Goal: Task Accomplishment & Management: Use online tool/utility

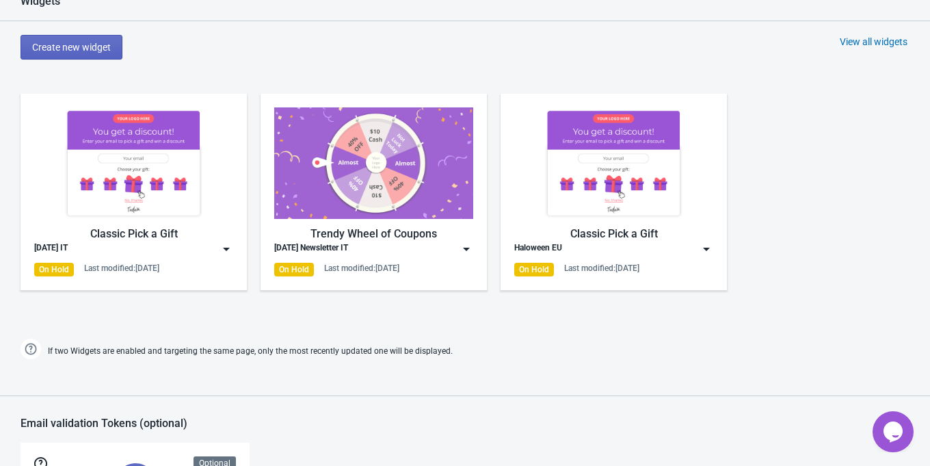
scroll to position [757, 0]
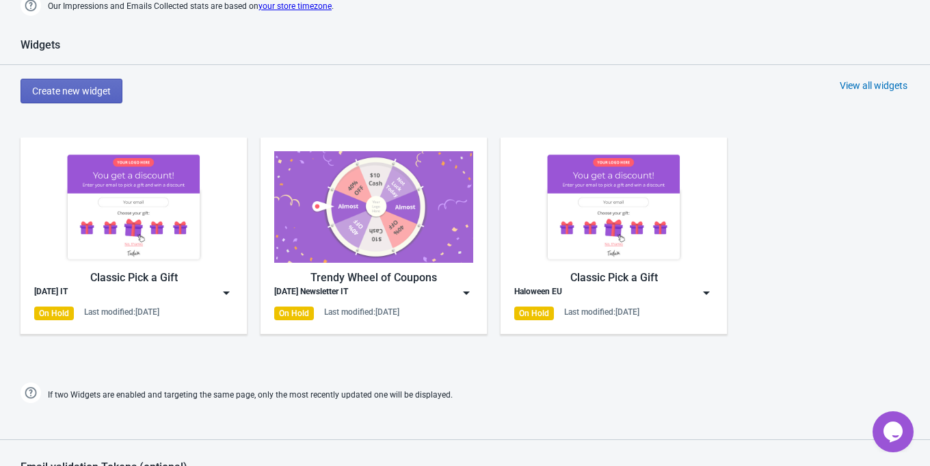
click at [841, 83] on div "View all widgets" at bounding box center [874, 86] width 68 height 14
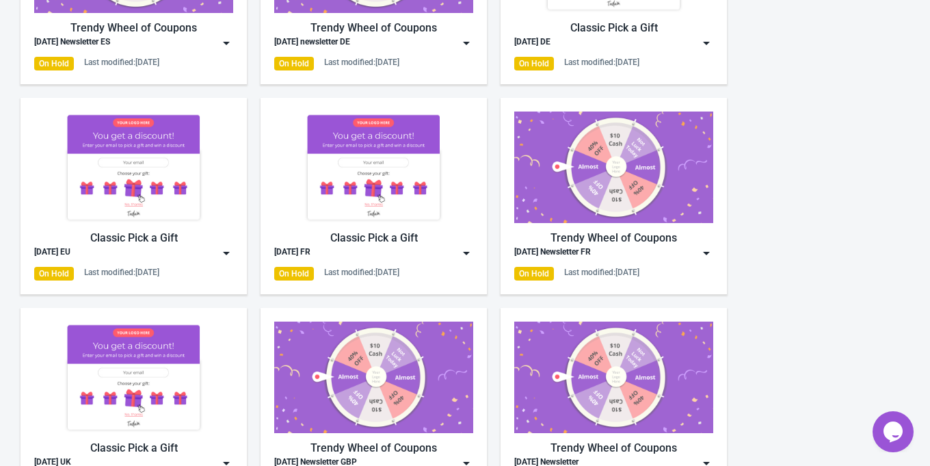
scroll to position [425, 0]
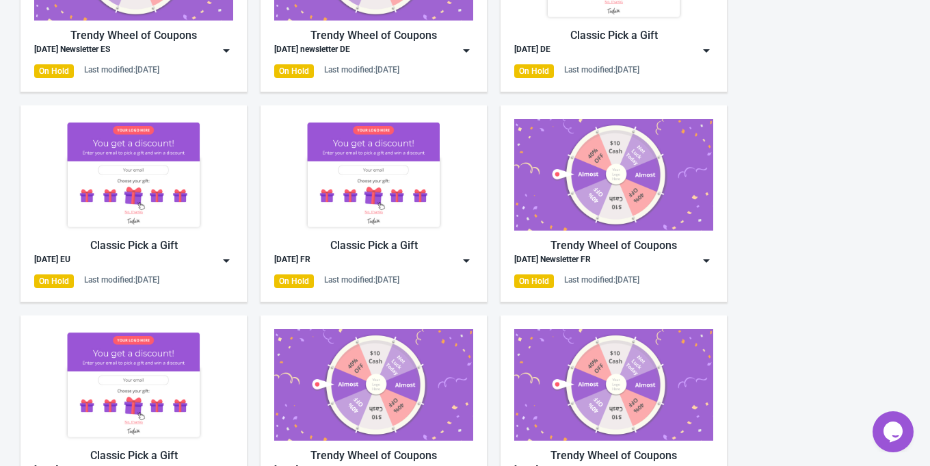
click at [162, 248] on div "Classic Pick a Gift" at bounding box center [133, 245] width 199 height 16
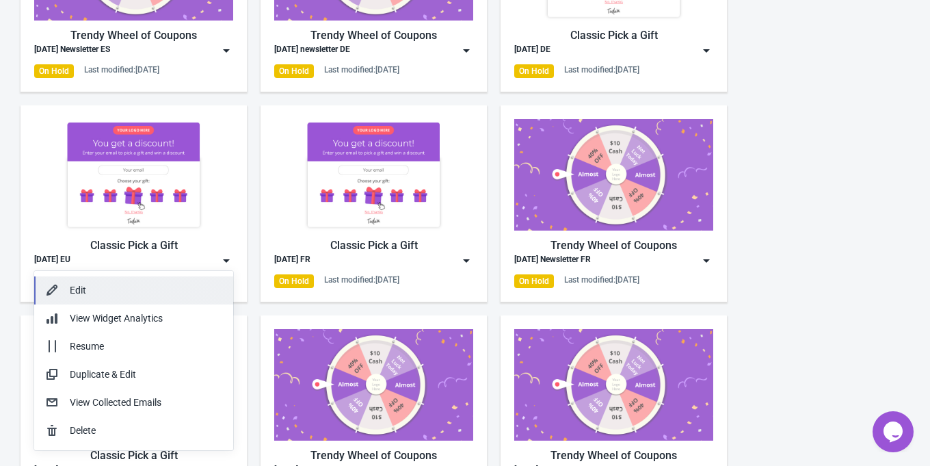
click at [144, 280] on button "Edit" at bounding box center [133, 290] width 199 height 28
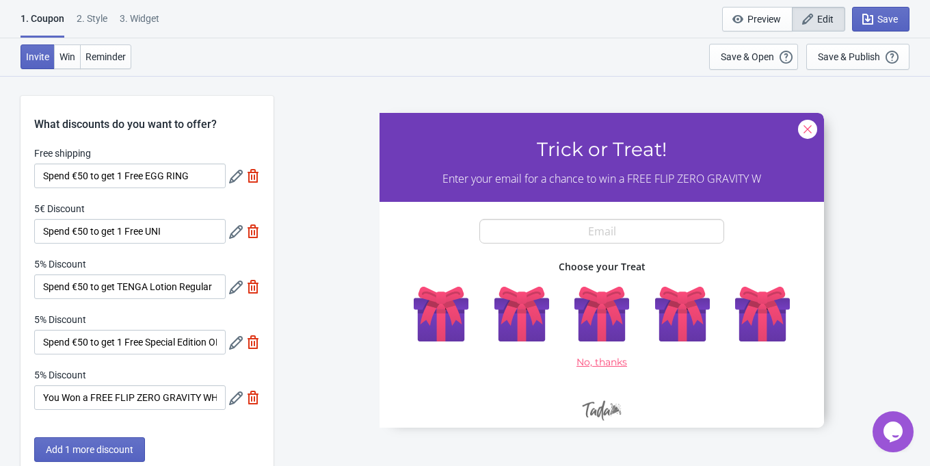
click at [237, 183] on icon at bounding box center [236, 177] width 14 height 14
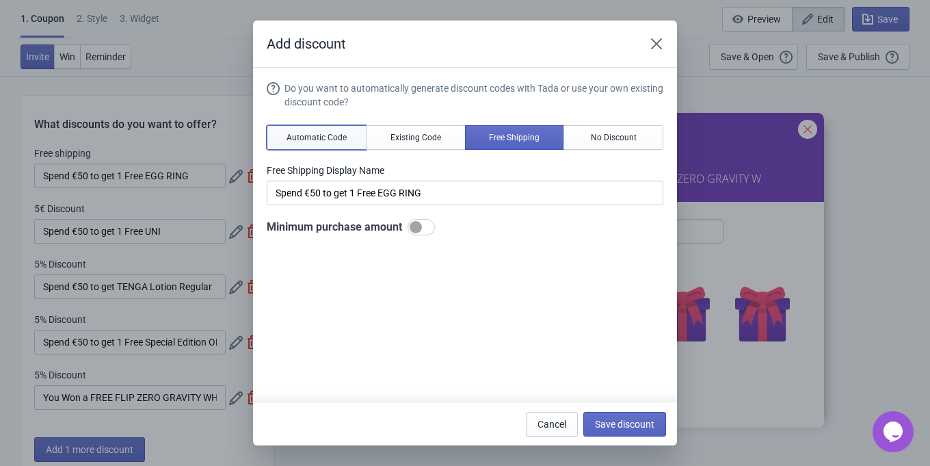
click at [330, 142] on span "Automatic Code" at bounding box center [317, 137] width 60 height 11
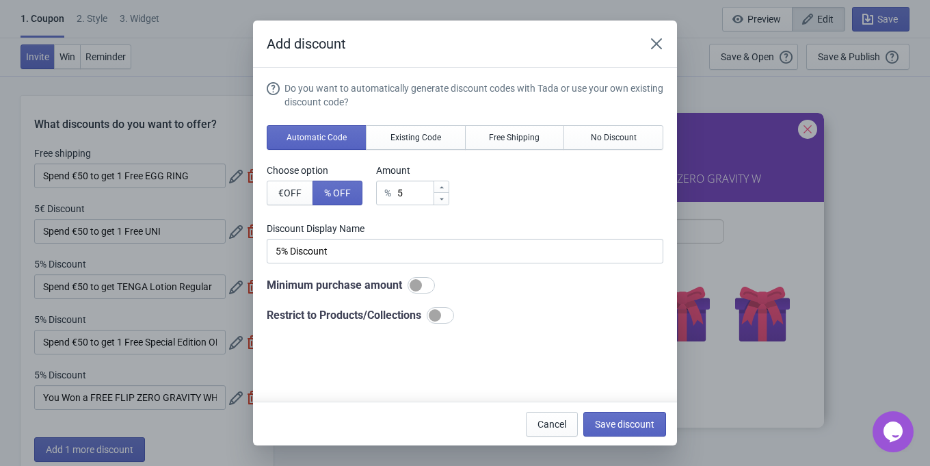
click at [427, 279] on div at bounding box center [421, 285] width 27 height 16
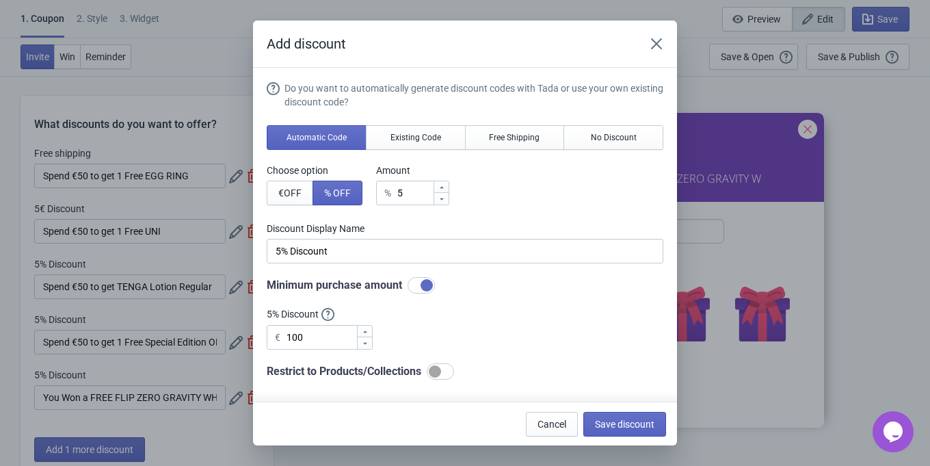
click at [432, 282] on div at bounding box center [427, 285] width 12 height 12
checkbox input "false"
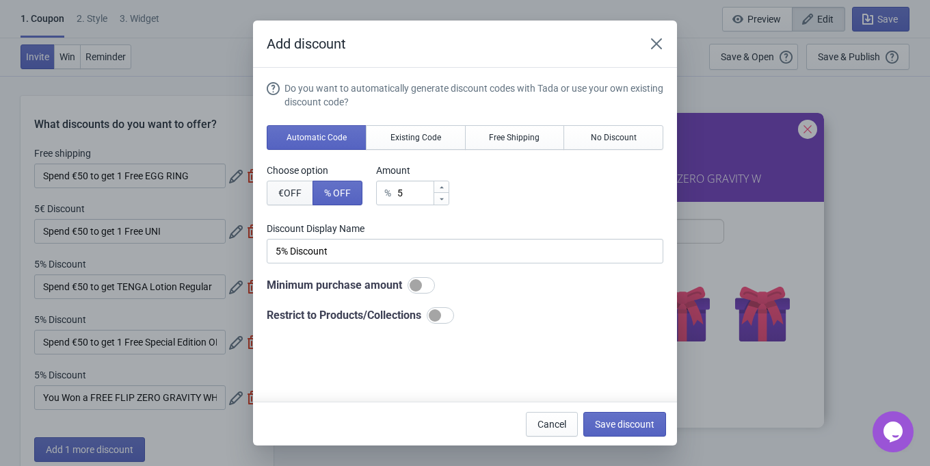
click at [306, 195] on button "€ OFF" at bounding box center [290, 193] width 47 height 25
click at [331, 194] on span "% OFF" at bounding box center [337, 192] width 27 height 11
type input "5% Discount"
click at [430, 283] on div at bounding box center [421, 285] width 27 height 16
checkbox input "true"
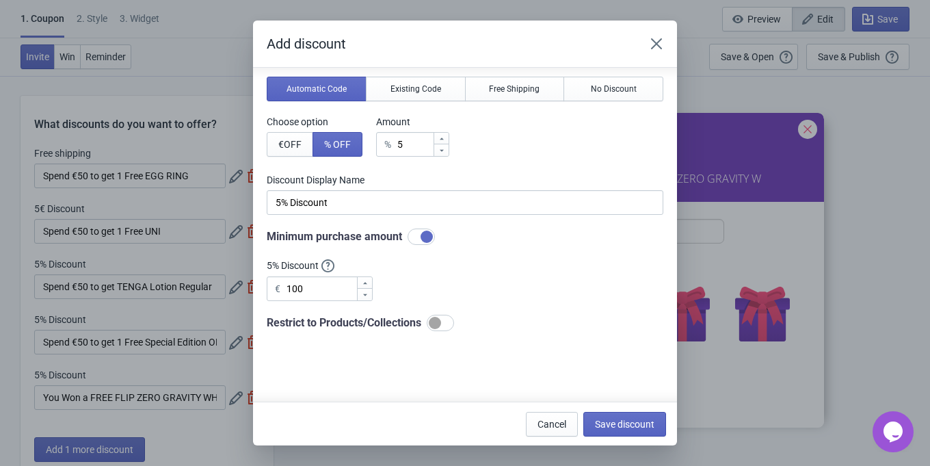
scroll to position [55, 0]
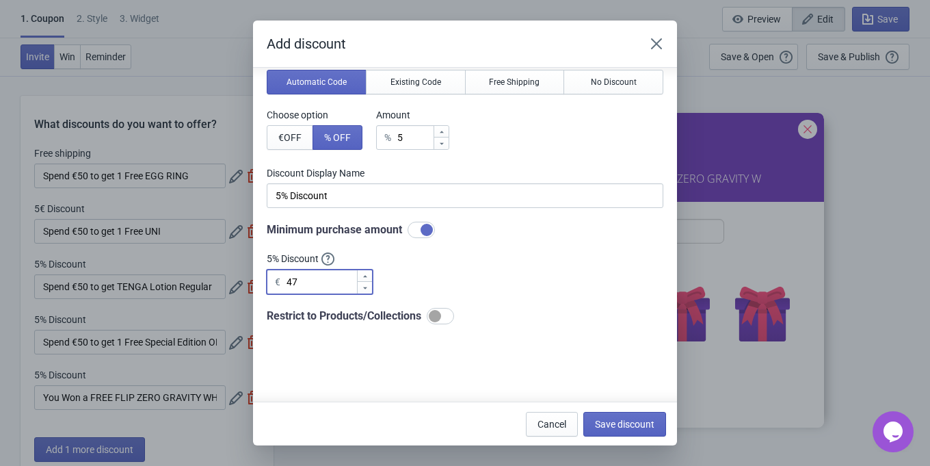
click at [365, 288] on icon at bounding box center [365, 288] width 4 height 2
click at [365, 277] on icon at bounding box center [365, 276] width 8 height 8
click at [365, 278] on icon at bounding box center [365, 276] width 8 height 8
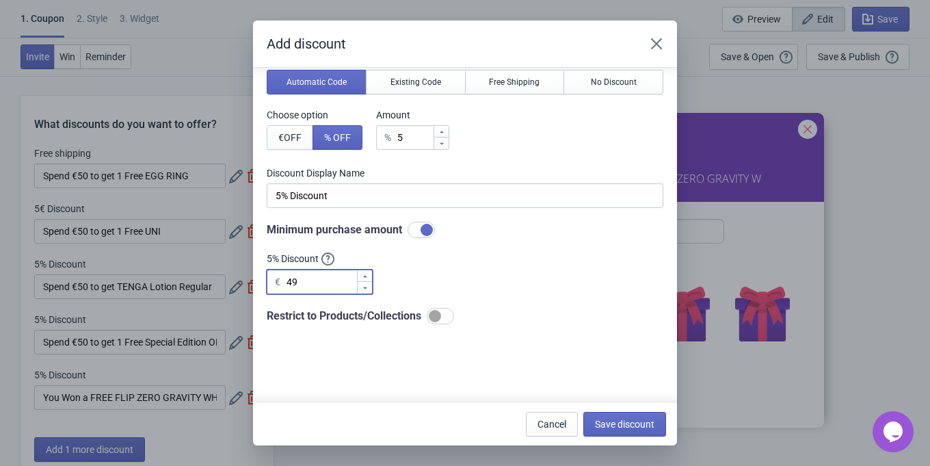
type input "50"
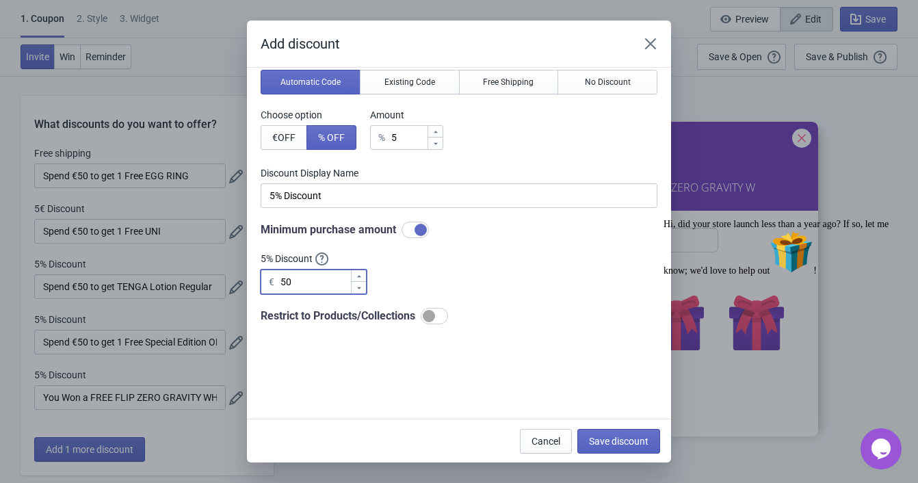
scroll to position [0, 0]
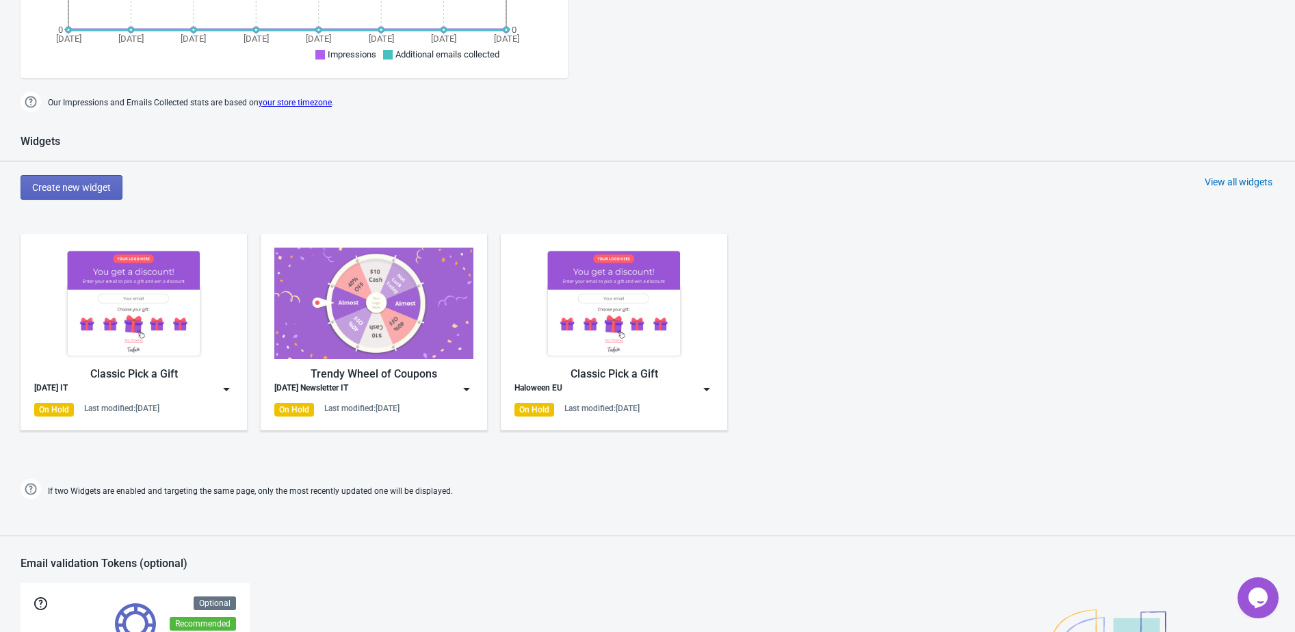
scroll to position [767, 0]
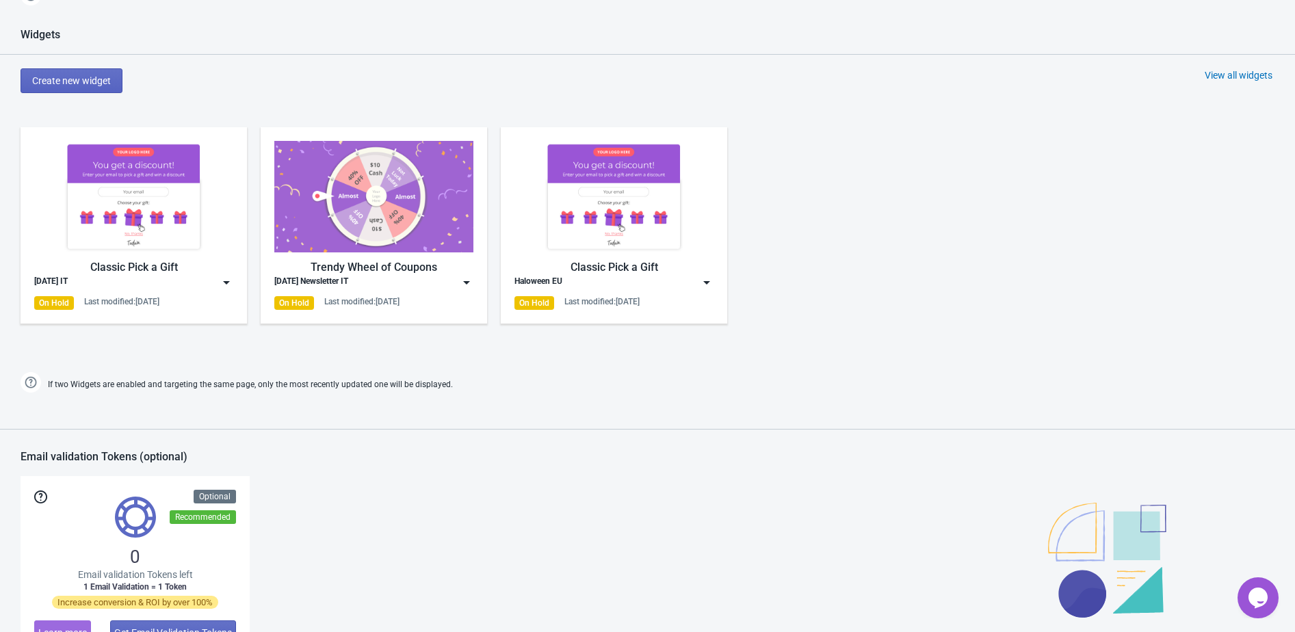
click at [624, 277] on div "Haloween EU" at bounding box center [613, 283] width 199 height 14
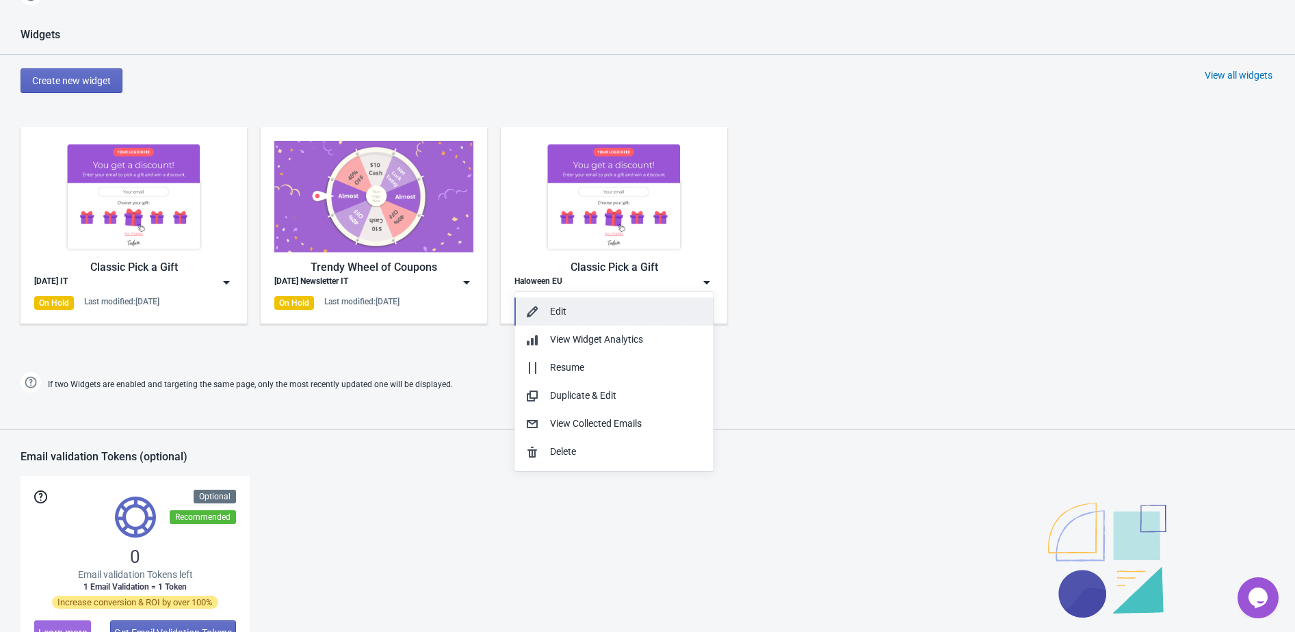
click at [614, 302] on button "Edit" at bounding box center [613, 312] width 199 height 28
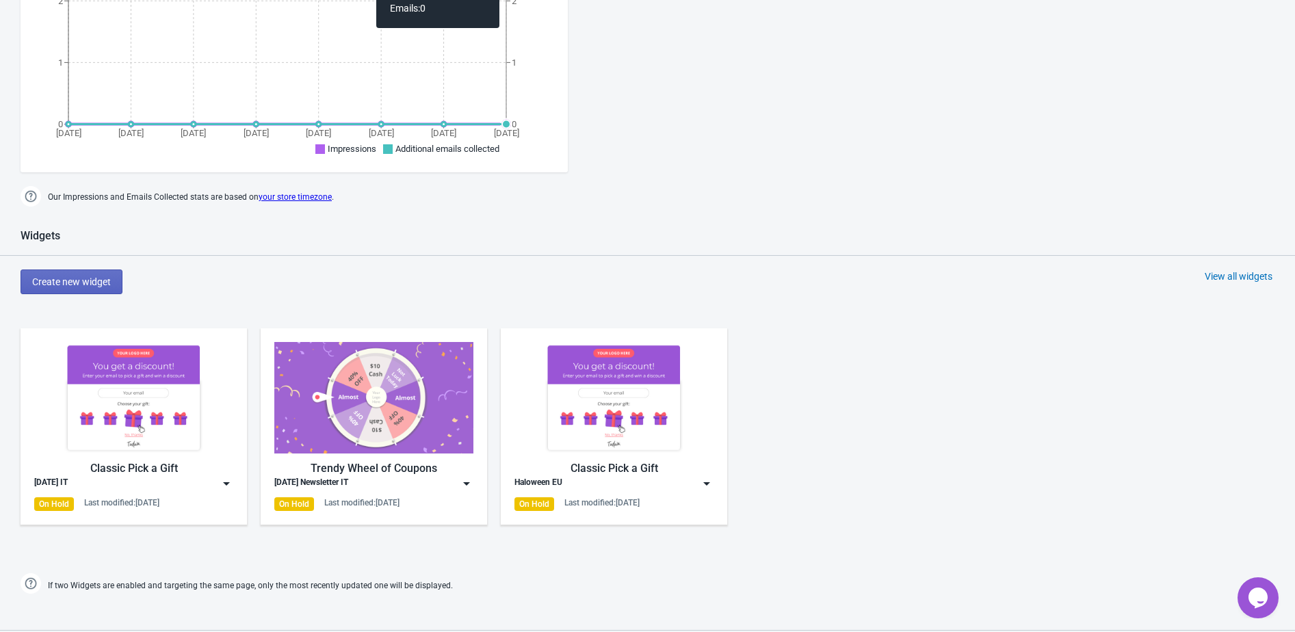
scroll to position [529, 0]
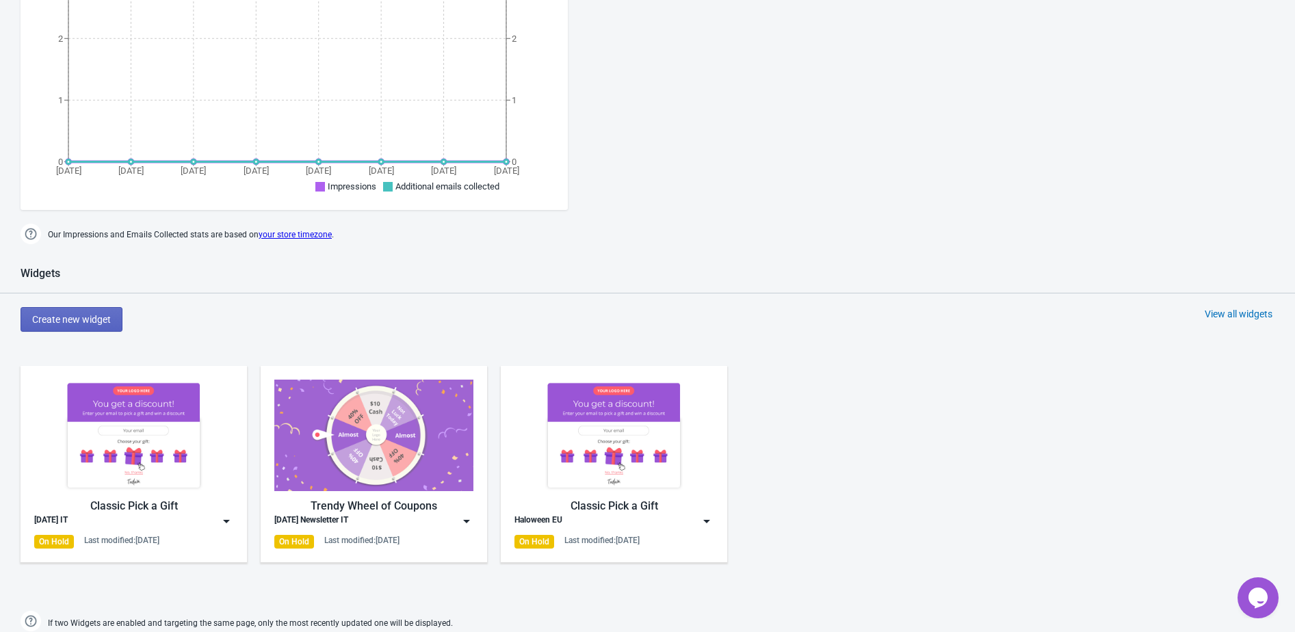
click at [1222, 310] on div "View all widgets" at bounding box center [1238, 314] width 68 height 14
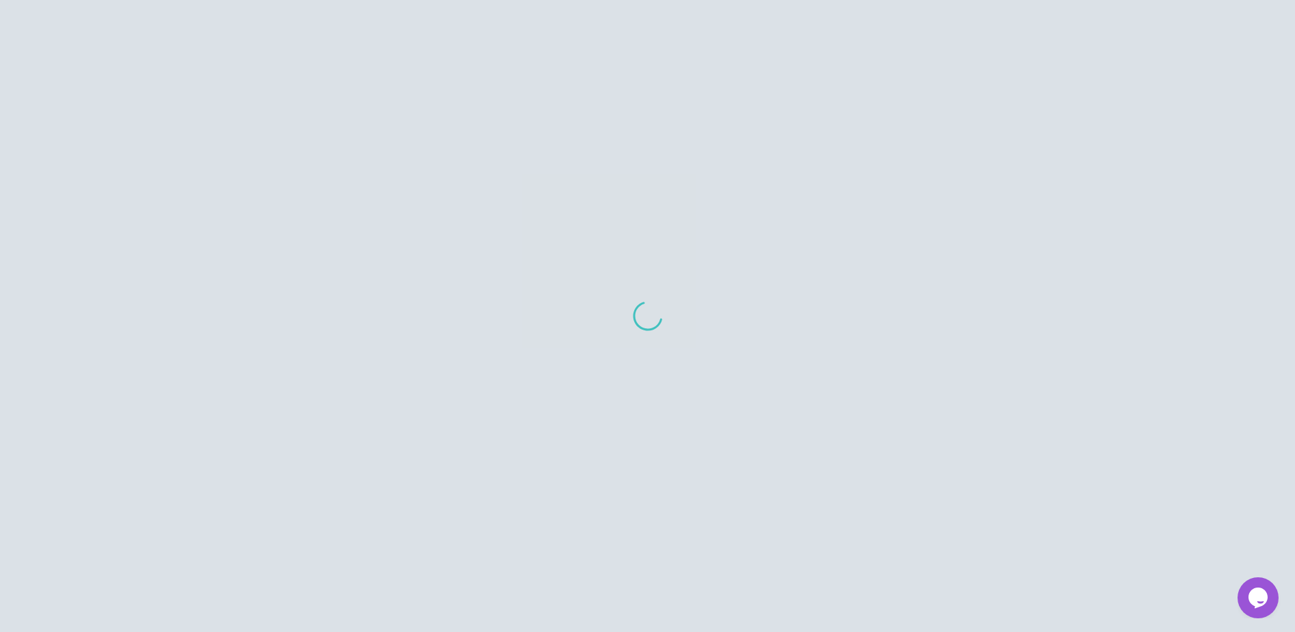
scroll to position [94, 0]
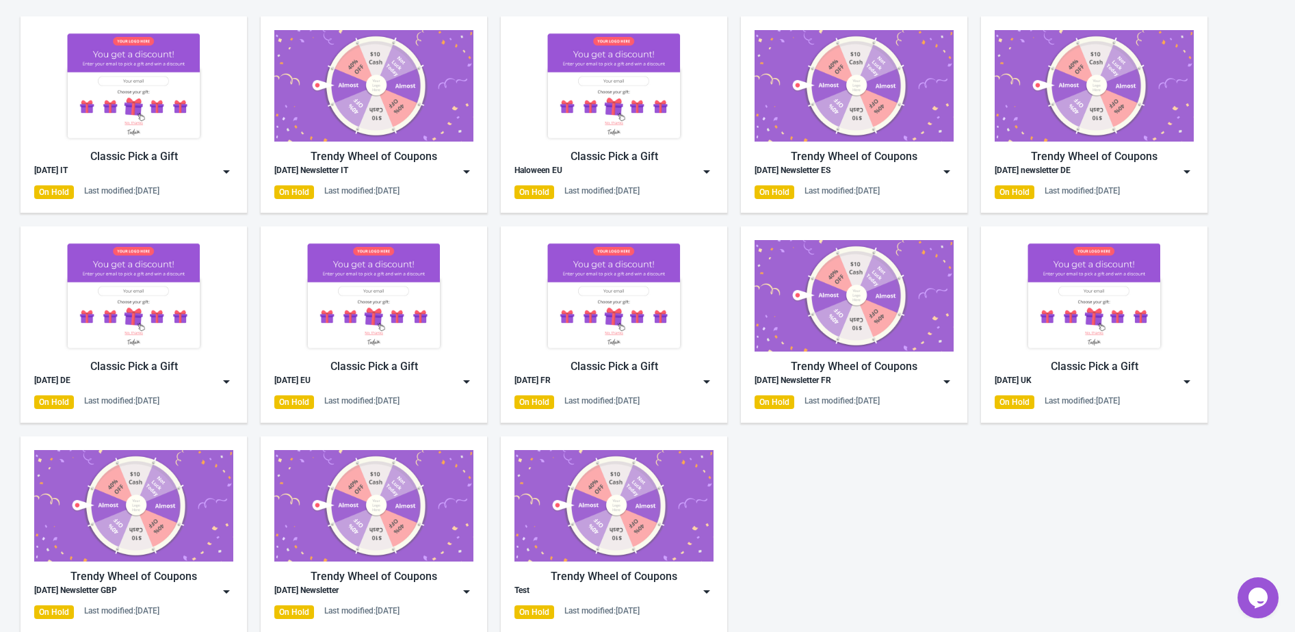
click at [400, 349] on img at bounding box center [373, 295] width 199 height 111
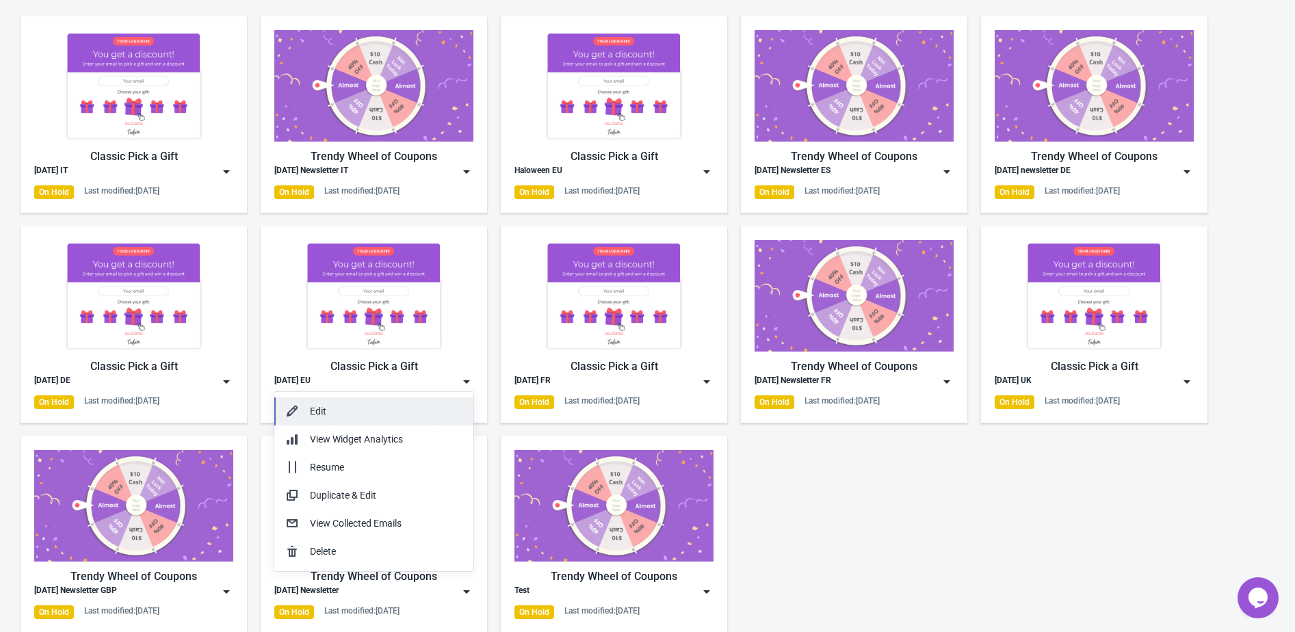
click at [393, 406] on div "Edit" at bounding box center [386, 411] width 153 height 14
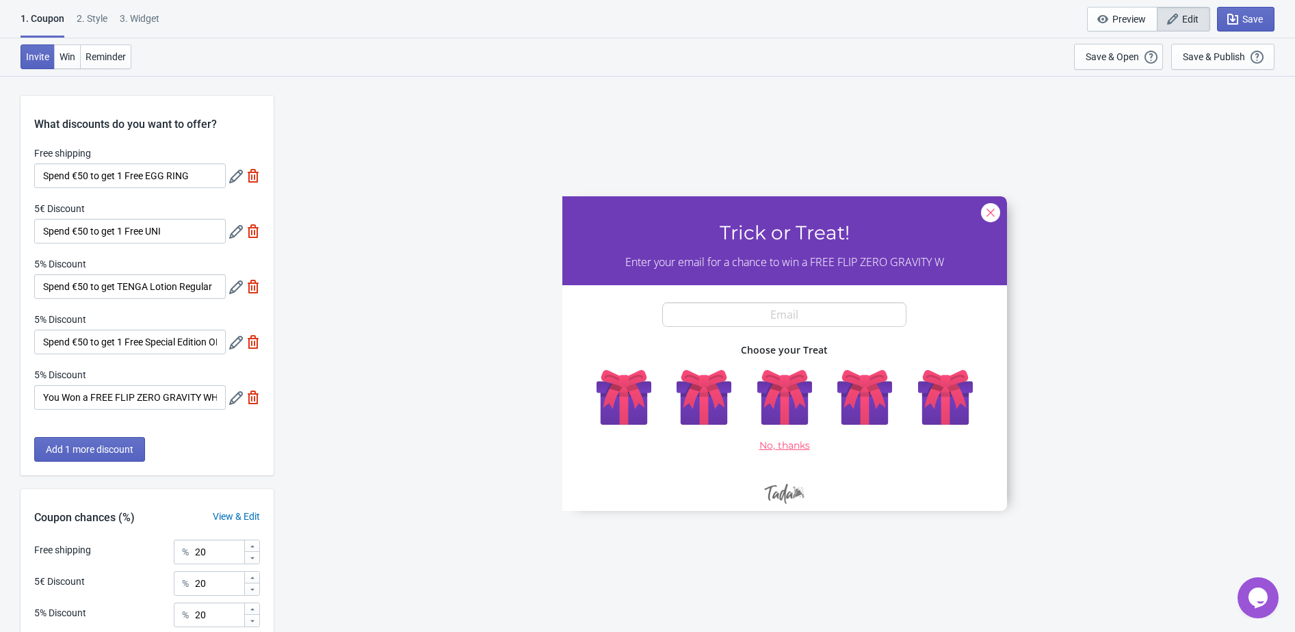
click at [93, 19] on div "2 . Style" at bounding box center [92, 24] width 31 height 24
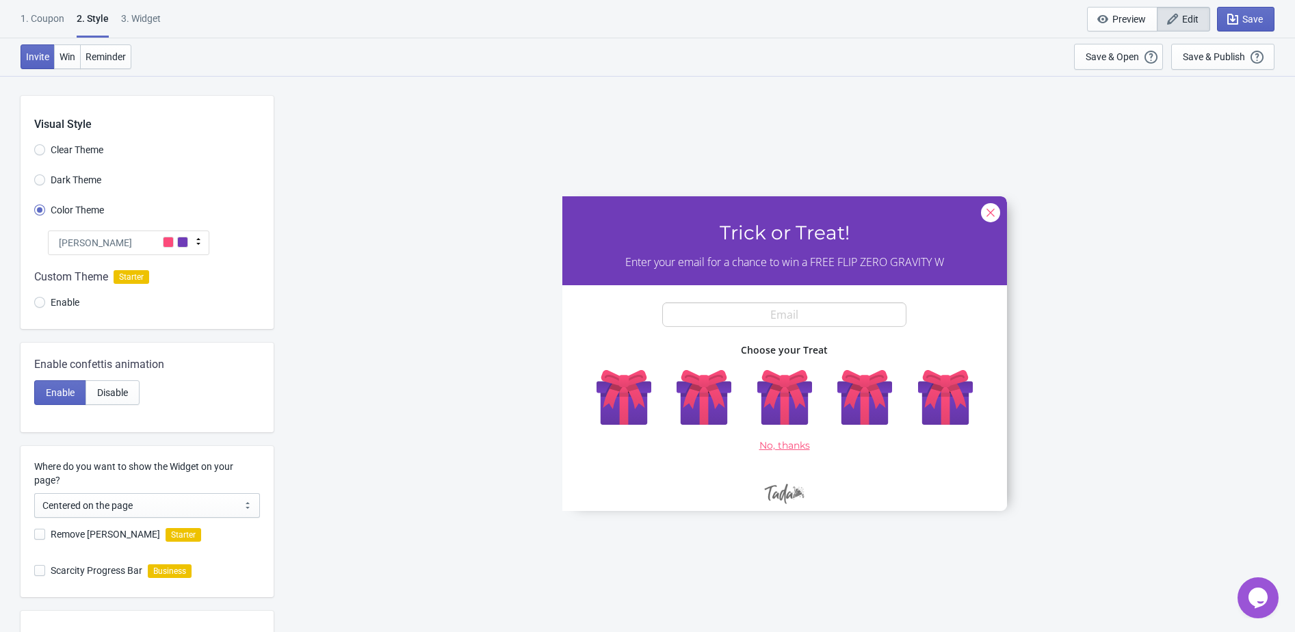
click at [141, 244] on div "Tada" at bounding box center [128, 242] width 161 height 25
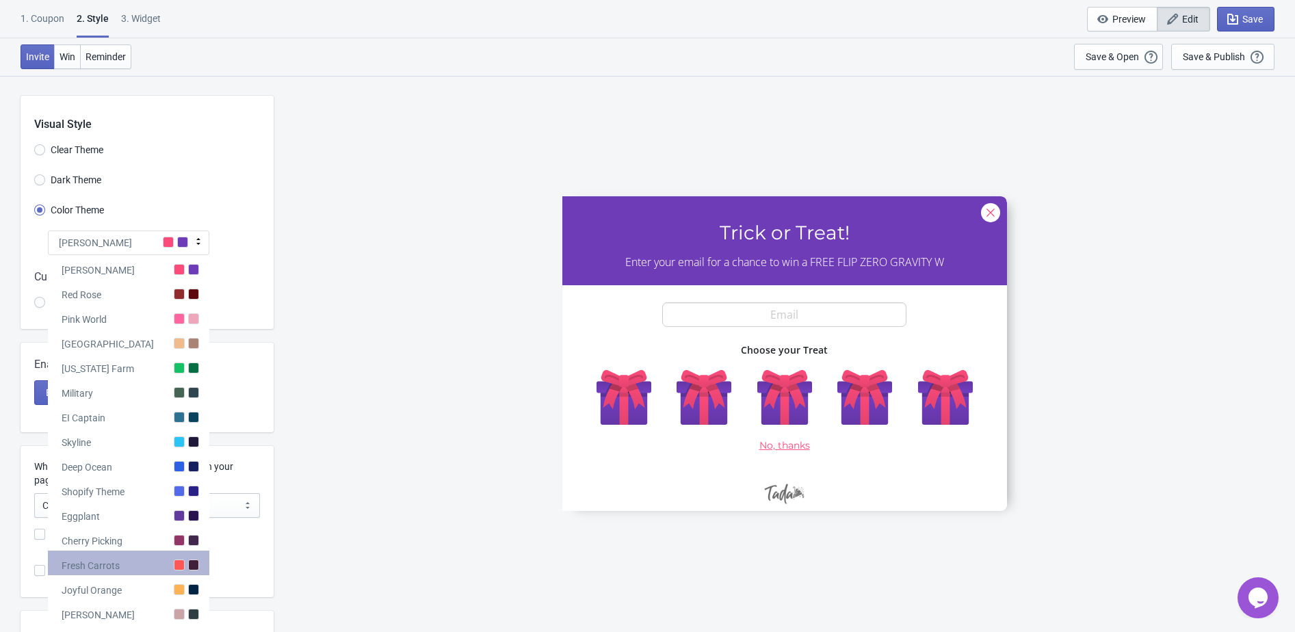
click at [129, 562] on div "Fresh Carrots" at bounding box center [128, 563] width 161 height 25
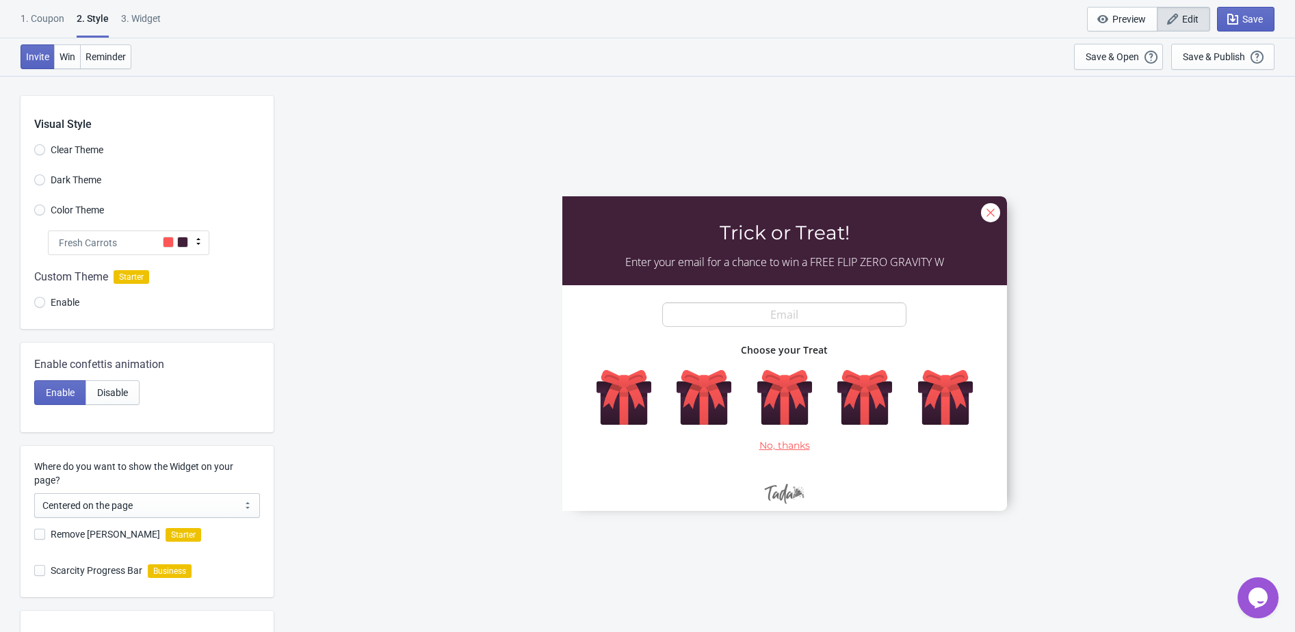
click at [163, 240] on span at bounding box center [168, 242] width 11 height 11
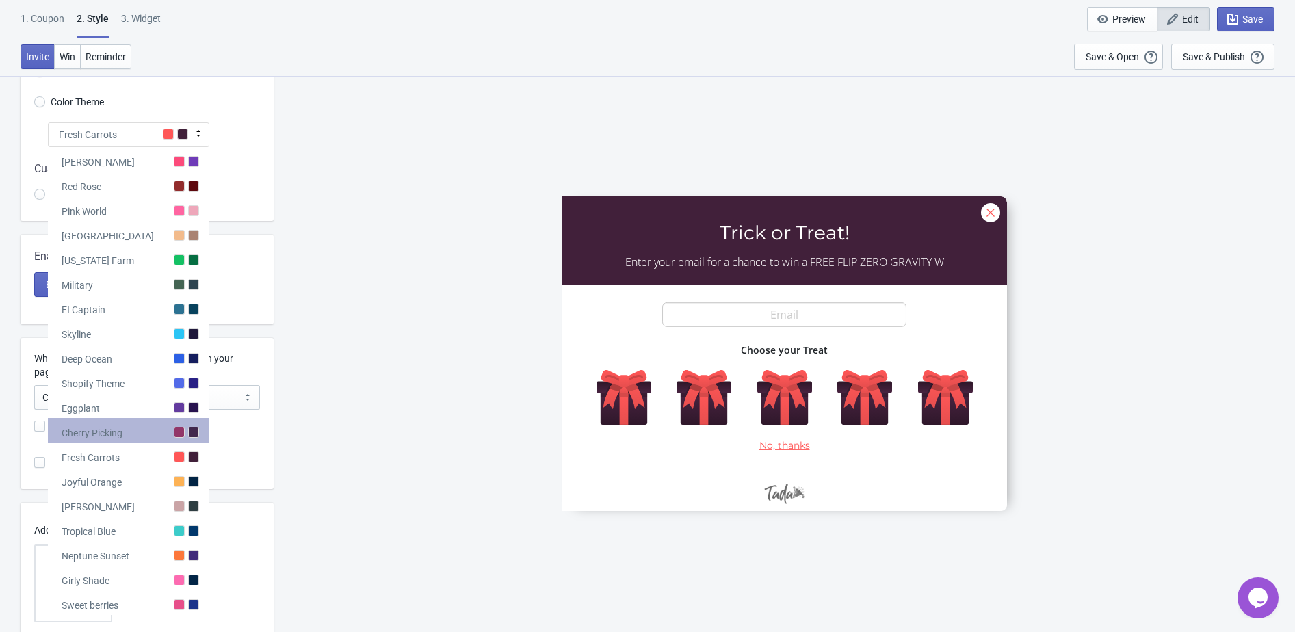
scroll to position [120, 0]
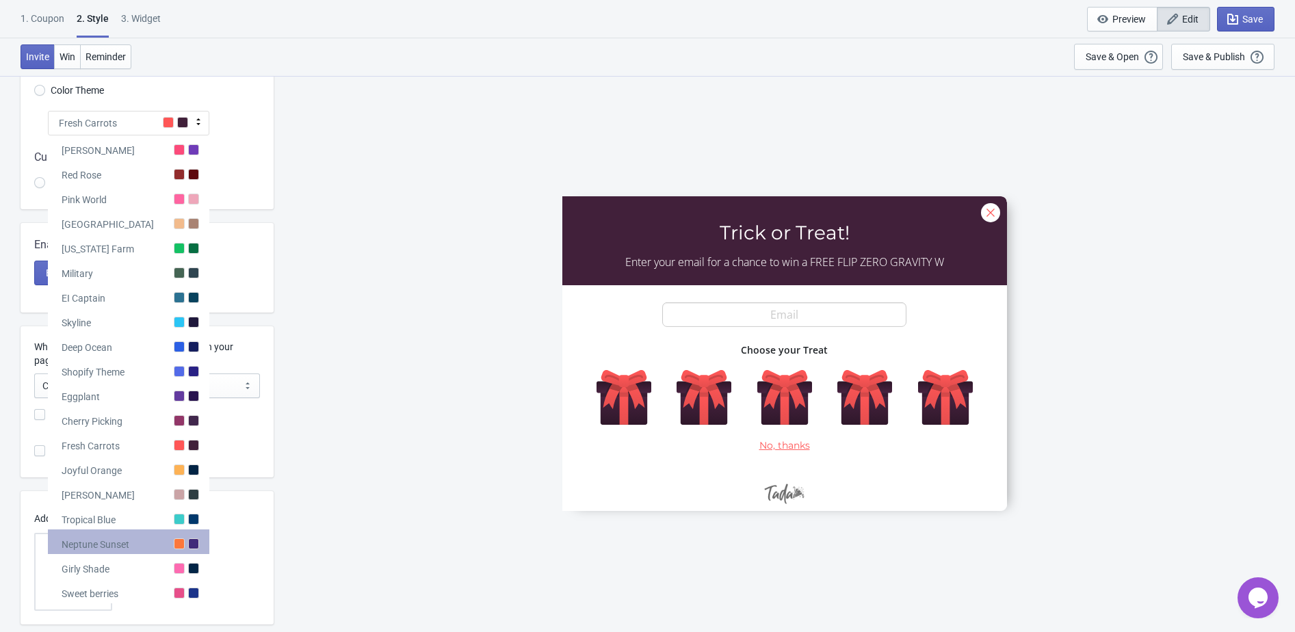
click at [124, 549] on div "Neptune Sunset" at bounding box center [96, 545] width 68 height 14
radio input "true"
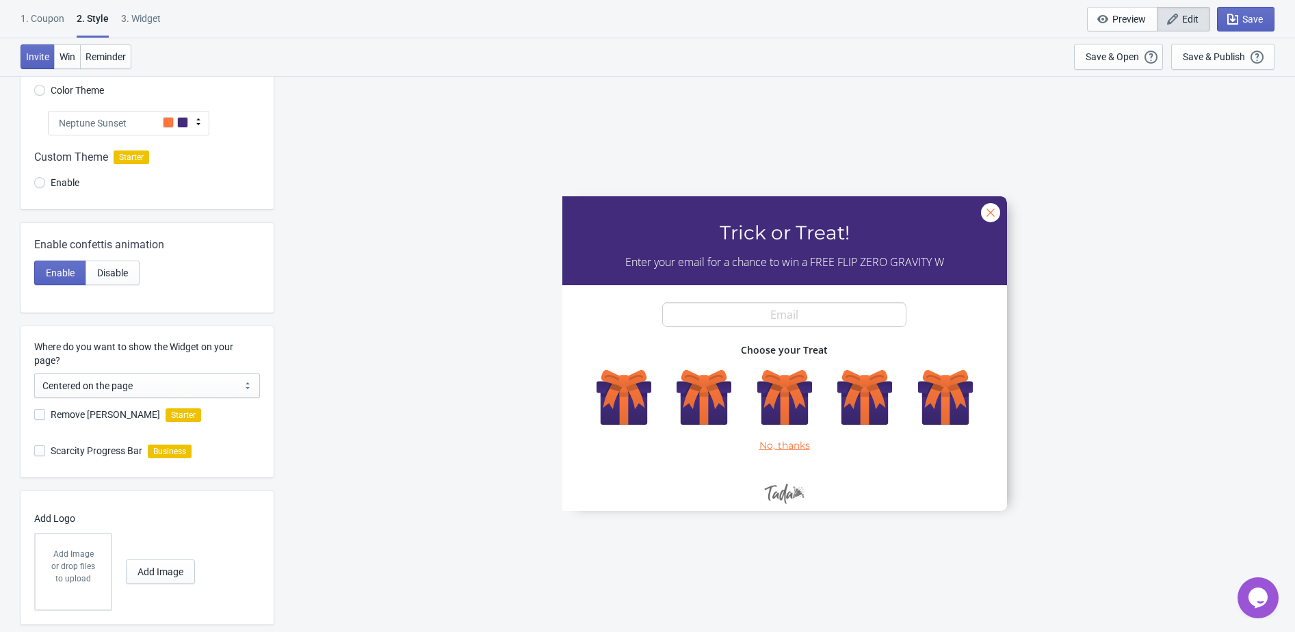
scroll to position [0, 0]
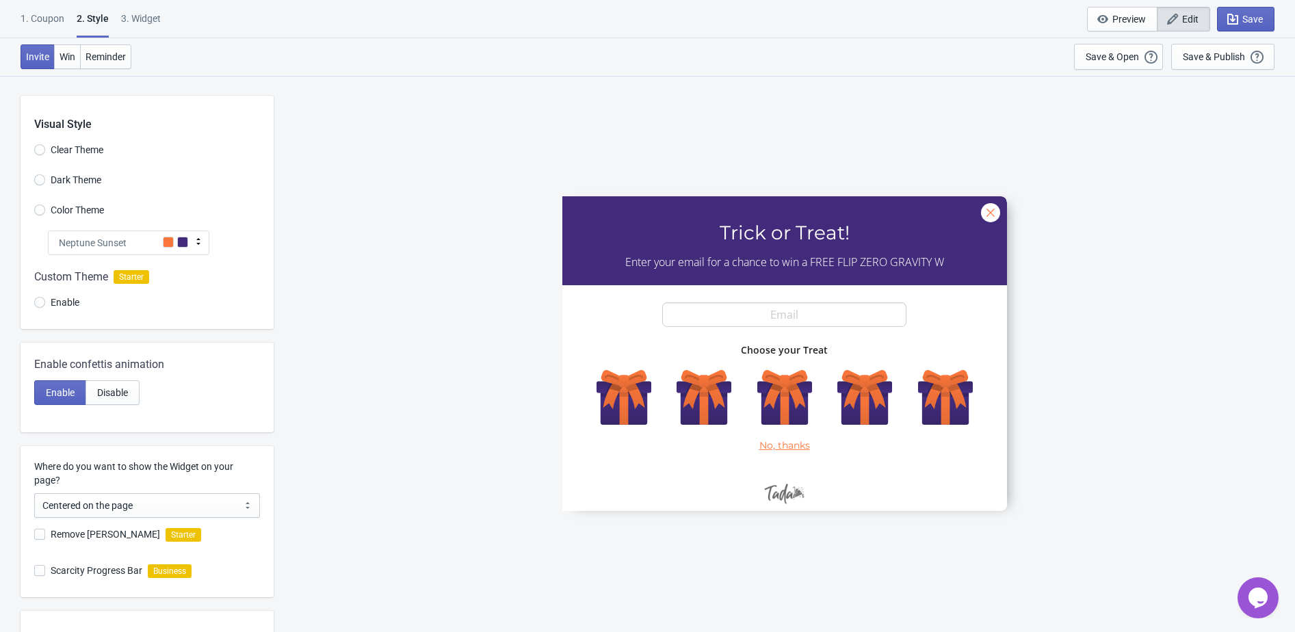
click at [31, 1] on div "1. Coupon 2 . Style 3. Widget 1. Coupon 2 . Style 3. Widget Save and Exit Previ…" at bounding box center [647, 19] width 1295 height 38
click at [38, 21] on div "1. Coupon" at bounding box center [43, 24] width 44 height 24
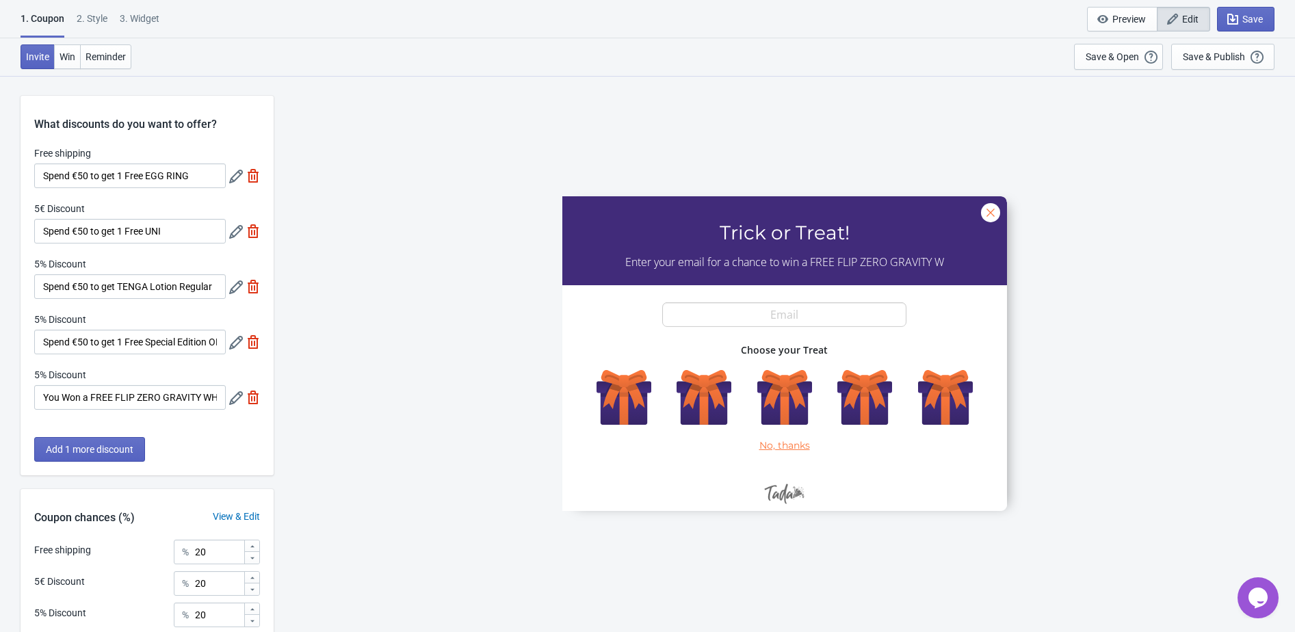
click at [233, 176] on icon at bounding box center [236, 177] width 14 height 14
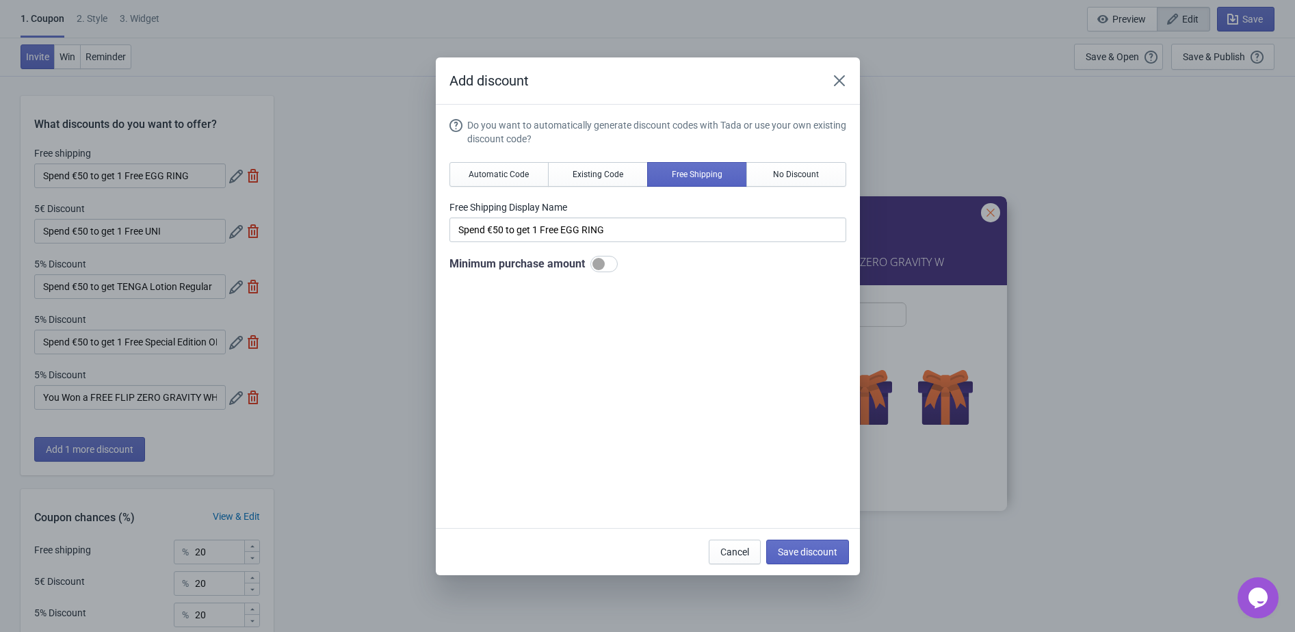
click at [163, 345] on div "Add discount Do you want to automatically generate discount codes with Tada or …" at bounding box center [647, 316] width 1295 height 518
click at [837, 76] on icon "Close" at bounding box center [839, 81] width 14 height 14
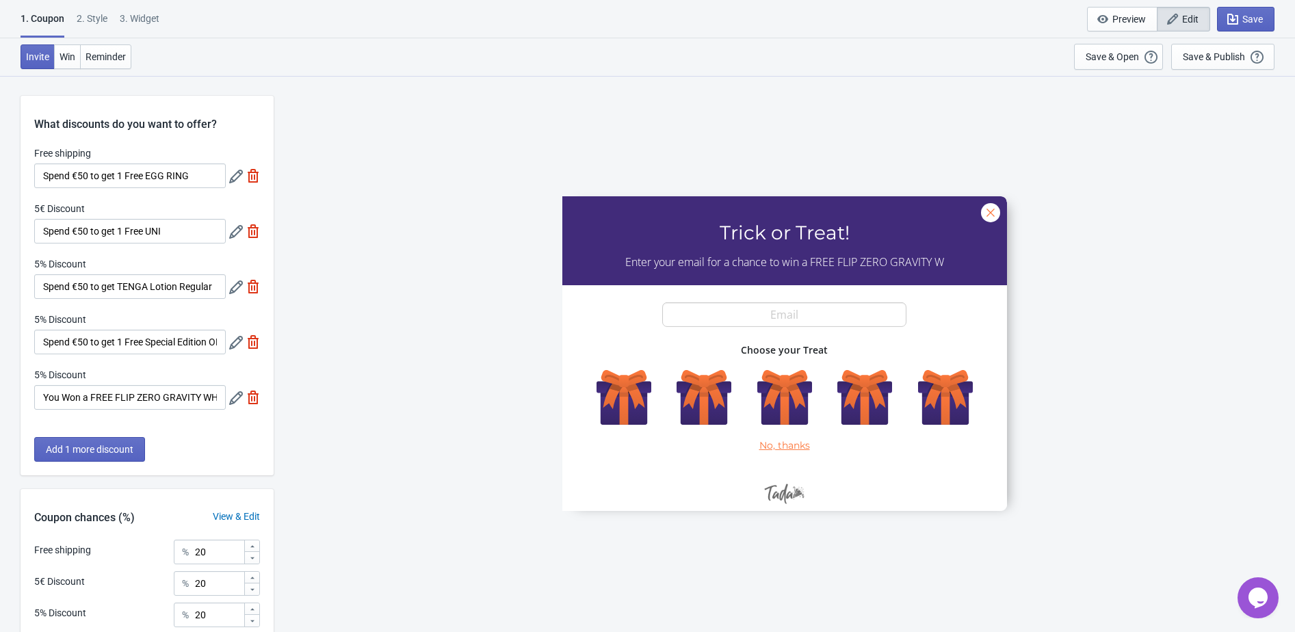
click at [233, 343] on icon at bounding box center [236, 343] width 14 height 14
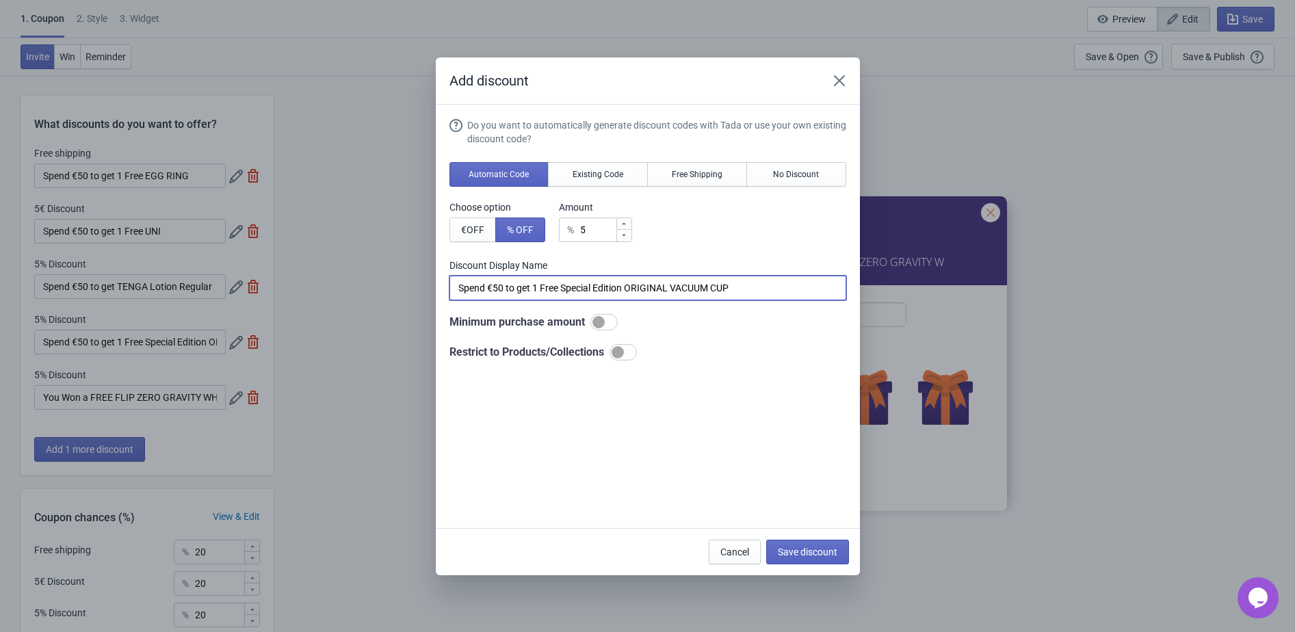
drag, startPoint x: 750, startPoint y: 289, endPoint x: 567, endPoint y: 289, distance: 182.6
click at [567, 289] on input "Spend €50 to get 1 Free Special Edition ORIGINAL VACUUM CUP" at bounding box center [647, 288] width 397 height 25
paste input "PREMIUM TENGA SOFT CASE"
type input "Spend €50 to get 1 Free PREMIUM TENGA SOFT CASE CUP"
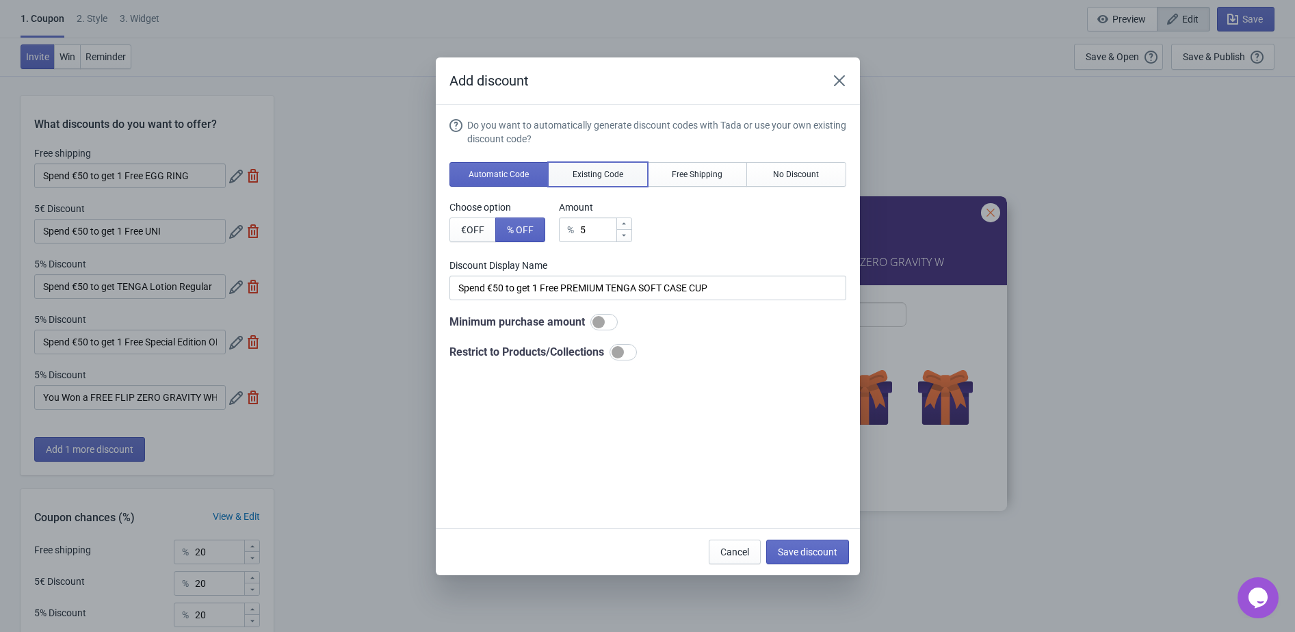
click at [606, 171] on span "Existing Code" at bounding box center [597, 174] width 51 height 11
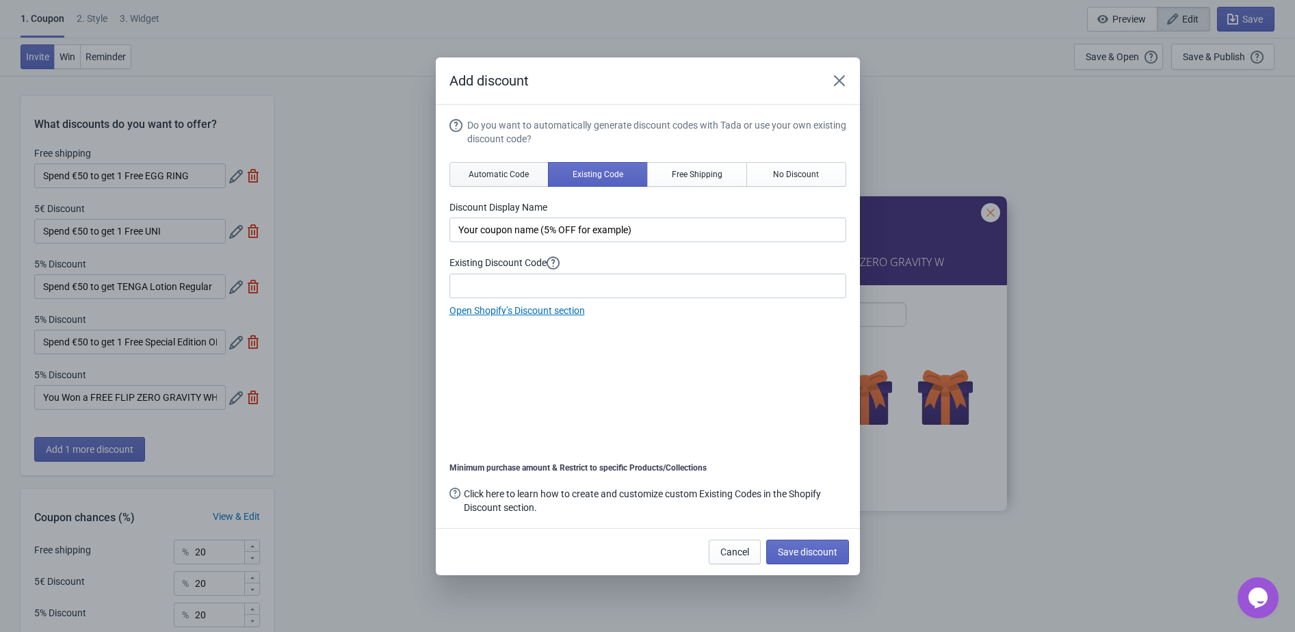
click at [507, 181] on button "Automatic Code" at bounding box center [499, 174] width 100 height 25
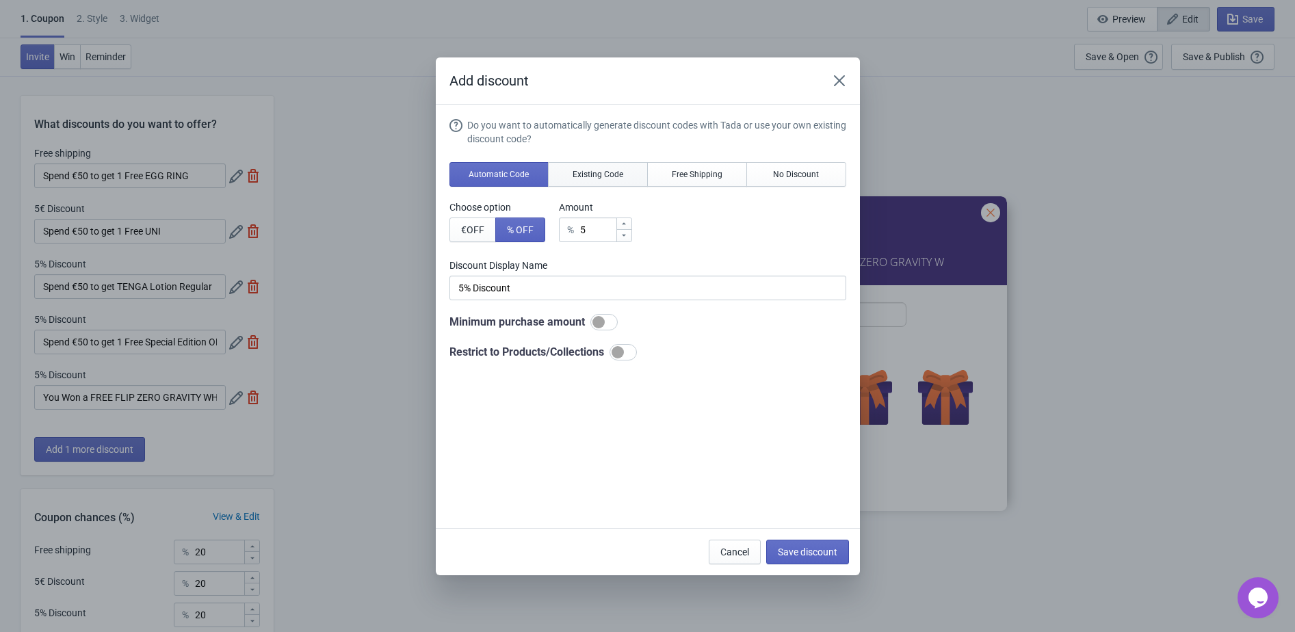
click at [575, 176] on span "Existing Code" at bounding box center [597, 174] width 51 height 11
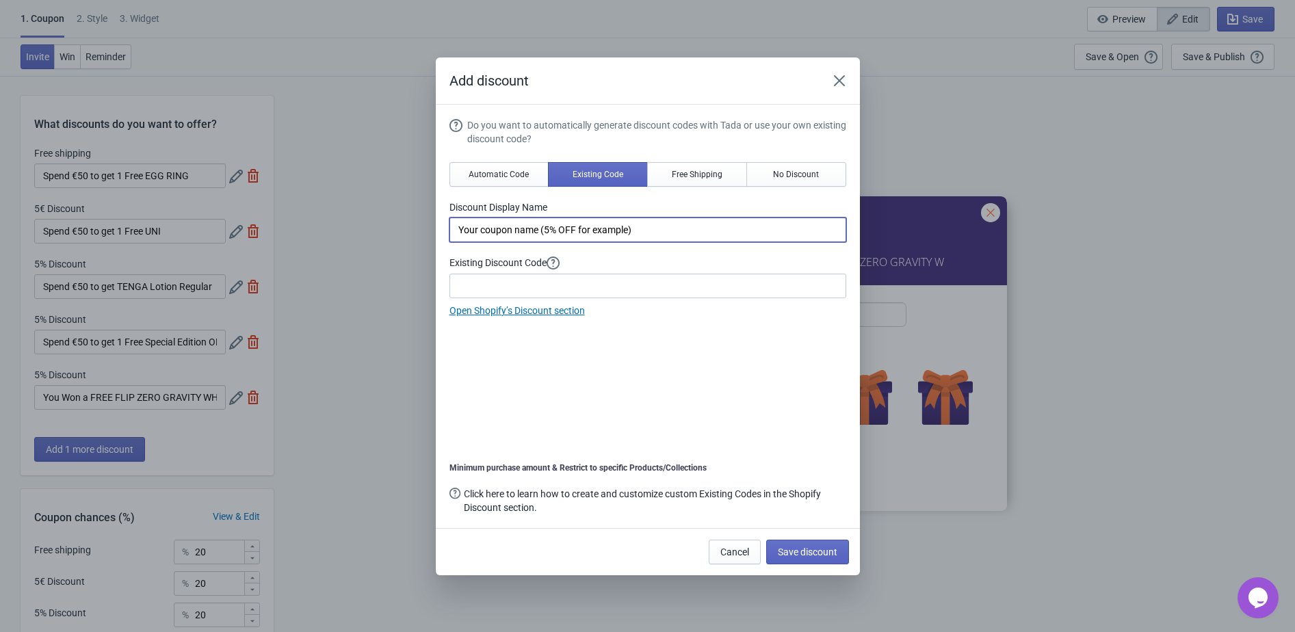
click at [577, 224] on input "Your coupon name (5% OFF for example)" at bounding box center [647, 229] width 397 height 25
click at [836, 83] on icon "Close" at bounding box center [838, 80] width 11 height 11
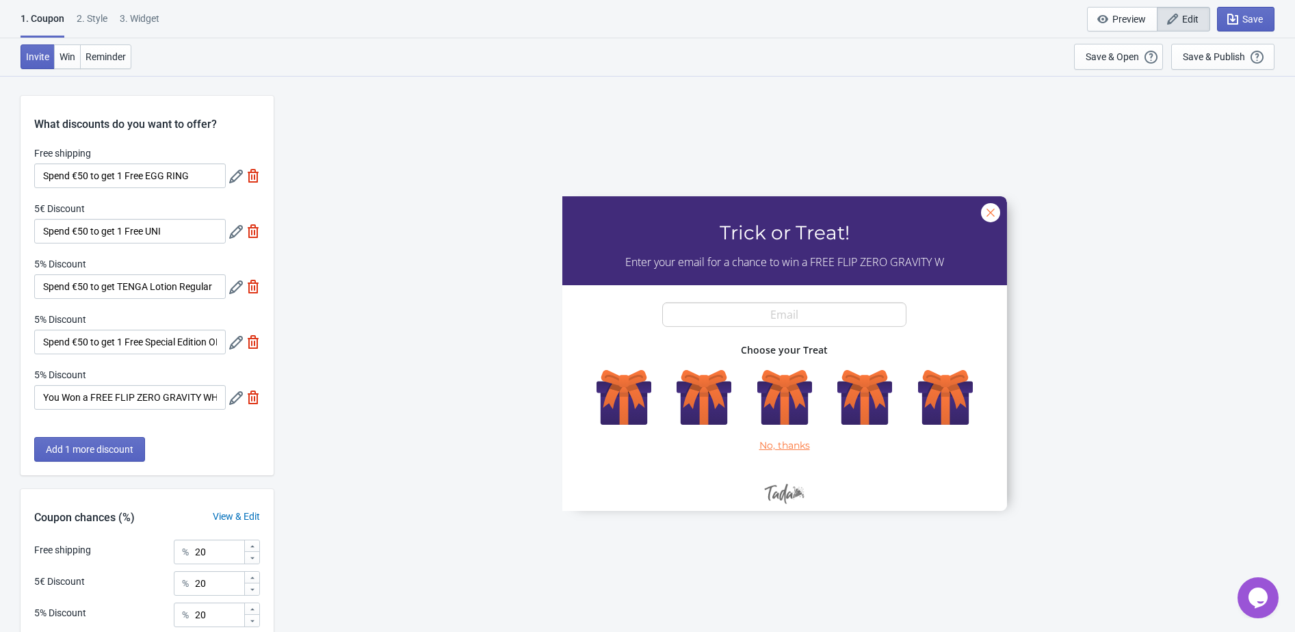
click at [230, 340] on icon at bounding box center [236, 343] width 14 height 14
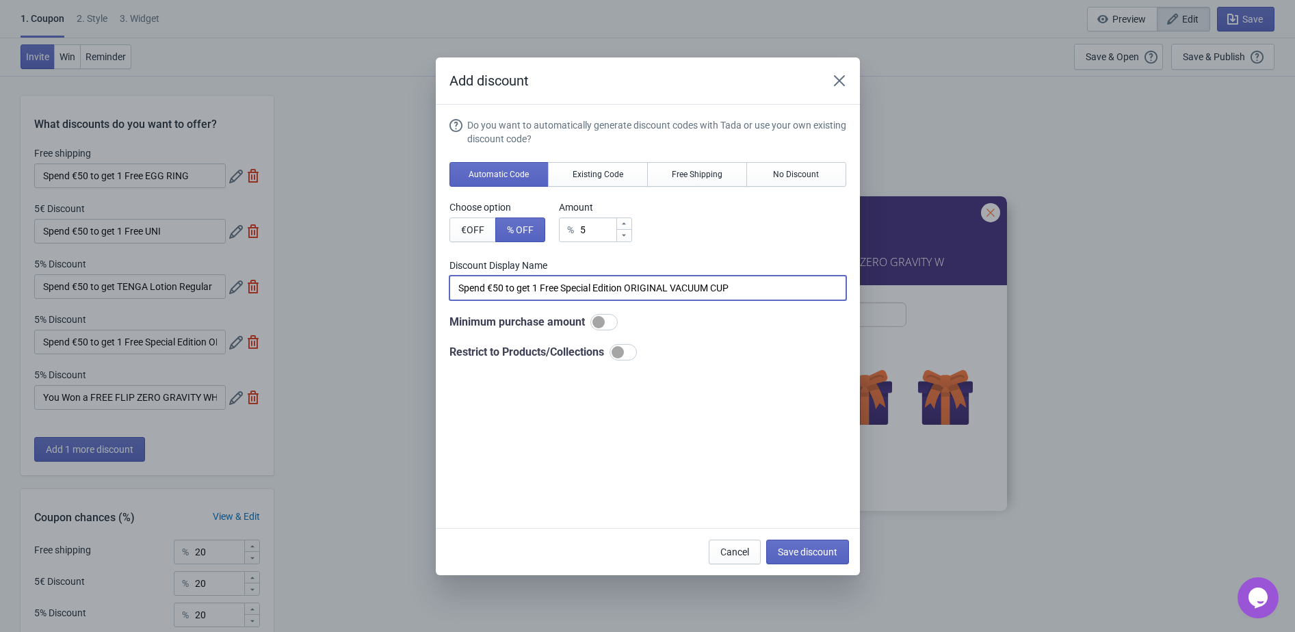
click at [551, 293] on input "Spend €50 to get 1 Free Special Edition ORIGINAL VACUUM CUP" at bounding box center [647, 288] width 397 height 25
click at [584, 185] on button "Existing Code" at bounding box center [598, 174] width 100 height 25
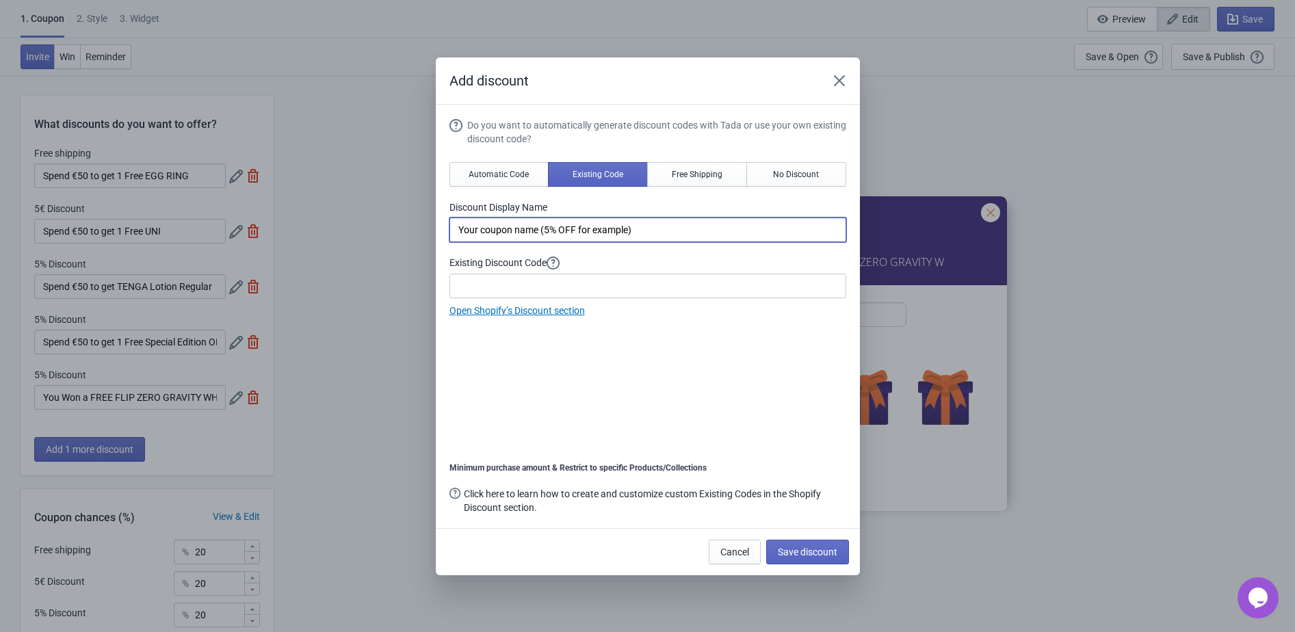
click at [591, 237] on input "Your coupon name (5% OFF for example)" at bounding box center [647, 229] width 397 height 25
paste input "Spend €50 to get 1 Free Special Edition ORIGINAL VACUUM CUP"
drag, startPoint x: 566, startPoint y: 232, endPoint x: 756, endPoint y: 233, distance: 190.1
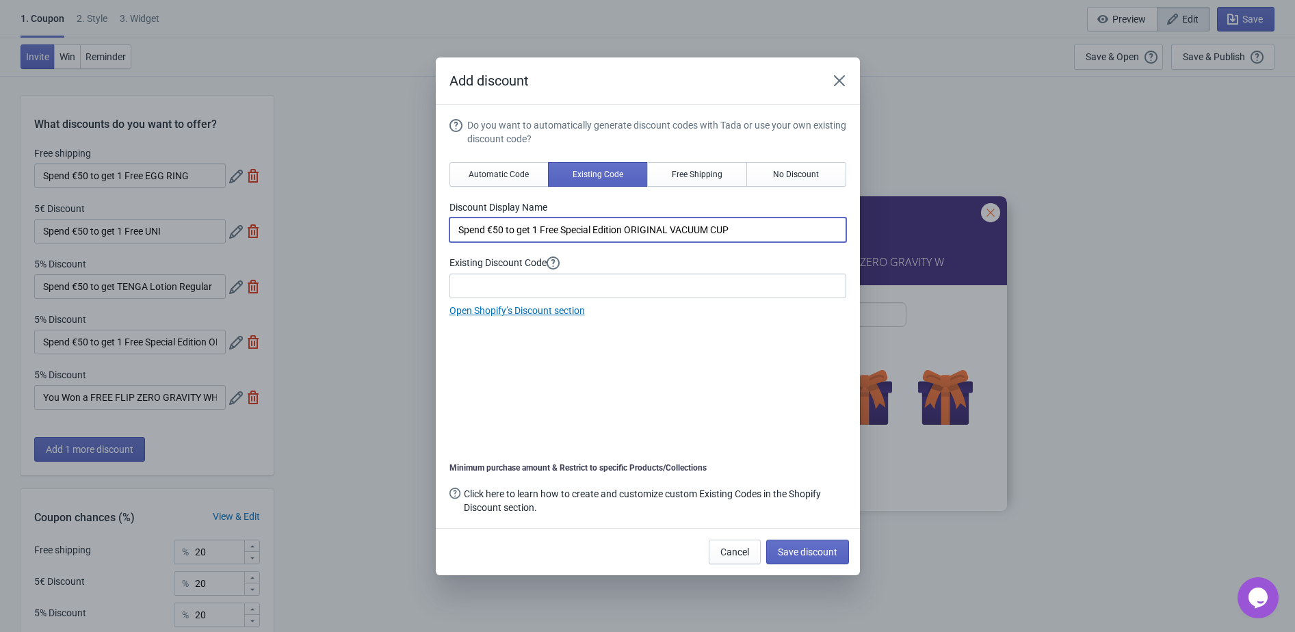
click at [757, 232] on input "Spend €50 to get 1 Free Special Edition ORIGINAL VACUUM CUP" at bounding box center [647, 229] width 397 height 25
paste input "PREMIUM TENGA SOFT CASE"
type input "Spend €50 to get 1 Free PREMIUM TENGA SOFT CASE CUP"
click at [685, 282] on input at bounding box center [647, 286] width 397 height 25
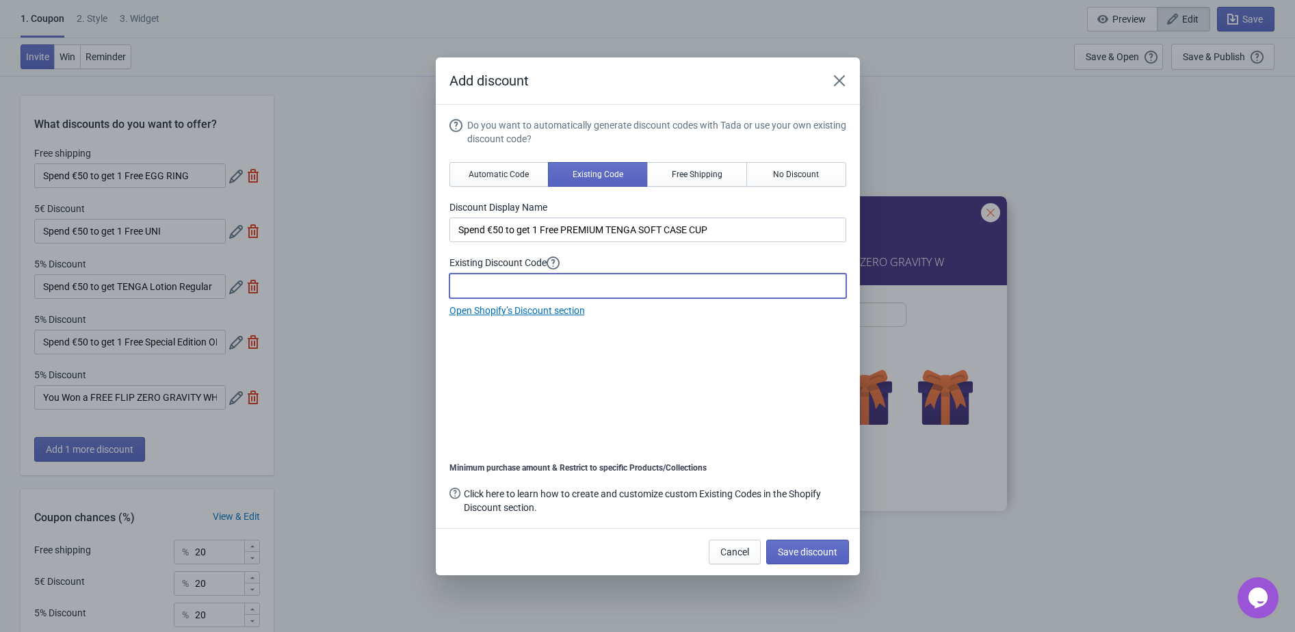
click at [489, 293] on input at bounding box center [647, 286] width 397 height 25
paste input "HALLOWEEN2025CUP"
type input "HALLOWEEN2025CUP"
click at [830, 551] on span "Save discount" at bounding box center [808, 551] width 60 height 11
type input "Spend €50 to get 1 Free PREMIUM TENGA SOFT CASE CUP"
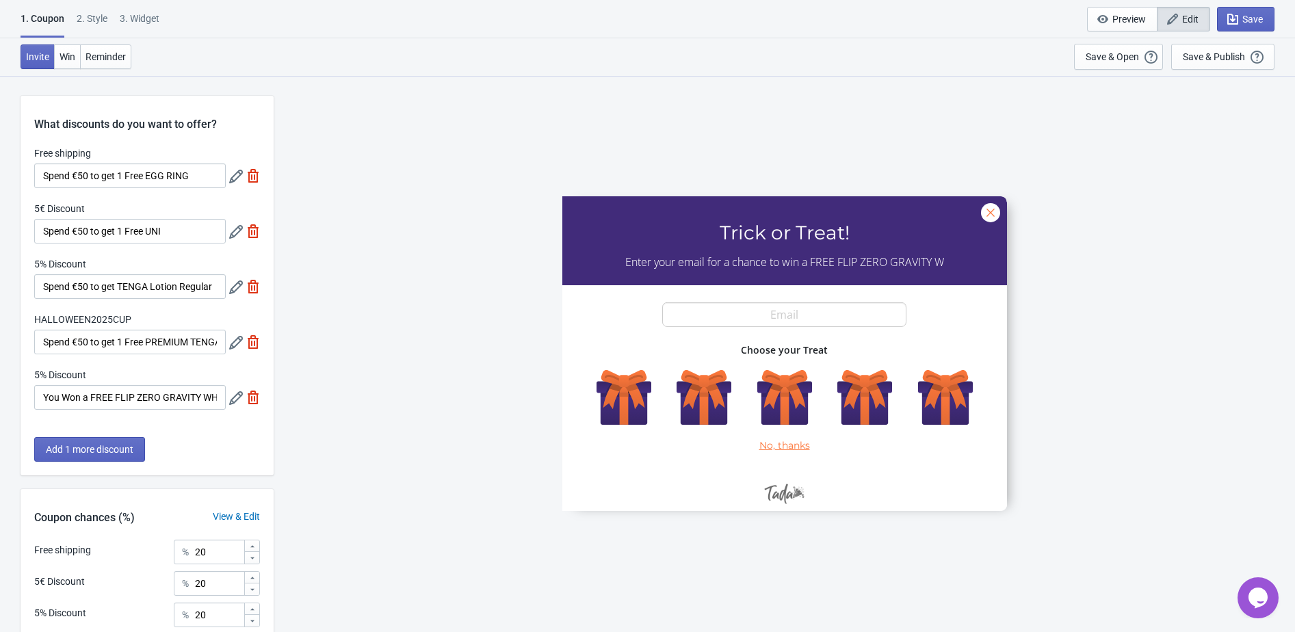
click at [235, 346] on icon at bounding box center [236, 343] width 14 height 14
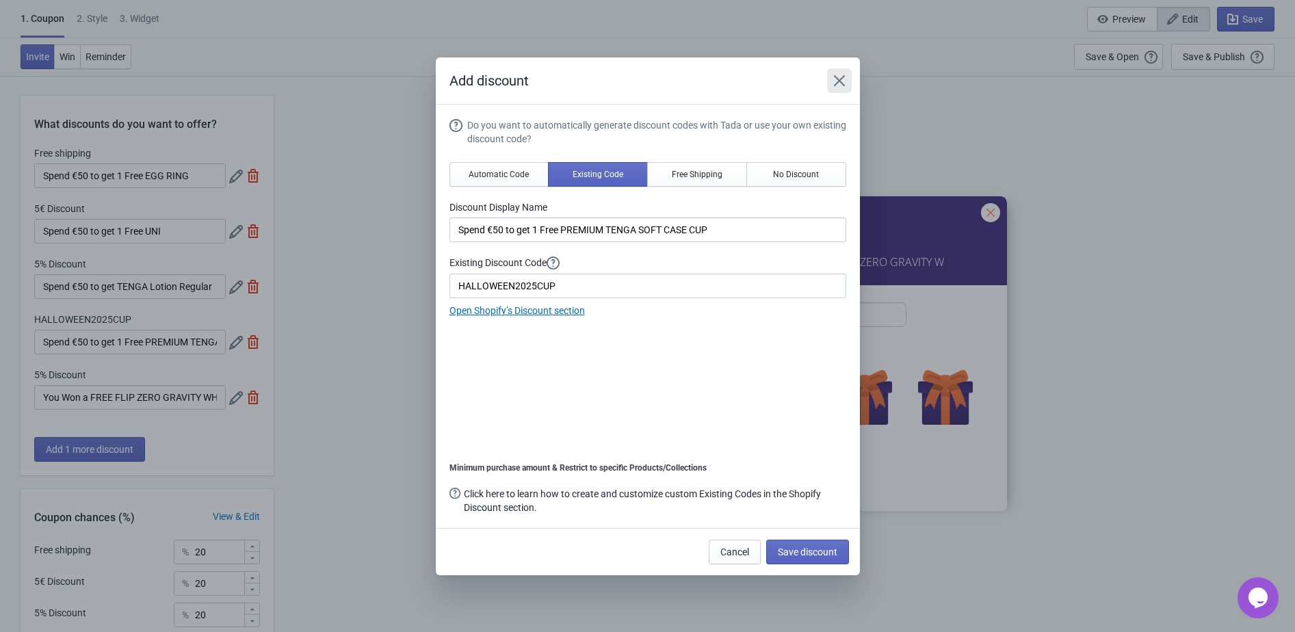
click at [841, 88] on button "Close" at bounding box center [839, 80] width 25 height 25
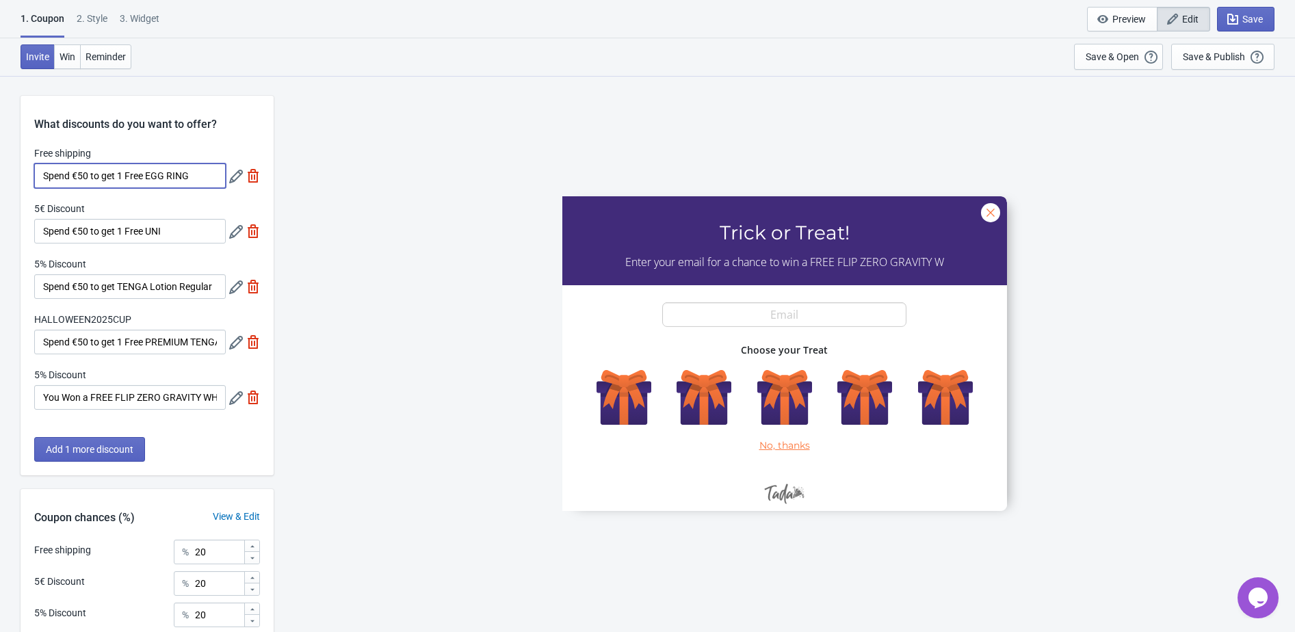
click at [195, 177] on input "Spend €50 to get 1 Free EGG RING" at bounding box center [129, 175] width 191 height 25
click at [231, 180] on icon at bounding box center [236, 177] width 14 height 14
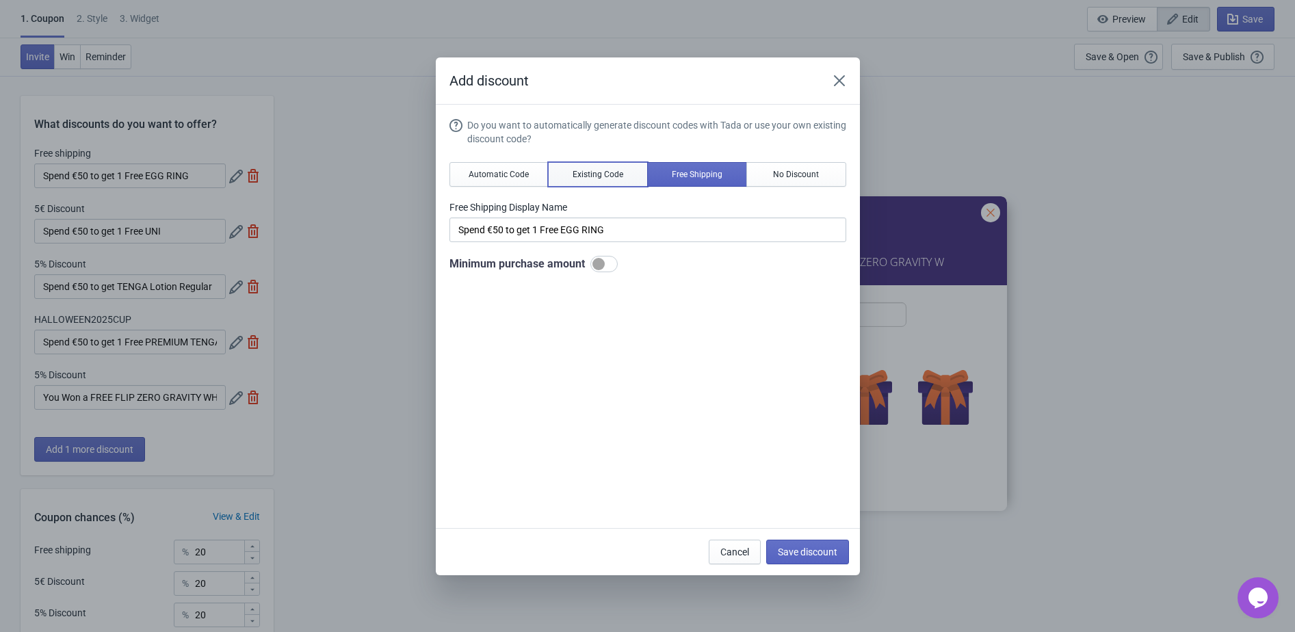
click at [579, 166] on button "Existing Code" at bounding box center [598, 174] width 100 height 25
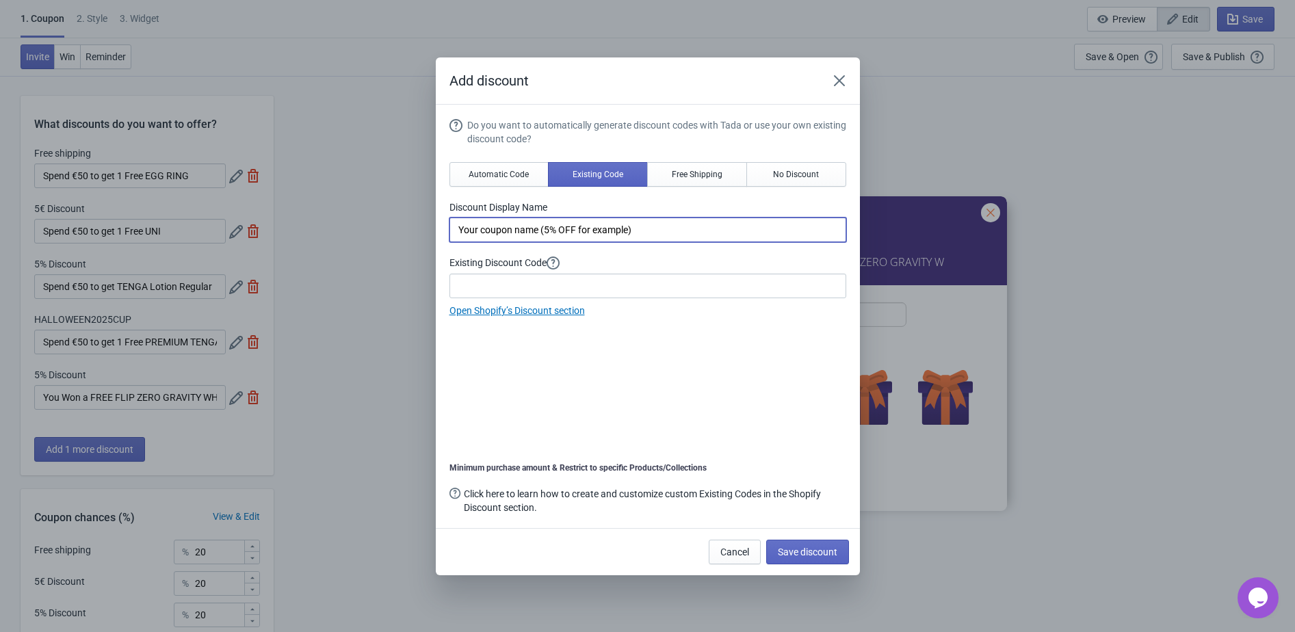
click at [546, 230] on input "Your coupon name (5% OFF for example)" at bounding box center [647, 229] width 397 height 25
paste input "Spend €50 to get 1 Free EGG RING"
type input "Spend €50 to get 1 Free EGG RING"
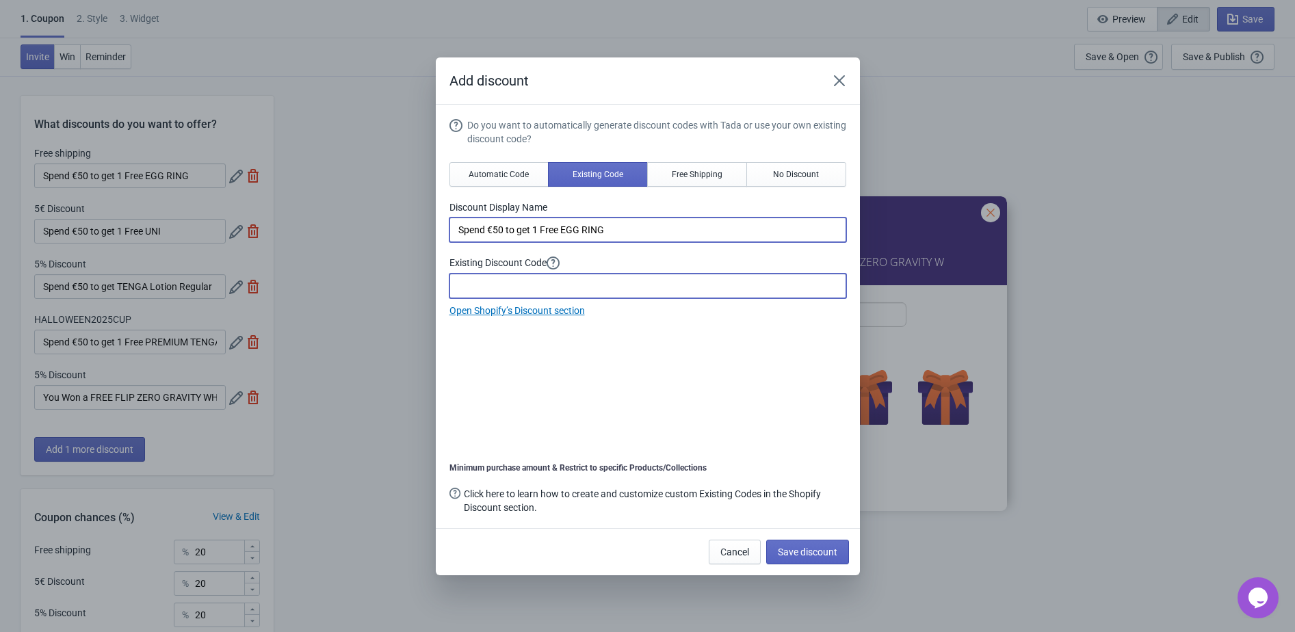
click at [512, 288] on input at bounding box center [647, 286] width 397 height 25
paste input "HALLOWEENEGG2025"
type input "HALLOWEENEGG2025"
click at [794, 546] on span "Save discount" at bounding box center [808, 551] width 60 height 11
type input "HALLOWEENEGG2025"
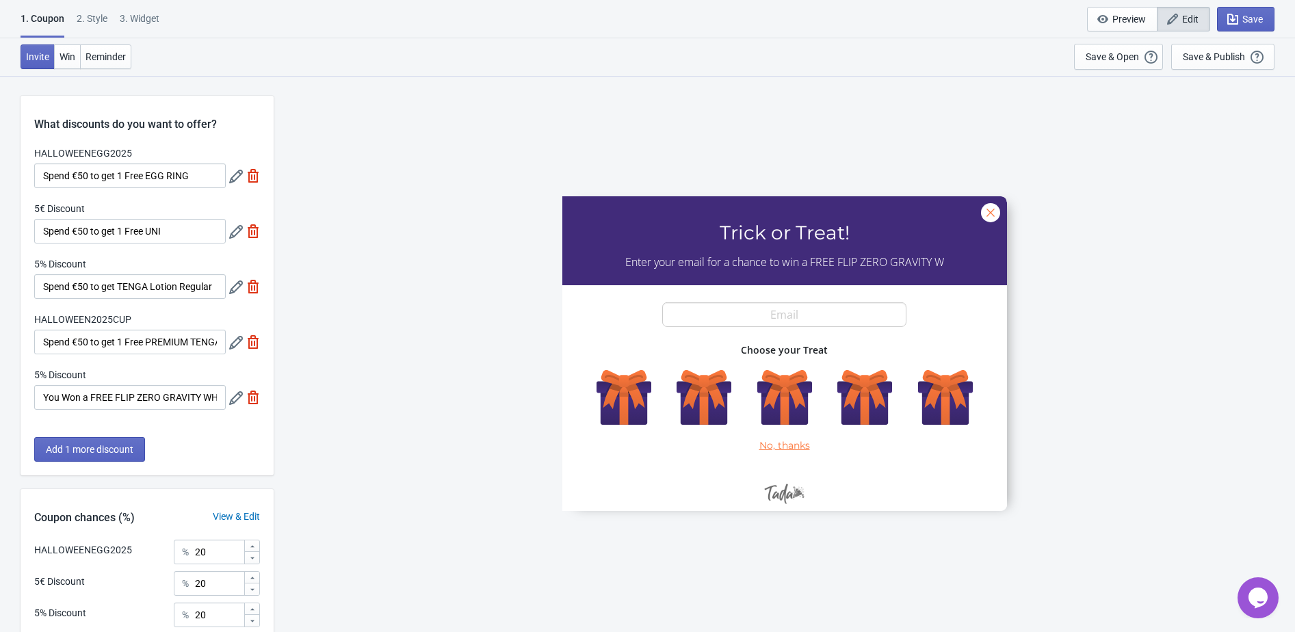
click at [227, 287] on div "5% Discount Spend €50 to get TENGA Lotion Regular" at bounding box center [147, 278] width 226 height 42
click at [229, 290] on icon at bounding box center [236, 287] width 14 height 14
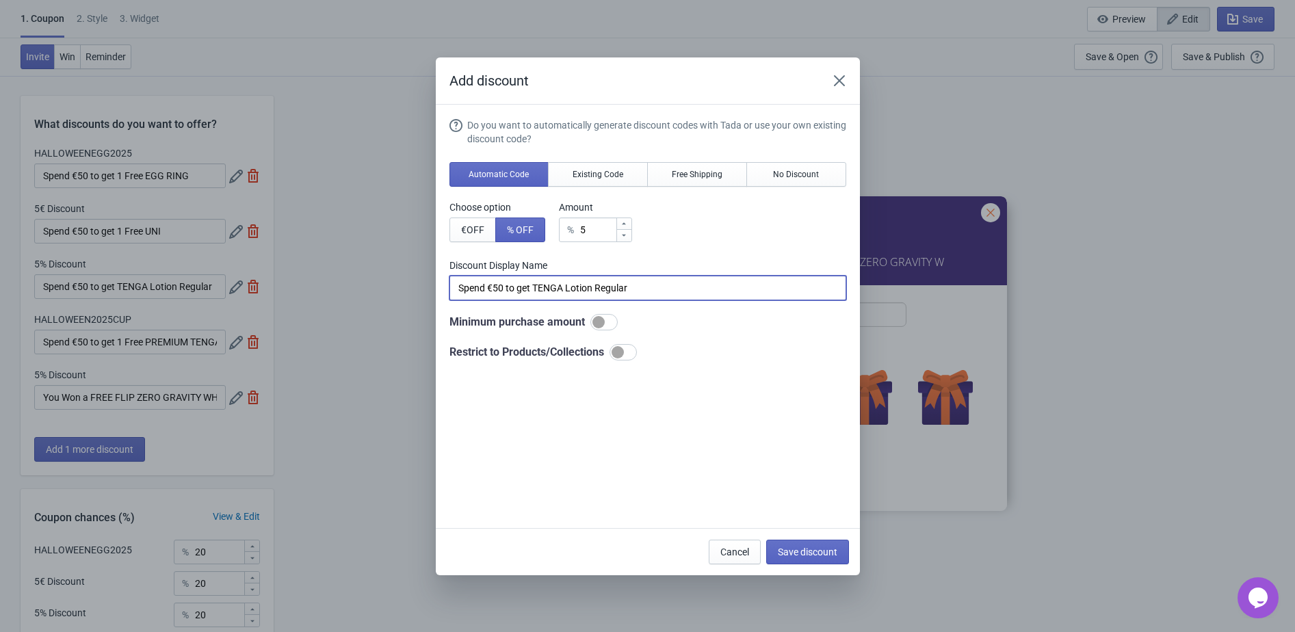
click at [553, 290] on input "Spend €50 to get TENGA Lotion Regular" at bounding box center [647, 288] width 397 height 25
click at [553, 291] on input "Spend €50 to get TENGA Lotion Regular" at bounding box center [647, 288] width 397 height 25
click at [580, 187] on div "Do you want to automatically generate discount codes with Tada or use your own …" at bounding box center [647, 239] width 397 height 242
click at [580, 181] on button "Existing Code" at bounding box center [598, 174] width 100 height 25
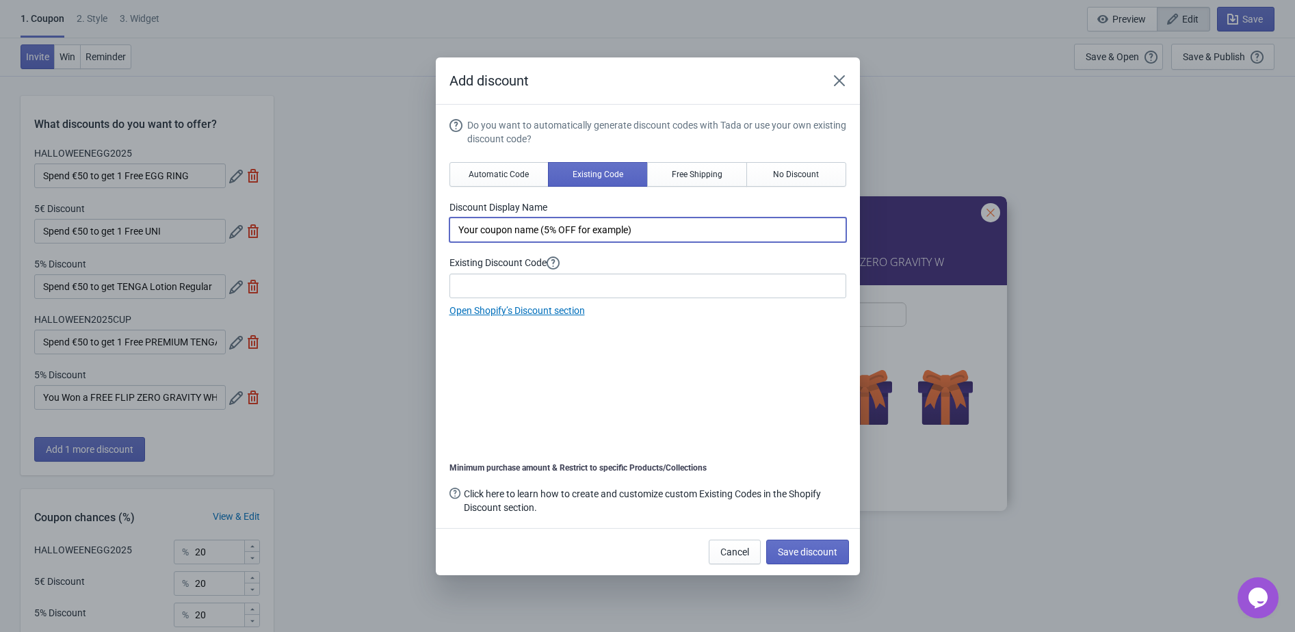
click at [560, 237] on input "Your coupon name (5% OFF for example)" at bounding box center [647, 229] width 397 height 25
paste input "Spend €50 to get TENGA Lotion Regular"
type input "Spend €50 to get TENGA Lotion Regular"
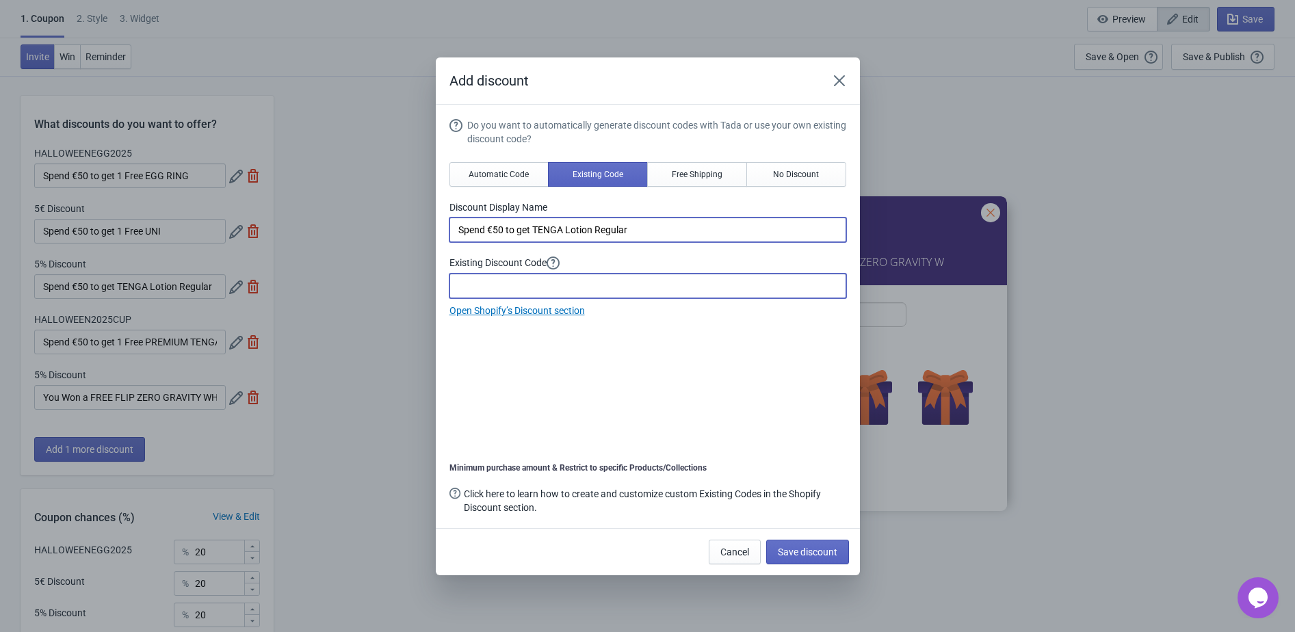
click at [536, 288] on input at bounding box center [647, 286] width 397 height 25
paste input "2025HALLOWEENTENGALotion"
type input "2025HALLOWEENTENGALotion"
click at [807, 546] on span "Save discount" at bounding box center [808, 551] width 60 height 11
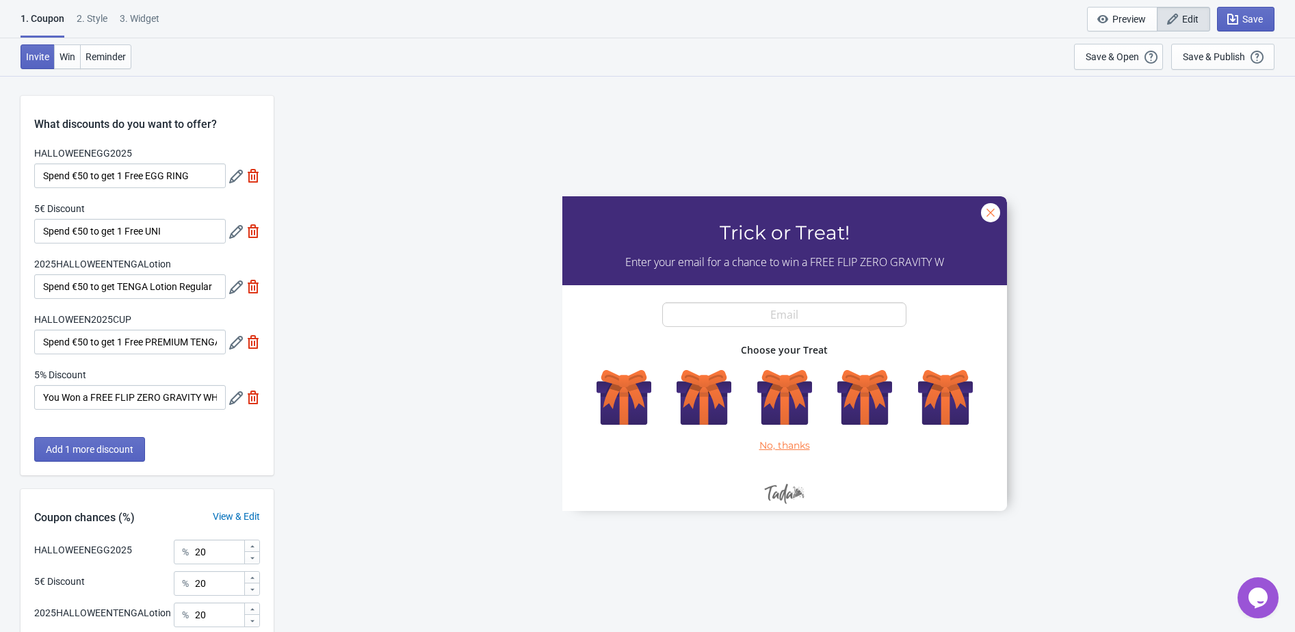
click at [236, 230] on icon at bounding box center [236, 232] width 14 height 14
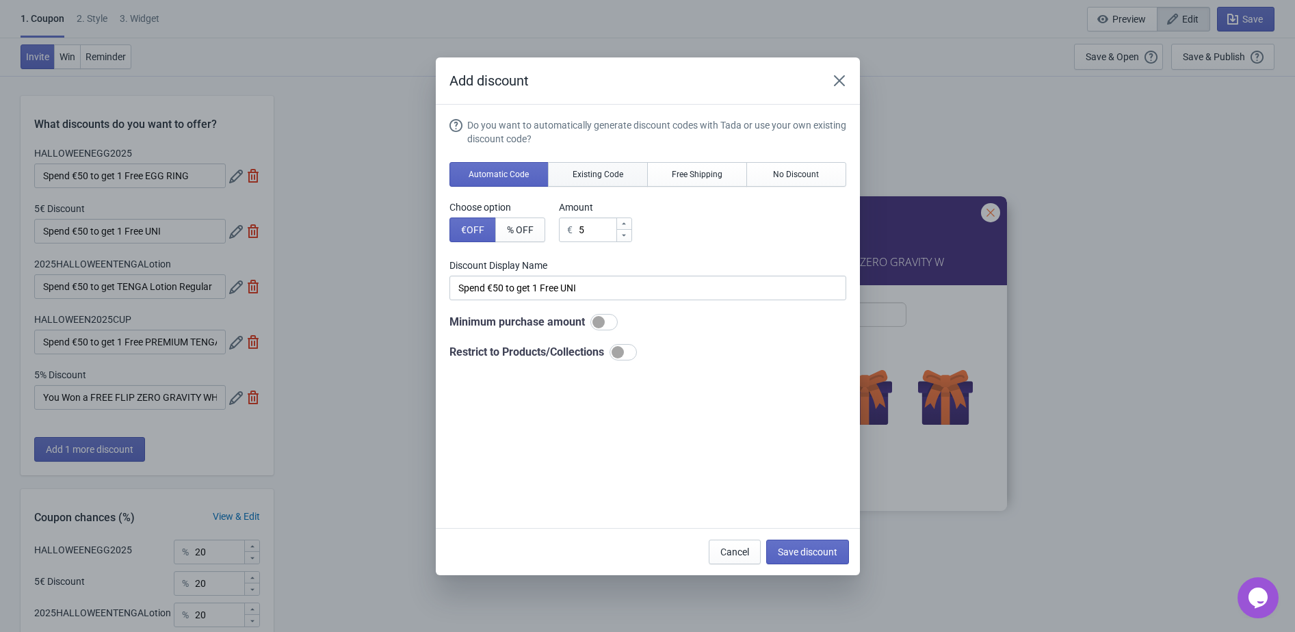
click at [607, 168] on button "Existing Code" at bounding box center [598, 174] width 100 height 25
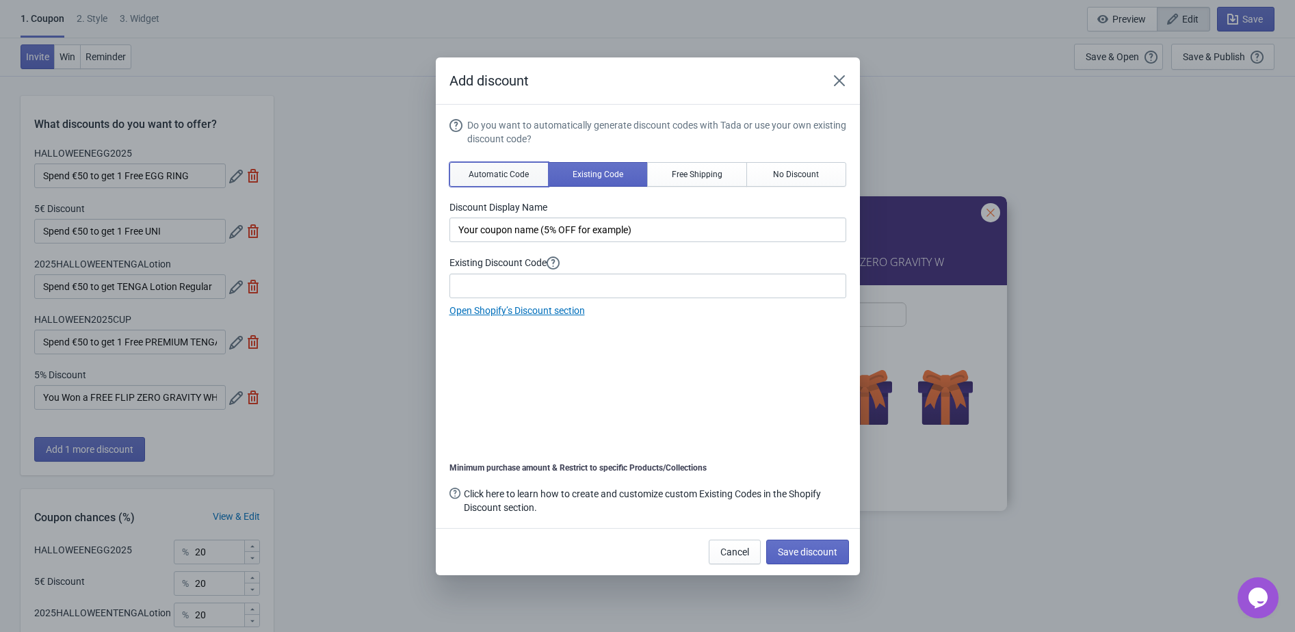
click at [510, 176] on span "Automatic Code" at bounding box center [498, 174] width 60 height 11
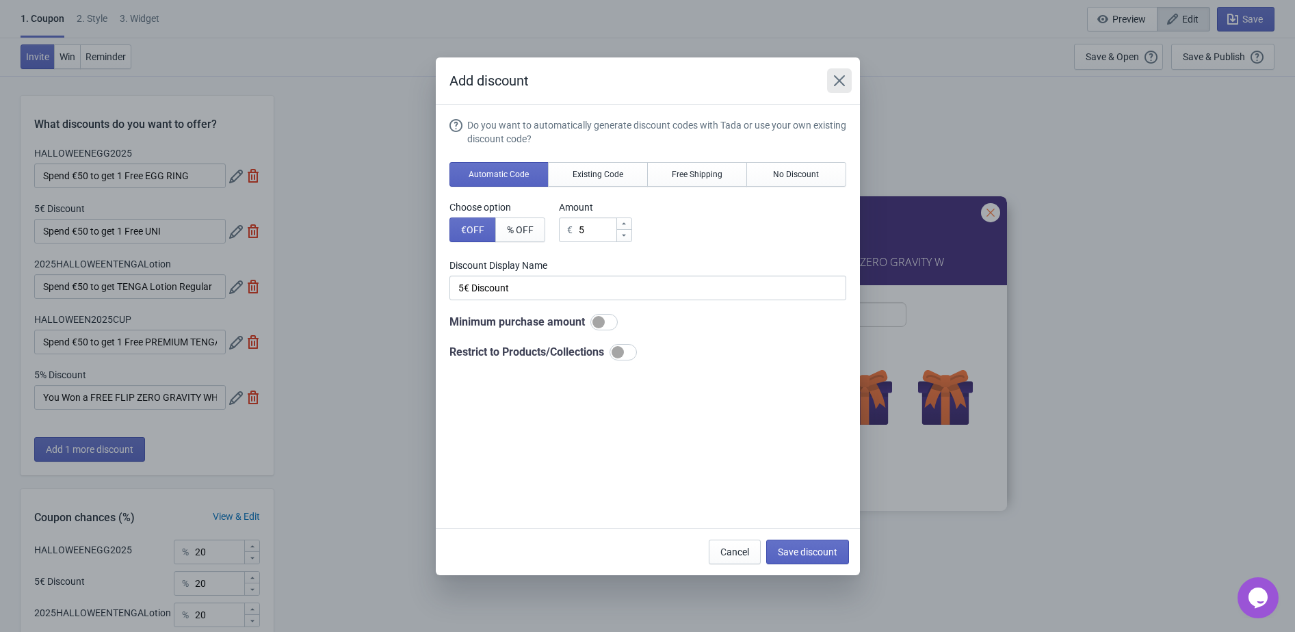
click at [835, 79] on icon "Close" at bounding box center [839, 81] width 14 height 14
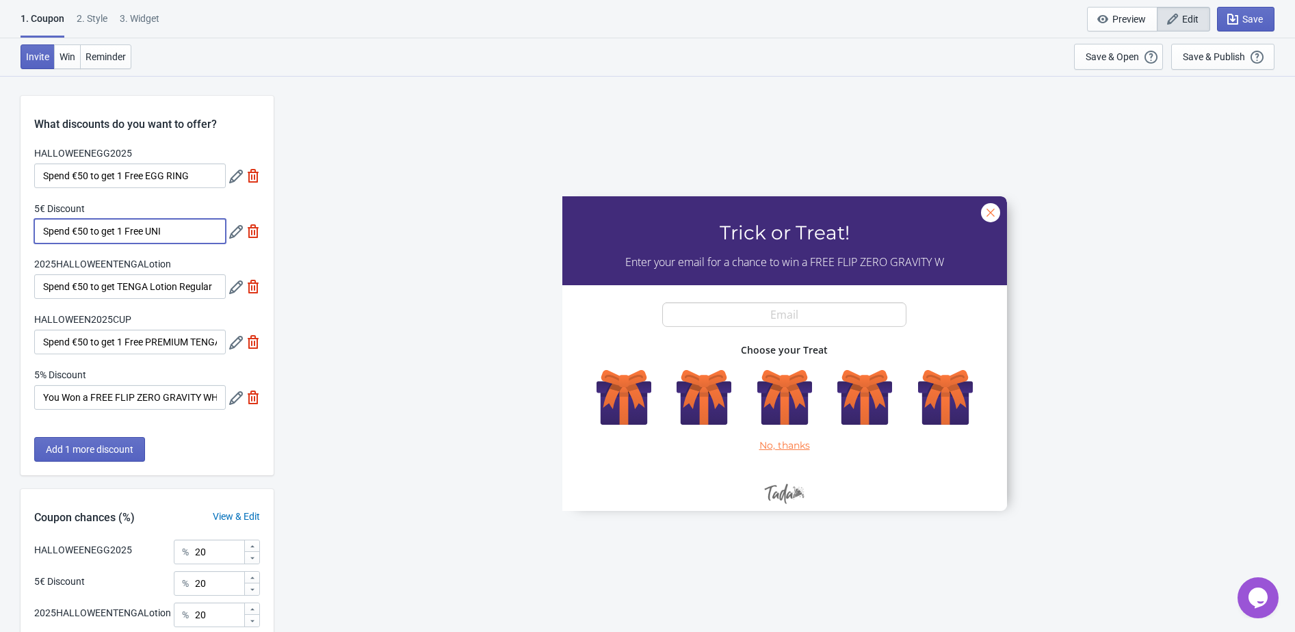
click at [118, 234] on input "Spend €50 to get 1 Free UNI" at bounding box center [129, 231] width 191 height 25
click at [230, 237] on icon at bounding box center [236, 232] width 14 height 14
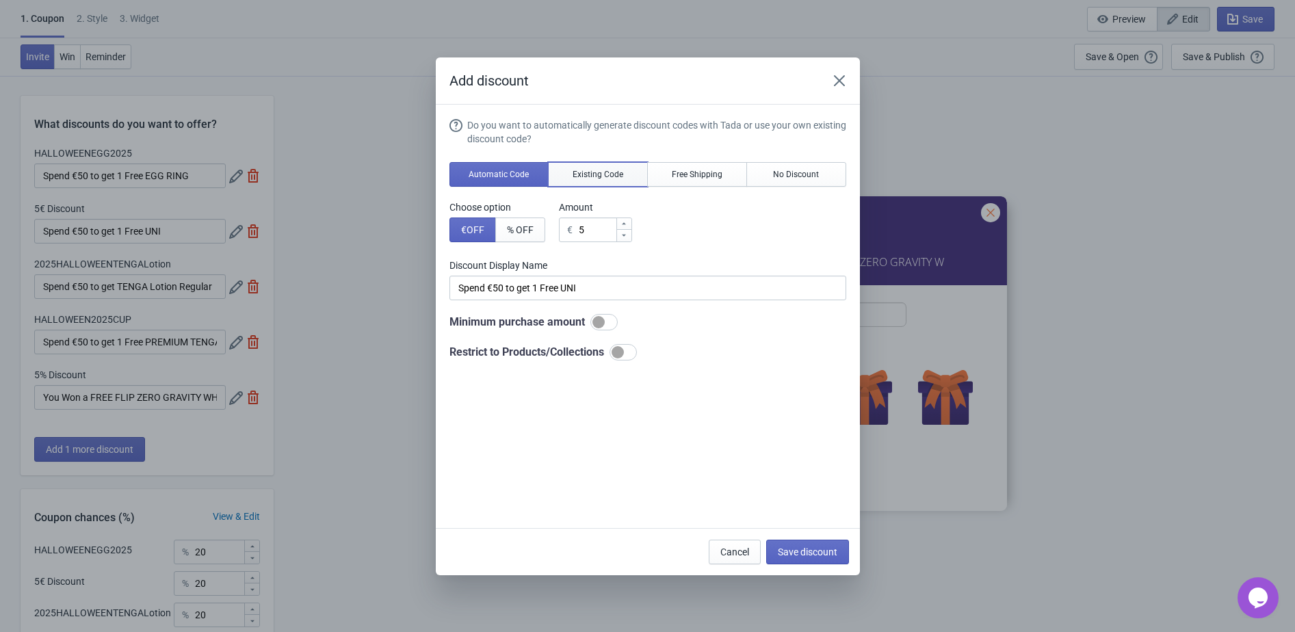
click at [583, 173] on span "Existing Code" at bounding box center [597, 174] width 51 height 11
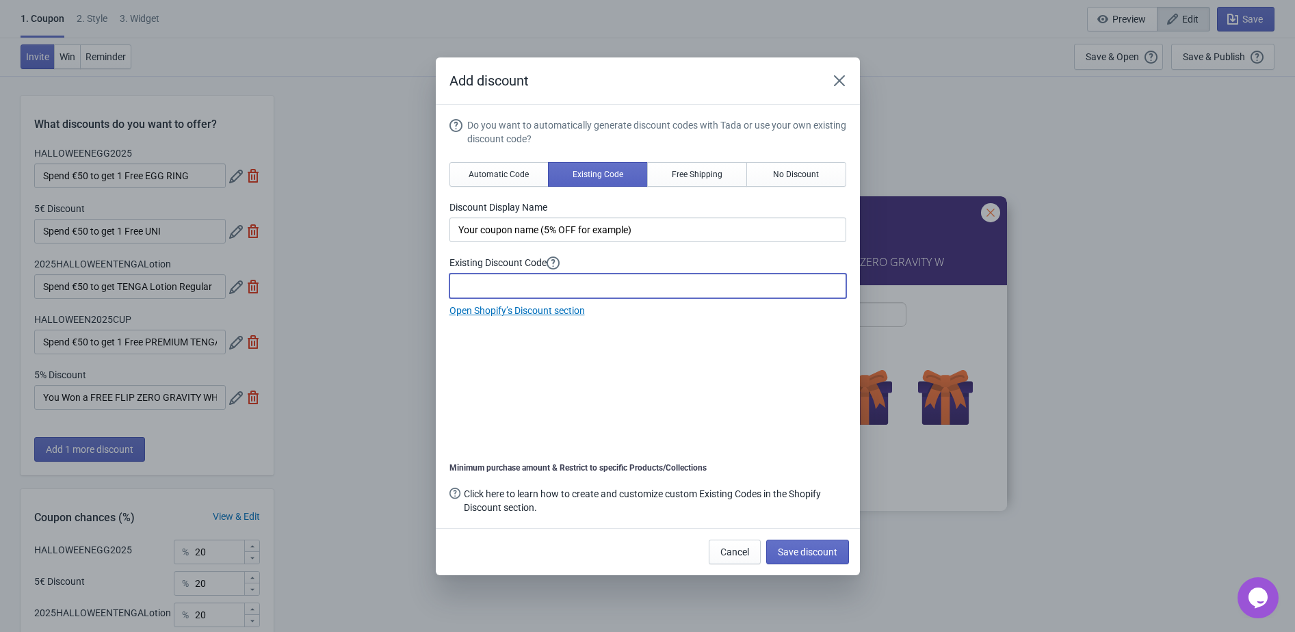
click at [538, 284] on input at bounding box center [647, 286] width 397 height 25
paste input "Spend €50 to get 1 Free UNI"
click at [674, 399] on div "Do you want to automatically generate discount codes with Tada or use your own …" at bounding box center [647, 317] width 397 height 399
click at [545, 287] on input "Spend €50 to get 1 Free UNI EMERALD" at bounding box center [647, 286] width 397 height 25
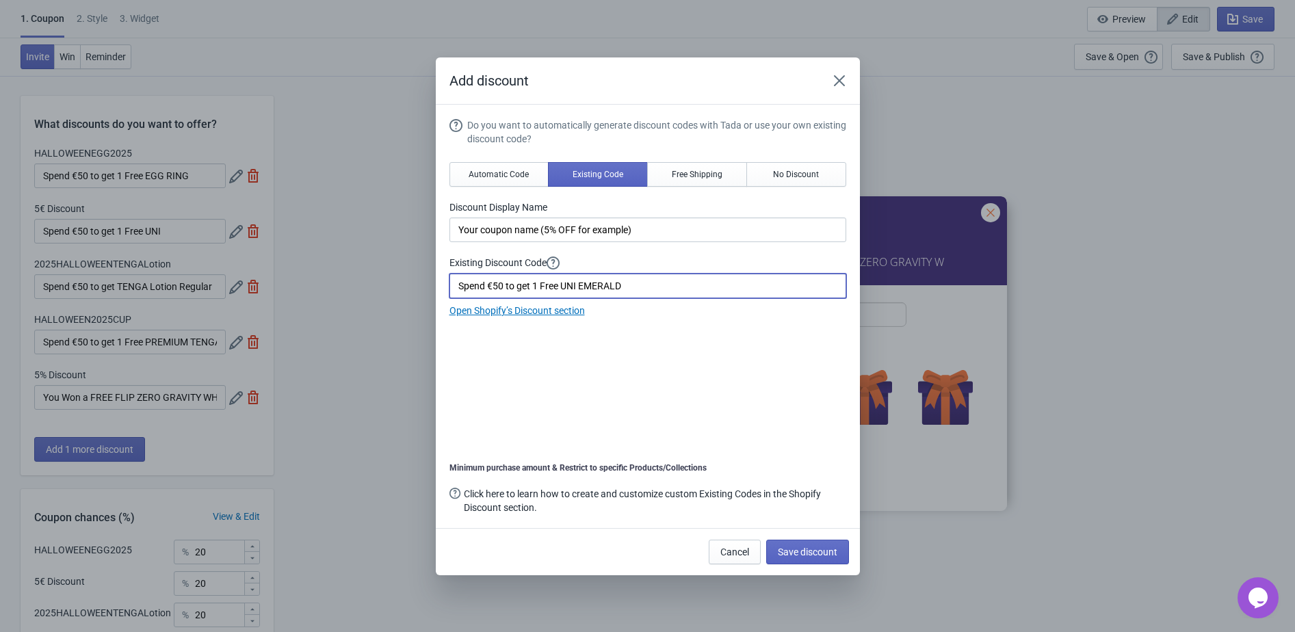
click at [545, 287] on input "Spend €50 to get 1 Free UNI EMERALD" at bounding box center [647, 286] width 397 height 25
paste input "HALLOWEENUNI2025"
type input "HALLOWEENUNI2025"
click at [799, 542] on button "Save discount" at bounding box center [807, 552] width 83 height 25
type input "Your coupon name (5% OFF for example)"
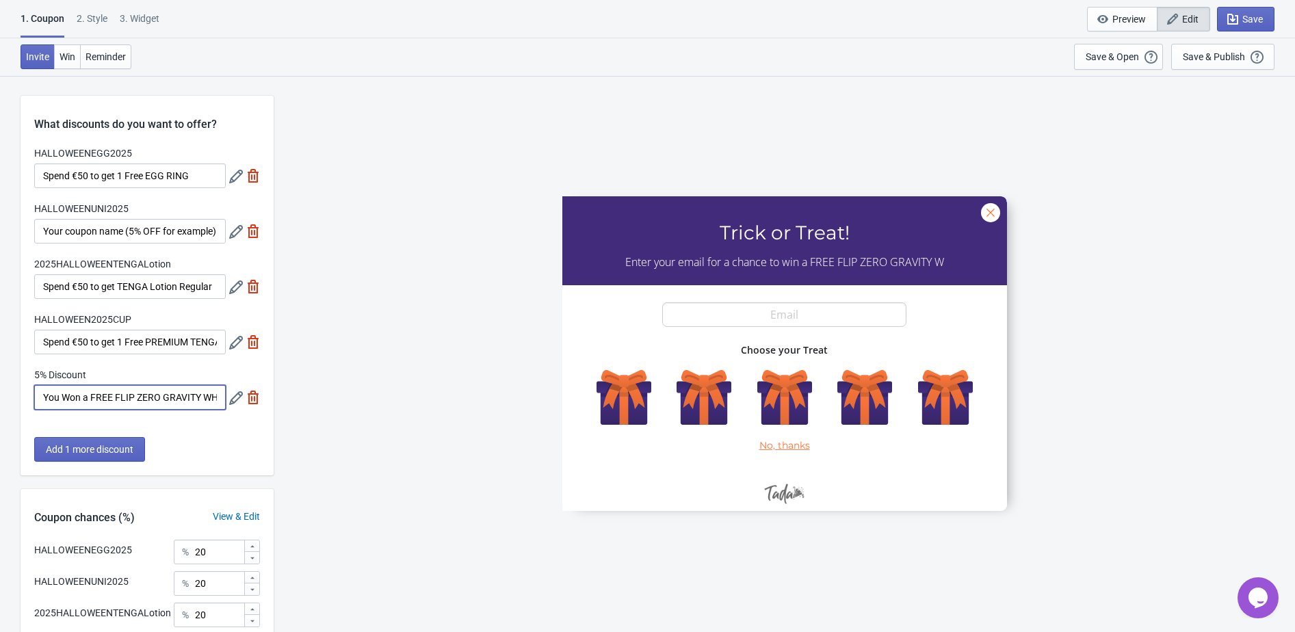
click at [151, 397] on input "You Won a FREE FLIP ZERO GRAVITY WHITE!" at bounding box center [129, 397] width 191 height 25
click at [230, 400] on icon at bounding box center [236, 398] width 14 height 14
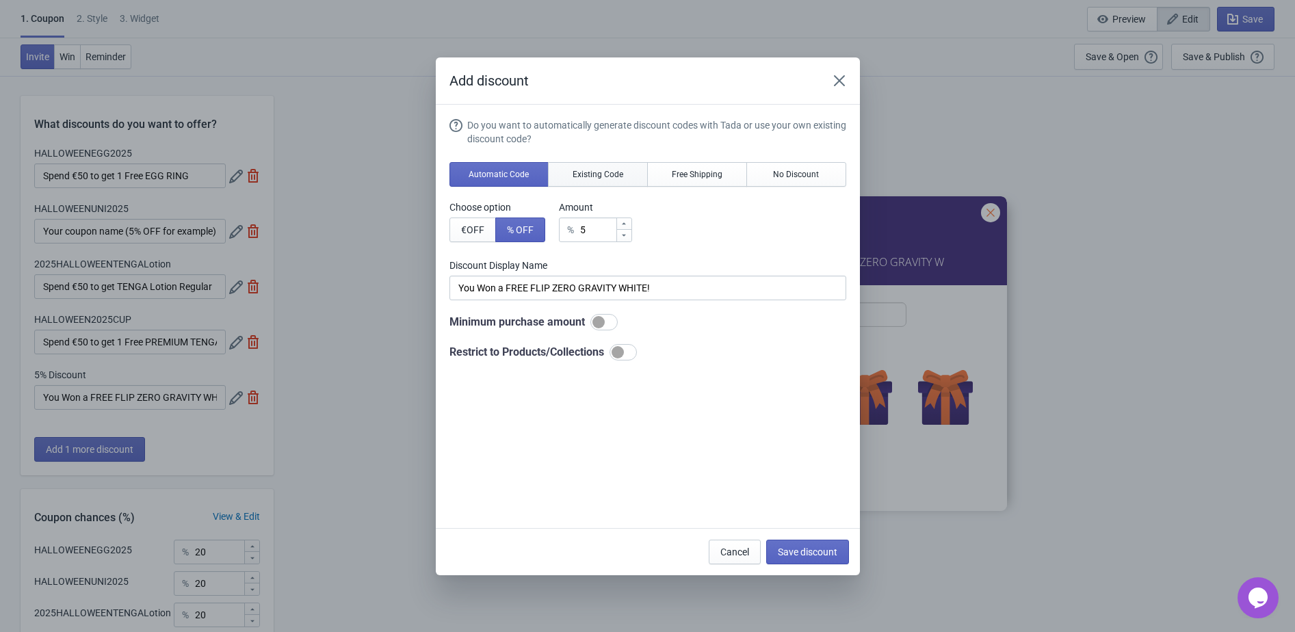
click at [617, 181] on button "Existing Code" at bounding box center [598, 174] width 100 height 25
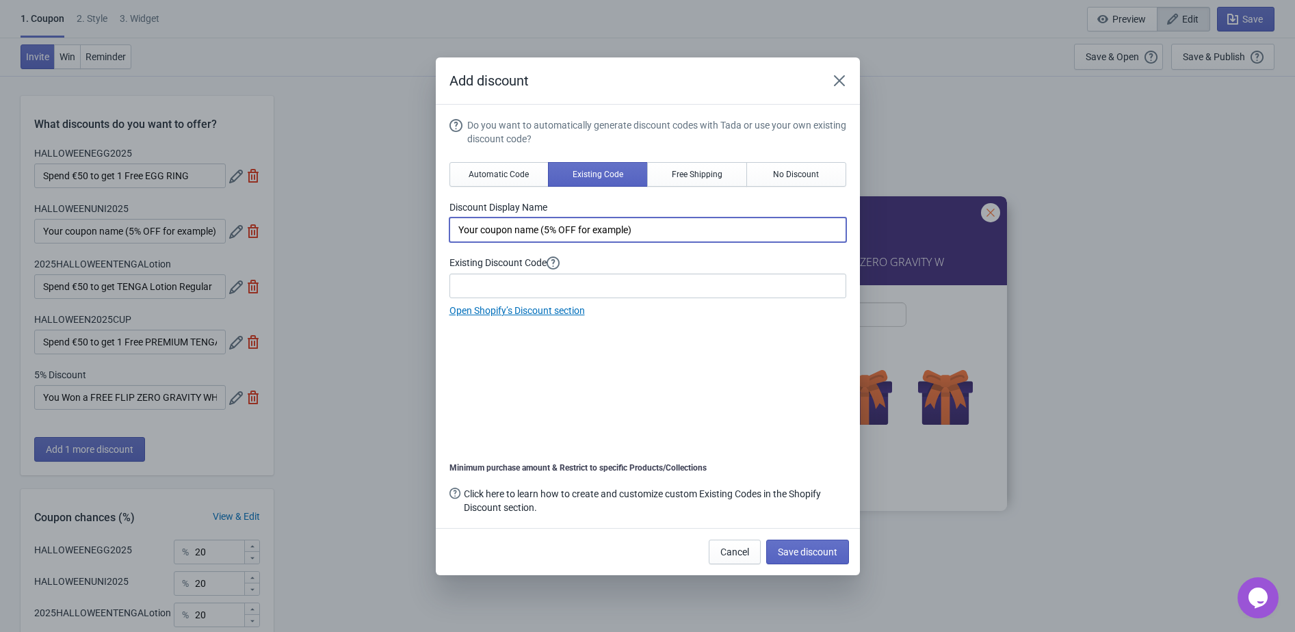
click at [579, 225] on input "Your coupon name (5% OFF for example)" at bounding box center [647, 229] width 397 height 25
paste input "You Won a FREE FLIP ZERO GRAVITY WHITE!"
click at [579, 225] on input "Your coupon name (5% You Won a FREE FLIP ZERO GRAVITY WHITE! for example)" at bounding box center [647, 229] width 397 height 25
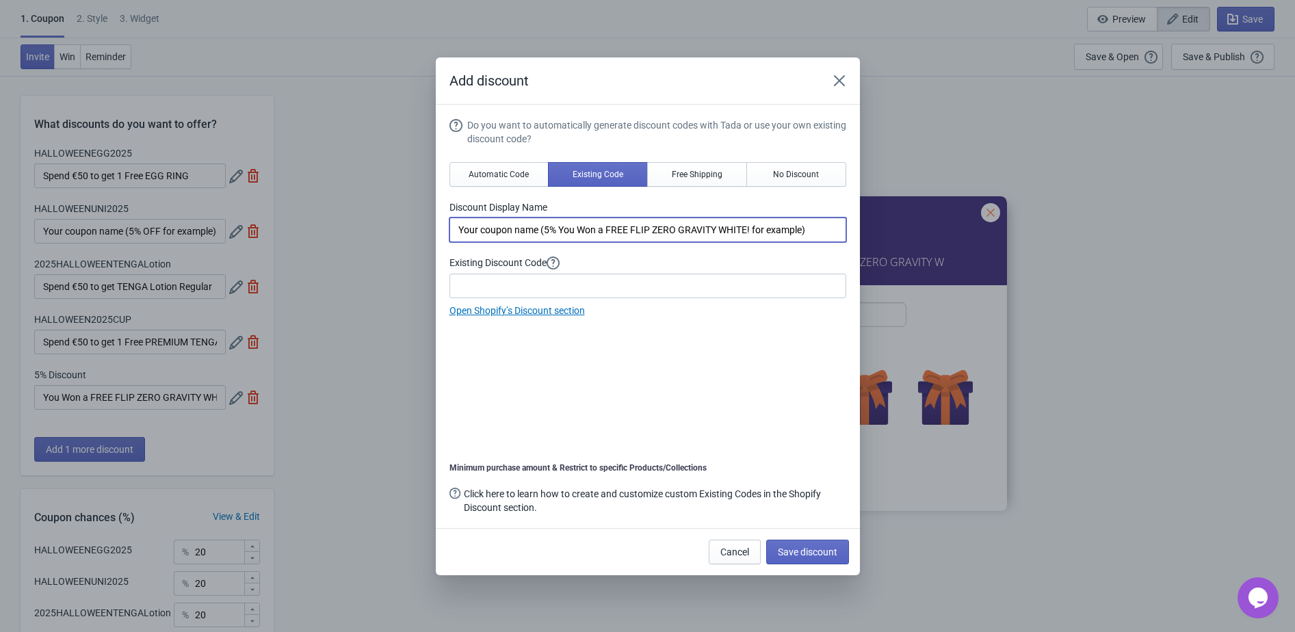
click at [579, 225] on input "Your coupon name (5% You Won a FREE FLIP ZERO GRAVITY WHITE! for example)" at bounding box center [647, 229] width 397 height 25
paste input "Won a FREE FLIP ZERO GRAVITY WHITE!"
type input "You Won a FREE FLIP ZERO GRAVITY WHITE!"
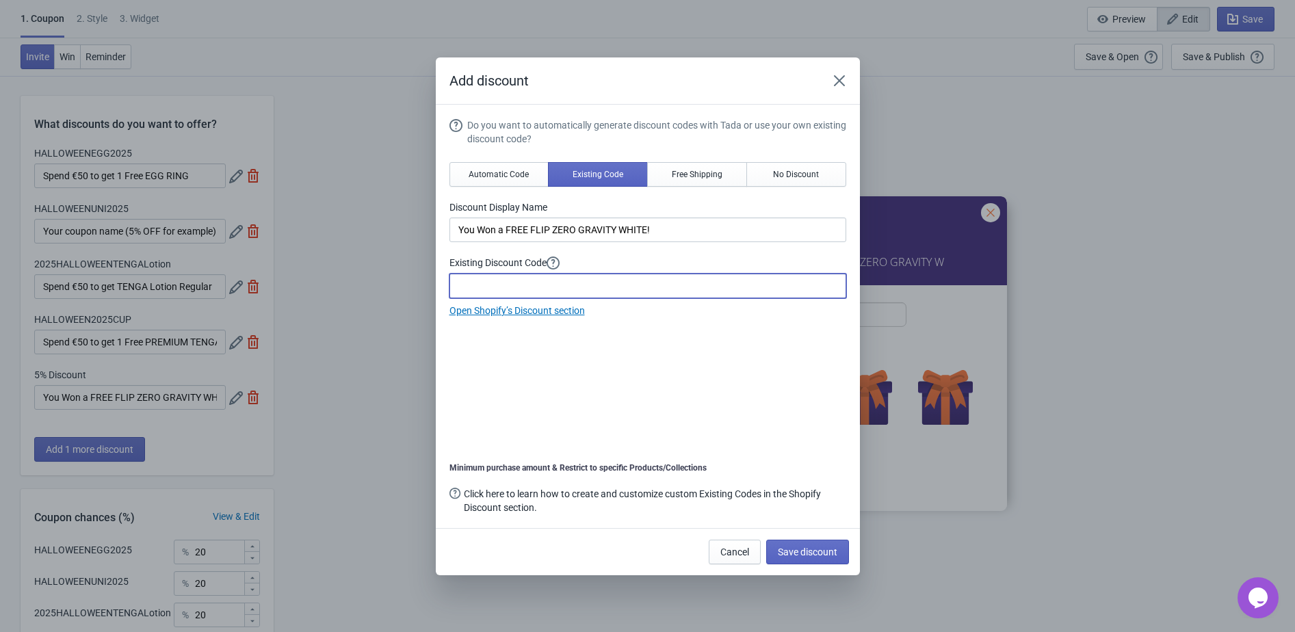
click at [471, 287] on input at bounding box center [647, 286] width 397 height 25
paste input "GRAVITYHALLOWEEN2025"
type input "GRAVITYHALLOWEEN2025"
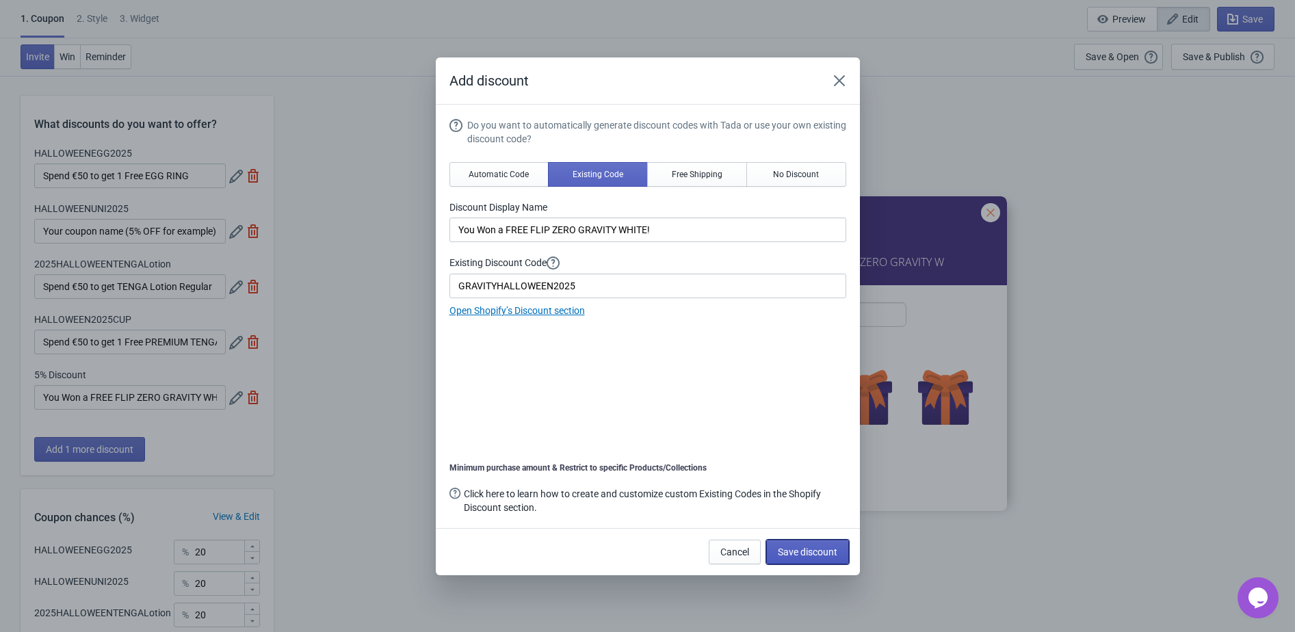
click at [826, 558] on button "Save discount" at bounding box center [807, 552] width 83 height 25
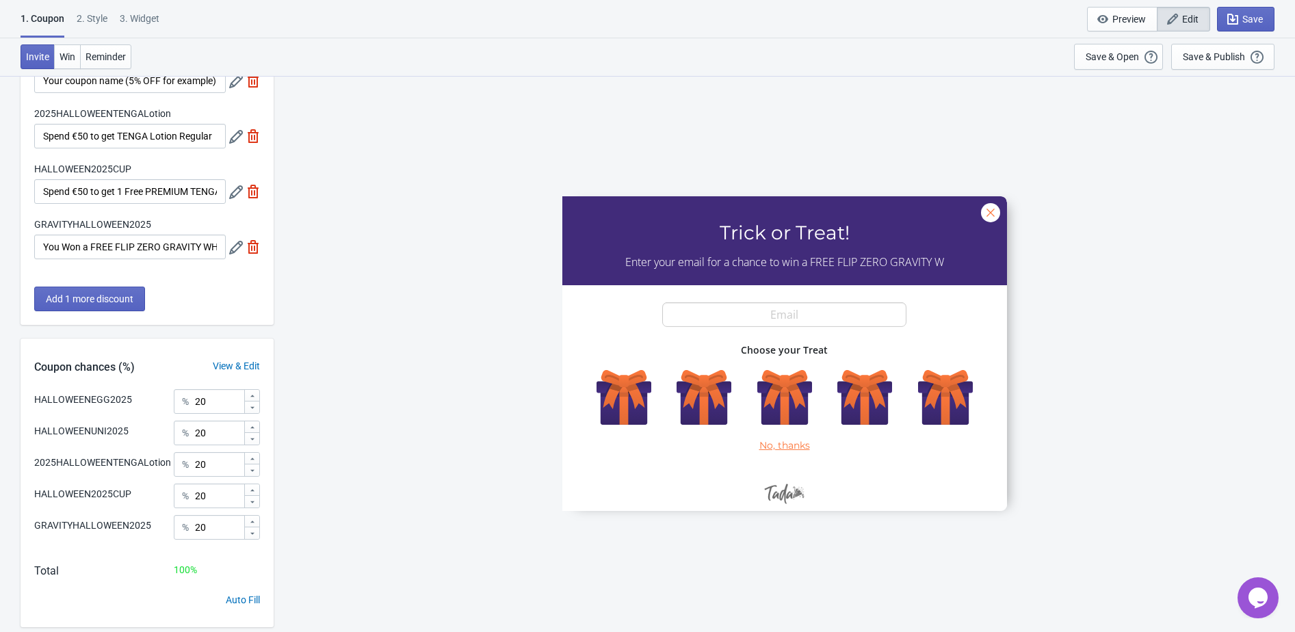
scroll to position [185, 0]
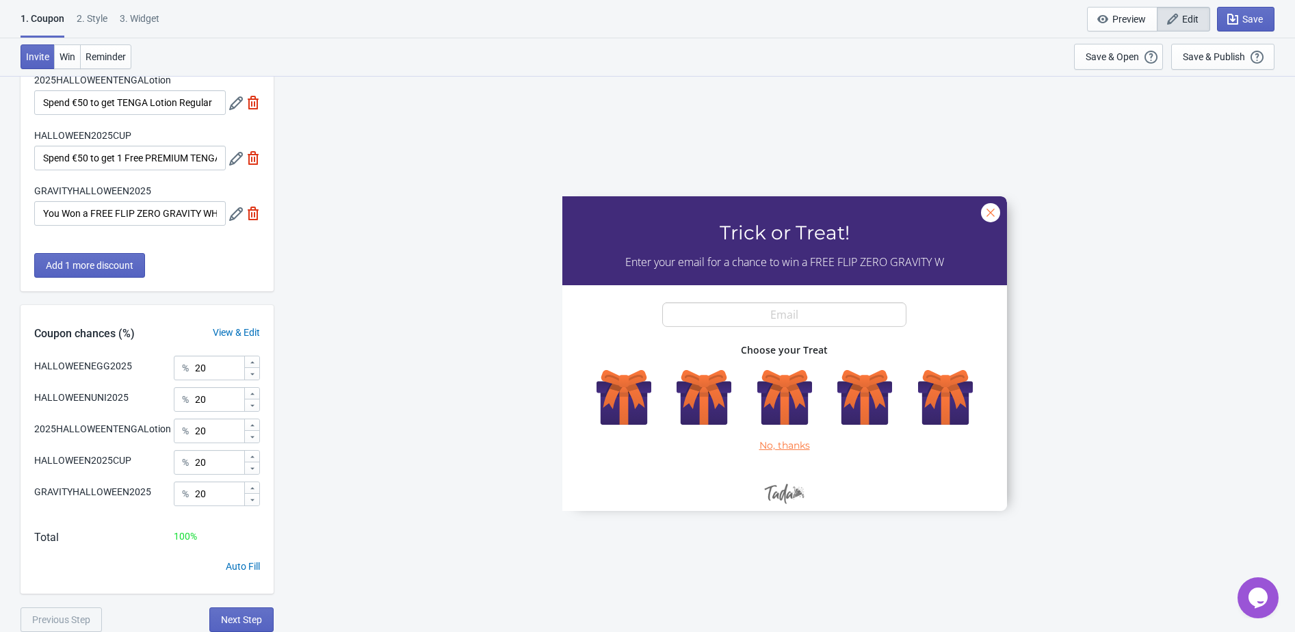
click at [237, 329] on div "View & Edit" at bounding box center [236, 333] width 75 height 14
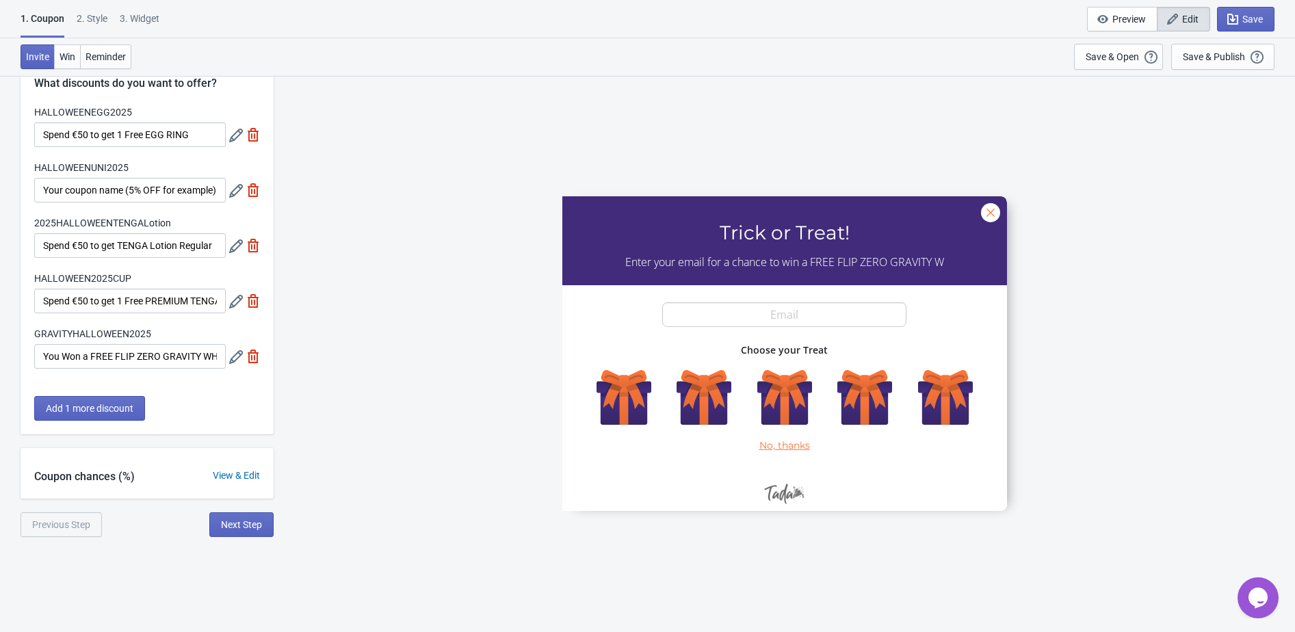
scroll to position [52, 0]
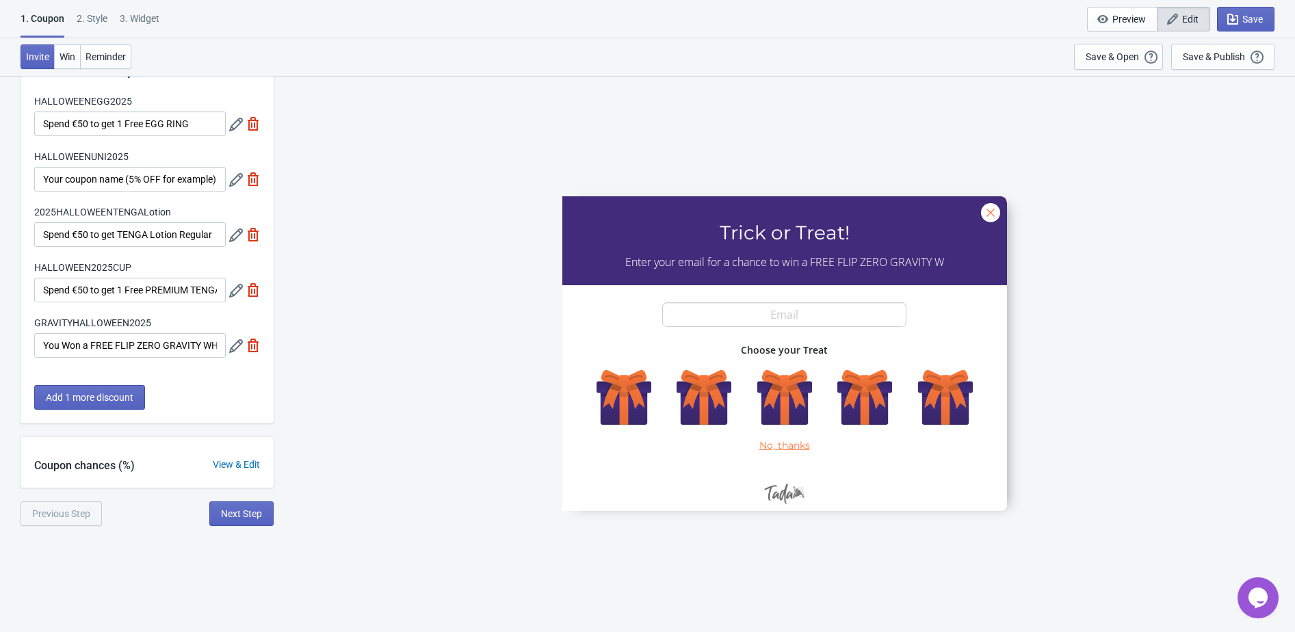
click at [233, 462] on div "View & Edit" at bounding box center [236, 465] width 75 height 14
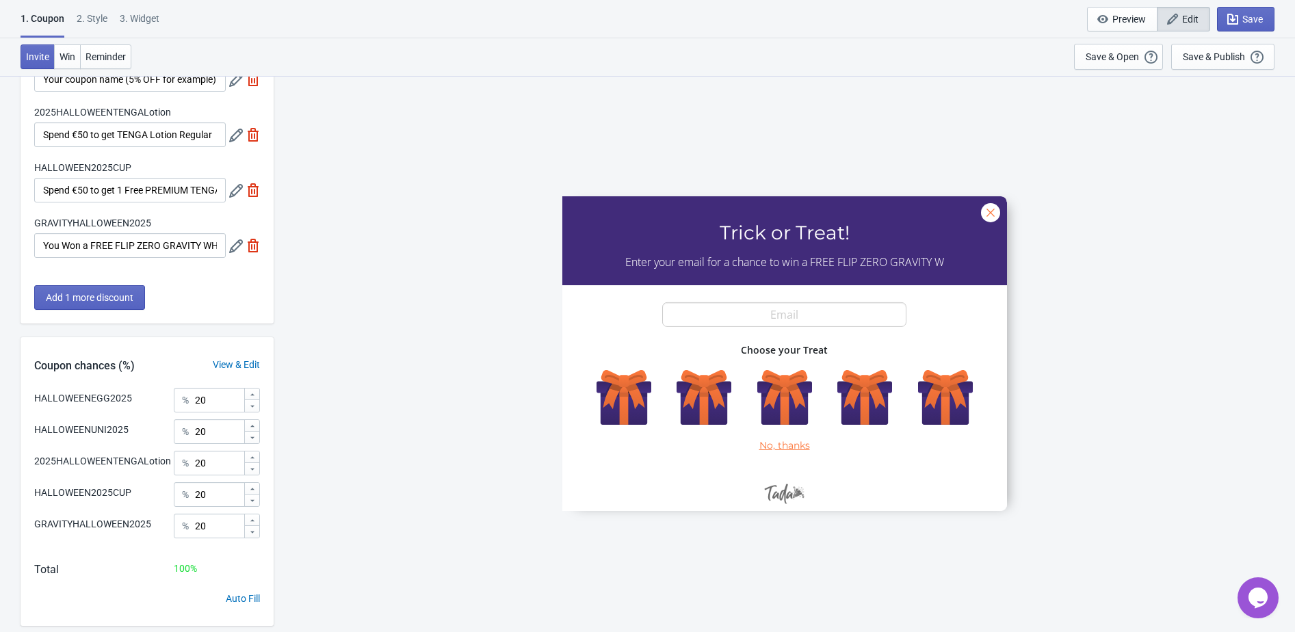
scroll to position [185, 0]
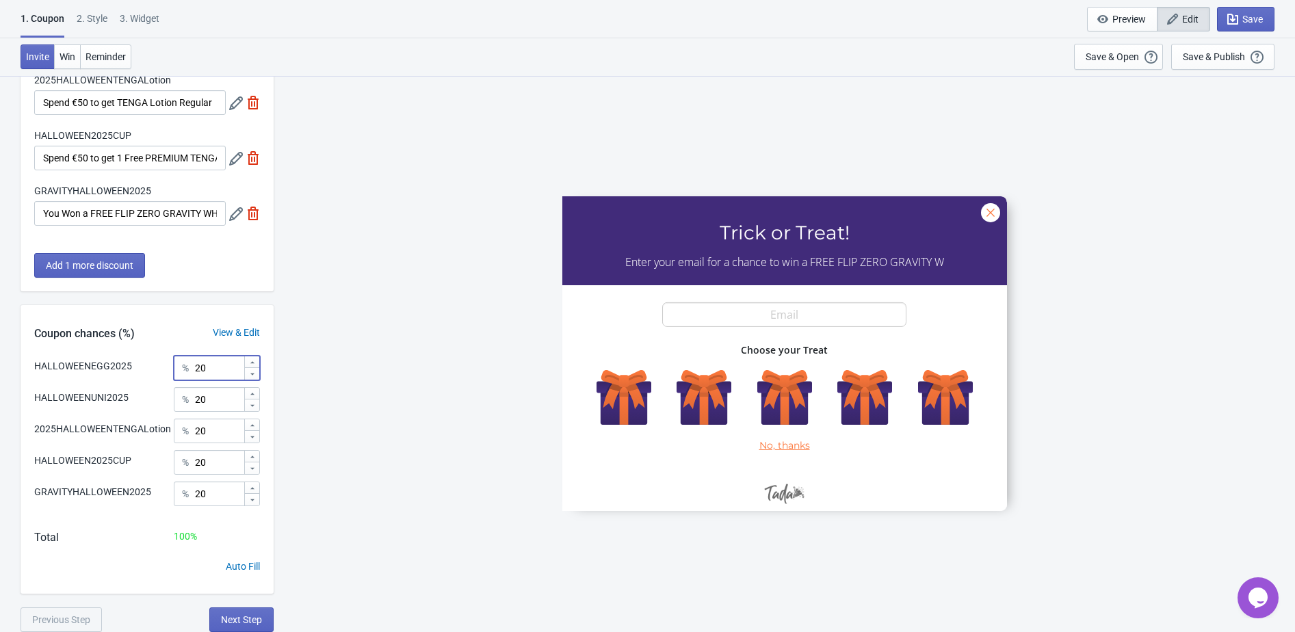
click at [218, 369] on input "20" at bounding box center [218, 368] width 49 height 25
type input "20"
click at [213, 506] on input "20" at bounding box center [218, 493] width 49 height 25
type input "2"
type input ".13"
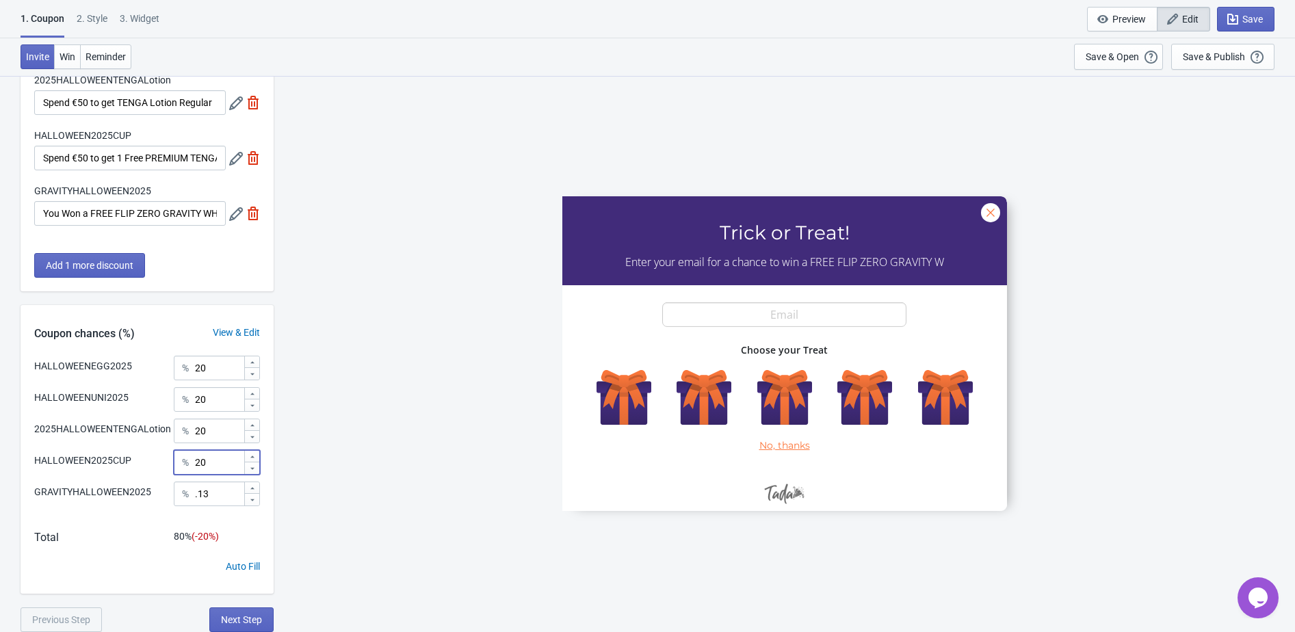
click at [215, 475] on input "20" at bounding box center [218, 462] width 49 height 25
click at [254, 362] on icon at bounding box center [252, 362] width 8 height 8
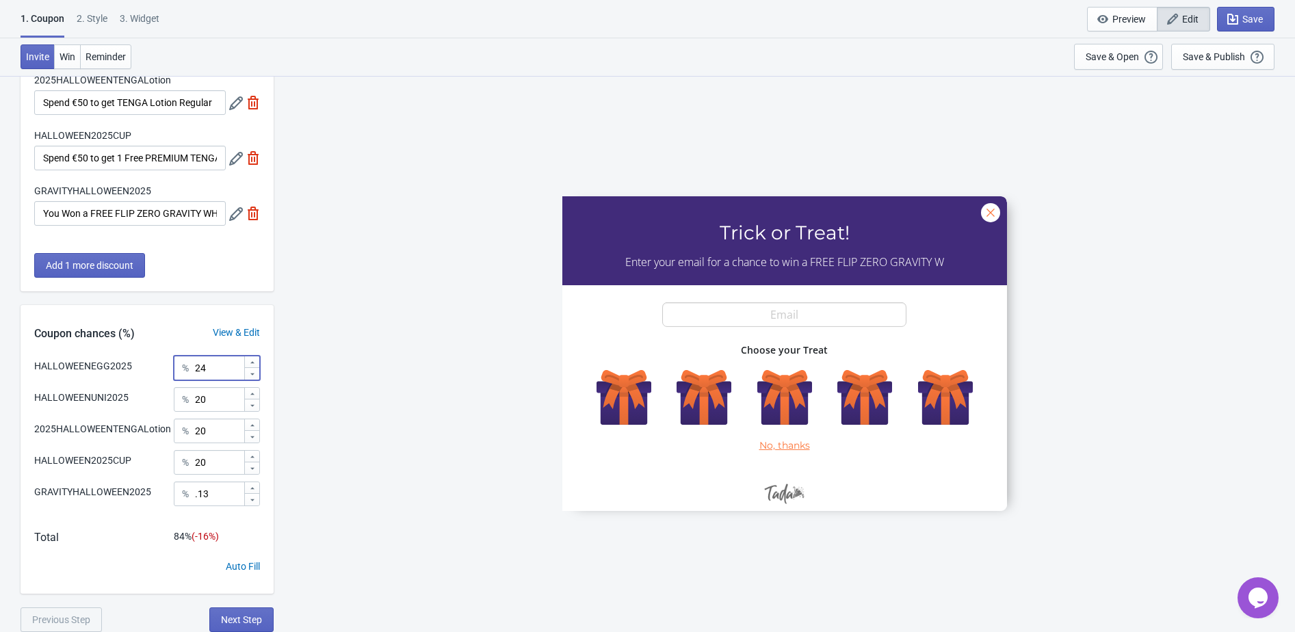
click at [254, 362] on icon at bounding box center [252, 362] width 8 height 8
type input "25"
click at [253, 388] on div at bounding box center [251, 394] width 15 height 12
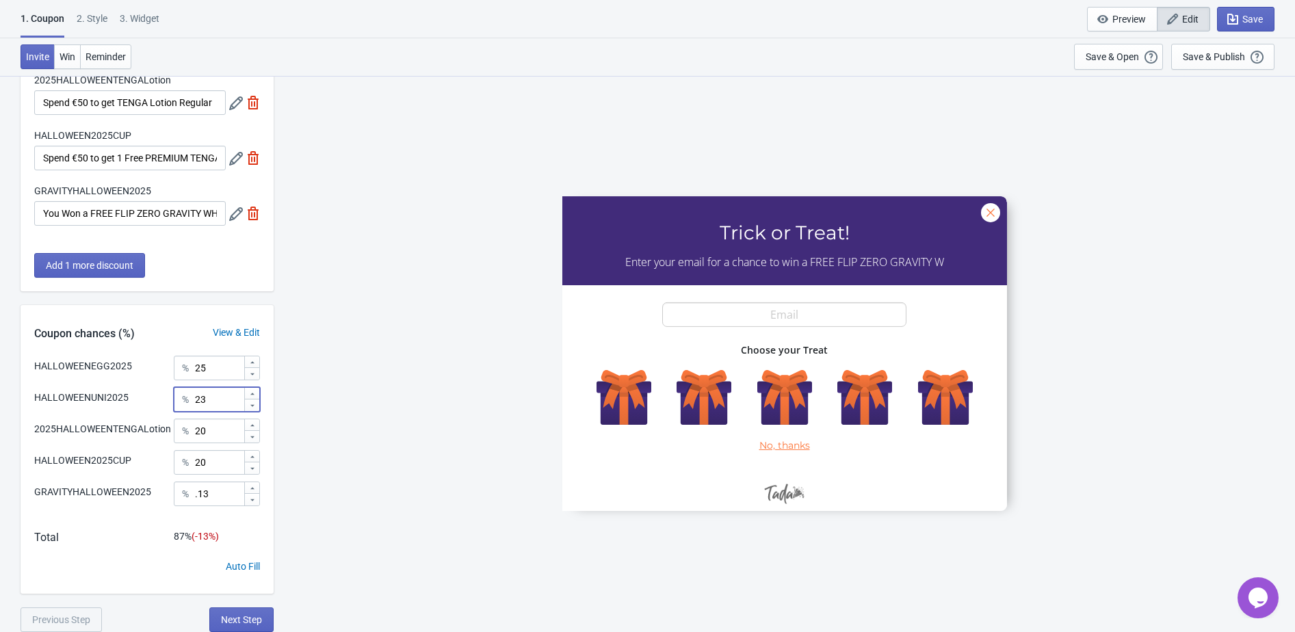
click at [253, 388] on div at bounding box center [251, 394] width 15 height 12
type input "25"
click at [254, 430] on icon at bounding box center [252, 425] width 8 height 8
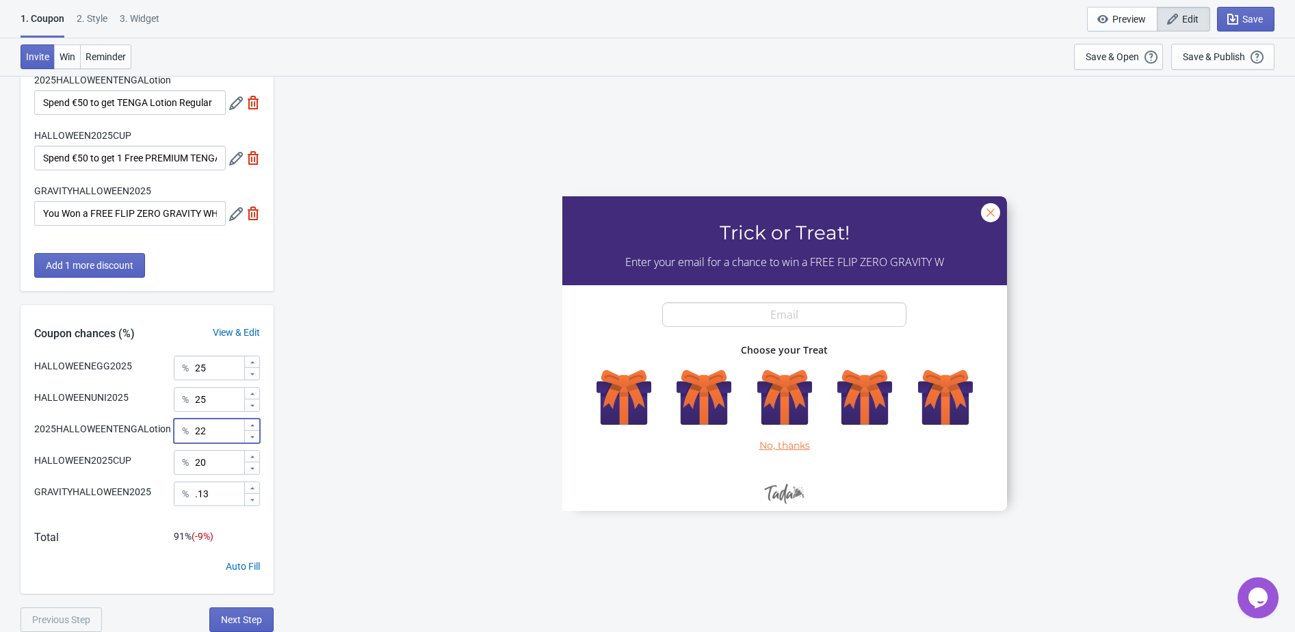
click at [254, 430] on icon at bounding box center [252, 425] width 8 height 8
type input "25"
click at [253, 461] on icon at bounding box center [252, 457] width 8 height 8
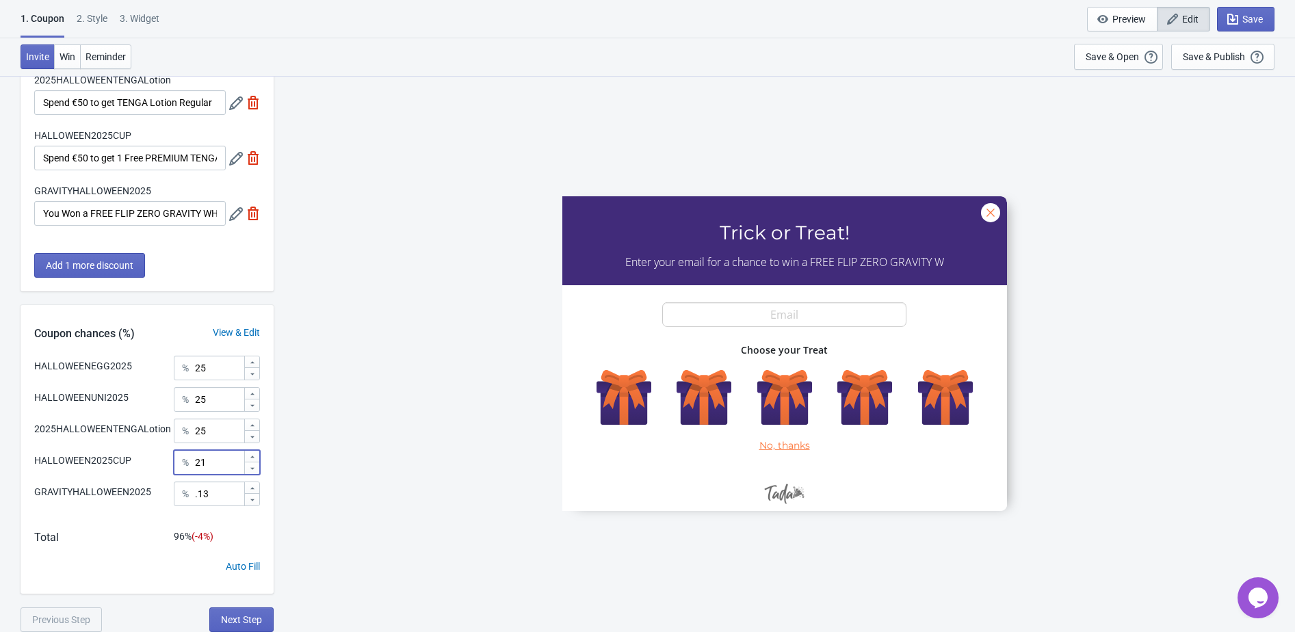
click at [253, 461] on icon at bounding box center [252, 457] width 8 height 8
click at [213, 506] on input ".13" at bounding box center [218, 493] width 49 height 25
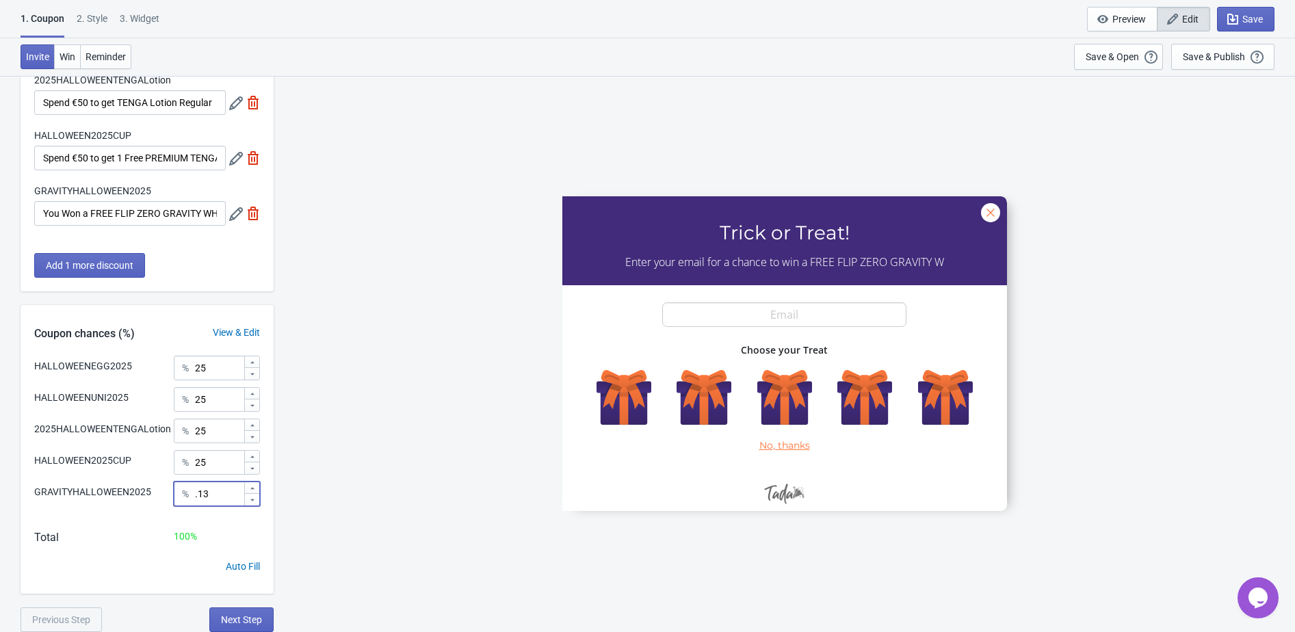
click at [341, 532] on div "HALLOWEENEGG2025 Trick or Treat! Enter your email for a chance to win a FREE FL…" at bounding box center [783, 353] width 1007 height 556
click at [253, 473] on icon at bounding box center [252, 468] width 8 height 8
type input "24.97"
click at [471, 475] on div "HALLOWEENEGG2025 Trick or Treat! Enter your email for a chance to win a FREE FL…" at bounding box center [783, 353] width 1007 height 556
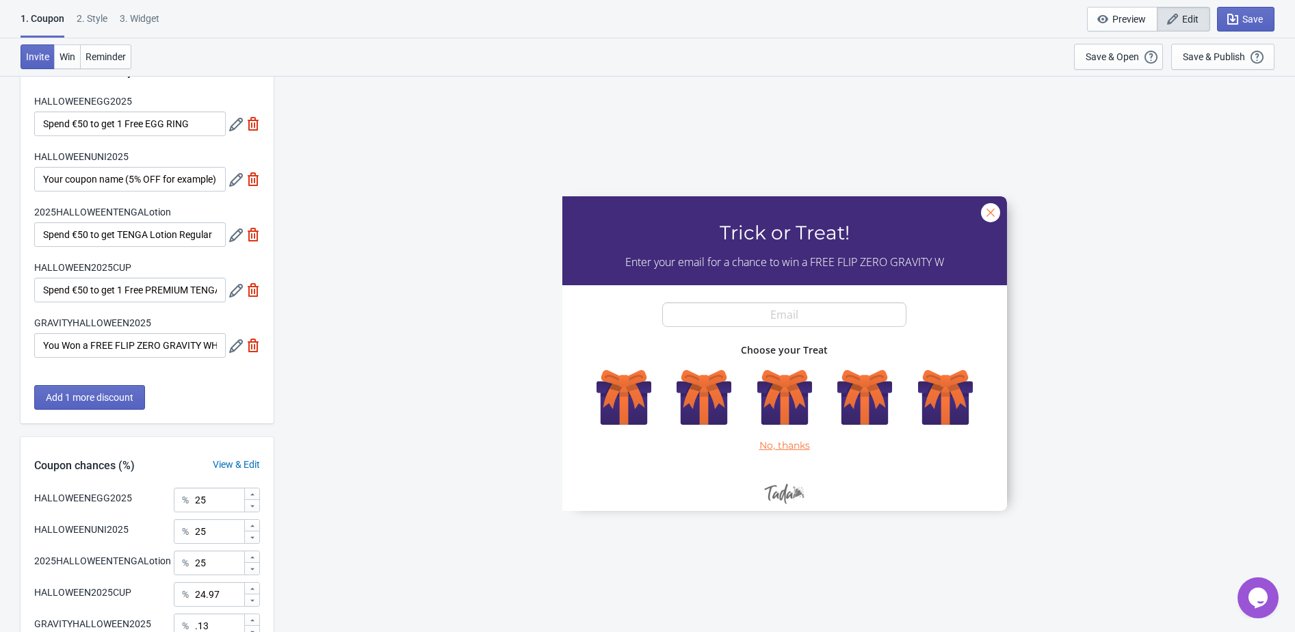
scroll to position [0, 0]
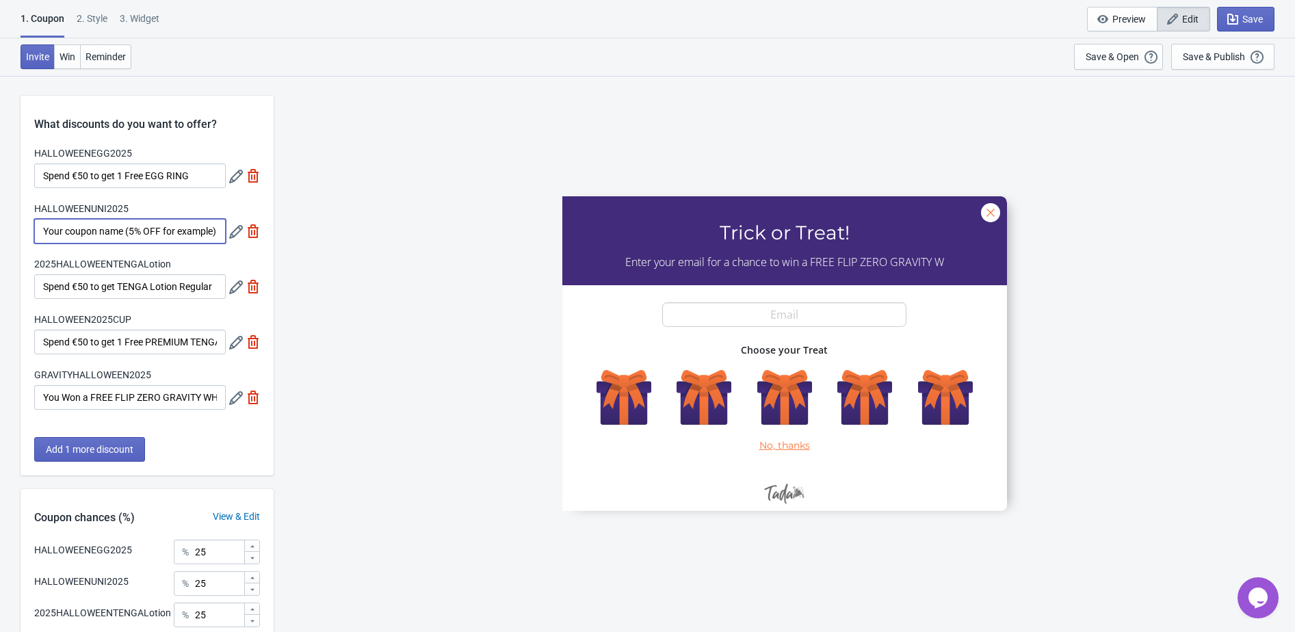
click at [132, 235] on input "Your coupon name (5% OFF for example)" at bounding box center [129, 231] width 191 height 25
click at [230, 235] on icon at bounding box center [236, 232] width 14 height 14
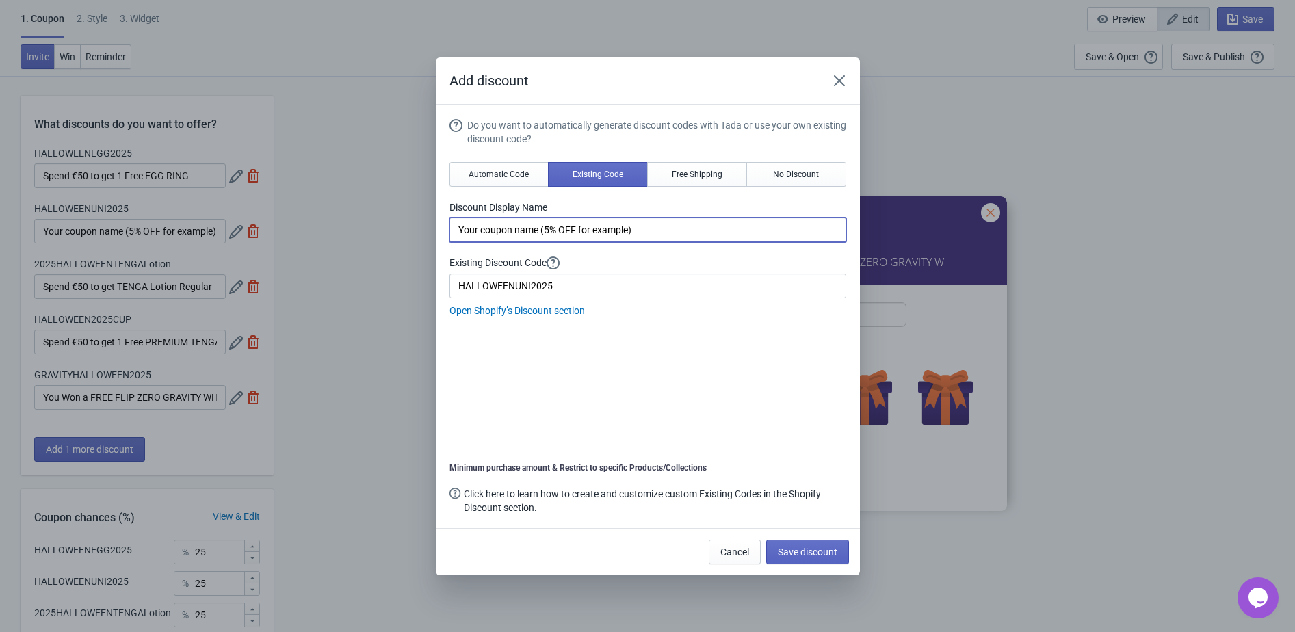
click at [523, 226] on input "Your coupon name (5% OFF for example)" at bounding box center [647, 229] width 397 height 25
paste input "Spend €50 to get 1 Free UNI"
type input "Spend €50 to get 1 Free UNI EMERALD"
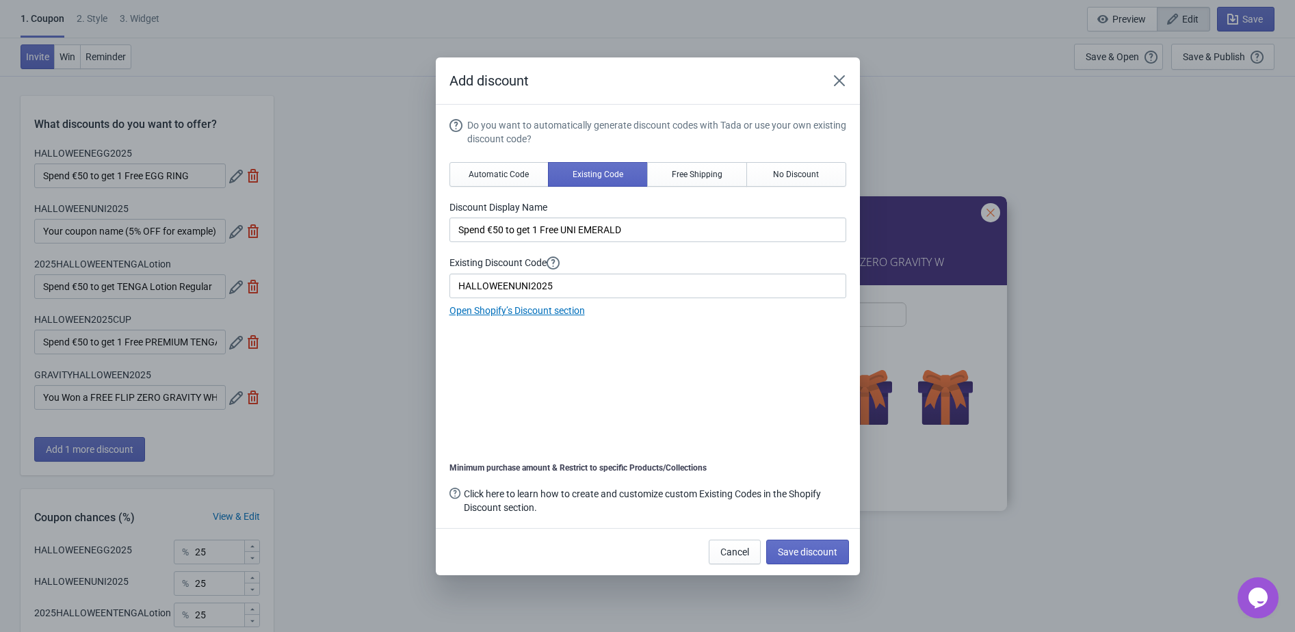
click at [622, 267] on label "Existing Discount Code" at bounding box center [647, 263] width 397 height 14
click at [834, 549] on span "Save discount" at bounding box center [808, 551] width 60 height 11
type input "Spend €50 to get 1 Free UNI EMERALD"
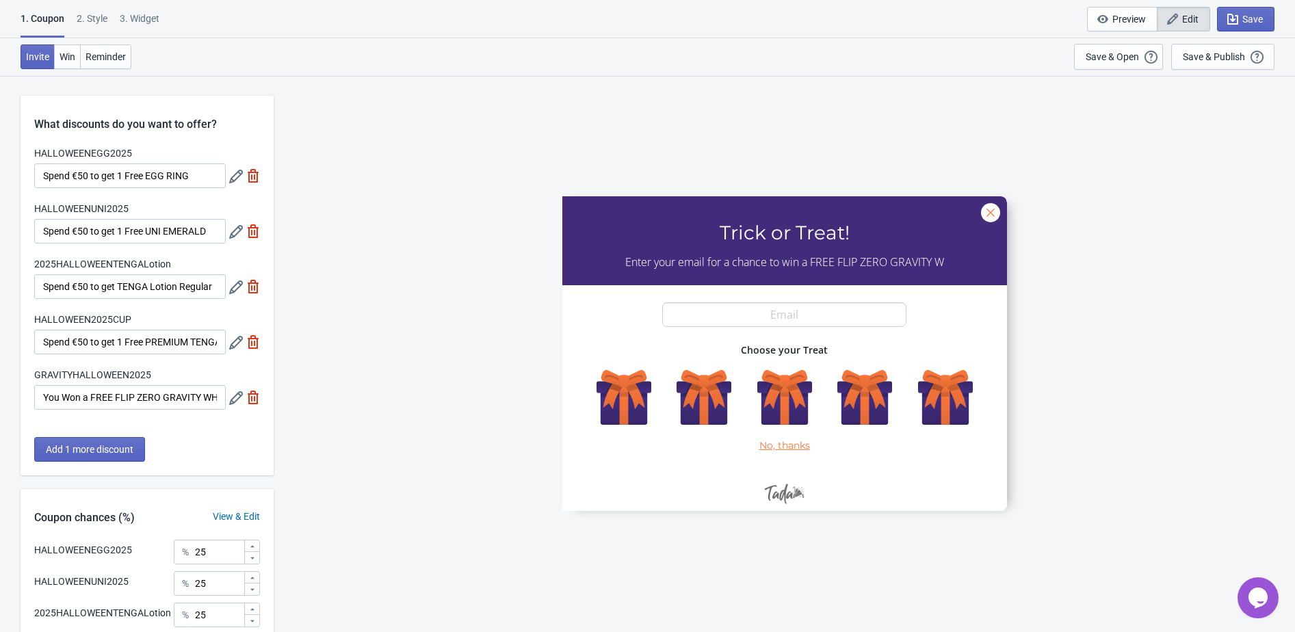
click at [230, 237] on icon at bounding box center [236, 232] width 14 height 14
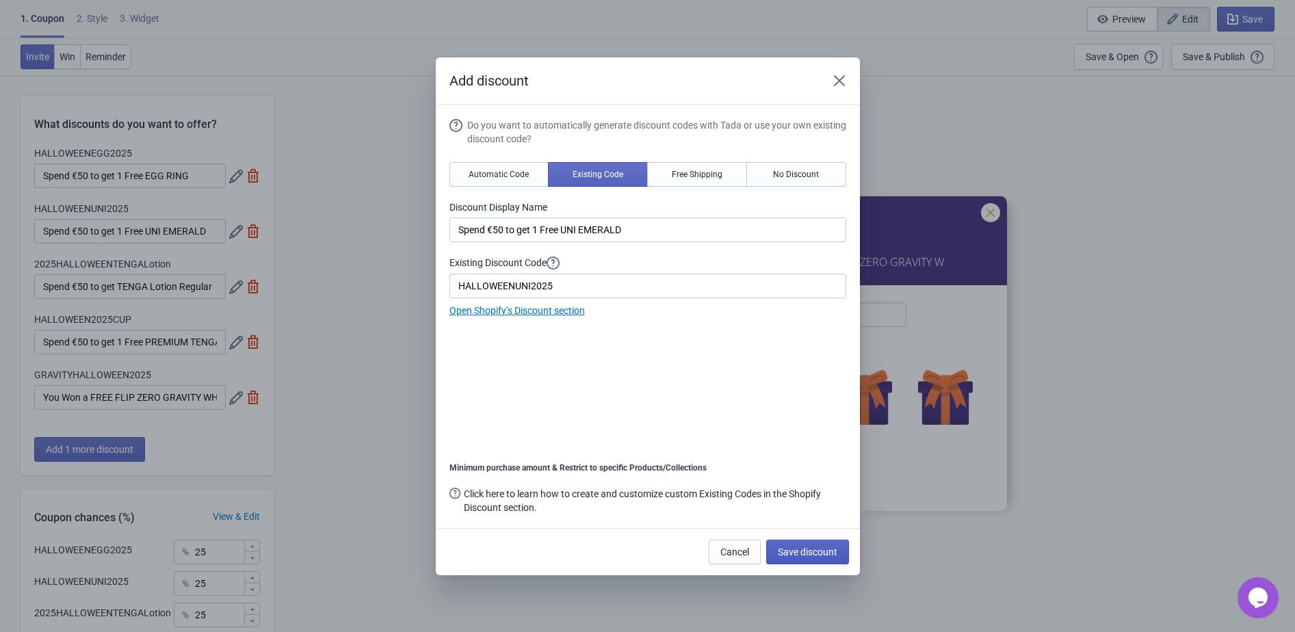
click at [806, 551] on span "Save discount" at bounding box center [808, 551] width 60 height 11
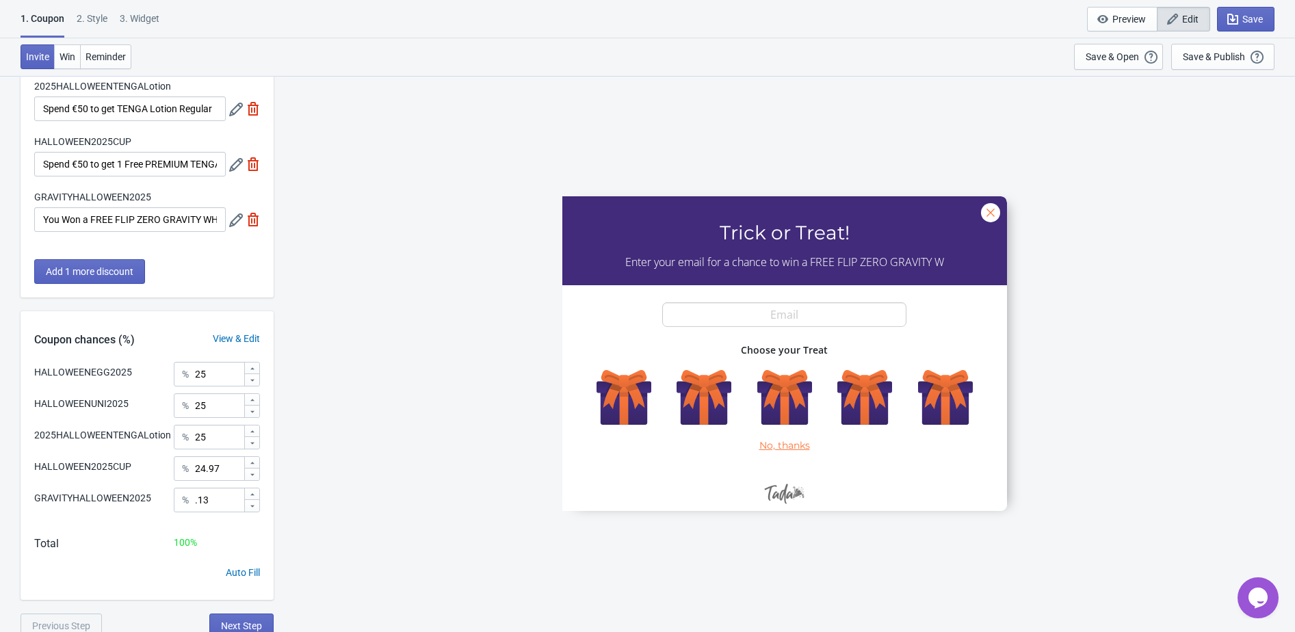
scroll to position [185, 0]
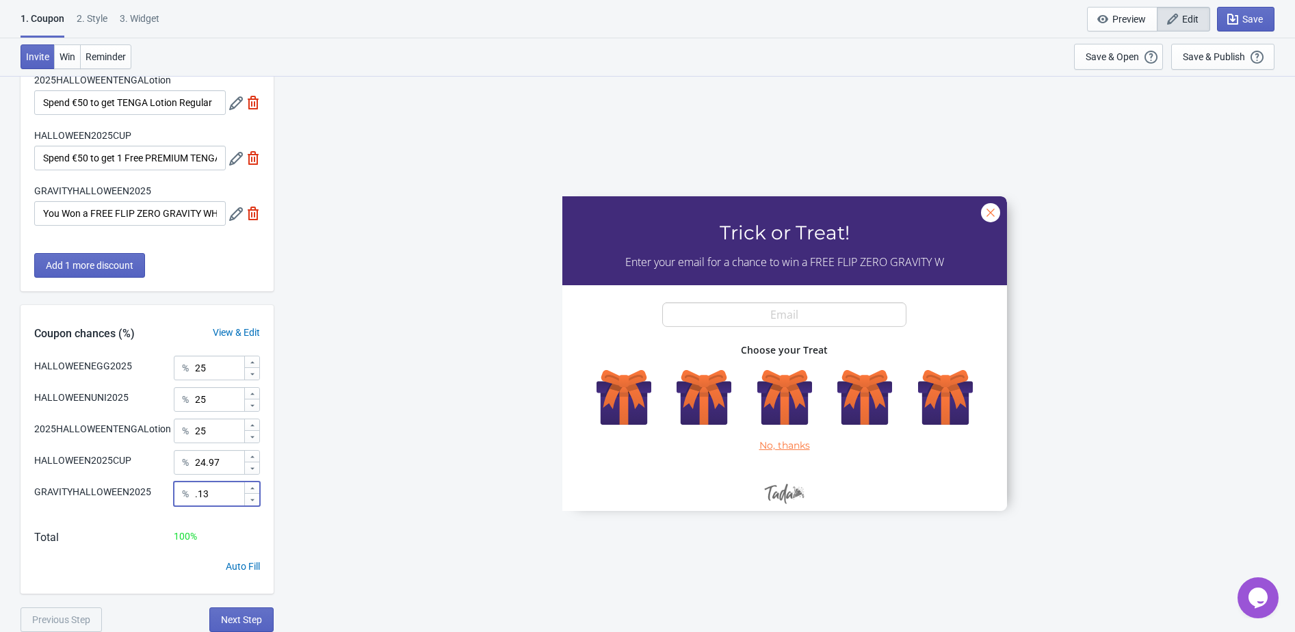
click at [200, 506] on input ".13" at bounding box center [218, 493] width 49 height 25
click at [198, 506] on input ".13" at bounding box center [218, 493] width 49 height 25
type input "0.13"
click at [379, 494] on div "HALLOWEENEGG2025 Trick or Treat! Enter your email for a chance to win a FREE FL…" at bounding box center [783, 353] width 1007 height 556
click at [1258, 21] on span "Save" at bounding box center [1252, 19] width 21 height 11
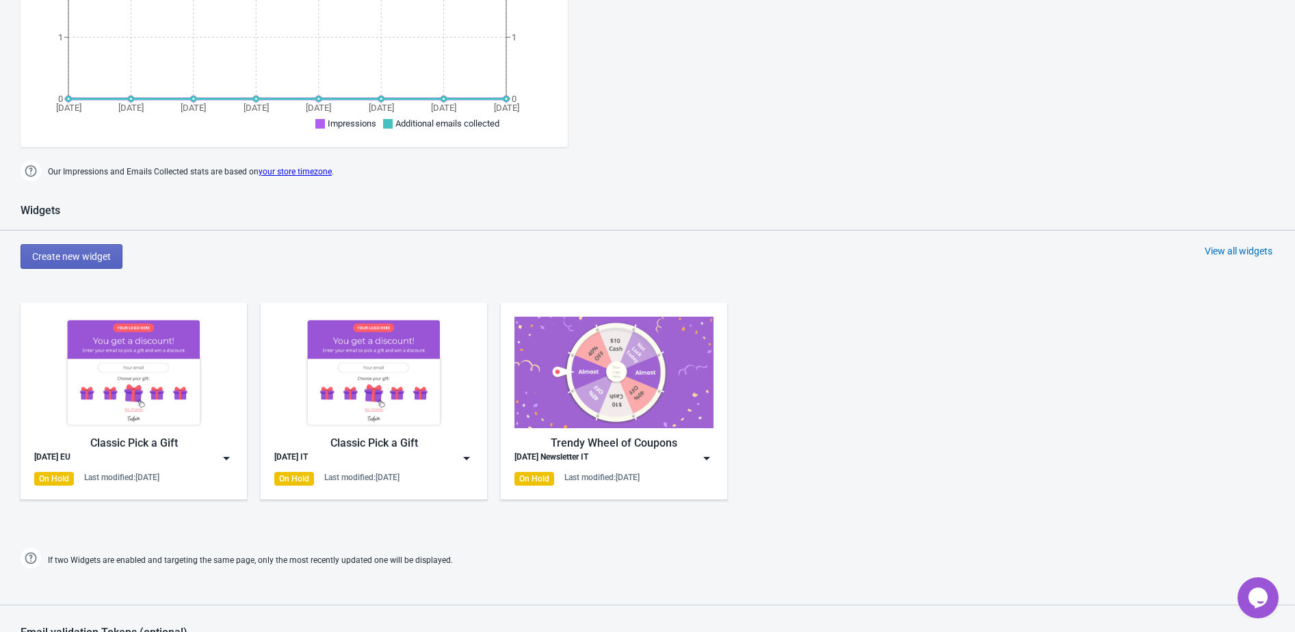
scroll to position [597, 0]
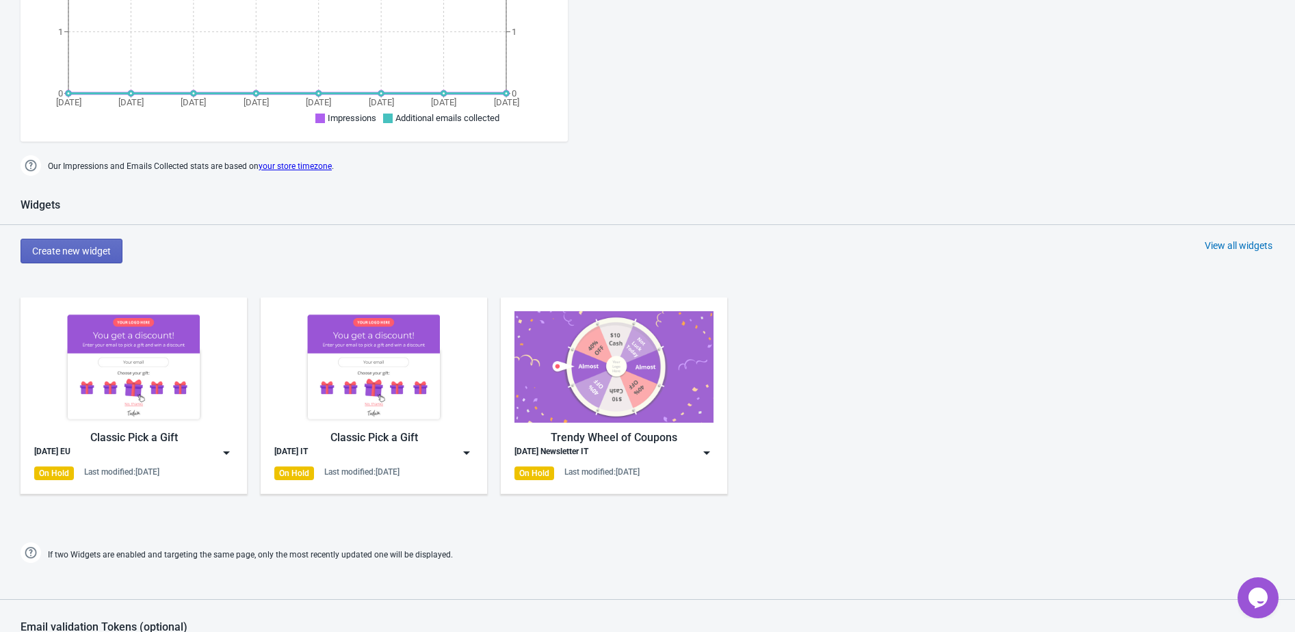
click at [1208, 239] on div "View all widgets" at bounding box center [1238, 246] width 68 height 14
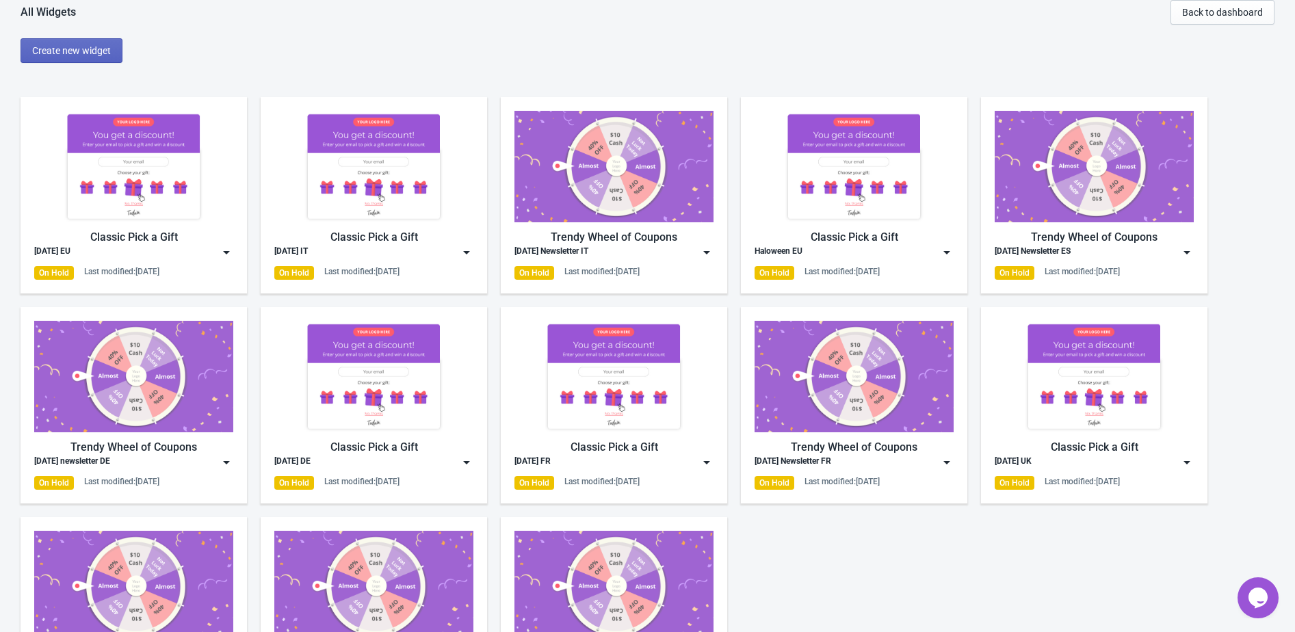
scroll to position [94, 0]
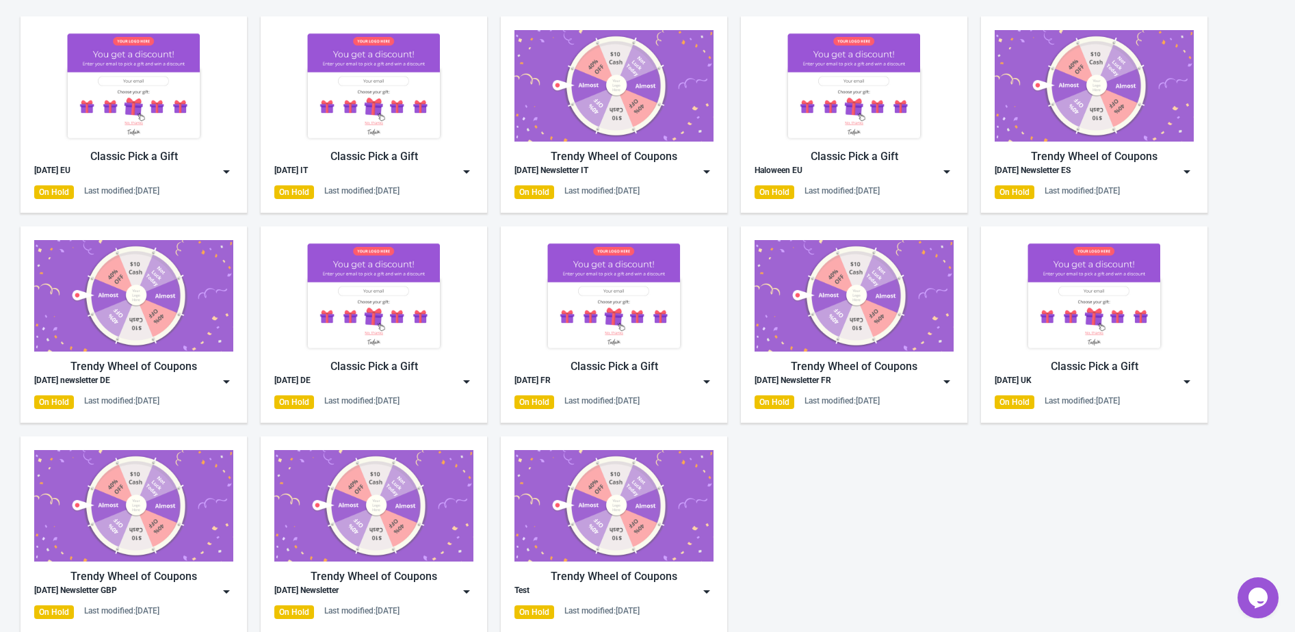
click at [1187, 380] on img at bounding box center [1187, 382] width 14 height 14
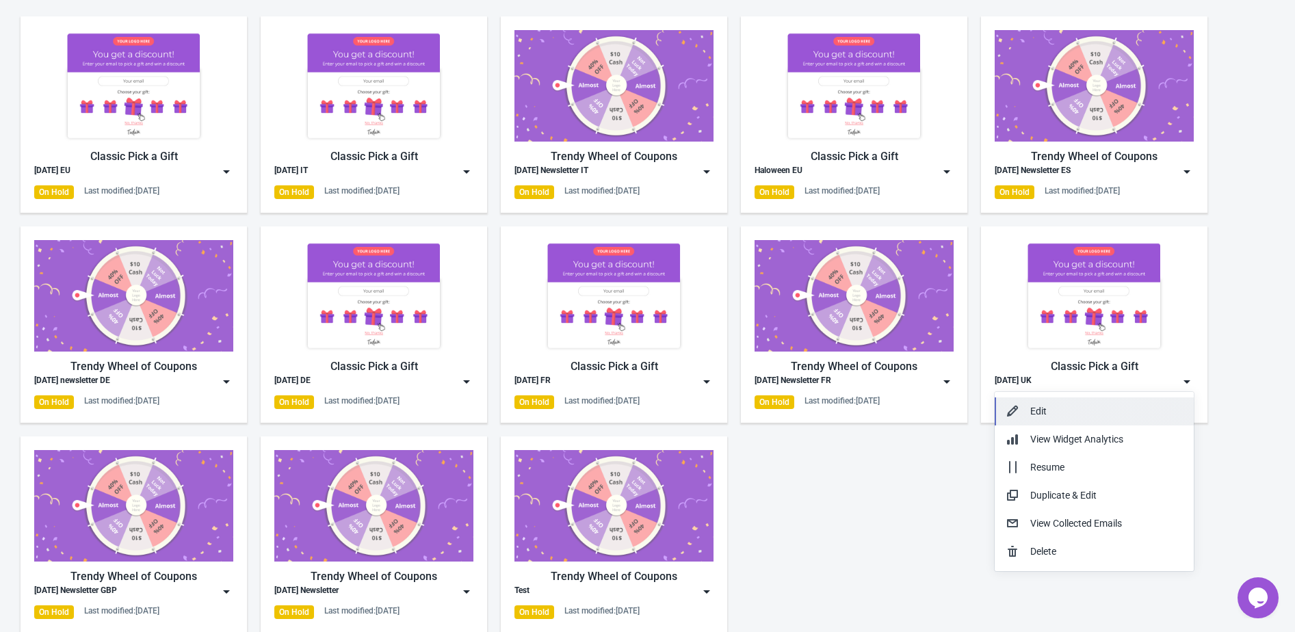
click at [1115, 419] on button "Edit" at bounding box center [1093, 411] width 199 height 28
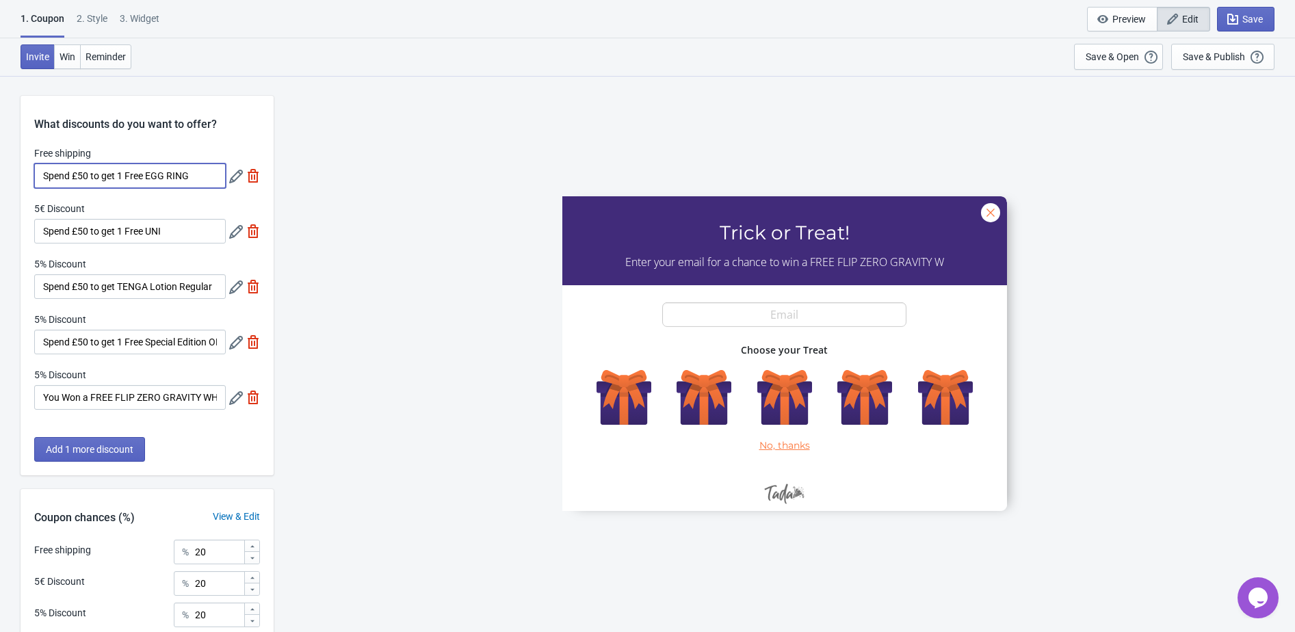
click at [199, 179] on input "Spend £50 to get 1 Free EGG RING" at bounding box center [129, 175] width 191 height 25
click at [231, 179] on icon at bounding box center [236, 177] width 14 height 14
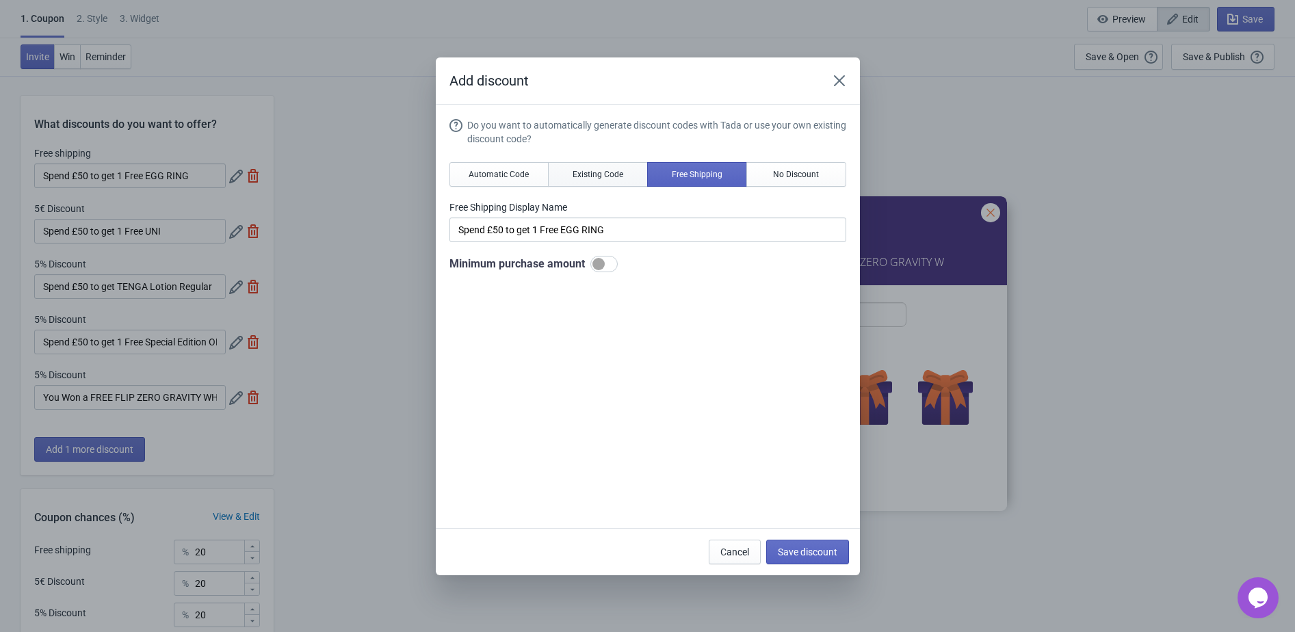
click at [567, 176] on button "Existing Code" at bounding box center [598, 174] width 100 height 25
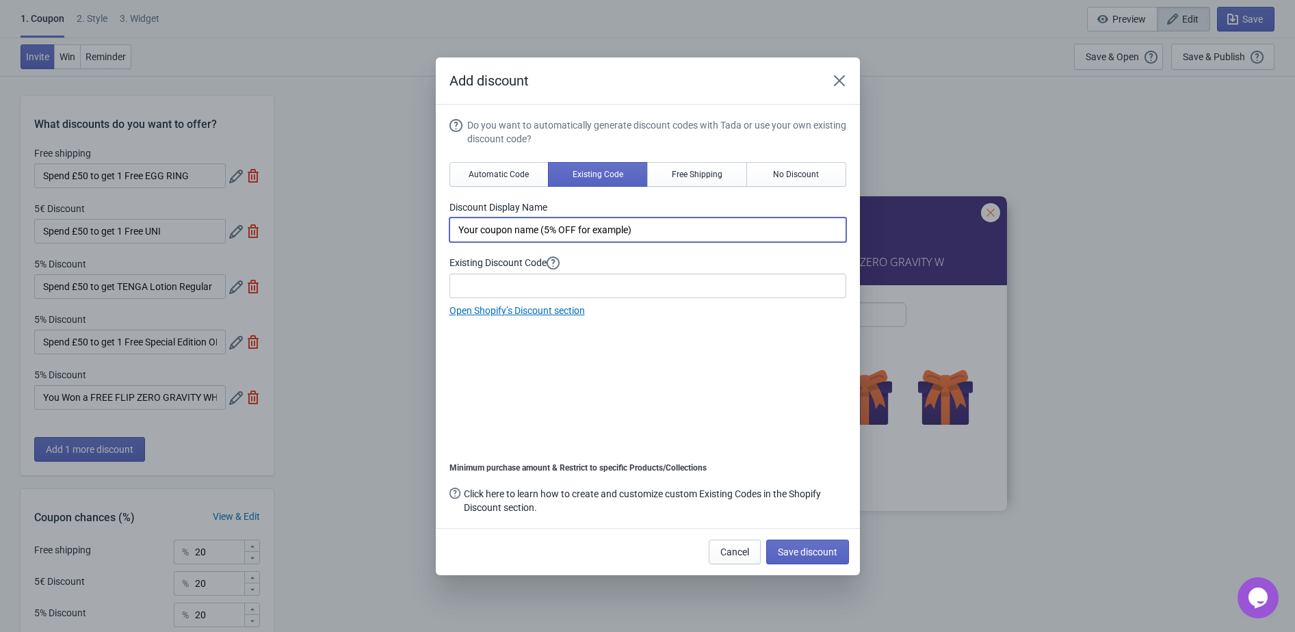
click at [534, 226] on input "Your coupon name (5% OFF for example)" at bounding box center [647, 229] width 397 height 25
paste input "Spend £50 to get 1 Free EGG RING"
type input "Spend £50 to get 1 Free EGG RING"
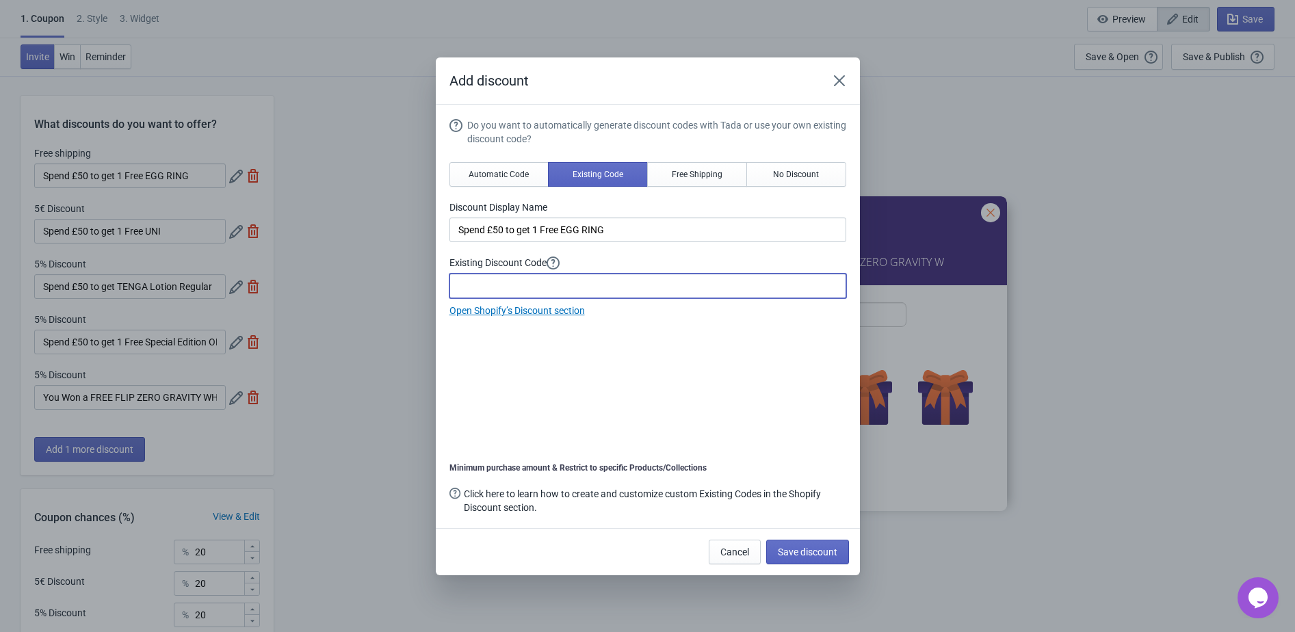
click at [507, 288] on input at bounding box center [647, 286] width 397 height 25
click at [510, 310] on link "Open Shopify’s Discount section" at bounding box center [516, 310] width 135 height 11
click at [511, 294] on input at bounding box center [647, 286] width 397 height 25
paste input "HALLOWEENEGG2025"
type input "HALLOWEENEGG2025"
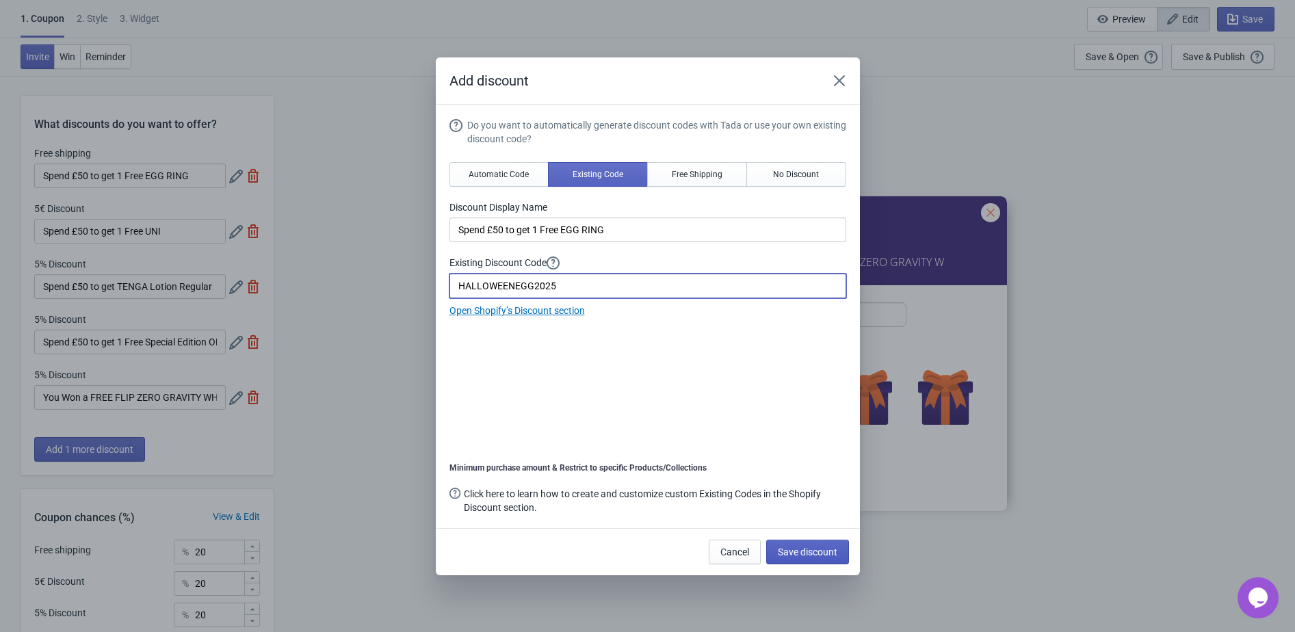
click at [828, 549] on span "Save discount" at bounding box center [808, 551] width 60 height 11
type input "HALLOWEENEGG2025"
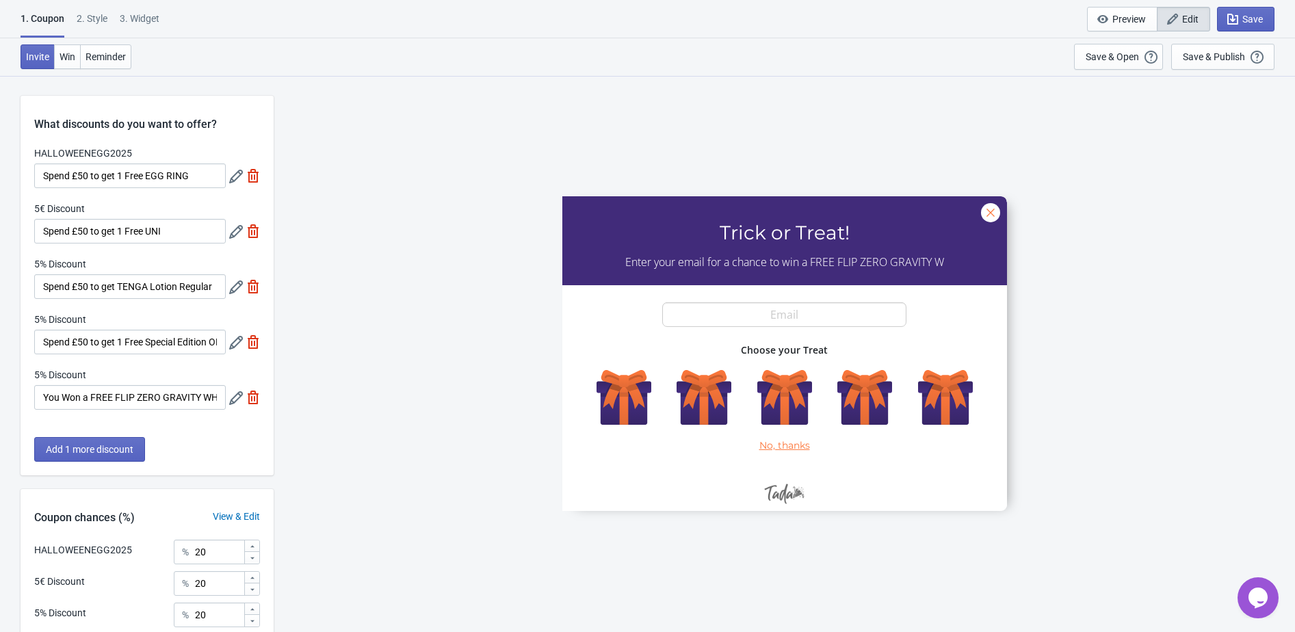
click at [236, 233] on icon at bounding box center [236, 232] width 14 height 14
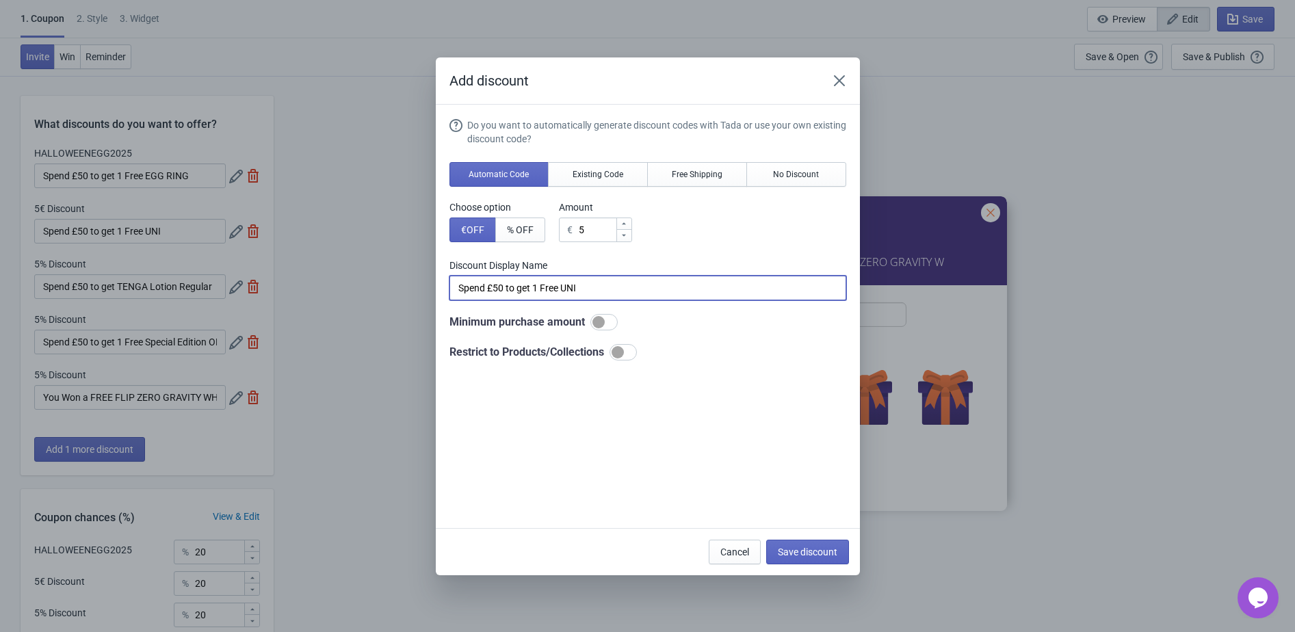
click at [529, 278] on input "Spend £50 to get 1 Free UNI" at bounding box center [647, 288] width 397 height 25
click at [529, 279] on input "Spend £50 to get 1 Free UNI" at bounding box center [647, 288] width 397 height 25
click at [584, 176] on span "Existing Code" at bounding box center [597, 174] width 51 height 11
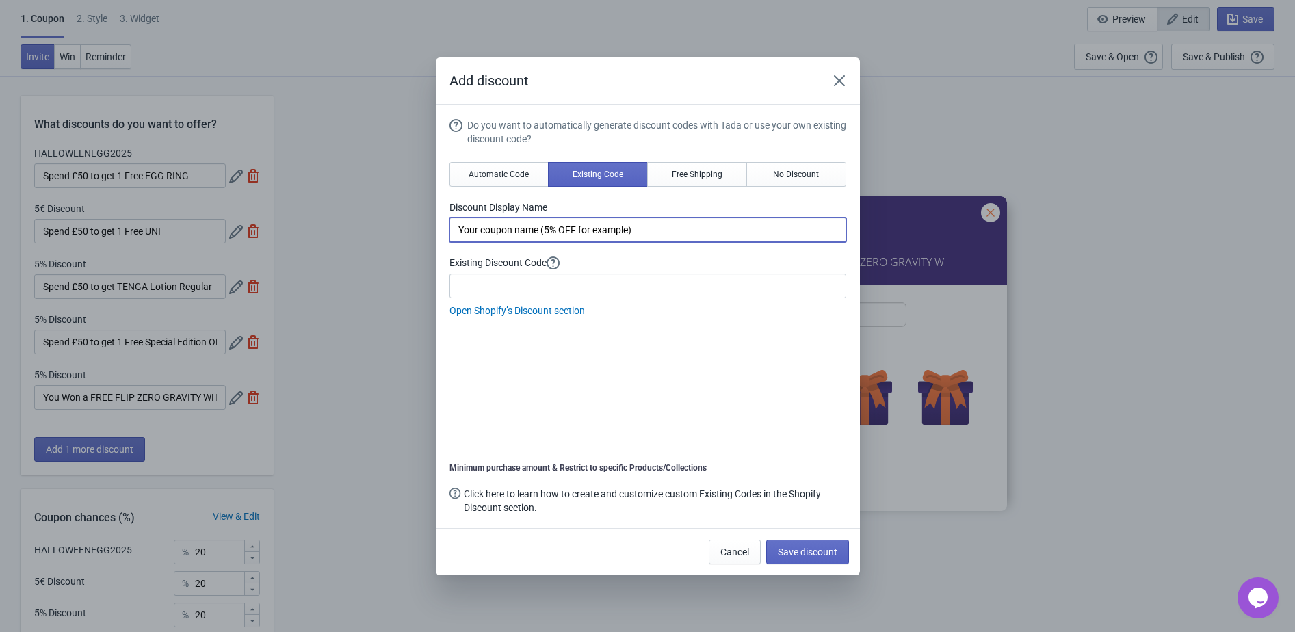
click at [555, 235] on input "Your coupon name (5% OFF for example)" at bounding box center [647, 229] width 397 height 25
paste input "Spend £50 to get 1 Free UNI"
type input "Spend £50 to get 1 Free UNI EMERALD"
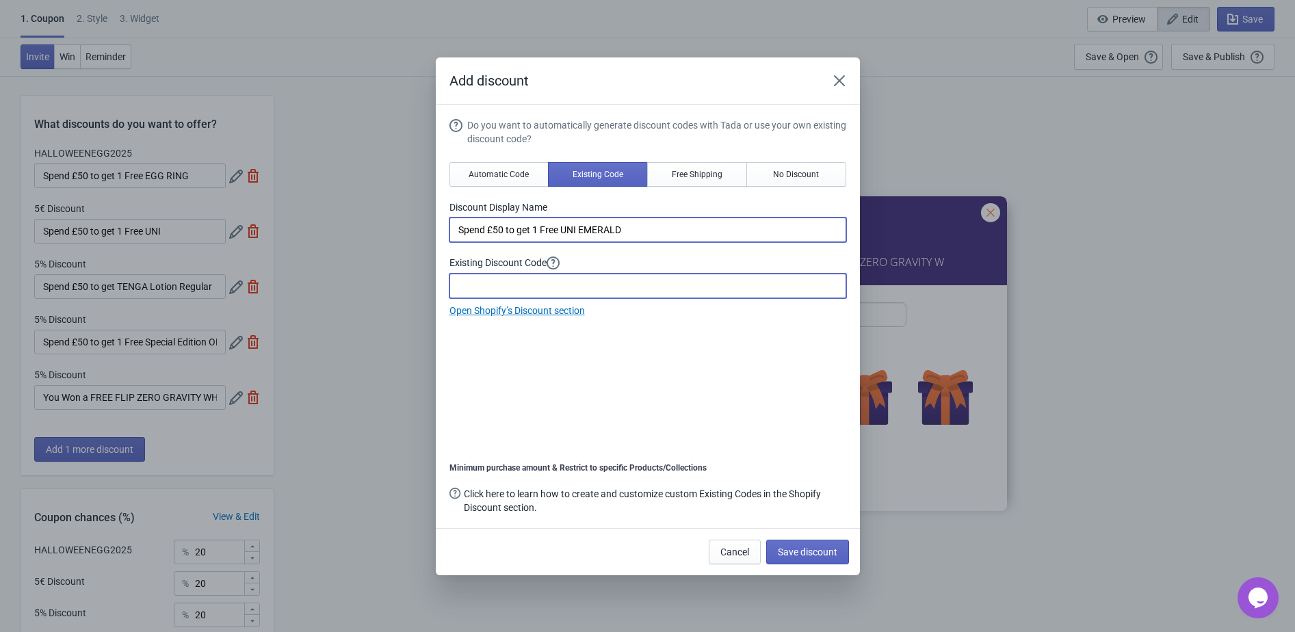
click at [514, 291] on input at bounding box center [647, 286] width 397 height 25
paste input "HALLOWEENUNI2025"
type input "HALLOWEENUNI2025"
click at [807, 553] on span "Save discount" at bounding box center [808, 551] width 60 height 11
type input "Spend £50 to get 1 Free UNI EMERALD"
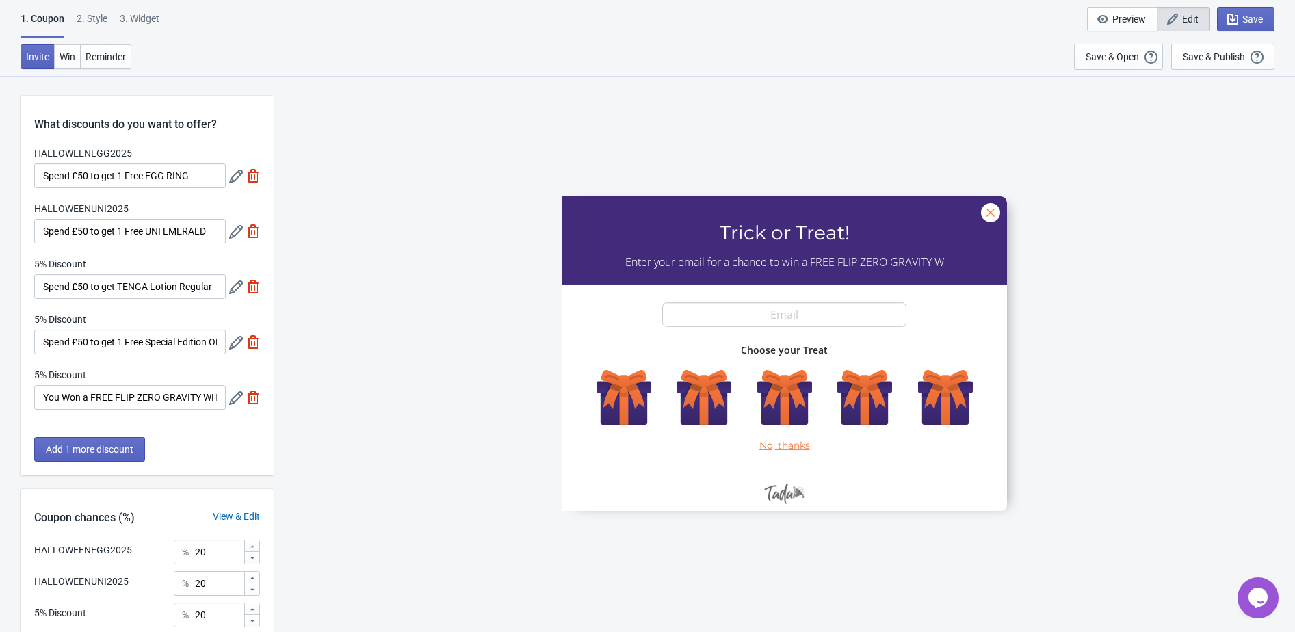
click at [235, 293] on icon at bounding box center [236, 287] width 14 height 14
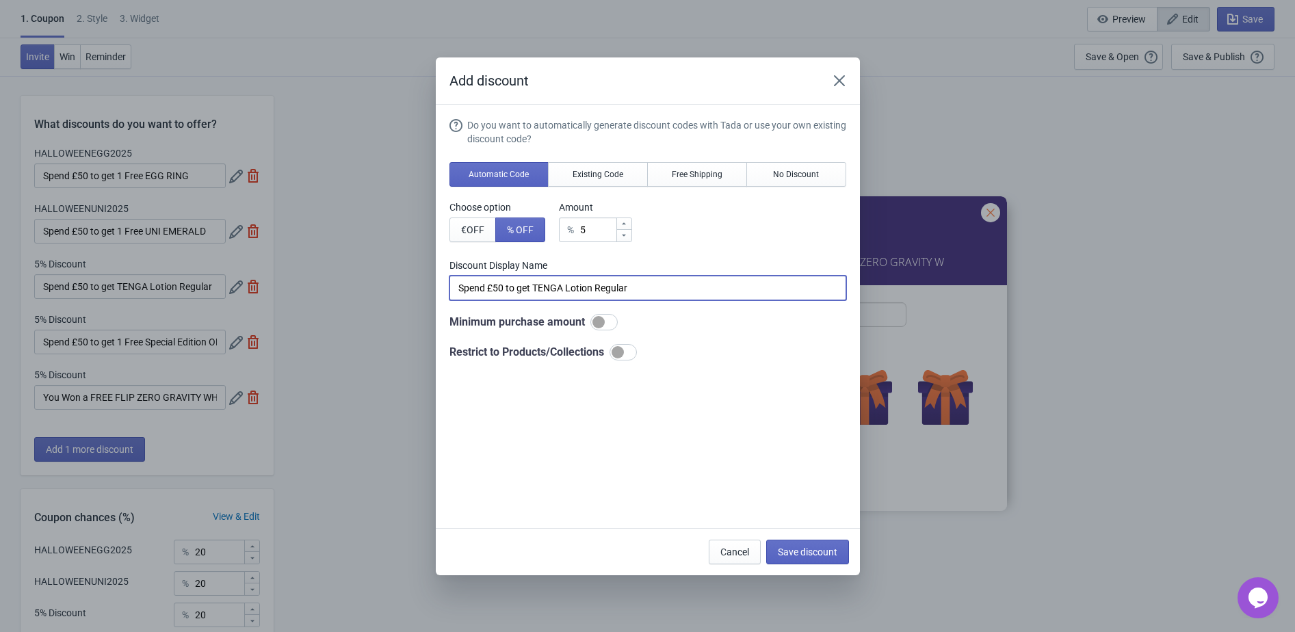
click at [510, 288] on input "Spend £50 to get TENGA Lotion Regular" at bounding box center [647, 288] width 397 height 25
click at [600, 159] on div "Do you want to automatically generate discount codes with Tada or use your own …" at bounding box center [647, 239] width 397 height 242
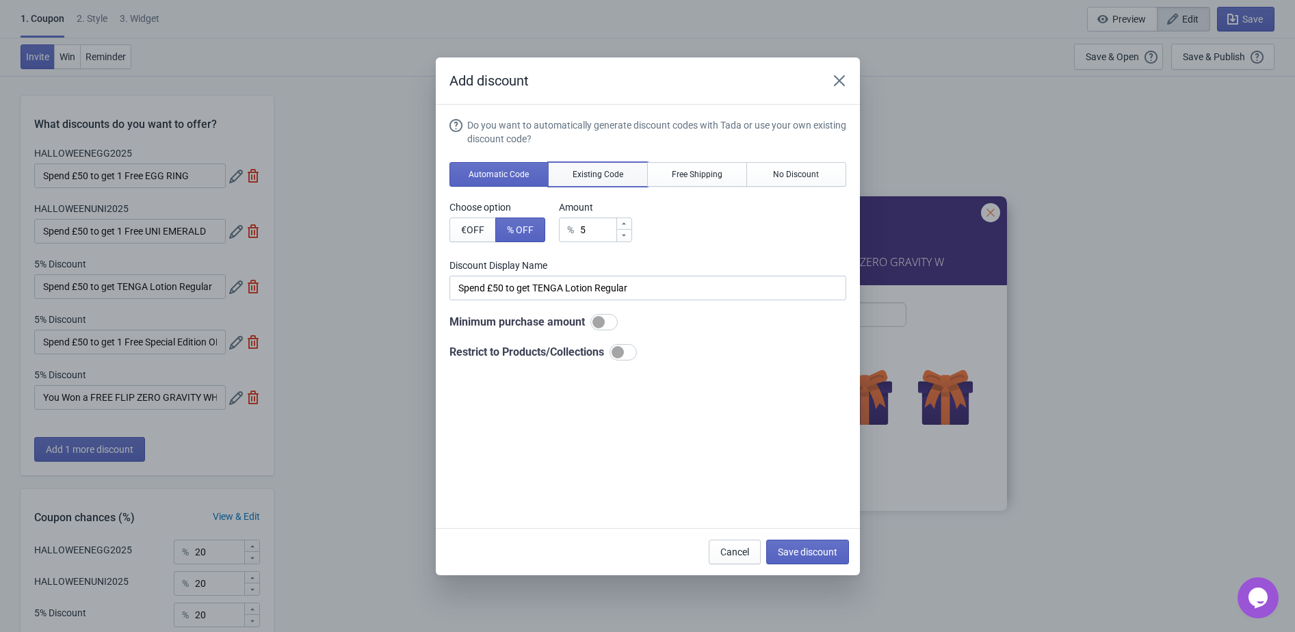
click at [600, 165] on button "Existing Code" at bounding box center [598, 174] width 100 height 25
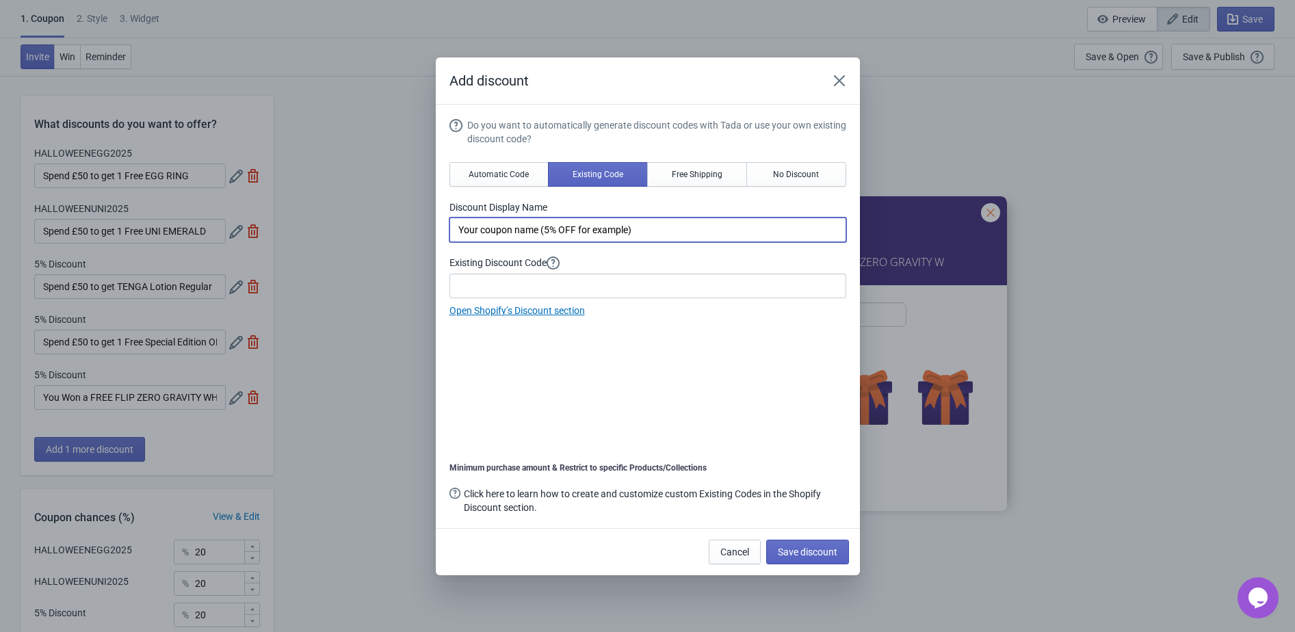
click at [559, 226] on input "Your coupon name (5% OFF for example)" at bounding box center [647, 229] width 397 height 25
click at [559, 227] on input "Your coupon name (5% OFF for example)" at bounding box center [647, 229] width 397 height 25
paste input "Spend £50 to get TENGA Lotion Regular"
type input "Spend £50 to get TENGA Lotion Regular"
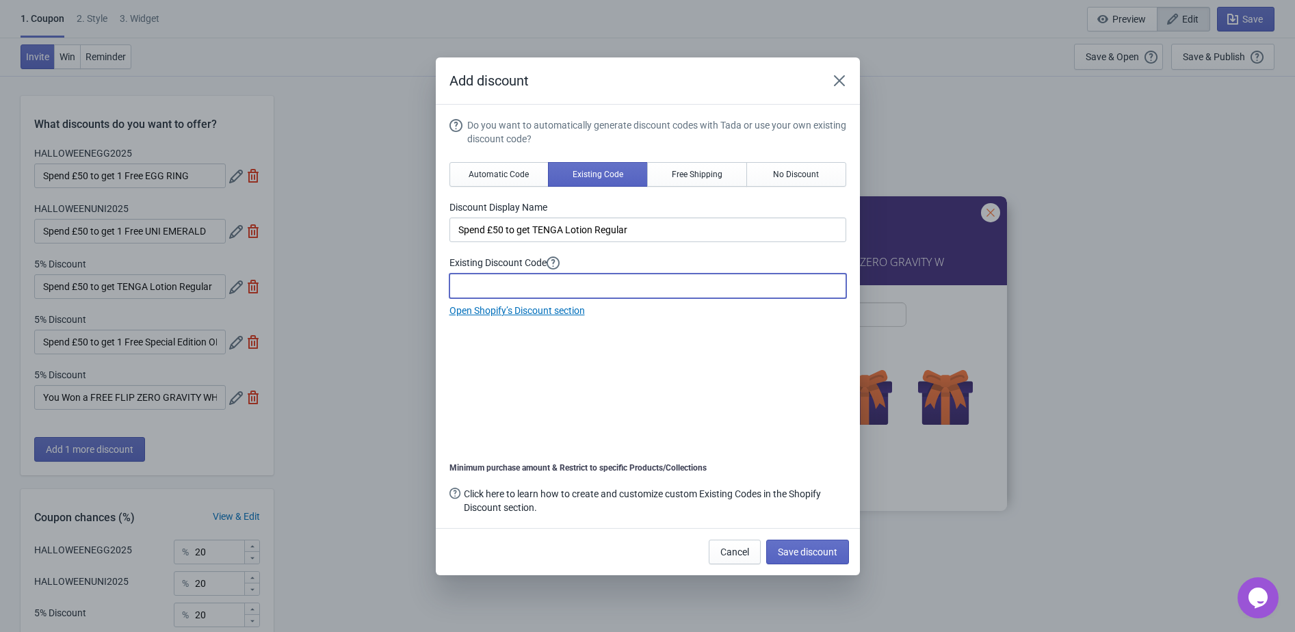
click at [478, 291] on input at bounding box center [647, 286] width 397 height 25
paste input "2025HALLOWEENTENGALotion"
type input "2025HALLOWEENTENGALotion"
click at [810, 551] on span "Save discount" at bounding box center [808, 551] width 60 height 11
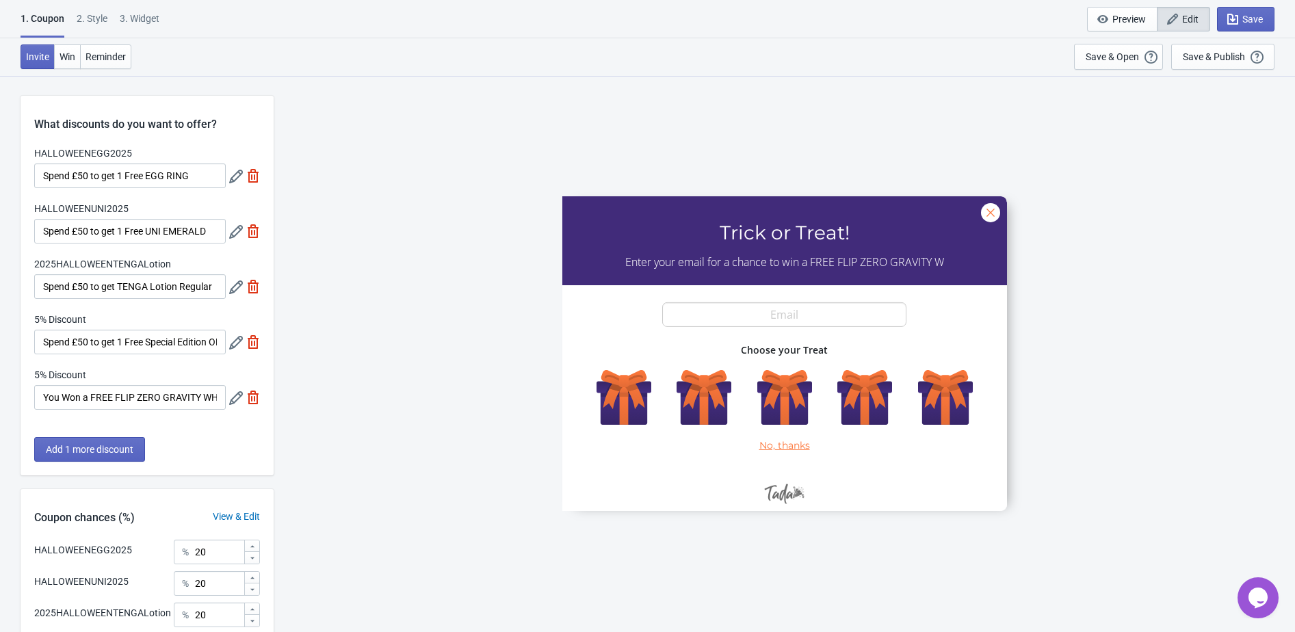
click at [229, 342] on icon at bounding box center [236, 343] width 14 height 14
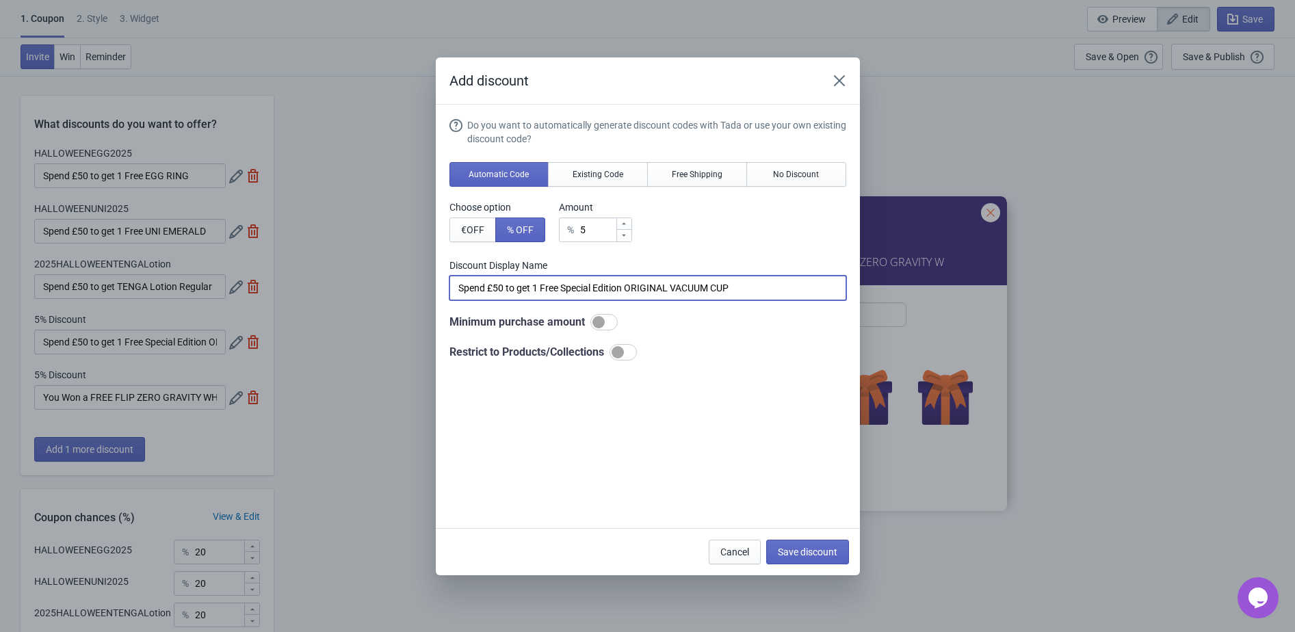
click at [497, 293] on input "Spend £50 to get 1 Free Special Edition ORIGINAL VACUUM CUP" at bounding box center [647, 288] width 397 height 25
click at [590, 178] on span "Existing Code" at bounding box center [597, 174] width 51 height 11
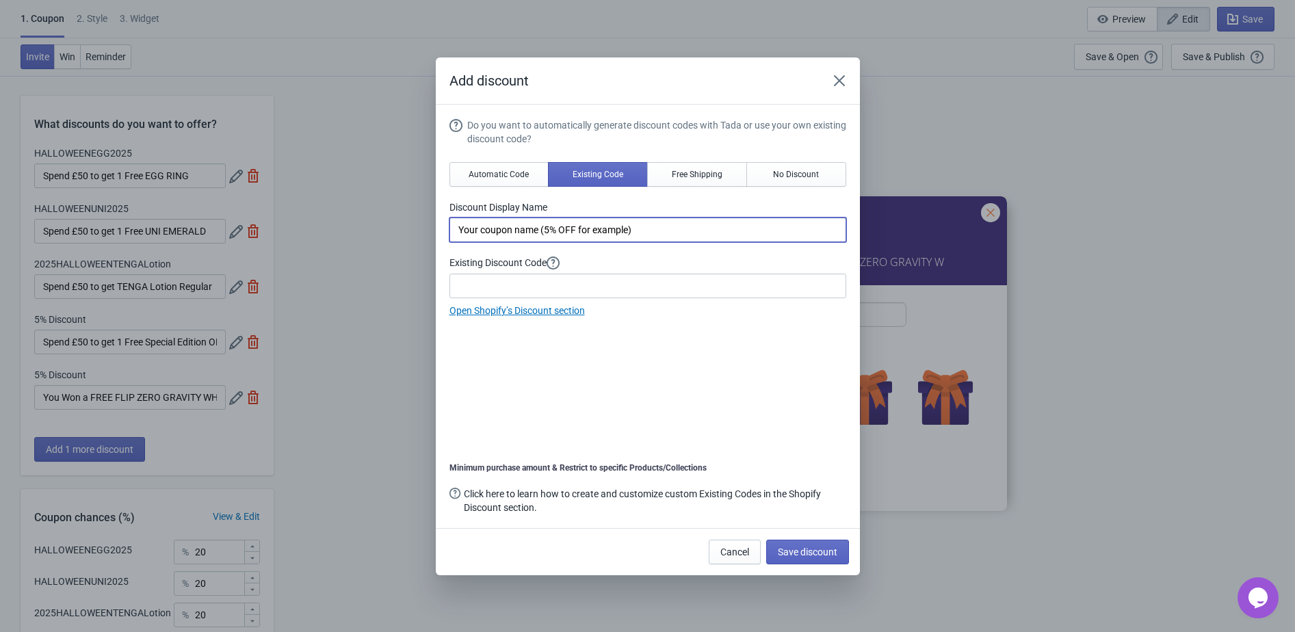
click at [527, 228] on input "Your coupon name (5% OFF for example)" at bounding box center [647, 229] width 397 height 25
paste input "Spend £50 to get 1 Free Special Edition ORIGINAL VACUUM CUP"
drag, startPoint x: 568, startPoint y: 230, endPoint x: 746, endPoint y: 226, distance: 178.6
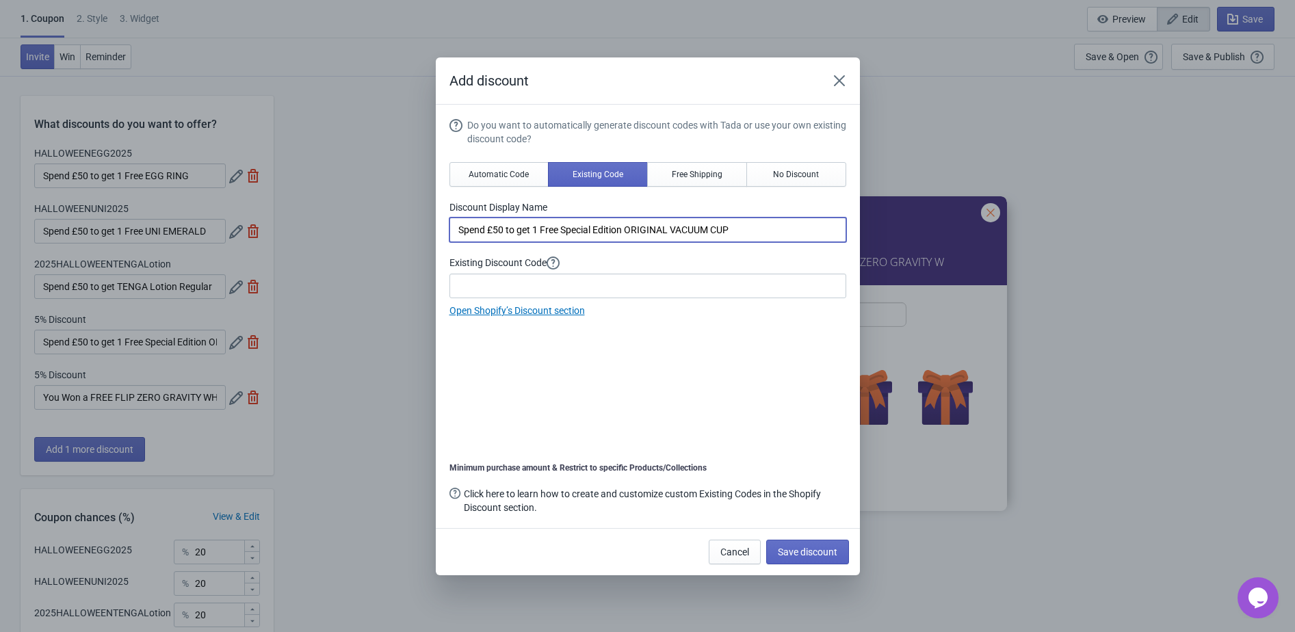
click at [747, 225] on input "Spend £50 to get 1 Free Special Edition ORIGINAL VACUUM CUP" at bounding box center [647, 229] width 397 height 25
paste input "PREMIUM TENGA SOFT CASE"
type input "Spend £50 to get 1 Free PREMIUM TENGA SOFT CASE CUP"
click at [479, 280] on input at bounding box center [647, 286] width 397 height 25
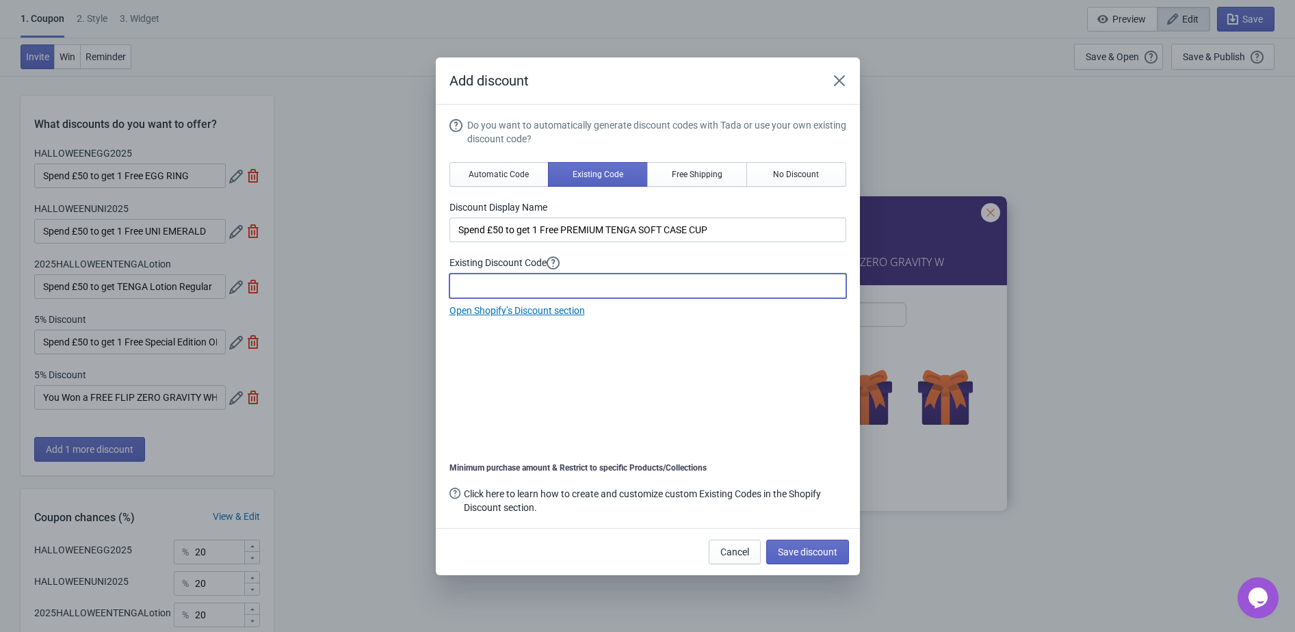
paste input "HALLOWEEN2025CUP"
type input "HALLOWEEN2025CUP"
click at [815, 549] on span "Save discount" at bounding box center [808, 551] width 60 height 11
type input "Spend £50 to get 1 Free PREMIUM TENGA SOFT CASE CUP"
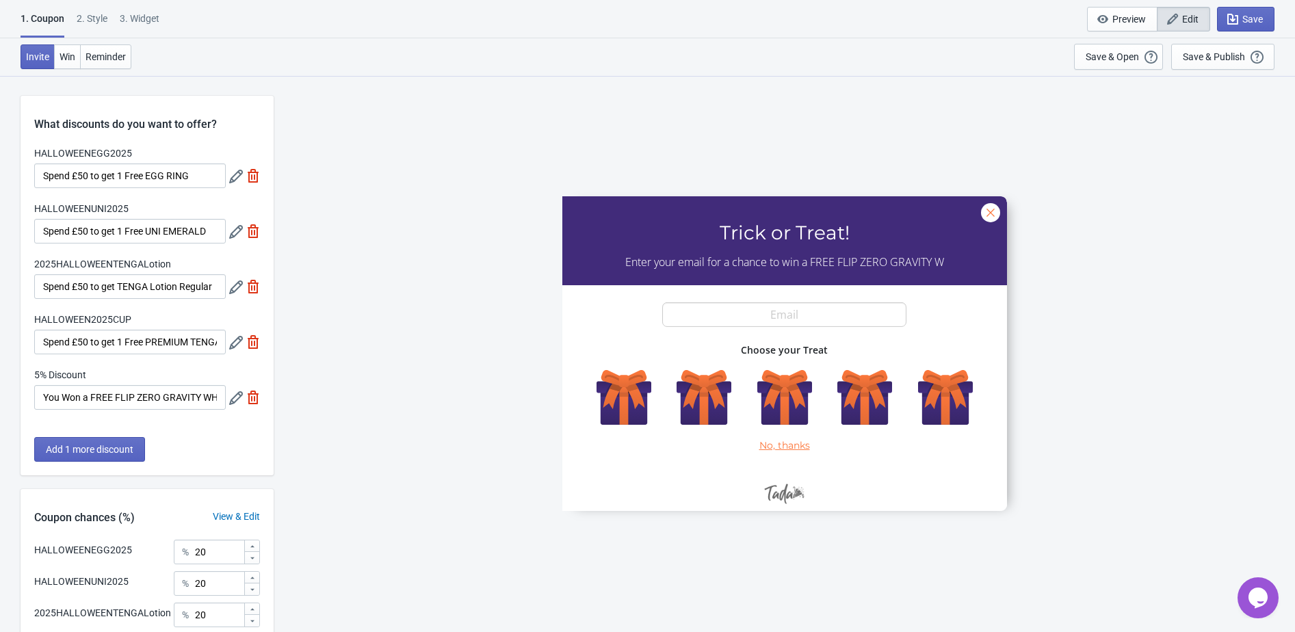
click at [231, 400] on icon at bounding box center [236, 398] width 14 height 14
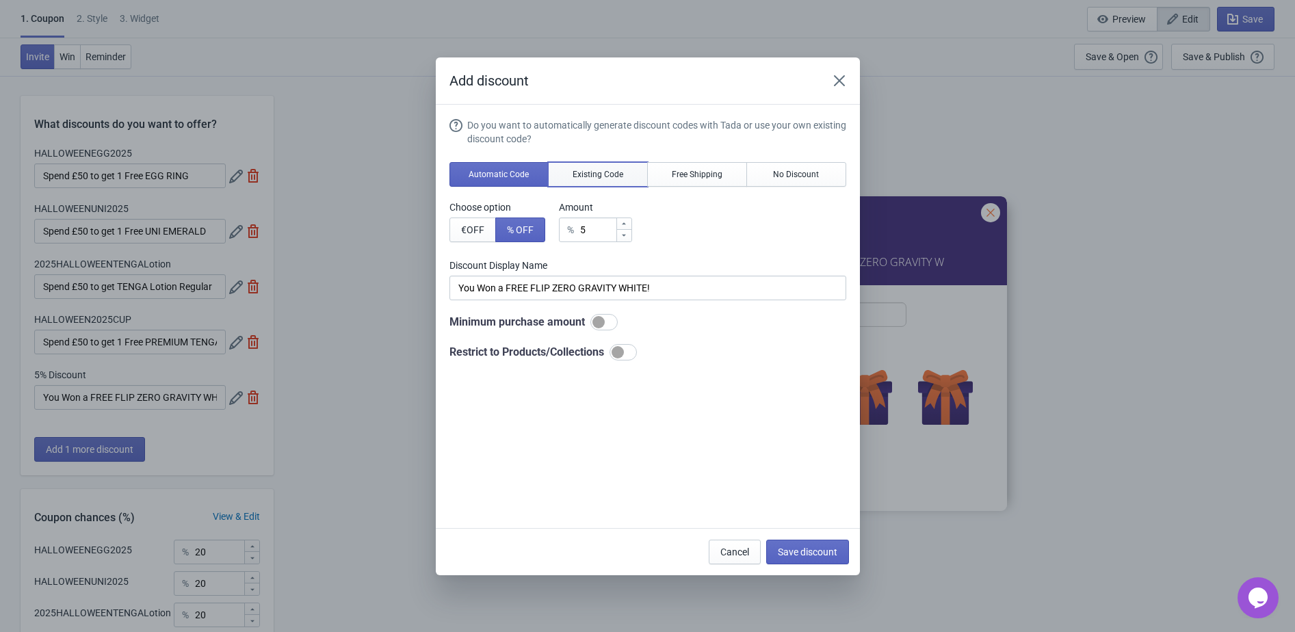
click at [589, 172] on span "Existing Code" at bounding box center [597, 174] width 51 height 11
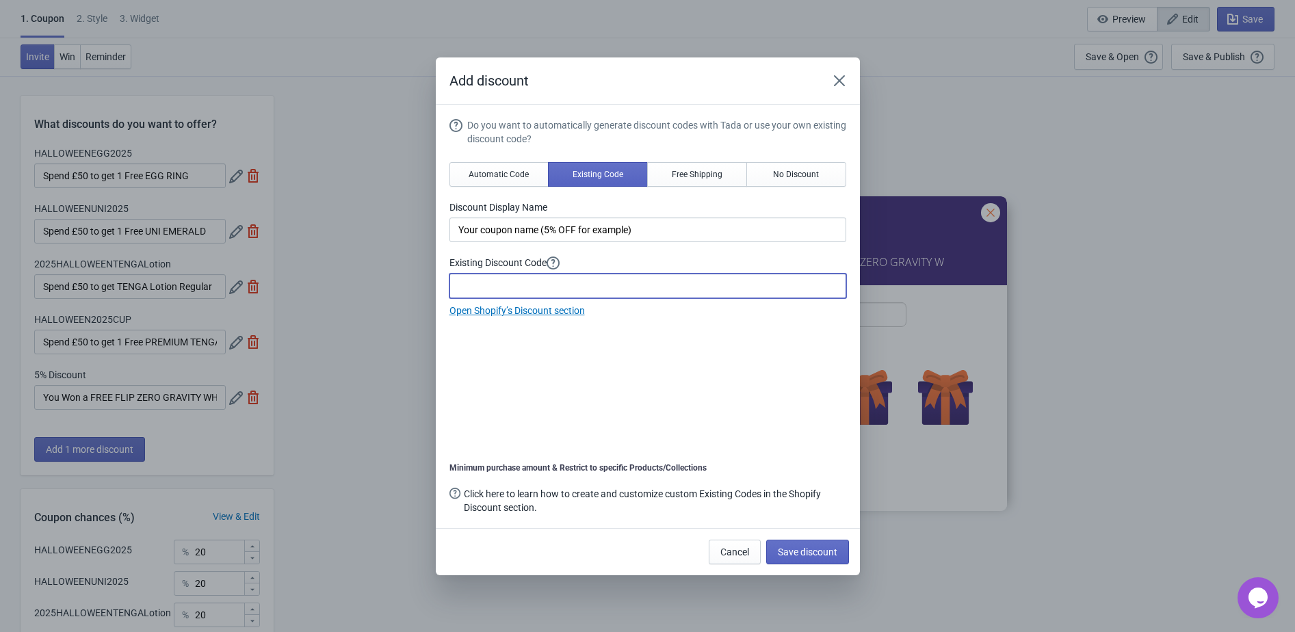
click at [521, 288] on input at bounding box center [647, 286] width 397 height 25
paste input "GRAVITYHALLOWEEN2025"
type input "GRAVITYHALLOWEEN2025"
click at [564, 226] on input "Your coupon name (5% OFF for example)" at bounding box center [647, 229] width 397 height 25
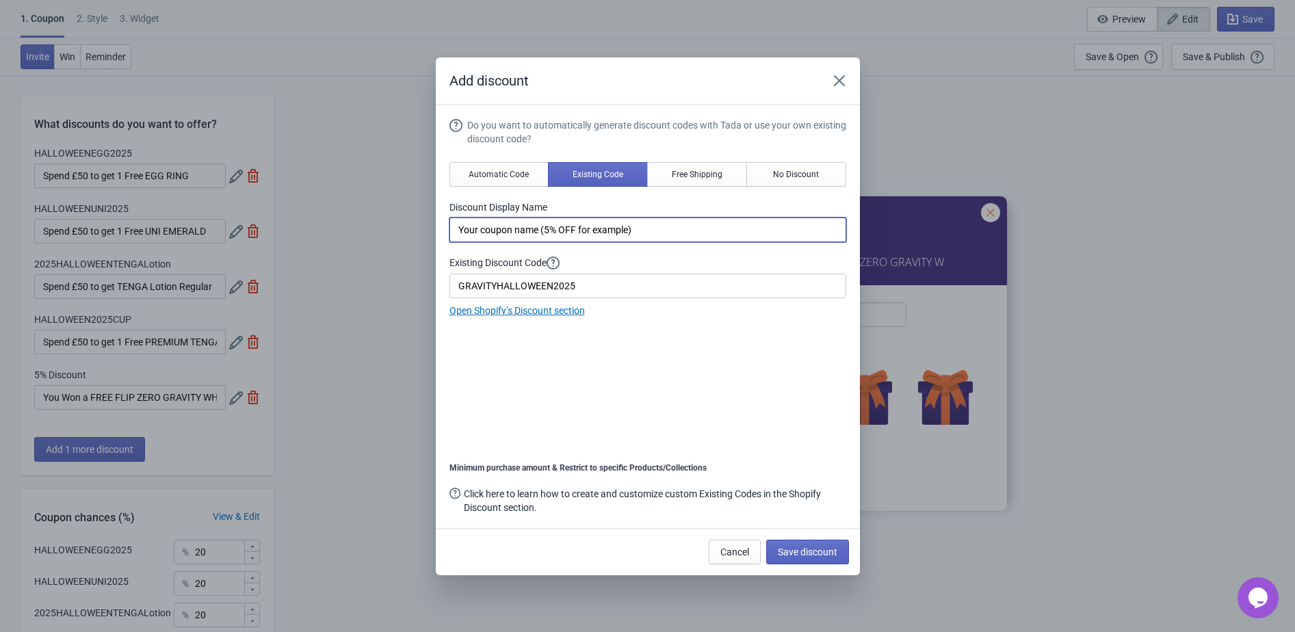
click at [564, 226] on input "Your coupon name (5% OFF for example)" at bounding box center [647, 229] width 397 height 25
paste input "Won a FREE FLIP ZERO GRAVITY WHITE!"
type input "You Won a FREE FLIP ZERO GRAVITY WHITE!"
click at [820, 547] on span "Save discount" at bounding box center [808, 551] width 60 height 11
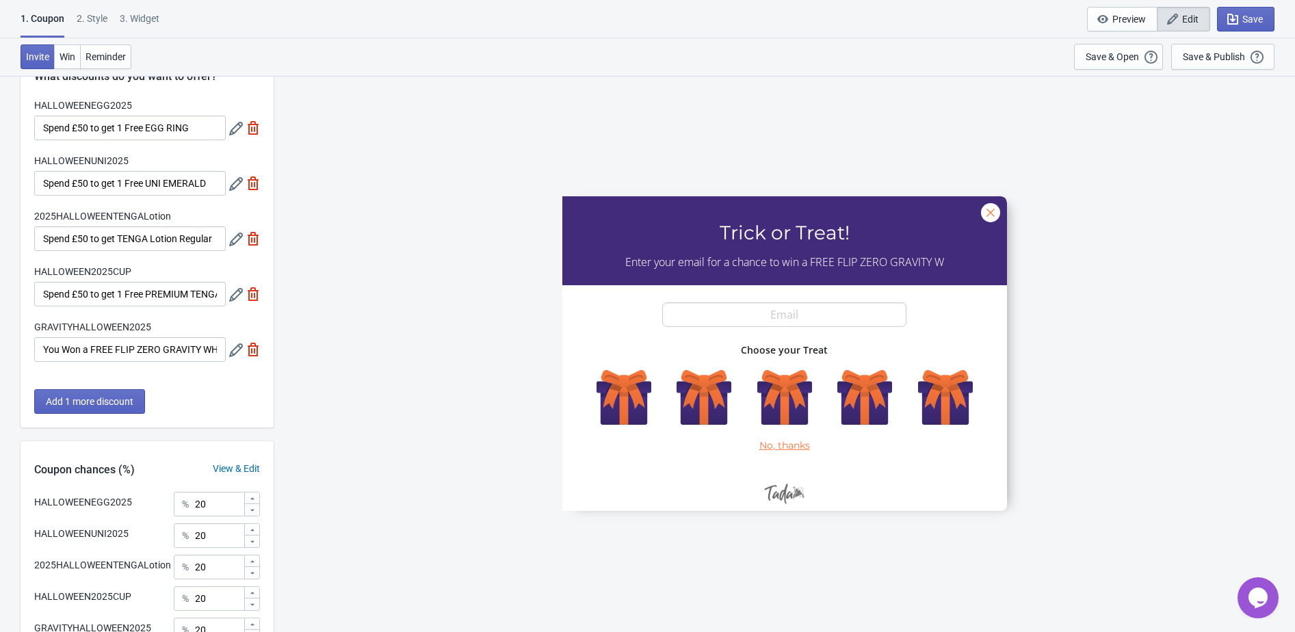
scroll to position [50, 0]
click at [129, 395] on span "Add 1 more discount" at bounding box center [90, 399] width 88 height 11
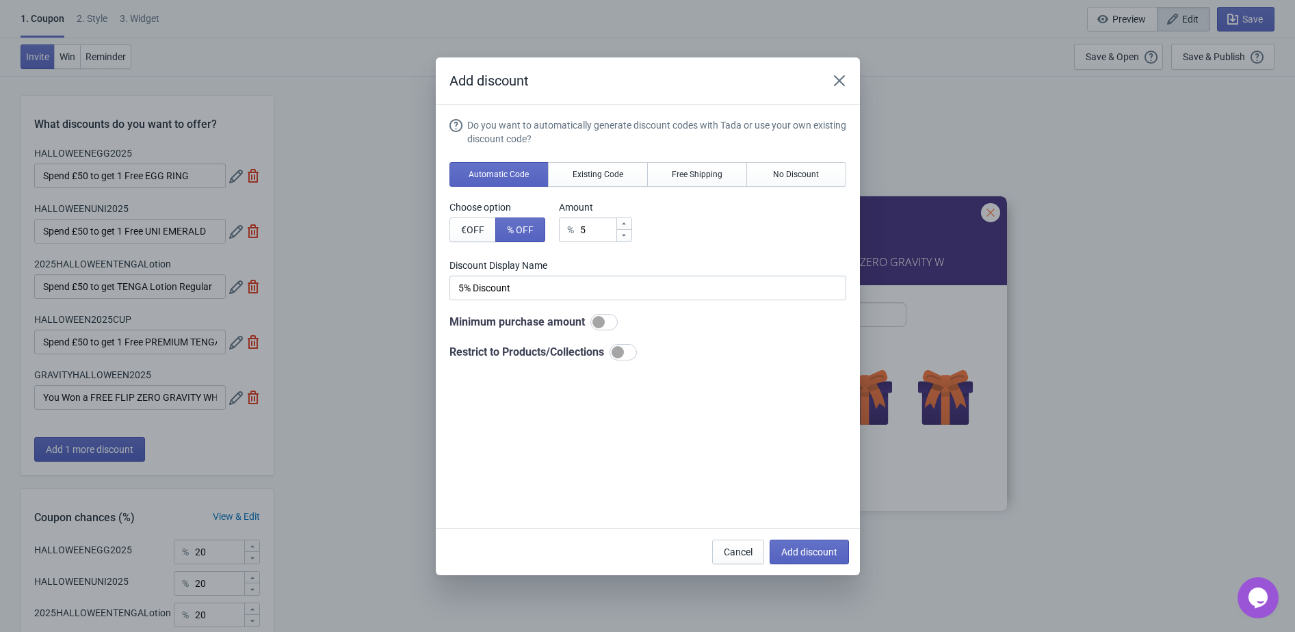
scroll to position [0, 0]
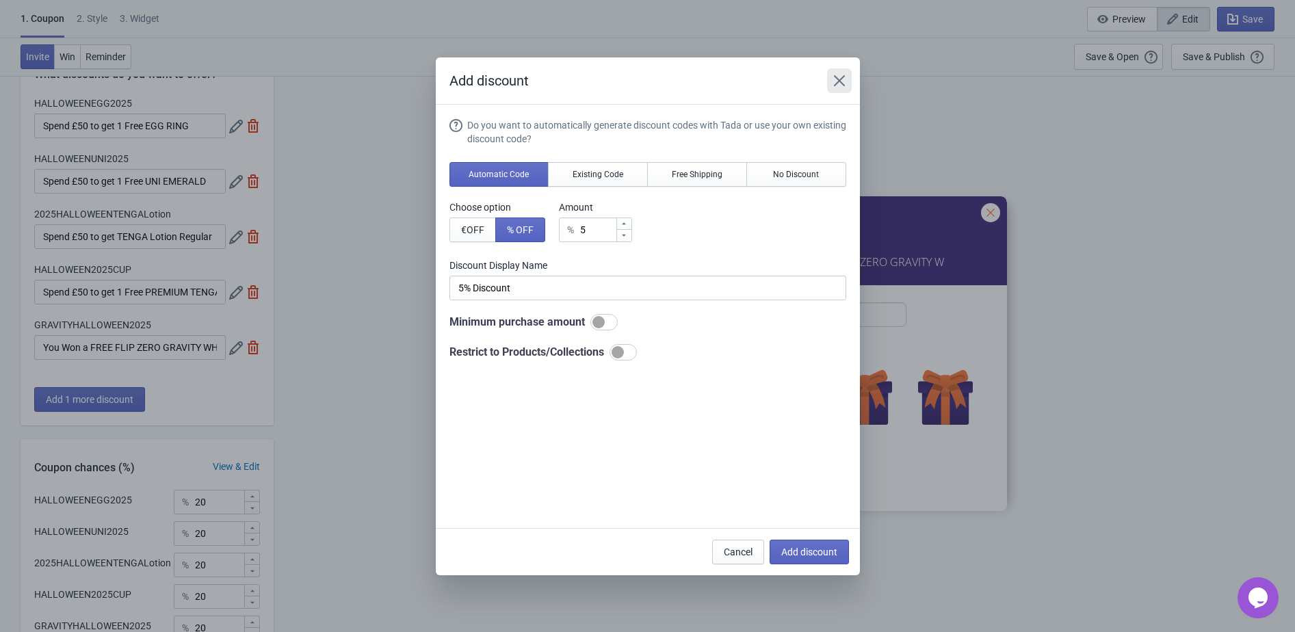
click at [843, 82] on icon "Close" at bounding box center [839, 81] width 14 height 14
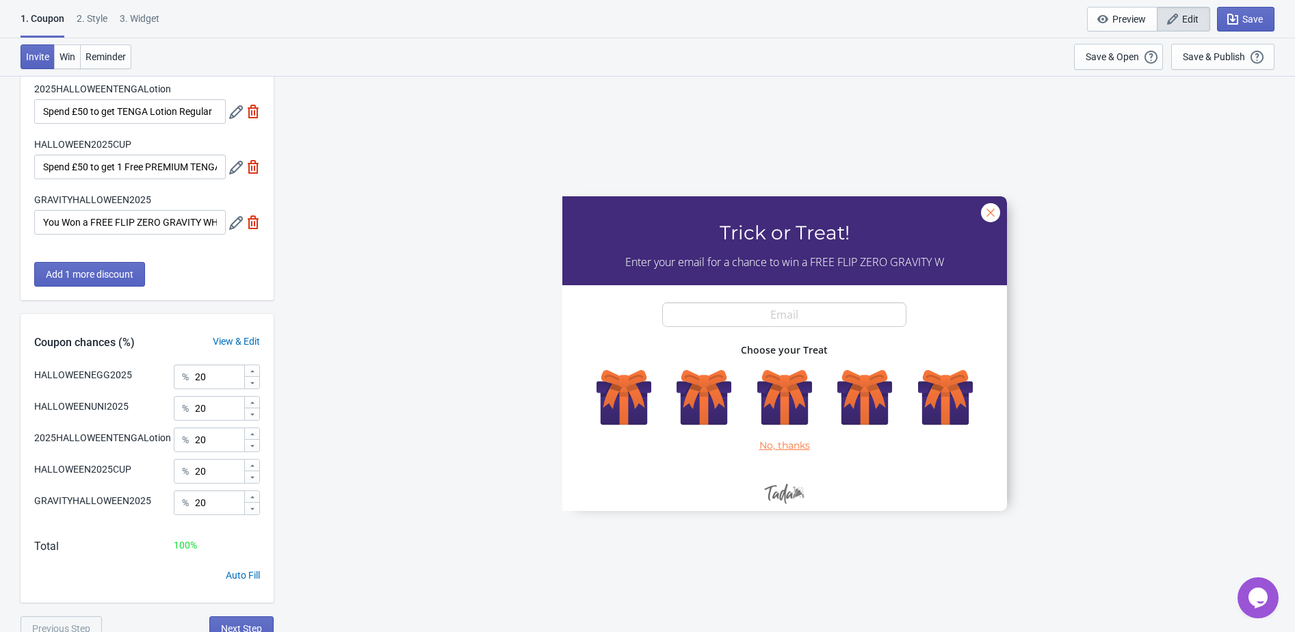
scroll to position [185, 0]
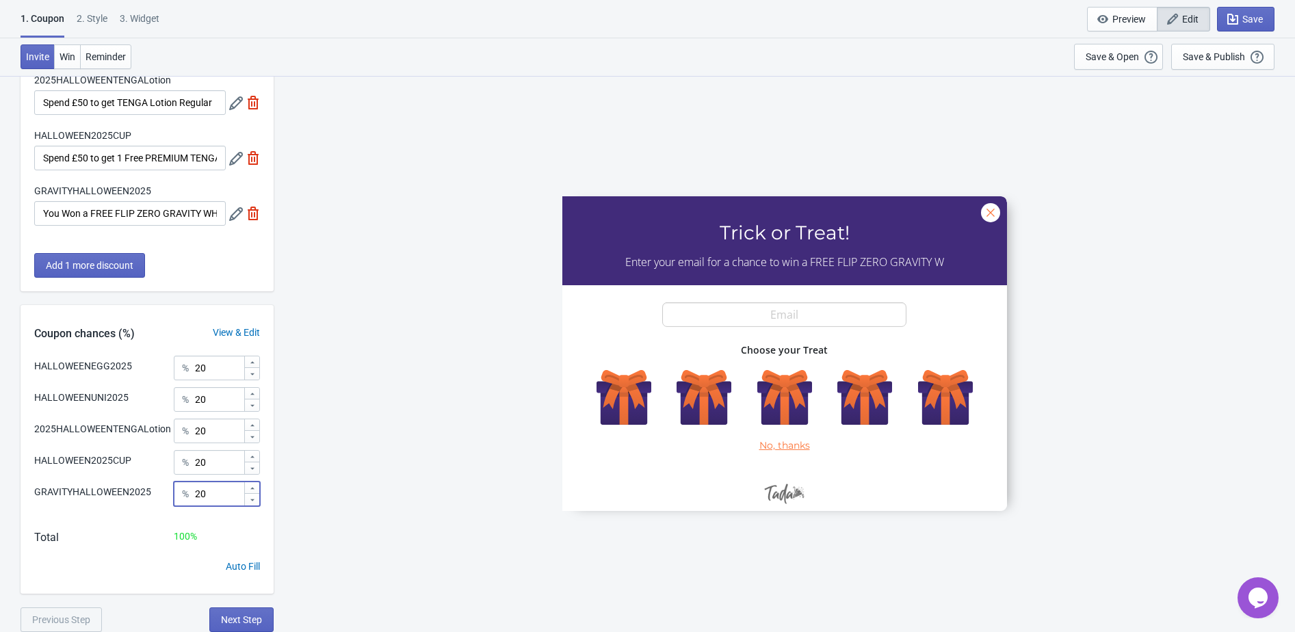
click at [217, 506] on input "20" at bounding box center [218, 493] width 49 height 25
type input "2"
type input ".0"
type input "0.13"
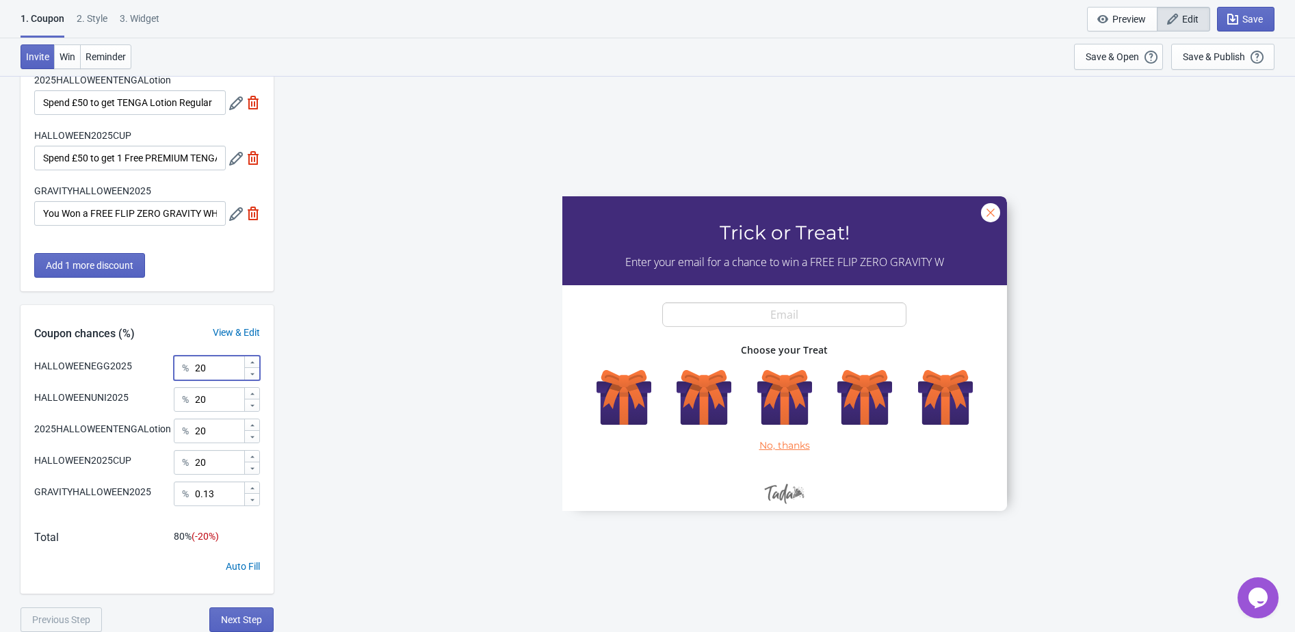
click at [215, 374] on input "20" at bounding box center [218, 368] width 49 height 25
type input "25"
click at [228, 397] on input "20" at bounding box center [218, 399] width 49 height 25
type input "25"
click at [228, 443] on input "20" at bounding box center [218, 431] width 49 height 25
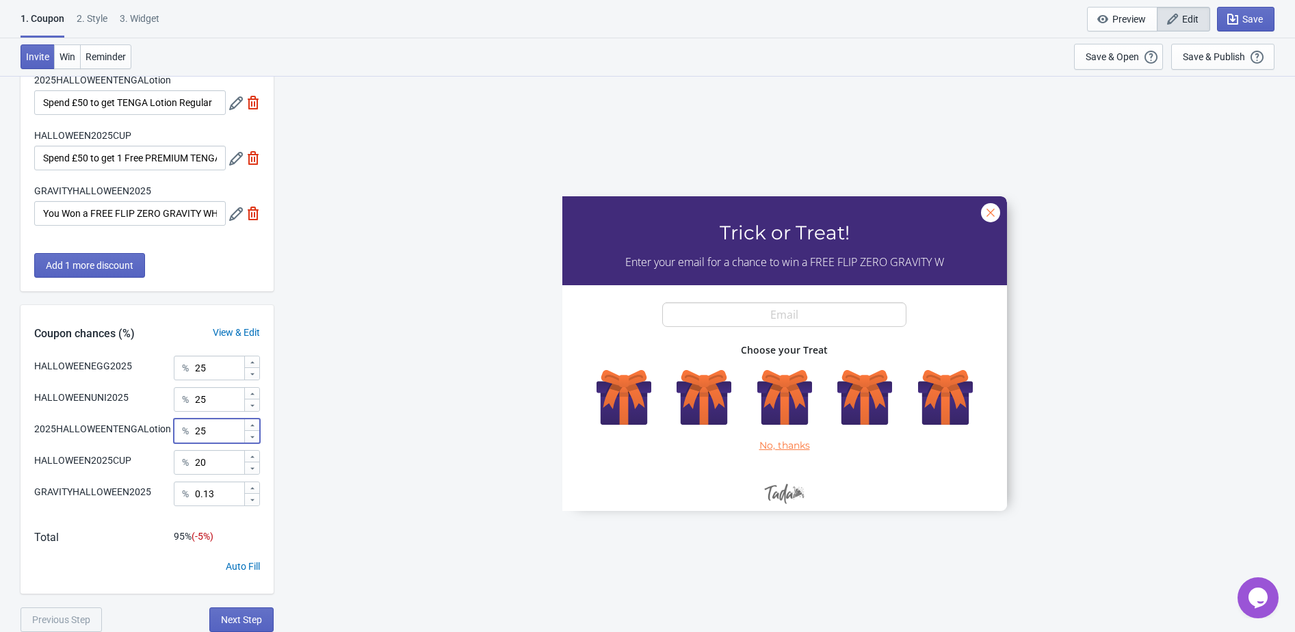
type input "25"
click at [227, 475] on input "20" at bounding box center [218, 462] width 49 height 25
type input "24.87"
click at [1244, 23] on span "Save" at bounding box center [1252, 19] width 21 height 11
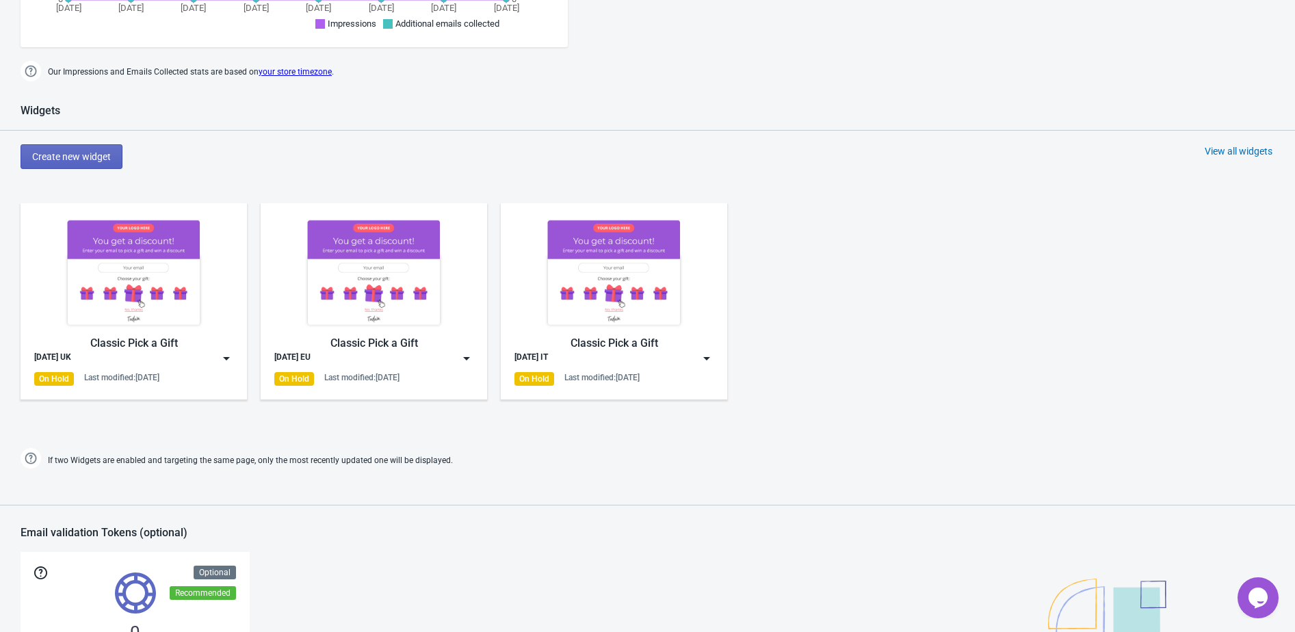
scroll to position [804, 0]
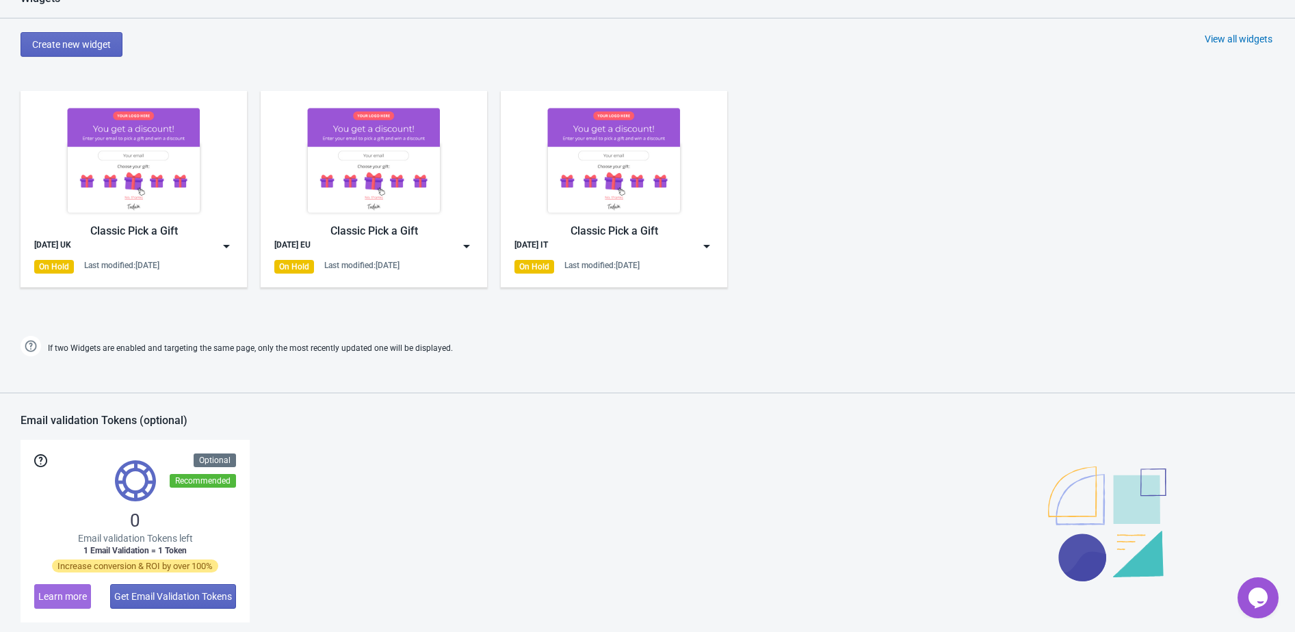
click at [346, 232] on div "Classic Pick a Gift" at bounding box center [373, 231] width 199 height 16
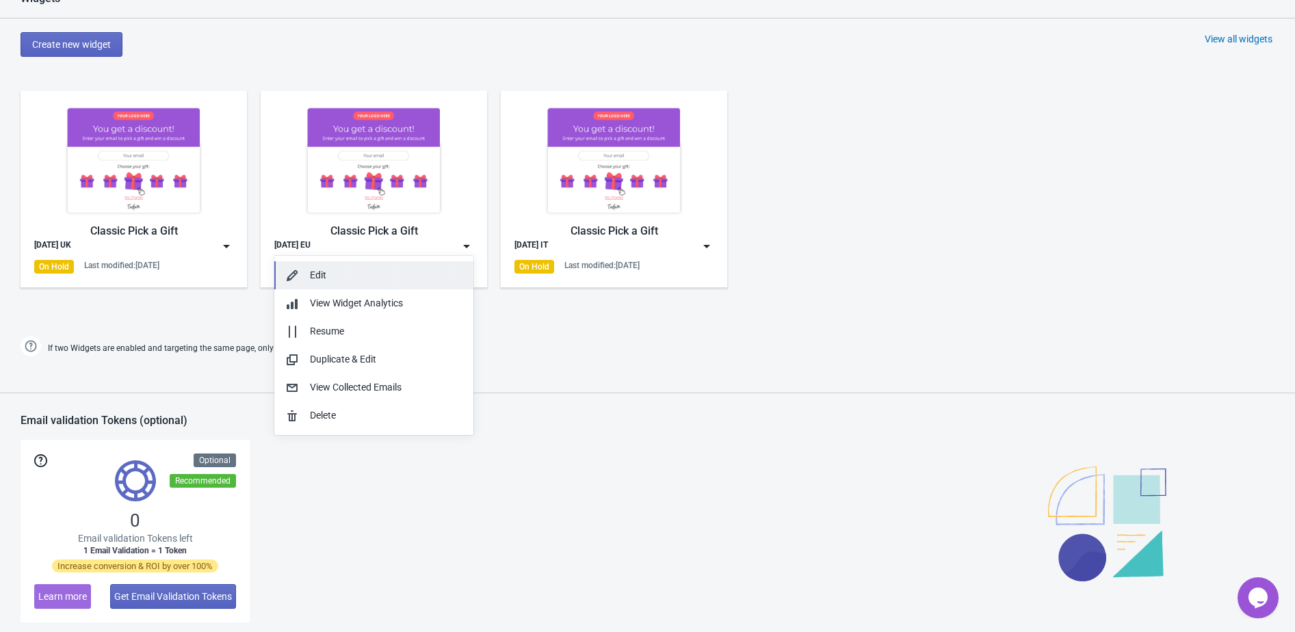
click at [346, 268] on div "Edit" at bounding box center [386, 275] width 153 height 14
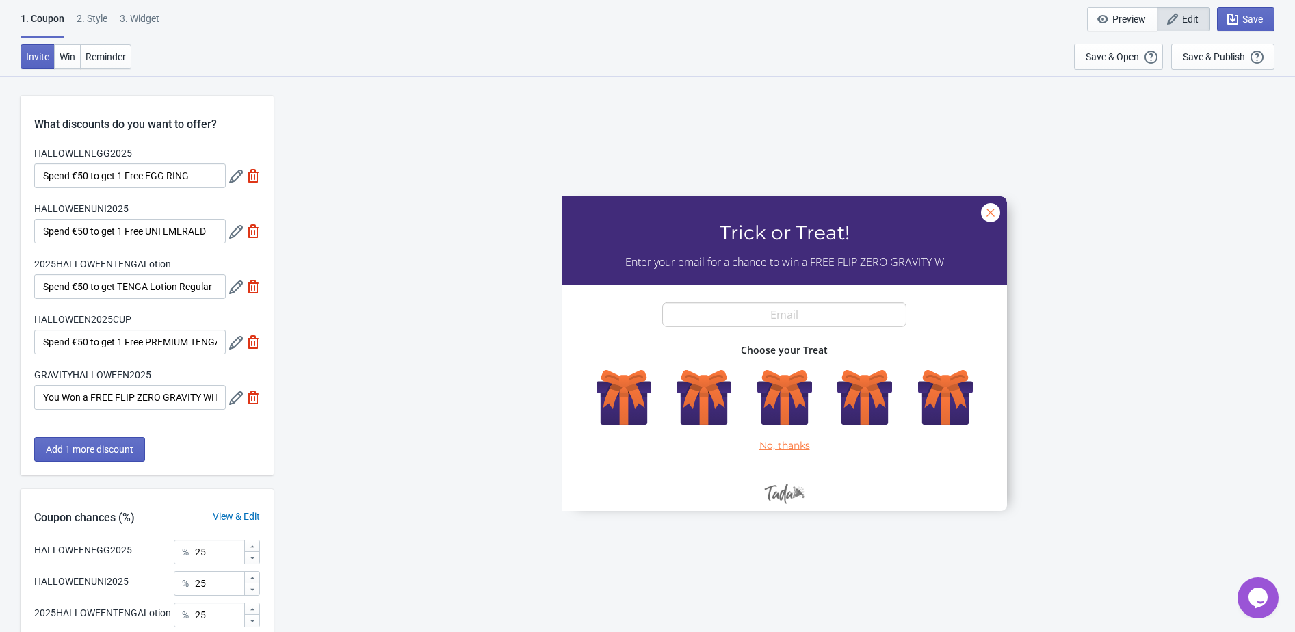
click at [156, 18] on div "3. Widget" at bounding box center [140, 24] width 40 height 24
select select "specificURL"
select select "once"
select select "1"
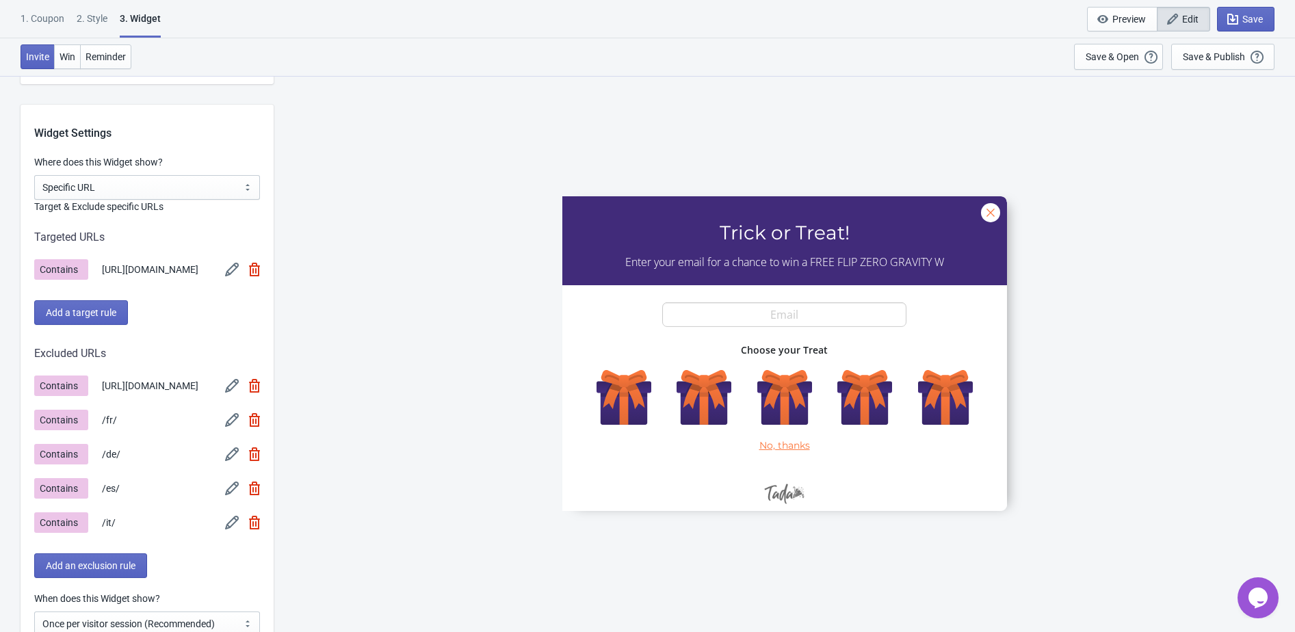
scroll to position [1045, 0]
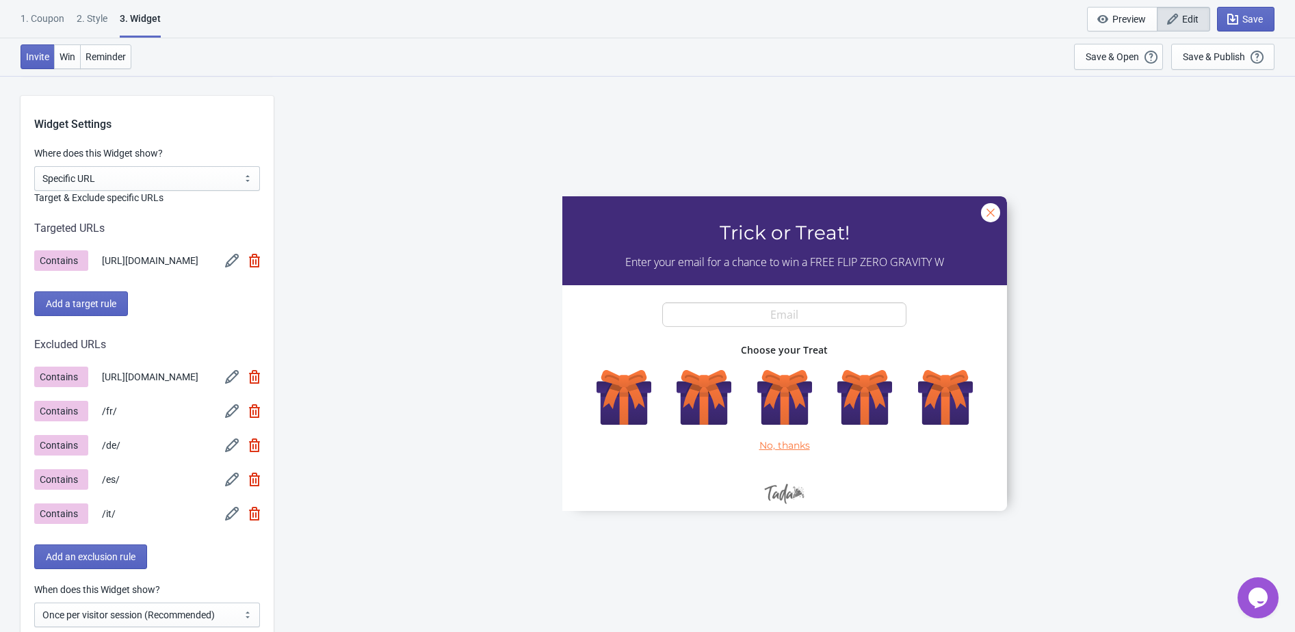
click at [226, 262] on img at bounding box center [232, 261] width 14 height 14
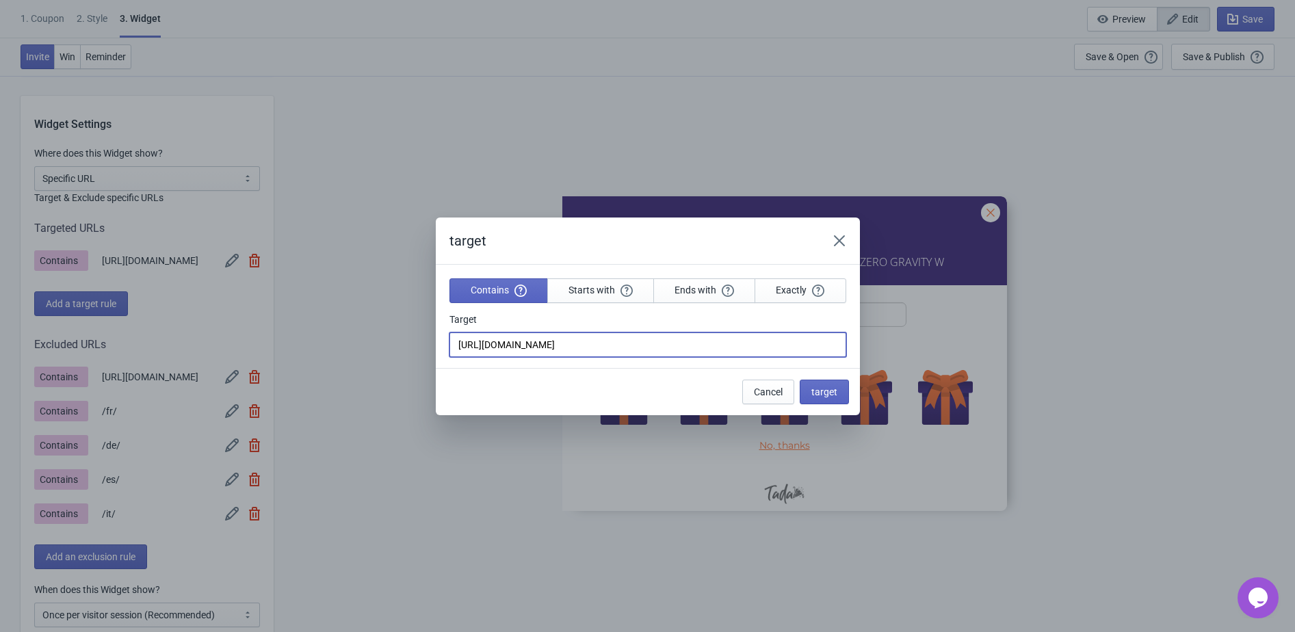
click at [531, 341] on input "https://eustore.tenga.co/" at bounding box center [647, 344] width 397 height 25
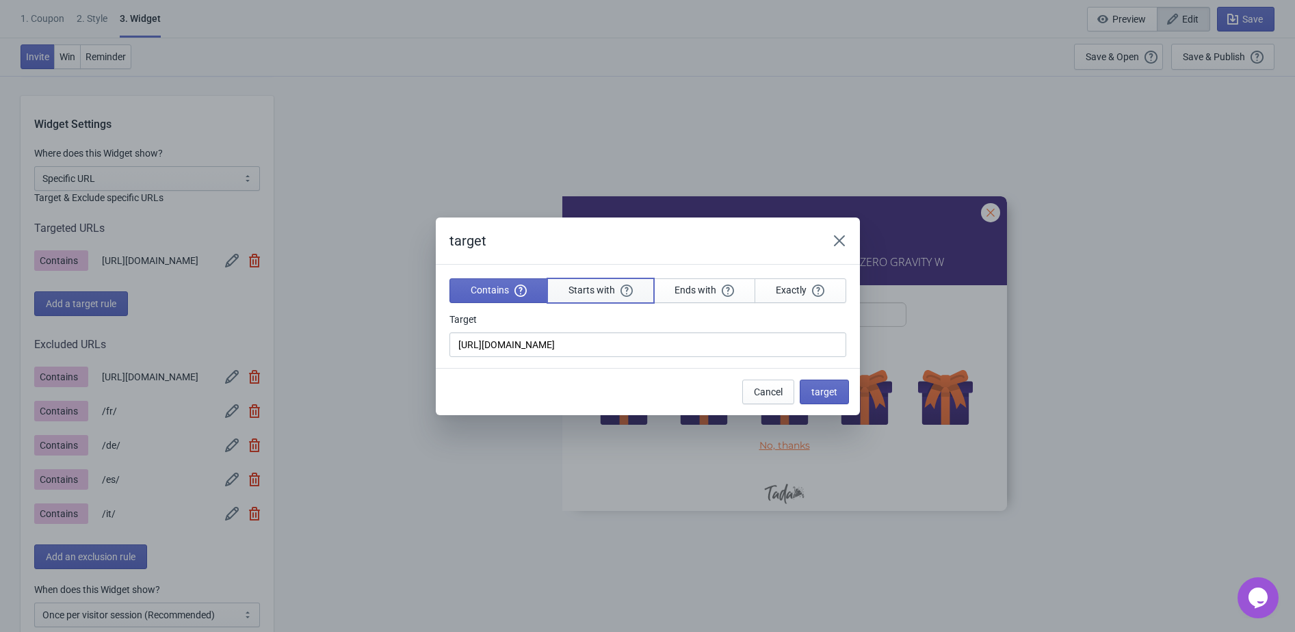
click at [560, 291] on button "Starts with" at bounding box center [600, 290] width 107 height 25
click at [811, 387] on span "target" at bounding box center [824, 391] width 26 height 11
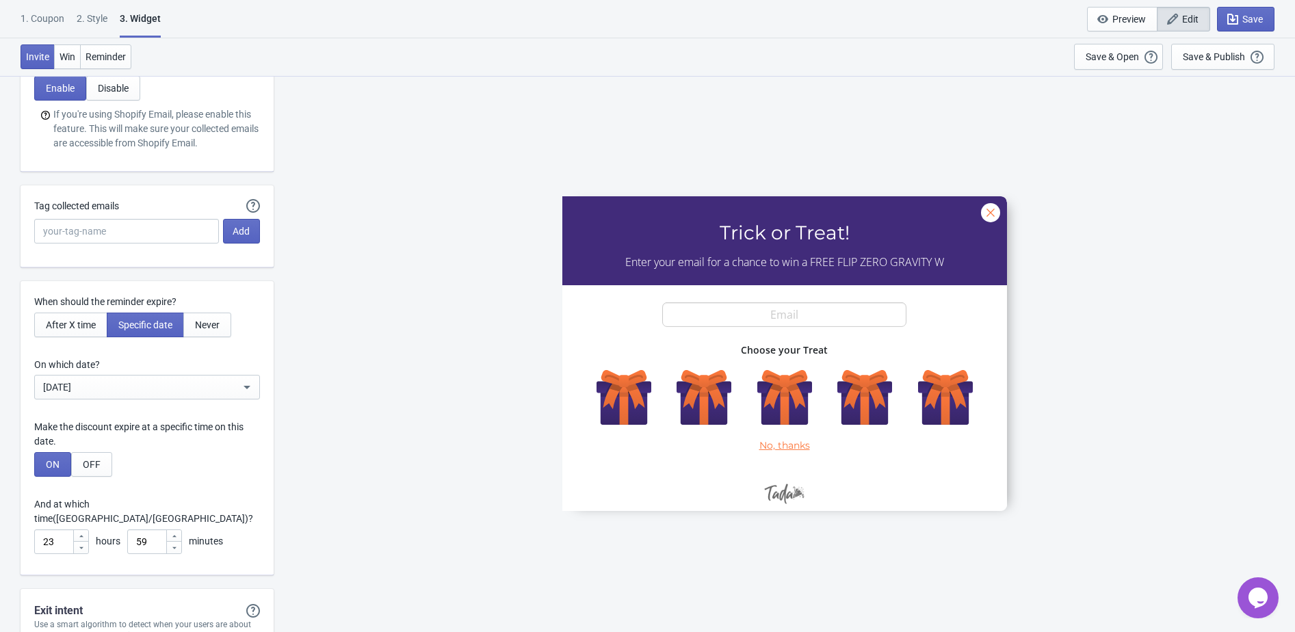
scroll to position [3511, 0]
click at [136, 235] on input "Tag collected emails" at bounding box center [126, 229] width 185 height 25
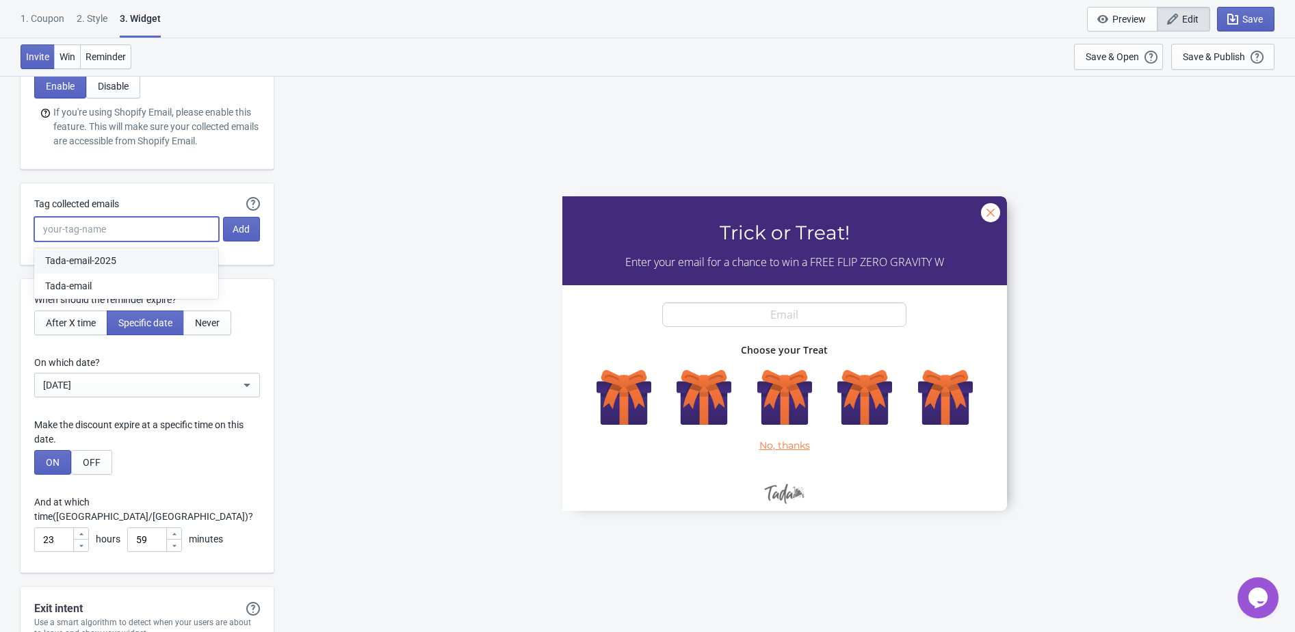
click at [137, 261] on button "Tada-email-2025" at bounding box center [126, 260] width 184 height 25
type input "Tada-email-2025"
click at [237, 235] on span "Add" at bounding box center [241, 229] width 17 height 11
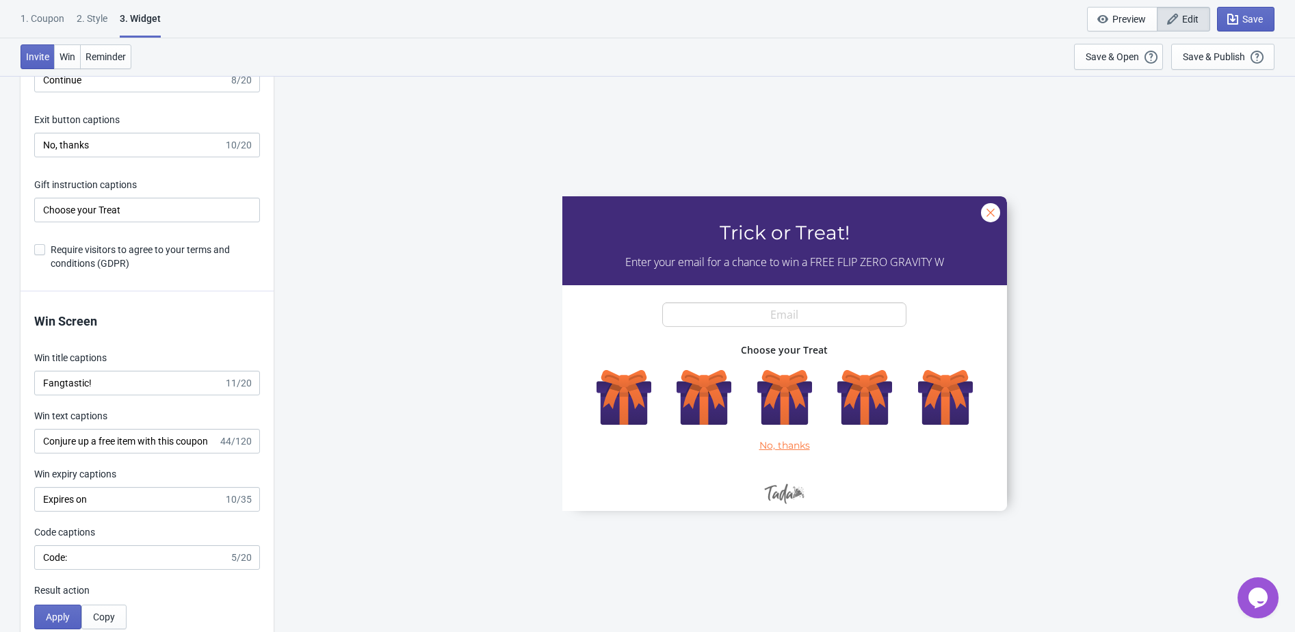
scroll to position [2747, 0]
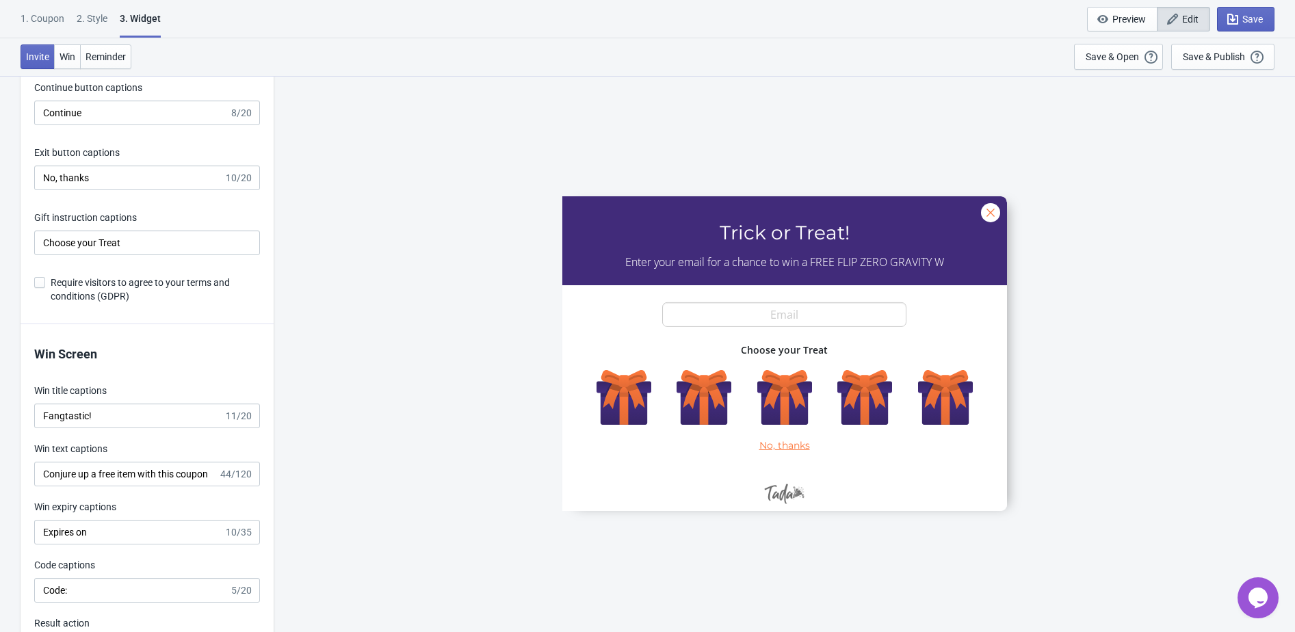
click at [41, 284] on span at bounding box center [39, 282] width 11 height 11
click at [35, 284] on input "Require visitors to agree to your terms and conditions (GDPR)" at bounding box center [34, 289] width 1 height 25
checkbox input "true"
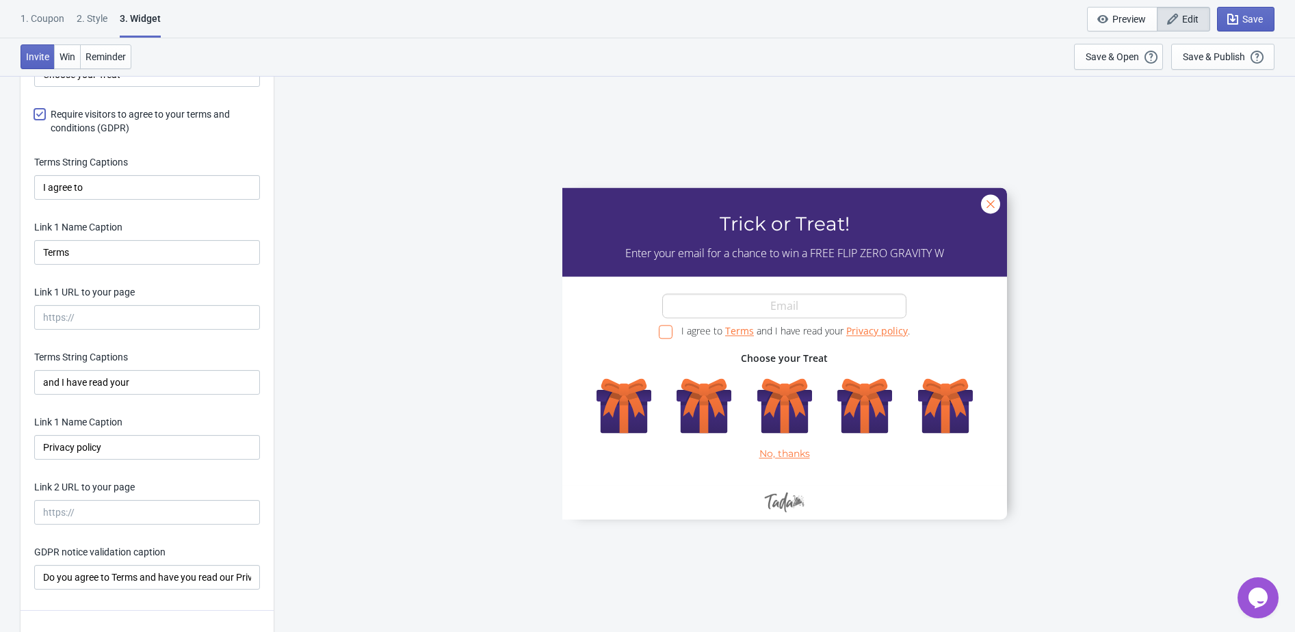
scroll to position [2928, 0]
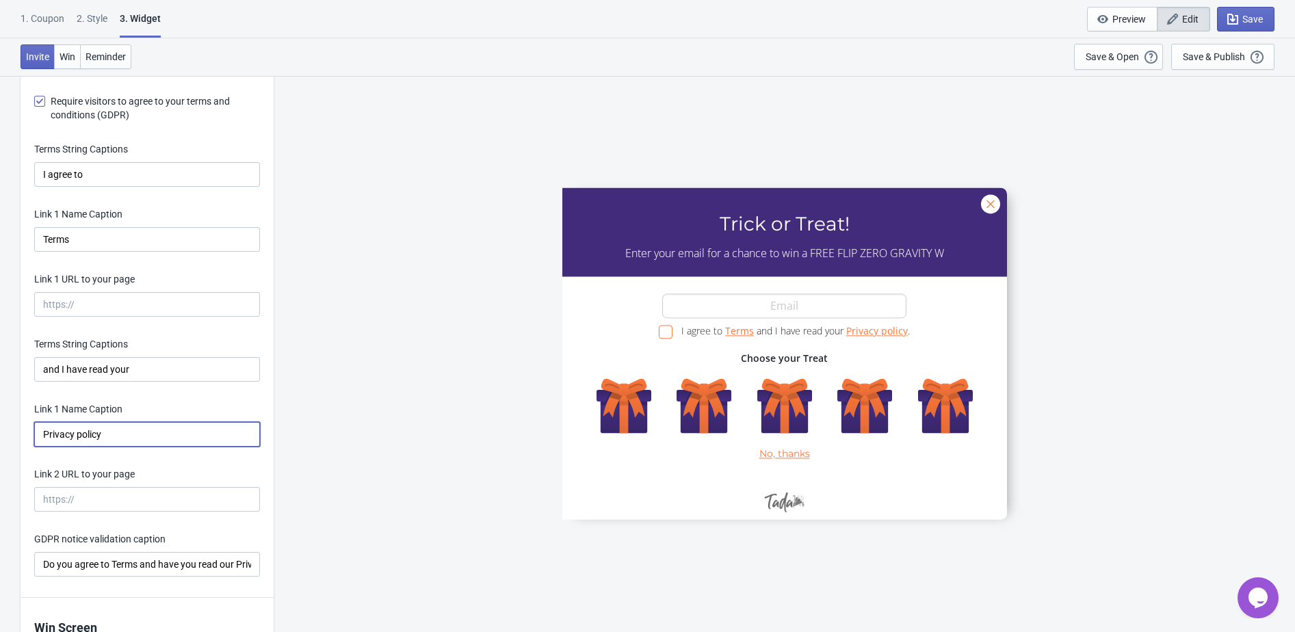
click at [98, 435] on input "Privacy policy" at bounding box center [147, 434] width 226 height 25
click at [98, 436] on input "Privacy policy" at bounding box center [147, 434] width 226 height 25
click at [105, 376] on input "and I have read your" at bounding box center [147, 369] width 226 height 25
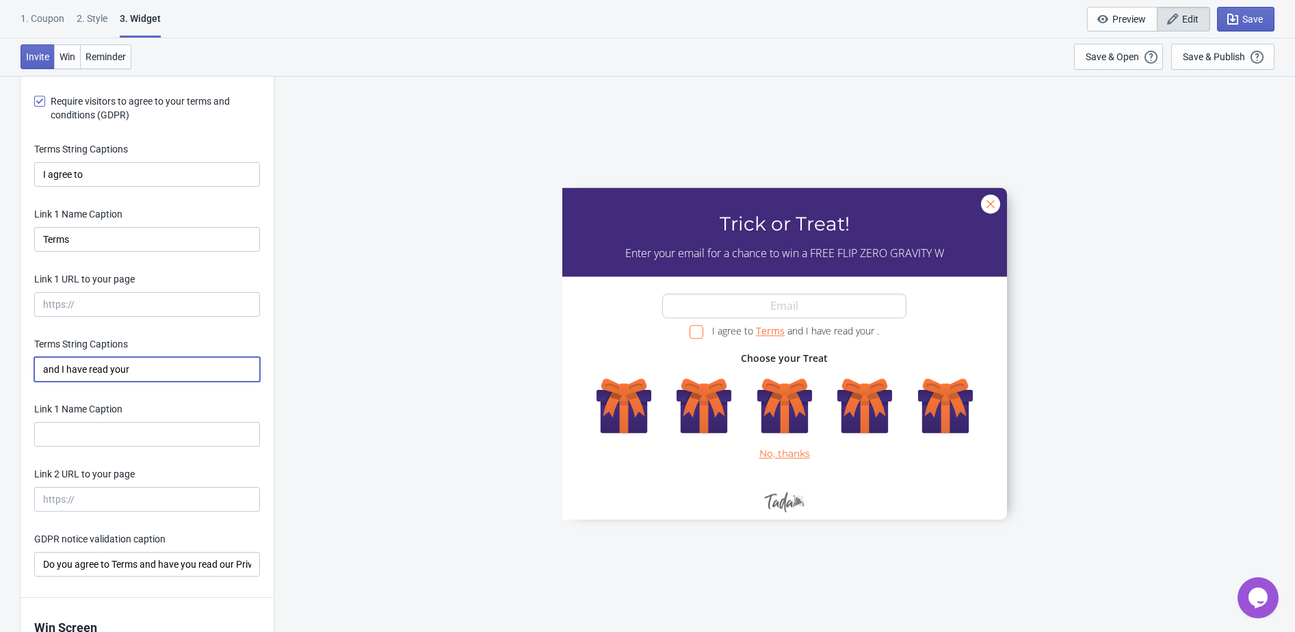
click at [105, 376] on input "and I have read your" at bounding box center [147, 369] width 226 height 25
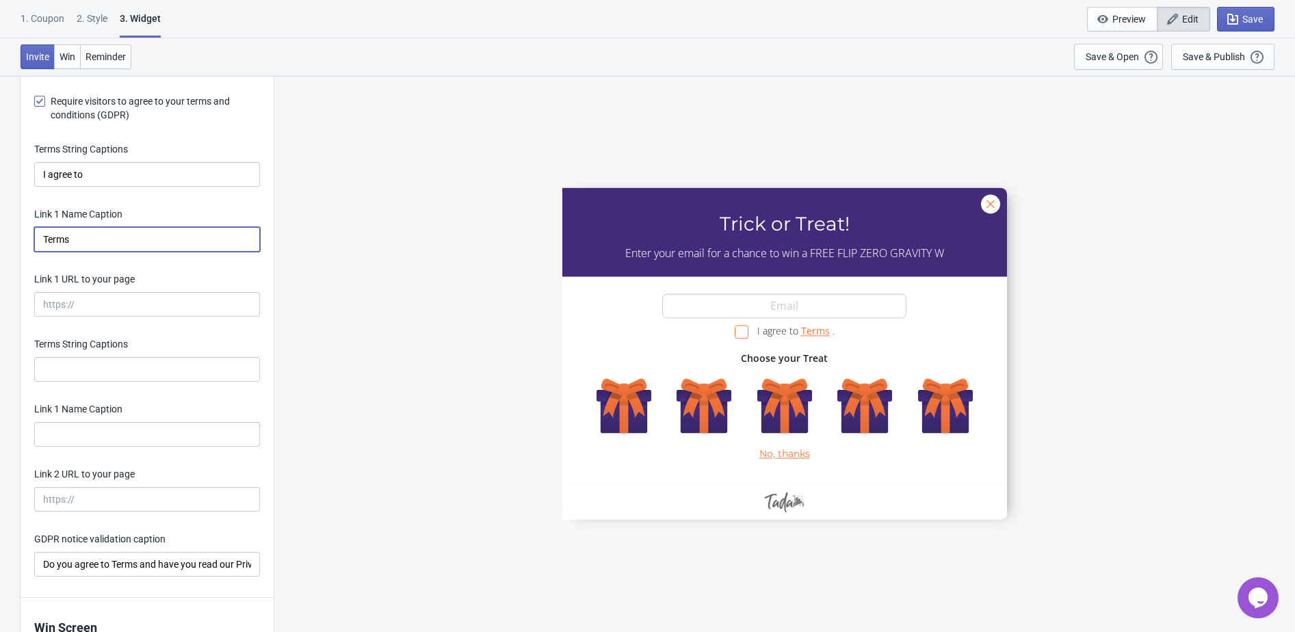
click at [92, 240] on input "Terms" at bounding box center [147, 239] width 226 height 25
type input "Terms and Condtions"
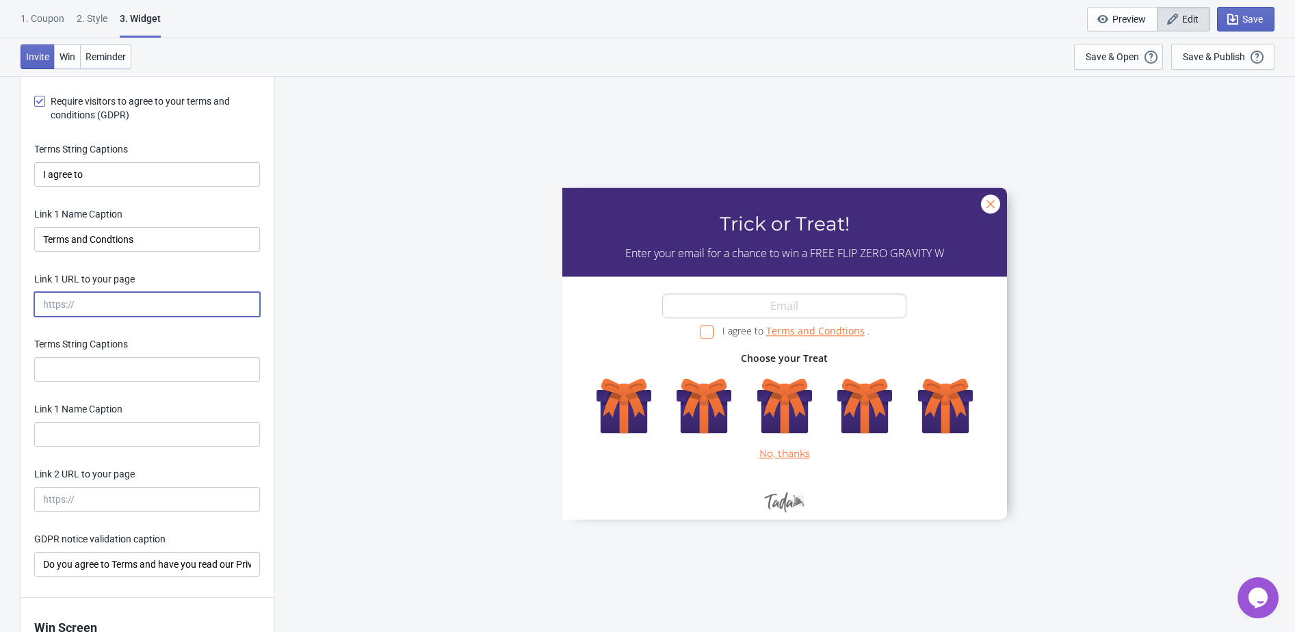
click at [122, 304] on input "Link 1 URL to your page" at bounding box center [147, 304] width 226 height 25
paste input "https://eustore.tenga.co › pages › trick-or-treat-sign-up-terms-and-condition"
click at [185, 310] on input "https://eustore.tenga.co › pages › trick-or-treat-sign-up-terms-and-condition" at bounding box center [147, 304] width 226 height 25
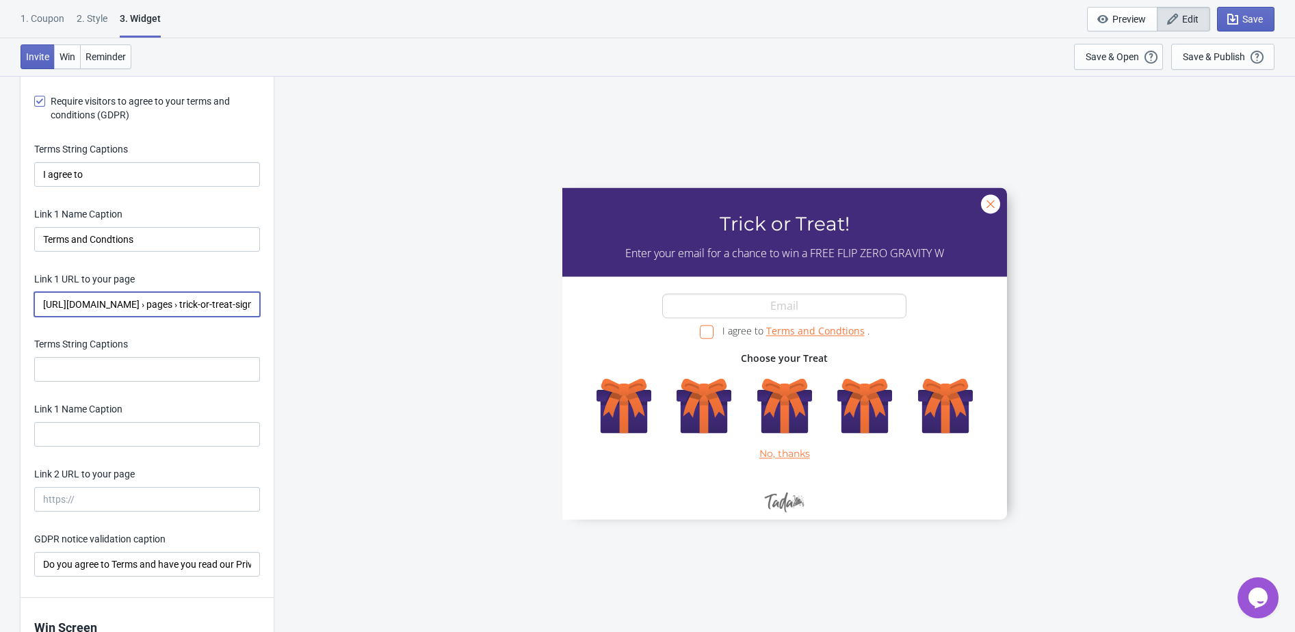
click at [150, 307] on input "https://eustore.tenga.co › pages › trick-or-treat-sign-up-terms-and-condition" at bounding box center [147, 304] width 226 height 25
paste input "/pages/trick-or-treat-sign-up-terms-and-conditions"
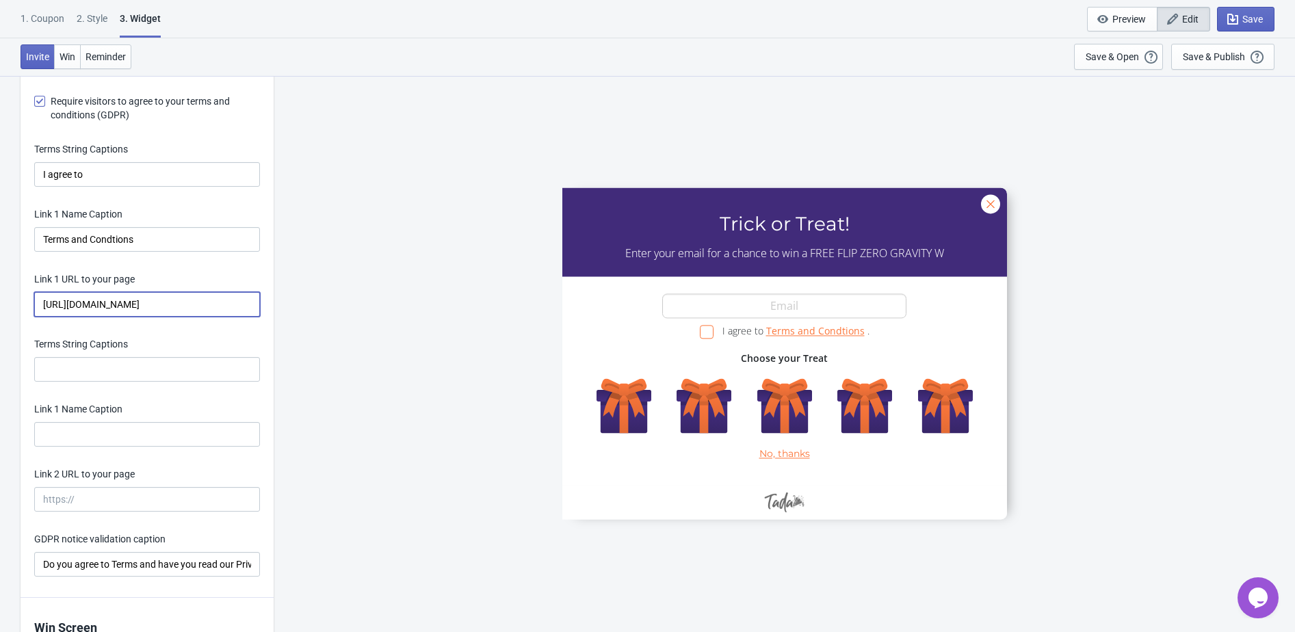
click at [179, 302] on input "https://eustore.tenga.co/pages/trick-or-treat-sign-up-terms-and-conditions" at bounding box center [147, 304] width 226 height 25
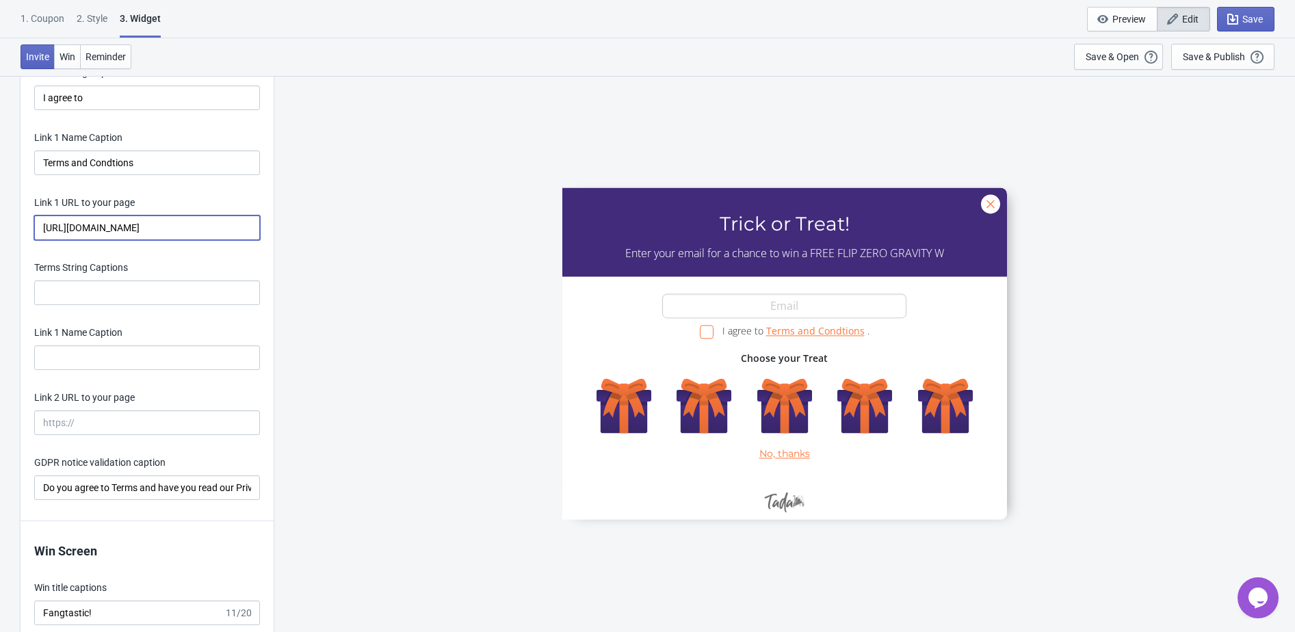
scroll to position [3012, 0]
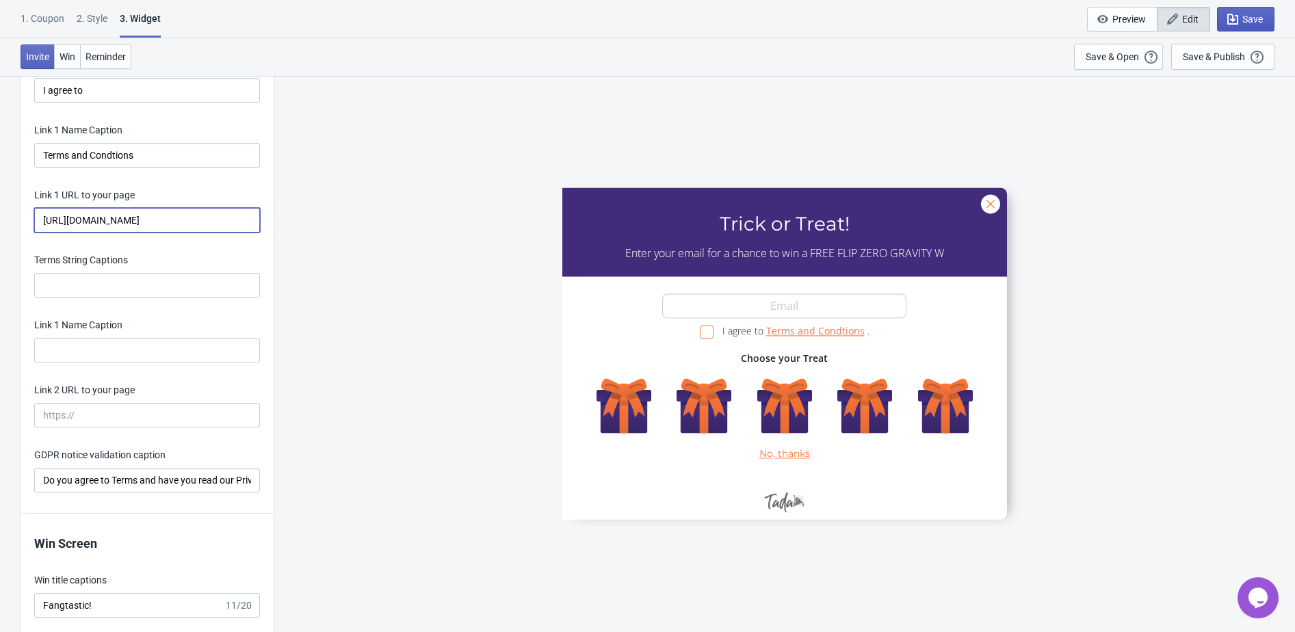
type input "https://eustore.tenga.co/pages/trick-or-treat-sign-up-terms-and-conditions"
click at [1243, 22] on span "Save" at bounding box center [1252, 19] width 21 height 11
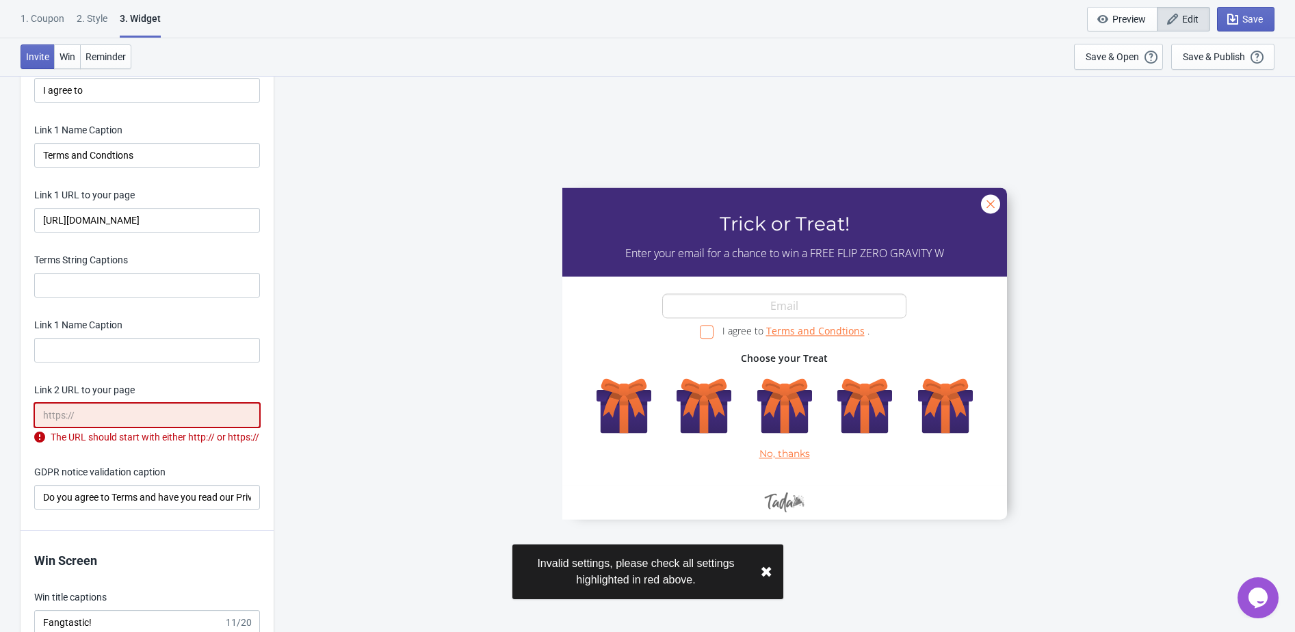
click at [122, 423] on input "Link 2 URL to your page" at bounding box center [147, 415] width 226 height 25
paste input "https://eustore.tenga.co/pages/trick-or-treat-sign-up-terms-and-conditions"
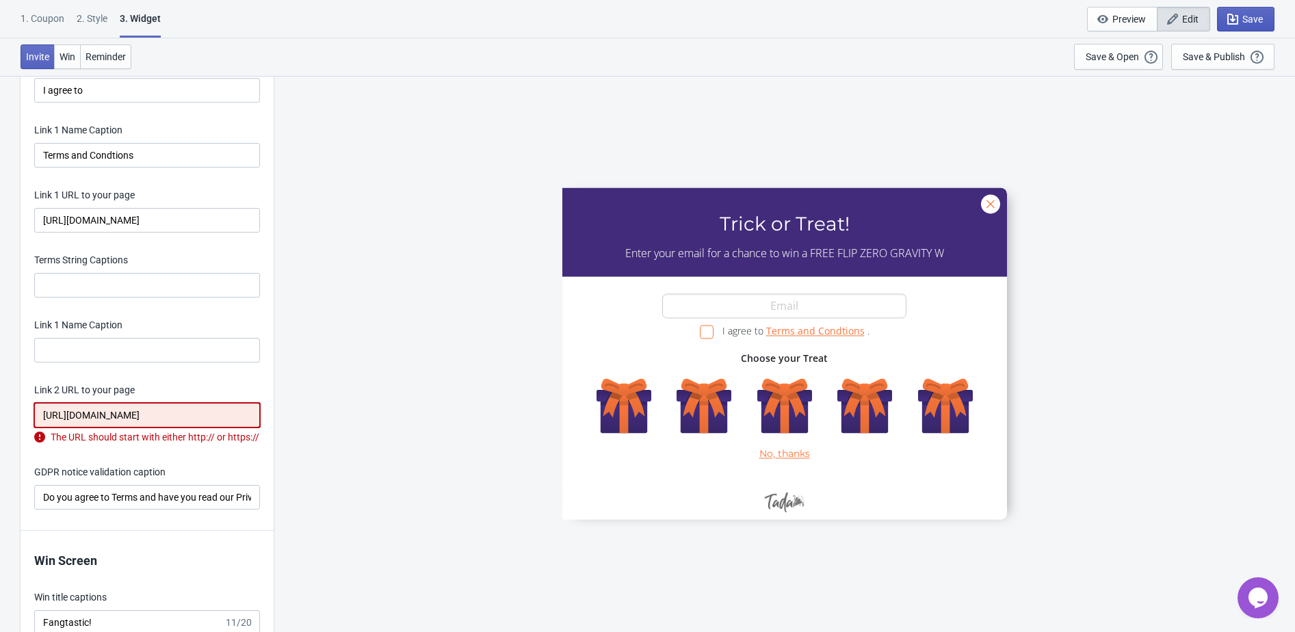
type input "https://eustore.tenga.co/pages/trick-or-treat-sign-up-terms-and-conditions"
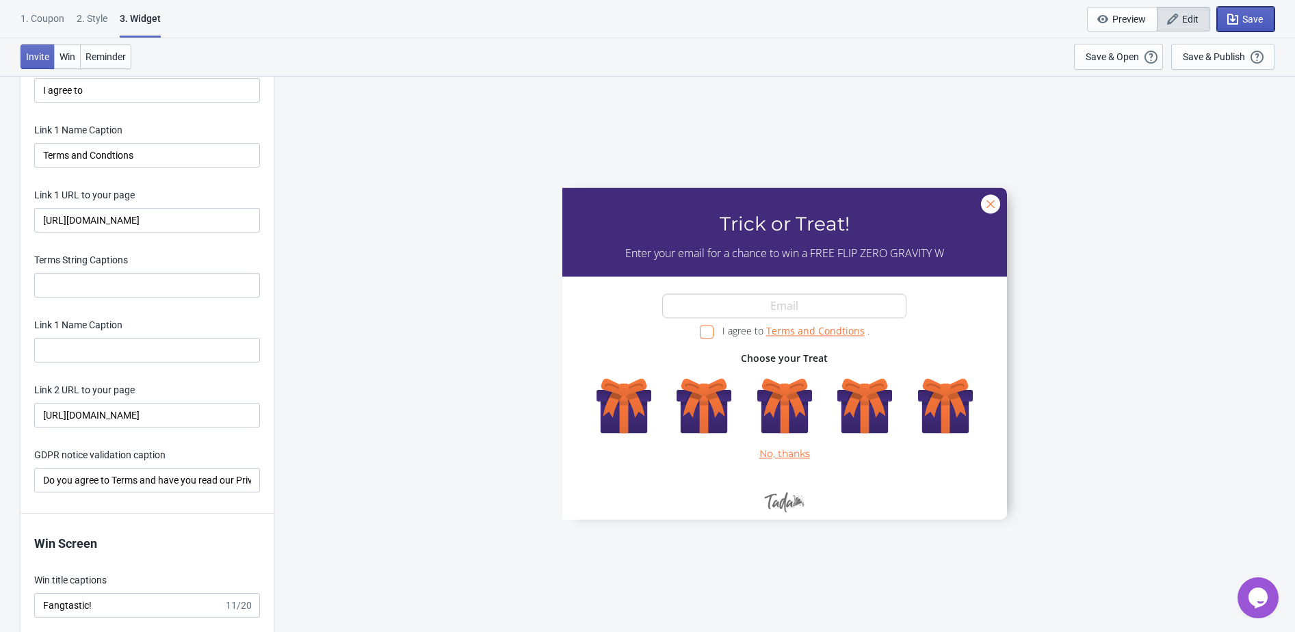
scroll to position [0, 0]
click at [1235, 22] on icon "button" at bounding box center [1233, 19] width 14 height 14
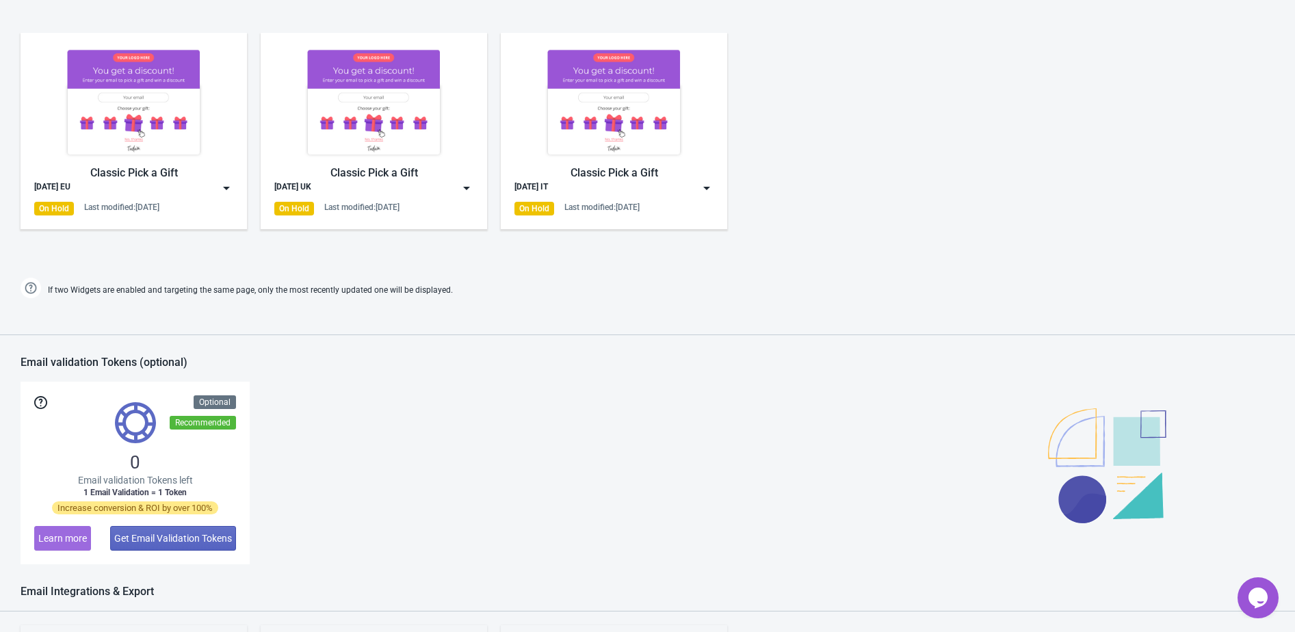
scroll to position [812, 0]
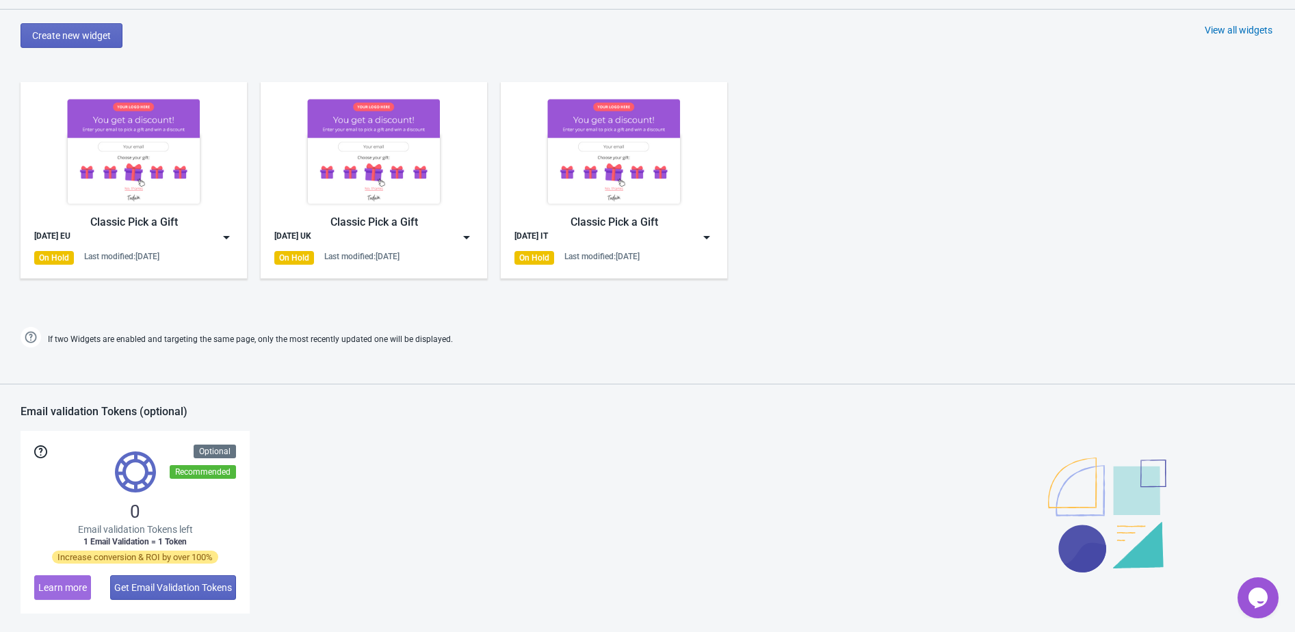
click at [461, 238] on img at bounding box center [467, 237] width 14 height 14
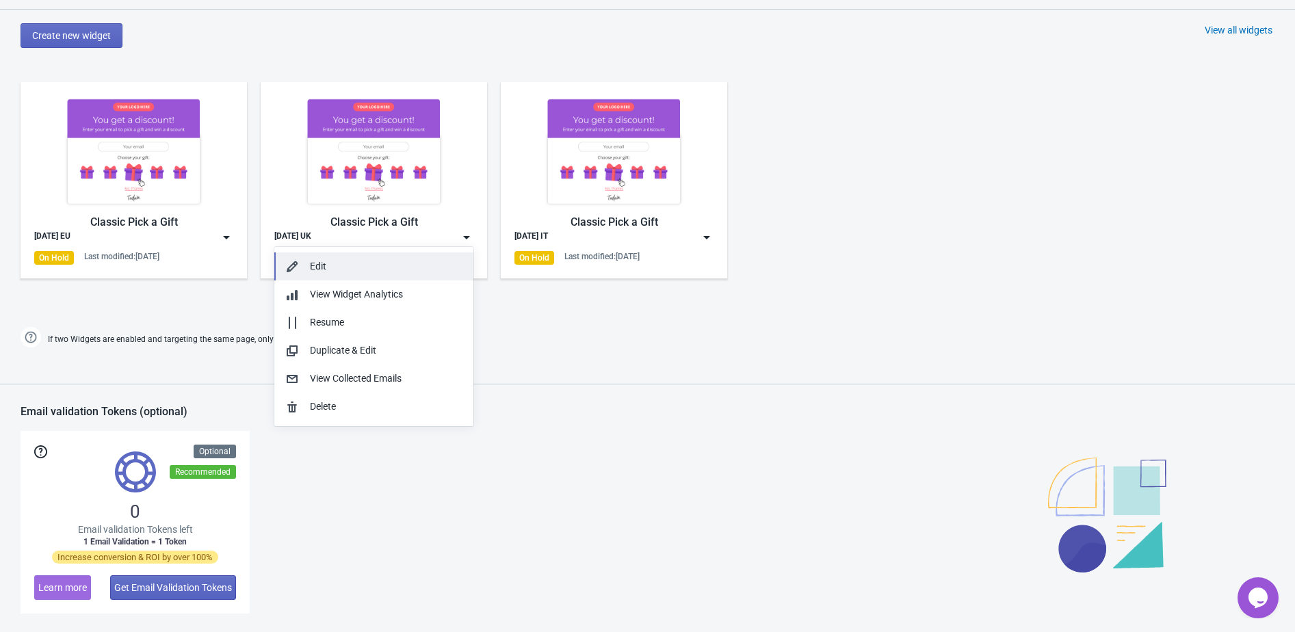
click at [384, 270] on div "Edit" at bounding box center [386, 266] width 153 height 14
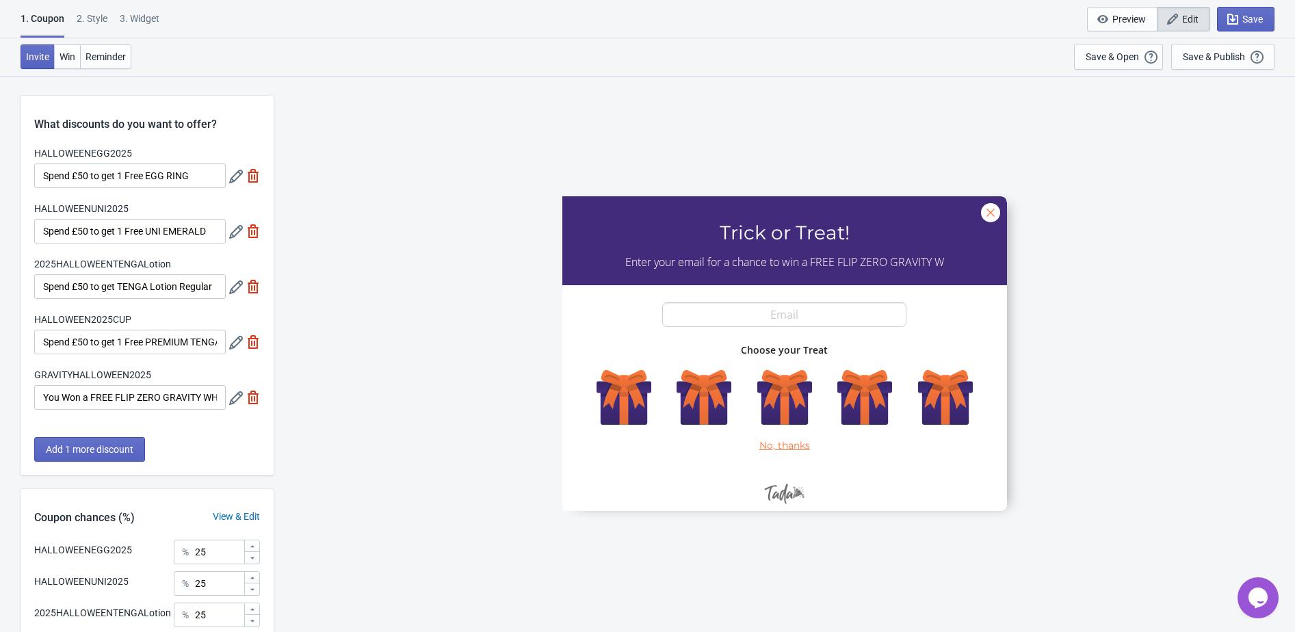
click at [133, 21] on div "3. Widget" at bounding box center [140, 24] width 40 height 24
select select "specificURL"
select select "once"
select select "1"
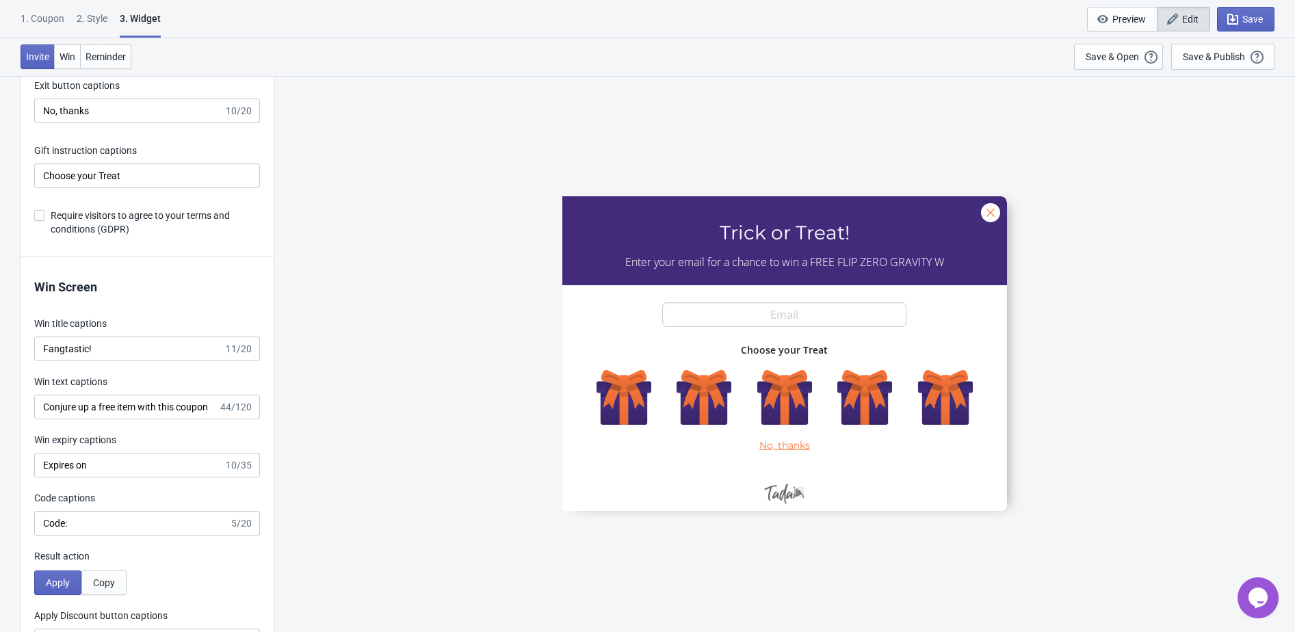
scroll to position [2825, 0]
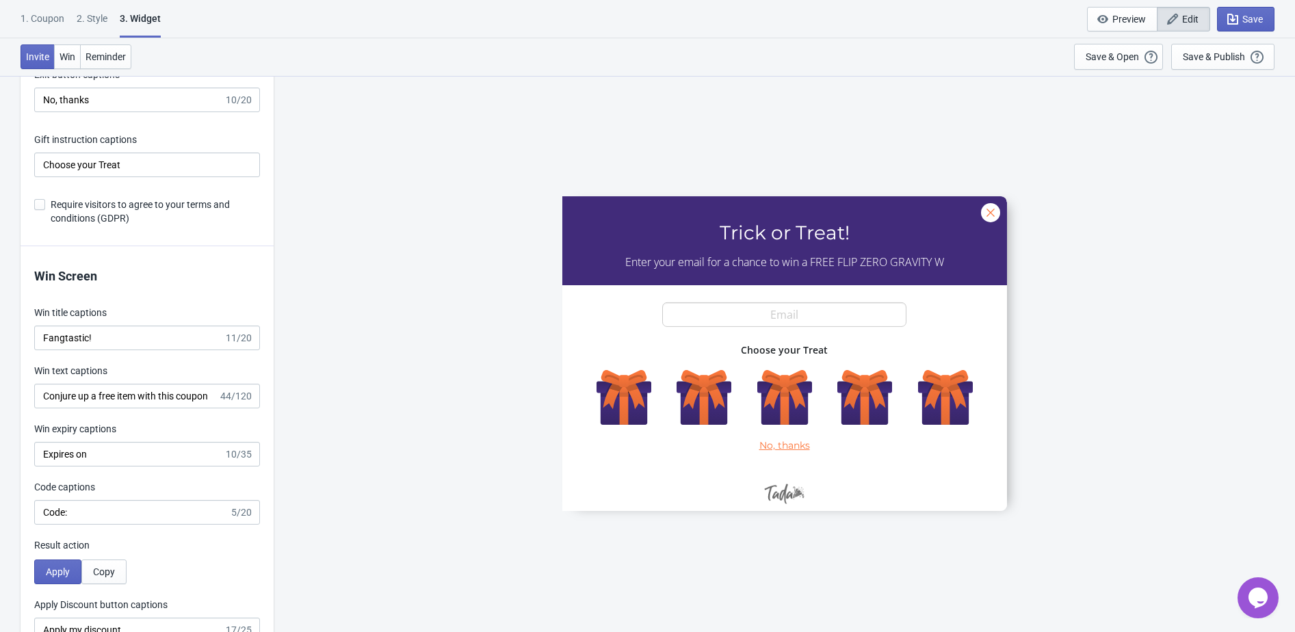
click at [39, 204] on span at bounding box center [39, 204] width 11 height 11
click at [35, 204] on input "Require visitors to agree to your terms and conditions (GDPR)" at bounding box center [34, 211] width 1 height 25
checkbox input "true"
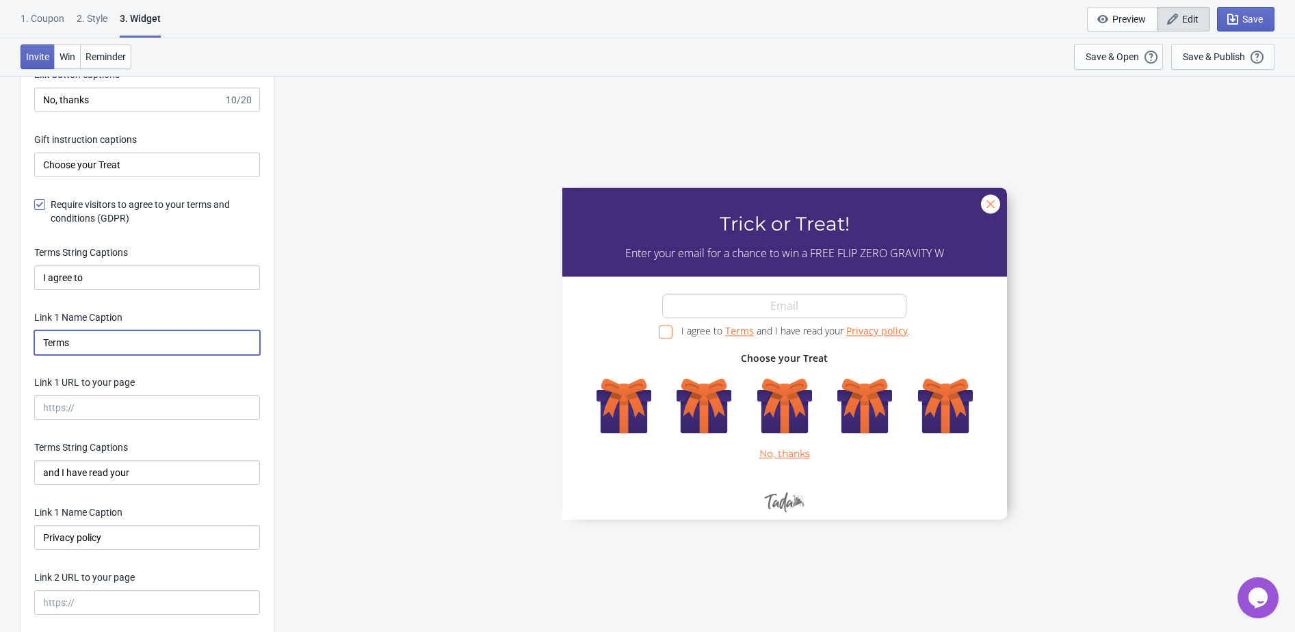
click at [95, 339] on input "Terms" at bounding box center [147, 342] width 226 height 25
click at [133, 346] on input "Terms" at bounding box center [147, 342] width 226 height 25
type input "Terms and Condtions"
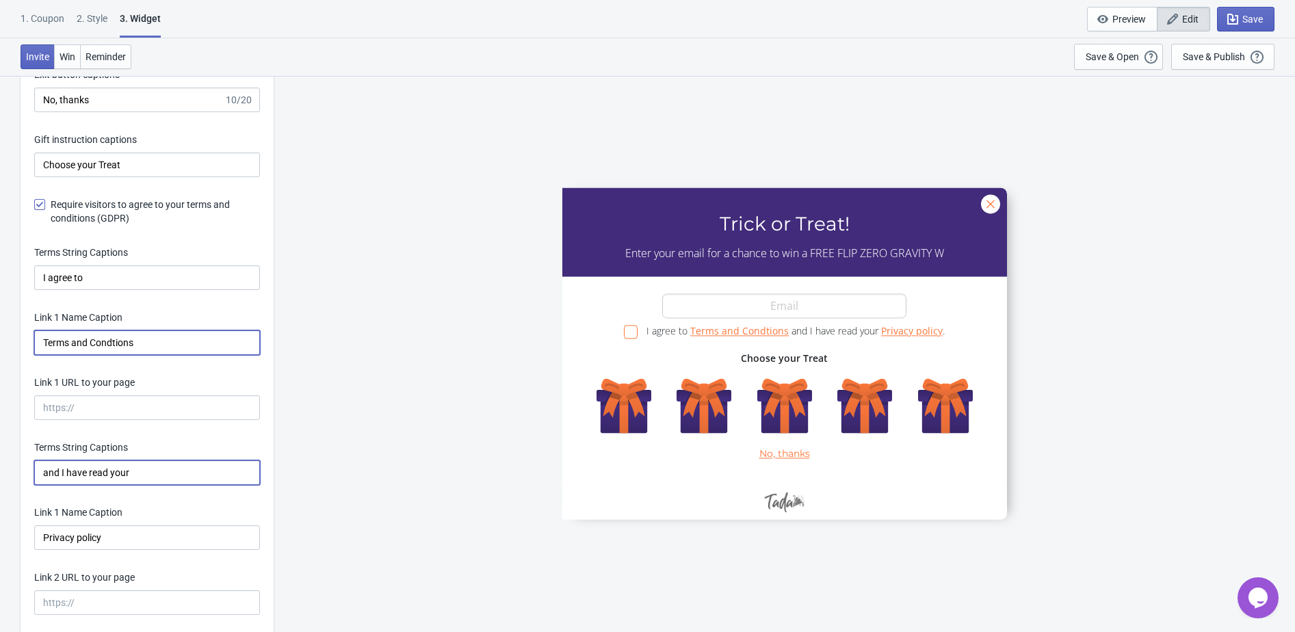
click at [111, 473] on input "and I have read your" at bounding box center [147, 472] width 226 height 25
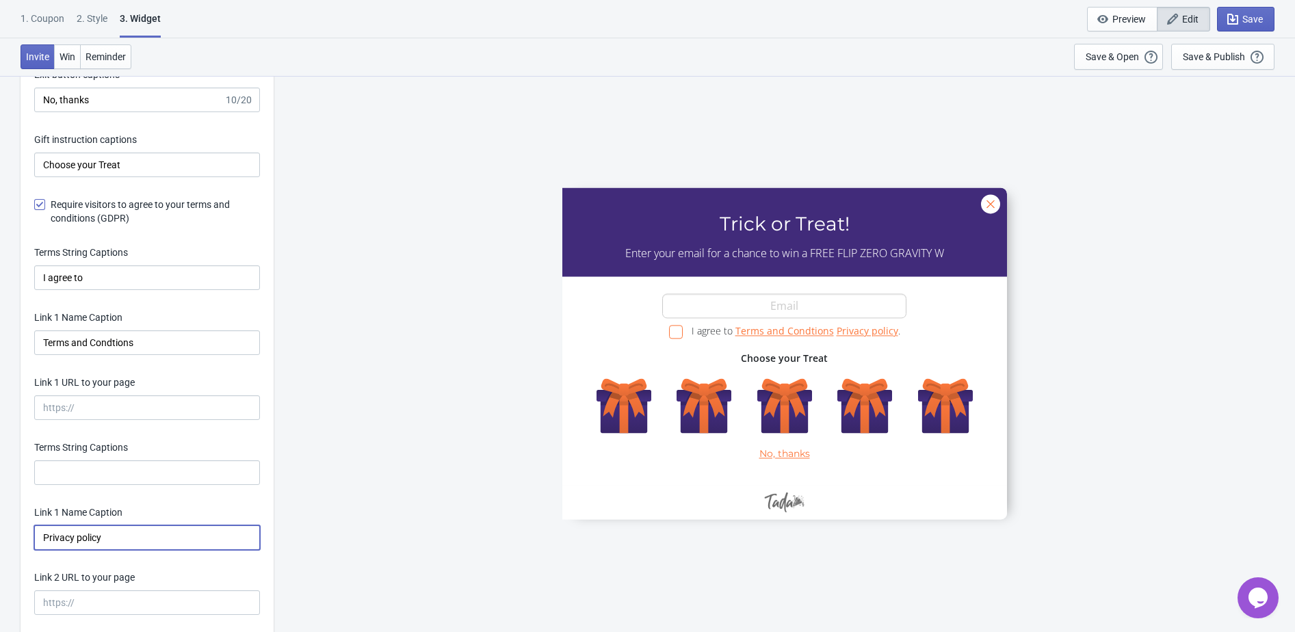
click at [116, 544] on input "Privacy policy" at bounding box center [147, 537] width 226 height 25
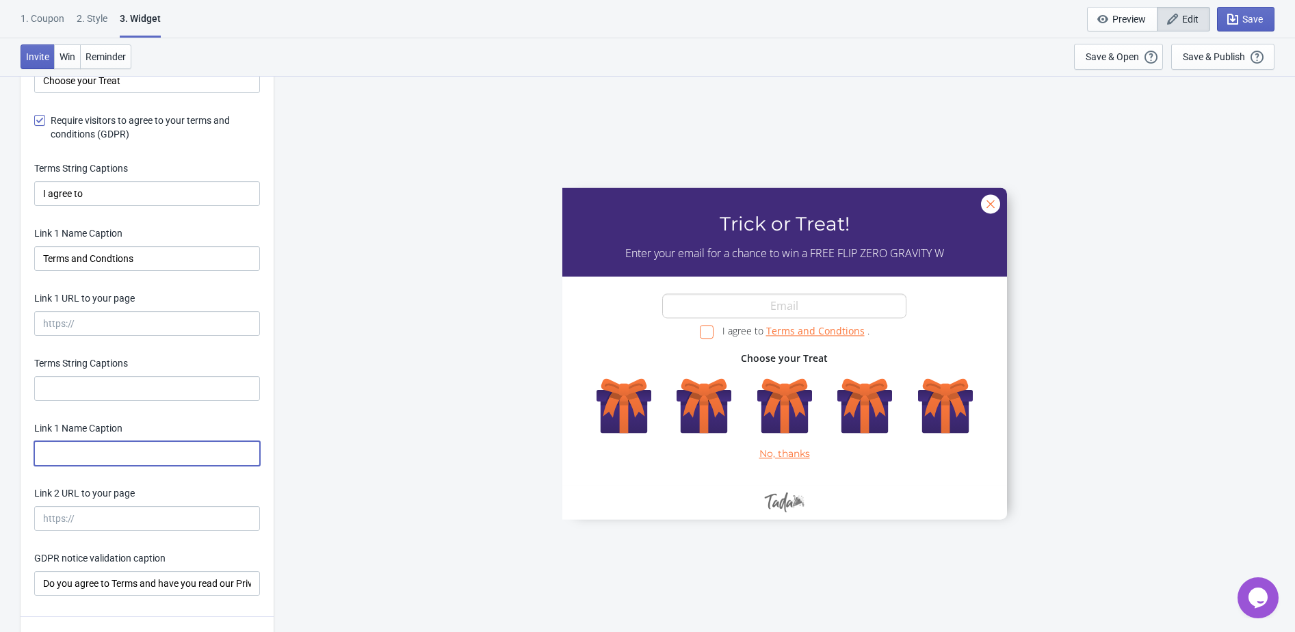
scroll to position [2914, 0]
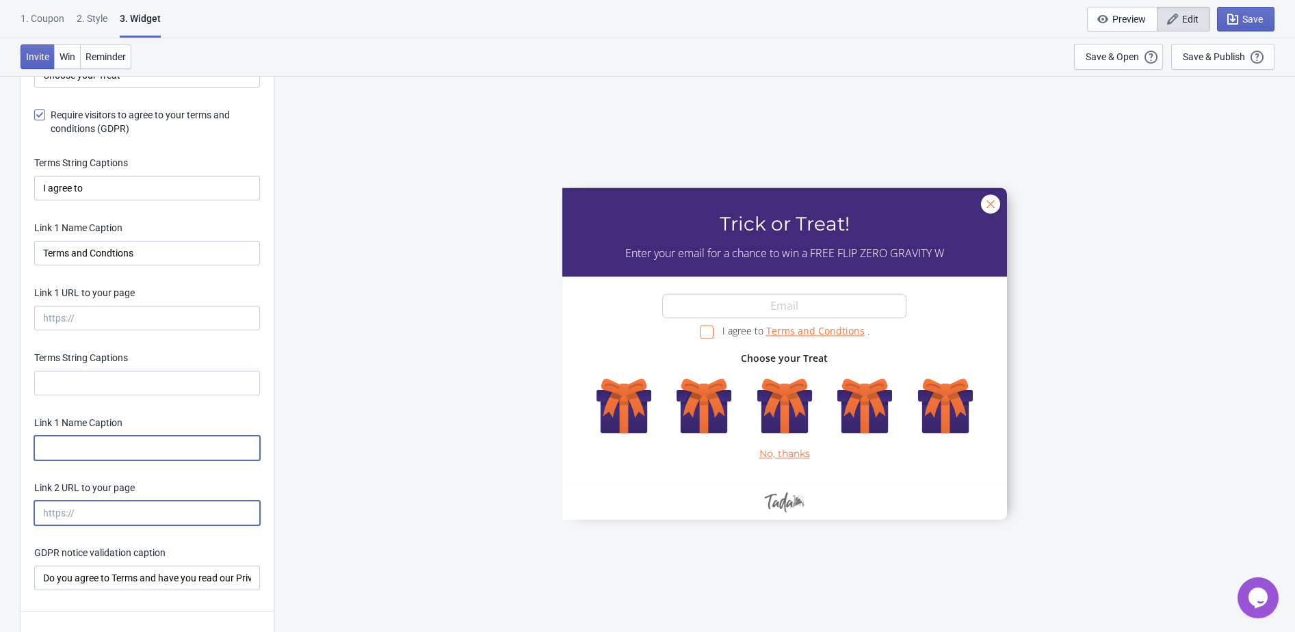
click at [102, 509] on input "Link 2 URL to your page" at bounding box center [147, 513] width 226 height 25
paste input "https://eustore.tenga.co/pages/trick-or-treat-sign-up-terms-and-conditions"
type input "https://eustore.tenga.co/pages/trick-or-treat-sign-up-terms-and-conditions"
click at [144, 583] on input "Do you agree to Terms and have you read our Privacy policy?" at bounding box center [147, 578] width 226 height 25
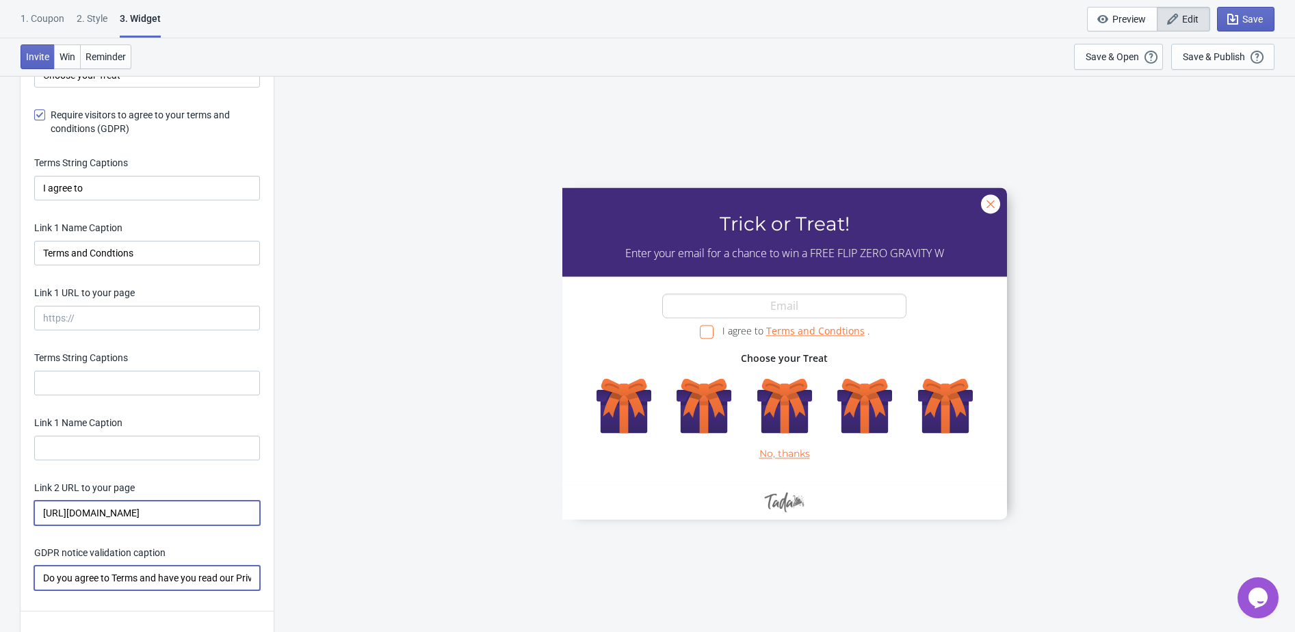
scroll to position [0, 0]
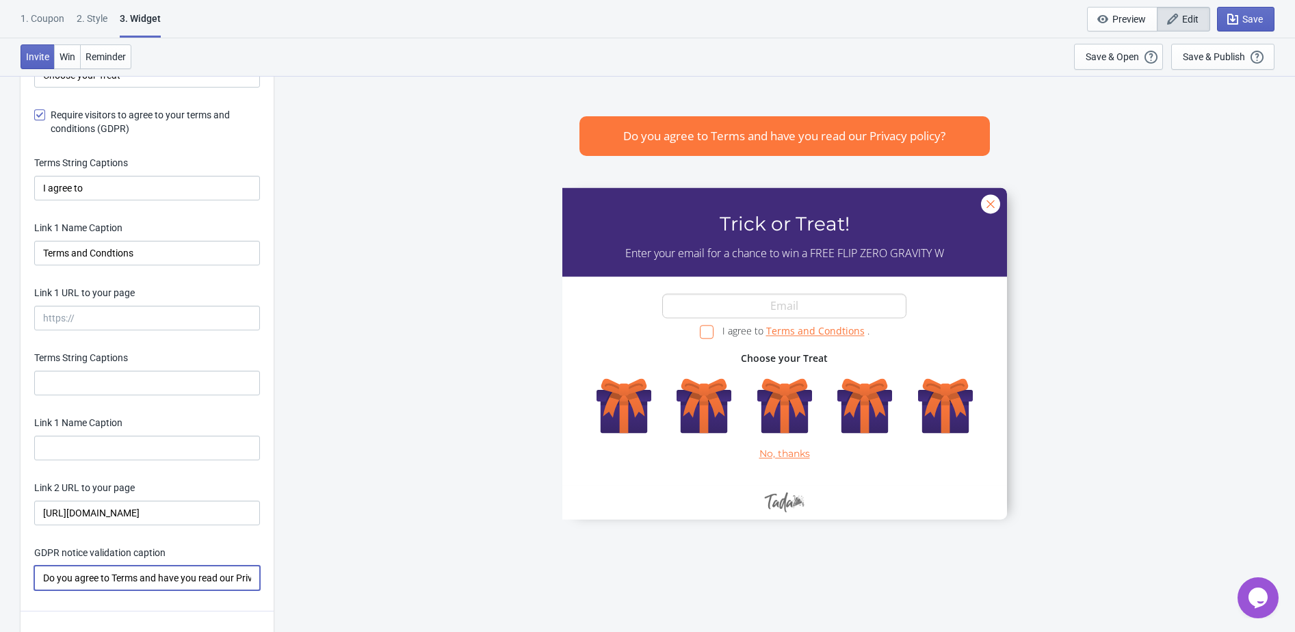
click at [144, 583] on input "Do you agree to Terms and have you read our Privacy policy?" at bounding box center [147, 578] width 226 height 25
click at [151, 583] on input "Do you agree to Terms and have you read our Privacy policy?" at bounding box center [147, 578] width 226 height 25
drag, startPoint x: 144, startPoint y: 583, endPoint x: 334, endPoint y: 586, distance: 190.1
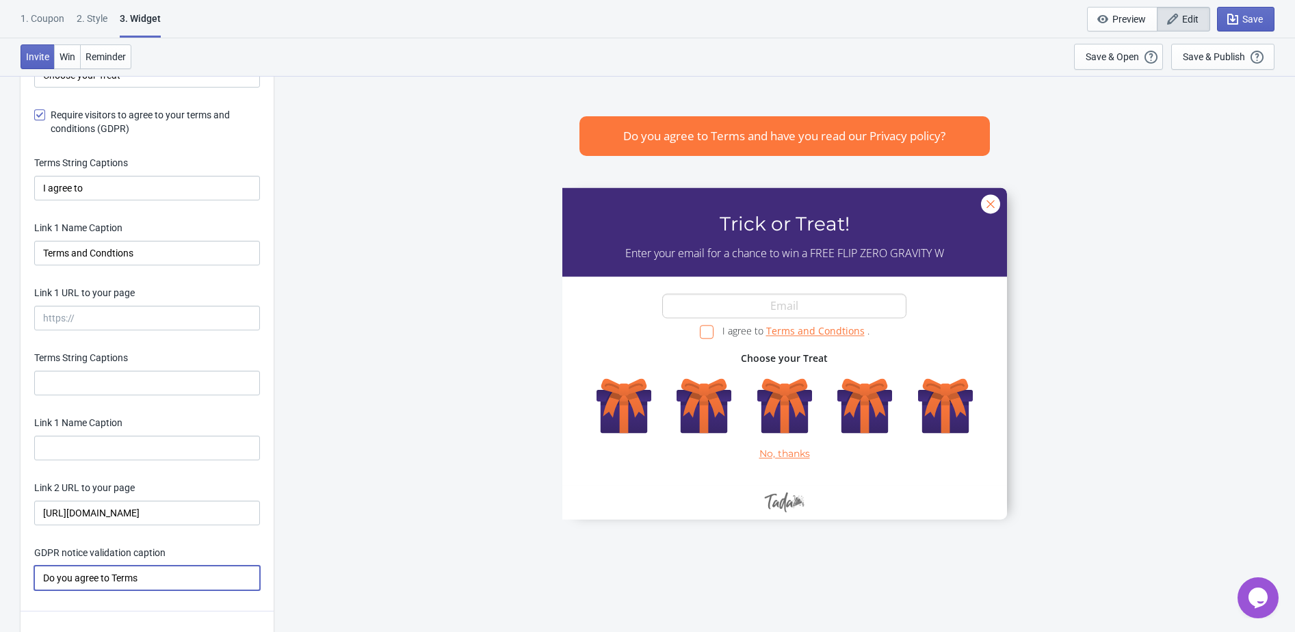
scroll to position [0, 0]
click at [116, 583] on input "Do you agree to Terms and Condtions?" at bounding box center [147, 578] width 226 height 25
click at [185, 581] on input "Do you agree to the Terms and Conditions?" at bounding box center [147, 578] width 226 height 25
click at [140, 584] on input "Do you agree to the Terms and conditions?" at bounding box center [147, 578] width 226 height 25
type input "Do you agree to the terms and conditions?"
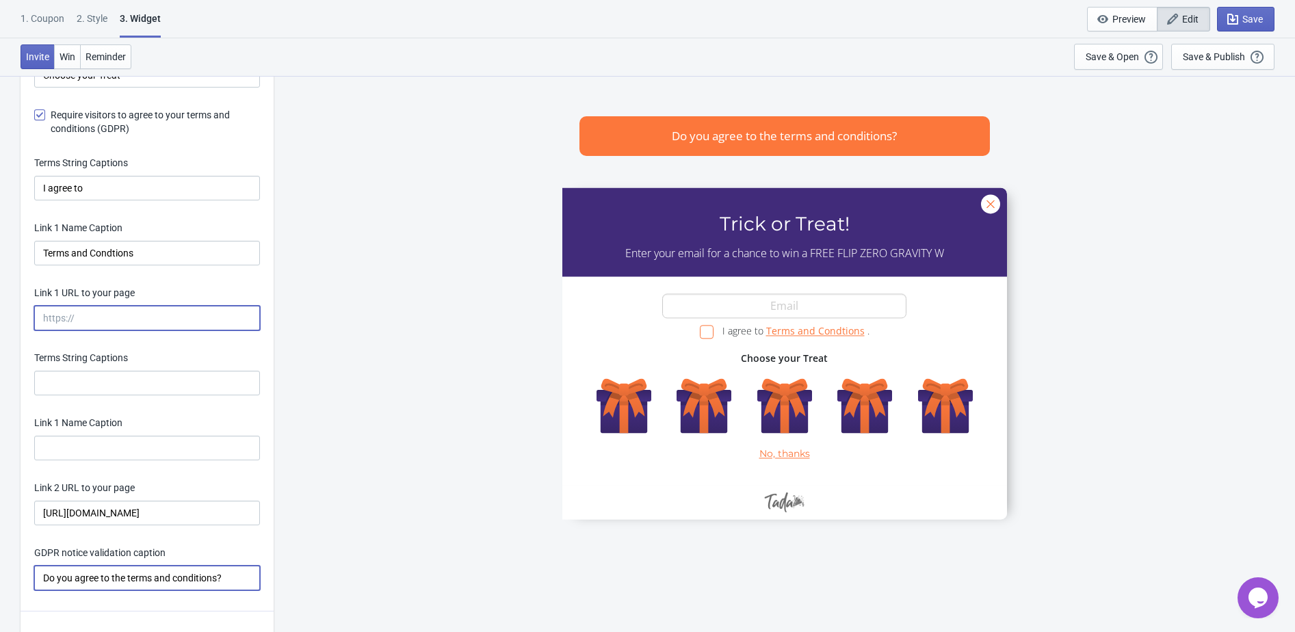
click at [109, 326] on input "Link 1 URL to your page" at bounding box center [147, 318] width 226 height 25
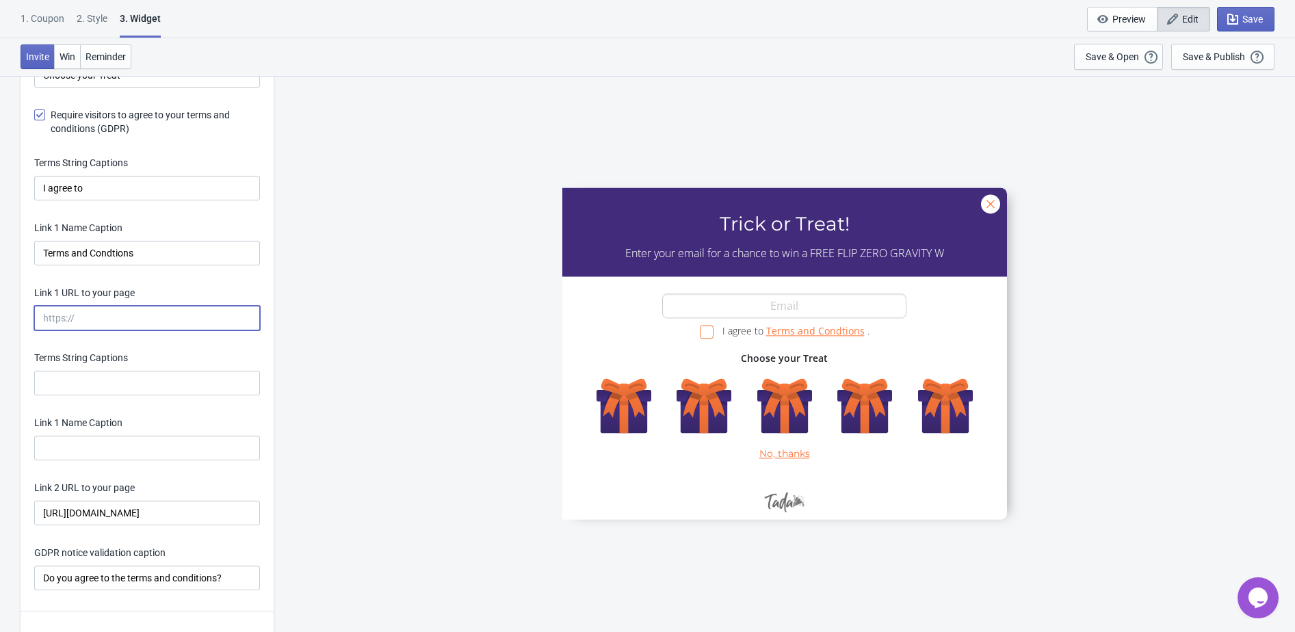
paste input "https://eustore.tenga.co/pages/trick-or-treat-sign-up-terms-and-conditions"
click at [116, 451] on input "Link 1 Name Caption" at bounding box center [147, 448] width 226 height 25
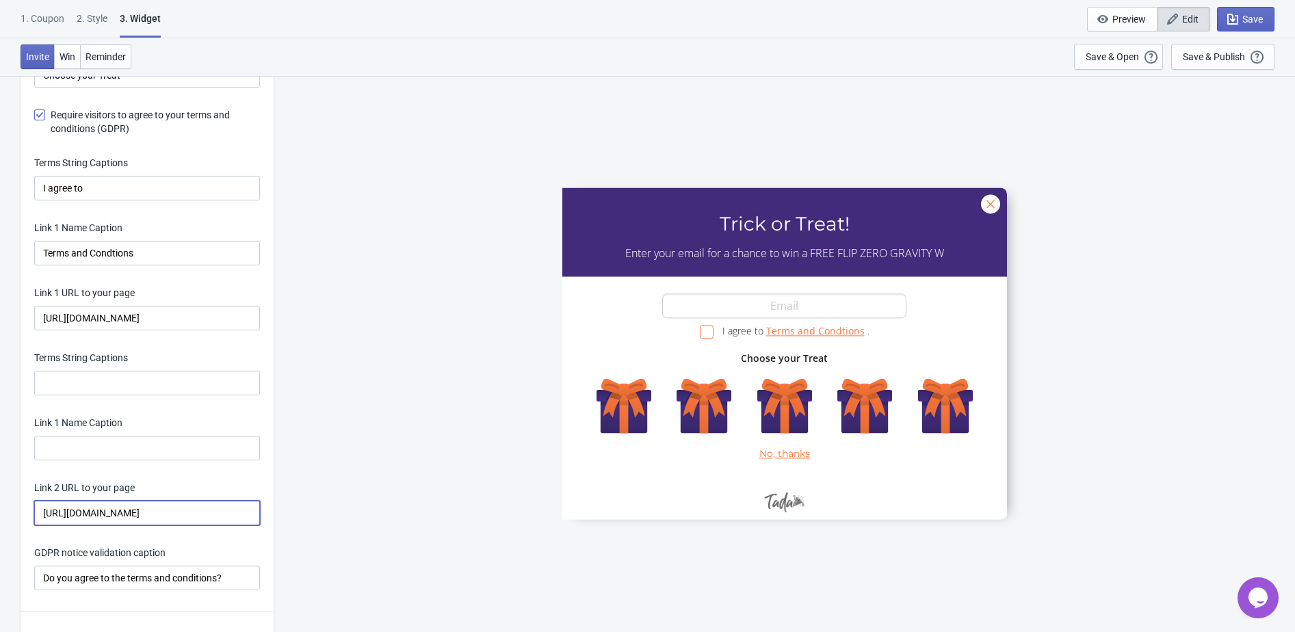
click at [129, 516] on input "https://eustore.tenga.co/pages/trick-or-treat-sign-up-terms-and-conditions" at bounding box center [147, 513] width 226 height 25
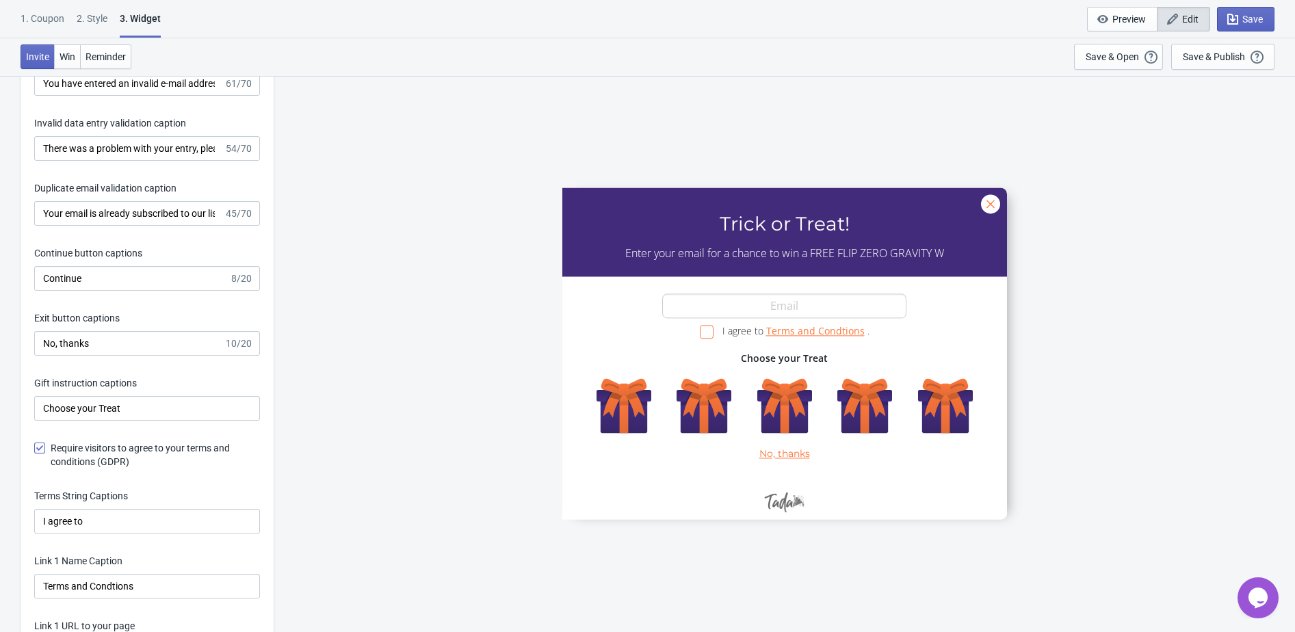
scroll to position [2576, 0]
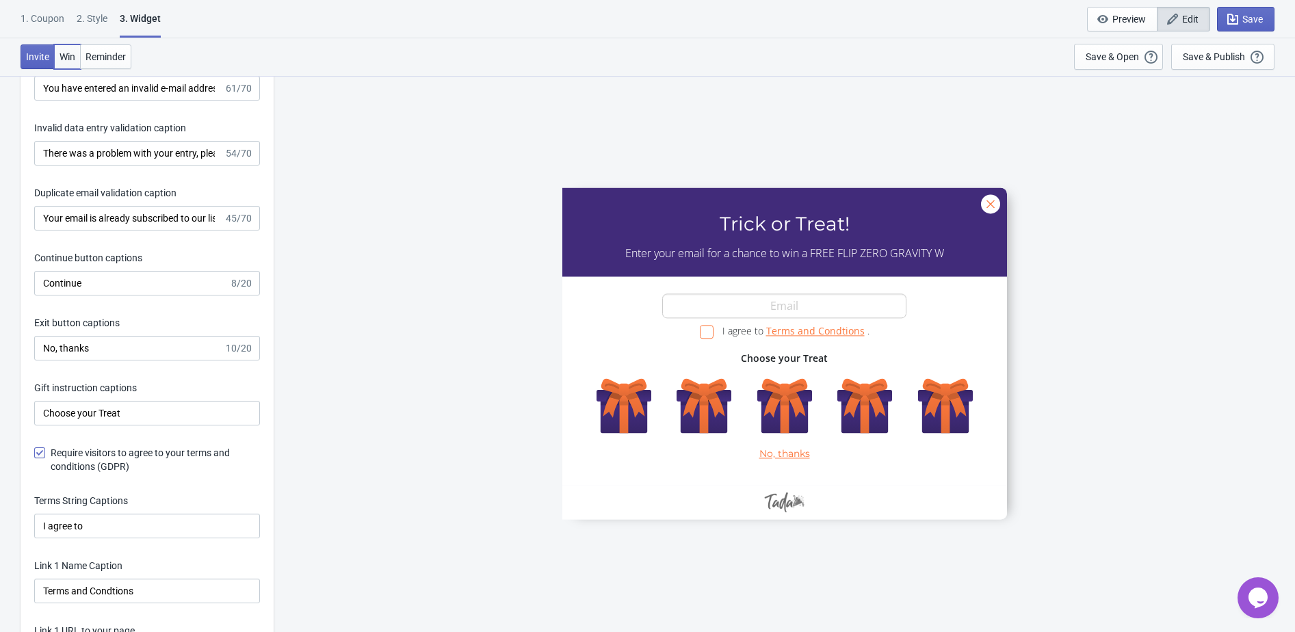
click at [73, 54] on span "Win" at bounding box center [68, 56] width 16 height 11
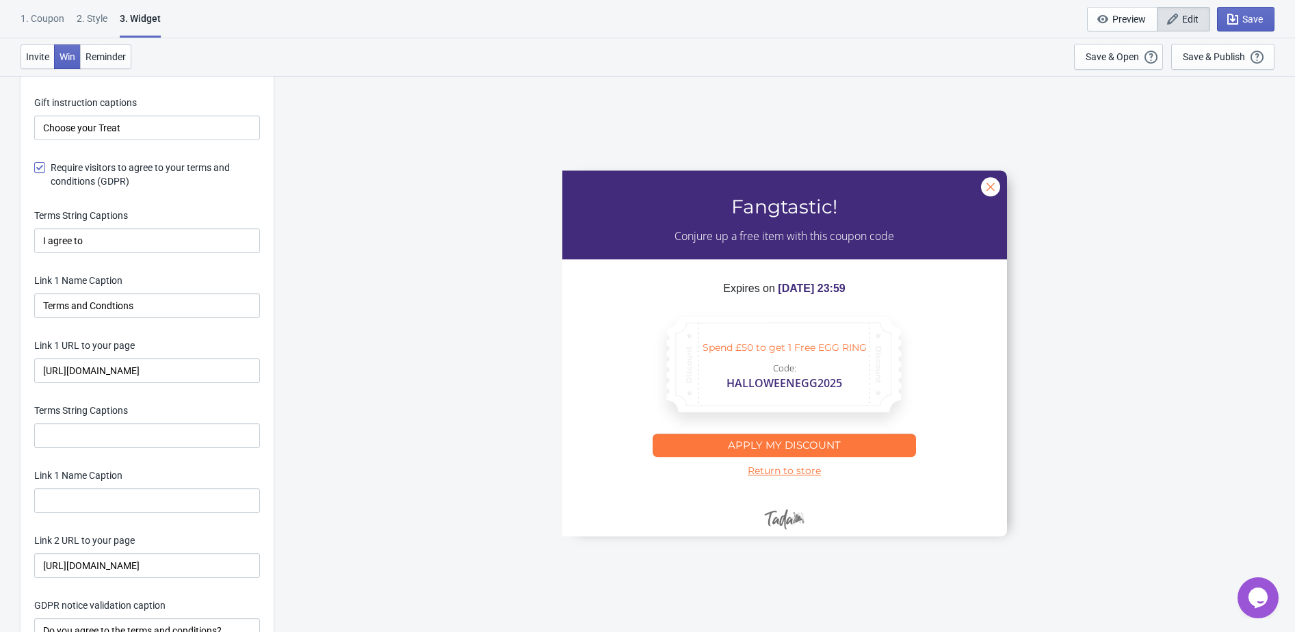
scroll to position [2866, 0]
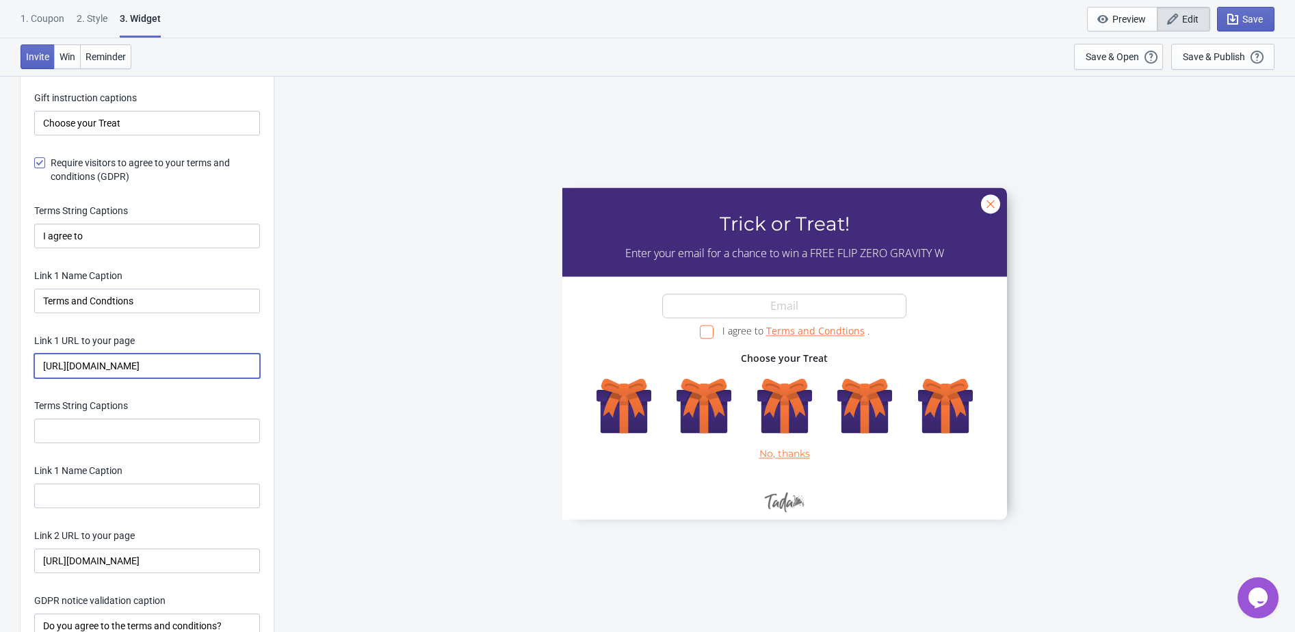
drag, startPoint x: 149, startPoint y: 369, endPoint x: 25, endPoint y: 369, distance: 124.5
click at [24, 369] on div "Invitation title captions Trick or Treat! 15/25 Invitation Instruction Captions…" at bounding box center [147, 75] width 253 height 1168
paste input "tenga.co.uk/"
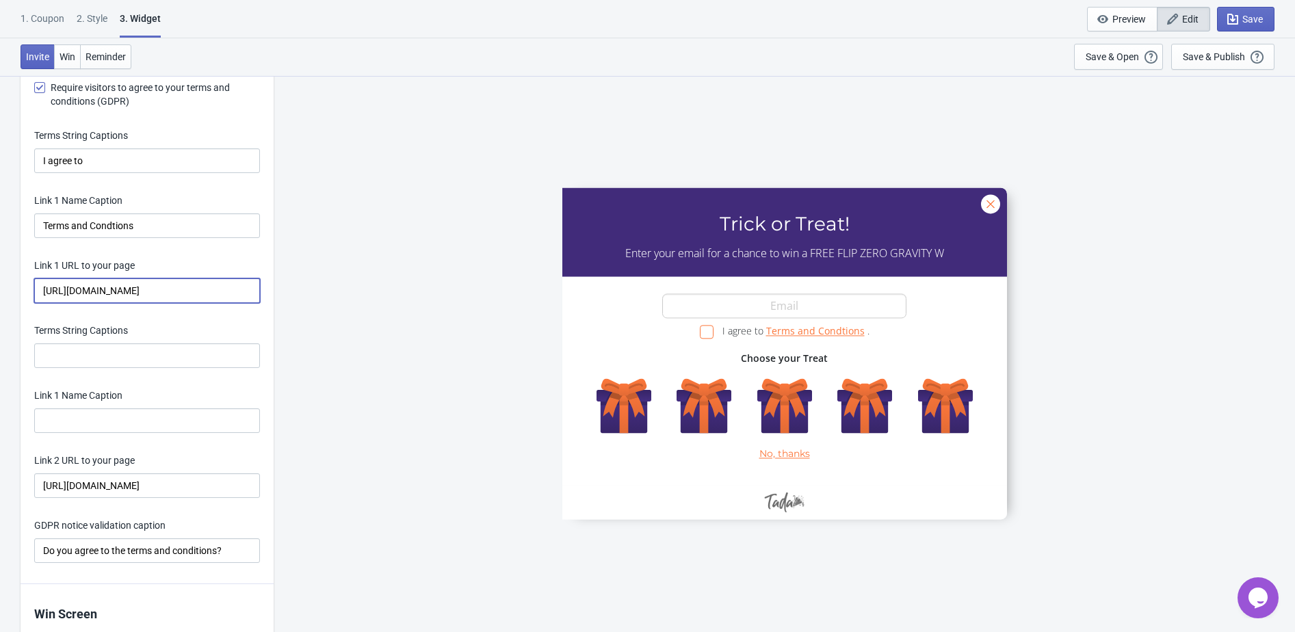
scroll to position [2944, 0]
type input "https://tenga.co.uk/pages/trick-or-treat-sign-up-terms-and-conditions"
drag, startPoint x: 152, startPoint y: 485, endPoint x: 2, endPoint y: 484, distance: 149.8
paste input "tenga.co.uk"
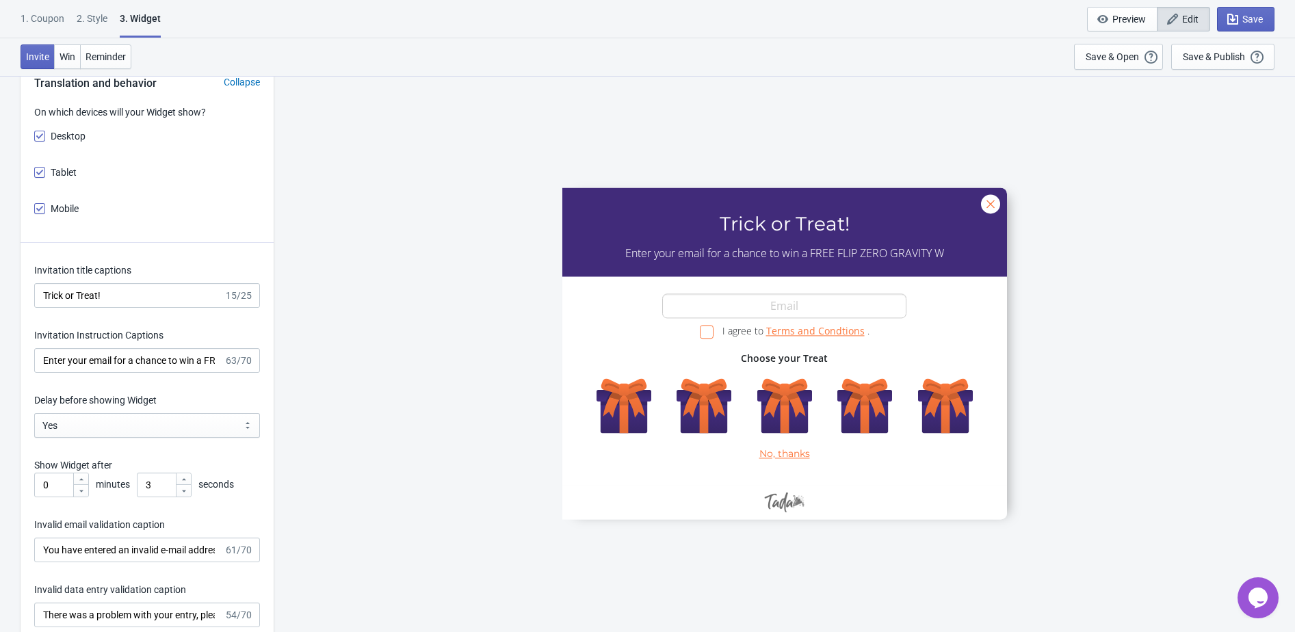
scroll to position [2163, 0]
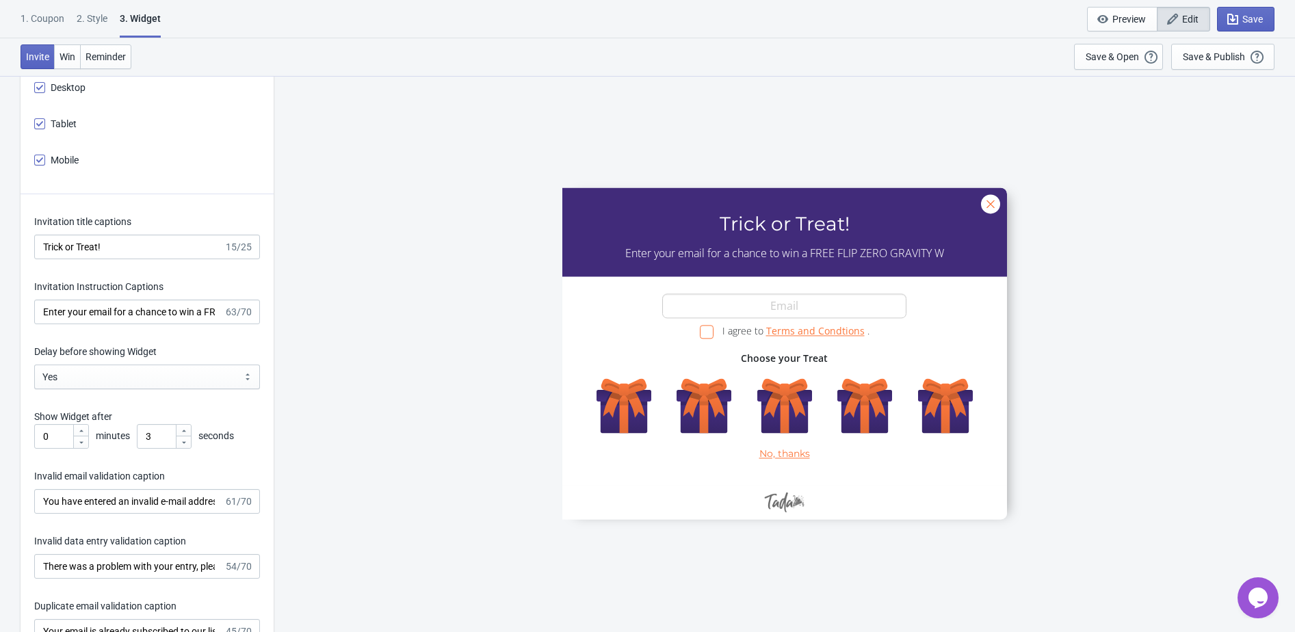
type input "https://tenga.co.uk/pages/trick-or-treat-sign-up-terms-and-conditions"
click at [169, 319] on input "Enter your email for a chance to win a FREE FLIP ZERO GRAVITY W" at bounding box center [128, 312] width 189 height 25
click at [212, 315] on input "Enter your email for a chance to win a FREE FLIP ZERO GRAVITY W" at bounding box center [128, 312] width 189 height 25
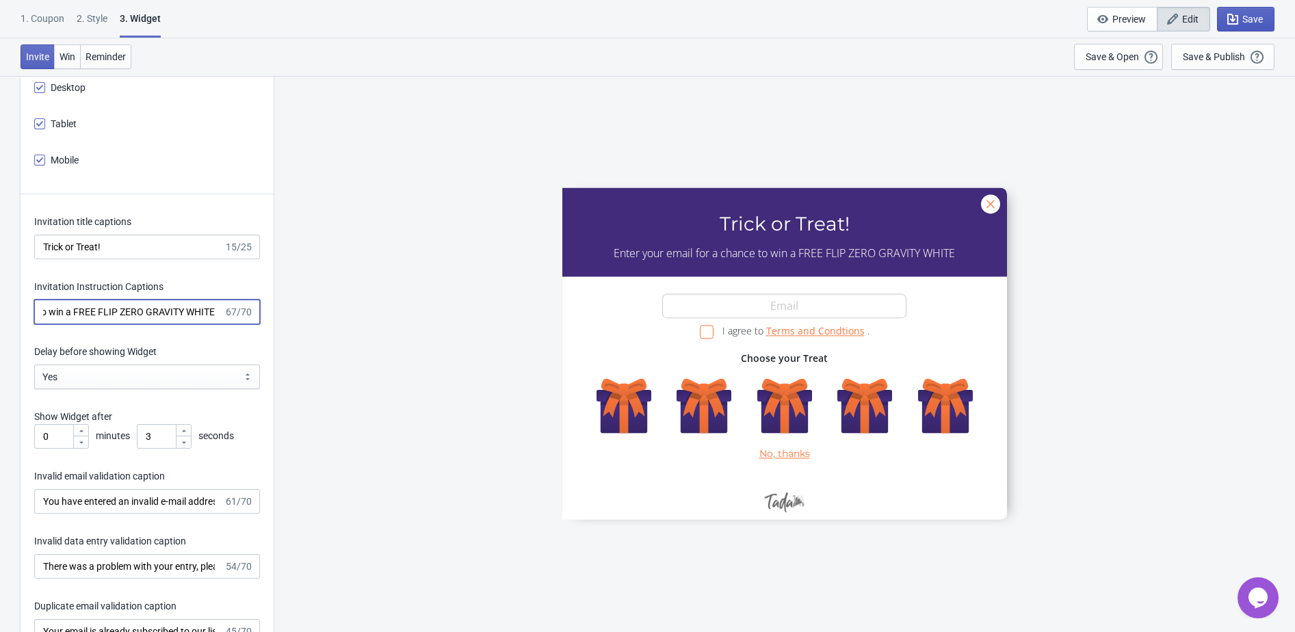
type input "Enter your email for a chance to win a FREE FLIP ZERO GRAVITY WHITE"
click at [1243, 27] on button "Save" at bounding box center [1245, 19] width 57 height 25
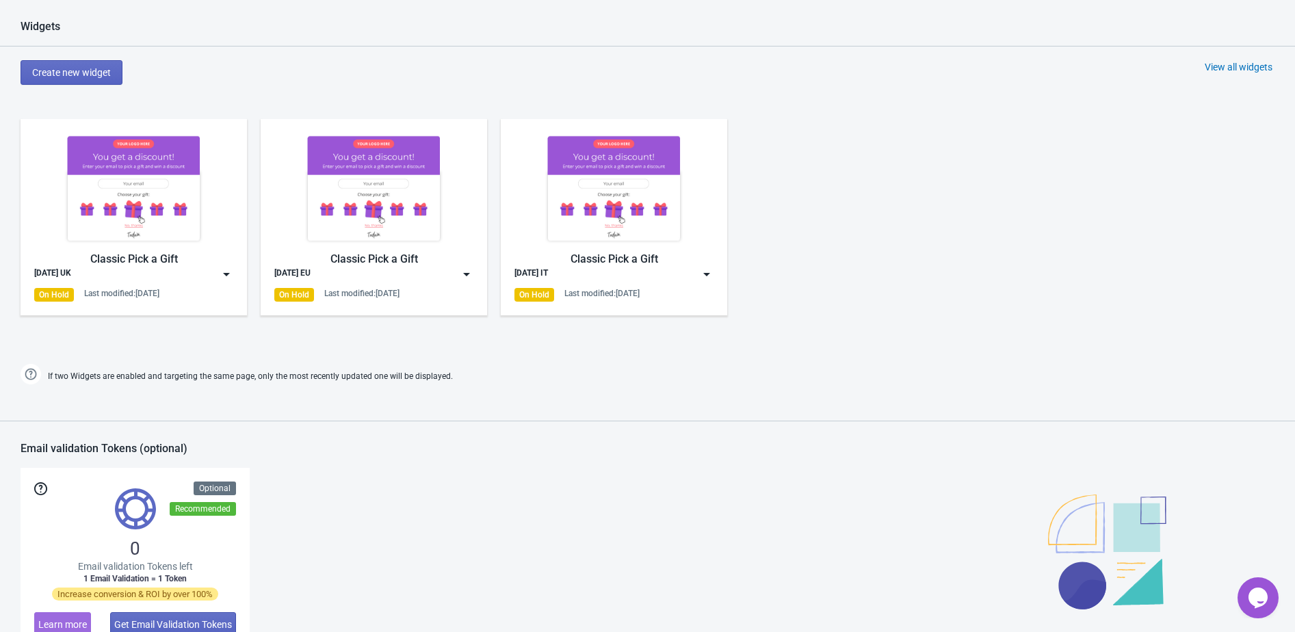
scroll to position [748, 0]
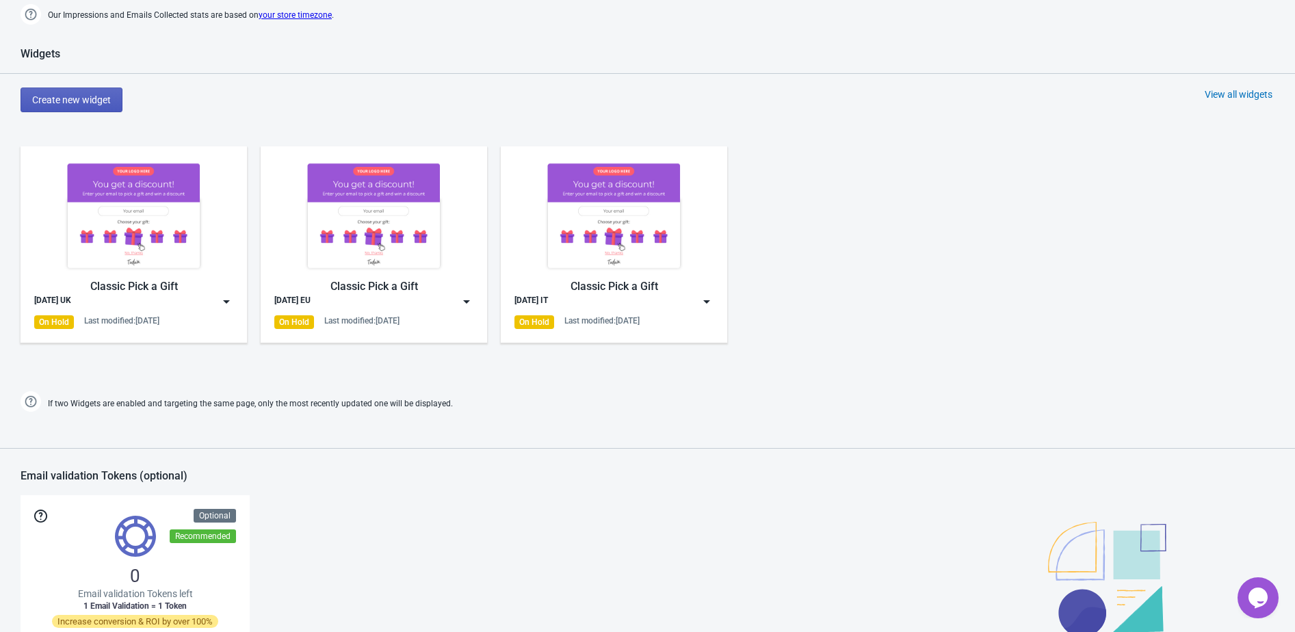
click at [47, 101] on span "Create new widget" at bounding box center [71, 99] width 79 height 11
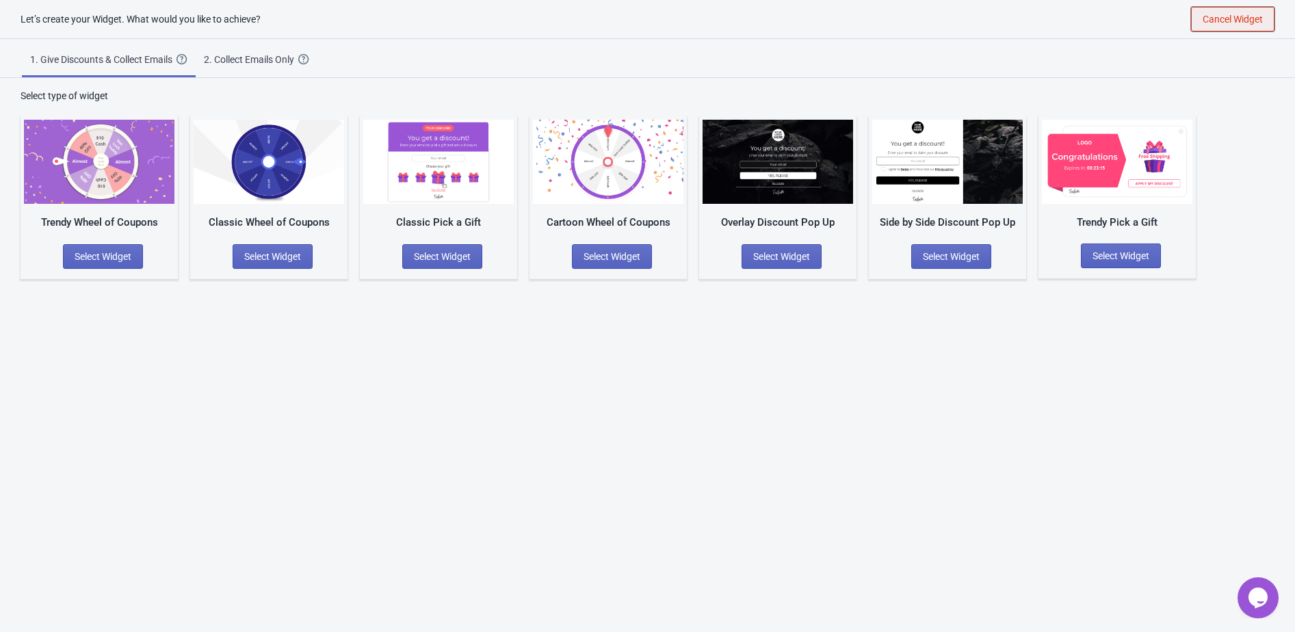
click at [1211, 14] on span "Cancel Widget" at bounding box center [1232, 19] width 60 height 11
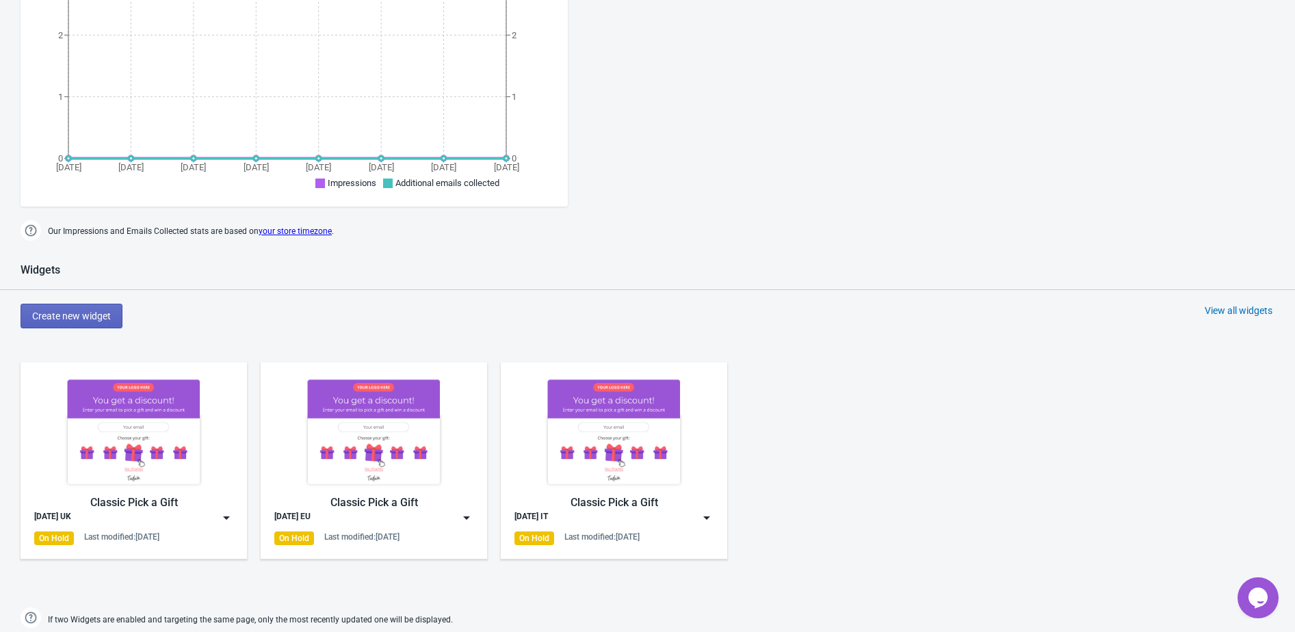
scroll to position [670, 0]
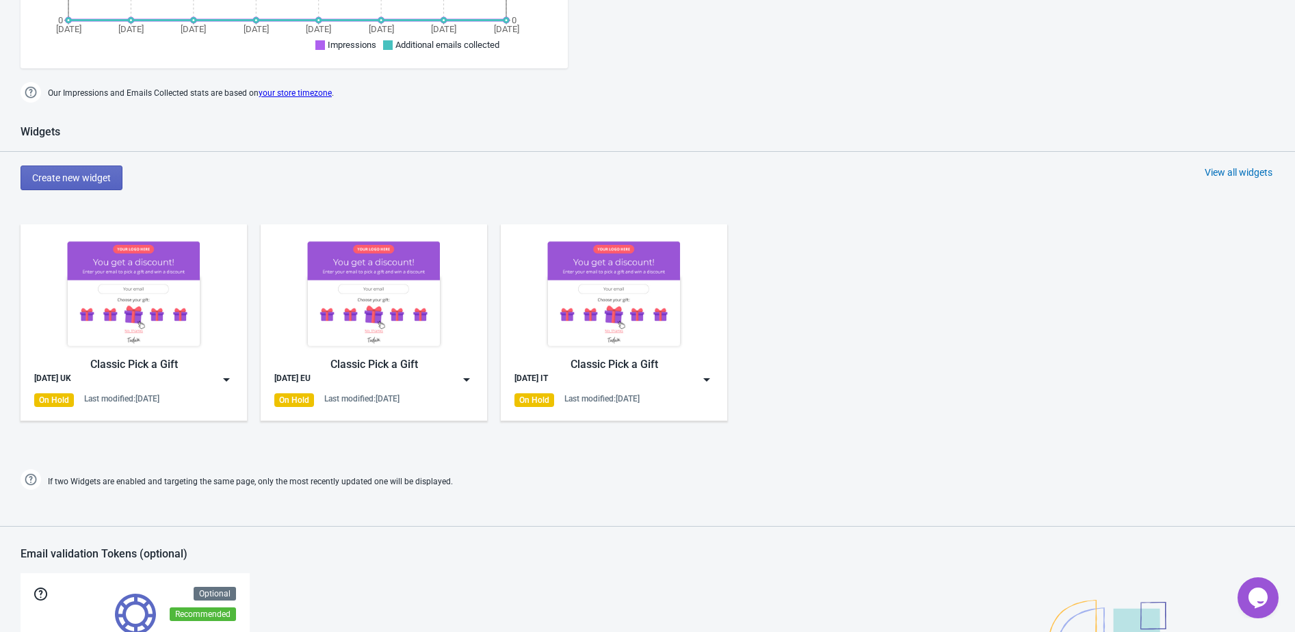
click at [1240, 169] on div "View all widgets" at bounding box center [1238, 173] width 68 height 14
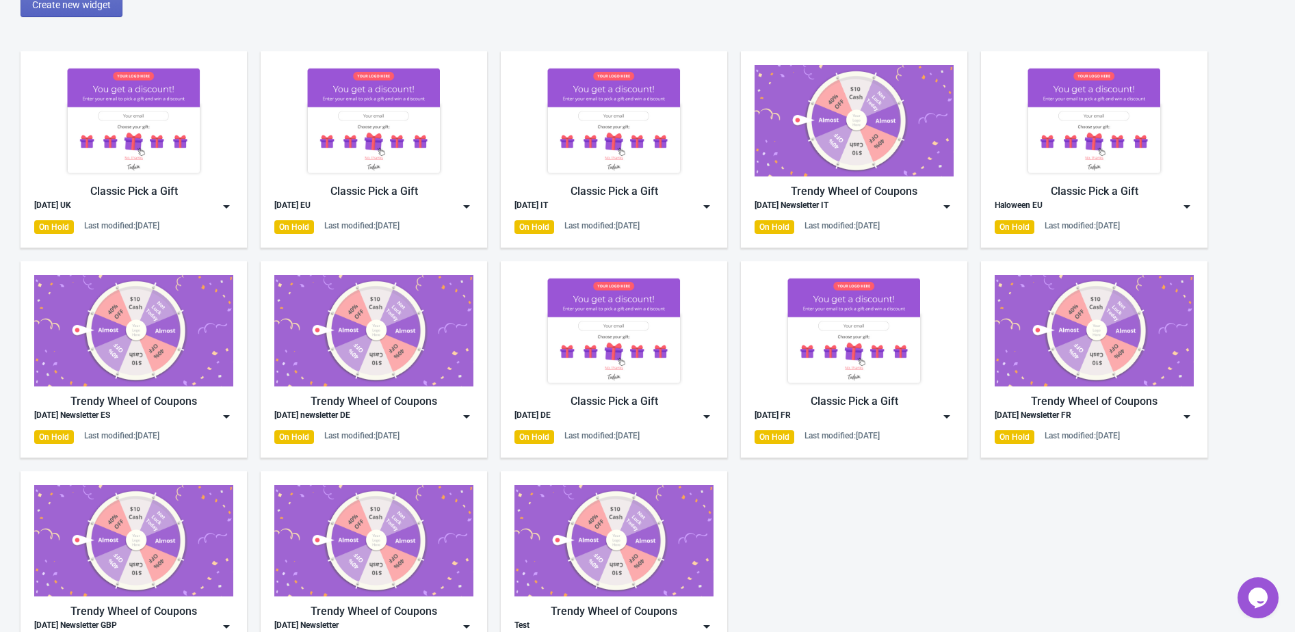
scroll to position [94, 0]
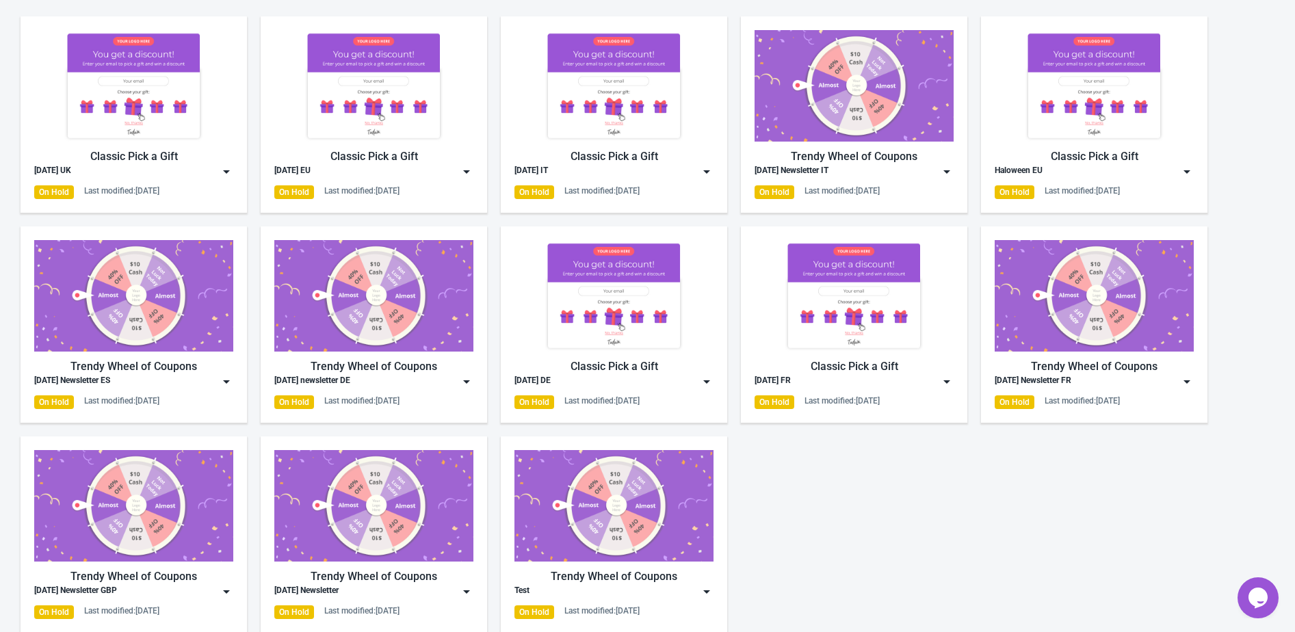
click at [943, 376] on img at bounding box center [947, 382] width 14 height 14
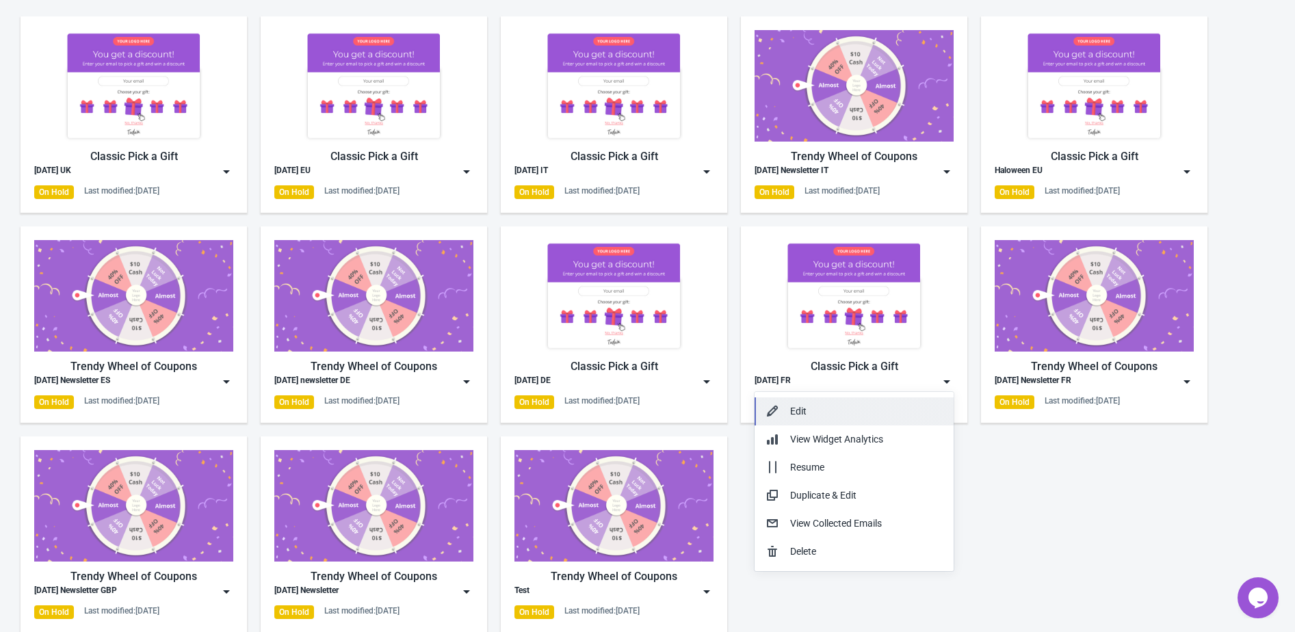
click at [899, 408] on div "Edit" at bounding box center [866, 411] width 153 height 14
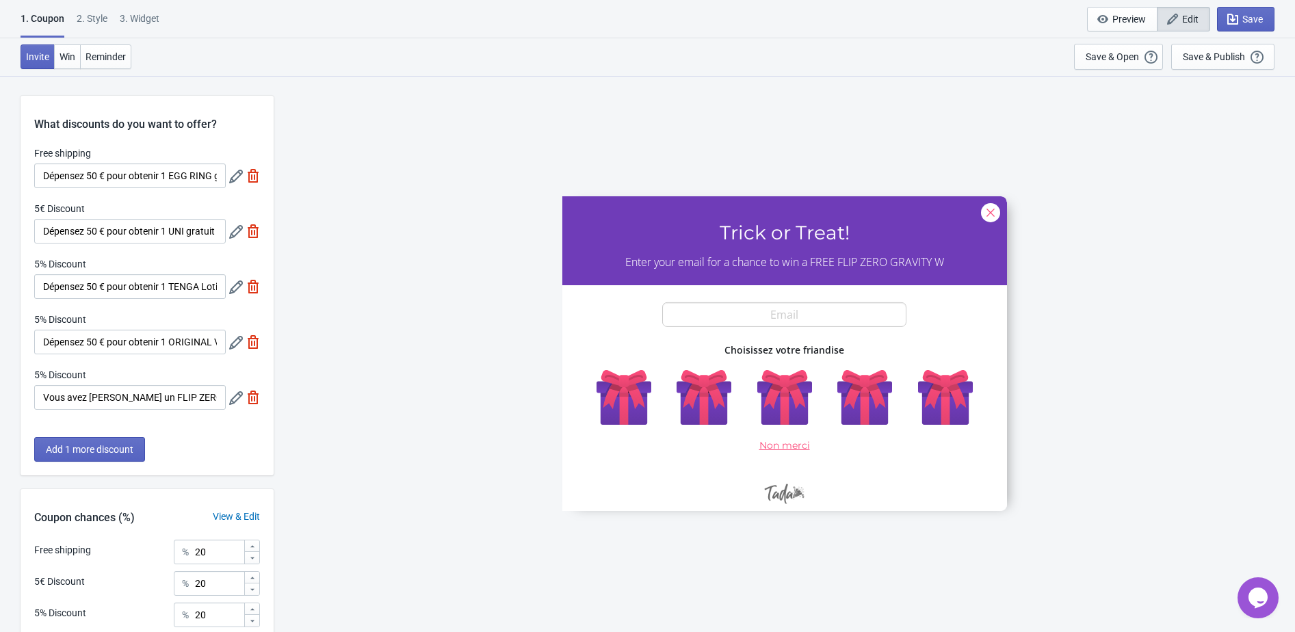
click at [229, 179] on icon at bounding box center [236, 177] width 14 height 14
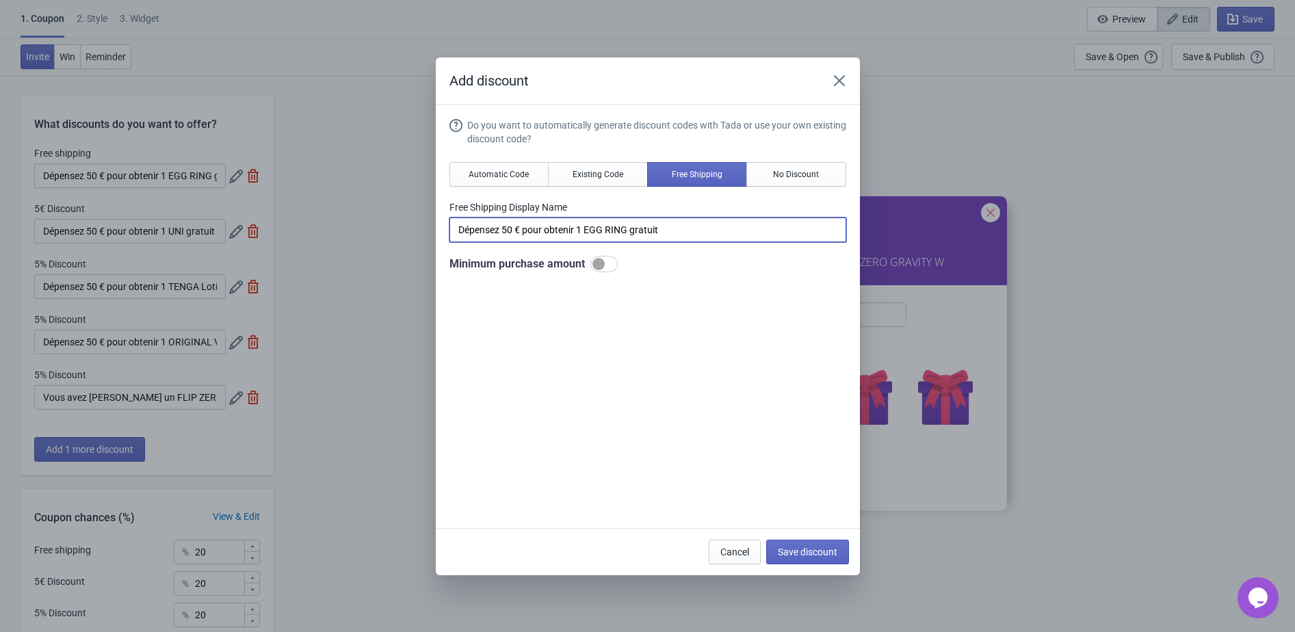
click at [585, 234] on input "Dépensez 50 € pour obtenir 1 EGG RING gratuit" at bounding box center [647, 229] width 397 height 25
click at [587, 181] on button "Existing Code" at bounding box center [598, 174] width 100 height 25
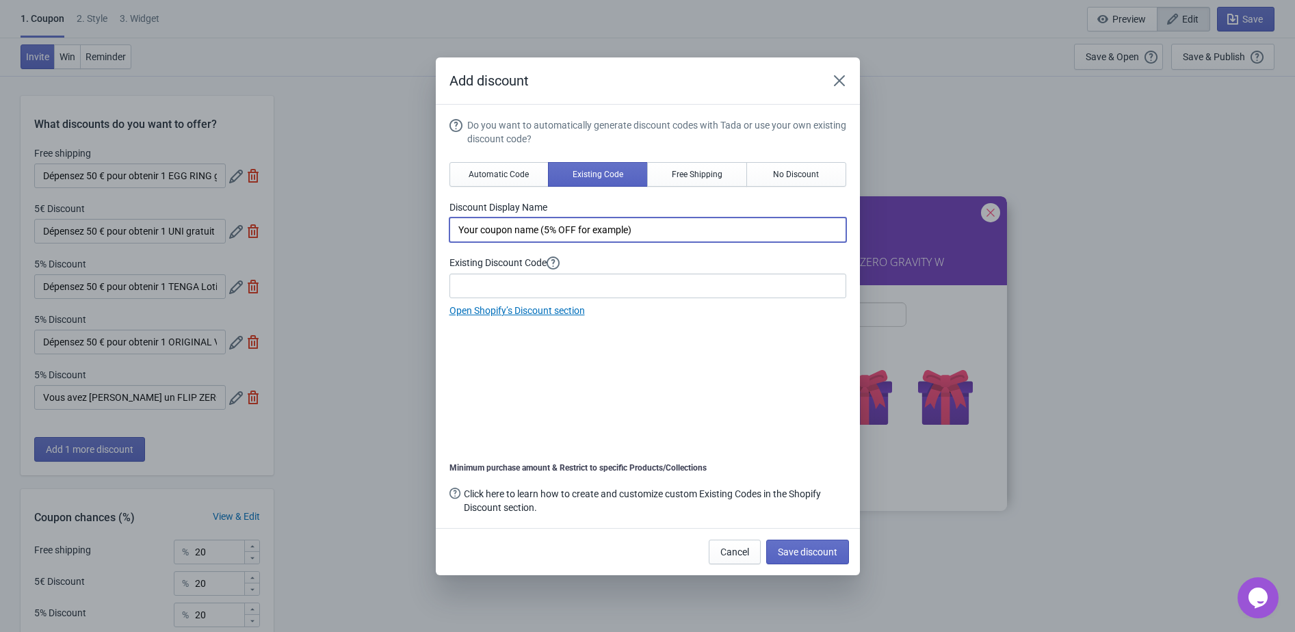
click at [555, 224] on input "Your coupon name (5% OFF for example)" at bounding box center [647, 229] width 397 height 25
paste input "Dépensez 50 € pour obtenir 1 EGG RING gratuit"
type input "Dépensez 50 € pour obtenir 1 EGG RING gratuit"
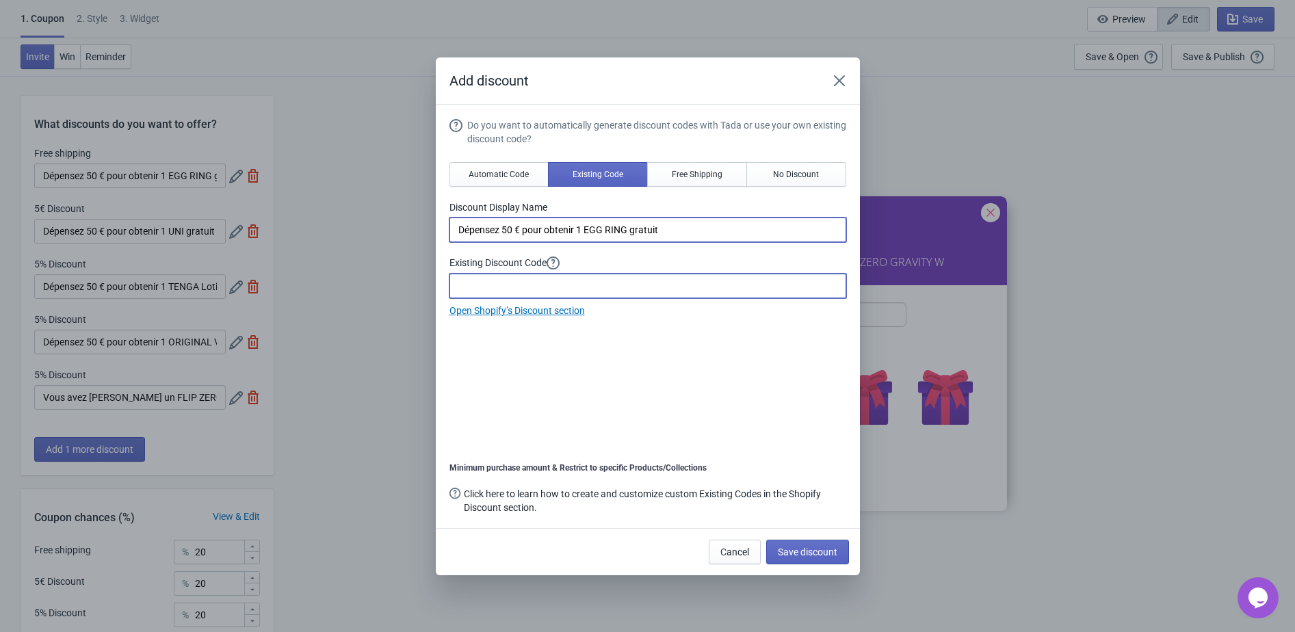
click at [570, 291] on input at bounding box center [647, 286] width 397 height 25
paste input "HALLOWEENEGG2025"
type input "HALLOWEENEGG2025"
click at [811, 548] on span "Save discount" at bounding box center [808, 551] width 60 height 11
type input "HALLOWEENEGG2025"
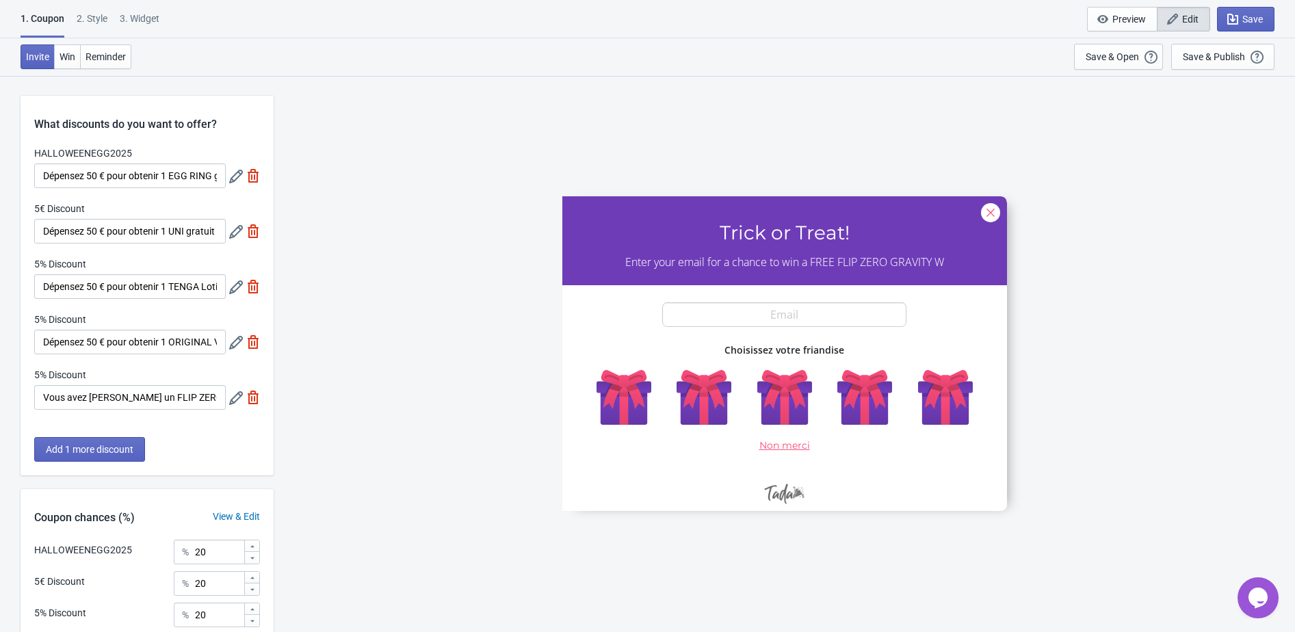
click at [230, 234] on icon at bounding box center [236, 232] width 14 height 14
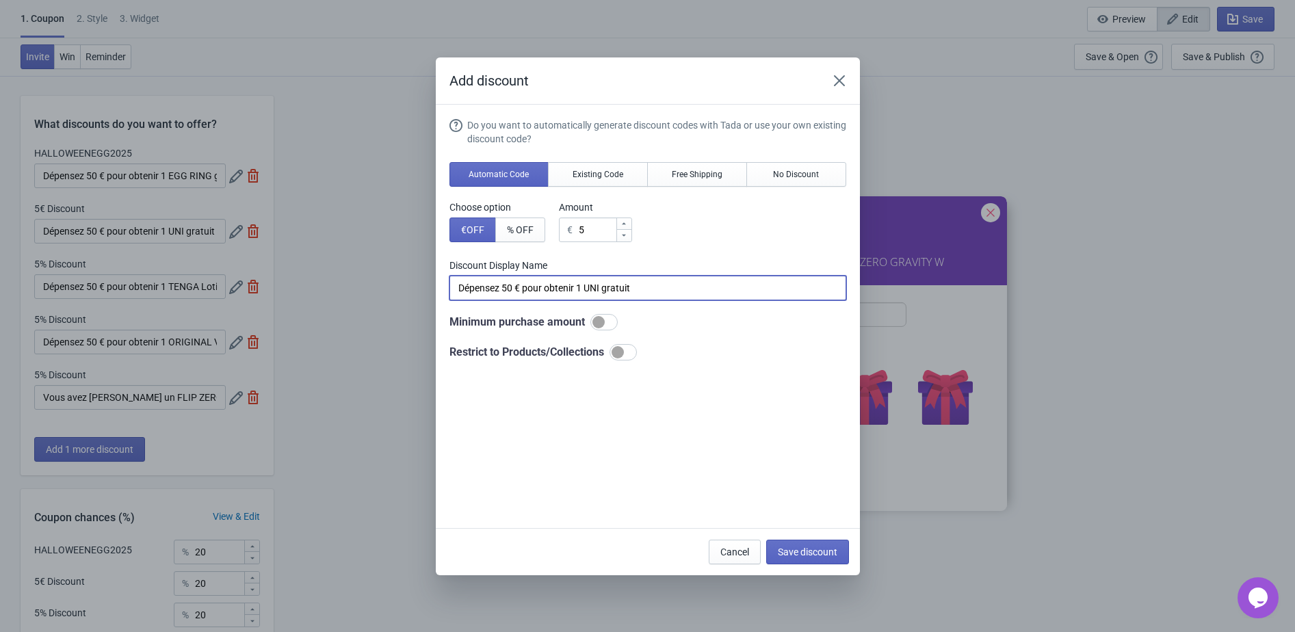
click at [570, 291] on input "Dépensez 50 € pour obtenir 1 UNI gratuit" at bounding box center [647, 288] width 397 height 25
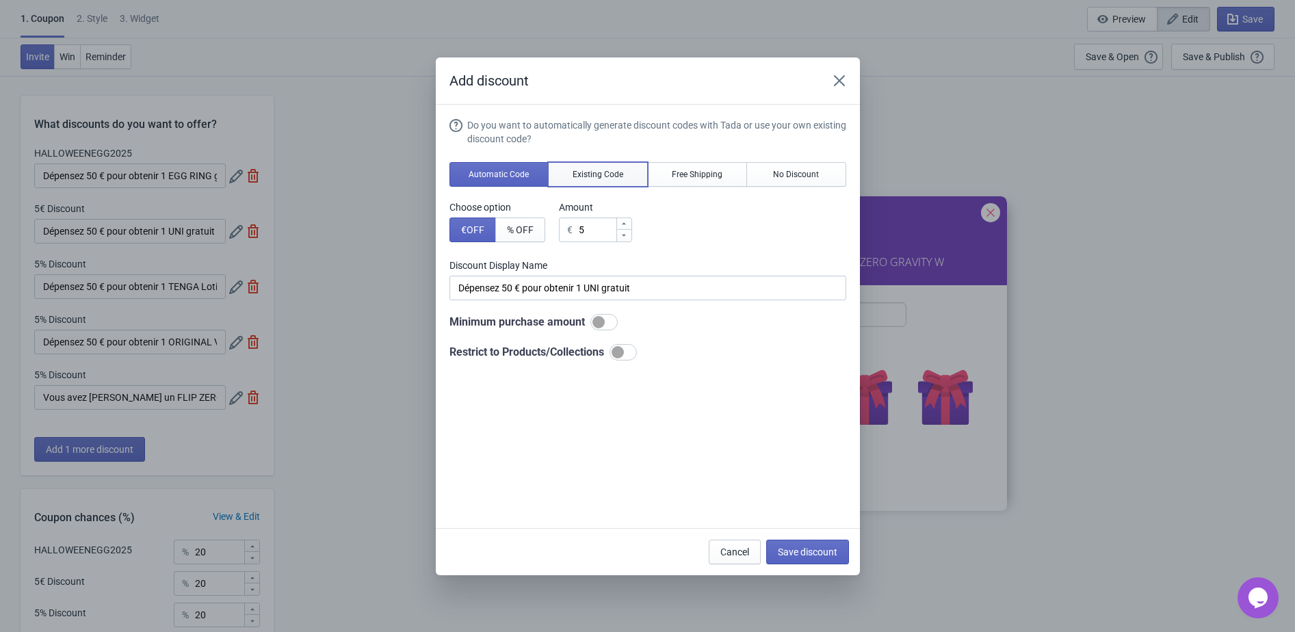
click at [585, 163] on button "Existing Code" at bounding box center [598, 174] width 100 height 25
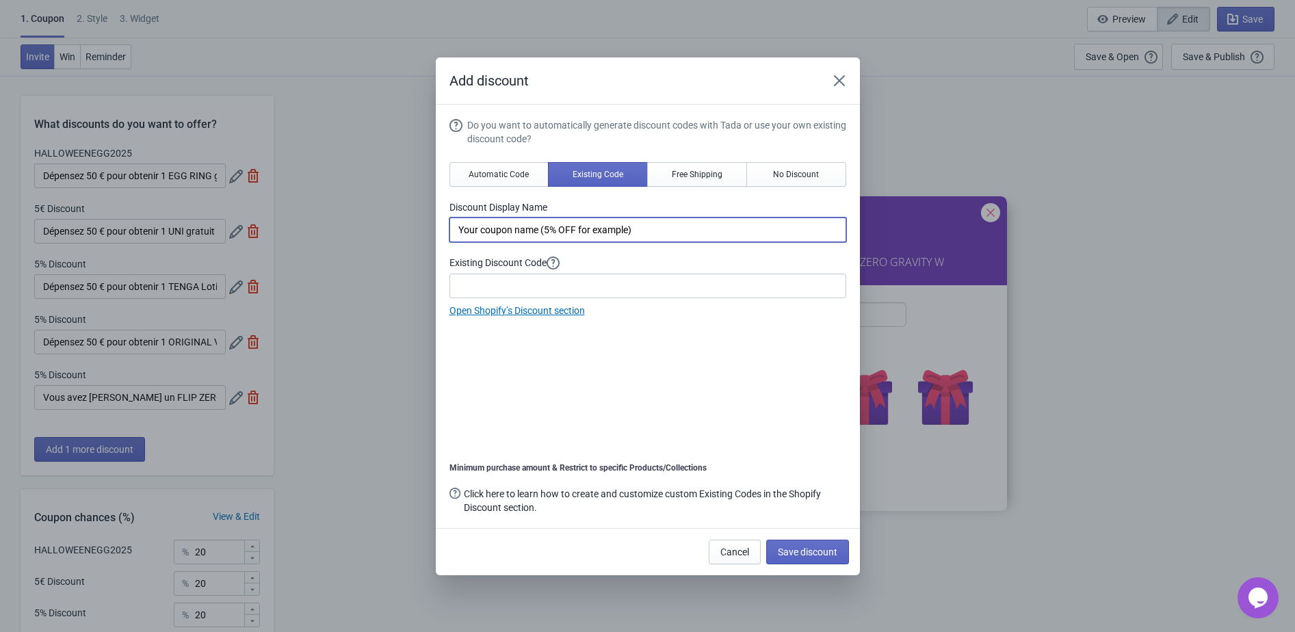
click at [559, 229] on input "Your coupon name (5% OFF for example)" at bounding box center [647, 229] width 397 height 25
paste input "Dépensez 50 € pour obtenir 1 UNI gratuit"
type input "Dépensez 50 € pour obtenir 1 UNI gratuit"
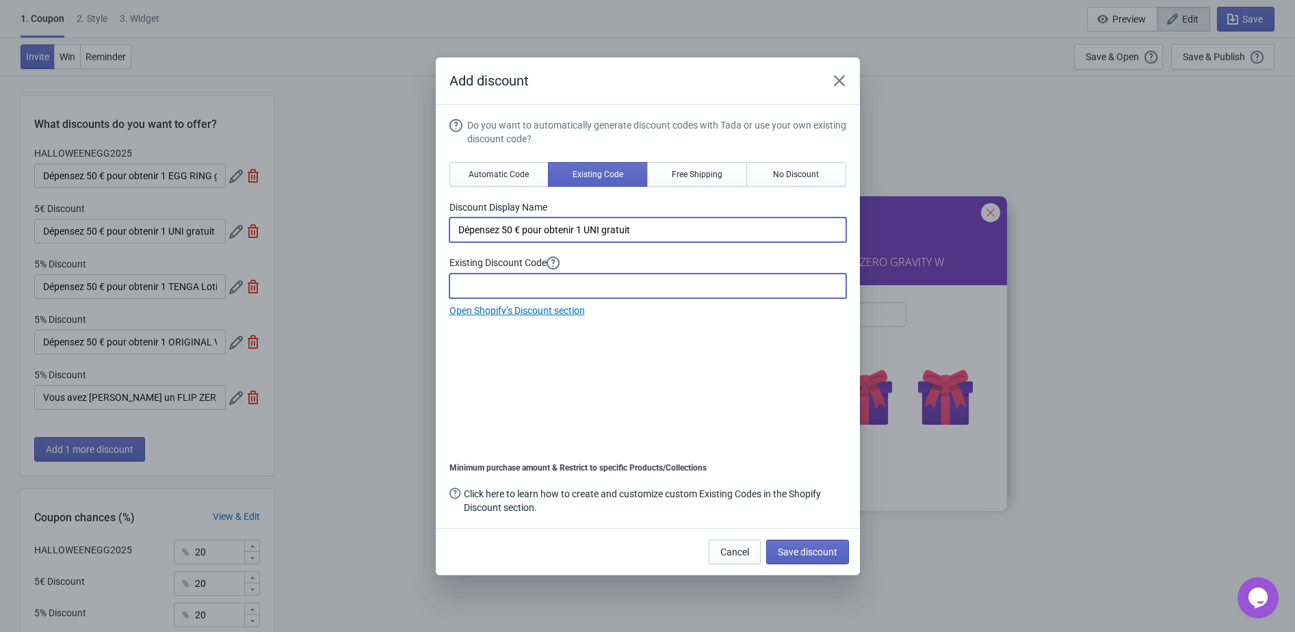
click at [516, 287] on input at bounding box center [647, 286] width 397 height 25
paste input "HALLOWEENUNI2025"
type input "HALLOWEENUNI2025"
click at [608, 233] on input "Dépensez 50 € pour obtenir 1 UNI gratuit" at bounding box center [647, 229] width 397 height 25
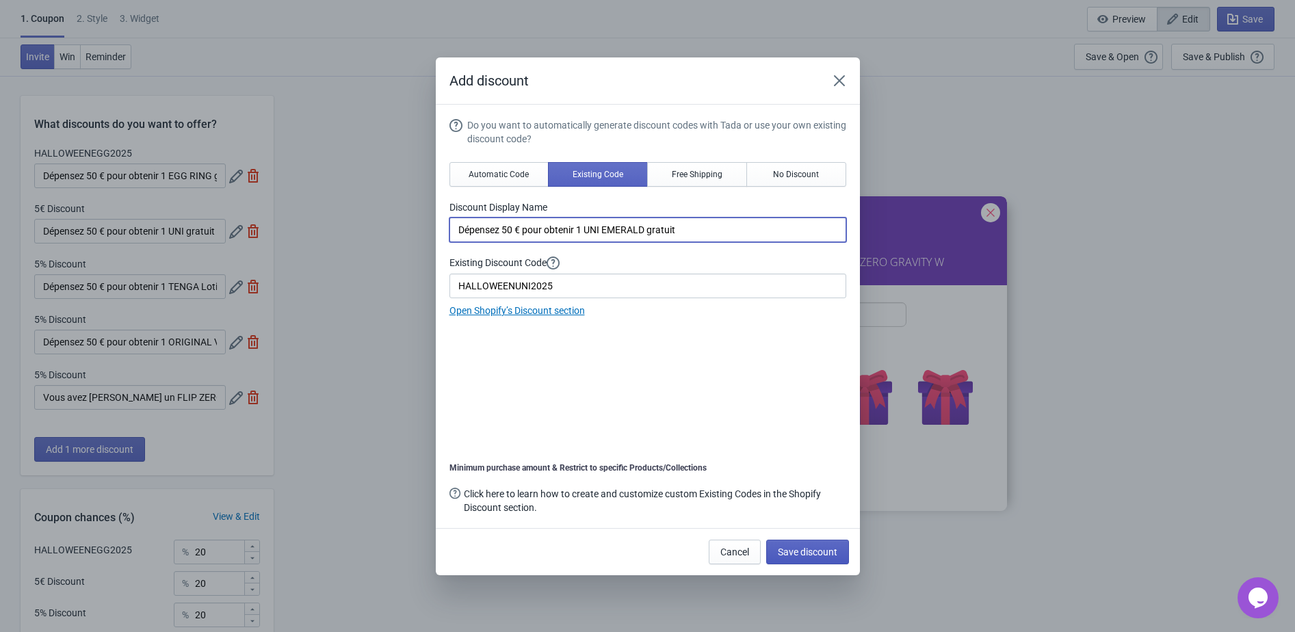
type input "Dépensez 50 € pour obtenir 1 UNI EMERALD gratuit"
click at [814, 546] on span "Save discount" at bounding box center [808, 551] width 60 height 11
type input "Dépensez 50 € pour obtenir 1 UNI EMERALD gratuit"
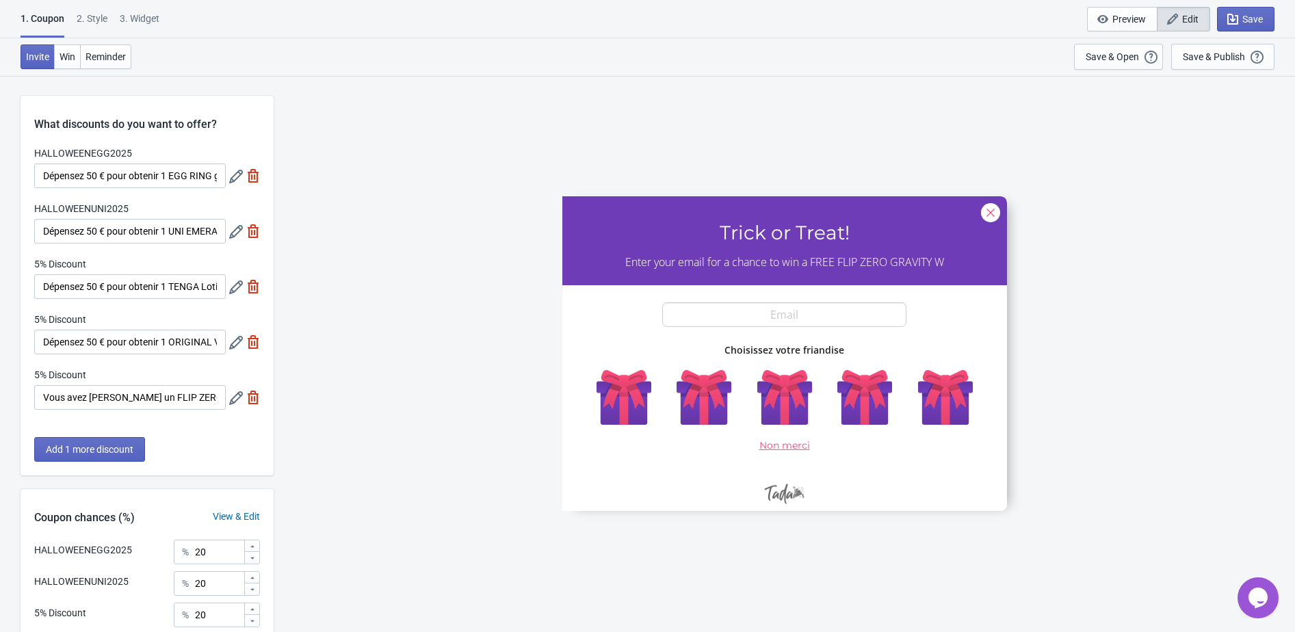
click at [230, 177] on icon at bounding box center [236, 177] width 14 height 14
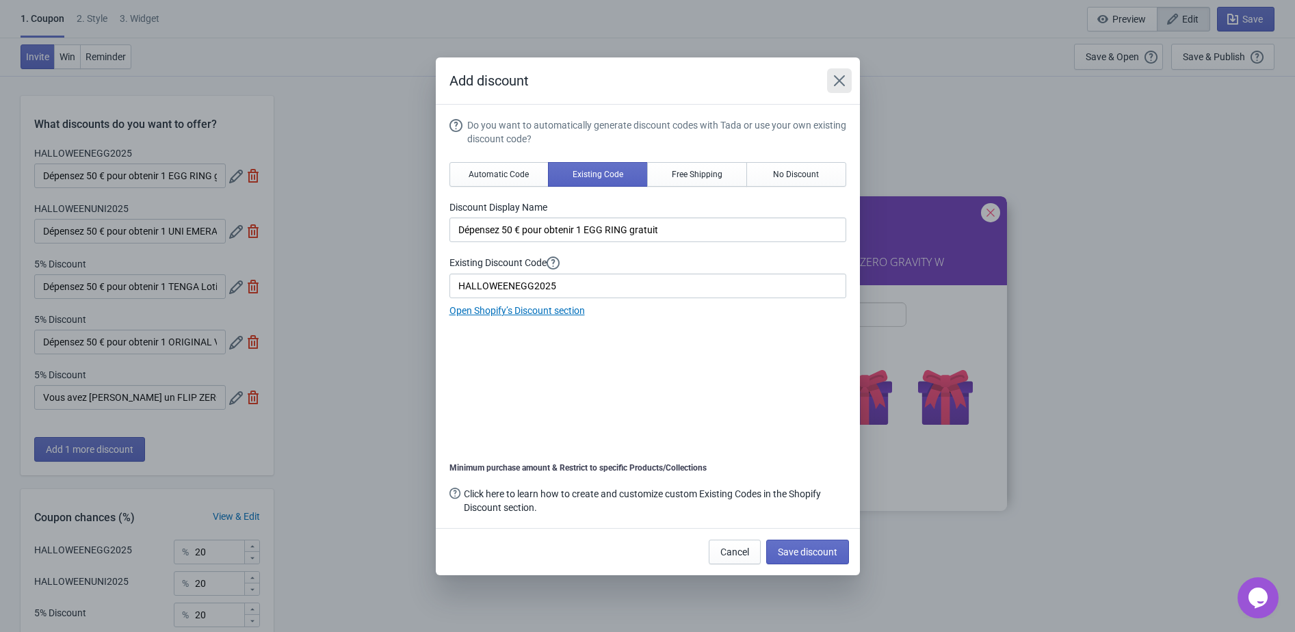
click at [834, 83] on icon "Close" at bounding box center [839, 81] width 14 height 14
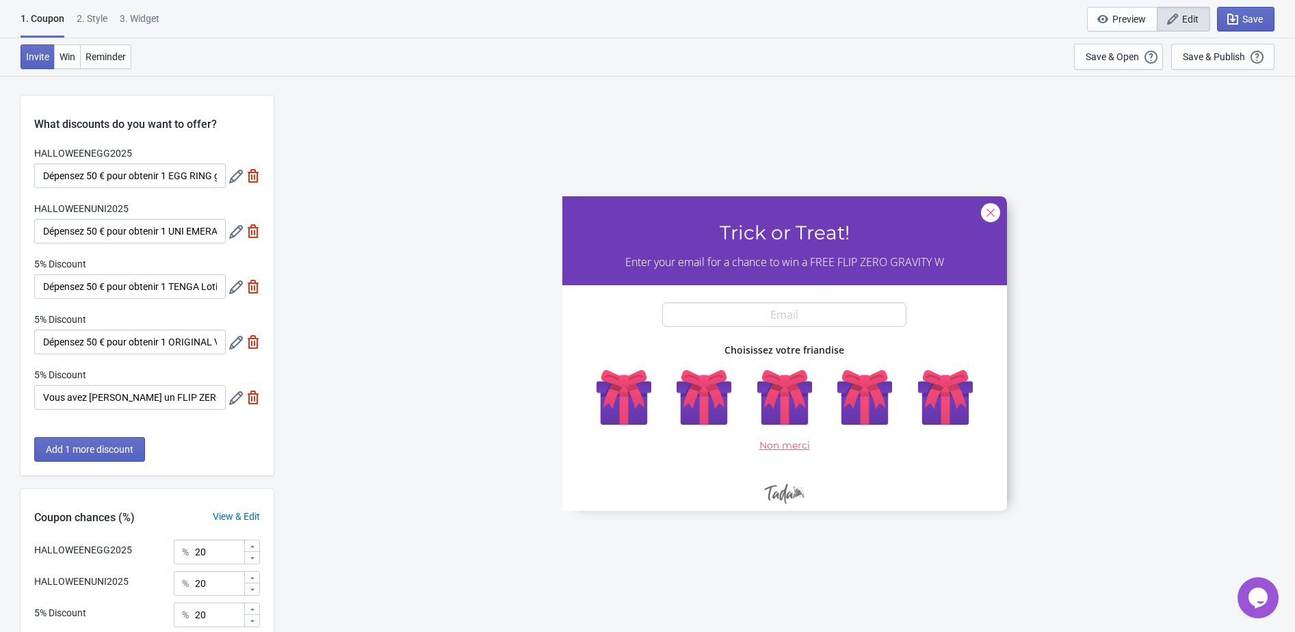
click at [234, 286] on icon at bounding box center [236, 287] width 14 height 14
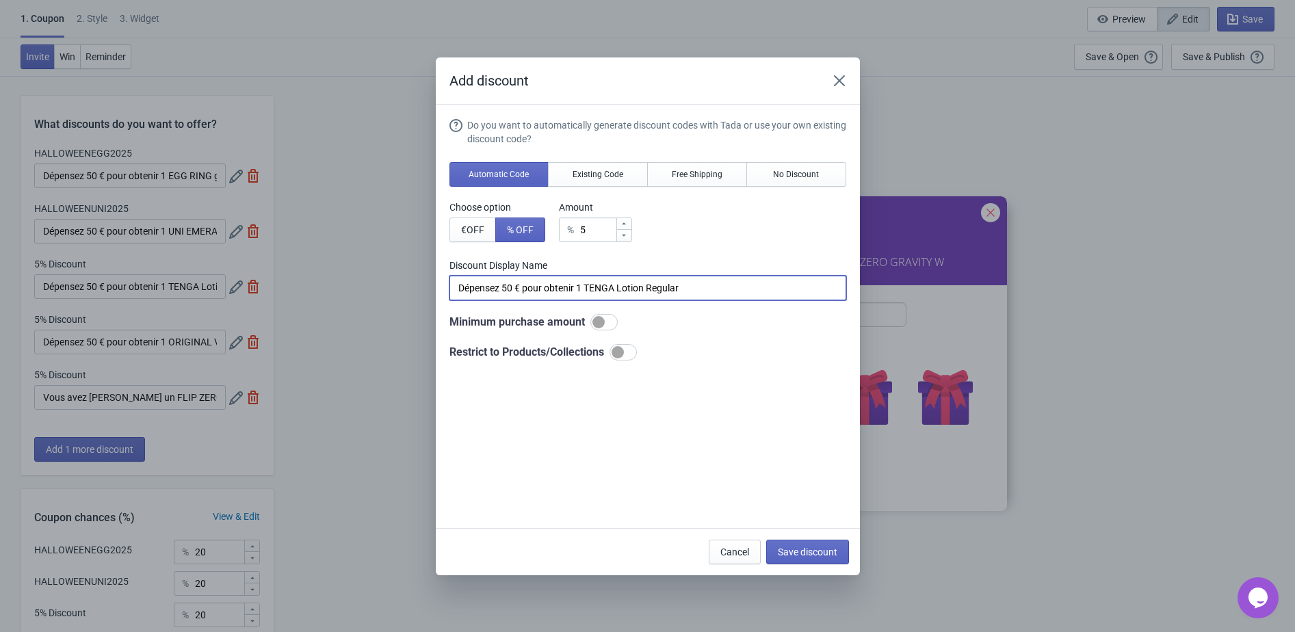
click at [533, 287] on input "Dépensez 50 € pour obtenir 1 TENGA Lotion Regular" at bounding box center [647, 288] width 397 height 25
click at [581, 181] on button "Existing Code" at bounding box center [598, 174] width 100 height 25
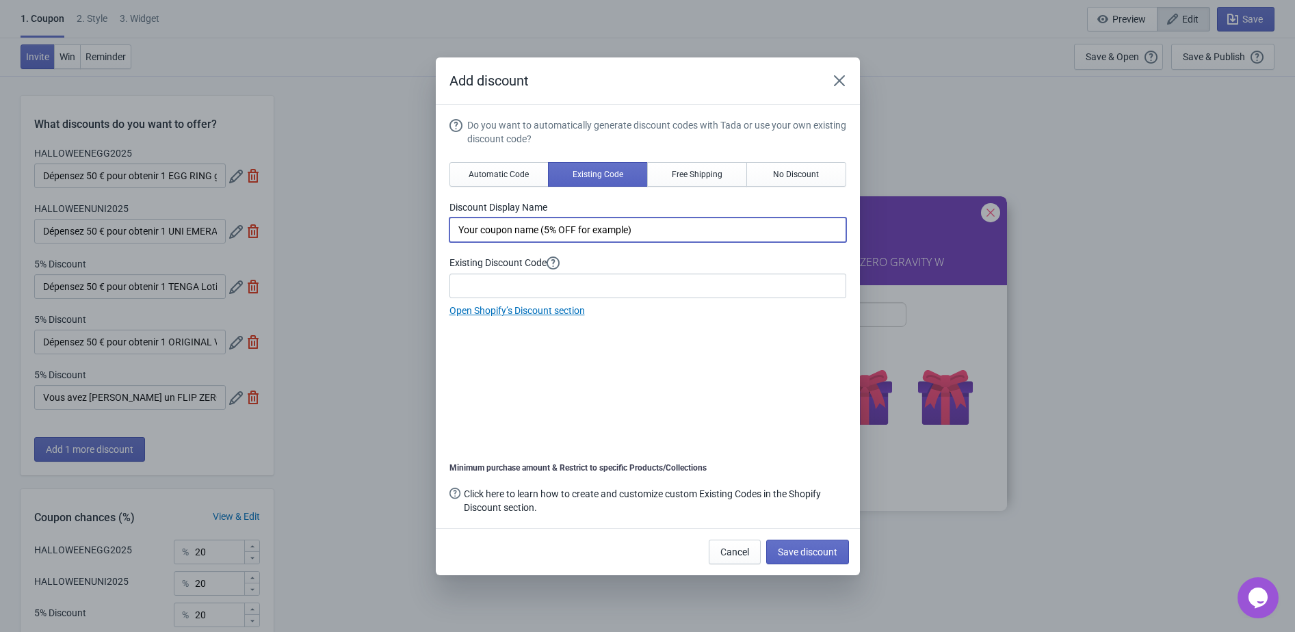
click at [557, 224] on input "Your coupon name (5% OFF for example)" at bounding box center [647, 229] width 397 height 25
paste input "Dépensez 50 € pour obtenir 1 TENGA Lotion Regular"
type input "Dépensez 50 € pour obtenir 1 TENGA Lotion Regular"
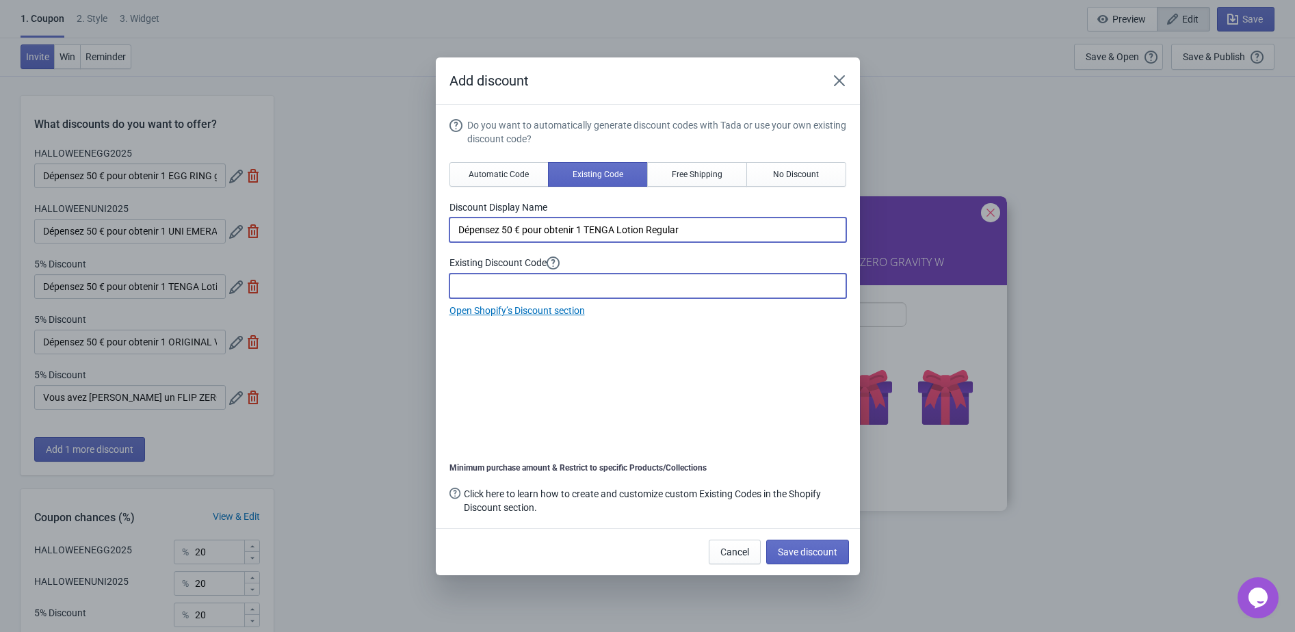
click at [514, 280] on input at bounding box center [647, 286] width 397 height 25
paste input "2025HALLOWEENTENGALotion"
type input "2025HALLOWEENTENGALotion"
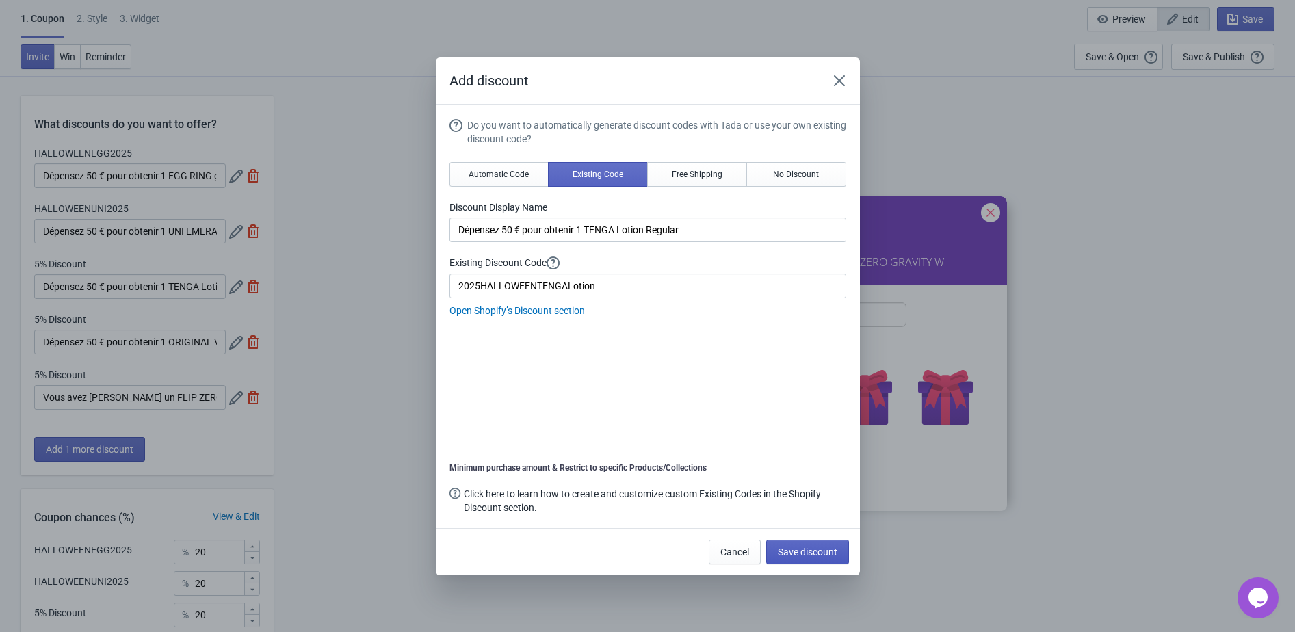
click at [817, 549] on span "Save discount" at bounding box center [808, 551] width 60 height 11
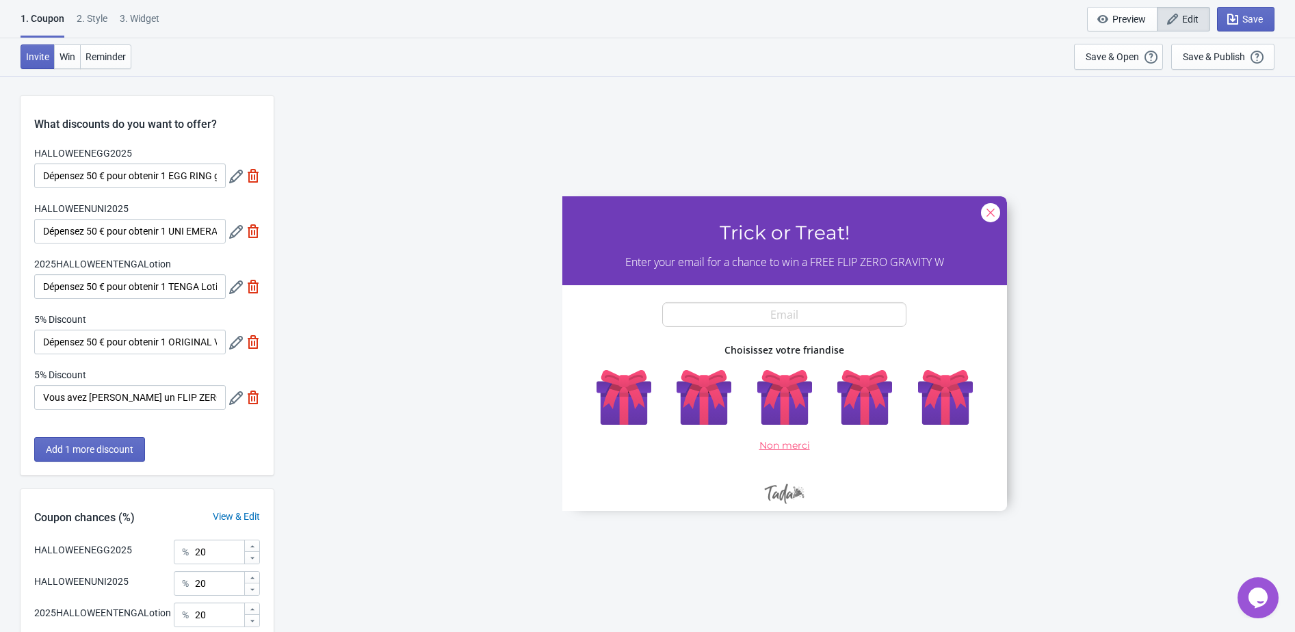
click at [233, 349] on icon at bounding box center [236, 343] width 14 height 14
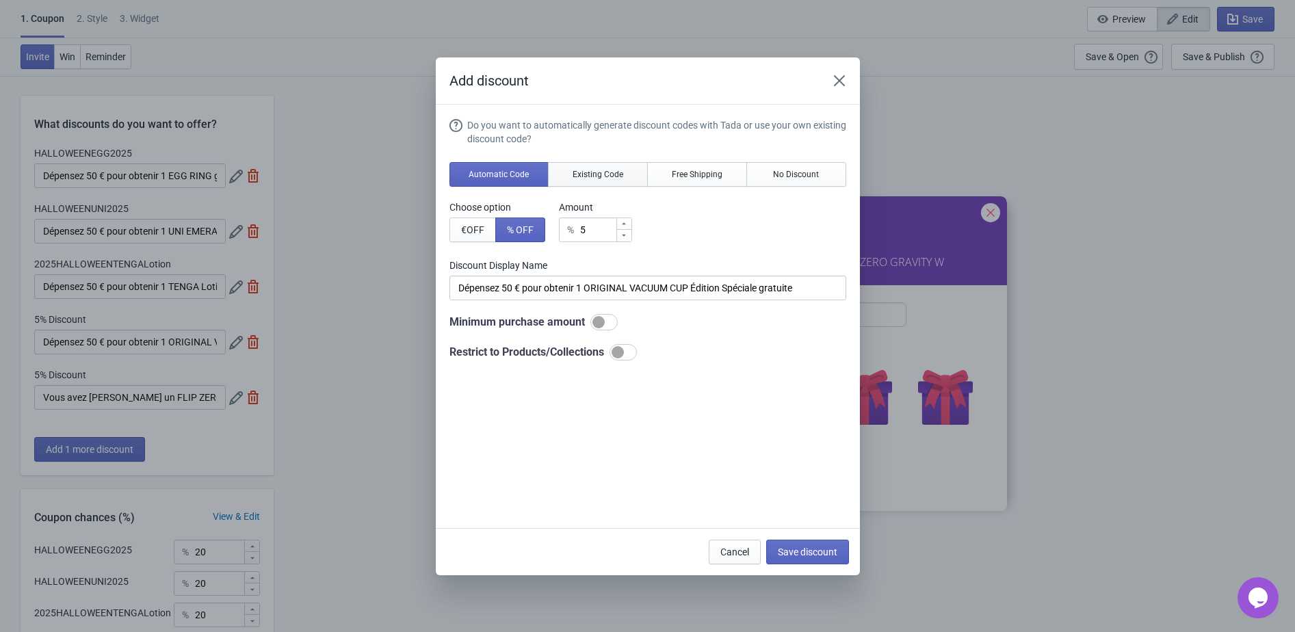
click at [579, 169] on span "Existing Code" at bounding box center [597, 174] width 51 height 11
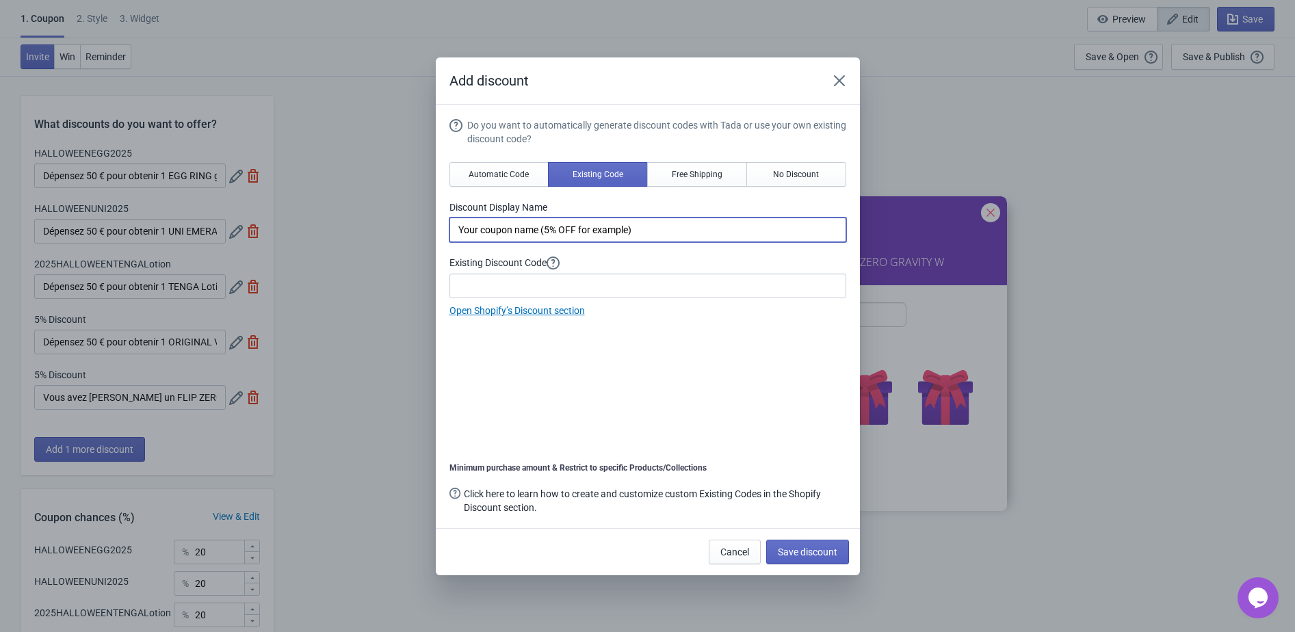
click at [519, 228] on input "Your coupon name (5% OFF for example)" at bounding box center [647, 229] width 397 height 25
paste input "HALLOWEEN2025CUP"
type input "HALLOWEEN2025CUP"
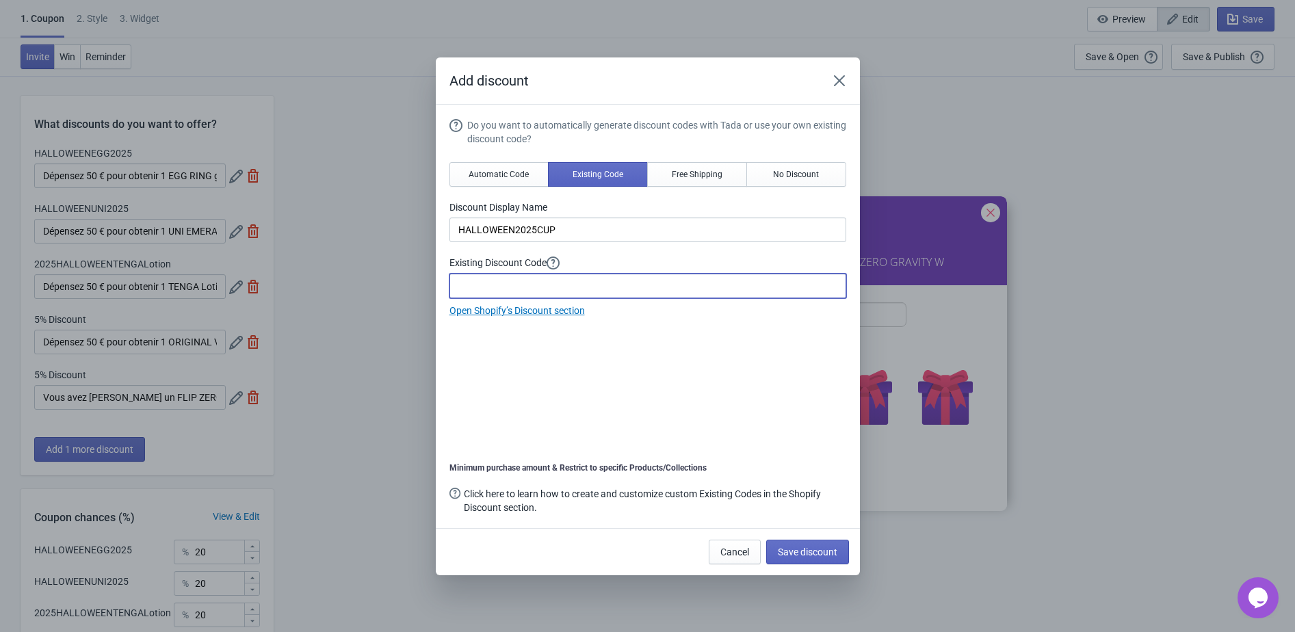
click at [511, 287] on input at bounding box center [647, 286] width 397 height 25
paste input "HALLOWEEN2025CUP"
type input "HALLOWEEN2025CUP"
click at [494, 224] on input "HALLOWEEN2025CUP" at bounding box center [647, 229] width 397 height 25
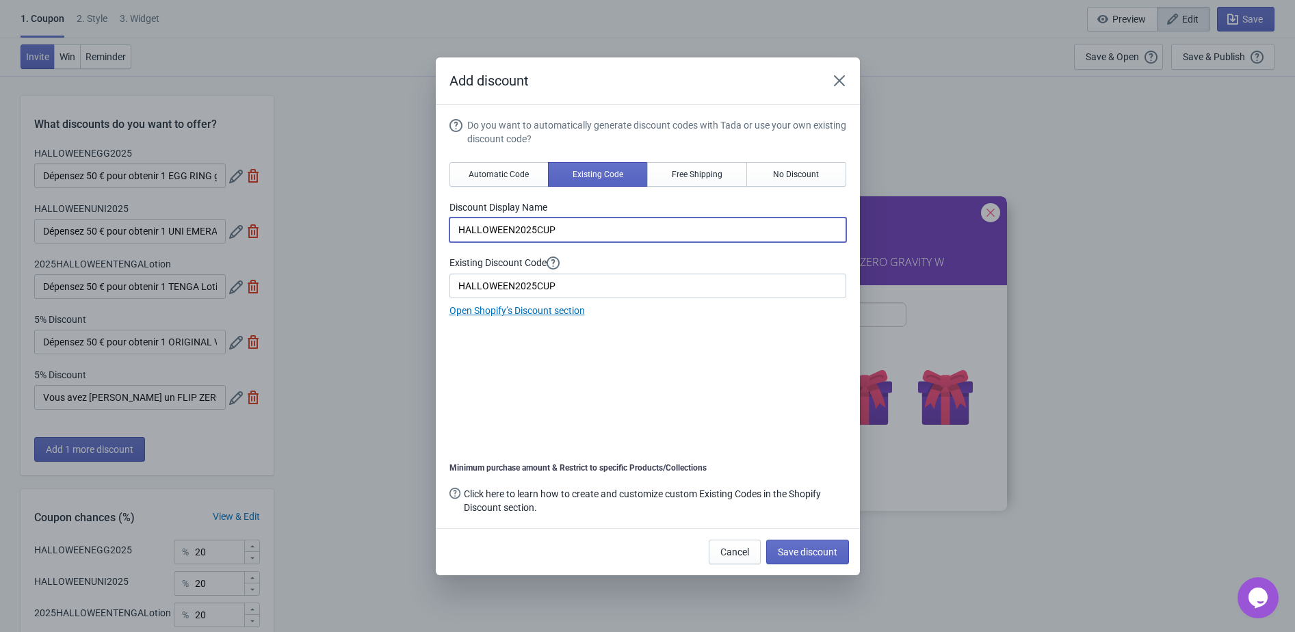
click at [494, 224] on input "HALLOWEEN2025CUP" at bounding box center [647, 229] width 397 height 25
click at [510, 231] on input at bounding box center [647, 229] width 397 height 25
paste input "Dépensez 50 € pour obtenir 1 ORIGINAL VACUUM CUP Édition Spéciale gratuite"
drag, startPoint x: 591, startPoint y: 228, endPoint x: 774, endPoint y: 223, distance: 183.4
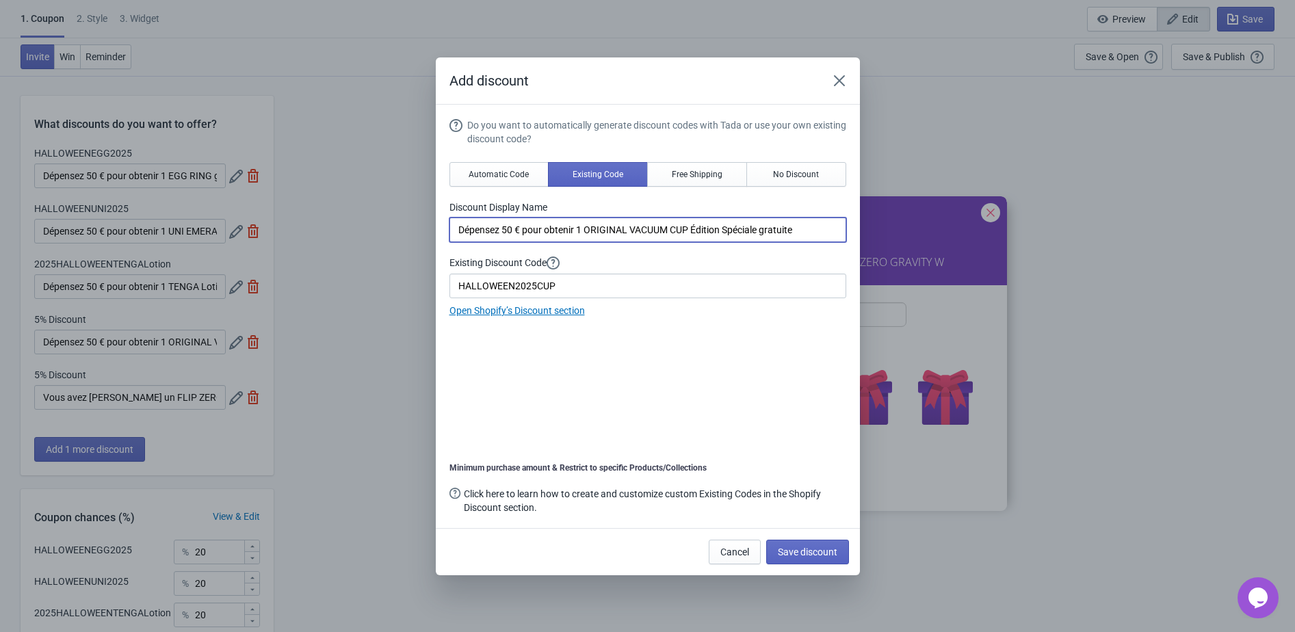
click at [775, 223] on input "Dépensez 50 € pour obtenir 1 ORIGINAL VACUUM CUP Édition Spéciale gratuite" at bounding box center [647, 229] width 397 height 25
paste input "PREMIUM TENGA SOFT CASE CUP"
type input "Dépensez 50 € pour obtenir 1 PREMIUM TENGA SOFT CASE CUP gratuite"
click at [824, 551] on span "Save discount" at bounding box center [808, 551] width 60 height 11
type input "Dépensez 50 € pour obtenir 1 PREMIUM TENGA SOFT CASE CUP gratuite"
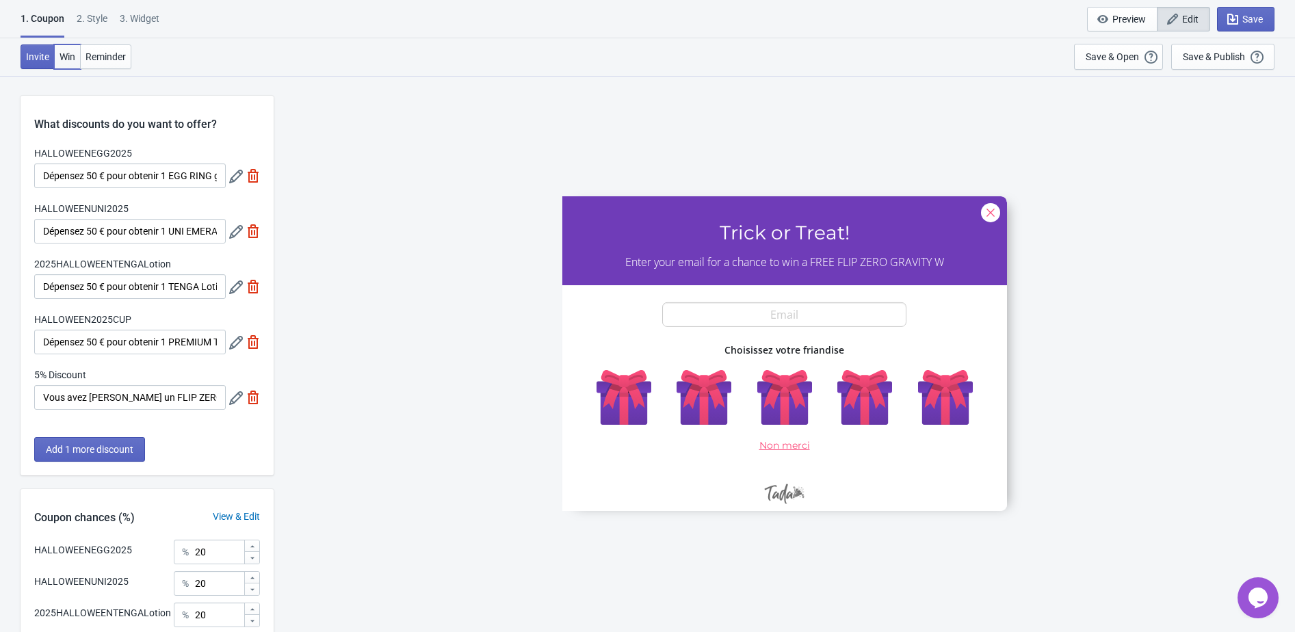
click at [69, 56] on span "Win" at bounding box center [68, 56] width 16 height 11
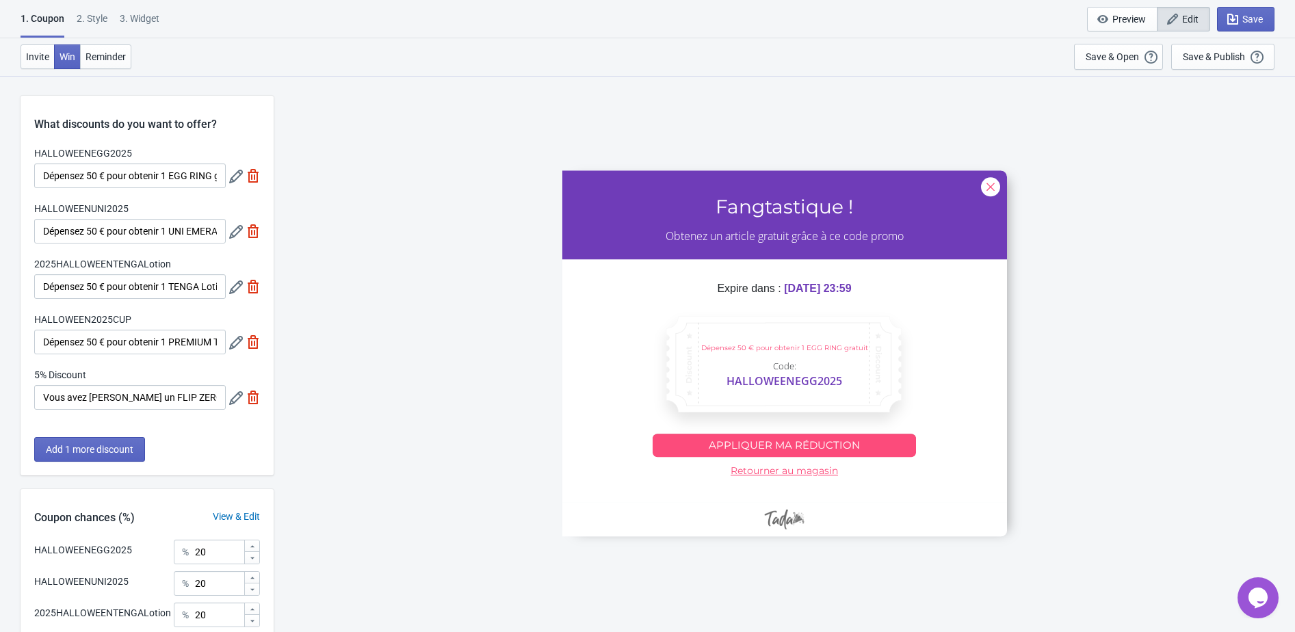
click at [100, 14] on div "2 . Style" at bounding box center [92, 24] width 31 height 24
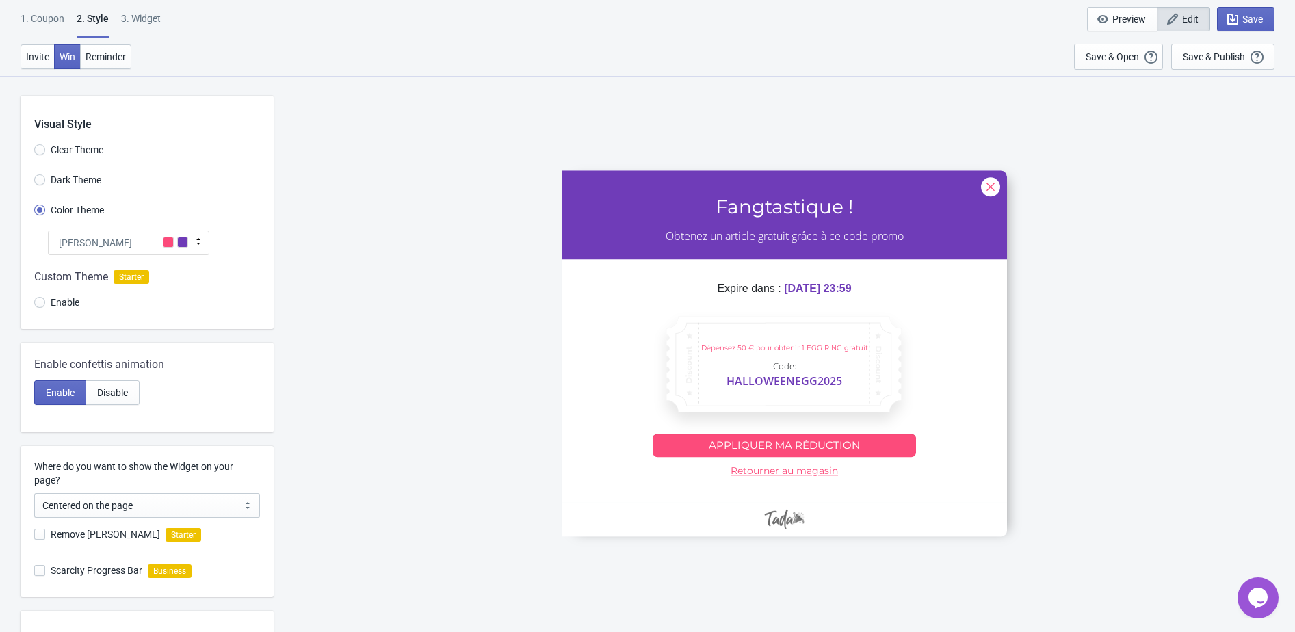
click at [132, 22] on div "3. Widget" at bounding box center [141, 24] width 40 height 24
select select "specificURL"
select select "once"
select select "1"
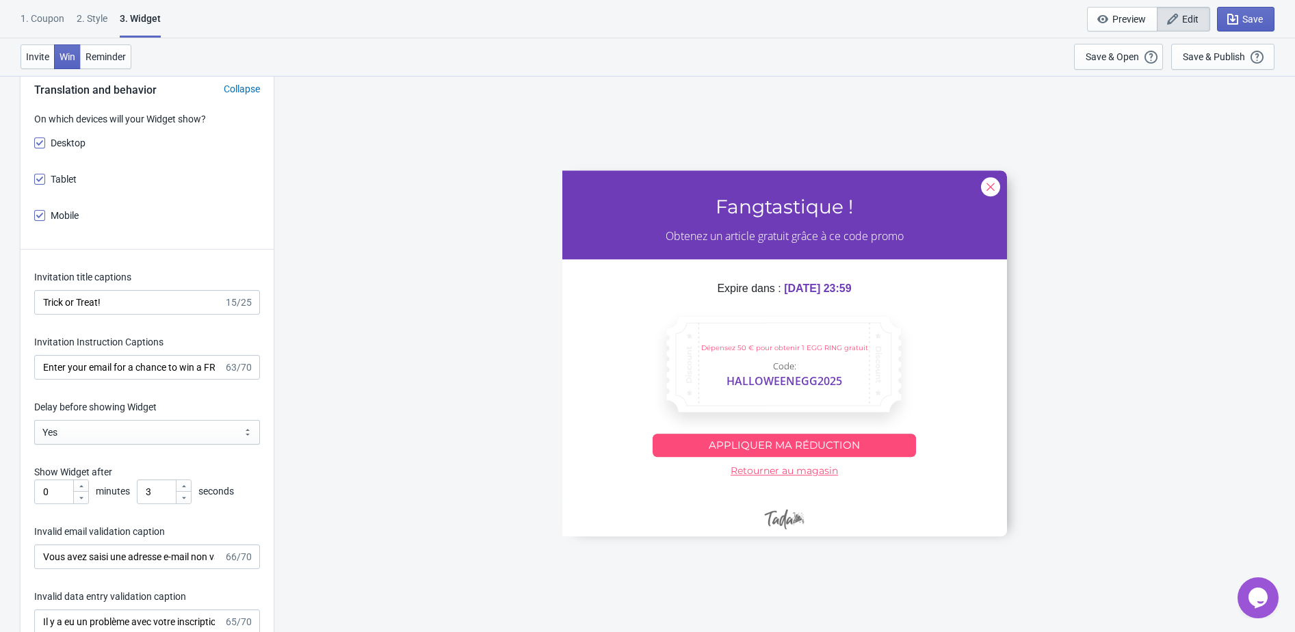
scroll to position [2088, 0]
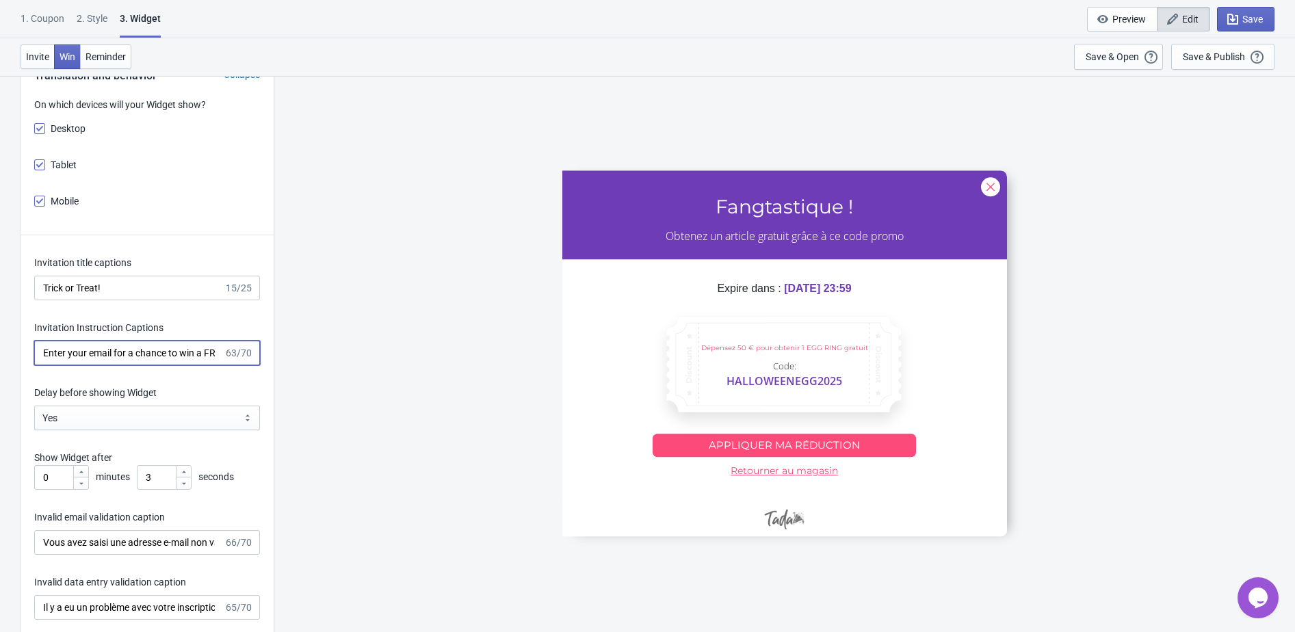
click at [166, 354] on input "Enter your email for a chance to win a FREE FLIP ZERO GRAVITY W" at bounding box center [128, 353] width 189 height 25
click at [89, 19] on div "2 . Style" at bounding box center [92, 24] width 31 height 24
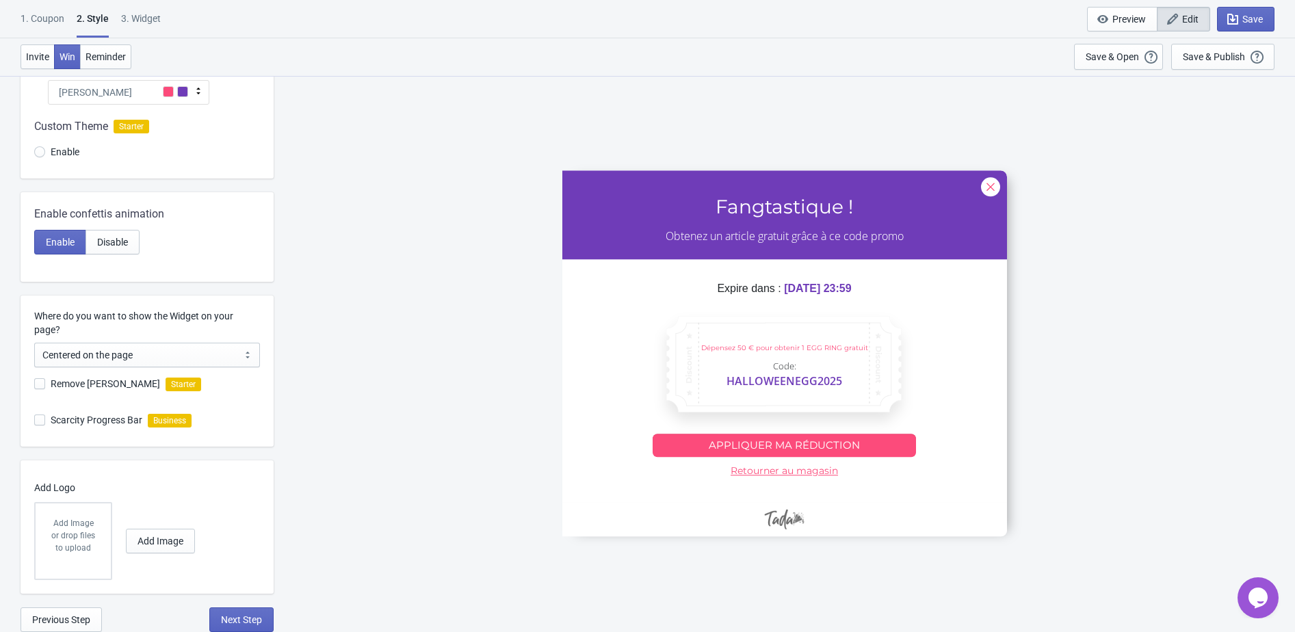
scroll to position [0, 0]
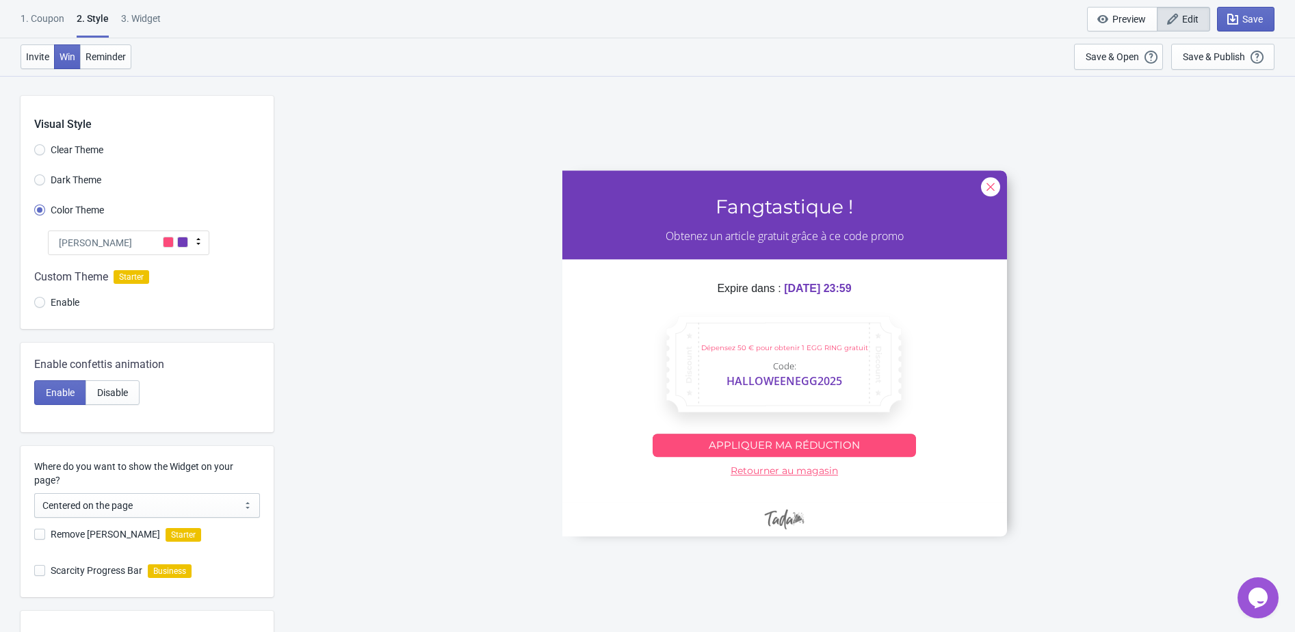
click at [61, 17] on div "1. Coupon" at bounding box center [43, 24] width 44 height 24
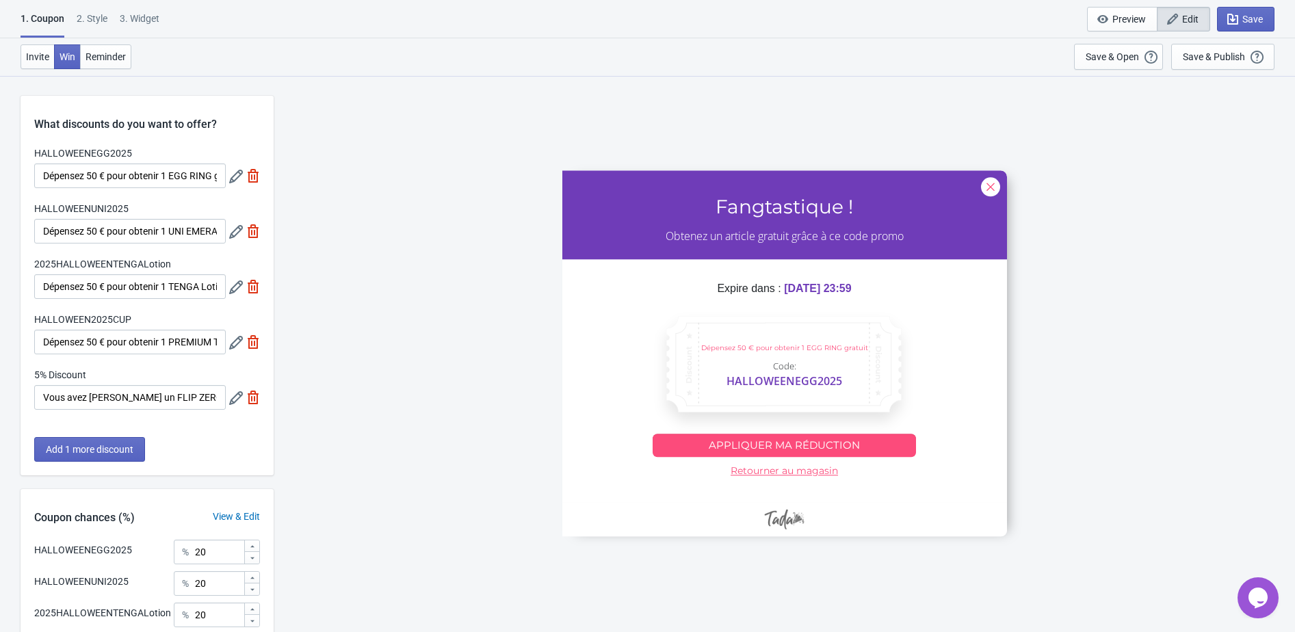
click at [88, 18] on div "2 . Style" at bounding box center [92, 24] width 31 height 24
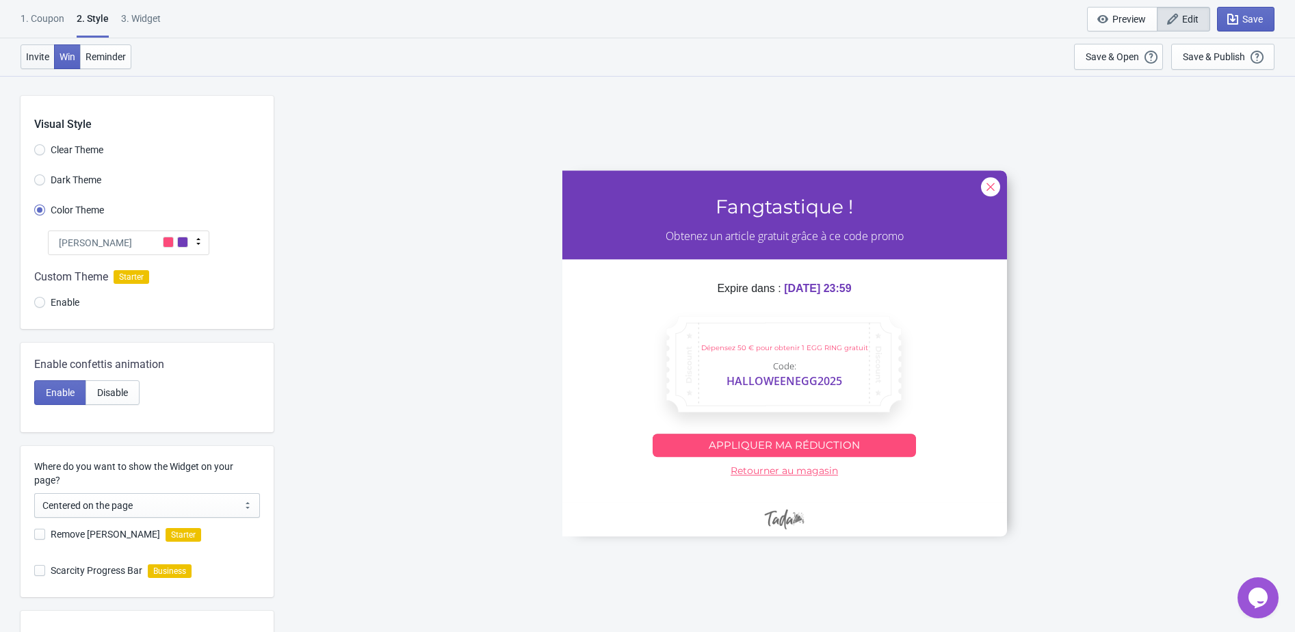
click at [50, 49] on button "Invite" at bounding box center [38, 56] width 34 height 25
radio input "true"
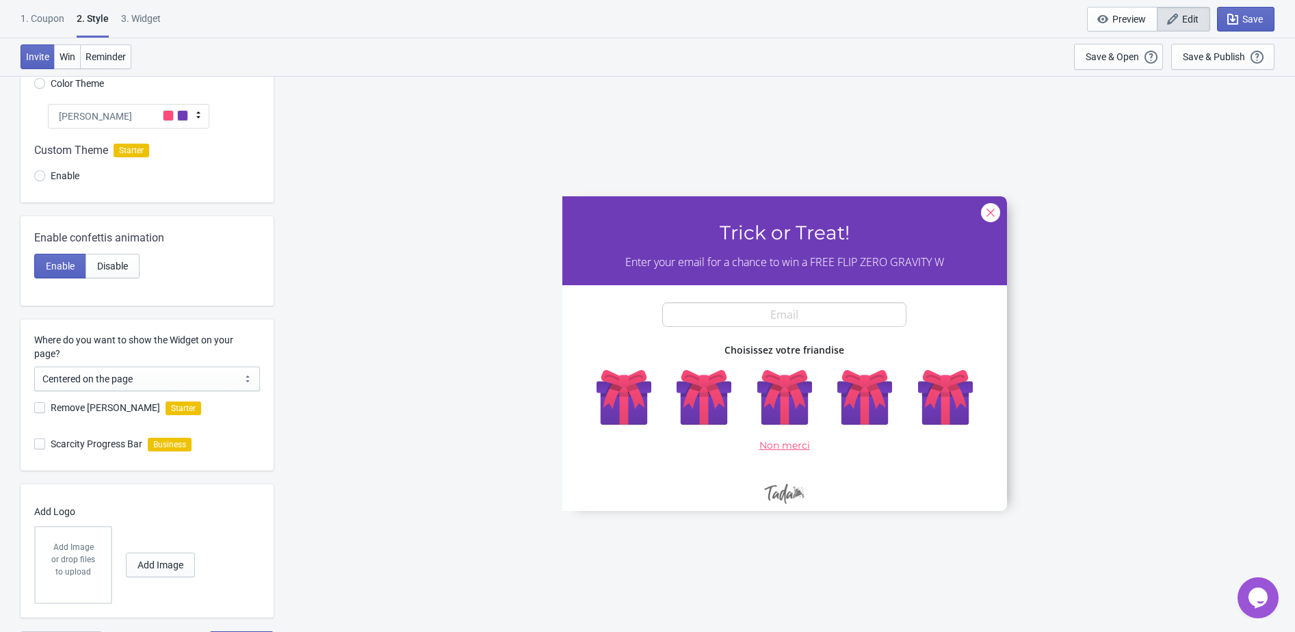
scroll to position [149, 0]
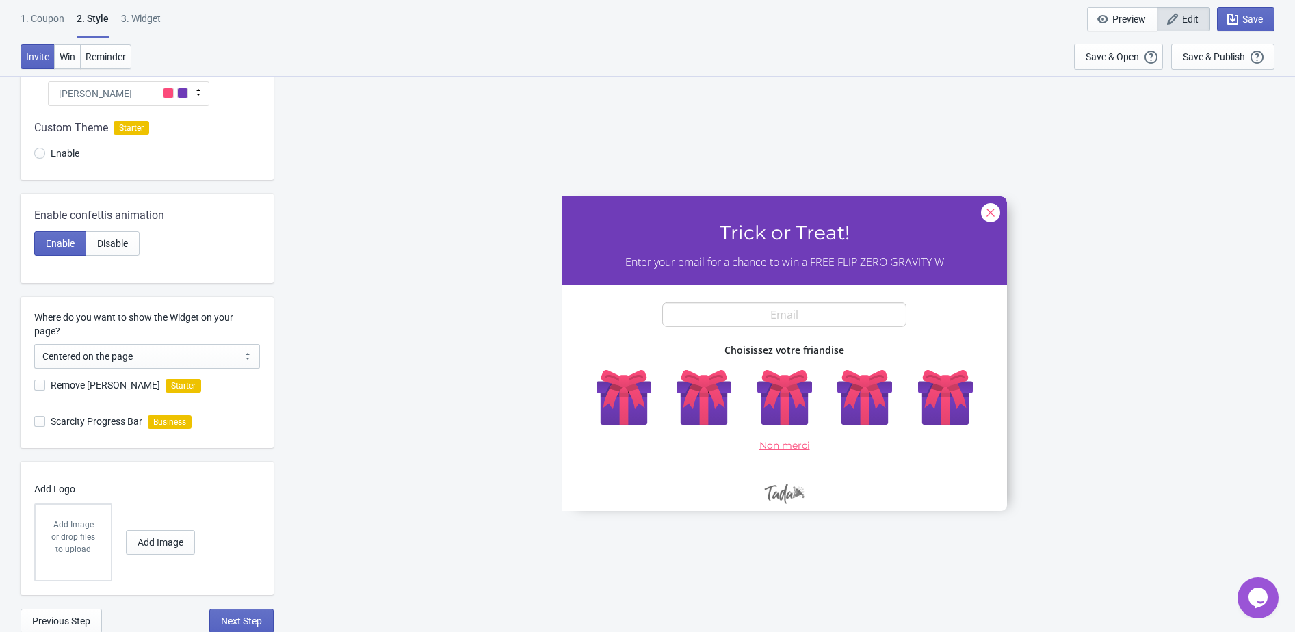
click at [146, 10] on div "1. Coupon 2 . Style 3. Widget 1. Coupon 2 . Style 3. Widget Save and Exit Previ…" at bounding box center [647, 19] width 1295 height 38
click at [145, 19] on div "3. Widget" at bounding box center [141, 24] width 40 height 24
select select "specificURL"
select select "once"
select select "1"
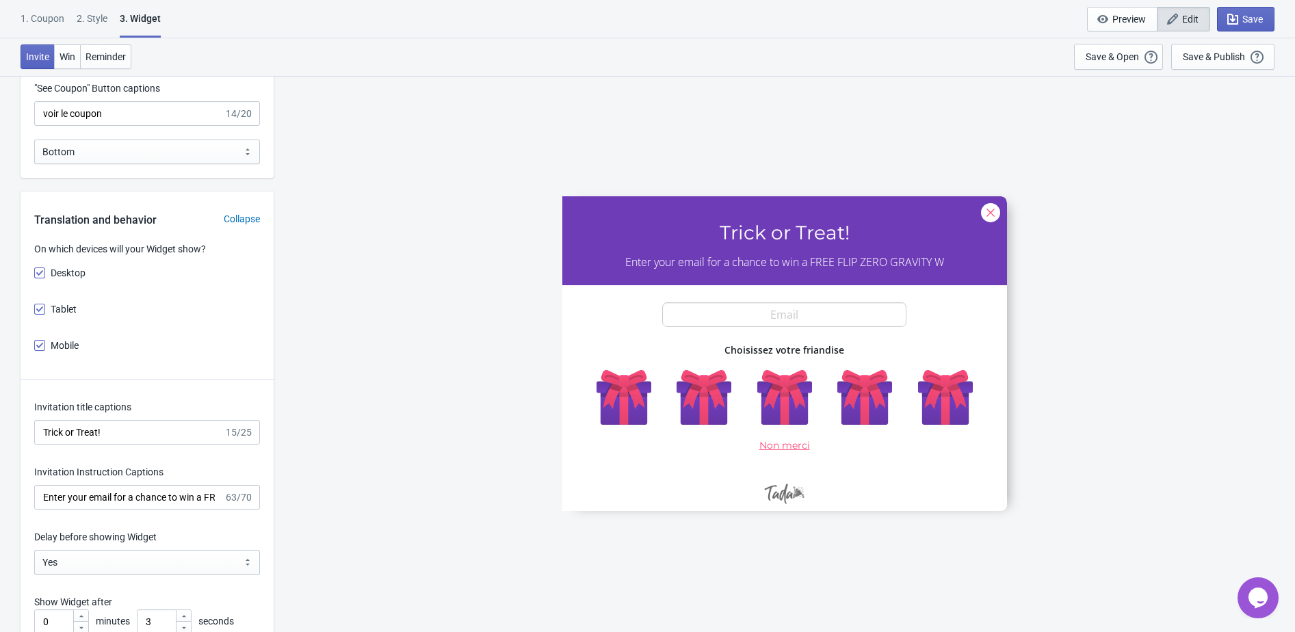
scroll to position [2124, 0]
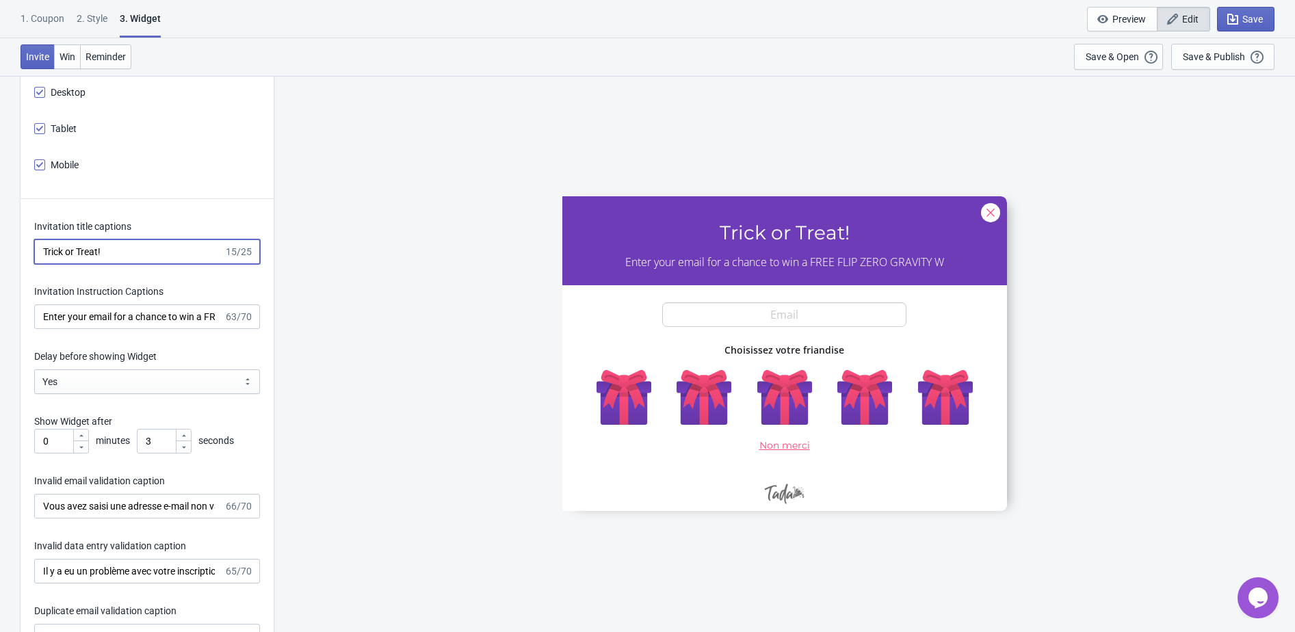
click at [79, 252] on input "Trick or Treat!" at bounding box center [128, 251] width 189 height 25
paste input "Des bonbons ou un sort"
type input "Des bonbons ou un sort !"
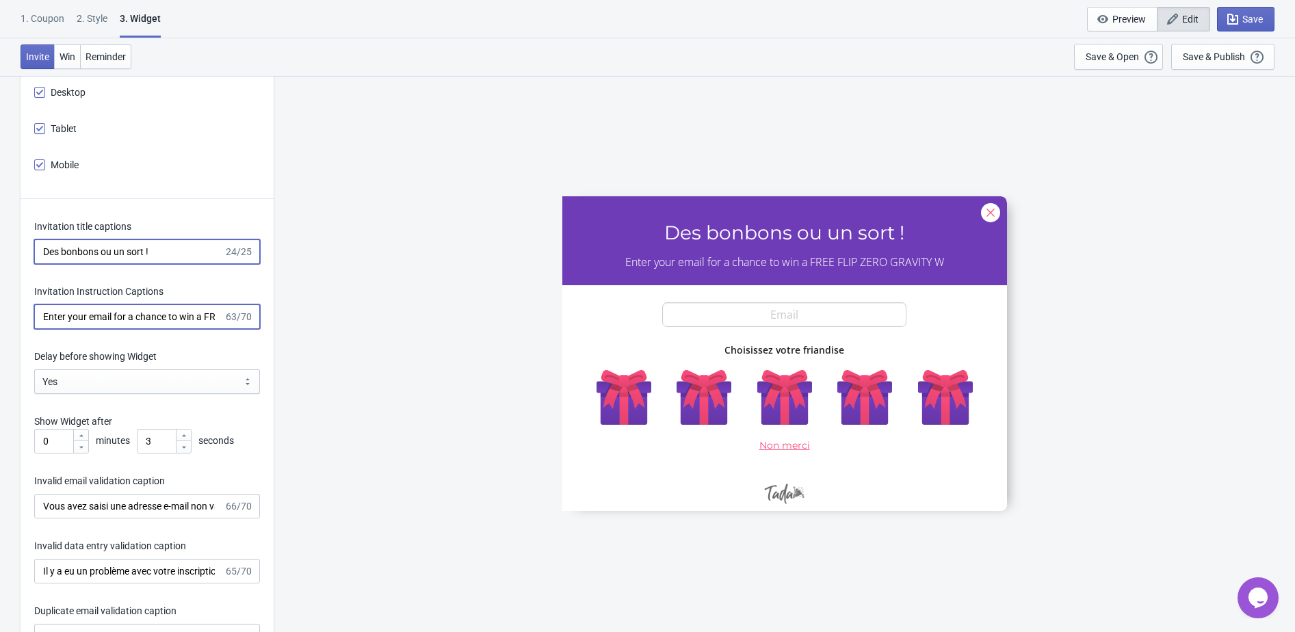
click at [157, 314] on input "Enter your email for a chance to win a FREE FLIP ZERO GRAVITY W" at bounding box center [128, 316] width 189 height 25
click at [146, 316] on input "Enter your email for a chance to win a FREE FLIP ZERO GRAVITY W" at bounding box center [128, 316] width 189 height 25
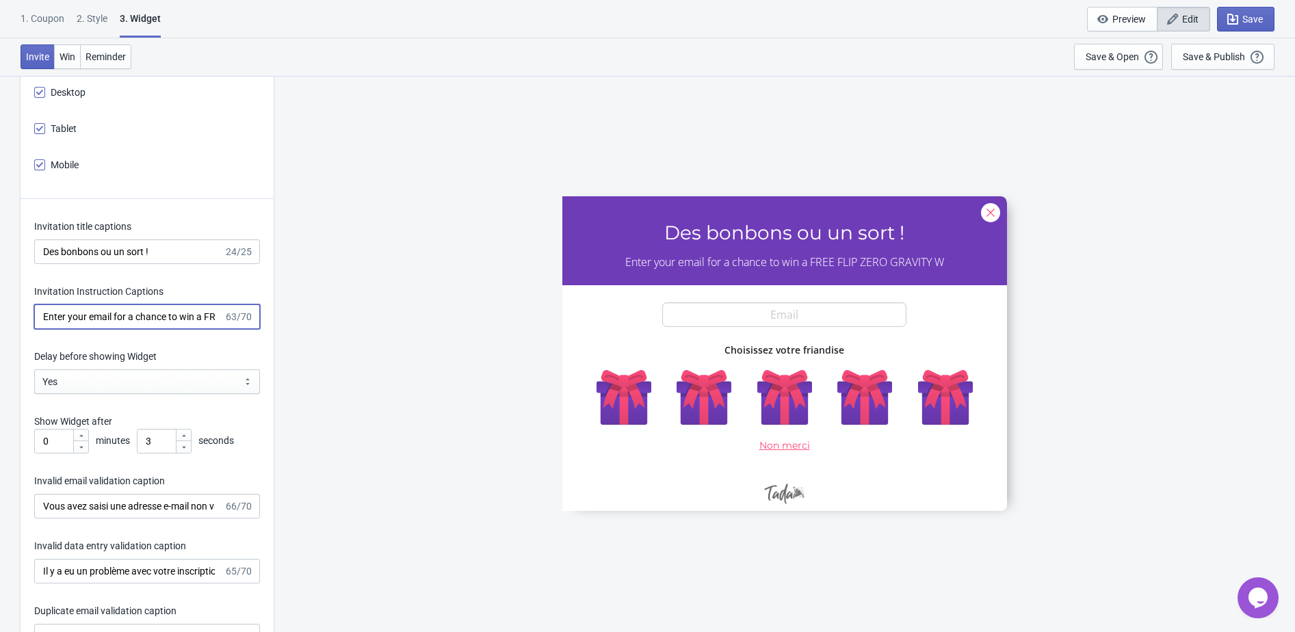
click at [146, 316] on input "Enter your email for a chance to win a FREE FLIP ZERO GRAVITY W" at bounding box center [128, 316] width 189 height 25
paste input "Gagnez un FLIP ZERO GRAVITY WHITE gratuit ! Inscrivez-vous avant octob"
type input "Gagnez un FLIP ZERO GRAVITY WHITE gratuit ! Inscrivez-vous avant octob"
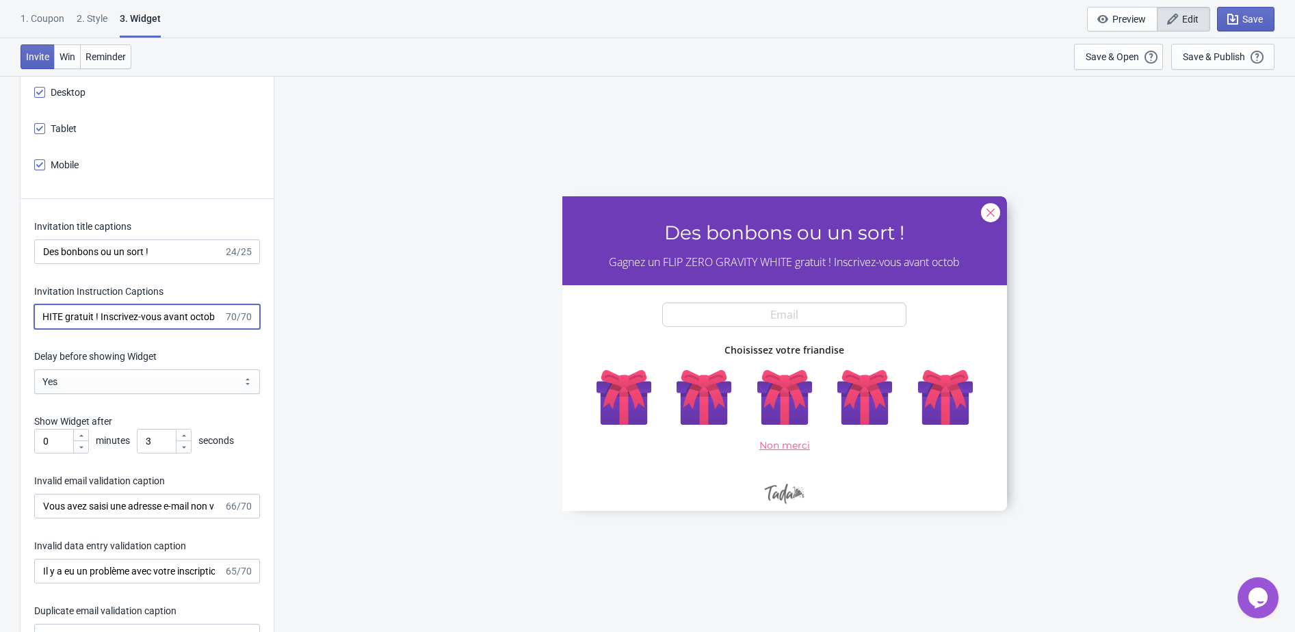
scroll to position [0, 0]
click at [135, 314] on input "Gagnez un FLIP ZERO GRAVITY WHITE gratuit ! Inscrivez-vous avant octob" at bounding box center [128, 316] width 189 height 25
paste input
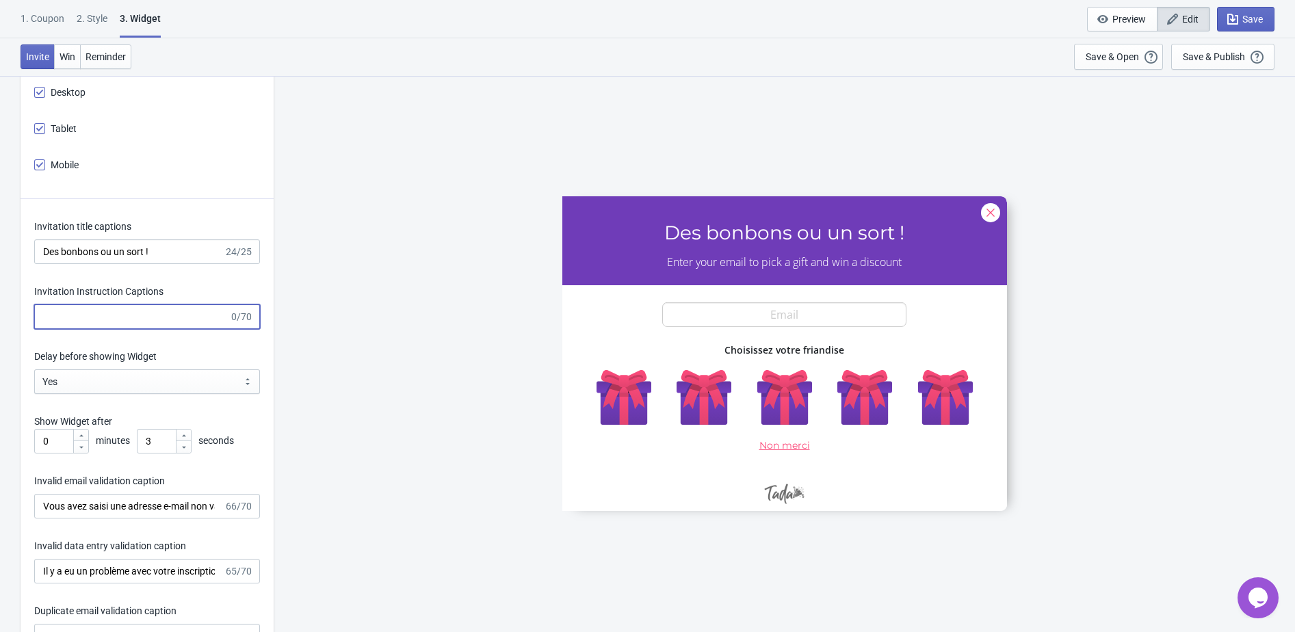
click at [157, 317] on input "Invitation Instruction Captions" at bounding box center [131, 316] width 195 height 25
paste input
click at [153, 316] on input "Invitation Instruction Captions" at bounding box center [131, 316] width 195 height 25
click at [185, 339] on div "Invitation title captions Des bonbons ou un sort ! 24/25 Invitation Instruction…" at bounding box center [147, 555] width 253 height 713
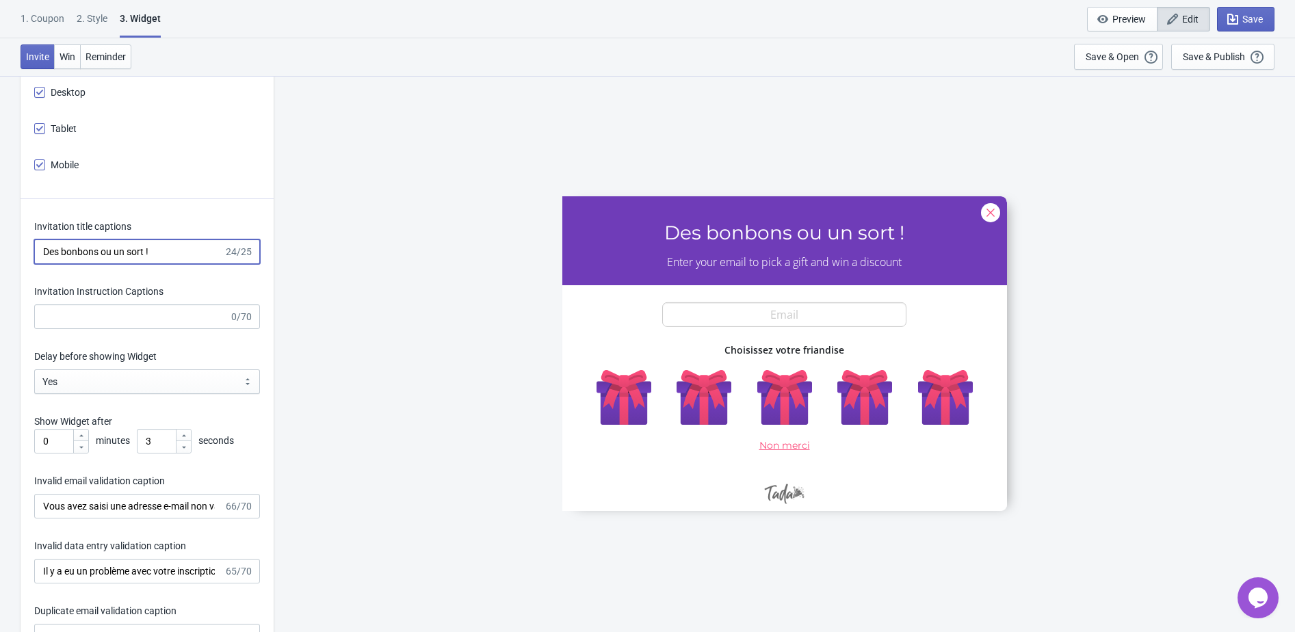
click at [168, 256] on input "Des bonbons ou un sort !" at bounding box center [128, 251] width 189 height 25
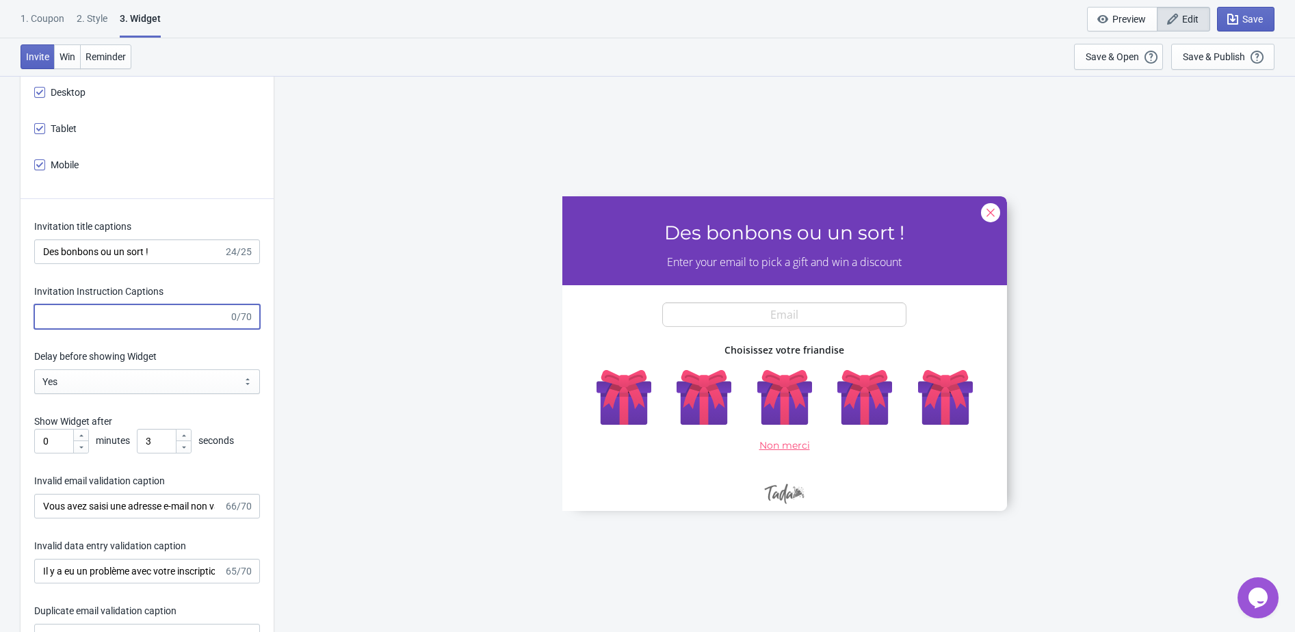
click at [167, 328] on input "Invitation Instruction Captions" at bounding box center [131, 316] width 195 height 25
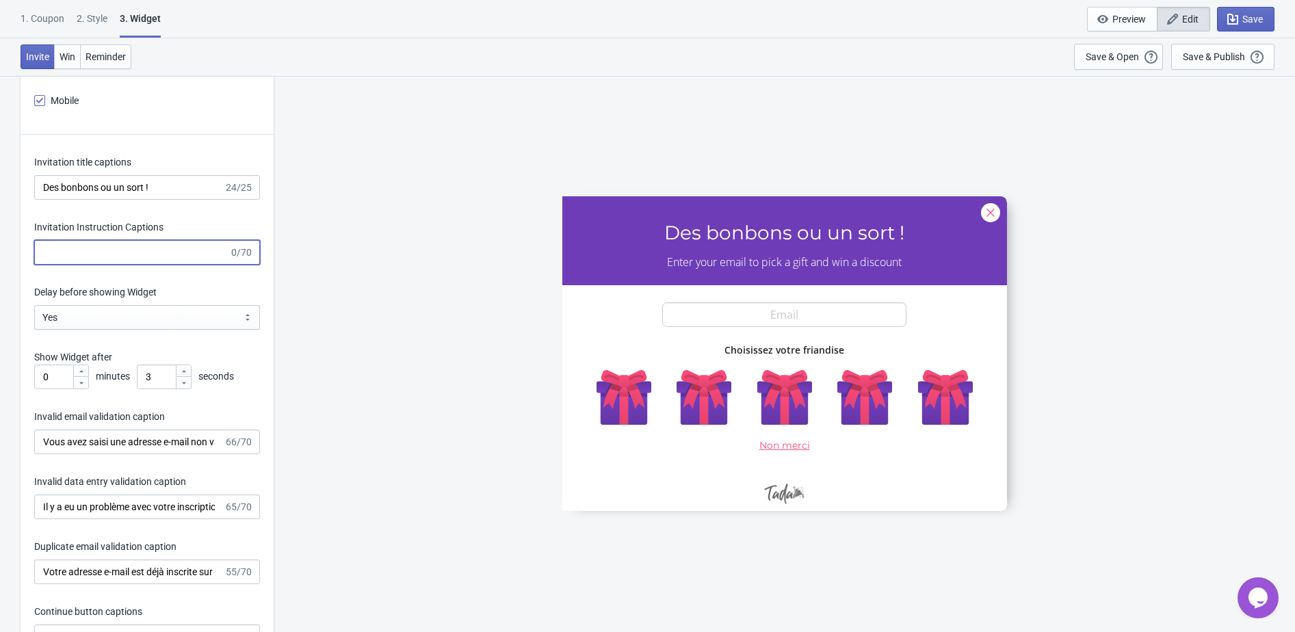
scroll to position [2189, 0]
click at [185, 442] on input "Vous avez saisi une adresse e-mail non valide. Veuillez réessayer." at bounding box center [128, 441] width 189 height 25
click at [99, 253] on input "Invitation Instruction Captions" at bounding box center [131, 251] width 195 height 25
click at [87, 248] on input "Invitation Instruction Captions" at bounding box center [131, 251] width 195 height 25
paste input "Gagnez un FLIP ZERO GRAVITY WHITE gratuit ! Inscrivez-vous avant fin o"
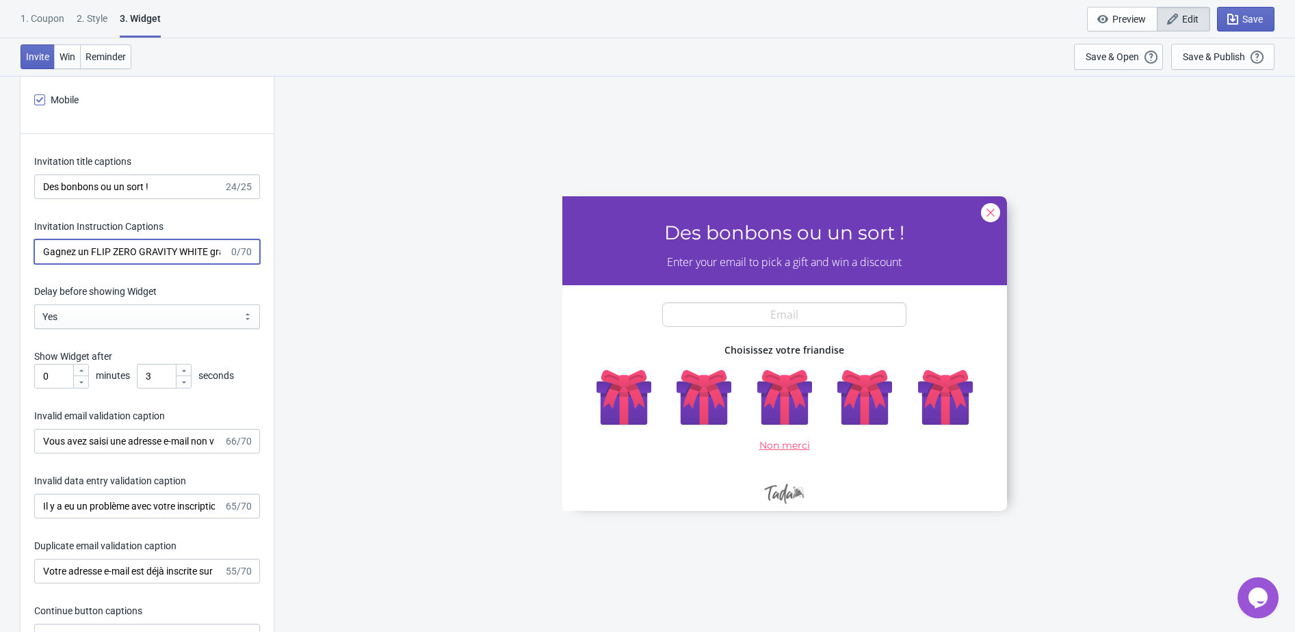
scroll to position [0, 152]
click at [133, 253] on input "Gagnez un FLIP ZERO GRAVITY WHITE gratuit ! Inscrivez-vous avant fin o" at bounding box center [128, 251] width 189 height 25
click at [133, 248] on input "Gagnez un FLIP ZERO GRAVITY WHITE gratuit ! Inscrivez-vous avant fin o" at bounding box center [128, 251] width 189 height 25
click at [92, 254] on input "Gagnez un FLIP ZERO GRAVITY WHITE gratuit ! Inscrivez-vous avant fin o" at bounding box center [128, 251] width 189 height 25
click at [98, 254] on input "Gagnez un FLIP ZERO GRAVITY WHITE gratuit ! Inscrivez-vous avant fin o" at bounding box center [128, 251] width 189 height 25
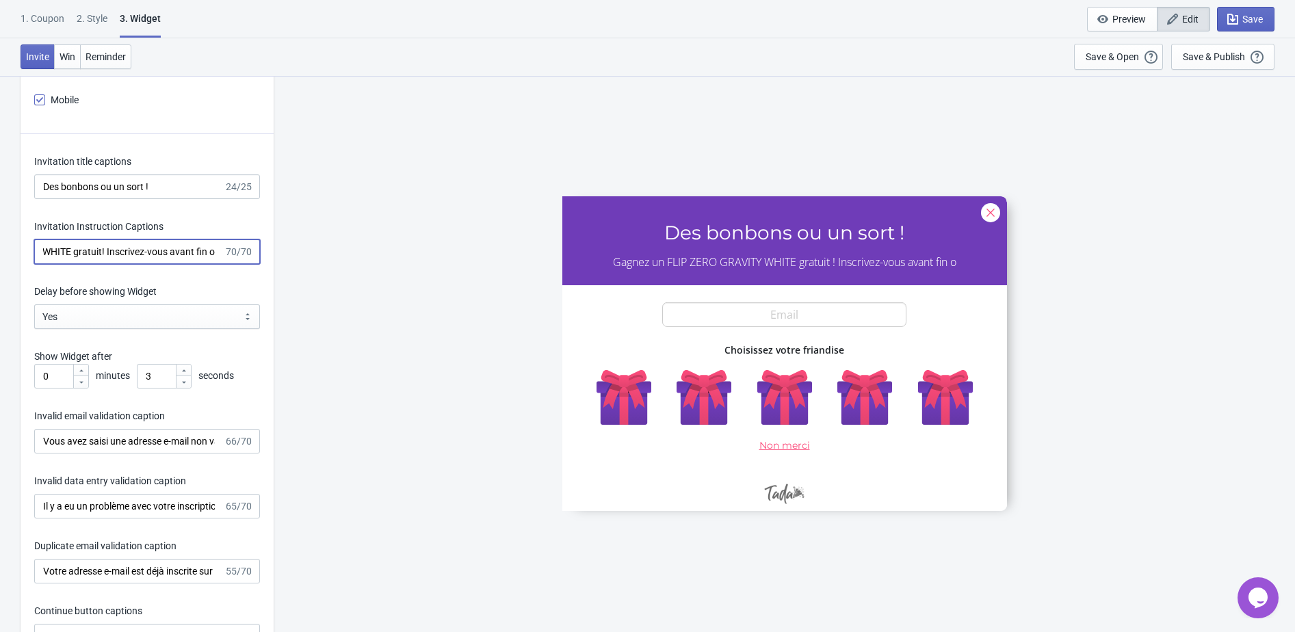
scroll to position [0, 149]
click at [104, 254] on input "Gagnez un FLIP ZERO GRAVITY WHITE gratuit! Inscrivez-vous avant fin o" at bounding box center [128, 251] width 189 height 25
click at [149, 251] on input "Gagnez un FLIP ZERO GRAVITY WHITE gratuit!Inscrivez-vous avant fin o" at bounding box center [128, 251] width 189 height 25
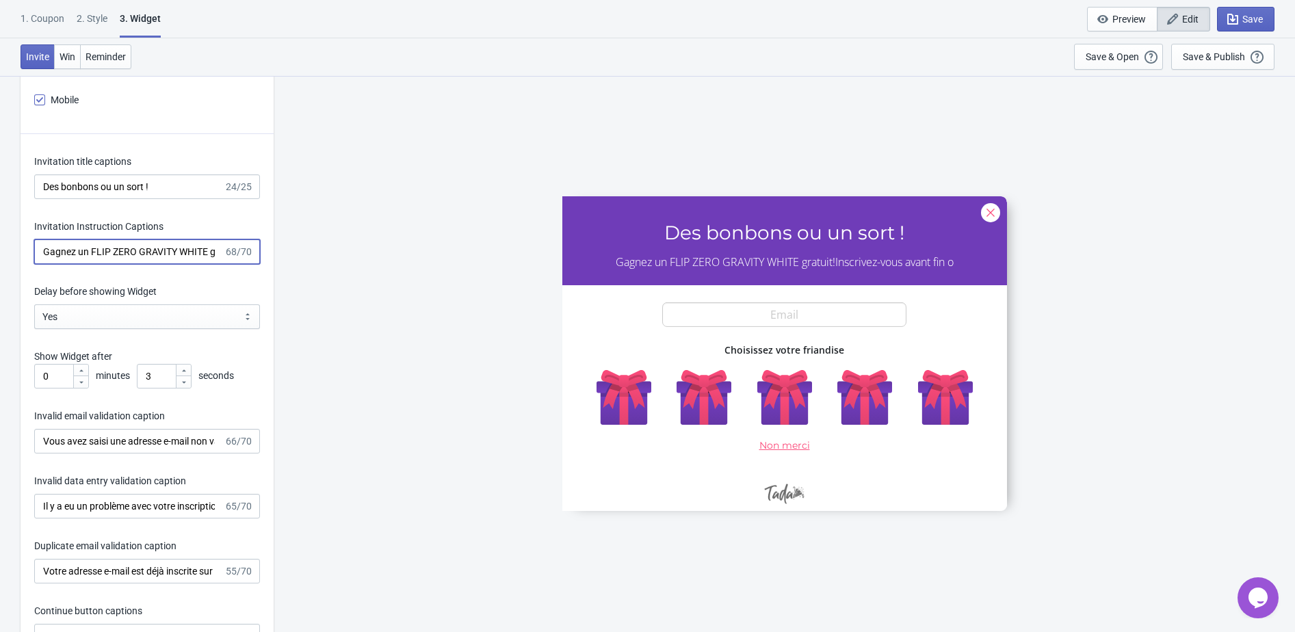
click at [149, 251] on input "Gagnez un FLIP ZERO GRAVITY WHITE gratuit!Inscrivez-vous avant fin o" at bounding box center [128, 251] width 189 height 25
paste input "!"
click at [148, 259] on input "Gagnez un FLIP ZERO GRAVITY WHITE gratuit ! Inscrivez-vous avant fin o" at bounding box center [128, 251] width 189 height 25
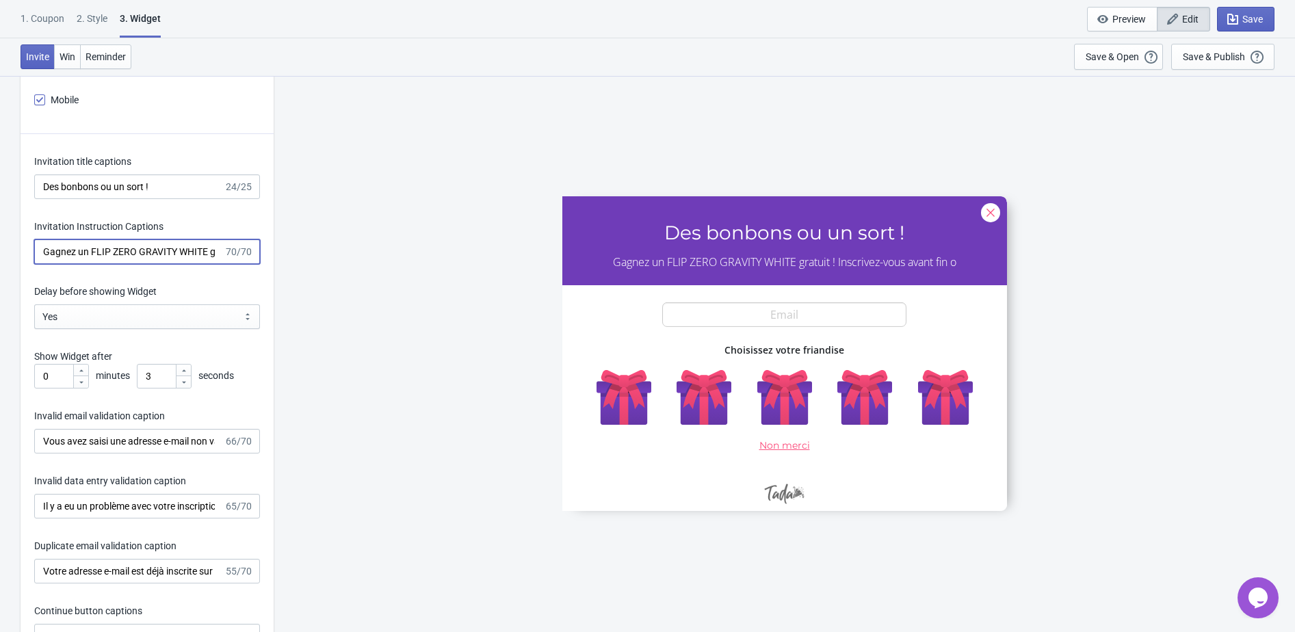
paste input "! Inscrivez-vous avant fin oct."
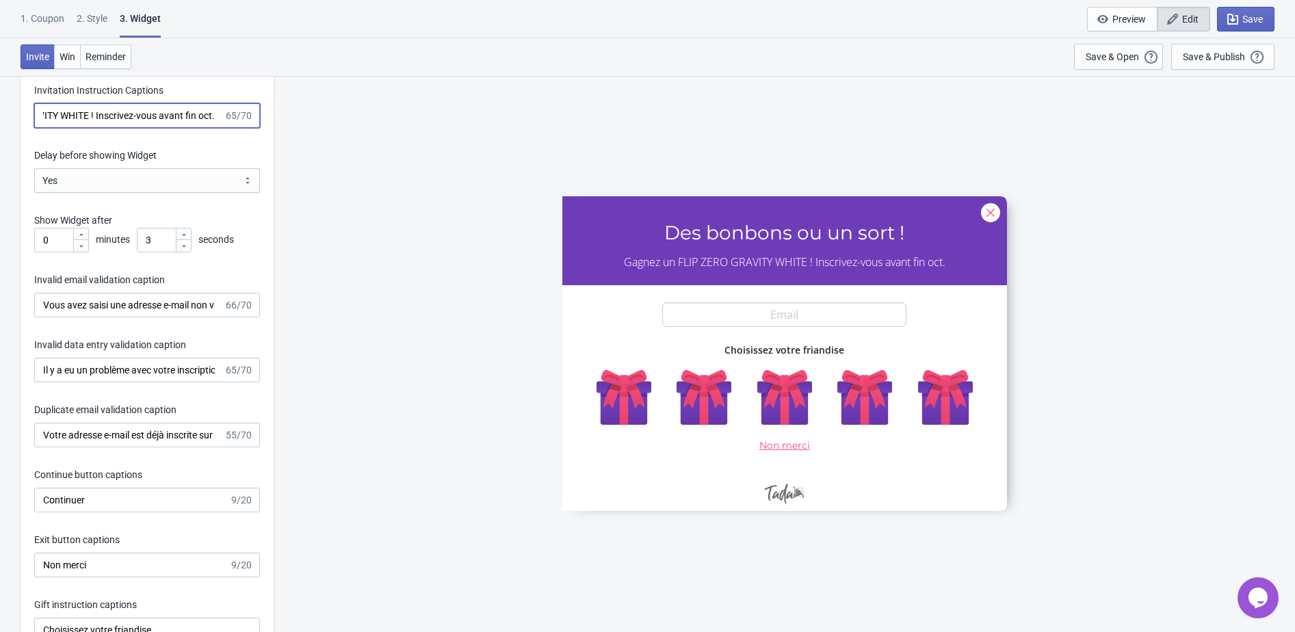
scroll to position [2329, 0]
type input "Gagnez un FLIP ZERO GRAVITY WHITE ! Inscrivez-vous avant fin oct."
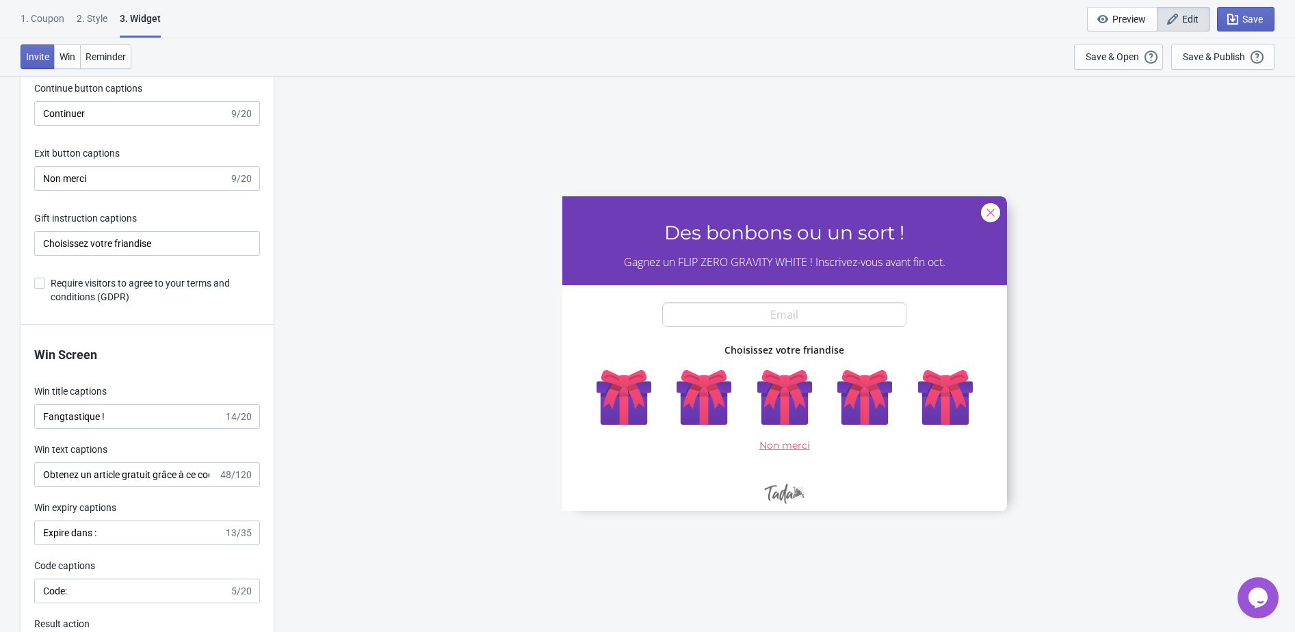
scroll to position [2721, 0]
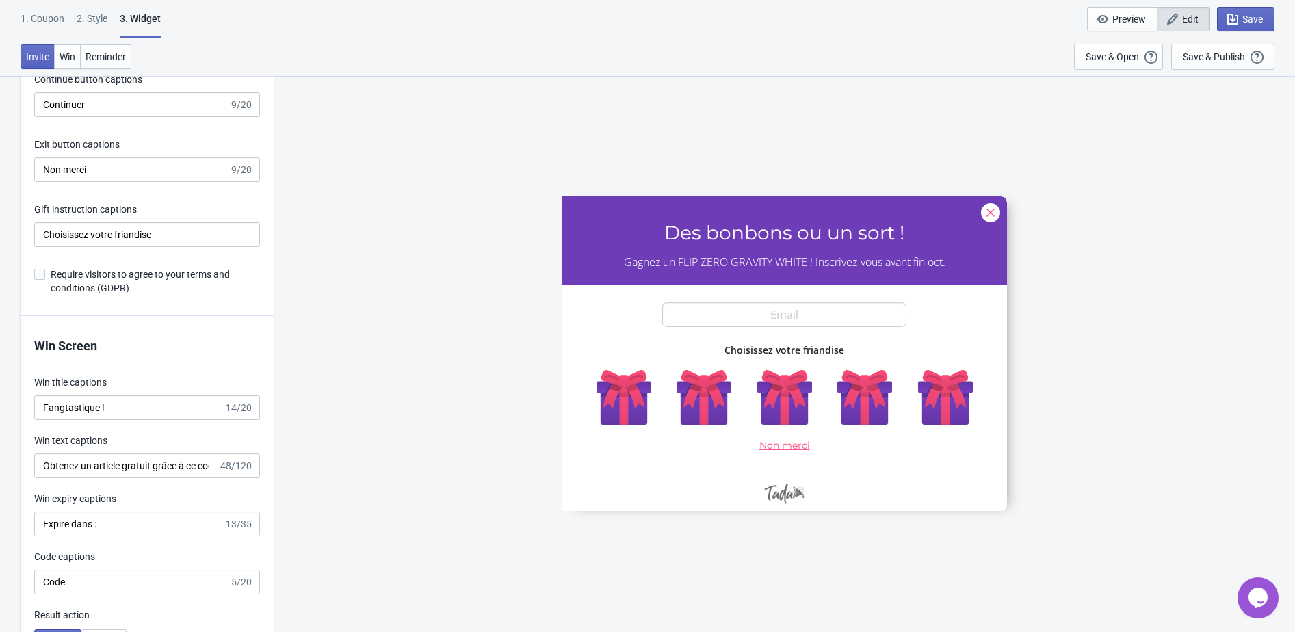
click at [40, 278] on span at bounding box center [39, 274] width 11 height 11
click at [35, 278] on input "Require visitors to agree to your terms and conditions (GDPR)" at bounding box center [34, 281] width 1 height 25
checkbox input "true"
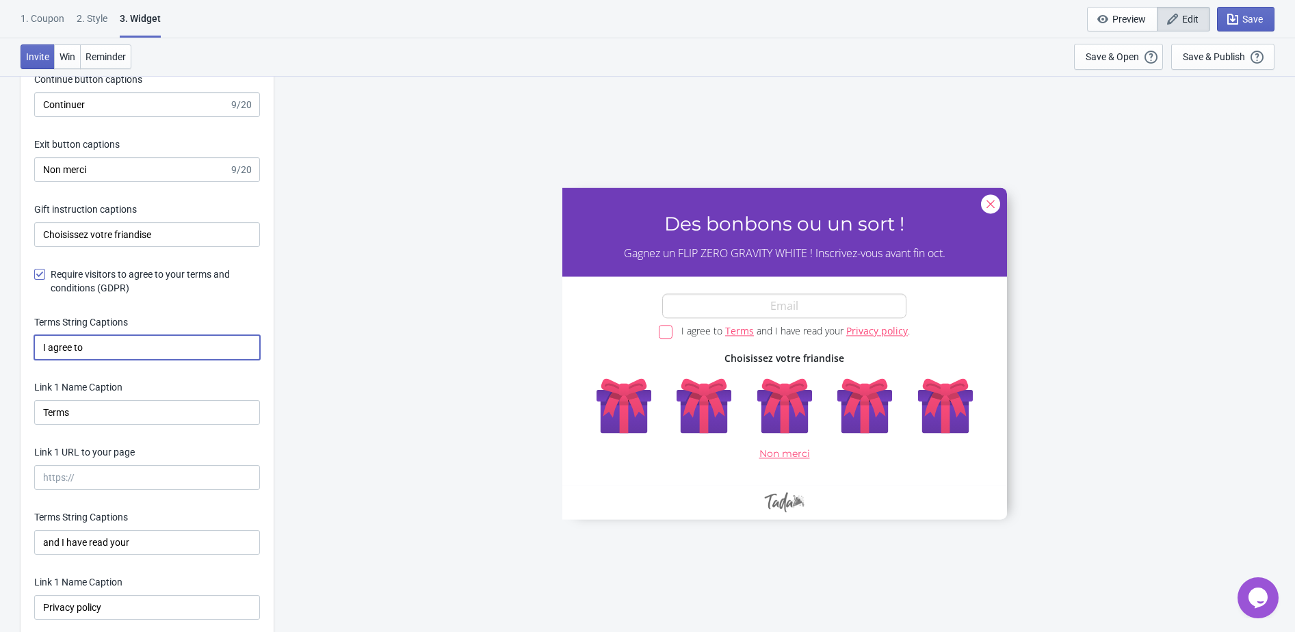
click at [127, 354] on input "I agree to" at bounding box center [147, 347] width 226 height 25
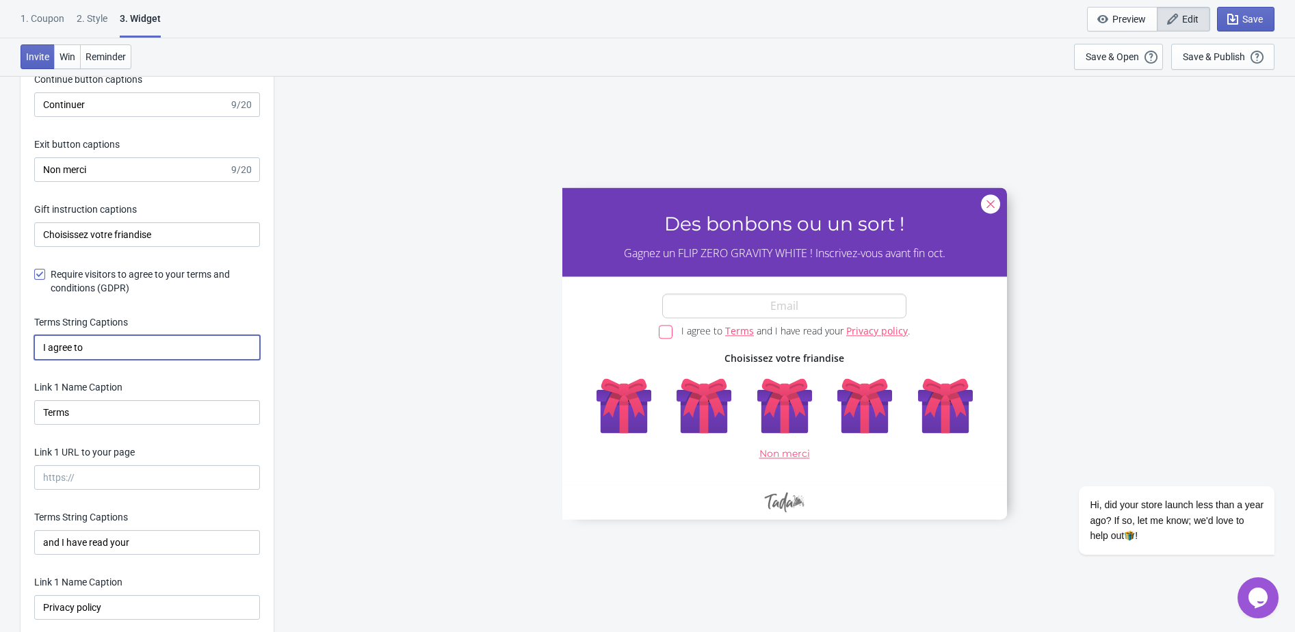
click at [127, 354] on input "I agree to" at bounding box center [147, 347] width 226 height 25
click at [148, 347] on input "I agree to" at bounding box center [147, 347] width 226 height 25
paste input "J’accepte"
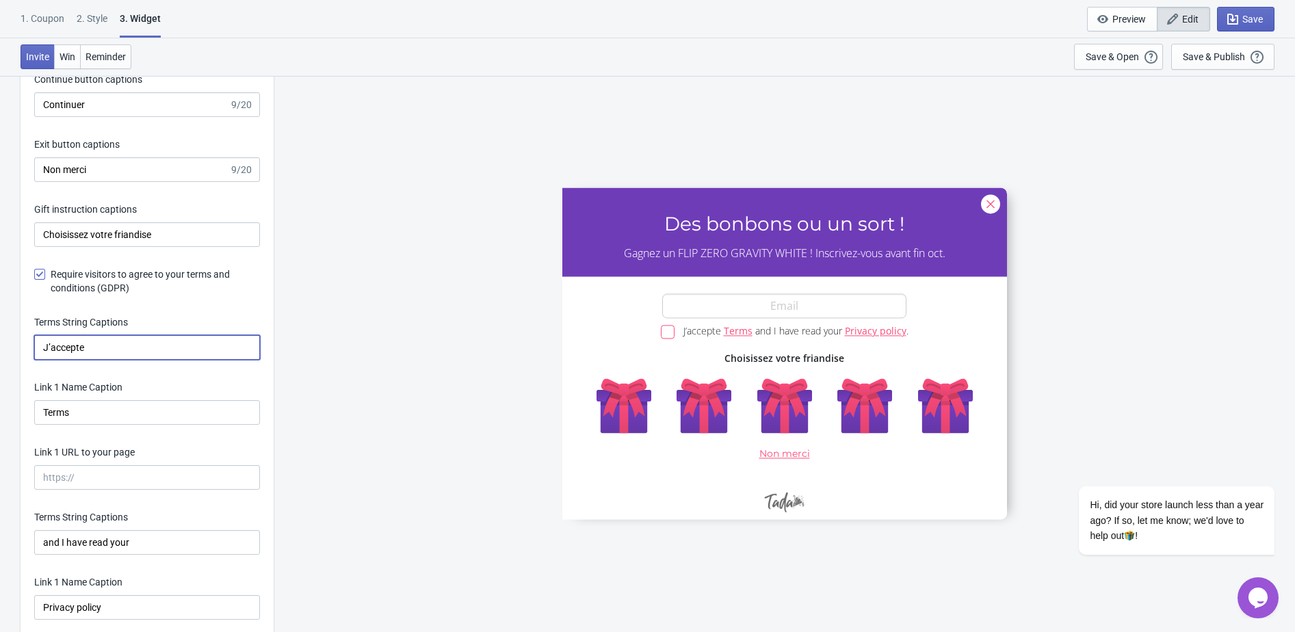
type input "J’accepte"
click at [107, 424] on input "Terms" at bounding box center [147, 412] width 226 height 25
paste input "les Conditions générales"
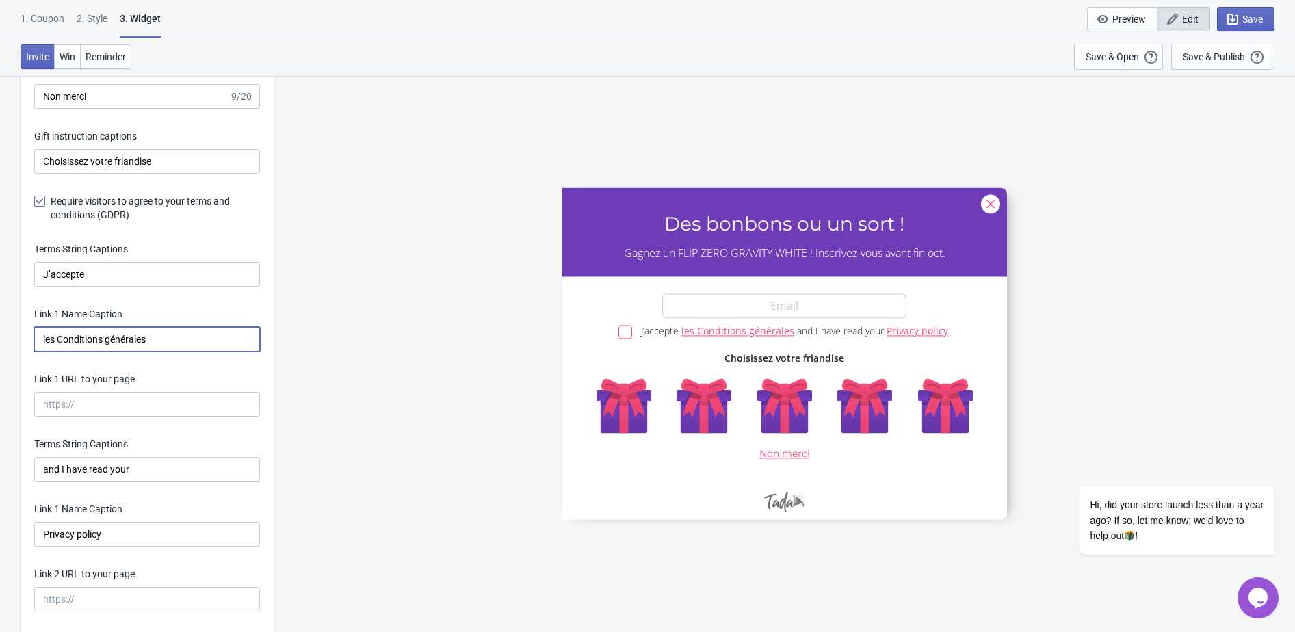
scroll to position [2805, 0]
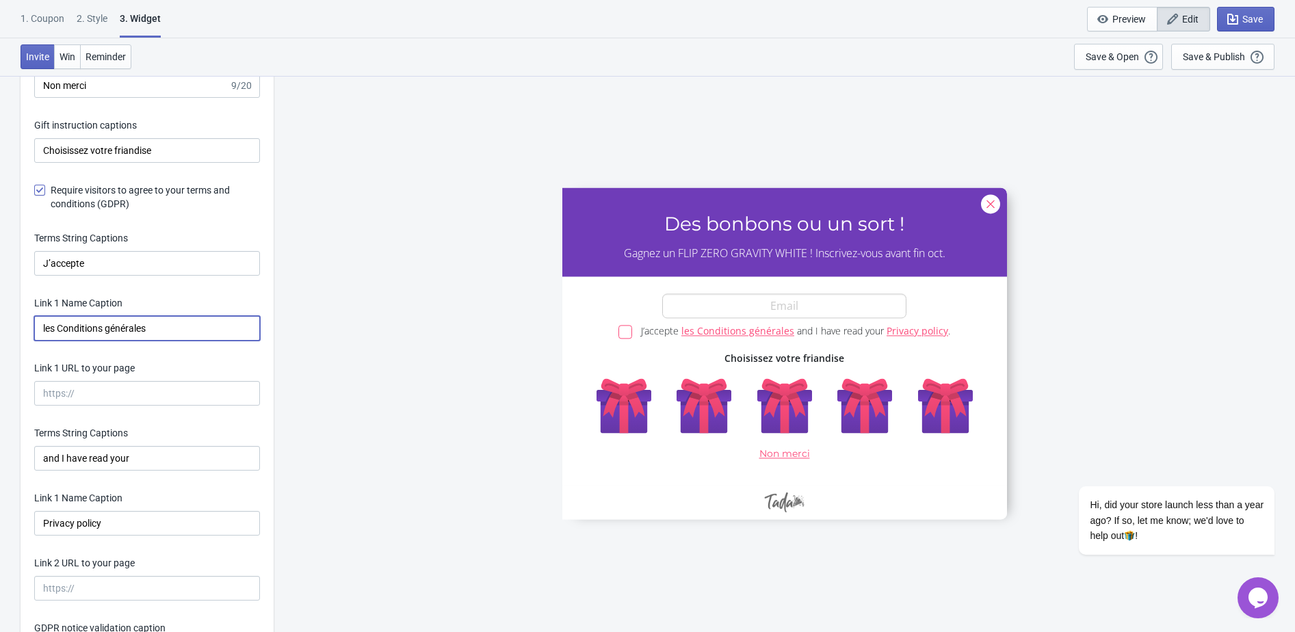
type input "les Conditions générales"
click at [105, 455] on input "and I have read your" at bounding box center [147, 458] width 226 height 25
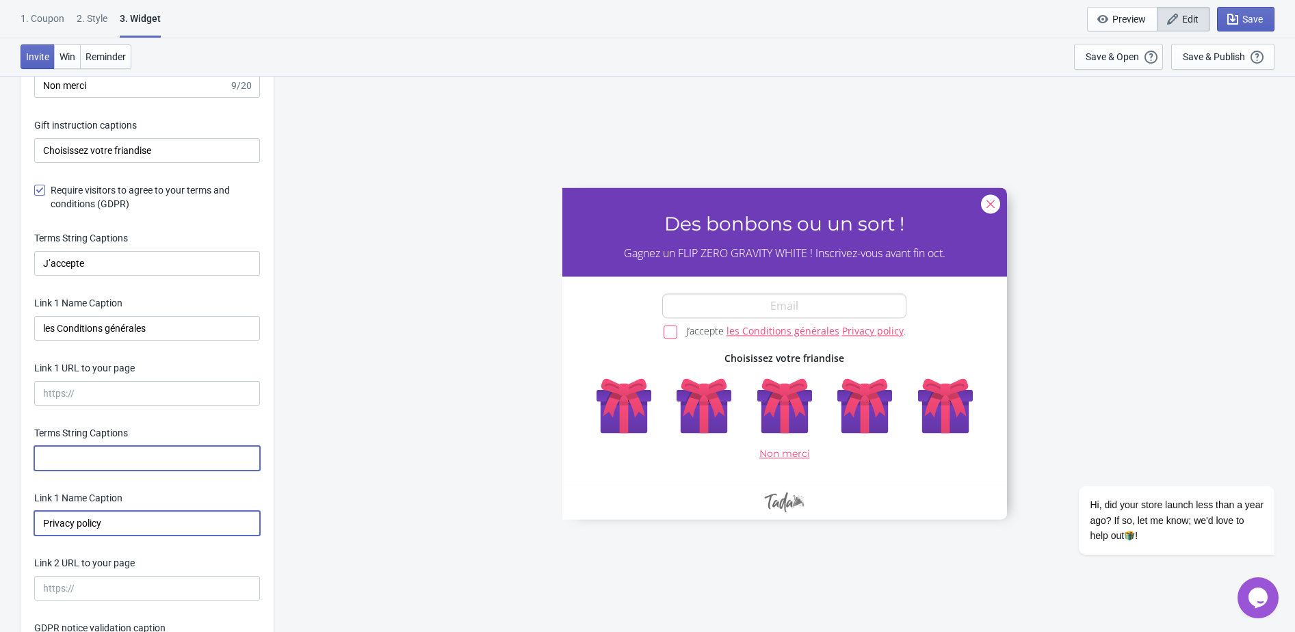
click at [116, 534] on input "Privacy policy" at bounding box center [147, 523] width 226 height 25
click at [97, 392] on input "Link 1 URL to your page" at bounding box center [147, 393] width 226 height 25
paste input "https://eustore.tenga.co/pages/trick-or-treat-sign-up-terms-and-conditions"
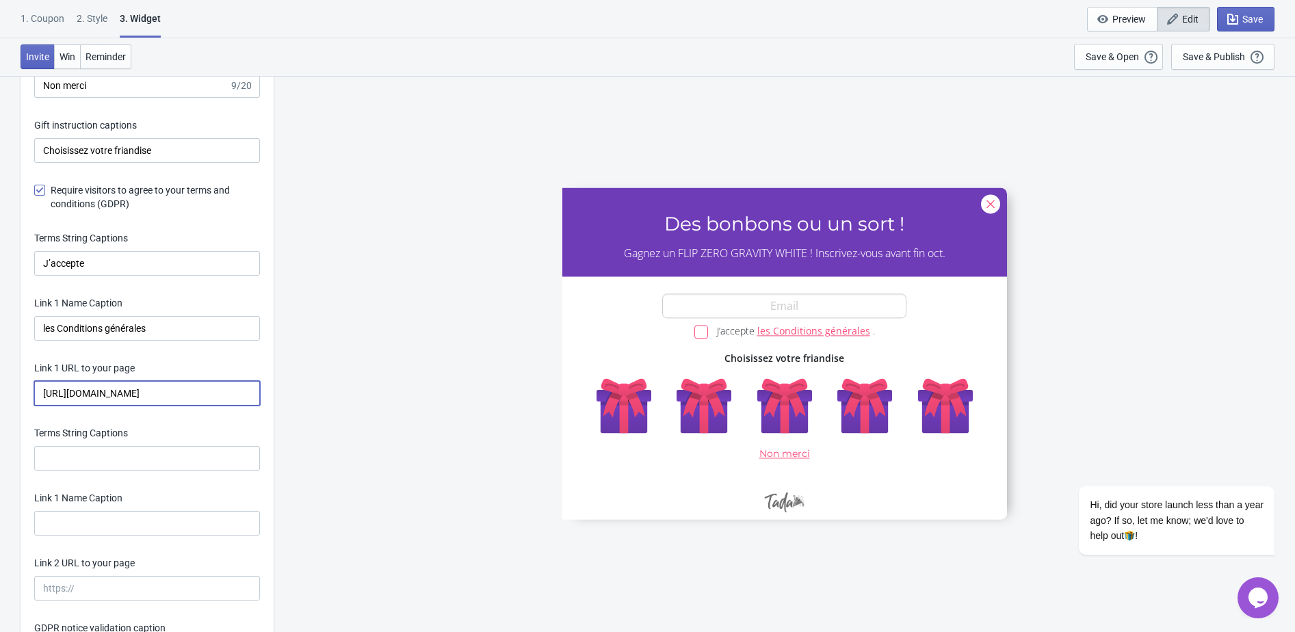
scroll to position [0, 127]
click at [77, 395] on input "https://eustore.tenga.co/pages/trick-or-treat-sign-up-terms-and-conditions" at bounding box center [147, 393] width 226 height 25
click at [151, 396] on input "https://eustore.tenga.co/pages/trick-or-treat-sign-up-terms-and-conditions" at bounding box center [147, 393] width 226 height 25
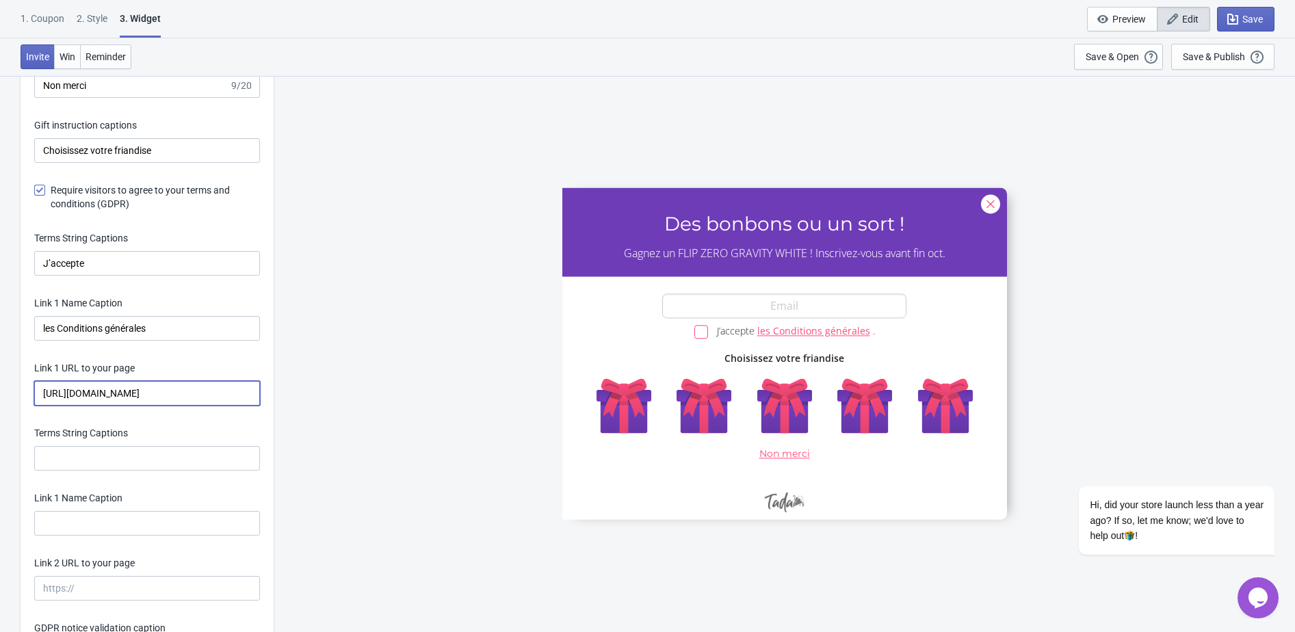
drag, startPoint x: 191, startPoint y: 397, endPoint x: 356, endPoint y: 400, distance: 165.5
paste input "le-formulaire-special-un-bonbon-ou-un-sort"
type input "https://eustore.tenga.co/fr/pages/le-formulaire-special-un-bonbon-ou-un-sort"
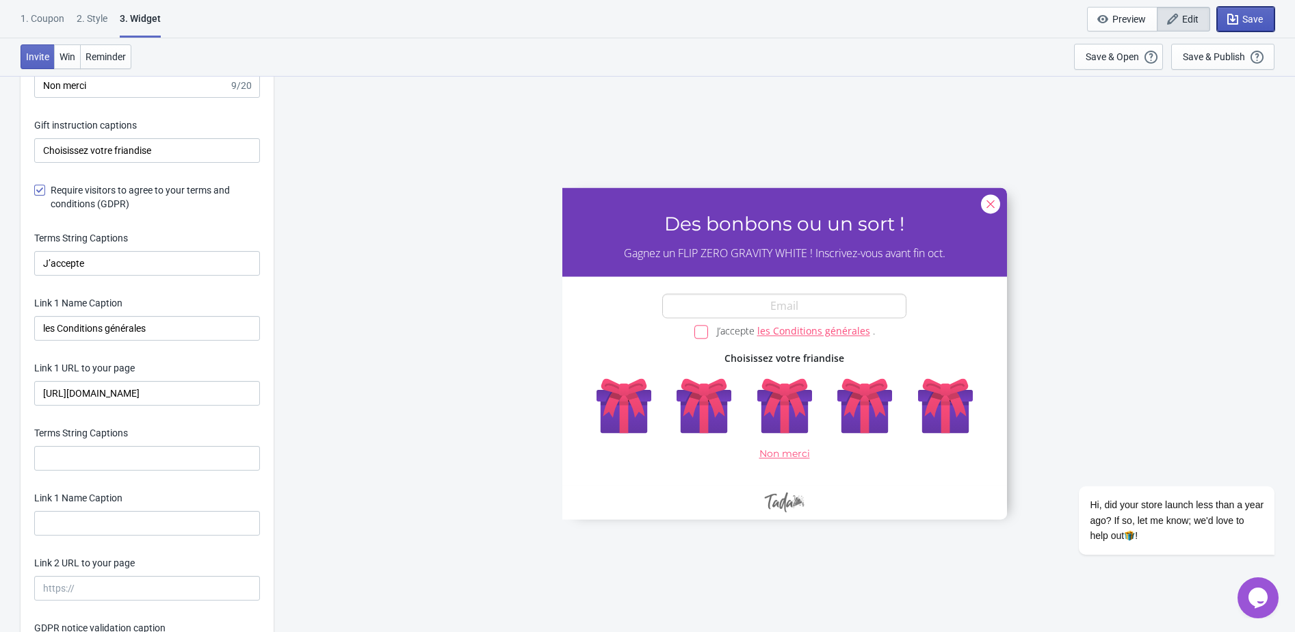
scroll to position [0, 0]
click at [1247, 17] on span "Save" at bounding box center [1252, 19] width 21 height 11
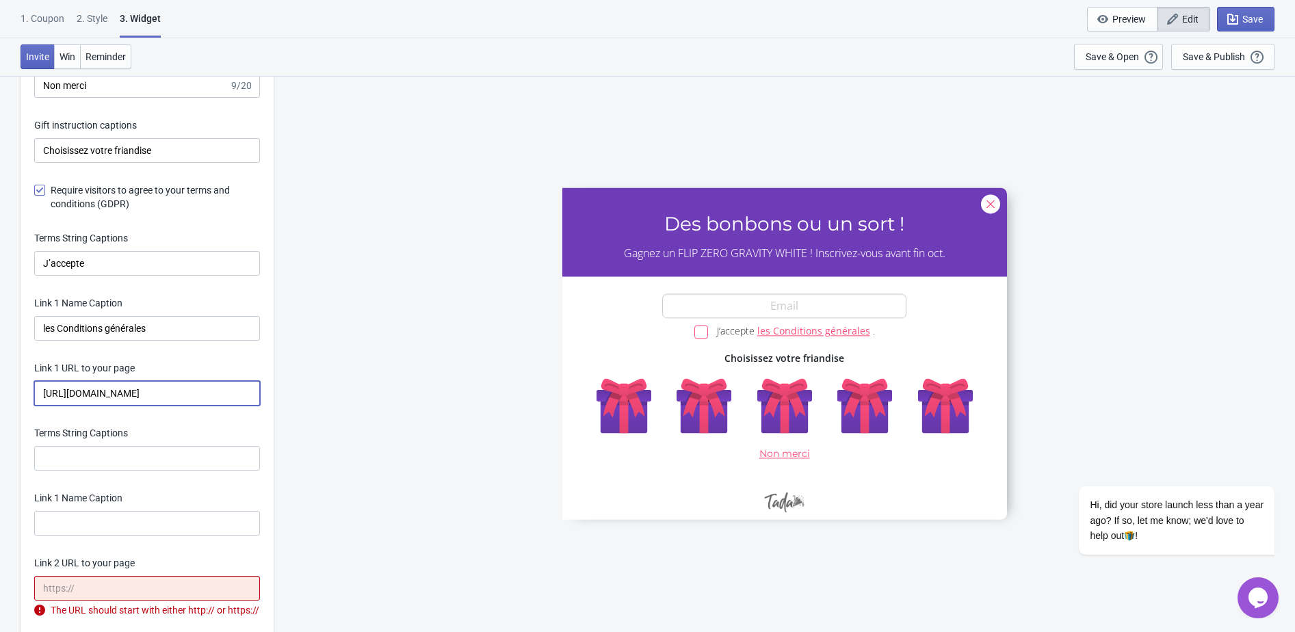
click at [174, 390] on input "https://eustore.tenga.co/fr/pages/le-formulaire-special-un-bonbon-ou-un-sort" at bounding box center [147, 393] width 226 height 25
click at [148, 585] on input "Link 2 URL to your page" at bounding box center [147, 588] width 226 height 25
paste input "https://eustore.tenga.co/fr/pages/le-formulaire-special-un-bonbon-ou-un-sort"
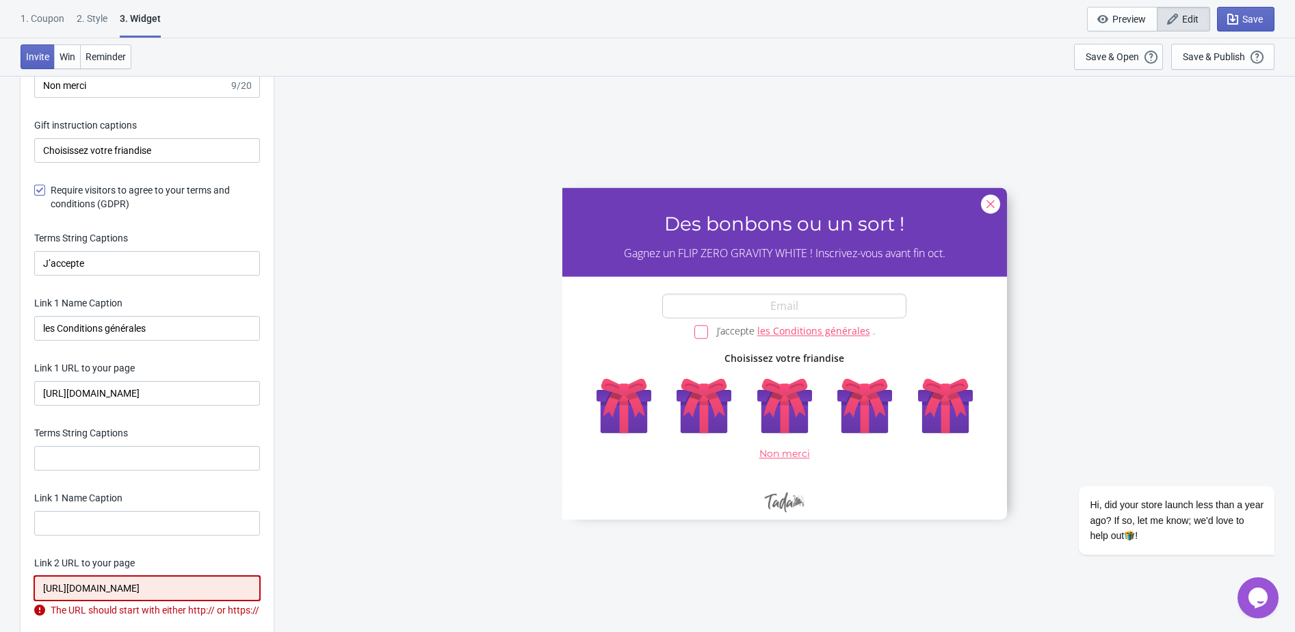
scroll to position [0, 137]
type input "https://eustore.tenga.co/fr/pages/le-formulaire-special-un-bonbon-ou-un-sort"
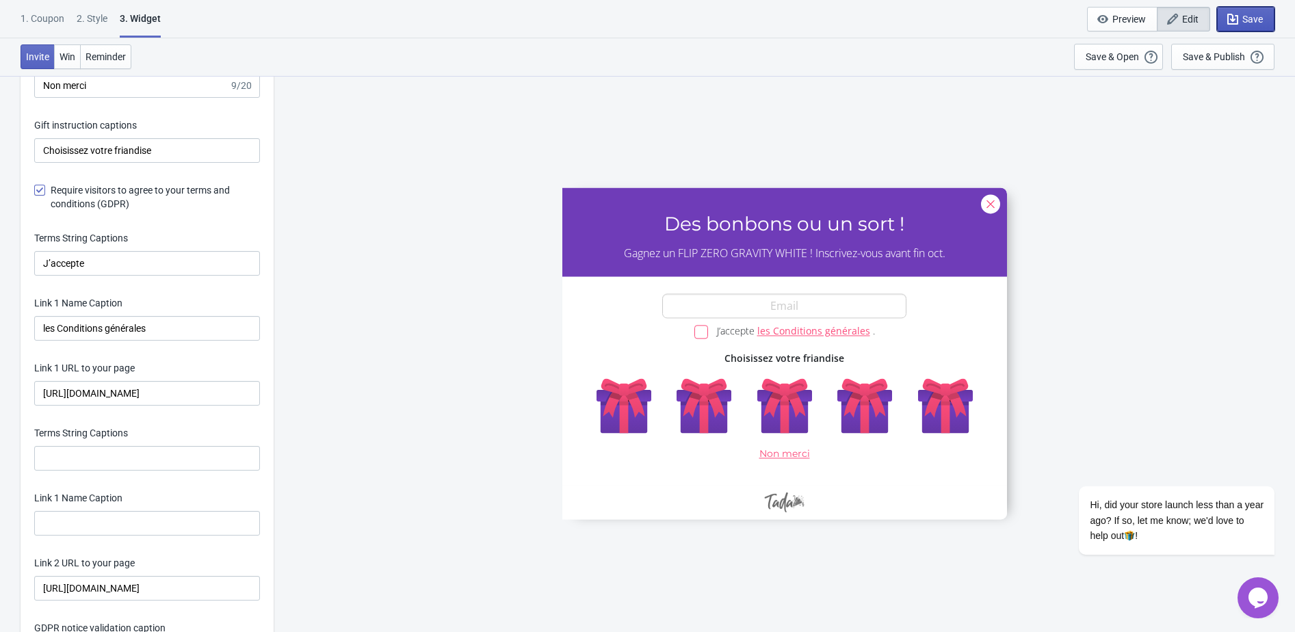
scroll to position [0, 0]
click at [1262, 16] on span "Save" at bounding box center [1252, 19] width 21 height 11
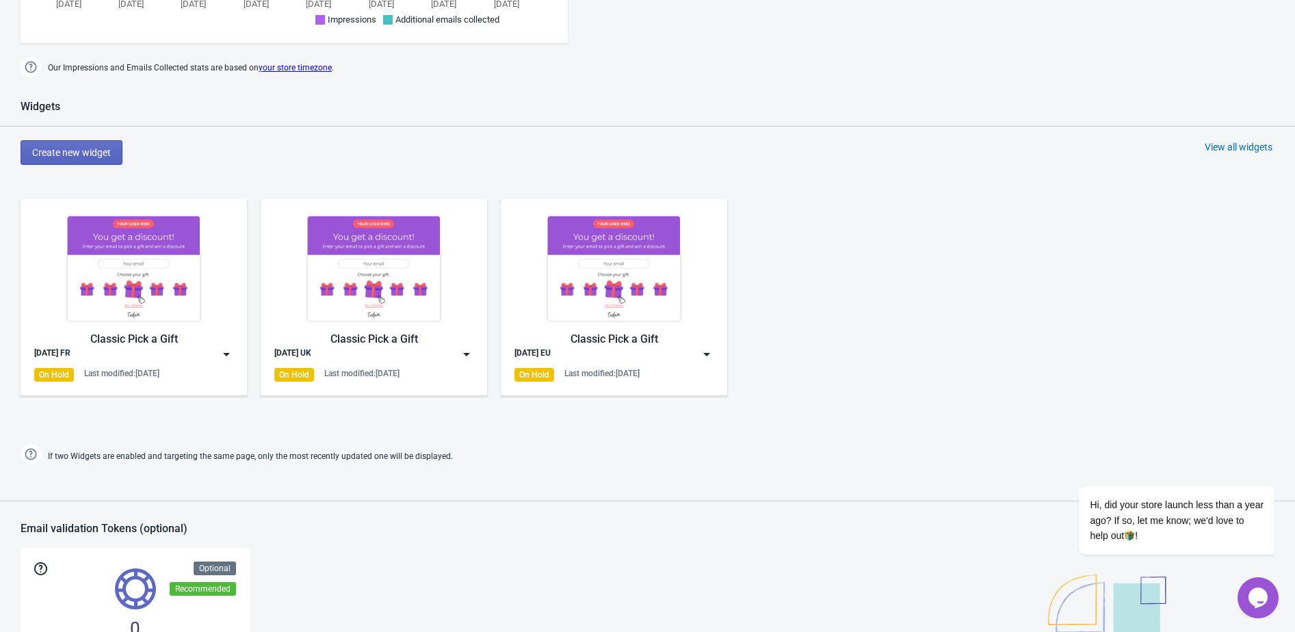
scroll to position [667, 0]
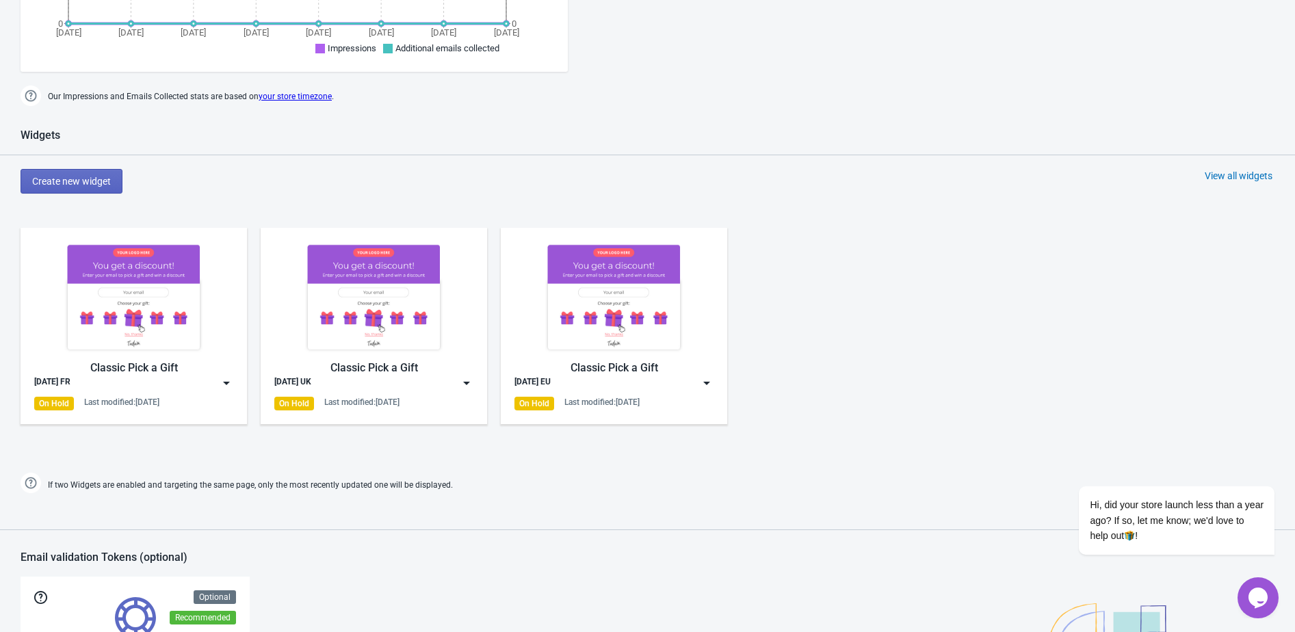
click at [1245, 172] on div "View all widgets" at bounding box center [1238, 176] width 68 height 14
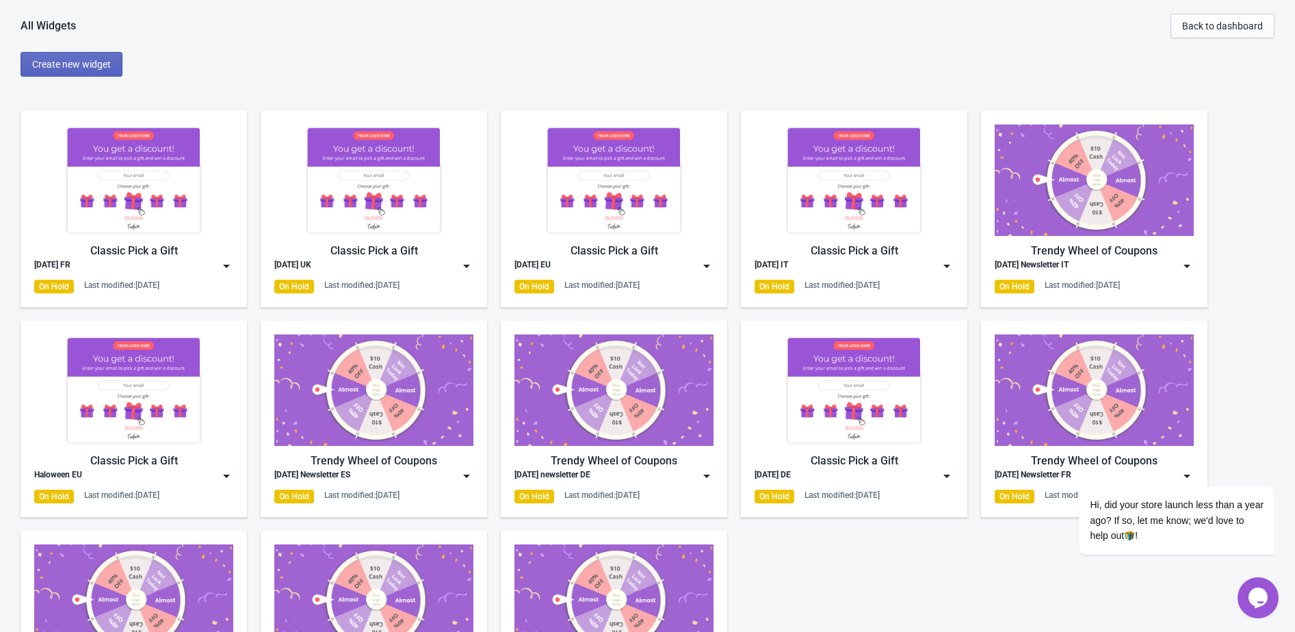
click at [222, 267] on img at bounding box center [227, 266] width 14 height 14
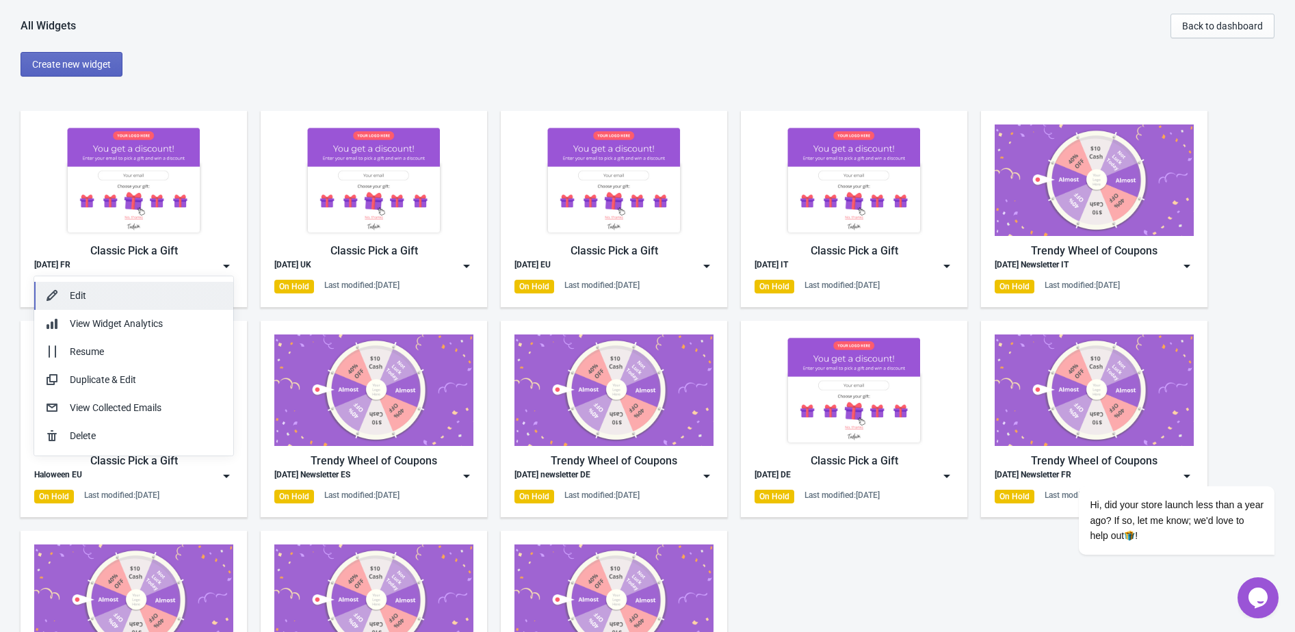
click at [211, 289] on div "Edit" at bounding box center [146, 296] width 153 height 14
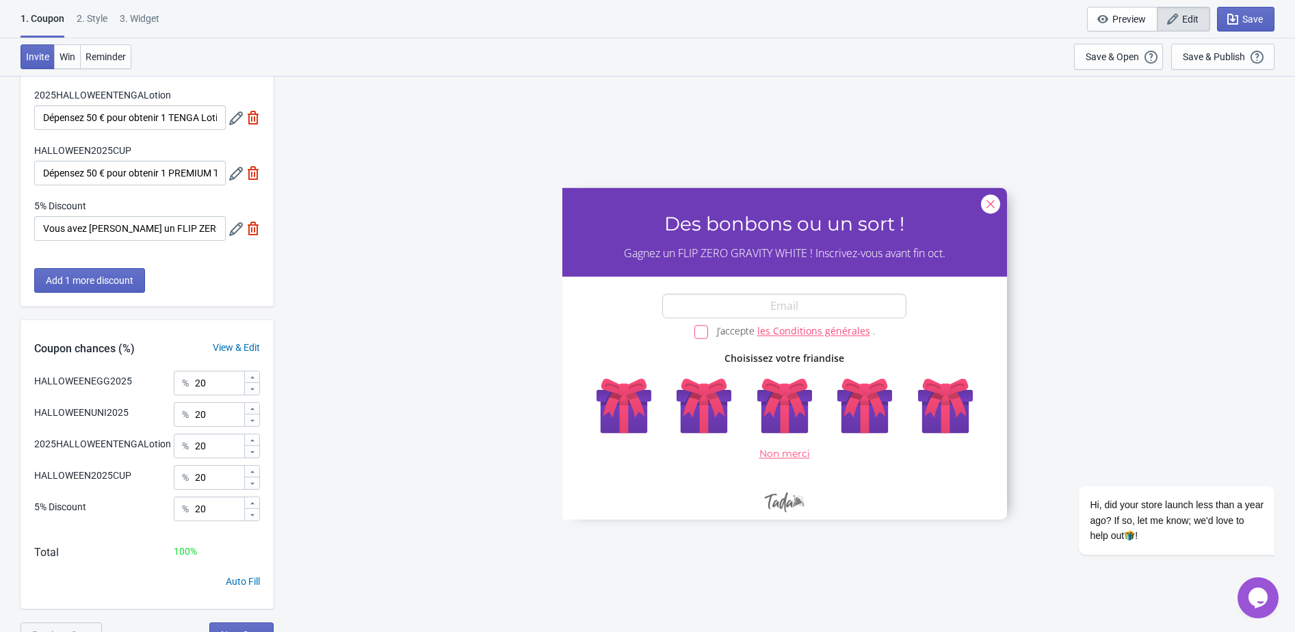
scroll to position [185, 0]
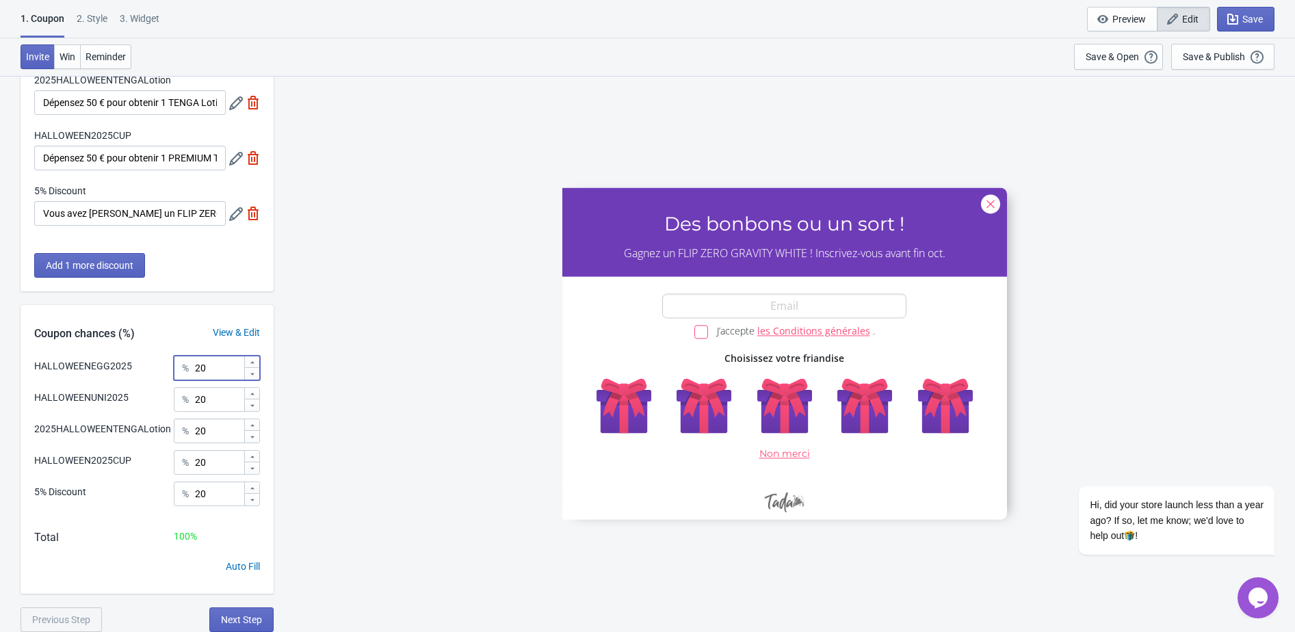
click at [198, 375] on input "20" at bounding box center [218, 368] width 49 height 25
click at [207, 375] on input "20" at bounding box center [218, 368] width 49 height 25
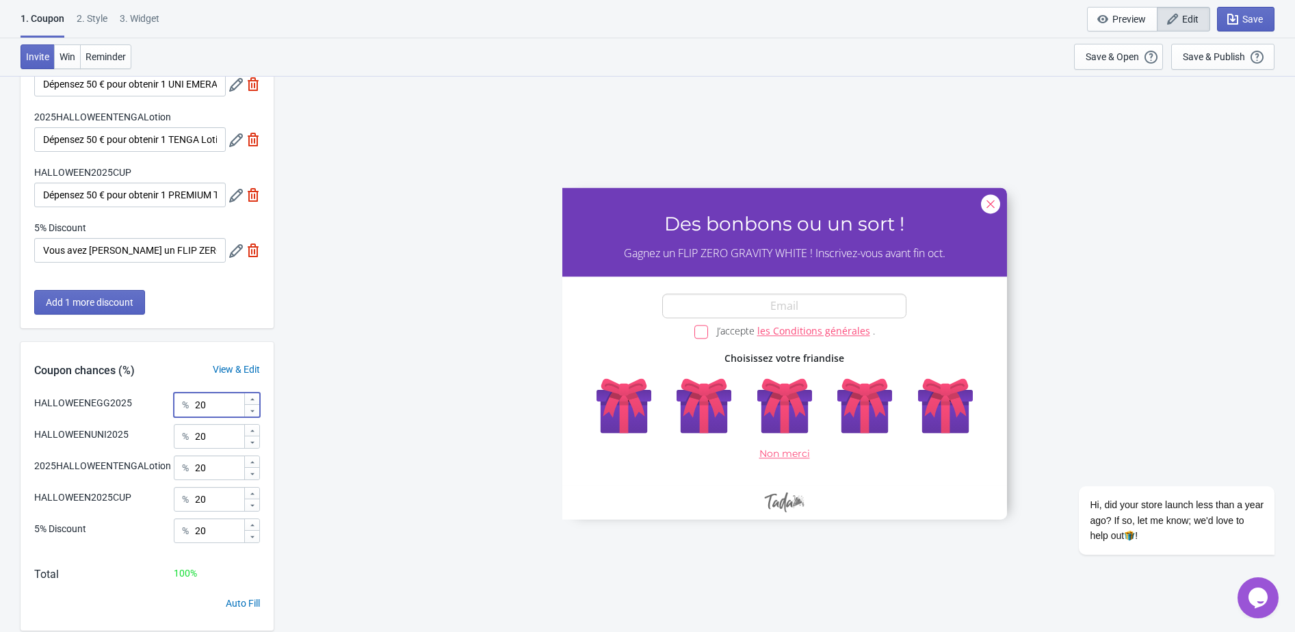
scroll to position [142, 0]
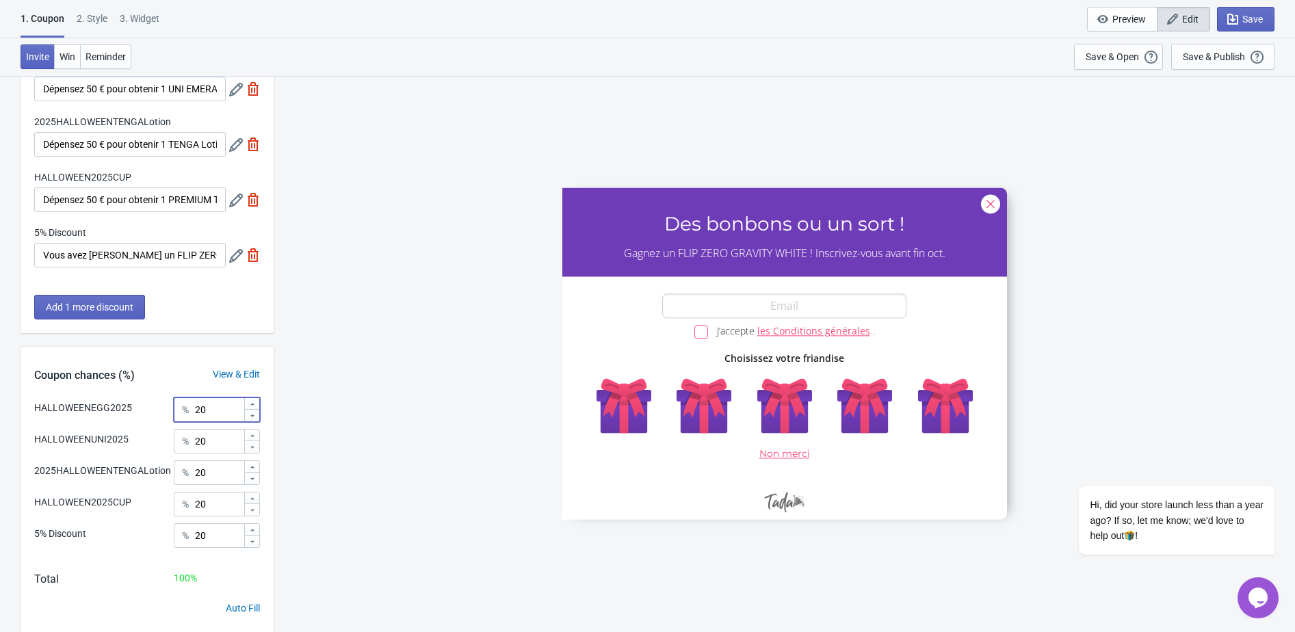
click at [230, 257] on icon at bounding box center [236, 256] width 14 height 14
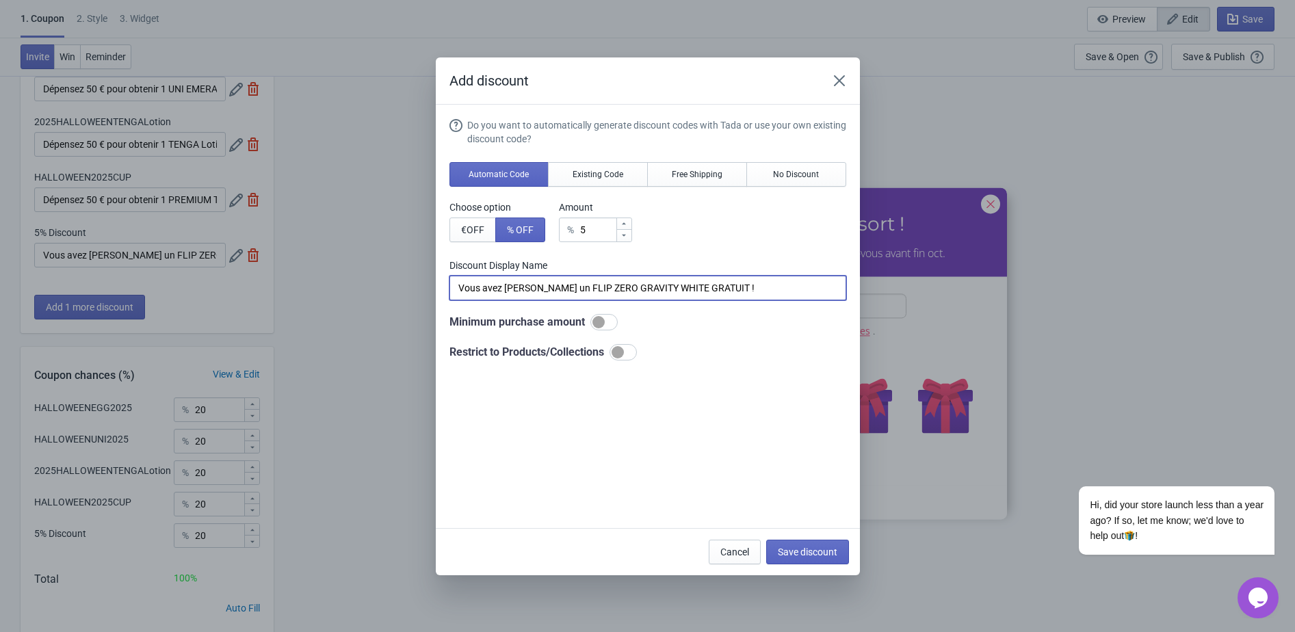
click at [516, 289] on input "Vous avez gagné un FLIP ZERO GRAVITY WHITE GRATUIT !" at bounding box center [647, 288] width 397 height 25
click at [602, 179] on span "Existing Code" at bounding box center [597, 174] width 51 height 11
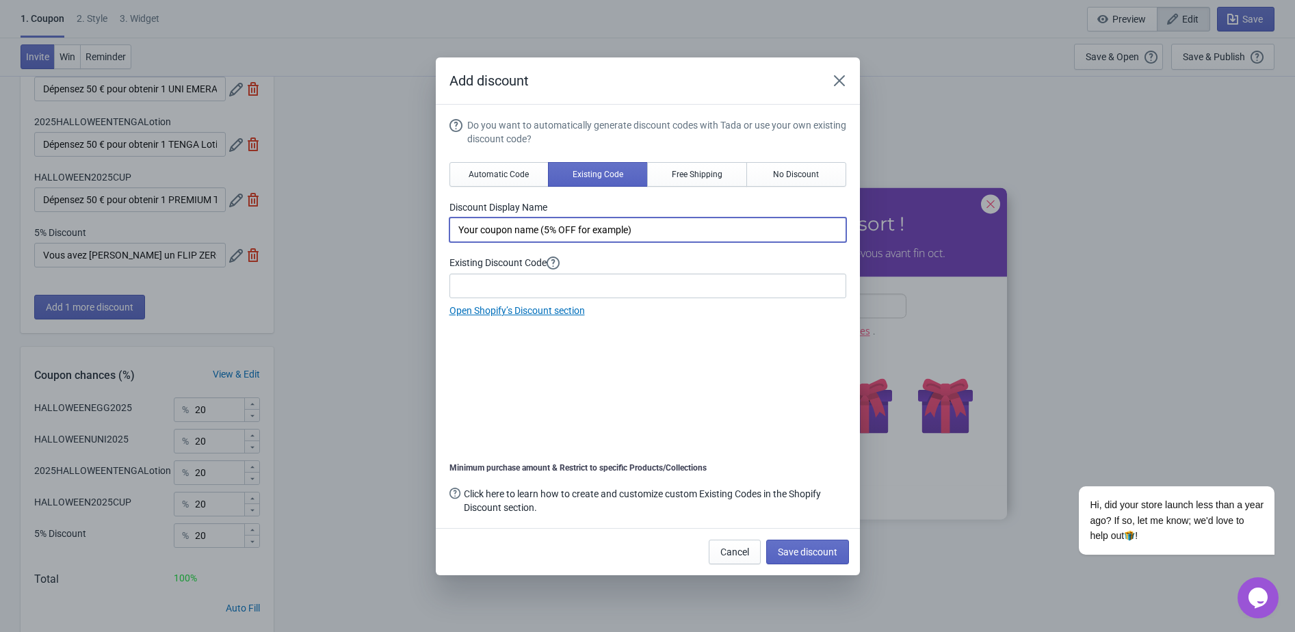
click at [556, 235] on input "Your coupon name (5% OFF for example)" at bounding box center [647, 229] width 397 height 25
click at [556, 236] on input "Your coupon name (5% OFF for example)" at bounding box center [647, 229] width 397 height 25
paste input "Vous avez gagné un FLIP ZERO GRAVITY WHITE GRATUIT !"
type input "Vous avez gagné un FLIP ZERO GRAVITY WHITE GRATUIT !"
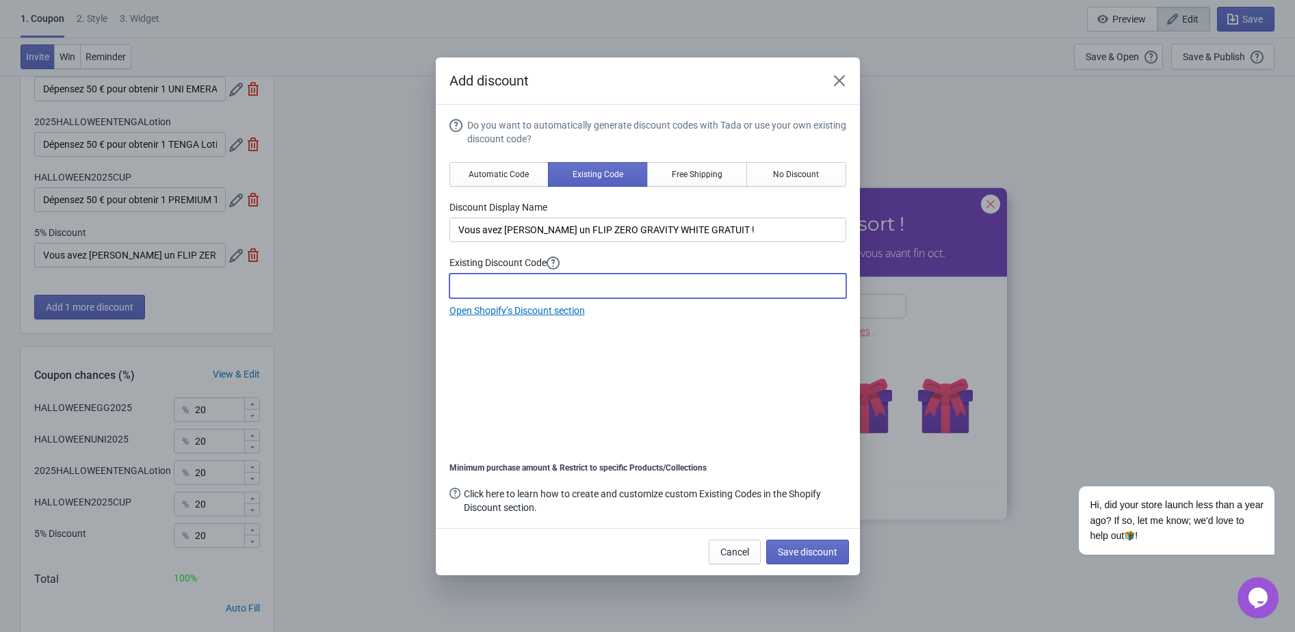
click at [494, 289] on input at bounding box center [647, 286] width 397 height 25
paste input "GRAVITYHALLOWEEN2025"
type input "GRAVITYHALLOWEEN2025"
click at [812, 552] on span "Save discount" at bounding box center [808, 551] width 60 height 11
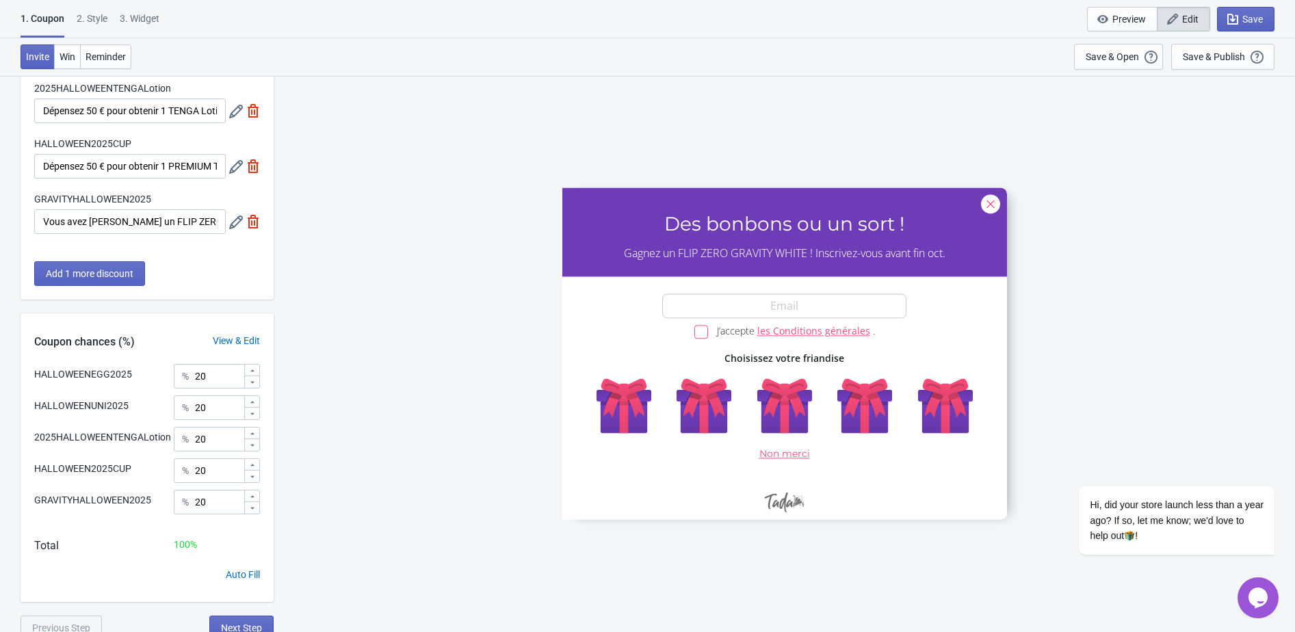
scroll to position [179, 0]
click at [208, 376] on input "20" at bounding box center [218, 373] width 49 height 25
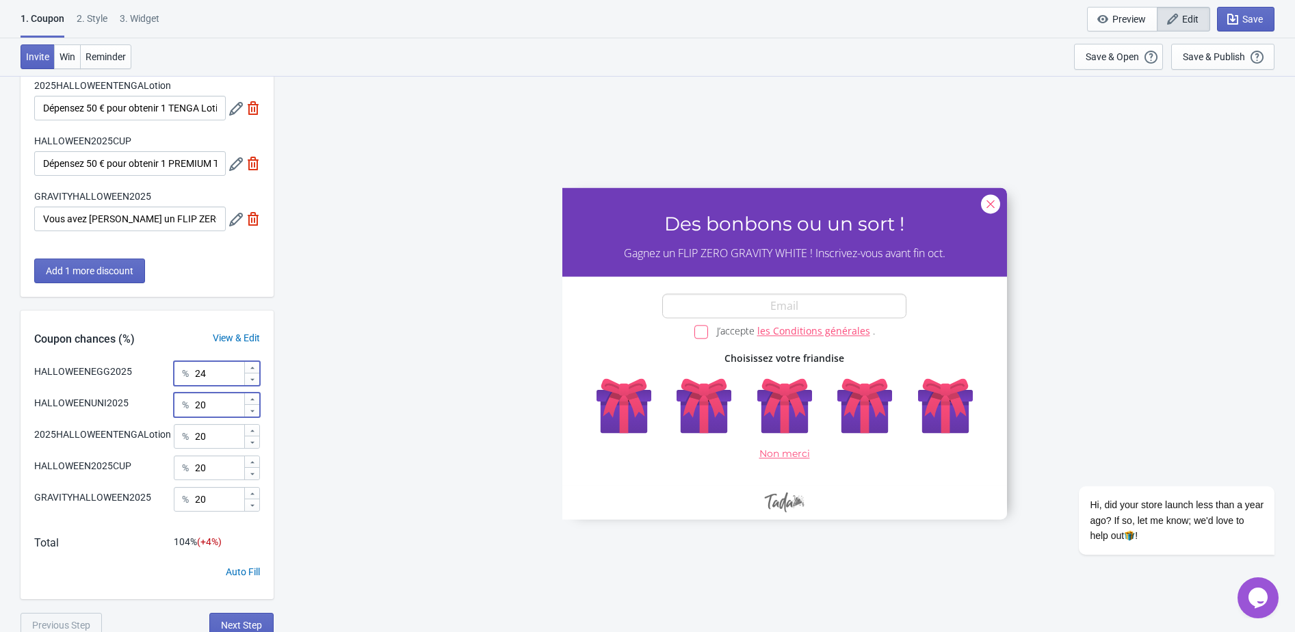
click at [211, 404] on input "20" at bounding box center [218, 405] width 49 height 25
click at [217, 380] on input "24" at bounding box center [218, 373] width 49 height 25
type input "25"
click at [213, 402] on input "20" at bounding box center [218, 405] width 49 height 25
type input "25"
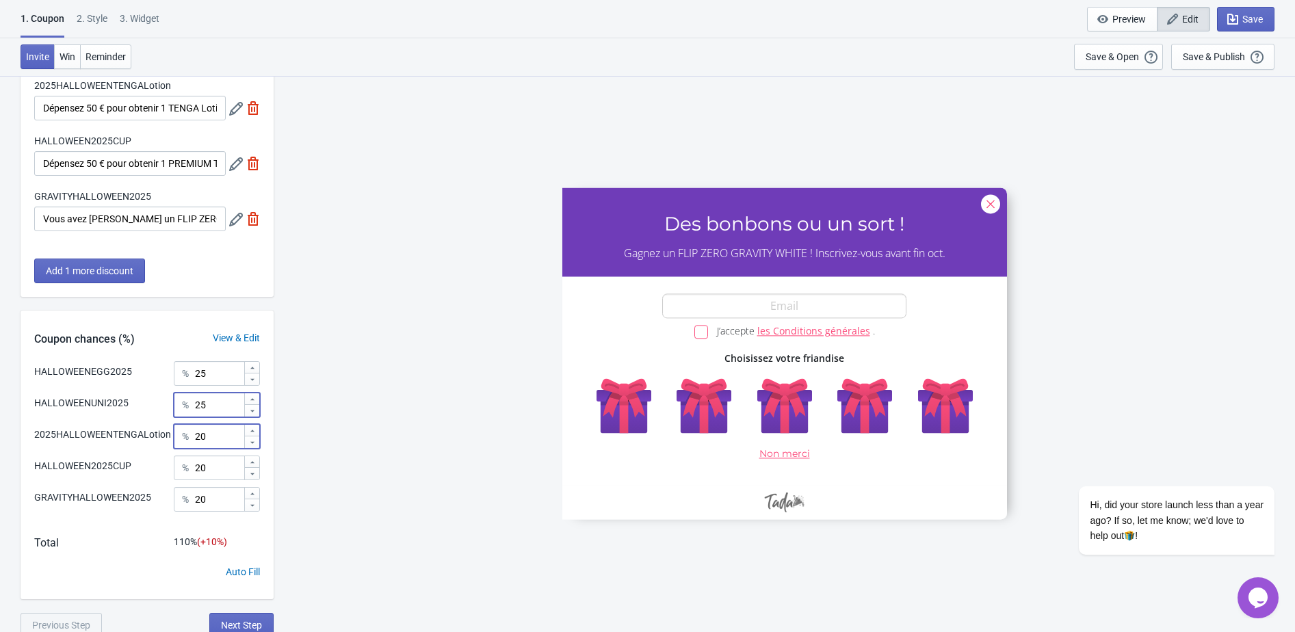
click at [219, 449] on input "20" at bounding box center [218, 436] width 49 height 25
type input "25"
click at [220, 480] on input "20" at bounding box center [218, 467] width 49 height 25
type input "25"
click at [213, 512] on input "20" at bounding box center [218, 499] width 49 height 25
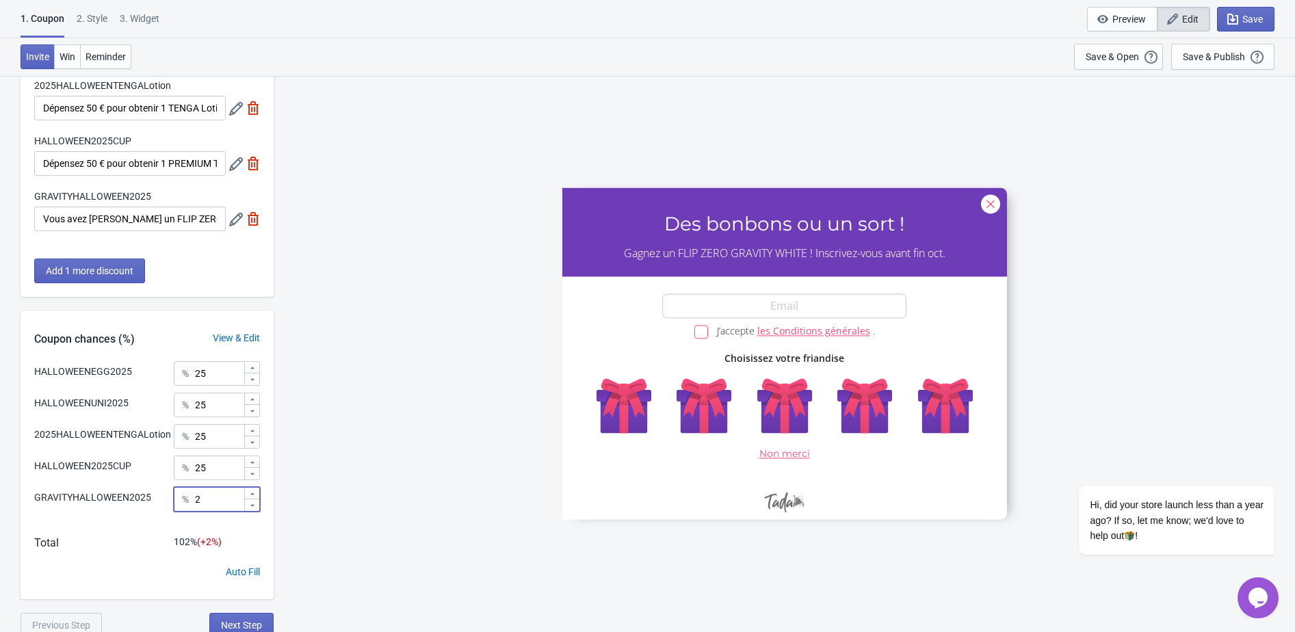
type input "2"
click at [217, 480] on input "25" at bounding box center [218, 467] width 49 height 25
type input "24.87"
click at [217, 512] on input "2" at bounding box center [218, 499] width 49 height 25
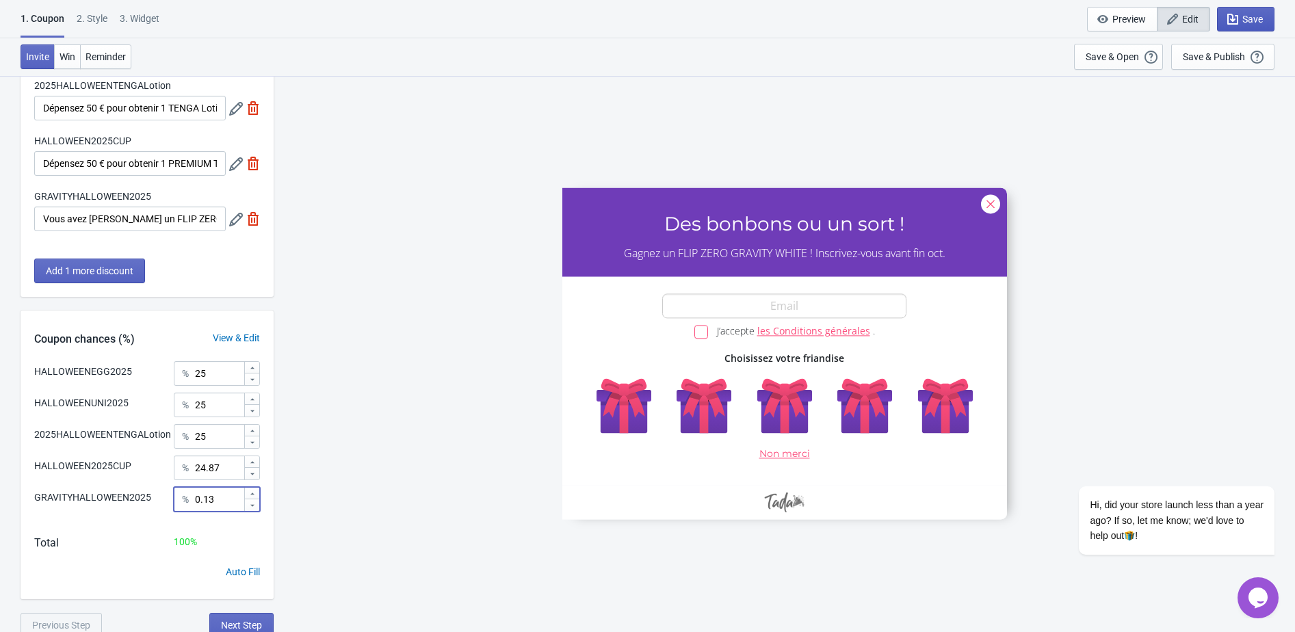
type input "0.13"
click at [1234, 16] on icon "button" at bounding box center [1233, 19] width 14 height 14
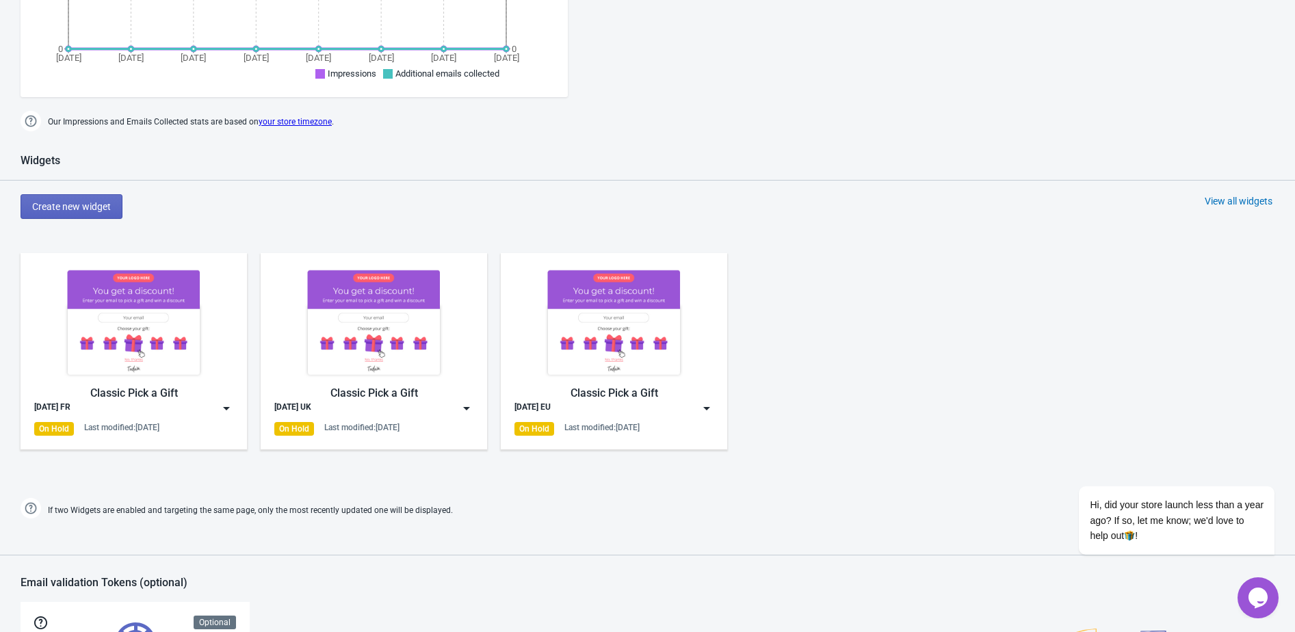
scroll to position [660, 0]
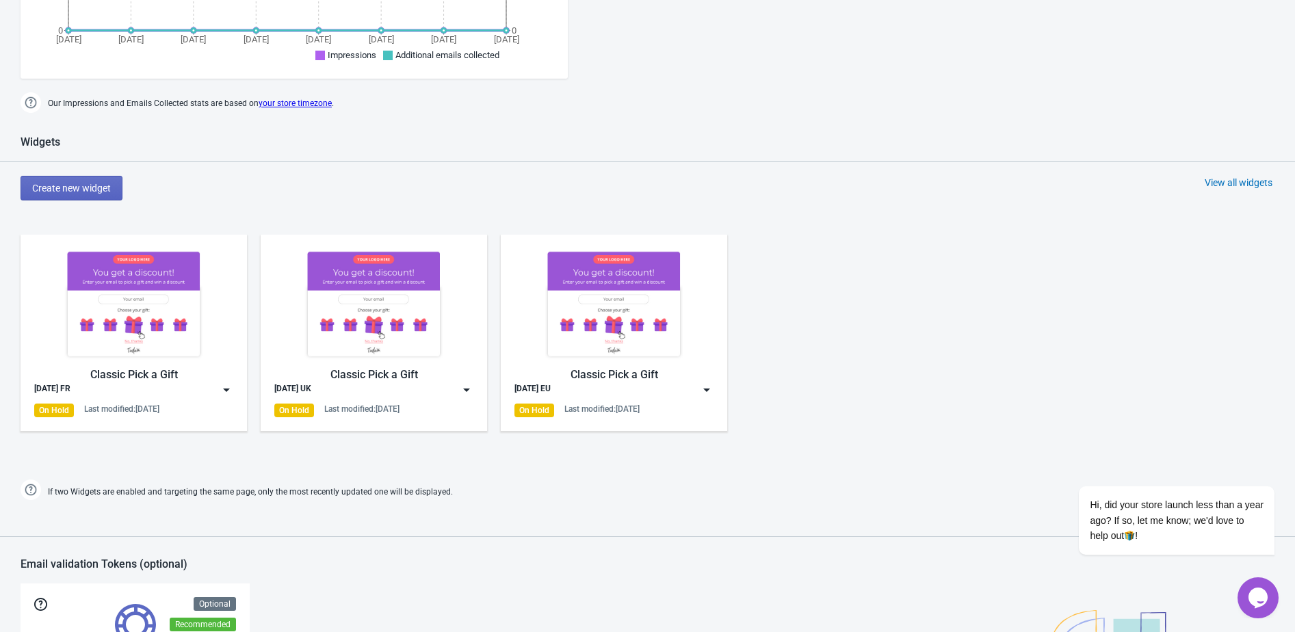
click at [1230, 181] on div "View all widgets" at bounding box center [1238, 183] width 68 height 14
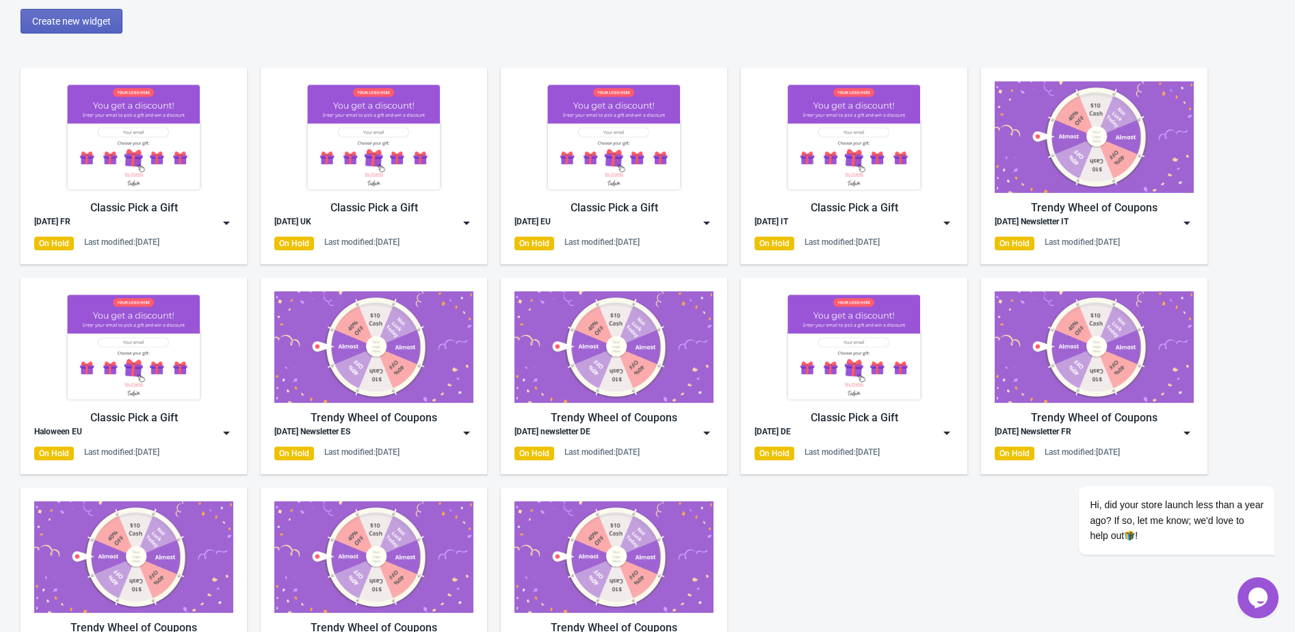
scroll to position [39, 0]
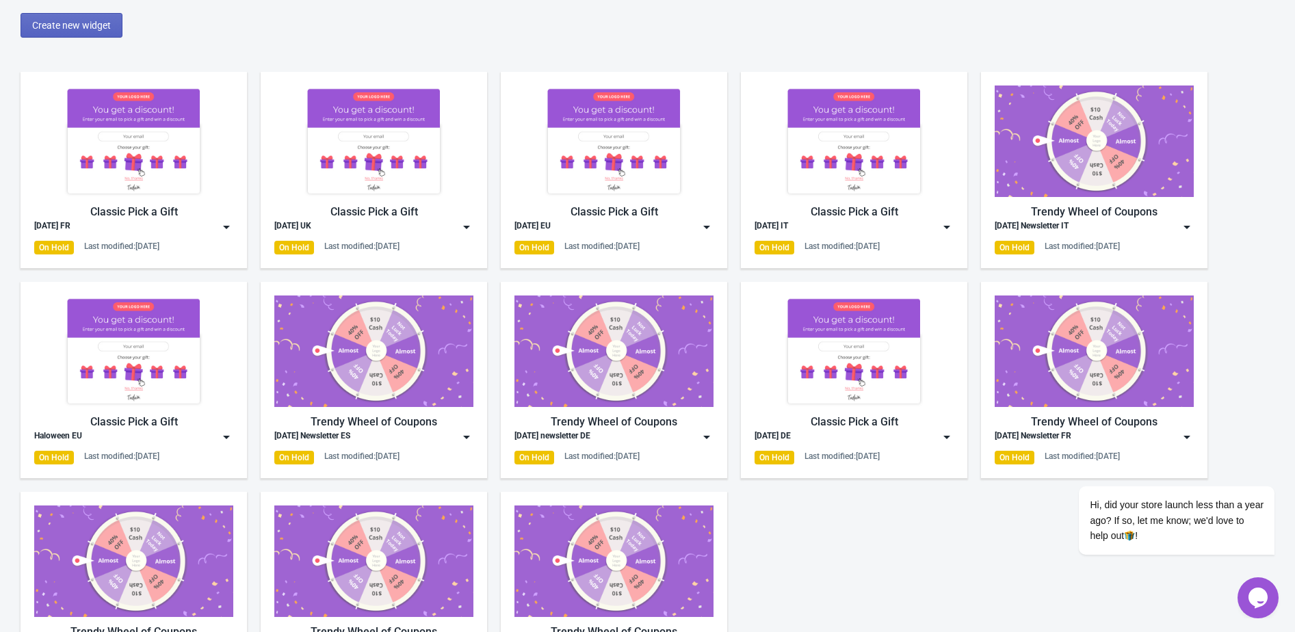
click at [949, 433] on img at bounding box center [947, 437] width 14 height 14
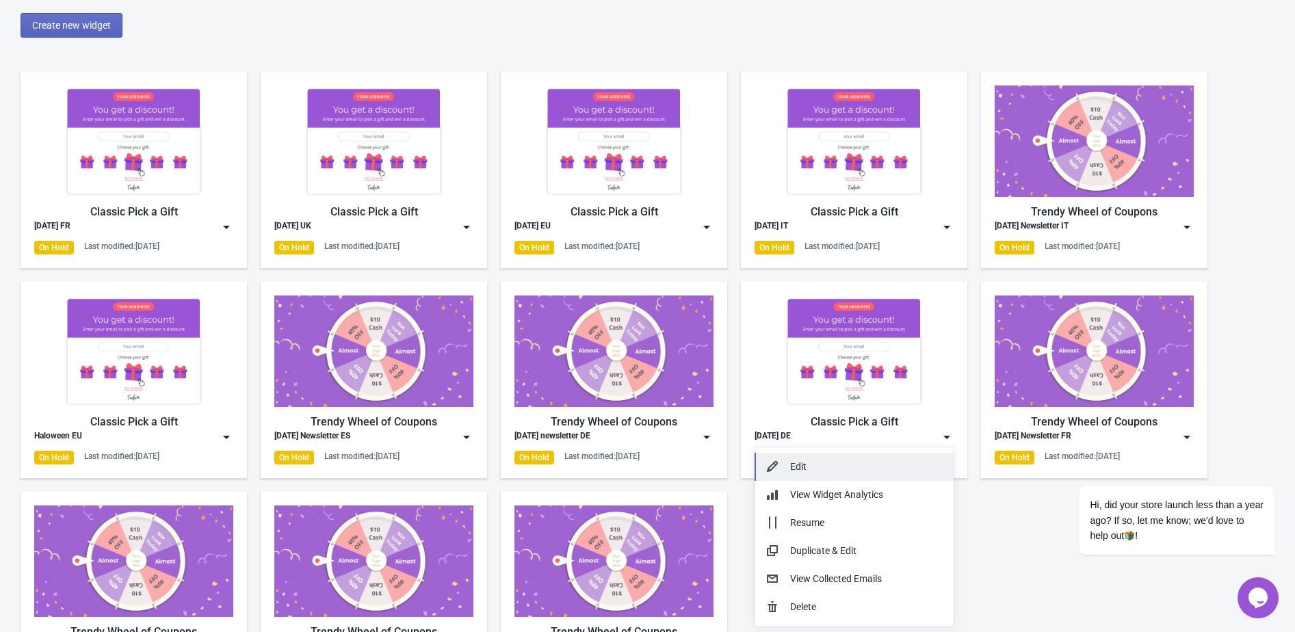
click at [892, 471] on div "Edit" at bounding box center [866, 467] width 153 height 14
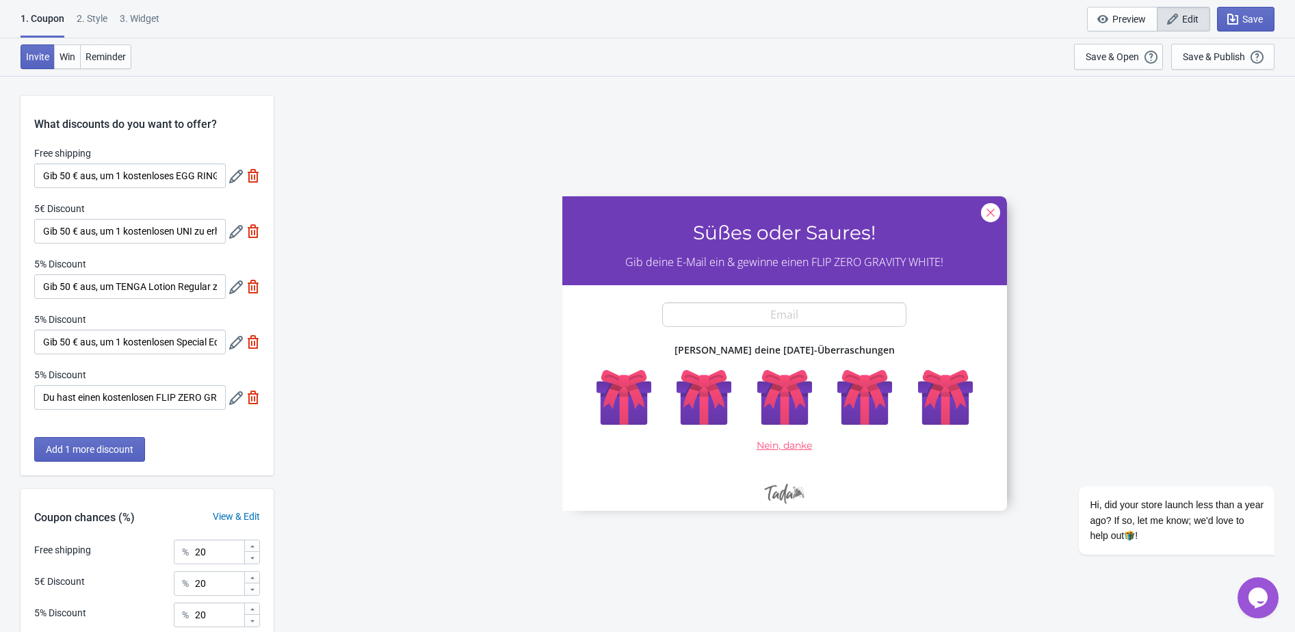
click at [231, 173] on icon at bounding box center [236, 177] width 14 height 14
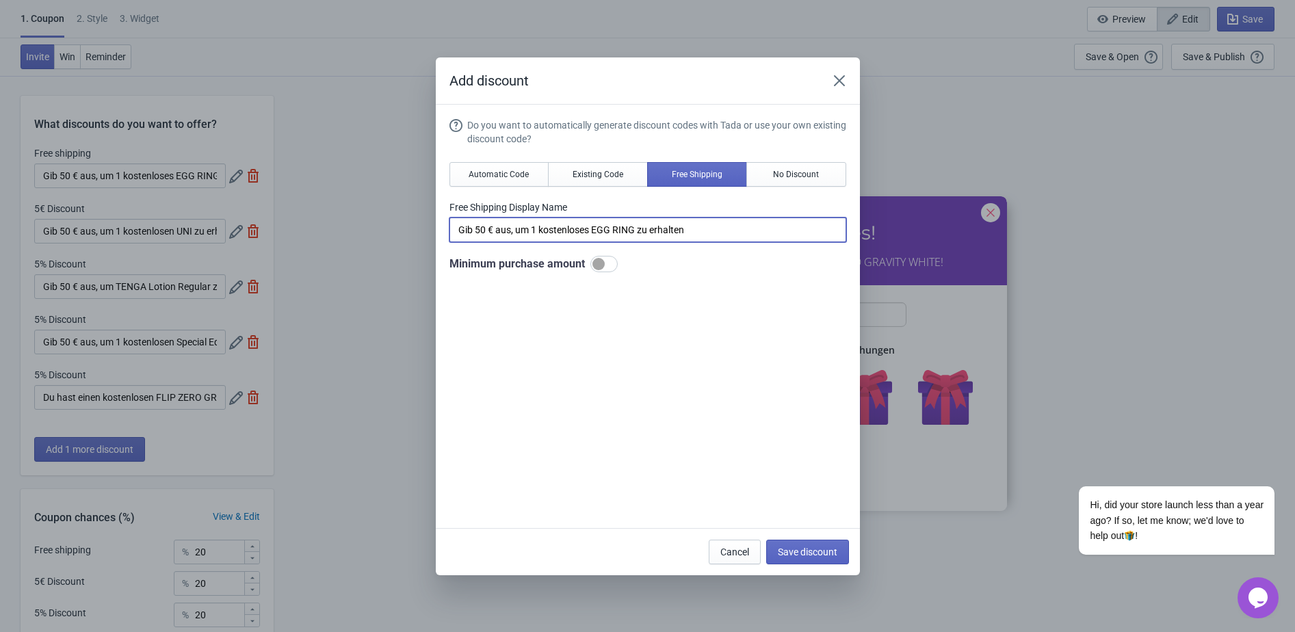
click at [577, 233] on input "Gib 50 € aus, um 1 kostenloses EGG RING zu erhalten" at bounding box center [647, 229] width 397 height 25
click at [576, 229] on input "Gib 50 € aus, um 1 kostenloses EGG RING zu erhalten" at bounding box center [647, 229] width 397 height 25
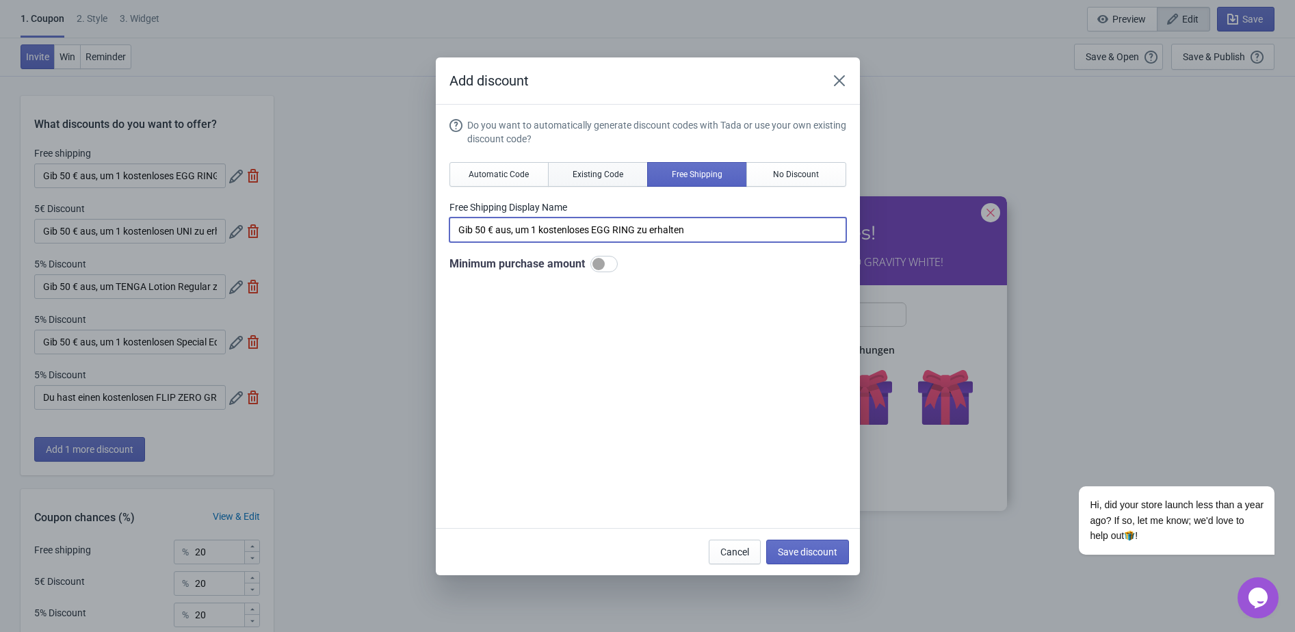
click at [598, 169] on span "Existing Code" at bounding box center [597, 174] width 51 height 11
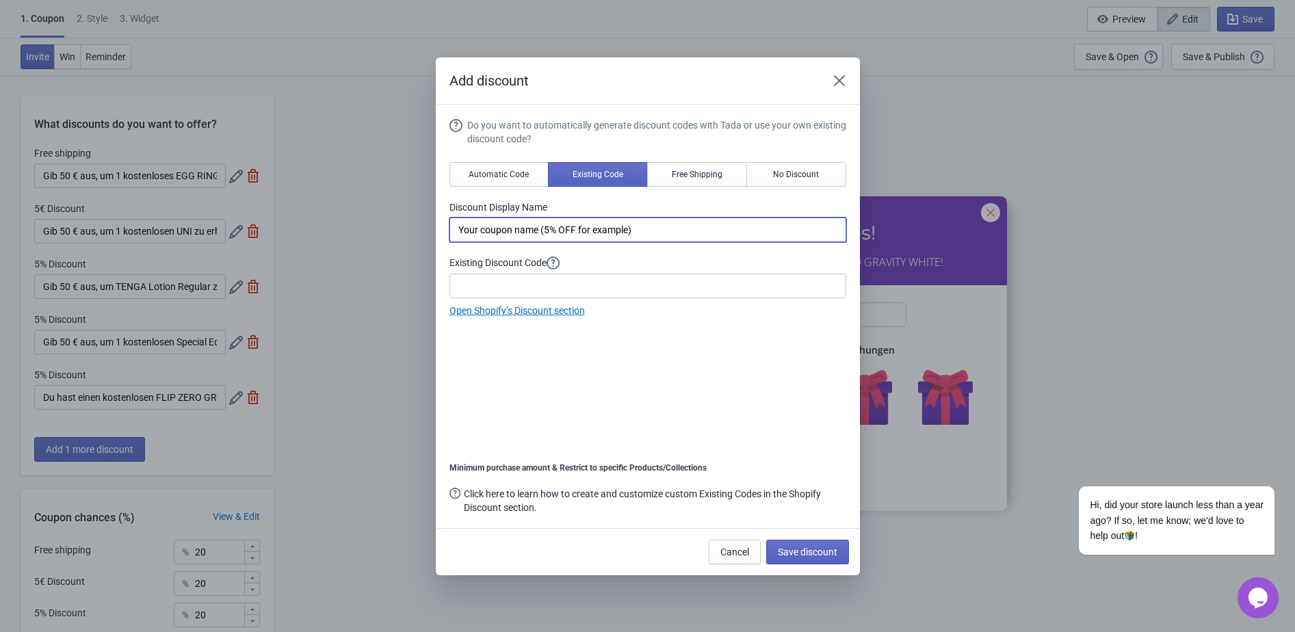
click at [567, 237] on input "Your coupon name (5% OFF for example)" at bounding box center [647, 229] width 397 height 25
paste input "Gib 50 € aus, um 1 kostenloses EGG RING zu erhalten"
type input "Gib 50 € aus, um 1 kostenloses EGG RING zu erhalten"
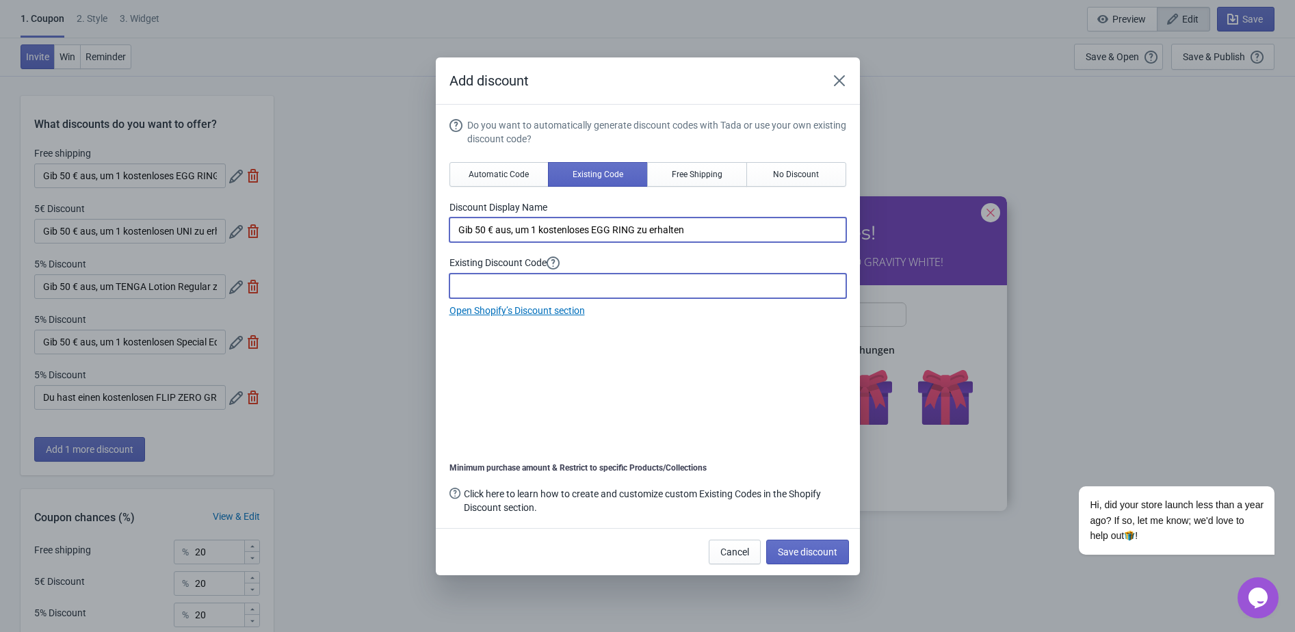
click at [561, 283] on input at bounding box center [647, 286] width 397 height 25
paste input "HALLOWEENEGG2025"
type input "HALLOWEENEGG2025"
click at [828, 558] on button "Save discount" at bounding box center [807, 552] width 83 height 25
type input "HALLOWEENEGG2025"
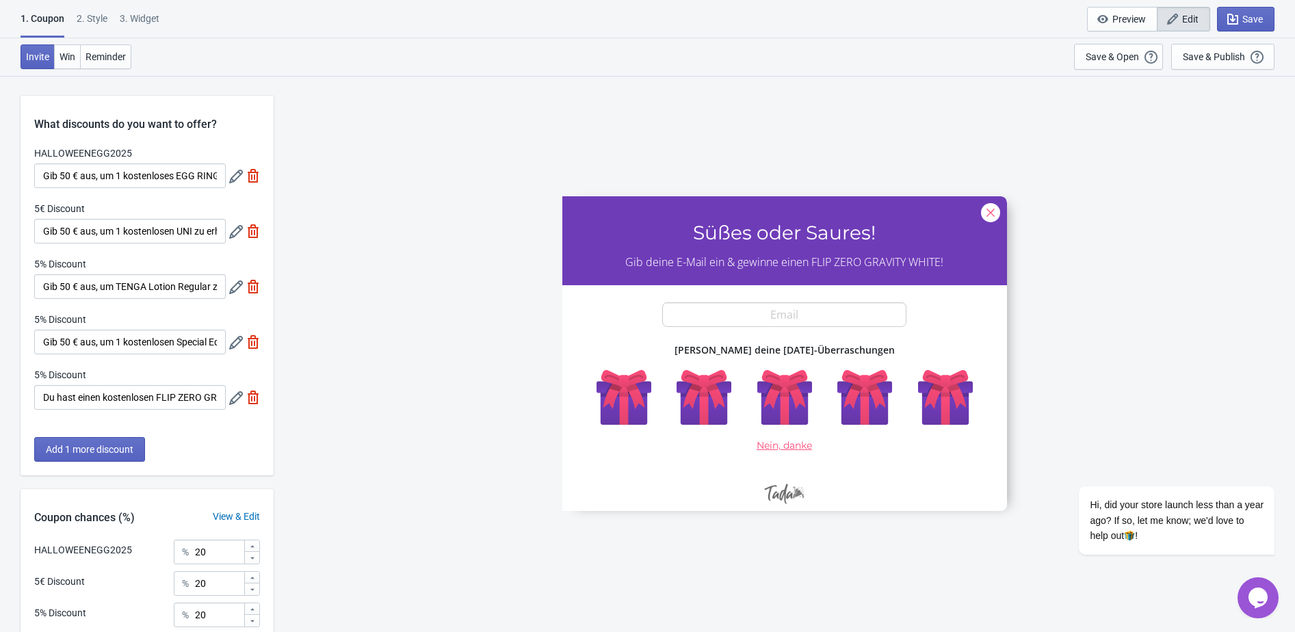
click at [235, 235] on icon at bounding box center [236, 232] width 14 height 14
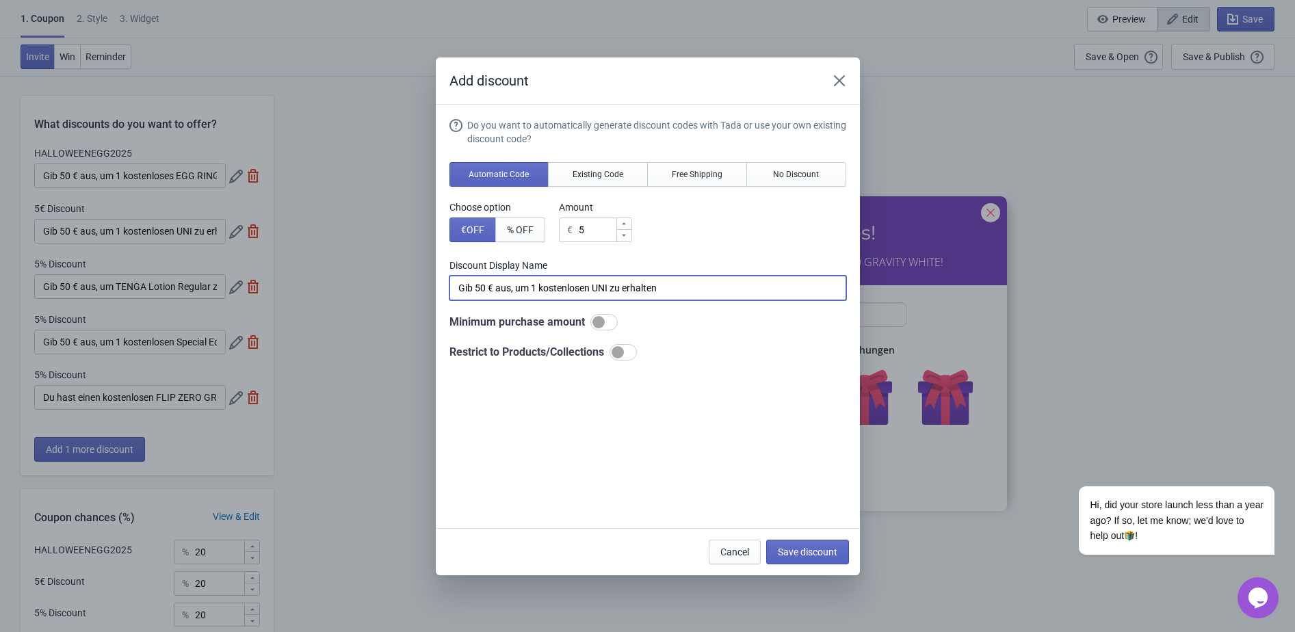
click at [557, 295] on input "Gib 50 € aus, um 1 kostenlosen UNI zu erhalten" at bounding box center [647, 288] width 397 height 25
click at [586, 179] on span "Existing Code" at bounding box center [597, 174] width 51 height 11
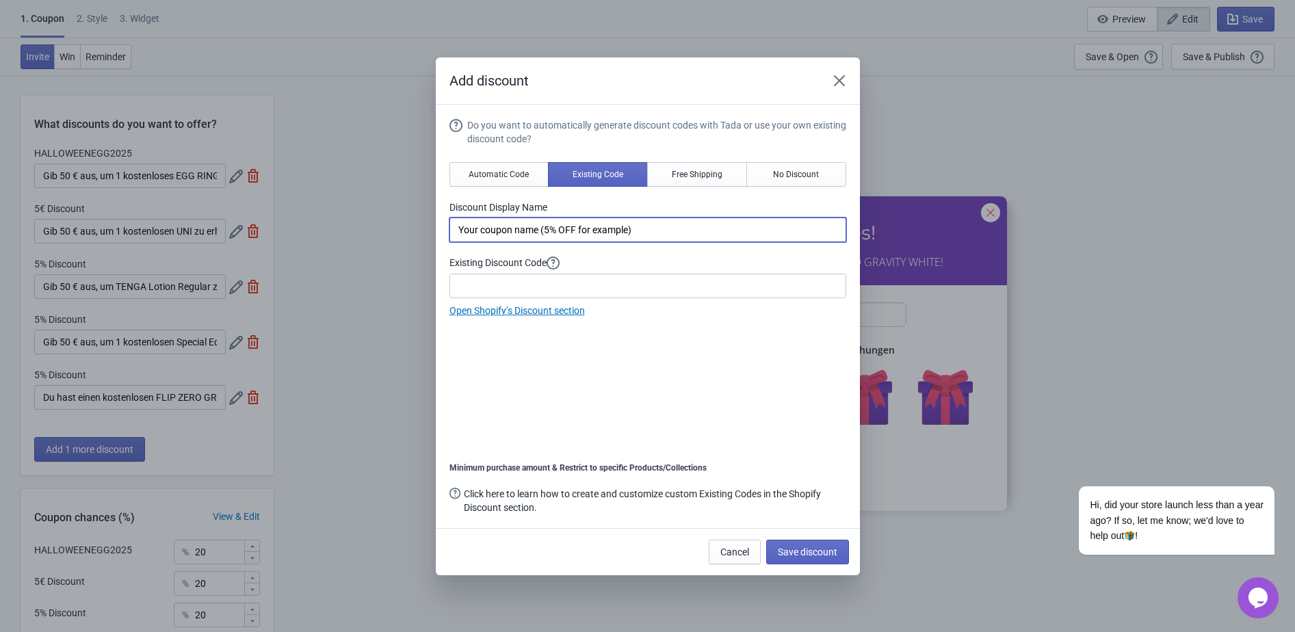
click at [546, 226] on input "Your coupon name (5% OFF for example)" at bounding box center [647, 229] width 397 height 25
paste input "Gib 50 € aus, um 1 kostenlosen UNI zu erhalten"
click at [616, 230] on input "Gib 50 € aus, um 1 kostenlosen UNI zu erhalten" at bounding box center [647, 229] width 397 height 25
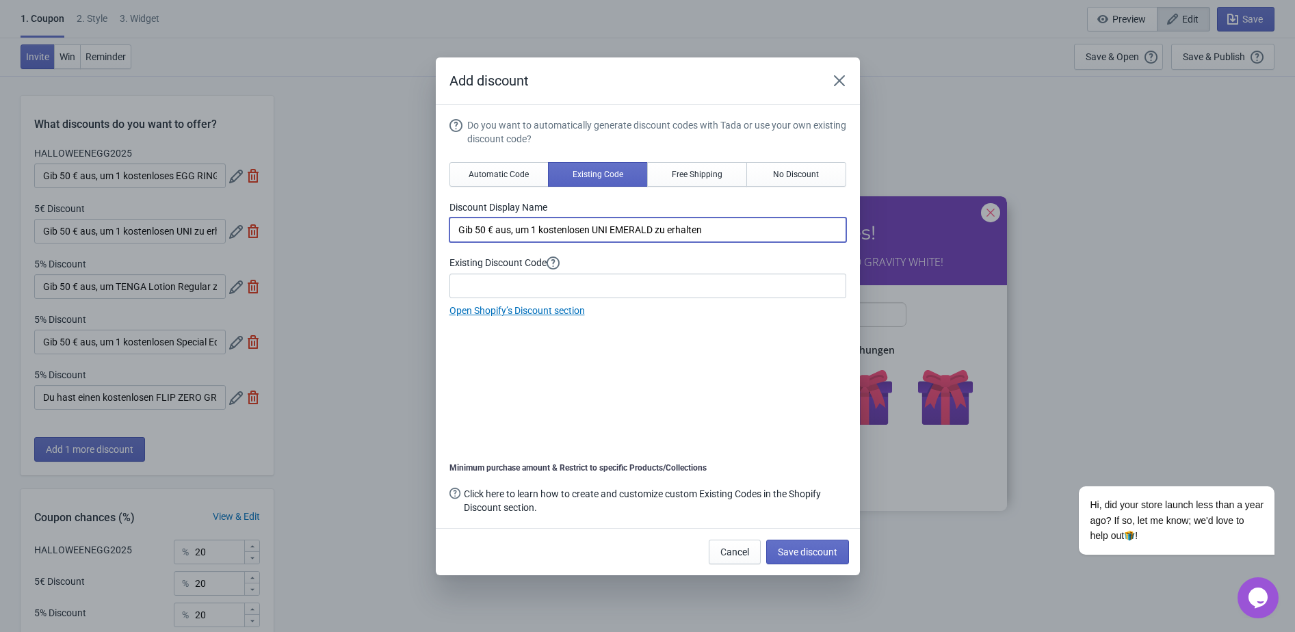
type input "Gib 50 € aus, um 1 kostenlosen UNI EMERALD zu erhalten"
click at [533, 285] on input at bounding box center [647, 286] width 397 height 25
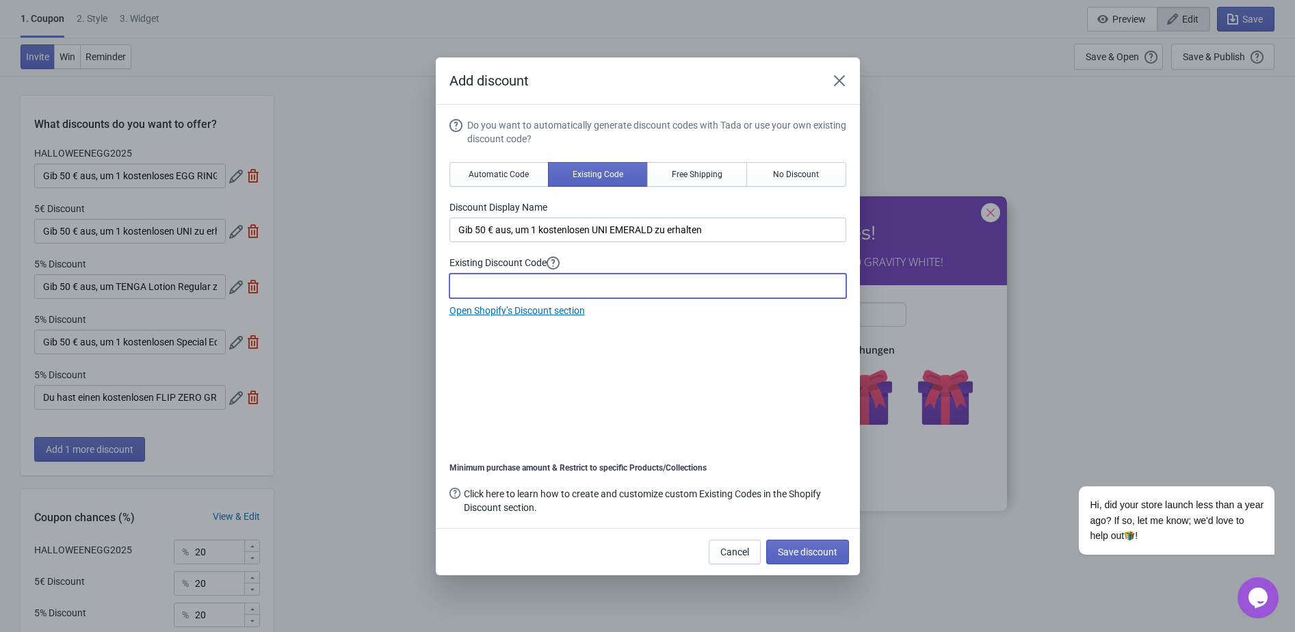
paste input "HALLOWEENUNI2025"
type input "HALLOWEENUNI2025"
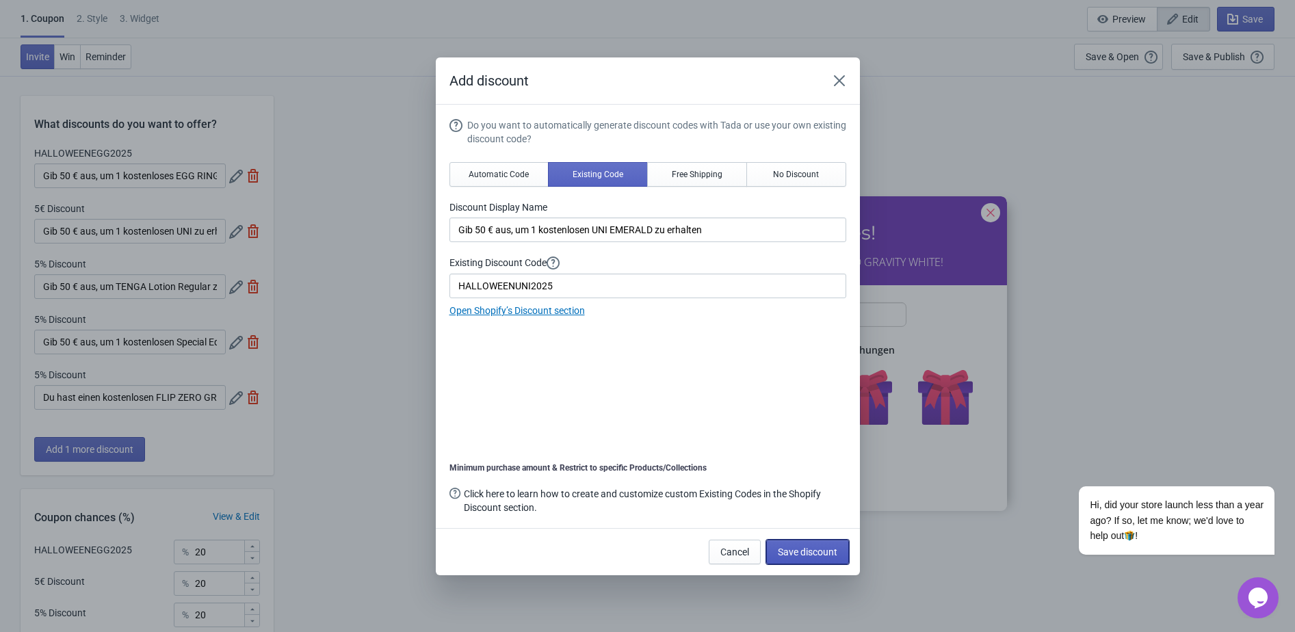
click at [825, 551] on span "Save discount" at bounding box center [808, 551] width 60 height 11
type input "Gib 50 € aus, um 1 kostenlosen UNI EMERALD zu erhalten"
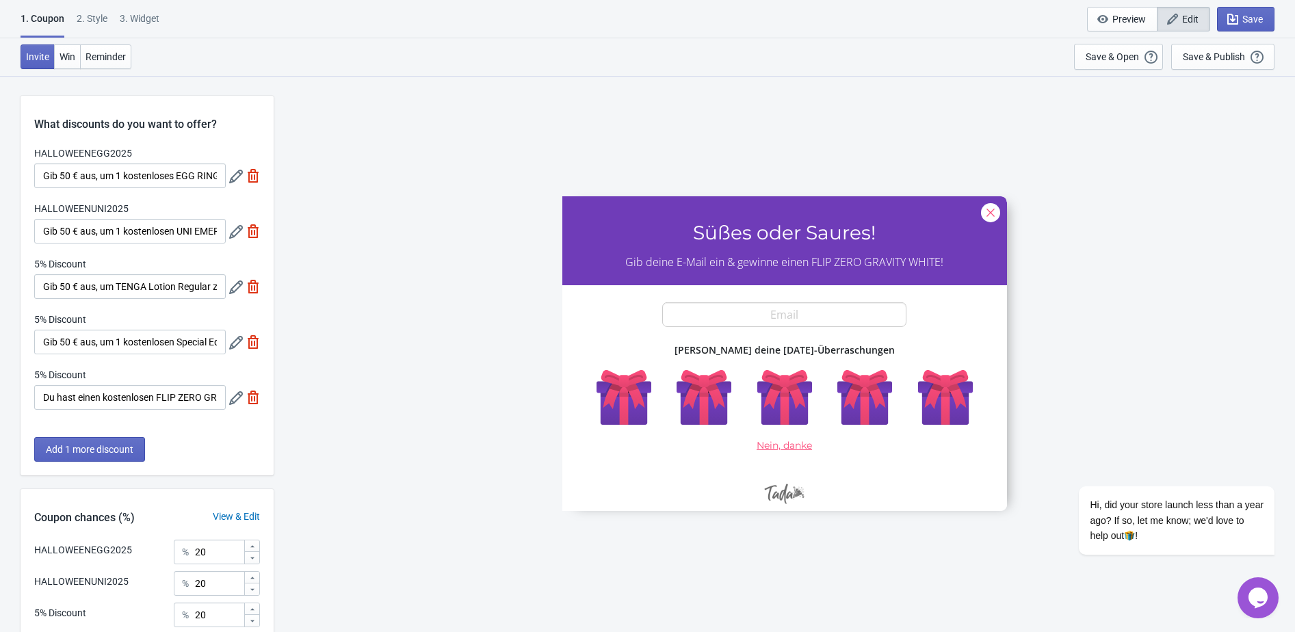
click at [234, 289] on icon at bounding box center [236, 287] width 14 height 14
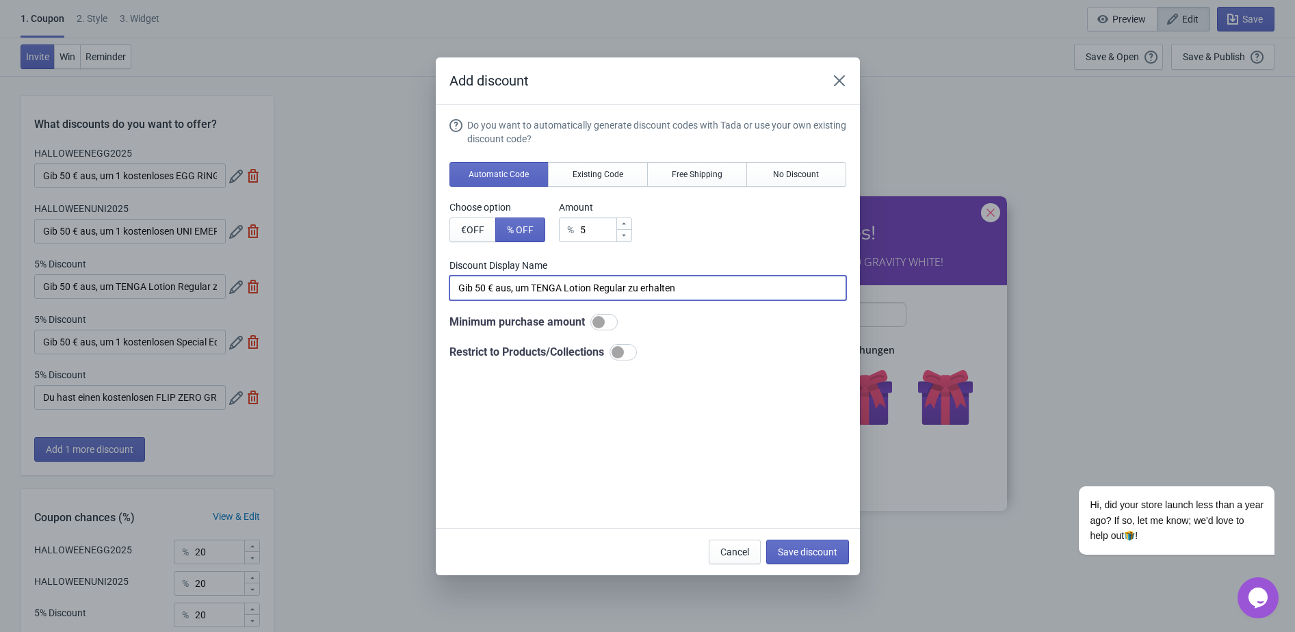
click at [533, 286] on input "Gib 50 € aus, um TENGA Lotion Regular zu erhalten" at bounding box center [647, 288] width 397 height 25
click at [581, 183] on button "Existing Code" at bounding box center [598, 174] width 100 height 25
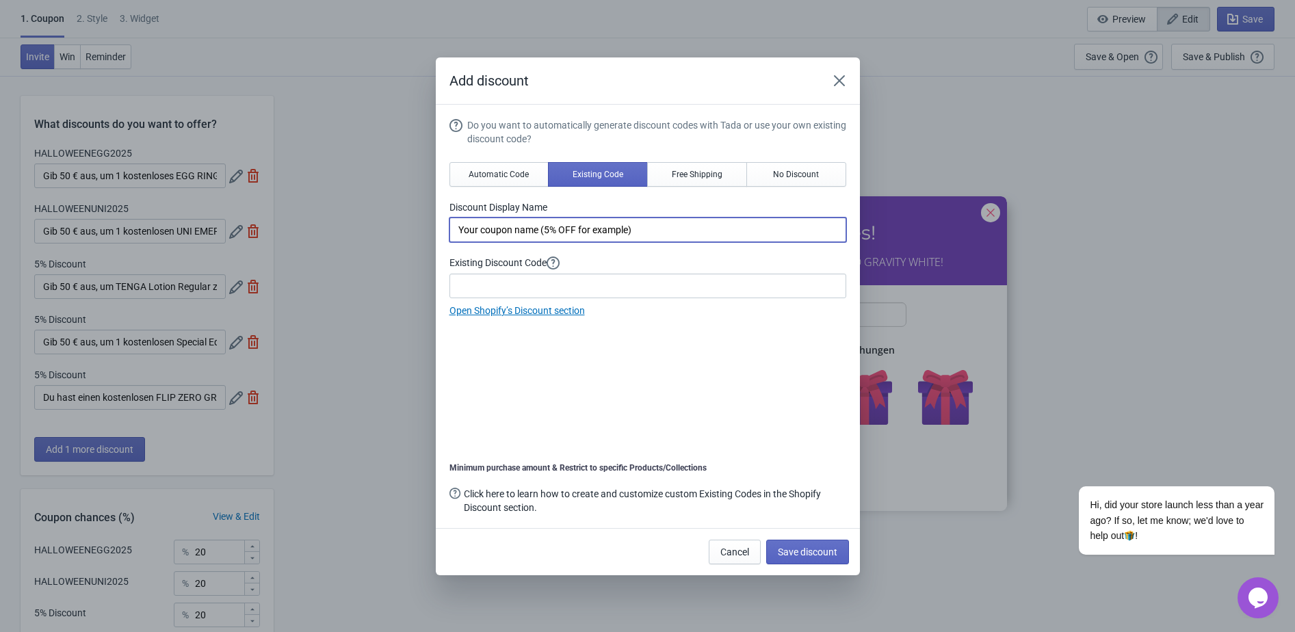
click at [525, 217] on input "Your coupon name (5% OFF for example)" at bounding box center [647, 229] width 397 height 25
paste input "Gib 50 € aus, um TENGA Lotion Regular zu erhalten"
type input "Gib 50 € aus, um TENGA Lotion Regular zu erhalten"
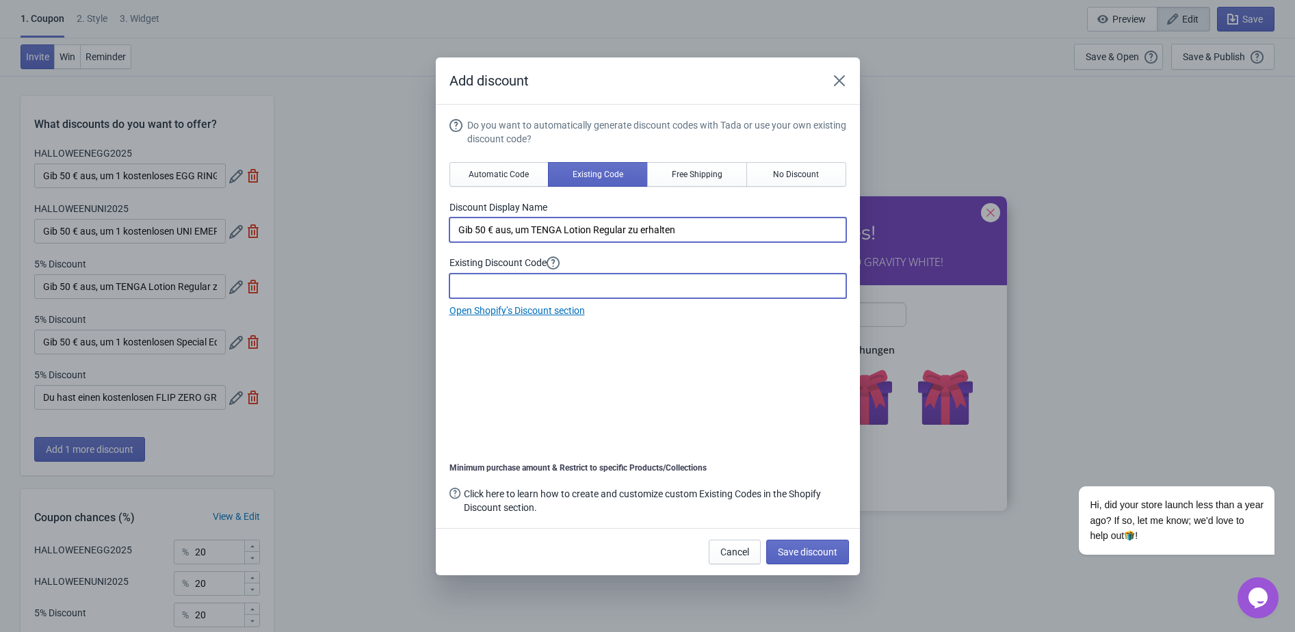
click at [543, 285] on input at bounding box center [647, 286] width 397 height 25
paste input "2025HALLOWEENTENGALotion"
type input "2025HALLOWEENTENGALotion"
click at [799, 544] on button "Save discount" at bounding box center [807, 552] width 83 height 25
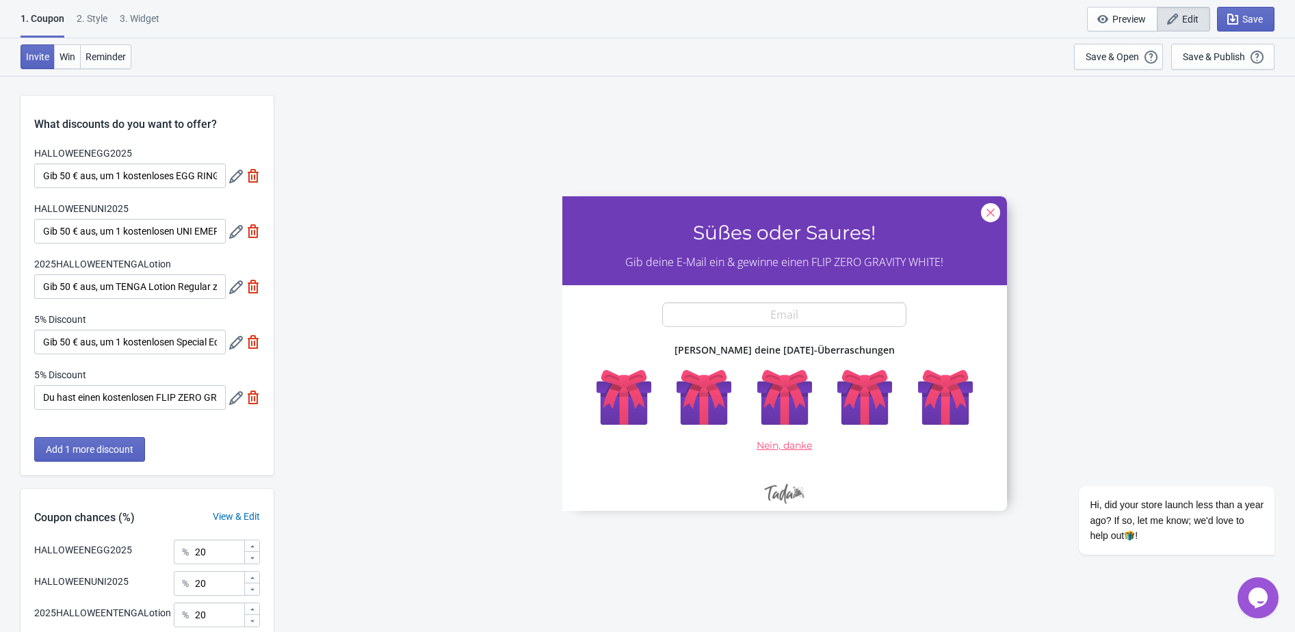
click at [229, 345] on icon at bounding box center [236, 343] width 14 height 14
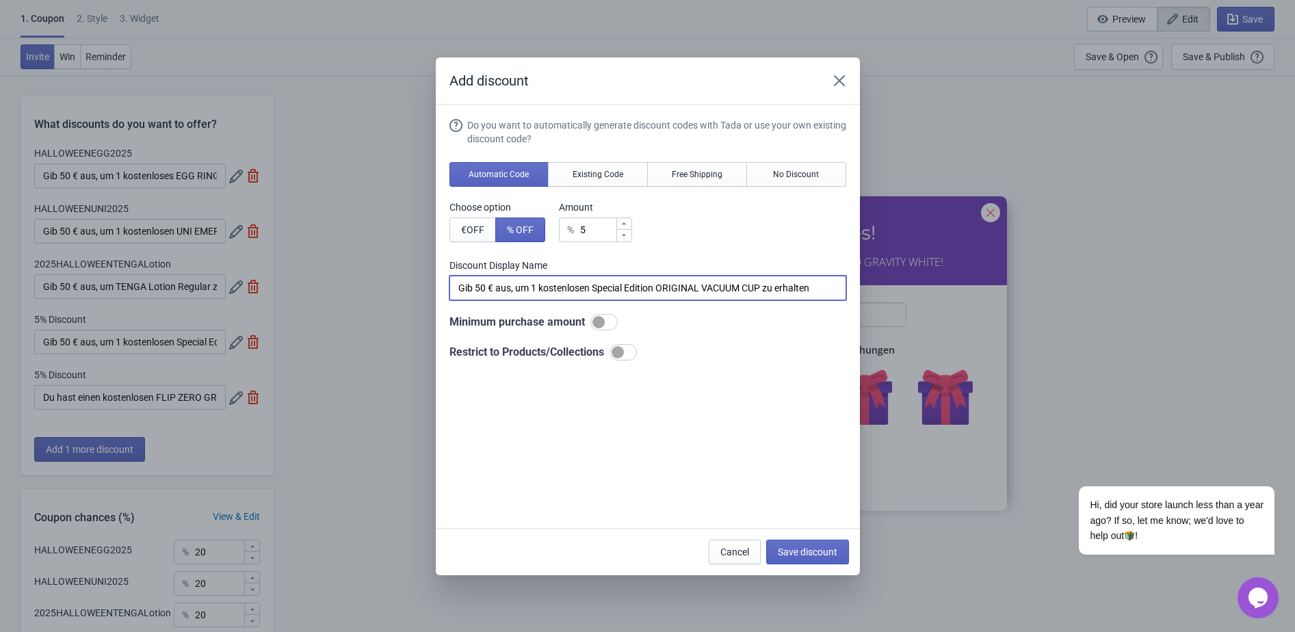
click at [520, 295] on input "Gib 50 € aus, um 1 kostenlosen Special Edition ORIGINAL VACUUM CUP zu erhalten" at bounding box center [647, 288] width 397 height 25
click at [583, 169] on span "Existing Code" at bounding box center [597, 174] width 51 height 11
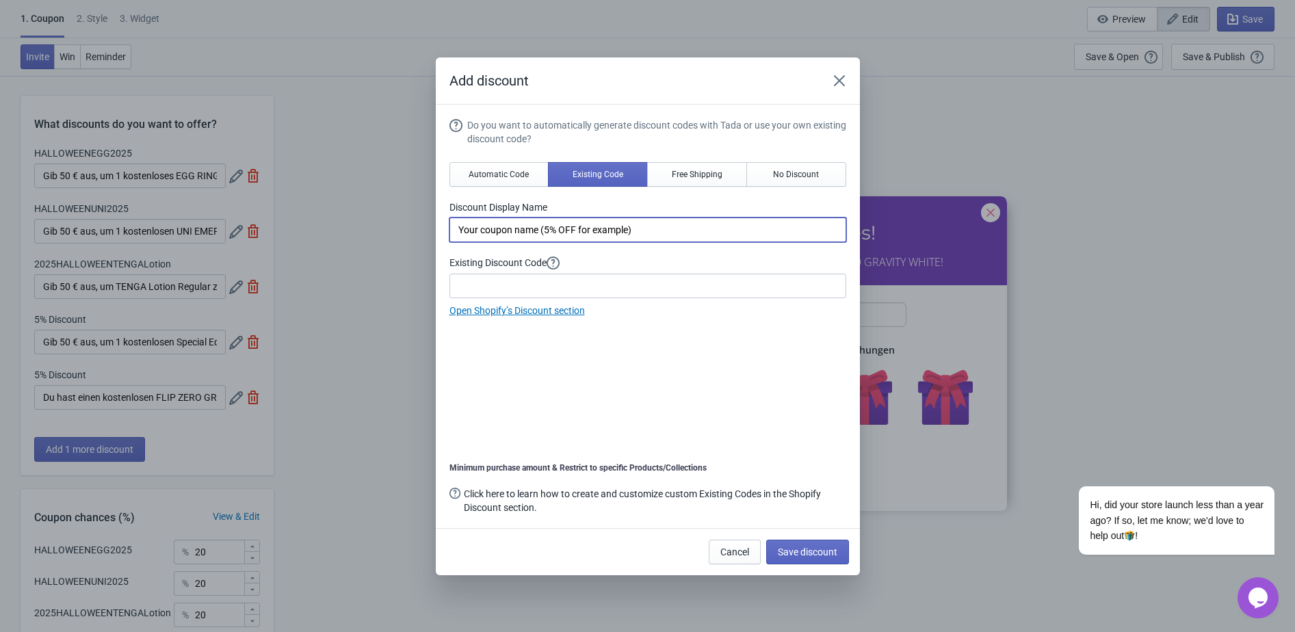
click at [536, 226] on input "Your coupon name (5% OFF for example)" at bounding box center [647, 229] width 397 height 25
paste input "Gib 50 € aus, um 1 kostenlosen Special Edition ORIGINAL VACUUM CUP zu erhalten"
drag, startPoint x: 599, startPoint y: 231, endPoint x: 774, endPoint y: 223, distance: 175.3
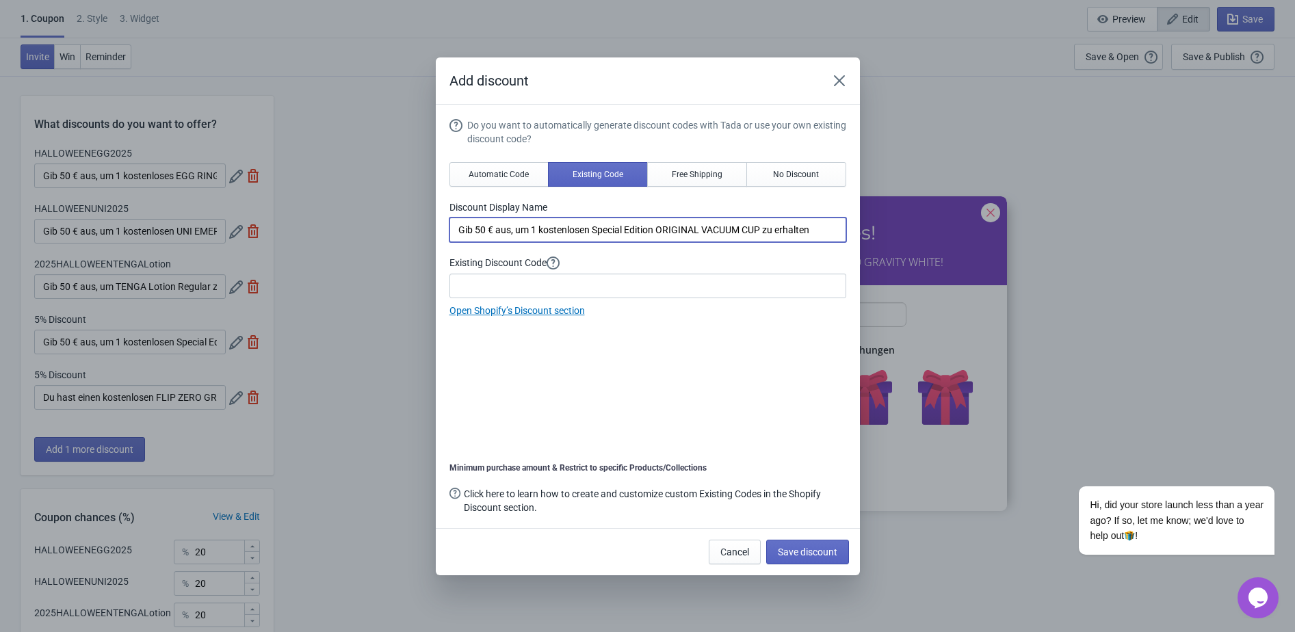
click at [774, 223] on input "Gib 50 € aus, um 1 kostenlosen Special Edition ORIGINAL VACUUM CUP zu erhalten" at bounding box center [647, 229] width 397 height 25
paste input "PREMIUM TENGA SOFT CASE"
type input "Gib 50 € aus, um 1 kostenlosen PREMIUM TENGA SOFT CASE CUP zu erhalten"
click at [499, 296] on input at bounding box center [647, 286] width 397 height 25
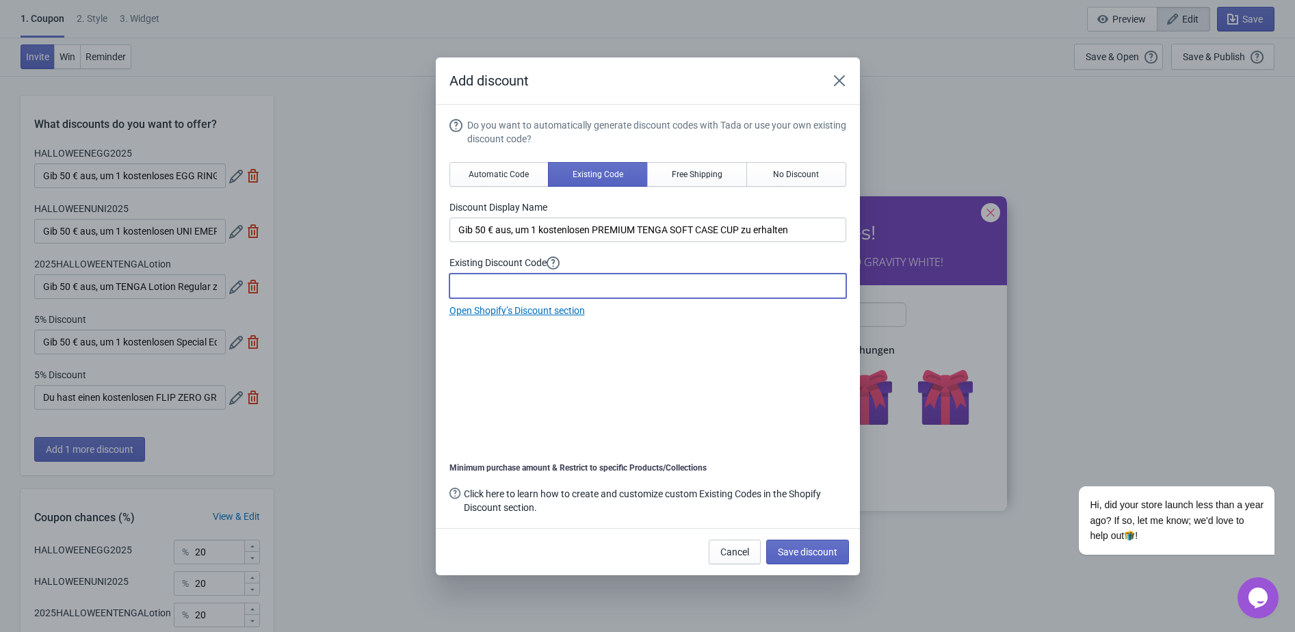
paste input "2025HALLOWEENTENGALotion"
click at [560, 286] on input "2025HALLOWEENTENGALotion" at bounding box center [647, 286] width 397 height 25
paste input "HALLOWEEN2025CUP"
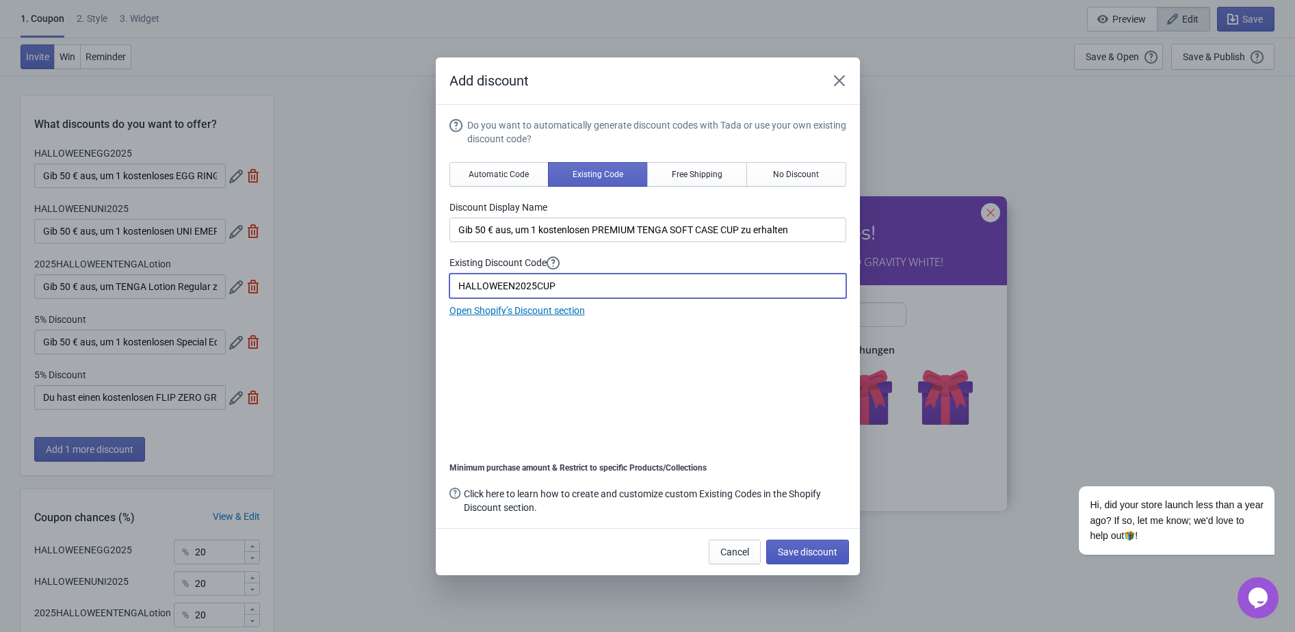
type input "HALLOWEEN2025CUP"
click at [832, 551] on span "Save discount" at bounding box center [808, 551] width 60 height 11
type input "Gib 50 € aus, um 1 kostenlosen PREMIUM TENGA SOFT CASE CUP zu erhalten"
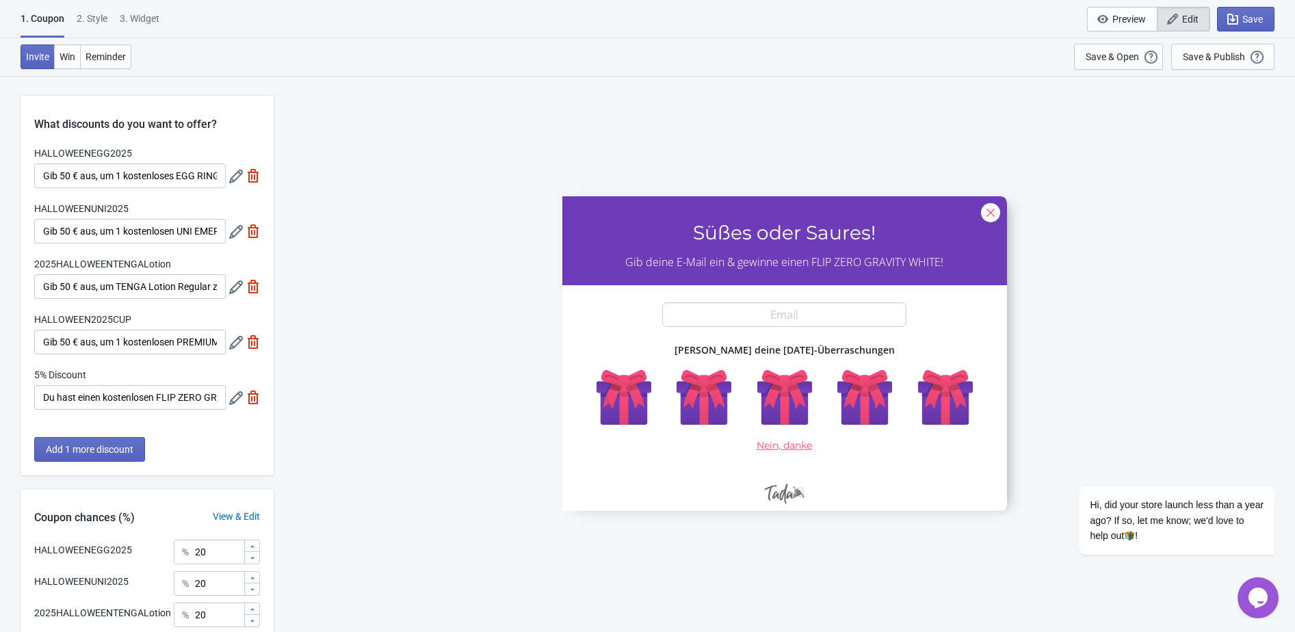
click at [231, 403] on icon at bounding box center [236, 398] width 14 height 14
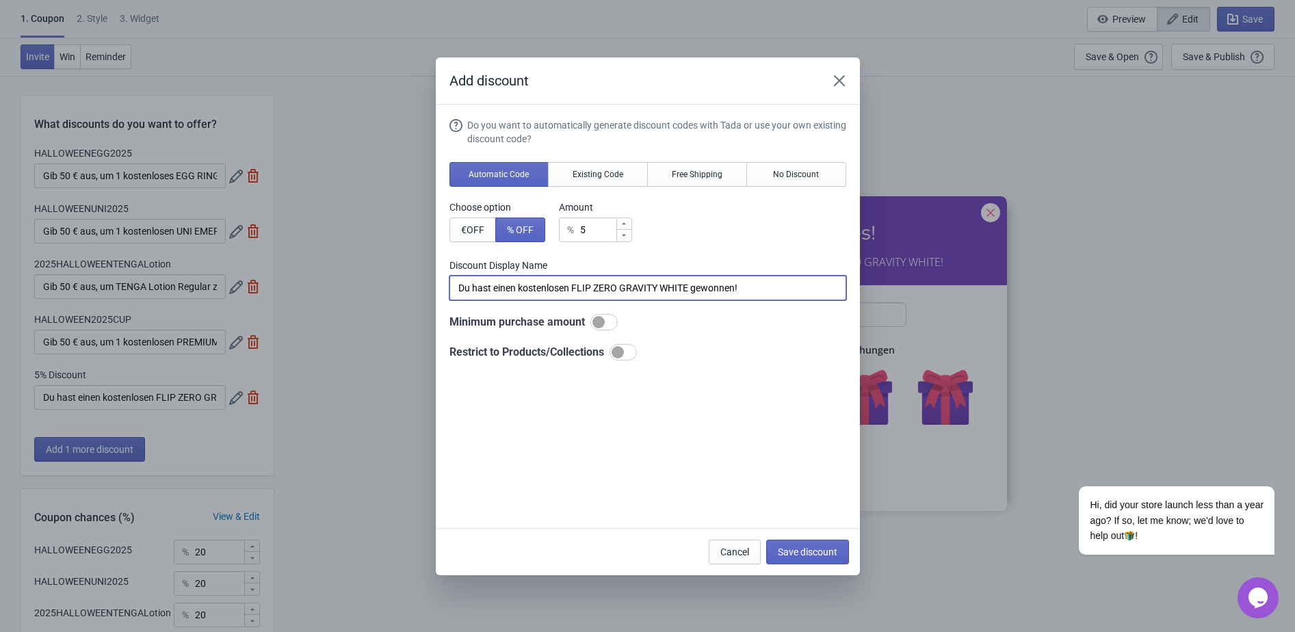
click at [575, 282] on input "Du hast einen kostenlosen FLIP ZERO GRAVITY WHITE gewonnen!" at bounding box center [647, 288] width 397 height 25
paste input "GRAVITYHALLOWEEN2025"
type input "Du hast einen kostenlosen FLIP ZERO GRAVITY WHITE gewonnen!"
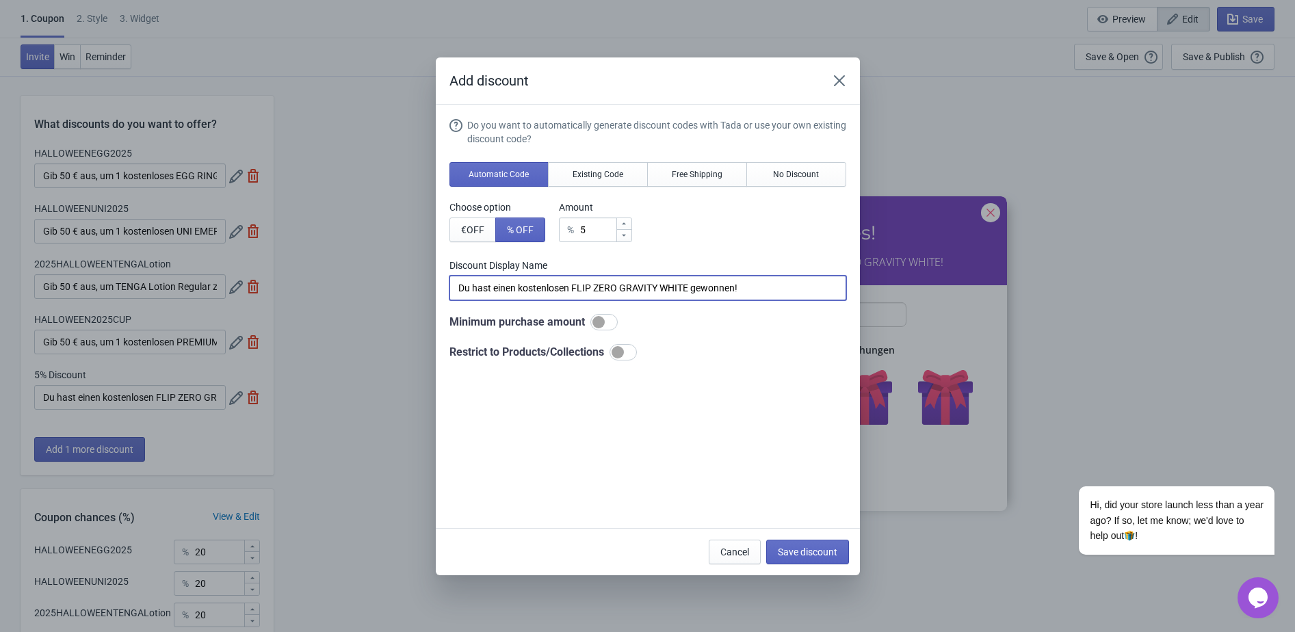
click at [570, 289] on input "Du hast einen kostenlosen FLIP ZERO GRAVITY WHITE gewonnen!" at bounding box center [647, 288] width 397 height 25
click at [583, 178] on span "Existing Code" at bounding box center [597, 174] width 51 height 11
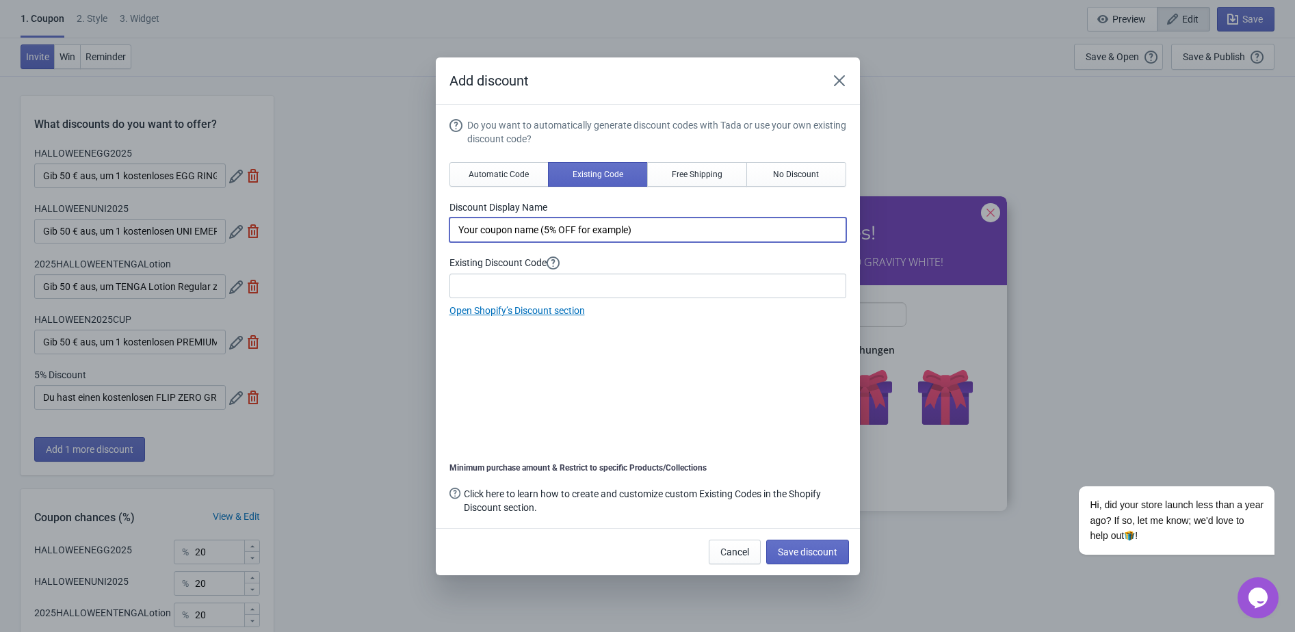
click at [553, 218] on input "Your coupon name (5% OFF for example)" at bounding box center [647, 229] width 397 height 25
paste input "Du hast einen kostenlosen FLIP ZERO GRAVITY WHITE gewonnen!"
type input "Du hast einen kostenlosen FLIP ZERO GRAVITY WHITE gewonnen!"
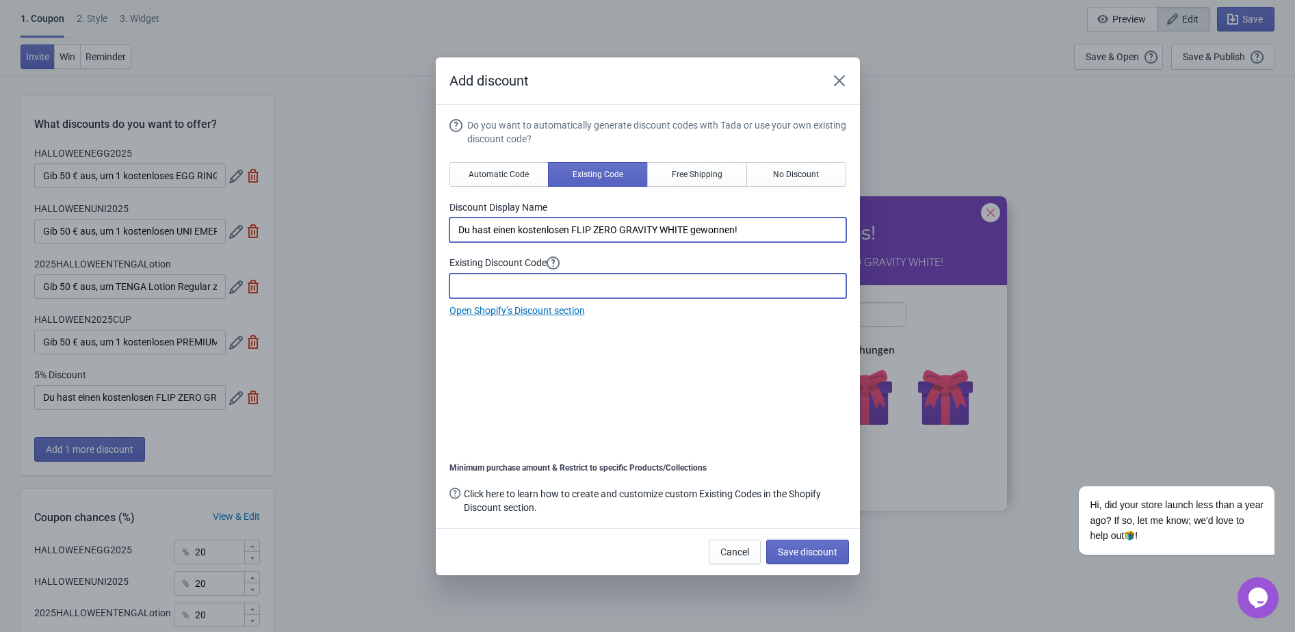
click at [512, 282] on input at bounding box center [647, 286] width 397 height 25
paste input "GRAVITYHALLOWEEN2025"
type input "GRAVITYHALLOWEEN2025"
click at [819, 542] on button "Save discount" at bounding box center [807, 552] width 83 height 25
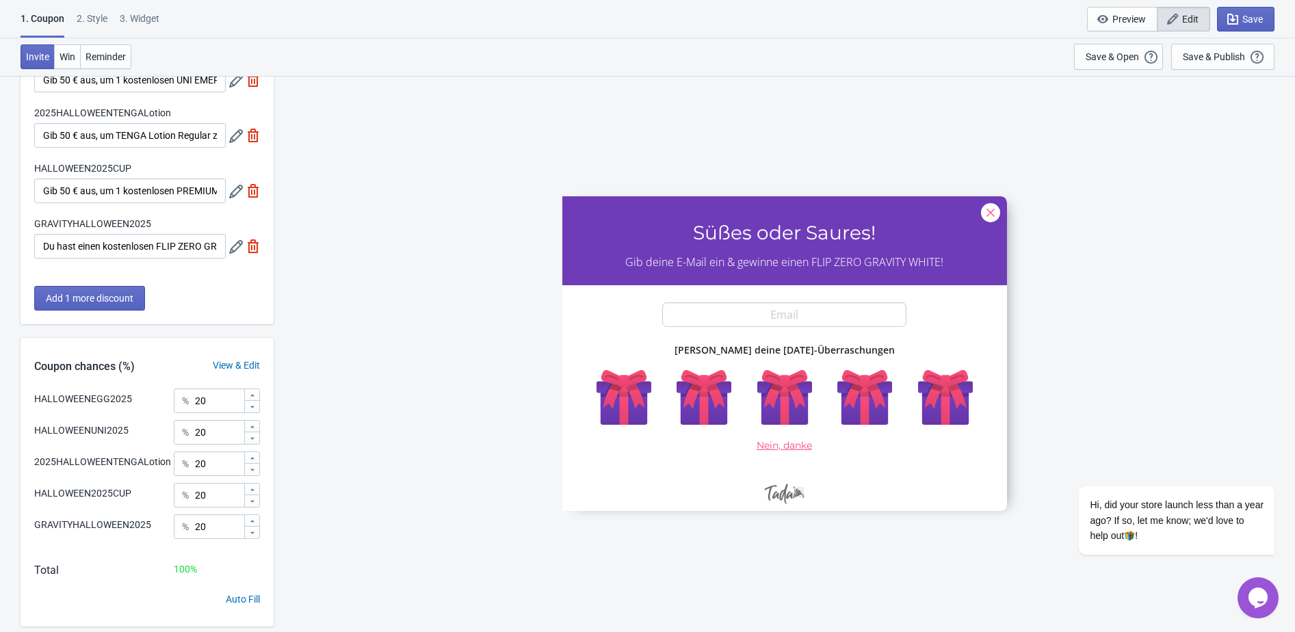
scroll to position [185, 0]
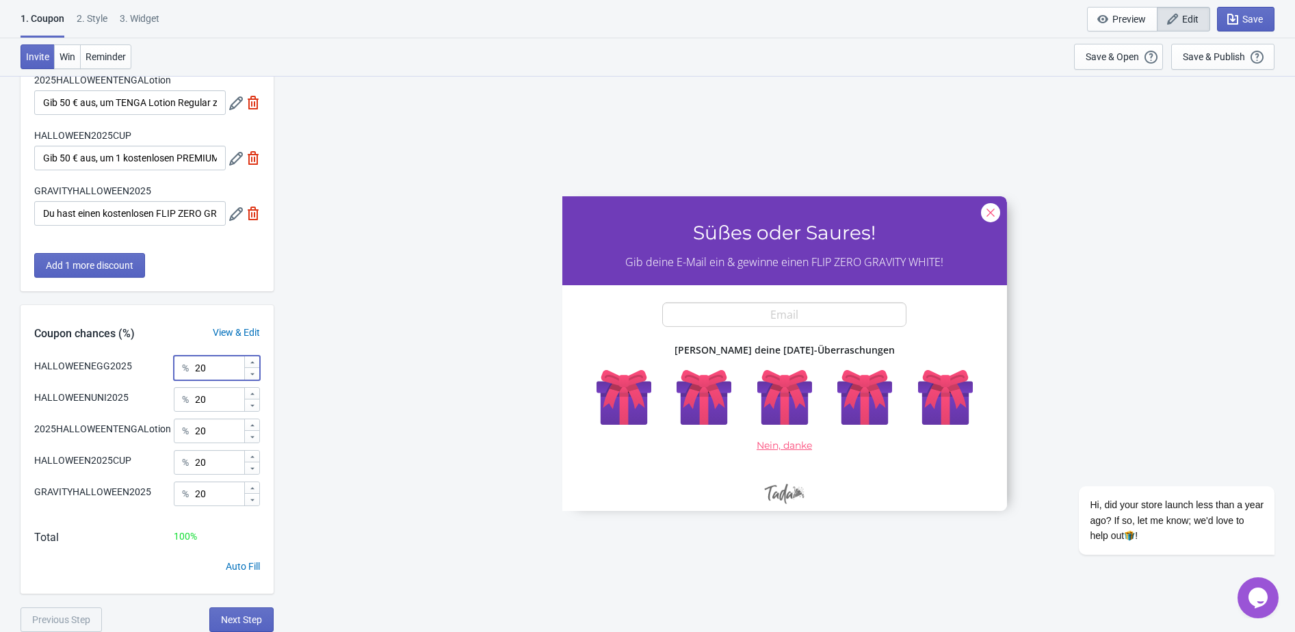
click at [228, 371] on input "20" at bounding box center [218, 368] width 49 height 25
type input "24"
click at [222, 394] on input "20" at bounding box center [218, 399] width 49 height 25
type input "24"
click at [202, 369] on input "24" at bounding box center [218, 368] width 49 height 25
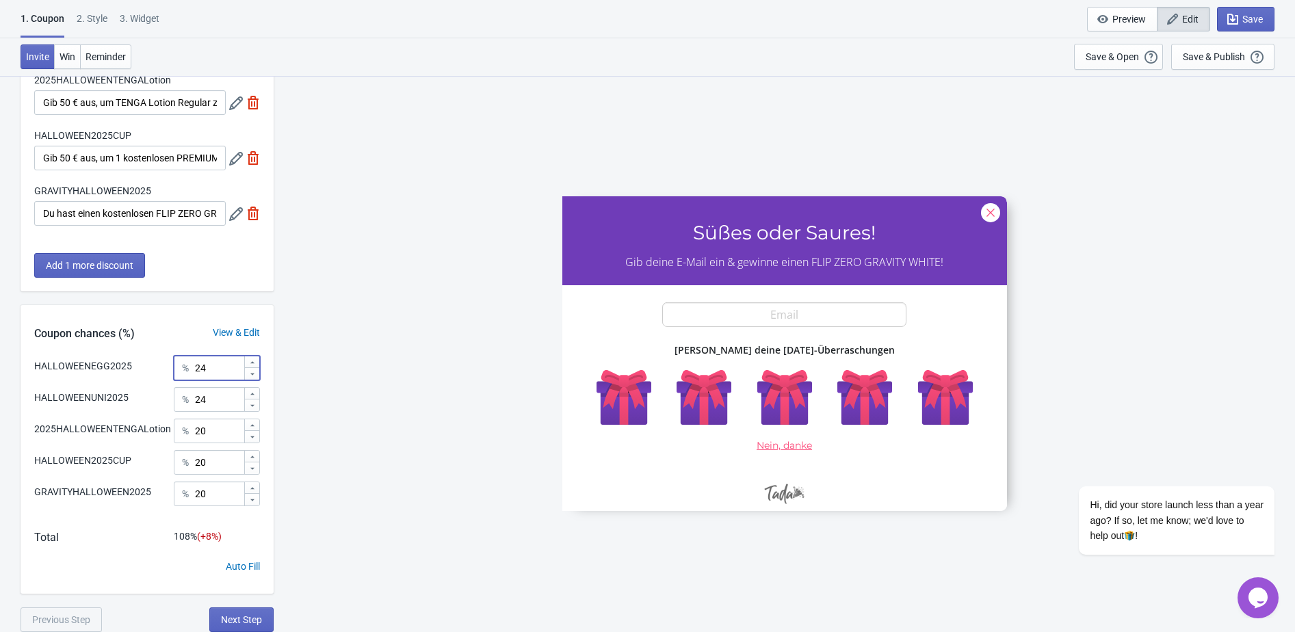
click at [211, 369] on input "24" at bounding box center [218, 368] width 49 height 25
type input "25"
click at [212, 395] on input "24" at bounding box center [218, 399] width 49 height 25
type input "25"
click at [220, 443] on input "20" at bounding box center [218, 431] width 49 height 25
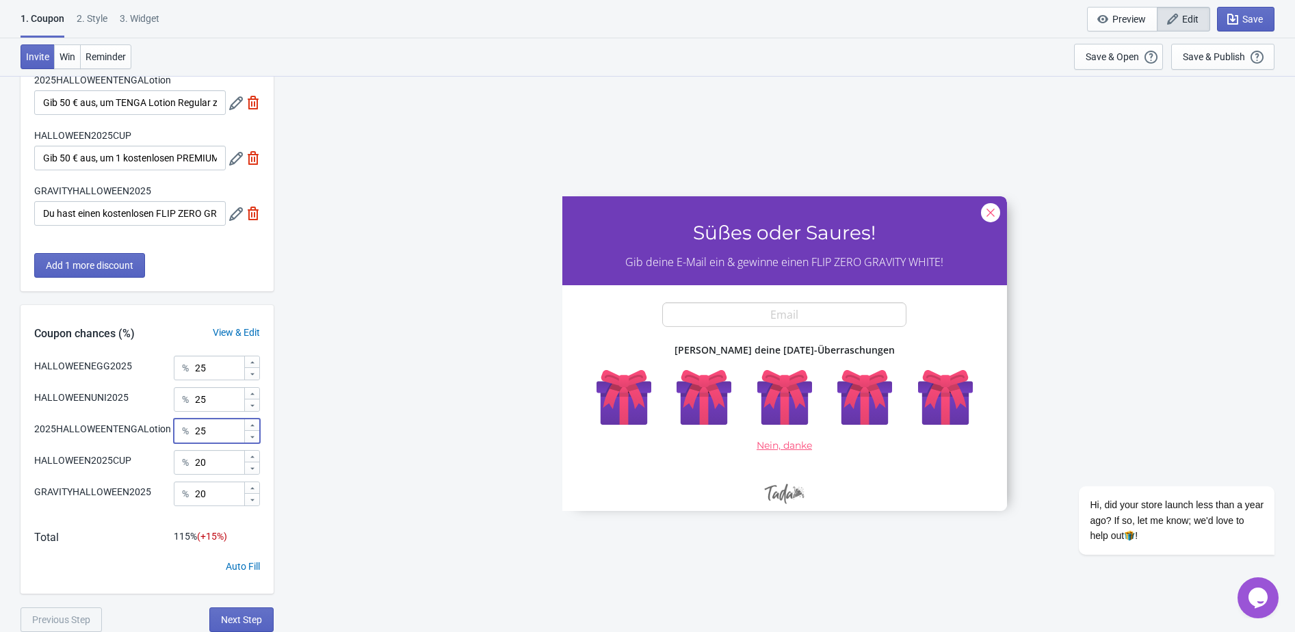
type input "25"
click at [229, 475] on input "20" at bounding box center [218, 462] width 49 height 25
type input "24.87"
click at [226, 506] on input "20" at bounding box center [218, 493] width 49 height 25
type input "2"
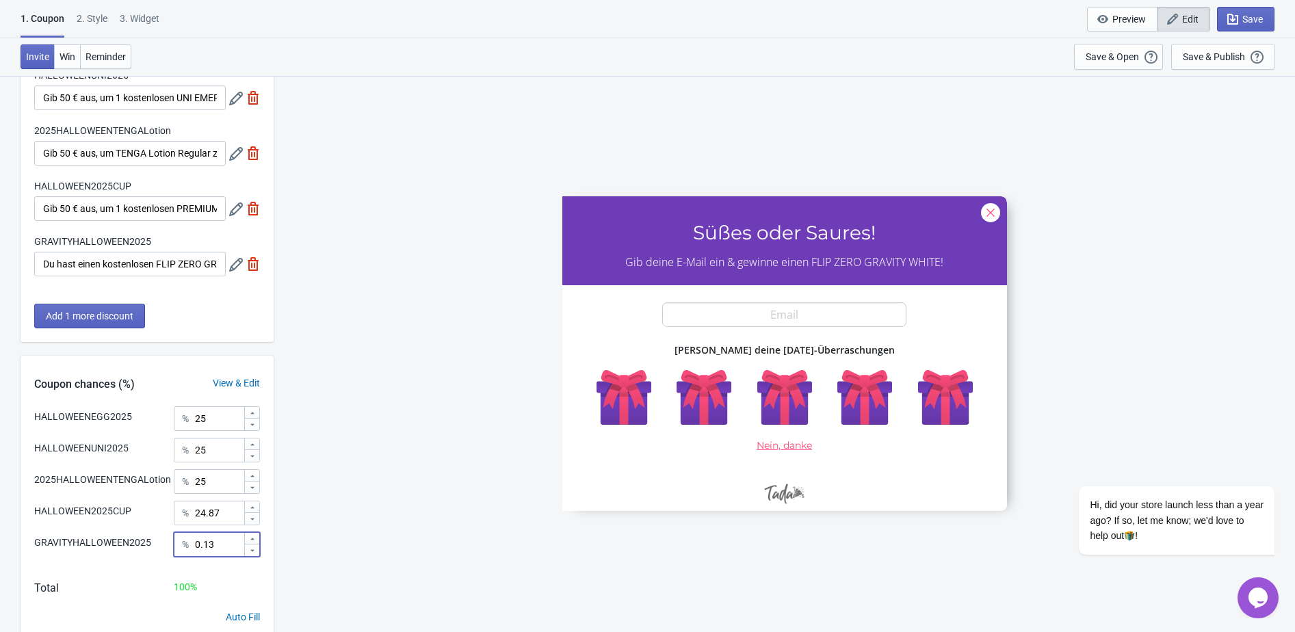
scroll to position [17, 0]
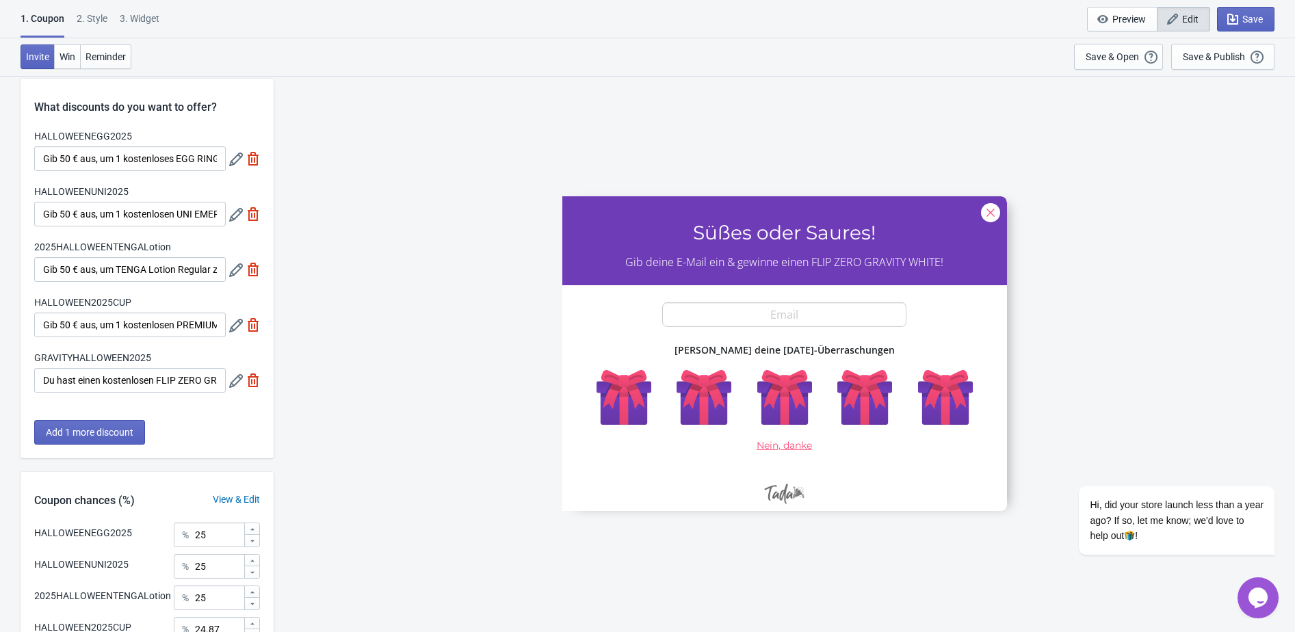
type input "0.13"
click at [100, 16] on div "2 . Style" at bounding box center [92, 24] width 31 height 24
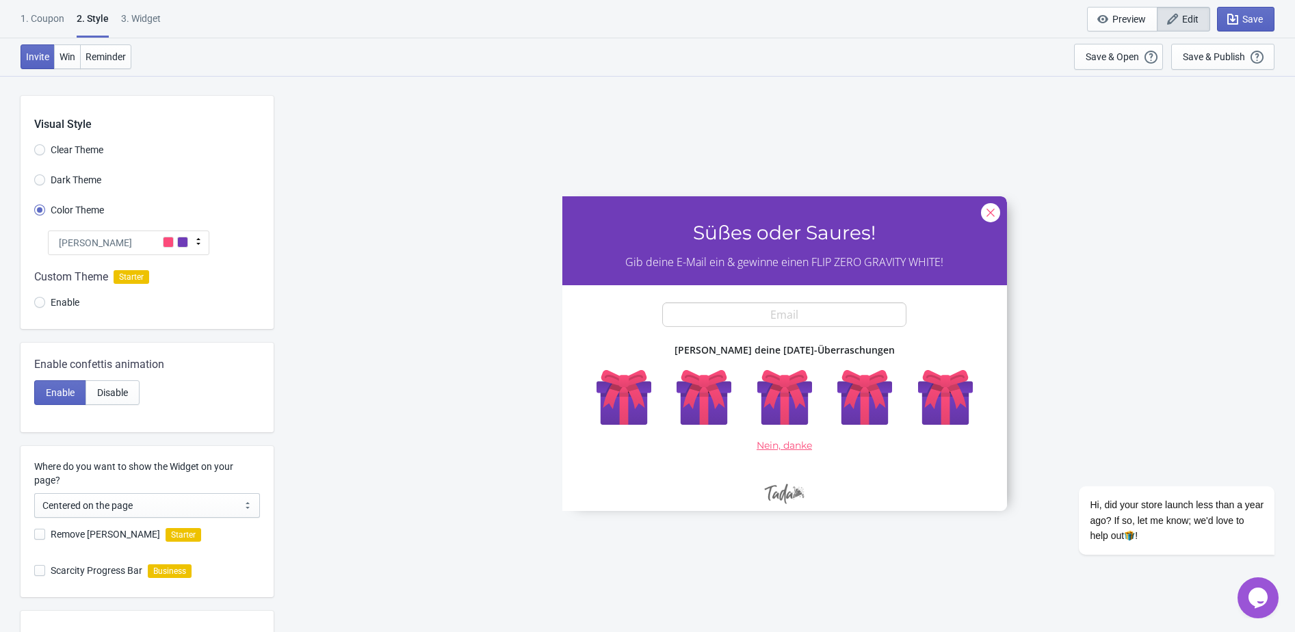
click at [153, 241] on div "Tada" at bounding box center [128, 242] width 161 height 25
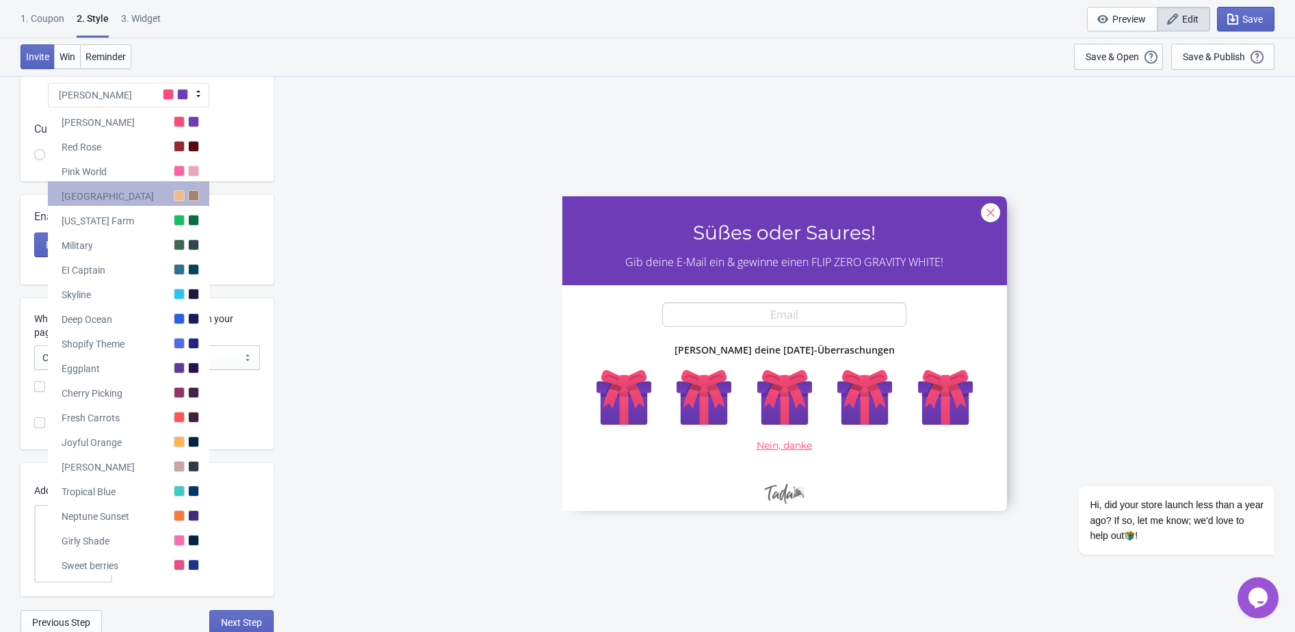
scroll to position [149, 0]
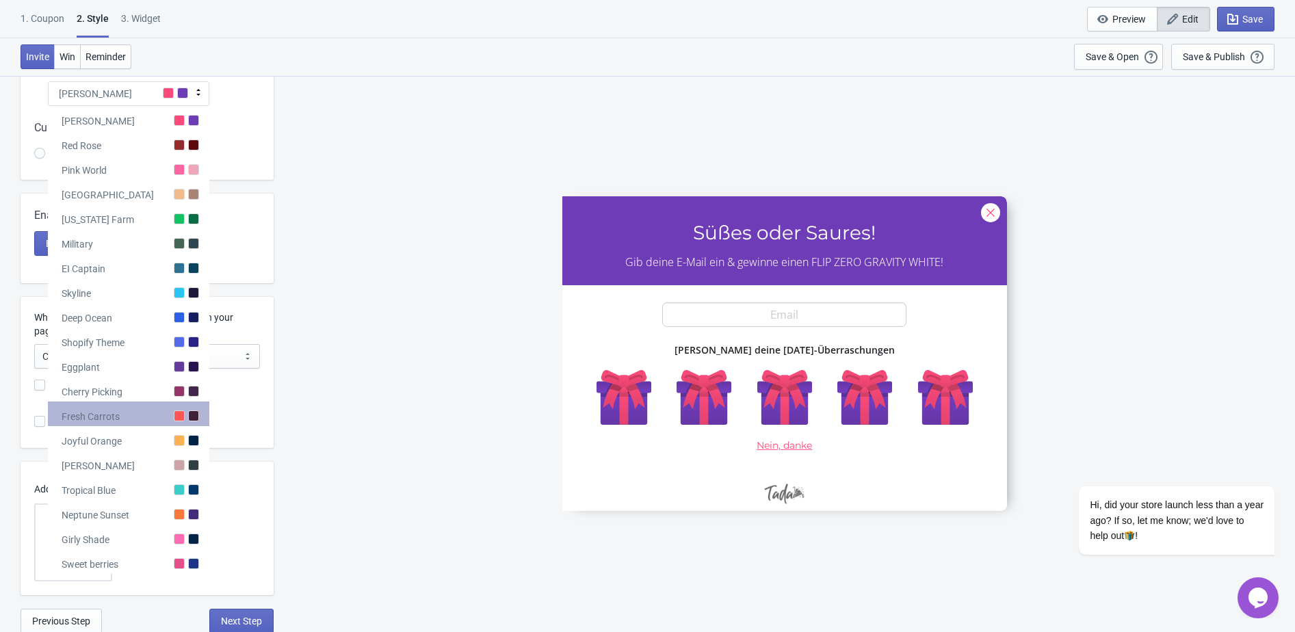
click at [144, 421] on div "Fresh Carrots" at bounding box center [128, 413] width 161 height 25
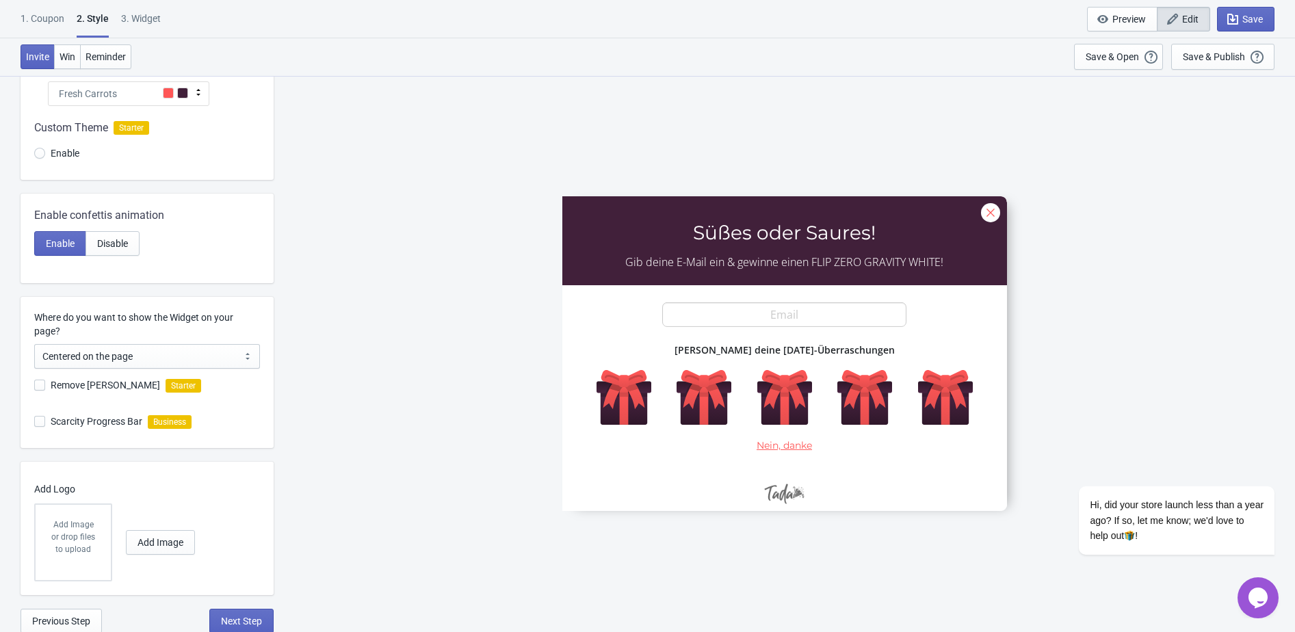
click at [125, 95] on div "Fresh Carrots" at bounding box center [128, 93] width 161 height 25
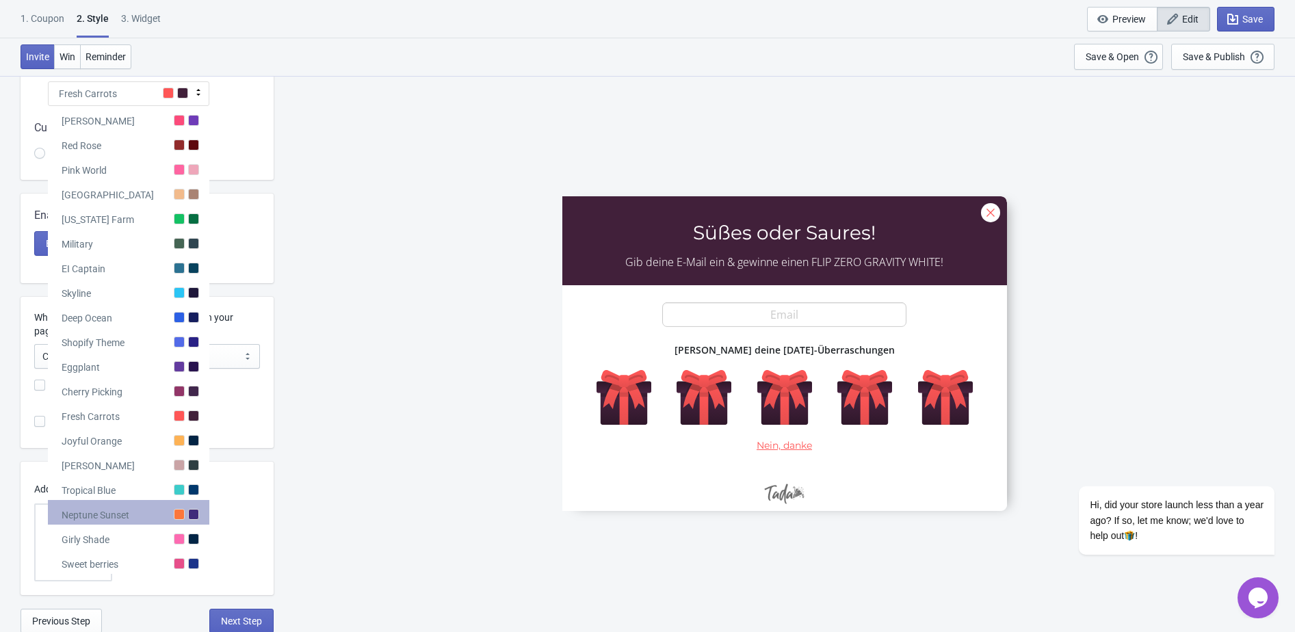
click at [159, 510] on div "Neptune Sunset" at bounding box center [128, 512] width 161 height 25
radio input "true"
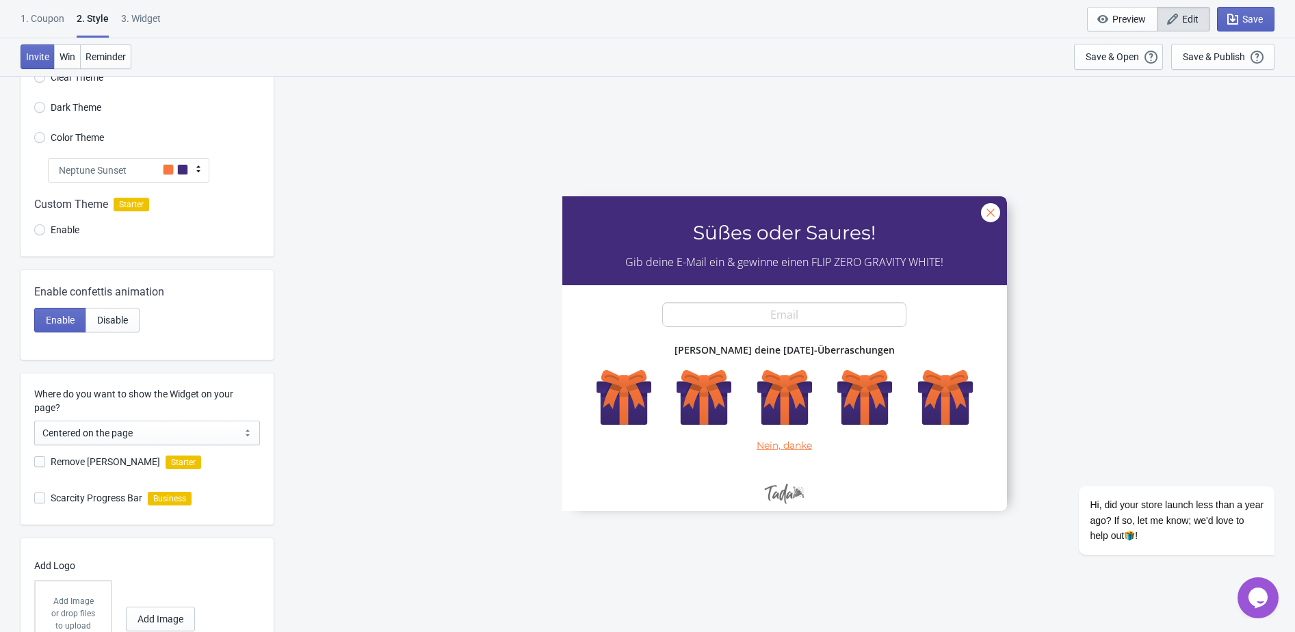
scroll to position [0, 0]
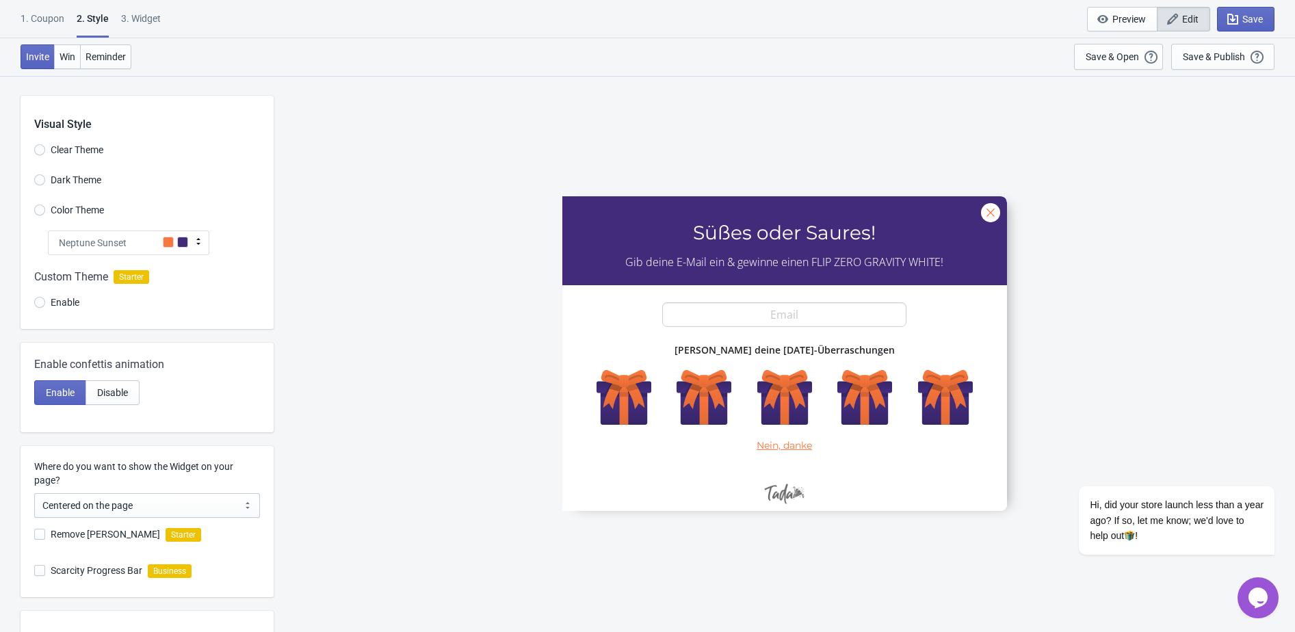
click at [146, 25] on div "3. Widget" at bounding box center [141, 24] width 40 height 24
select select "specificURL"
select select "once"
select select "1"
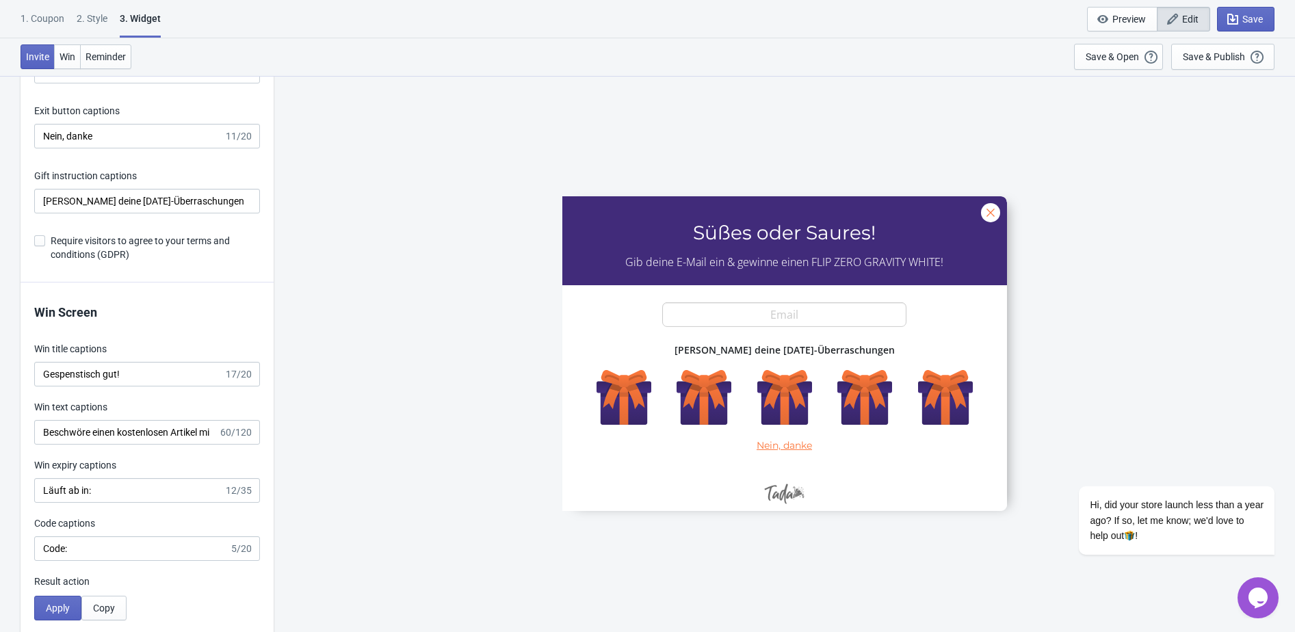
scroll to position [2820, 0]
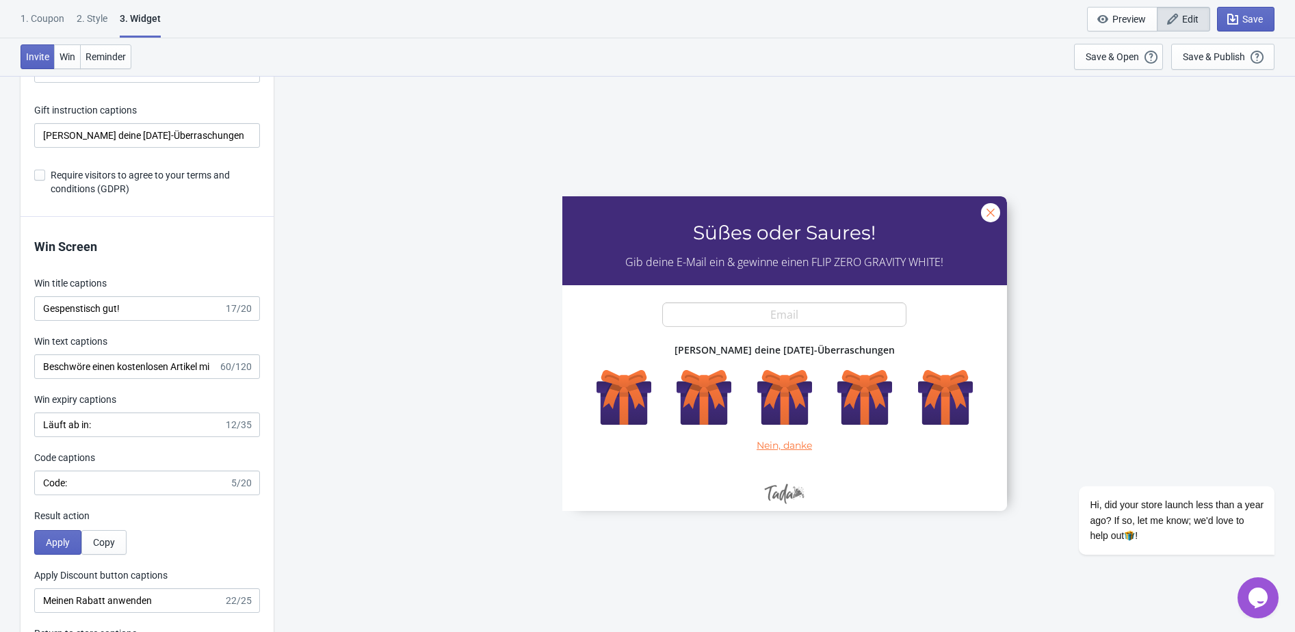
click at [44, 181] on span at bounding box center [39, 175] width 11 height 11
click at [35, 190] on input "Require visitors to agree to your terms and conditions (GDPR)" at bounding box center [34, 182] width 1 height 25
checkbox input "true"
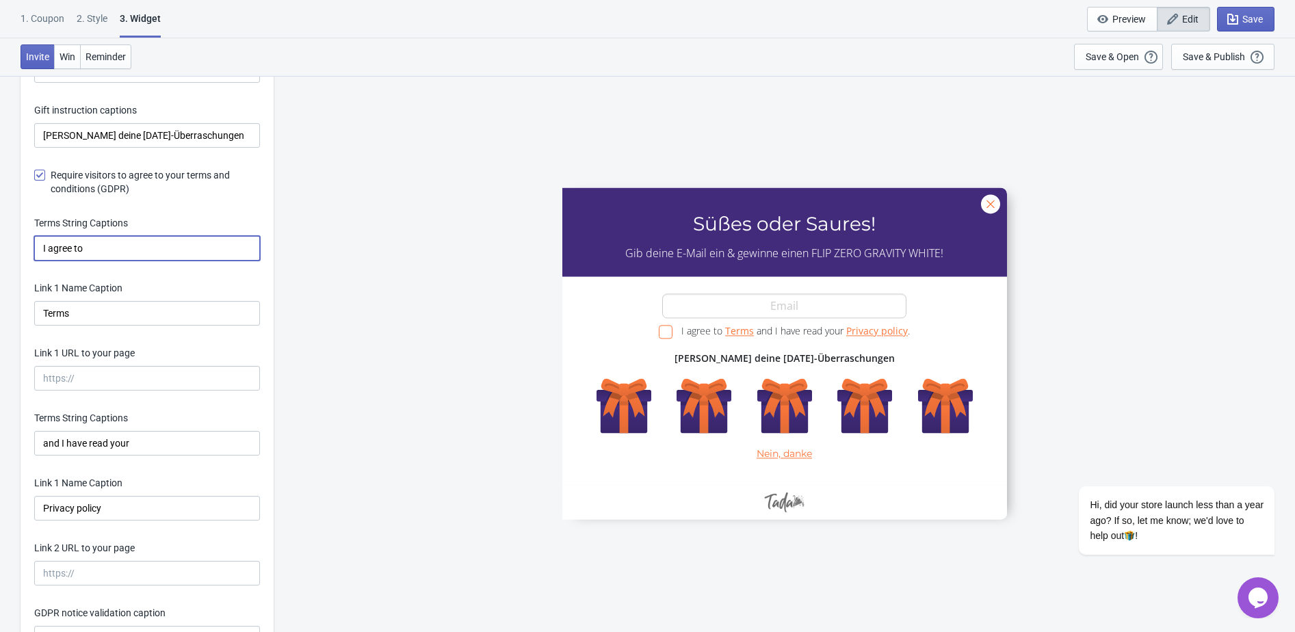
click at [81, 260] on input "I agree to" at bounding box center [147, 248] width 226 height 25
click at [73, 261] on input "I agree to" at bounding box center [147, 248] width 226 height 25
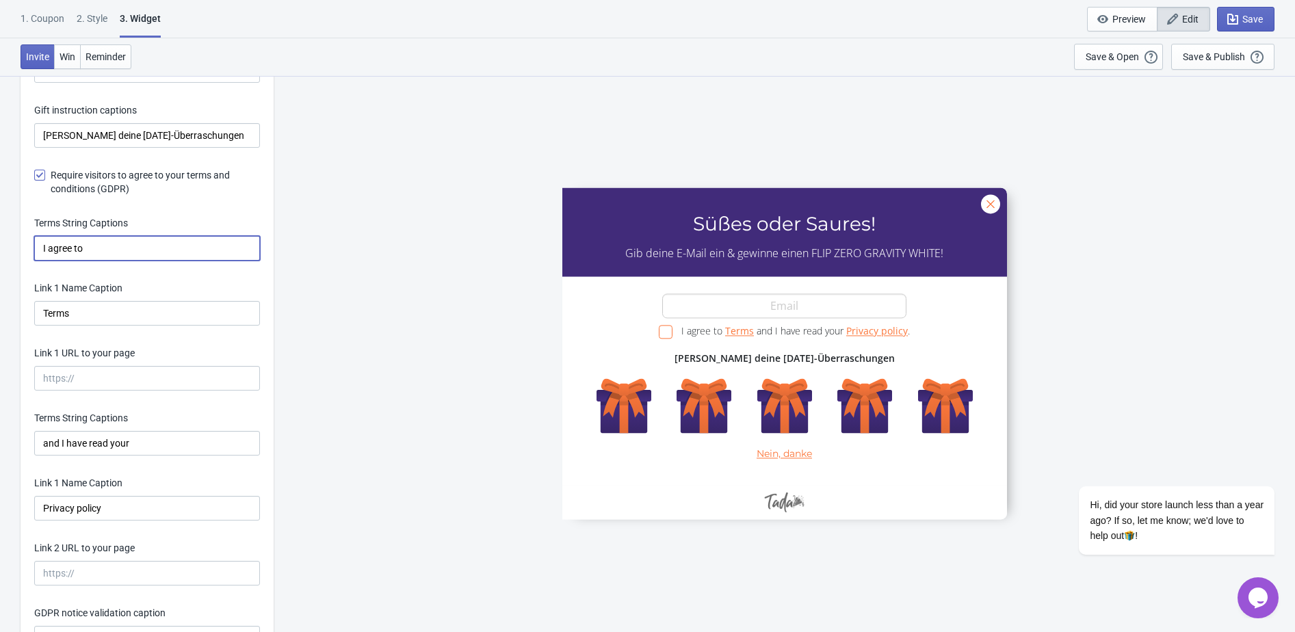
paste input "ch akzeptiere"
type input "Ich akzeptiere"
click at [146, 261] on input "Ich akzeptiere" at bounding box center [147, 248] width 226 height 25
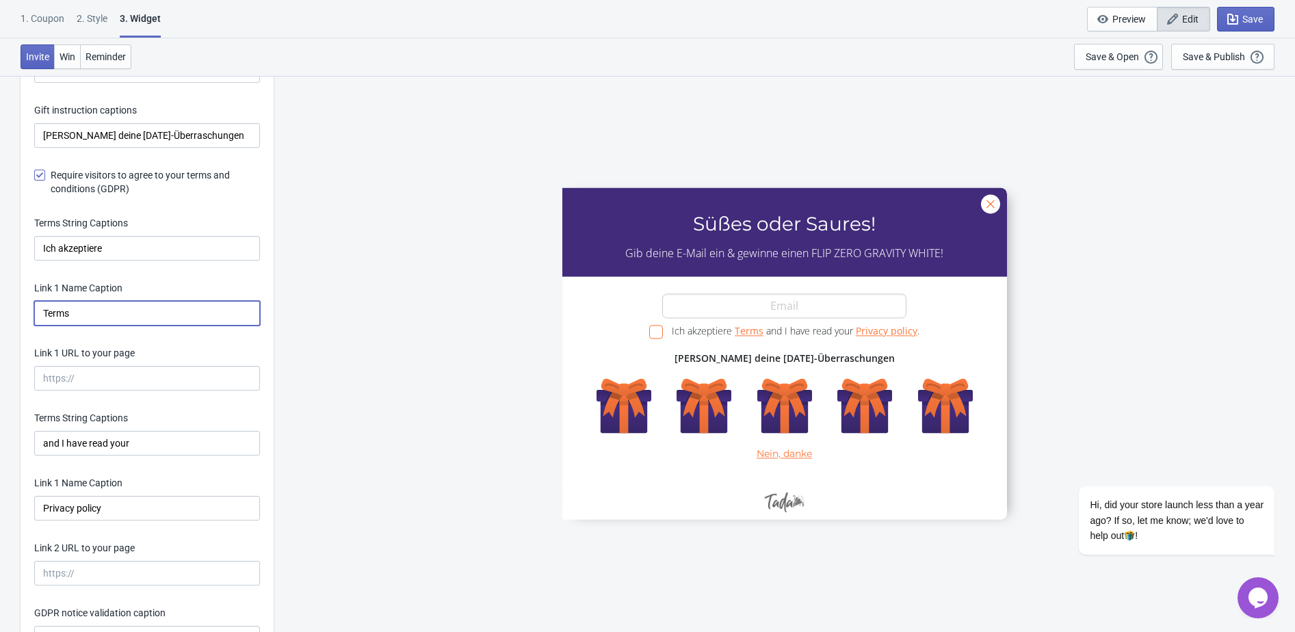
click at [135, 326] on input "Terms" at bounding box center [147, 313] width 226 height 25
paste input "die Allgemeinen Geschäftsbedingungen"
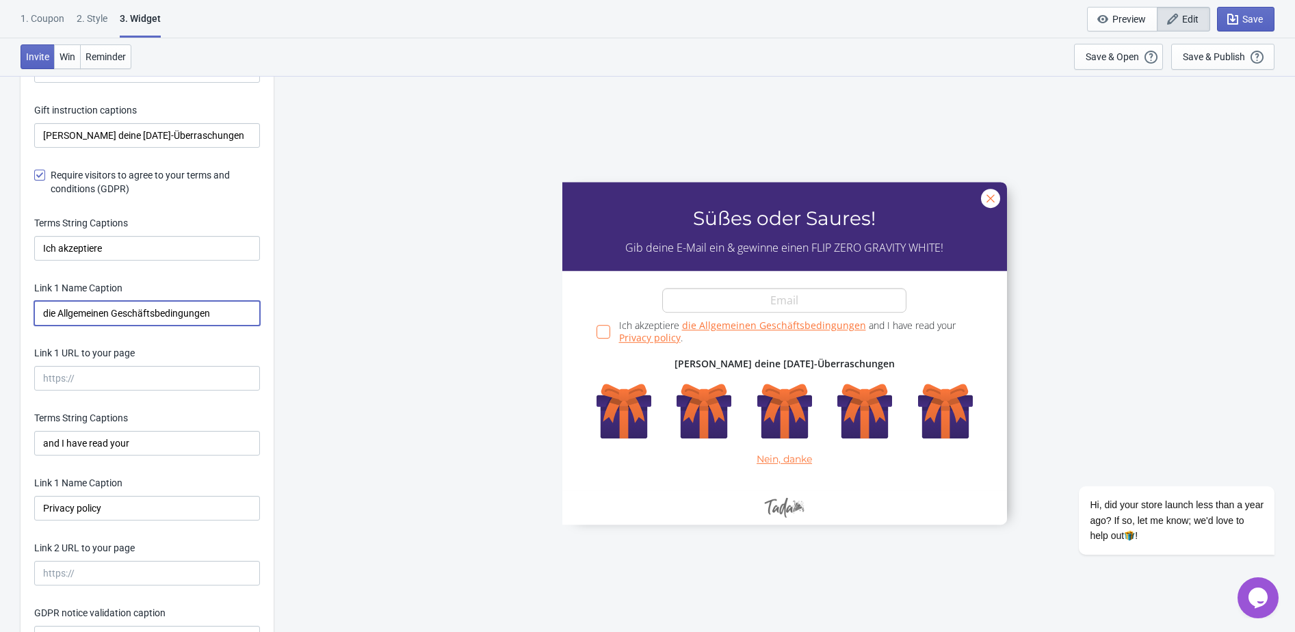
type input "die Allgemeinen Geschäftsbedingungen"
click at [127, 455] on input "and I have read your" at bounding box center [147, 443] width 226 height 25
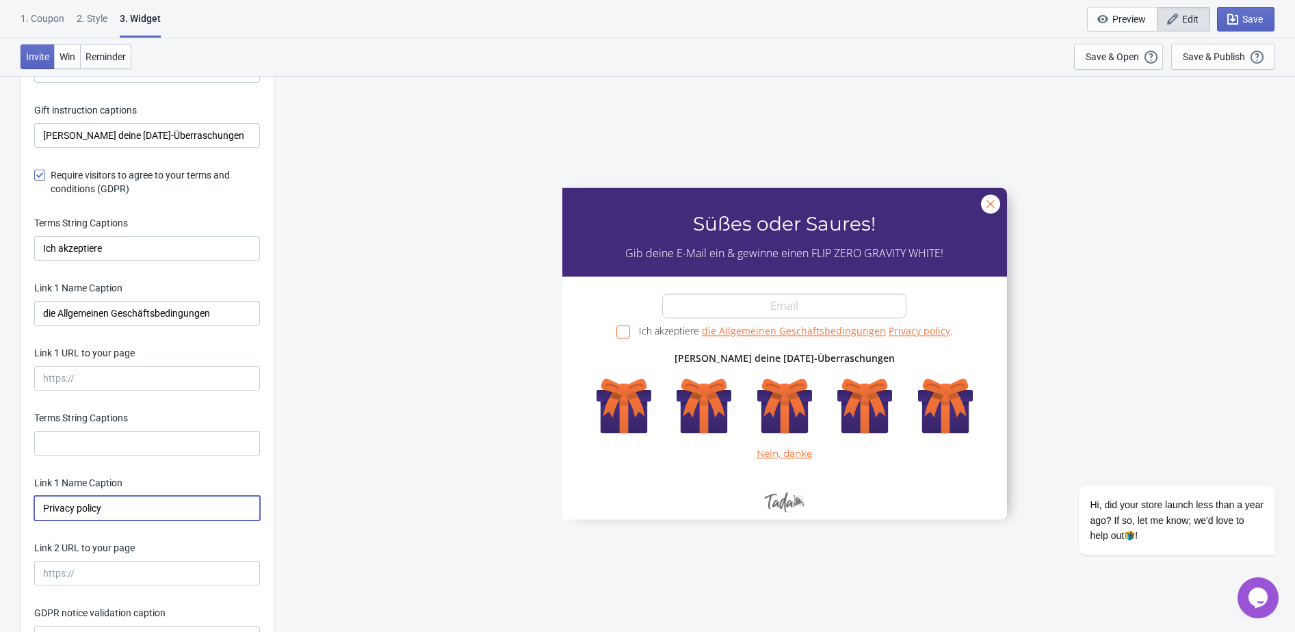
click at [122, 520] on input "Privacy policy" at bounding box center [147, 508] width 226 height 25
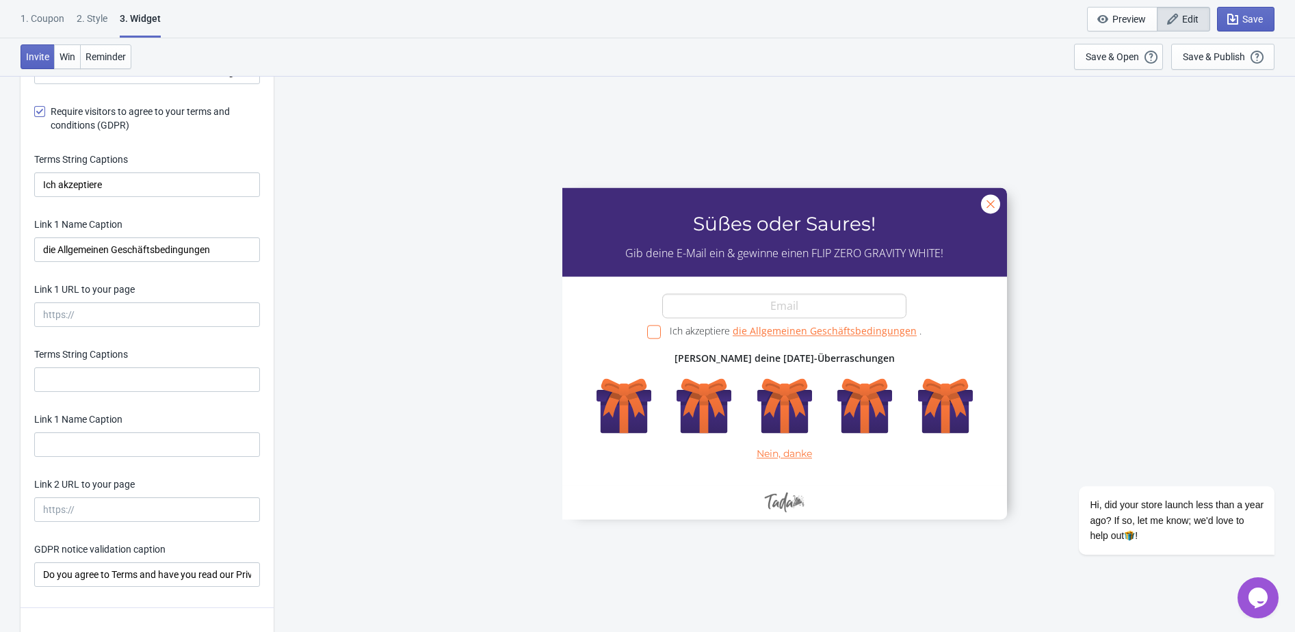
scroll to position [2888, 0]
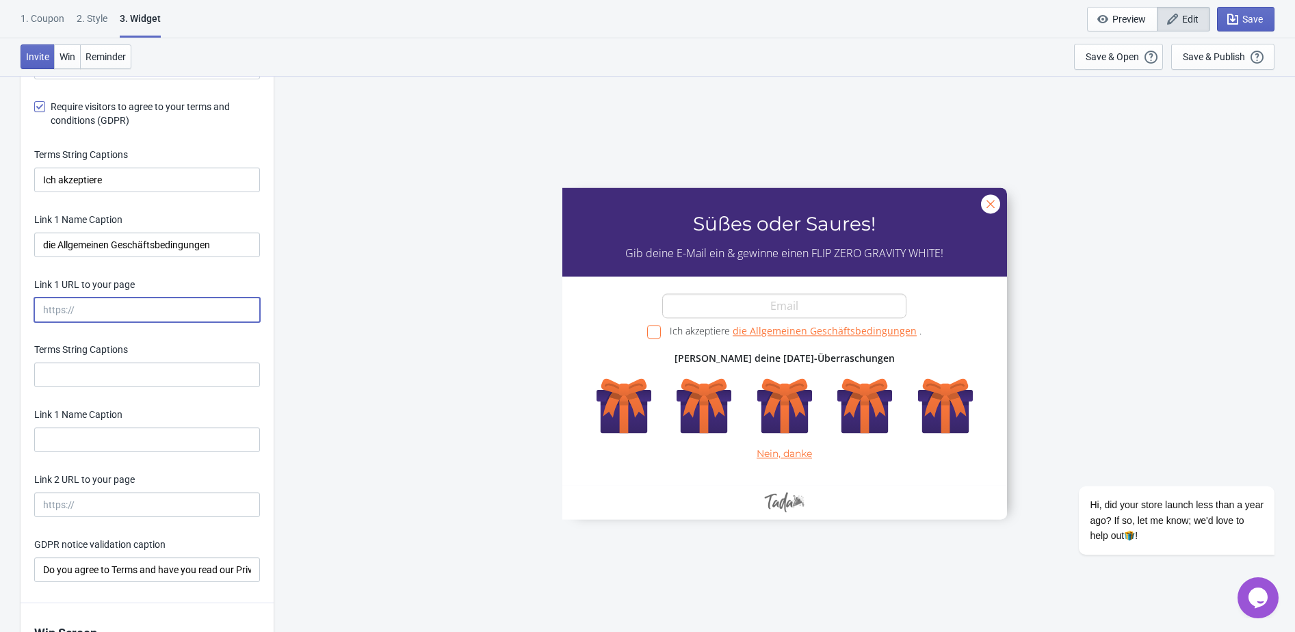
click at [118, 322] on input "Link 1 URL to your page" at bounding box center [147, 310] width 226 height 25
paste input "https://eustore.tenga.co/pages/"
click at [153, 322] on input "https://eustore.tenga.co/pages/" at bounding box center [147, 310] width 226 height 25
click at [218, 322] on input "https://eustore.tenga.co/de/pages/" at bounding box center [147, 310] width 226 height 25
paste input "susses-oder-saures-anmeldung-allgemeine-geschaftsbedingungen"
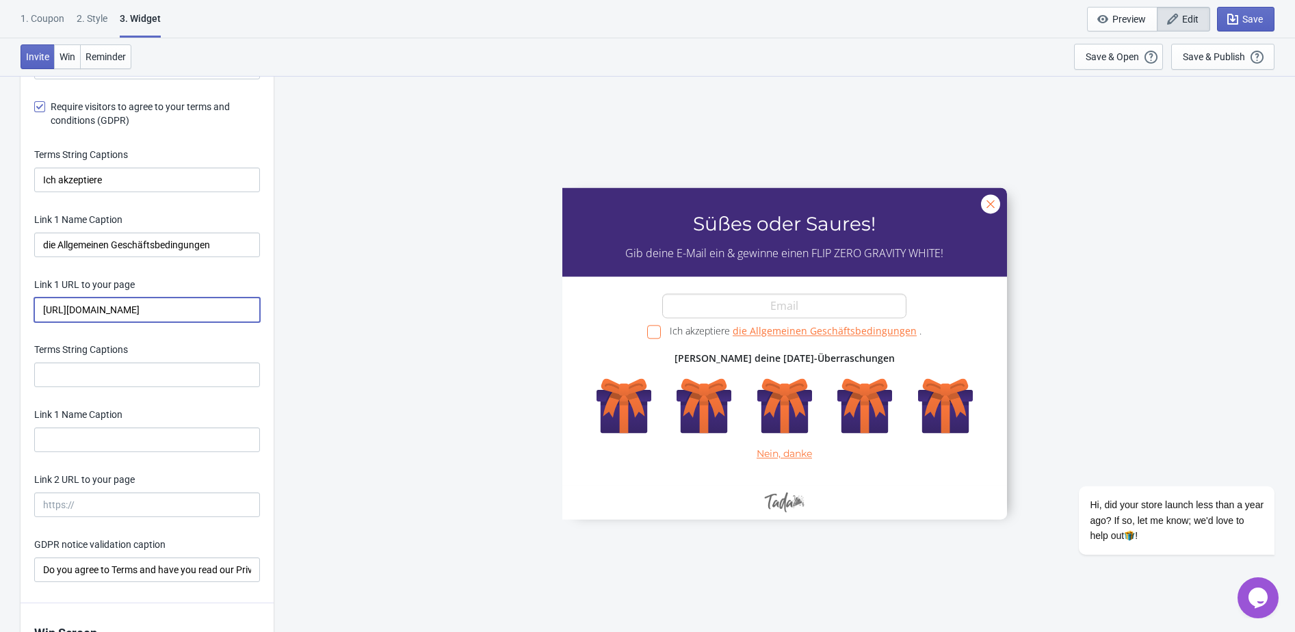
scroll to position [0, 0]
click at [211, 322] on input "https://eustore.tenga.co/de/pages/" at bounding box center [147, 310] width 226 height 25
paste input "susses-oder-saures-anmeldung-allgemeine-geschaftsbedingungen"
click at [193, 322] on input "https://eustore.tenga.co/de/pages/susses-oder-saures-anmeldung-allgemeine-gesch…" at bounding box center [147, 310] width 226 height 25
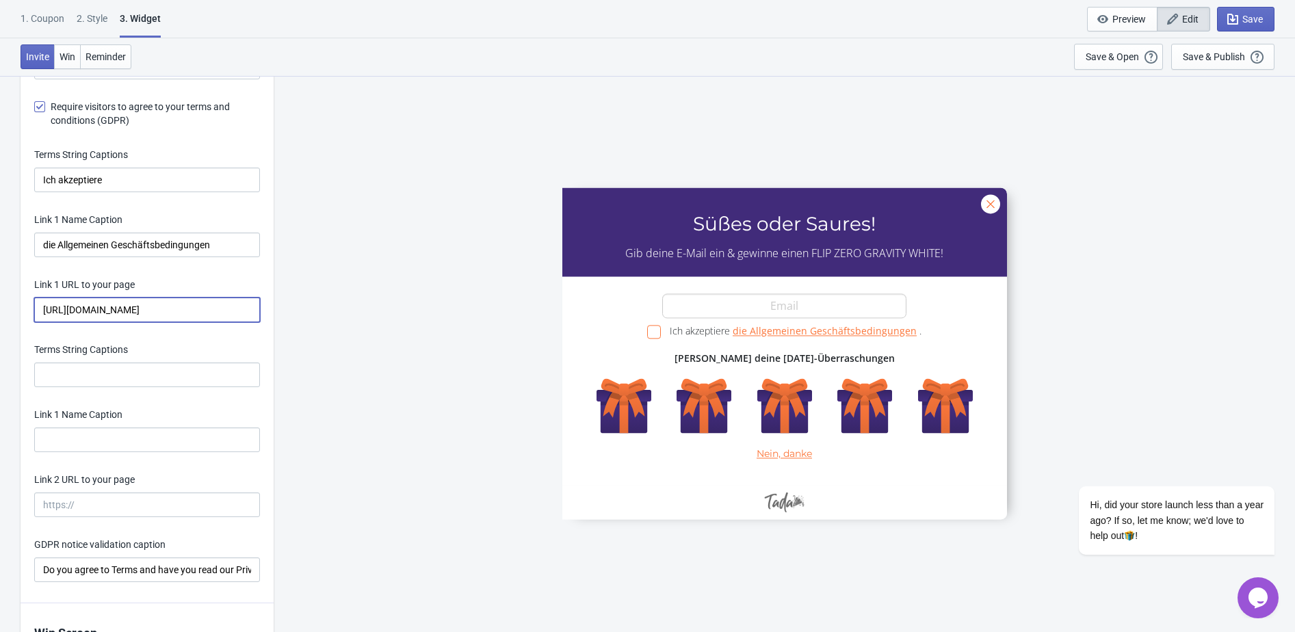
click at [193, 322] on input "https://eustore.tenga.co/de/pages/susses-oder-saures-anmeldung-allgemeine-gesch…" at bounding box center [147, 310] width 226 height 25
type input "https://eustore.tenga.co/de/pages/susses-oder-saures-anmeldung-allgemeine-gesch…"
click at [144, 517] on input "Link 2 URL to your page" at bounding box center [147, 504] width 226 height 25
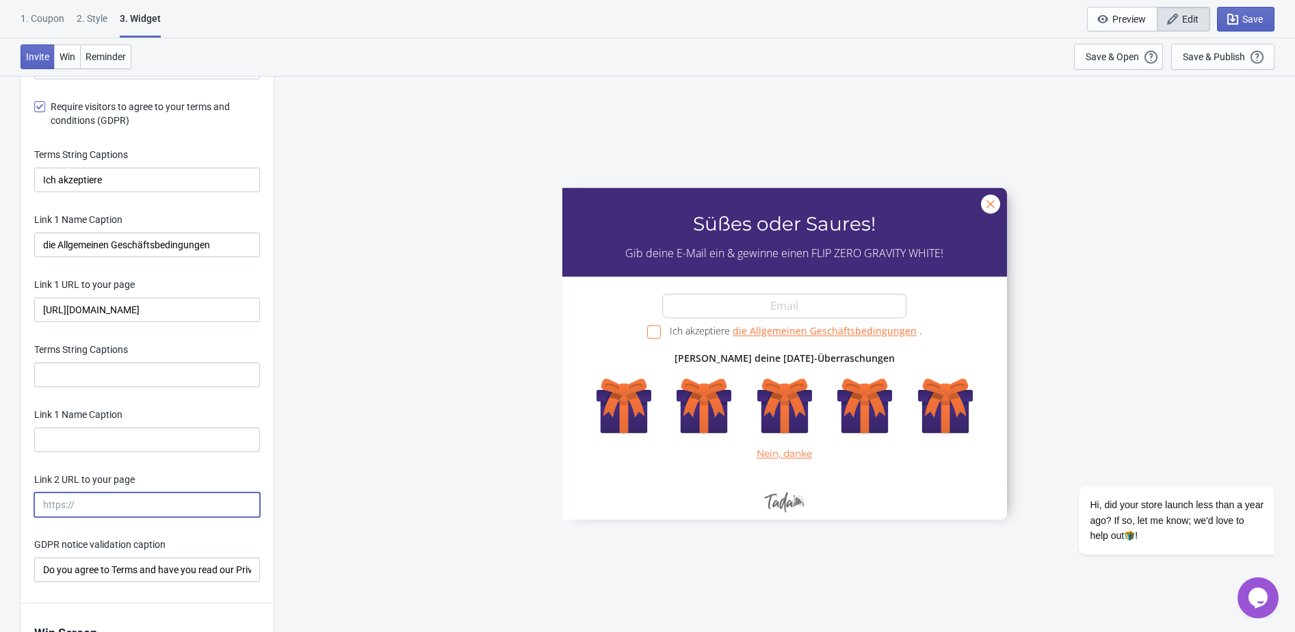
paste input "https://eustore.tenga.co/de/pages/susses-oder-saures-anmeldung-allgemeine-gesch…"
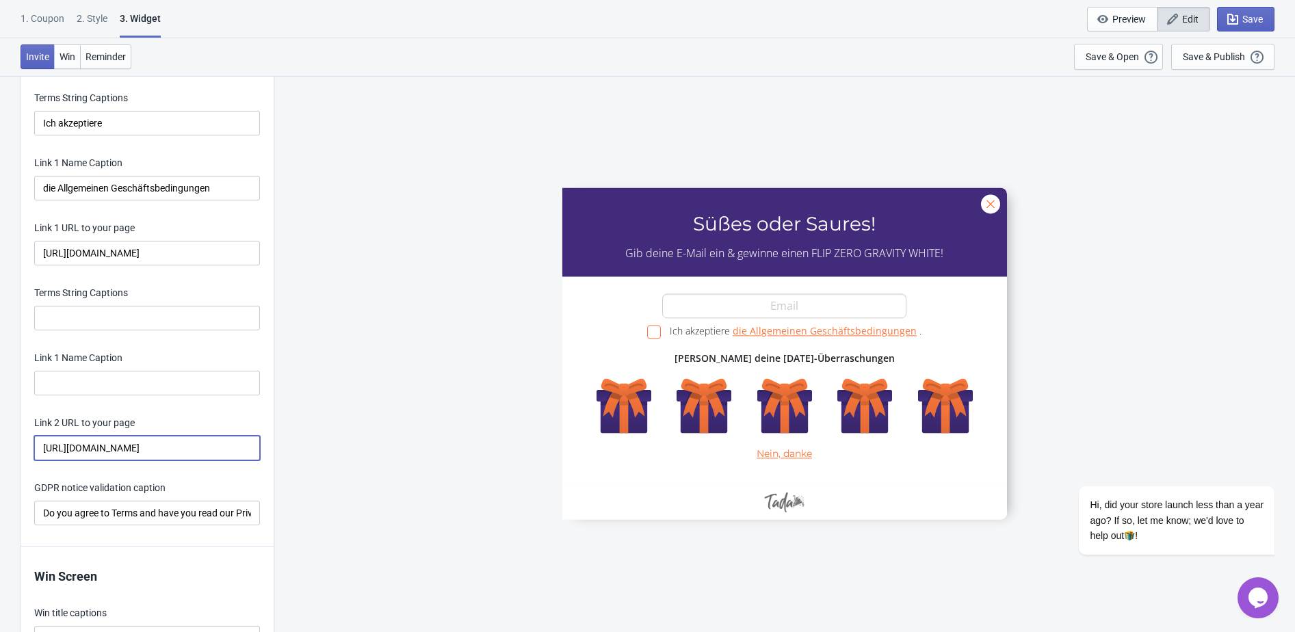
type input "https://eustore.tenga.co/de/pages/susses-oder-saures-anmeldung-allgemeine-gesch…"
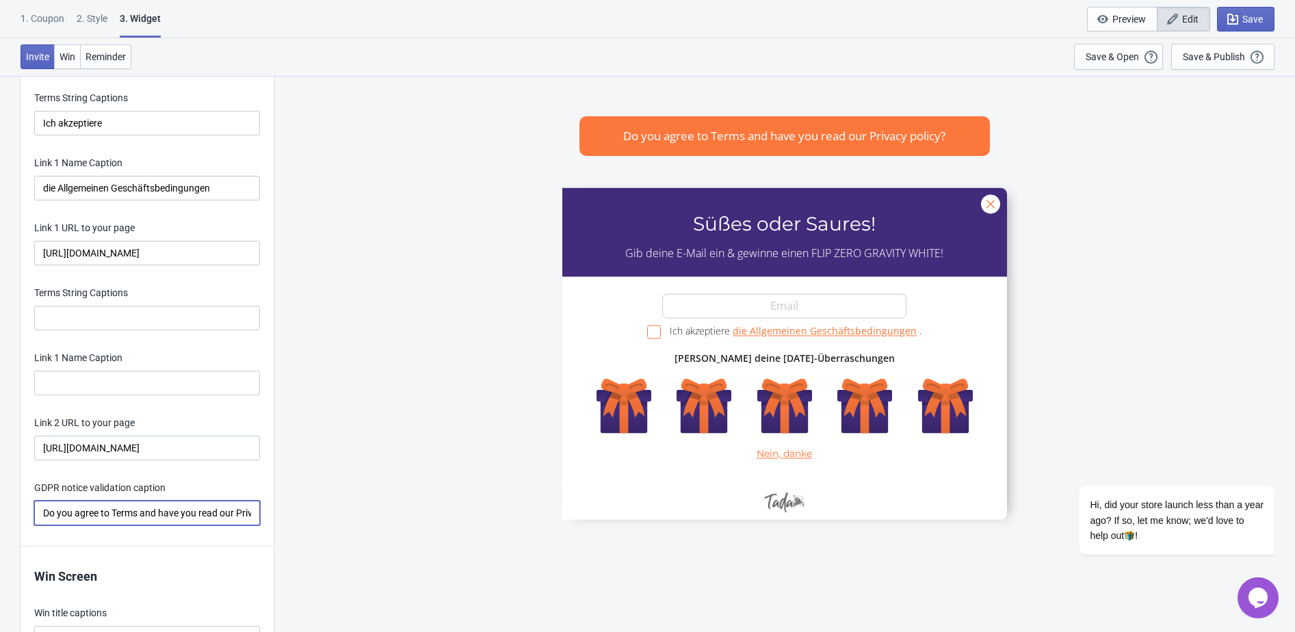
click at [158, 525] on input "Do you agree to Terms and have you read our Privacy policy?" at bounding box center [147, 513] width 226 height 25
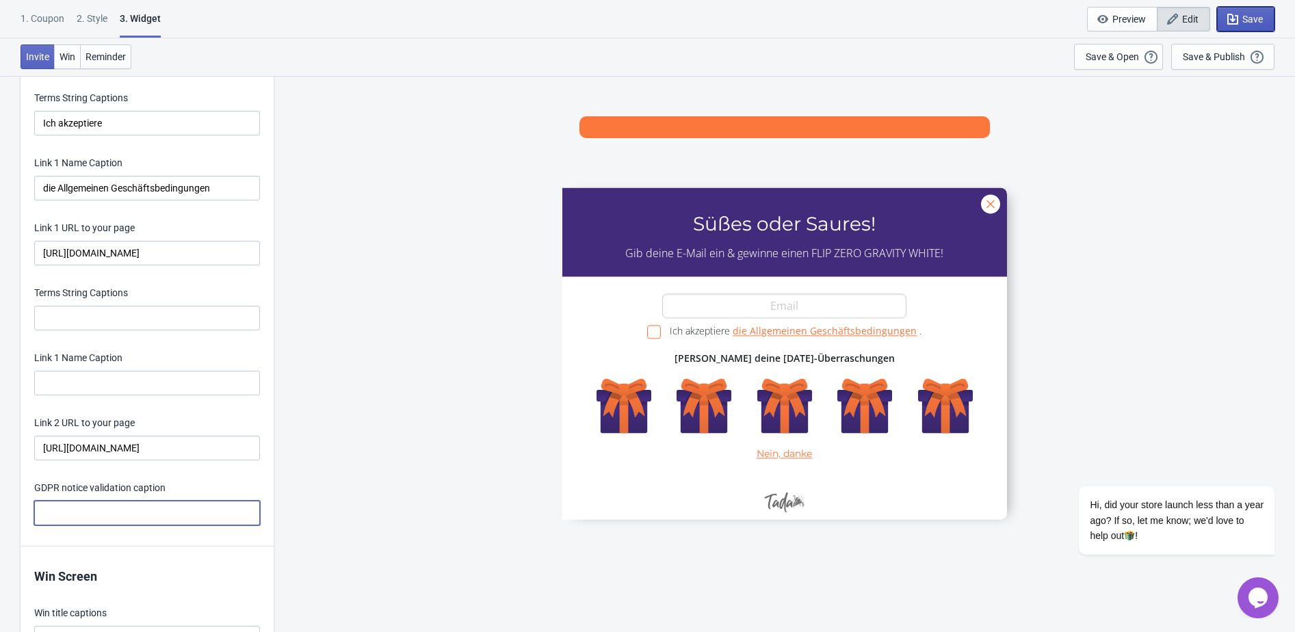
click at [1251, 25] on span "Save" at bounding box center [1245, 19] width 34 height 14
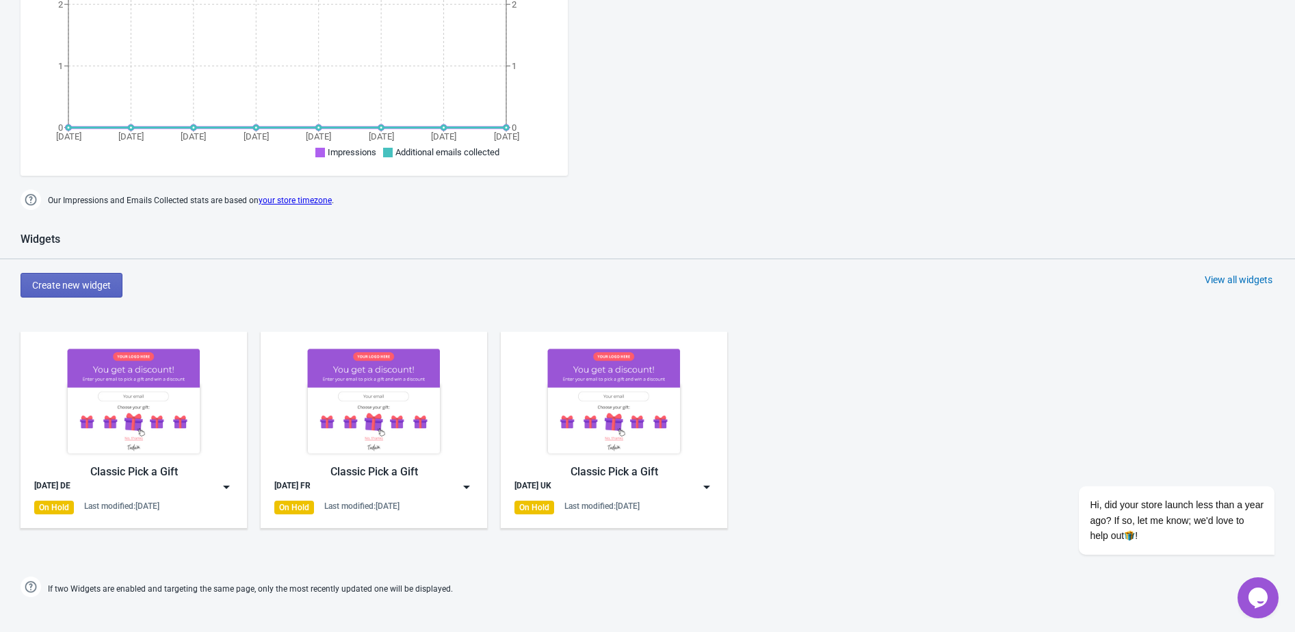
scroll to position [625, 0]
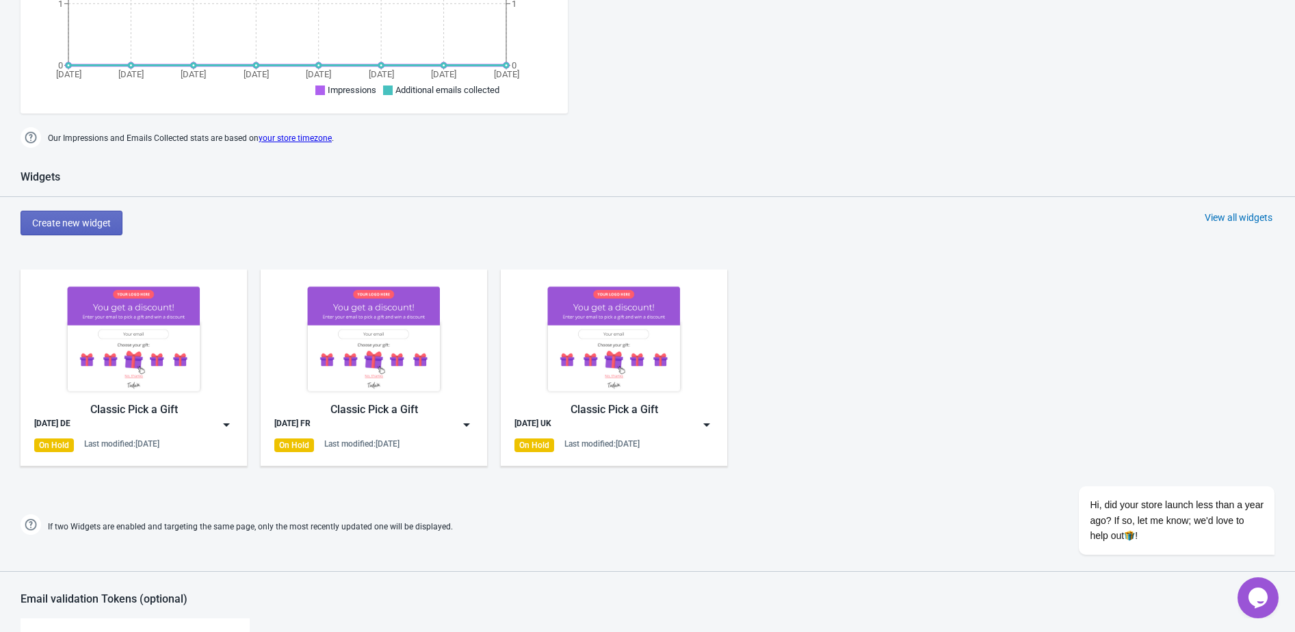
click at [1228, 219] on div "View all widgets" at bounding box center [1238, 218] width 68 height 14
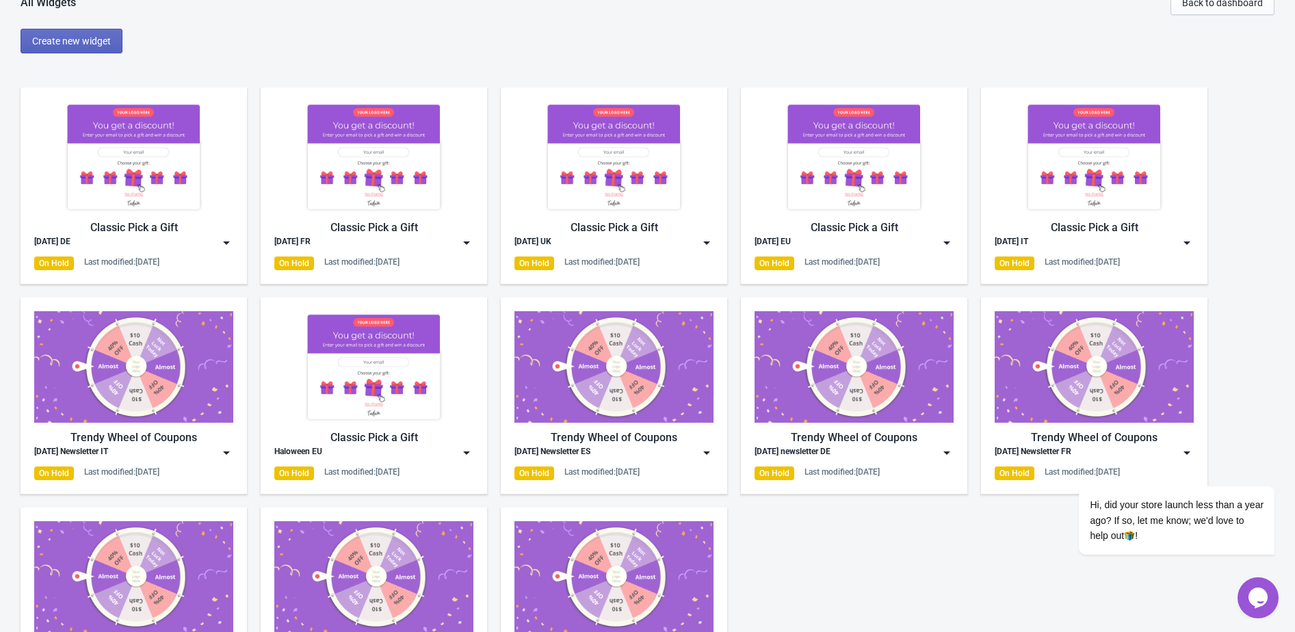
scroll to position [23, 0]
click at [297, 402] on img at bounding box center [373, 367] width 199 height 111
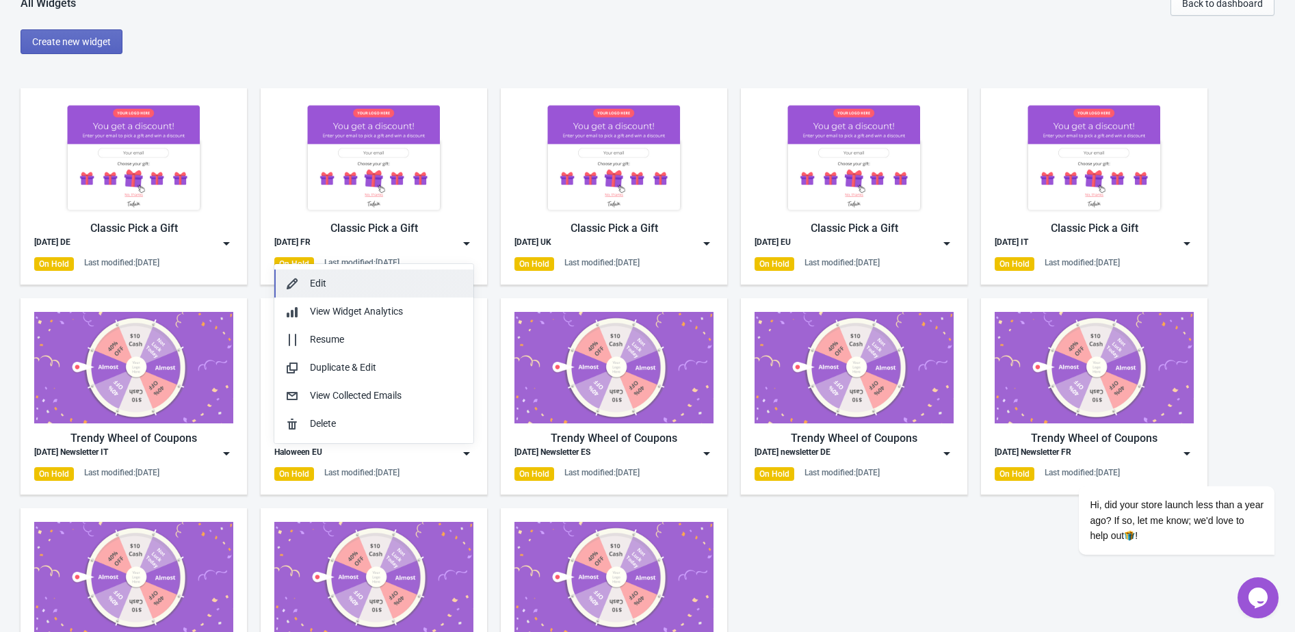
click at [328, 289] on div "Edit" at bounding box center [386, 283] width 153 height 14
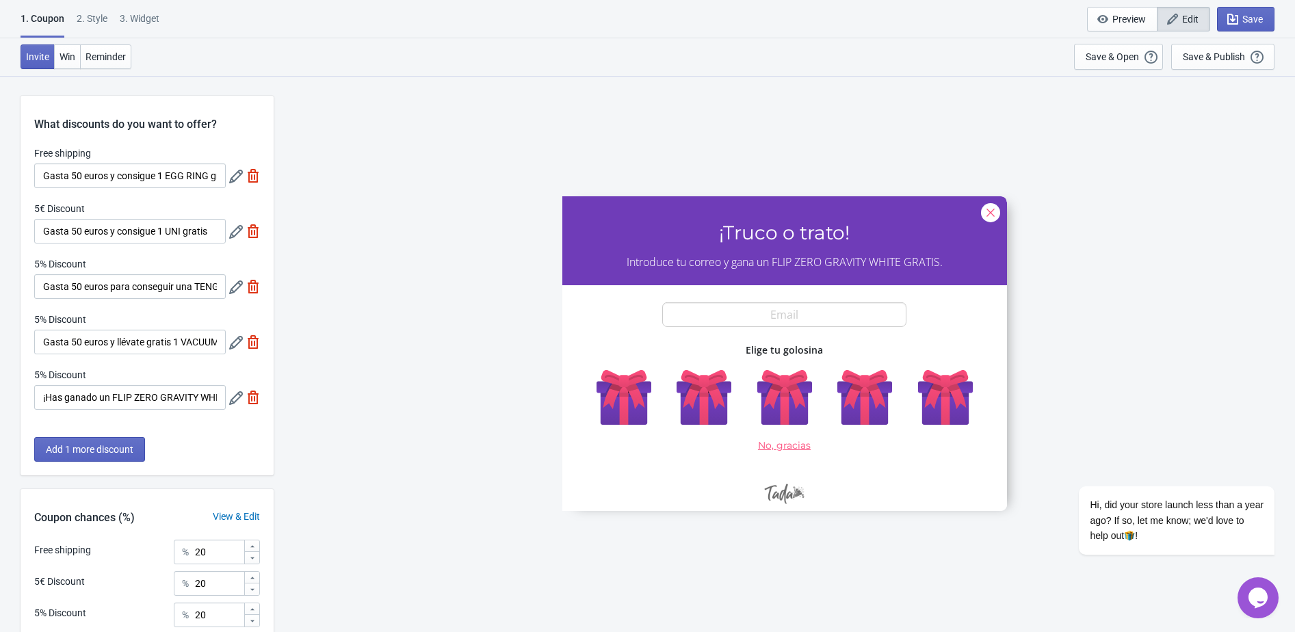
click at [228, 181] on div "Free shipping Gasta 50 euros y consigue 1 EGG RING gratis" at bounding box center [147, 167] width 226 height 42
click at [229, 181] on icon at bounding box center [236, 177] width 14 height 14
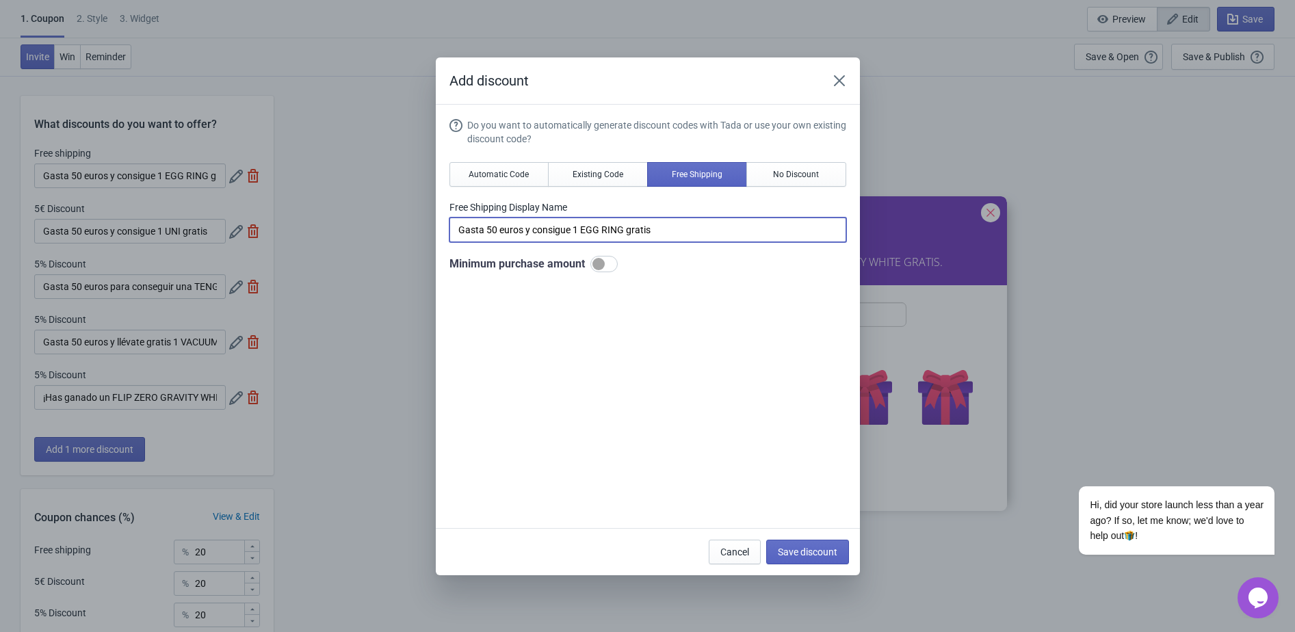
click at [573, 232] on input "Gasta 50 euros y consigue 1 EGG RING gratis" at bounding box center [647, 229] width 397 height 25
click at [574, 178] on span "Existing Code" at bounding box center [597, 174] width 51 height 11
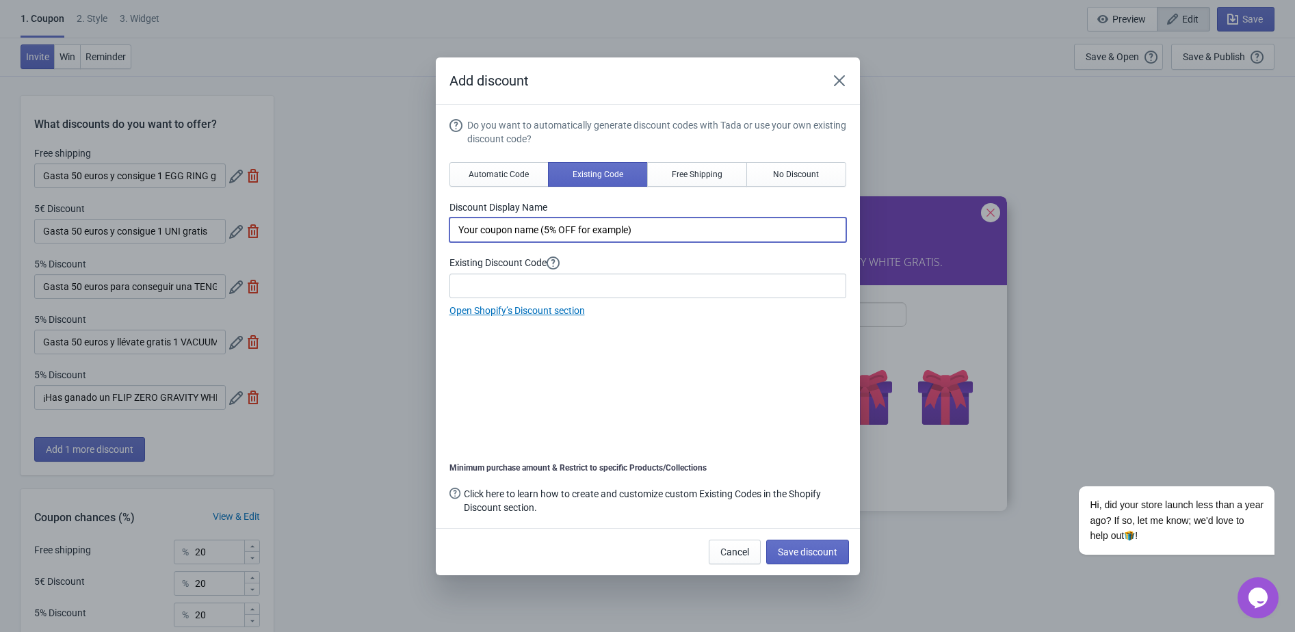
click at [551, 231] on input "Your coupon name (5% OFF for example)" at bounding box center [647, 229] width 397 height 25
paste input "Gasta 50 euros y consigue 1 EGG RING gratis"
type input "Gasta 50 euros y consigue 1 EGG RING gratis"
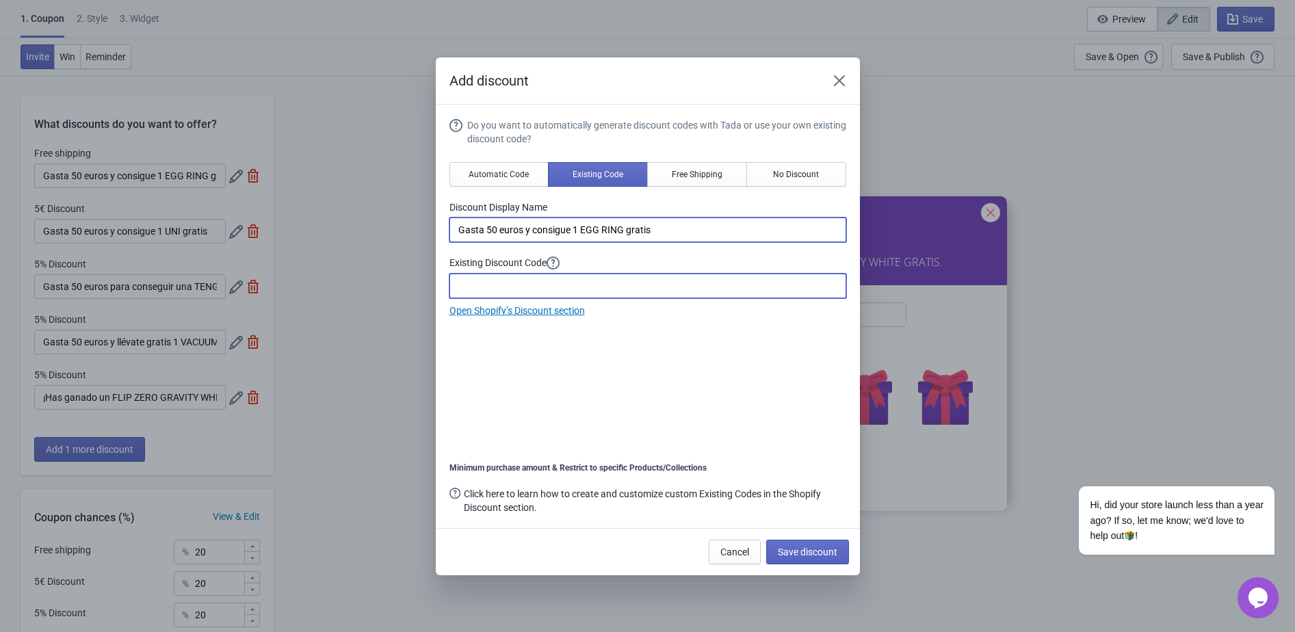
click at [561, 278] on input at bounding box center [647, 286] width 397 height 25
paste input "HALLOWEENEGG2025"
type input "HALLOWEENEGG2025"
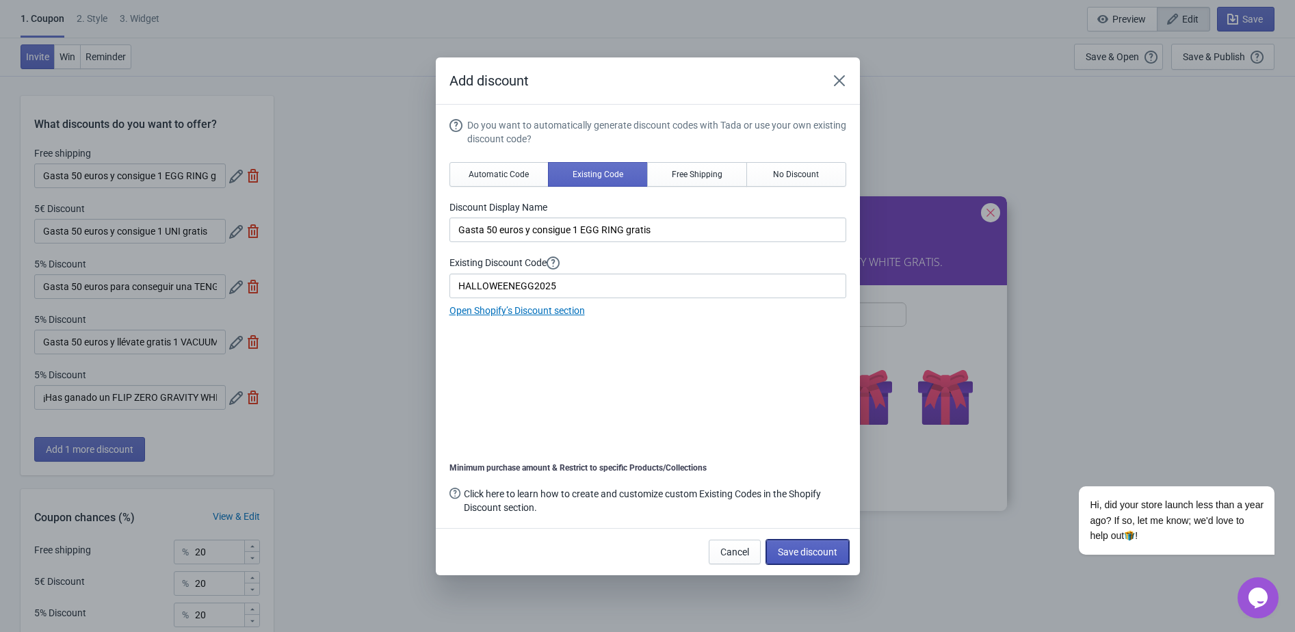
click at [819, 550] on span "Save discount" at bounding box center [808, 551] width 60 height 11
type input "HALLOWEENEGG2025"
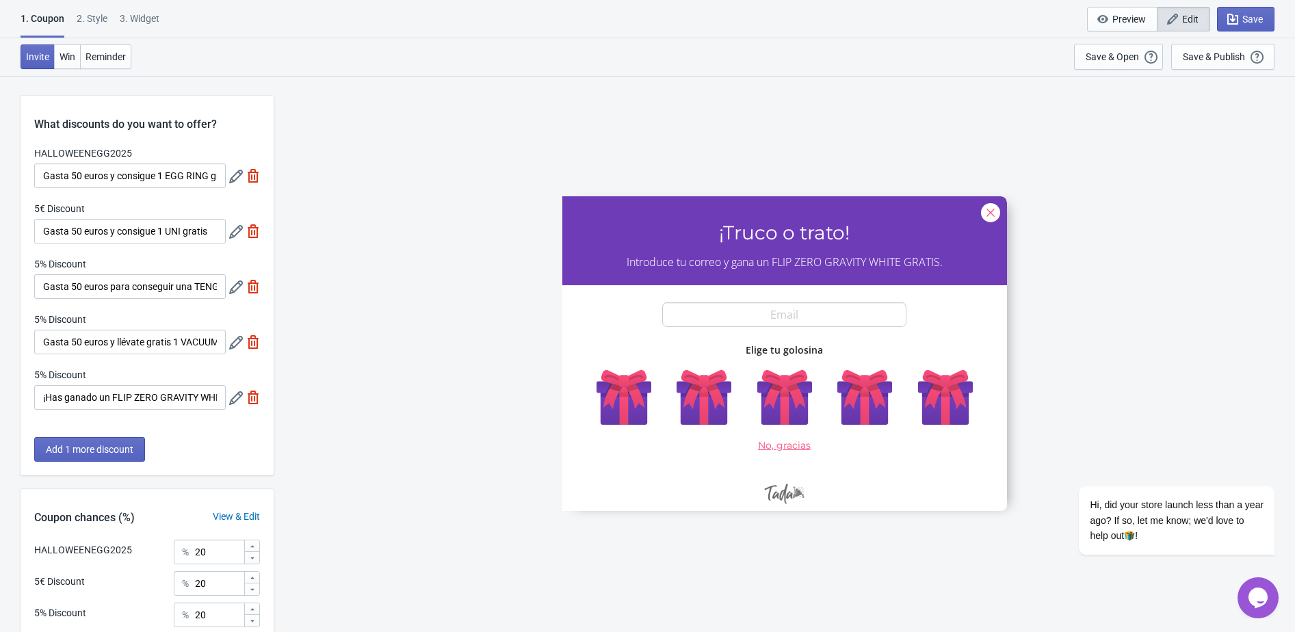
click at [233, 233] on icon at bounding box center [236, 232] width 14 height 14
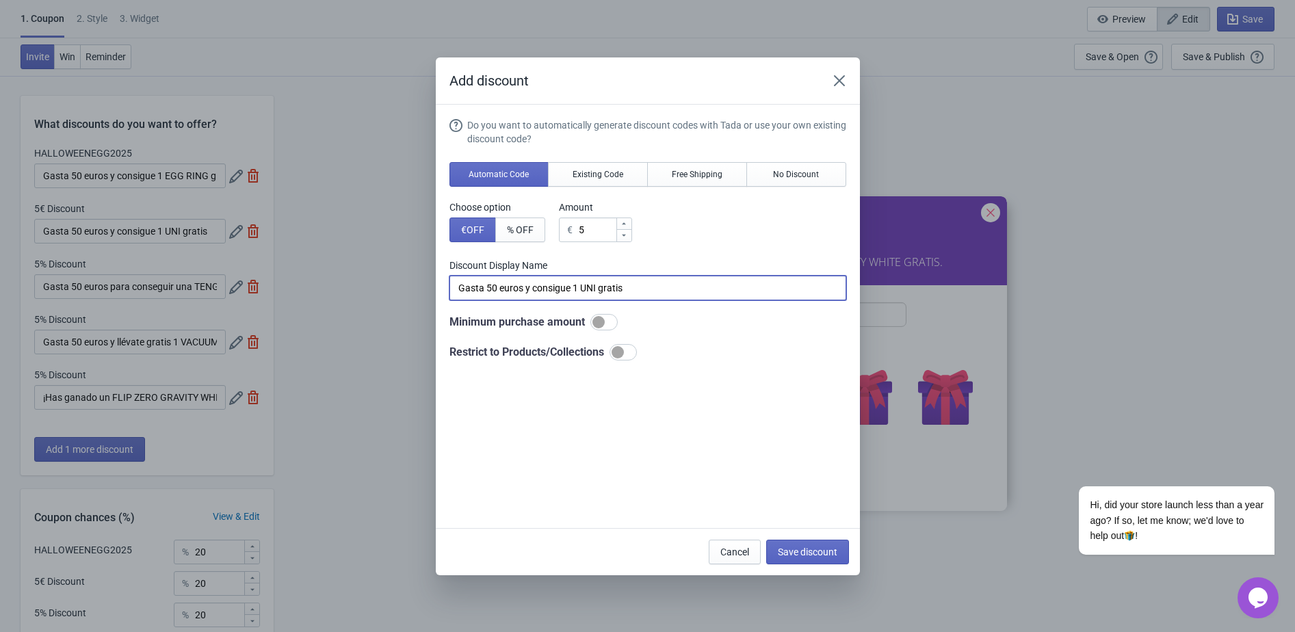
click at [517, 289] on input "Gasta 50 euros y consigue 1 UNI gratis" at bounding box center [647, 288] width 397 height 25
click at [612, 169] on span "Existing Code" at bounding box center [597, 174] width 51 height 11
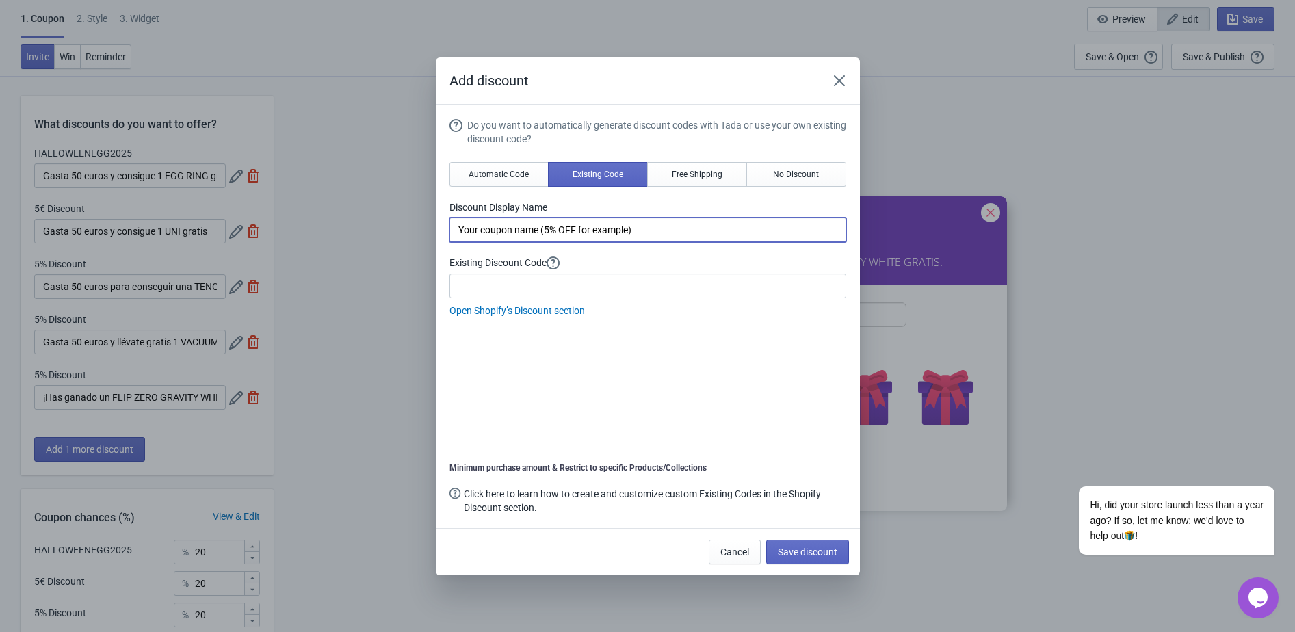
click at [523, 228] on input "Your coupon name (5% OFF for example)" at bounding box center [647, 229] width 397 height 25
paste input "Gasta 50 euros y consigue 1 UNI gratis"
type input "Gasta 50 euros y consigue 1 UNI gratis"
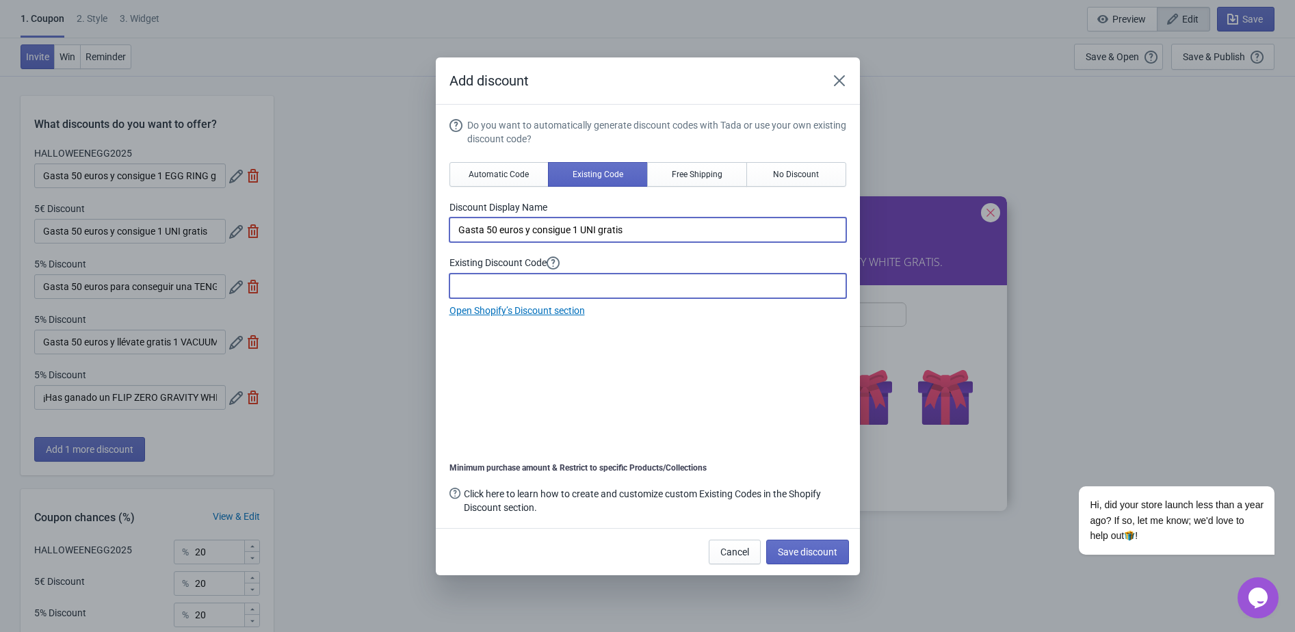
click at [487, 293] on input at bounding box center [647, 286] width 397 height 25
paste input "HALLOWEENUNI2025"
type input "HALLOWEENUNI2025"
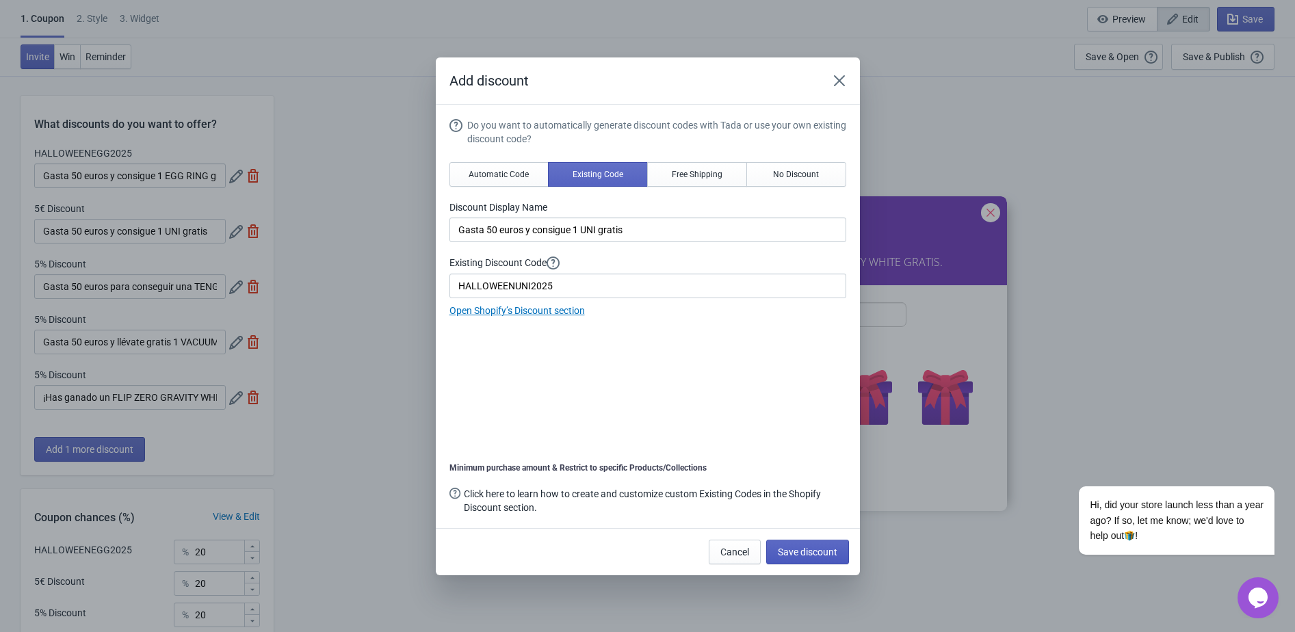
click at [808, 546] on span "Save discount" at bounding box center [808, 551] width 60 height 11
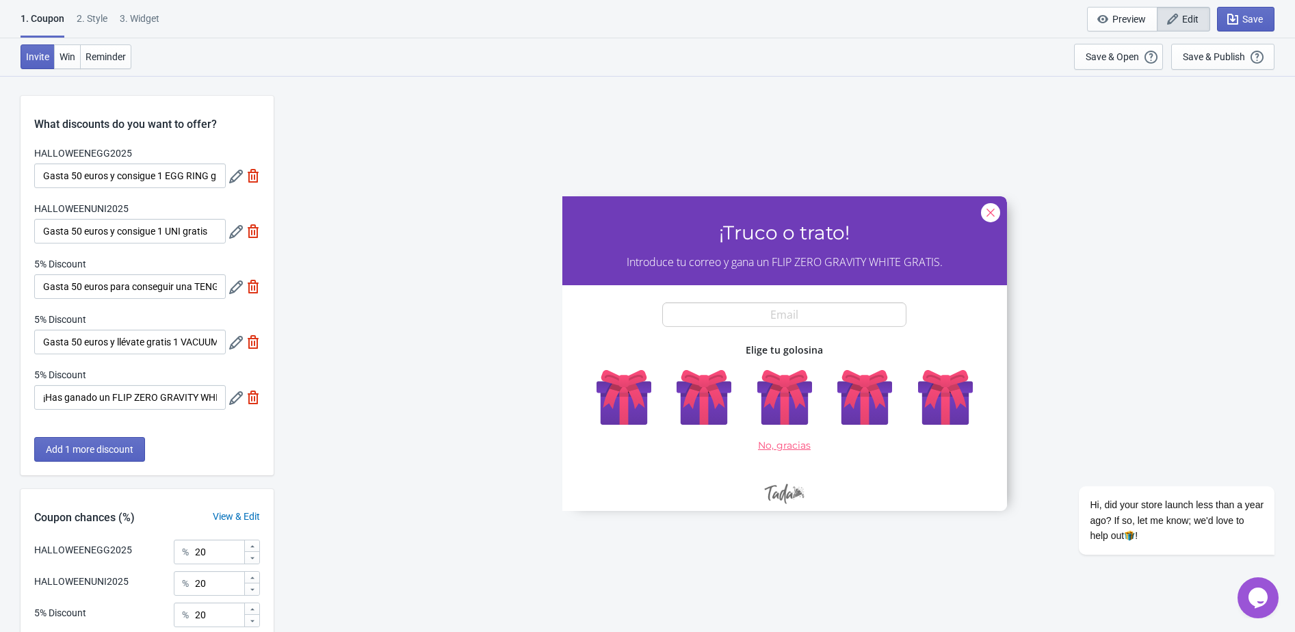
click at [231, 300] on div "HALLOWEENEGG2025 Gasta 50 euros y consigue 1 EGG RING gratis HALLOWEENUNI2025 G…" at bounding box center [147, 284] width 253 height 277
click at [231, 294] on div at bounding box center [244, 286] width 31 height 25
click at [231, 291] on icon at bounding box center [236, 287] width 14 height 14
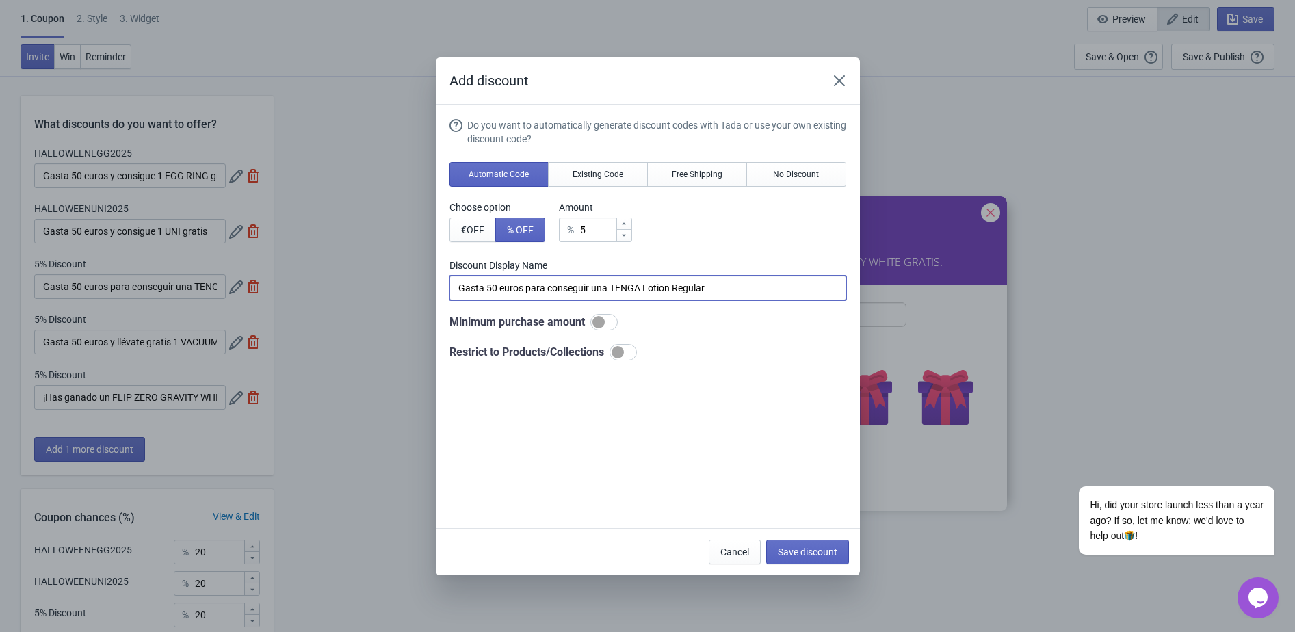
click at [531, 300] on input "Gasta 50 euros para conseguir una TENGA Lotion Regular" at bounding box center [647, 288] width 397 height 25
click at [531, 295] on input "Gasta 50 euros para conseguir una TENGA Lotion Regular" at bounding box center [647, 288] width 397 height 25
click at [589, 169] on span "Existing Code" at bounding box center [597, 174] width 51 height 11
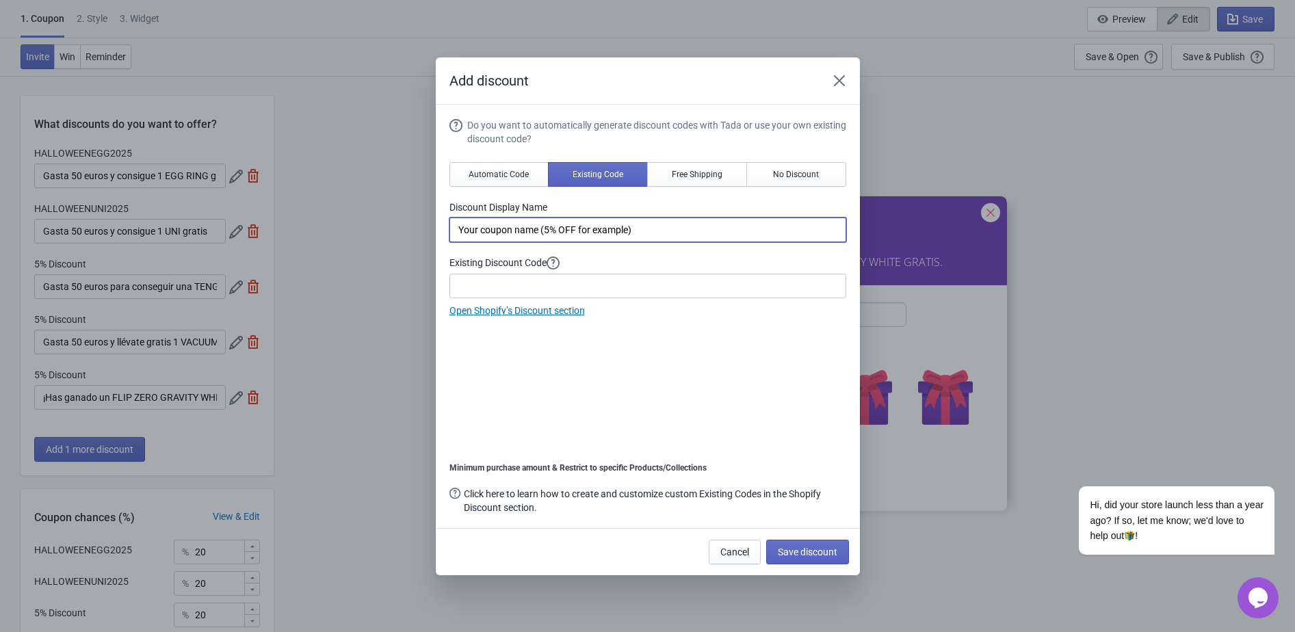
click at [512, 228] on input "Your coupon name (5% OFF for example)" at bounding box center [647, 229] width 397 height 25
click at [512, 229] on input "Your coupon name (5% OFF for example)" at bounding box center [647, 229] width 397 height 25
paste input "Gasta 50 euros para conseguir una TENGA Lotion Regular"
type input "Gasta 50 euros para conseguir una TENGA Lotion Regular"
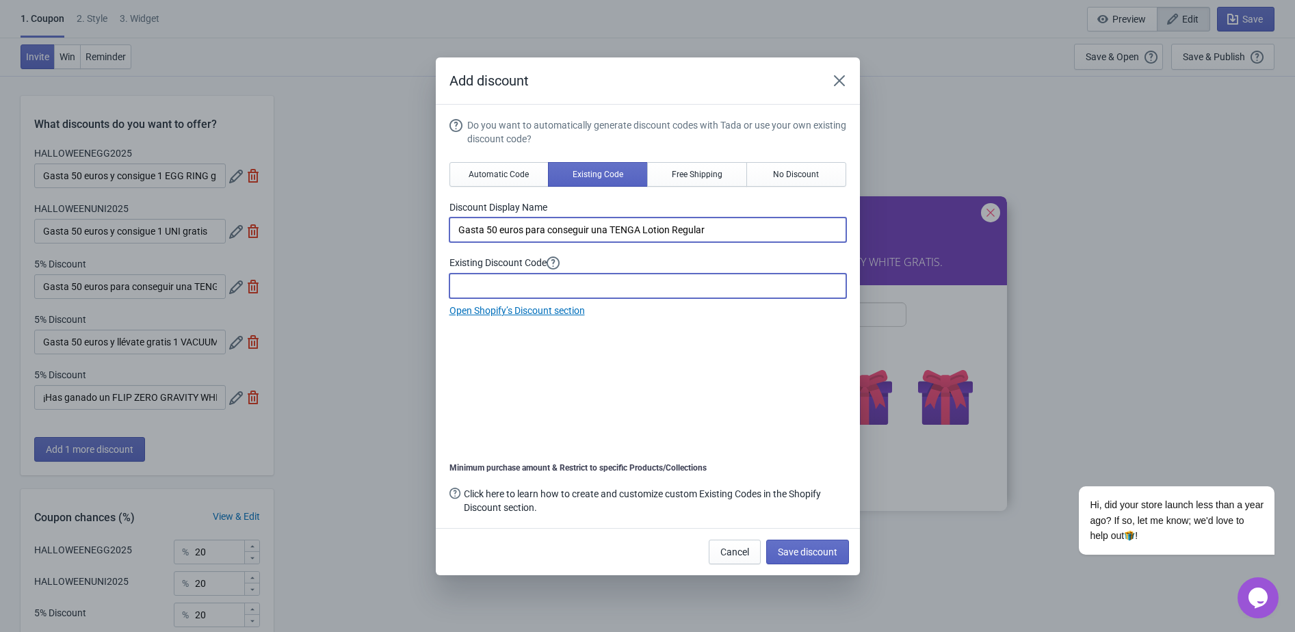
click at [518, 282] on input at bounding box center [647, 286] width 397 height 25
paste input "2025HALLOWEENTENGALotion"
type input "2025HALLOWEENTENGALotion"
click at [800, 547] on span "Save discount" at bounding box center [808, 551] width 60 height 11
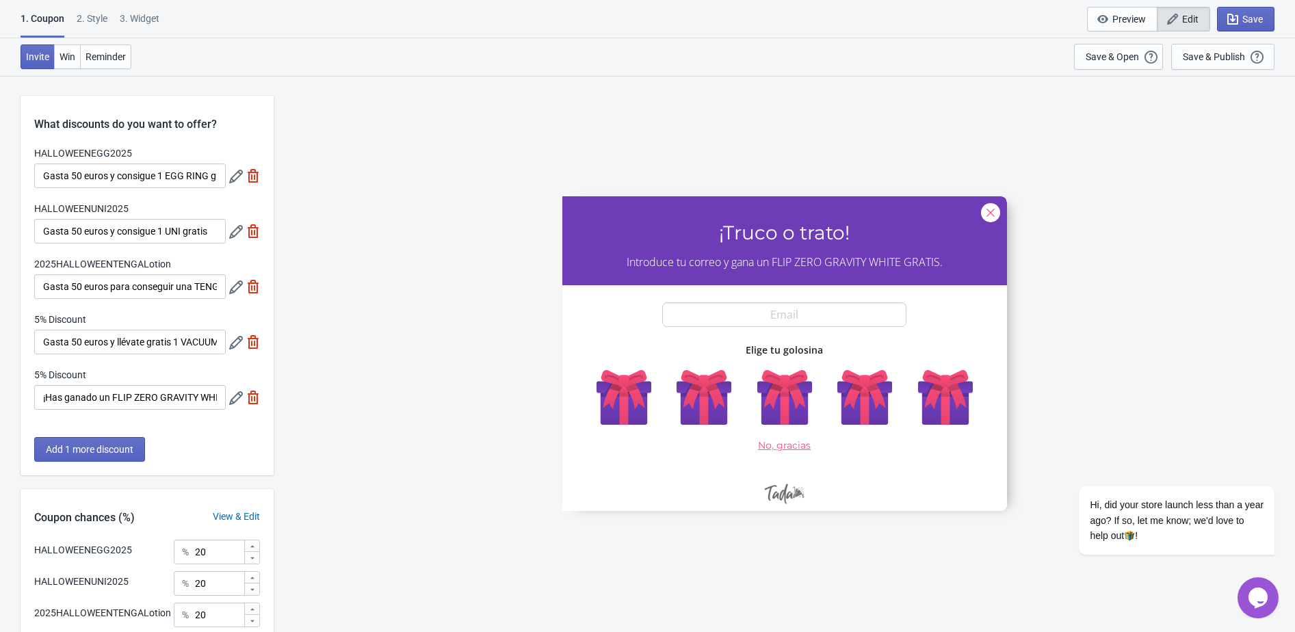
click at [228, 342] on div "5% Discount Gasta 50 euros y llévate gratis 1 VACUUM CUP ORIGINAL Edición Espec…" at bounding box center [147, 334] width 226 height 42
click at [230, 342] on icon at bounding box center [236, 343] width 14 height 14
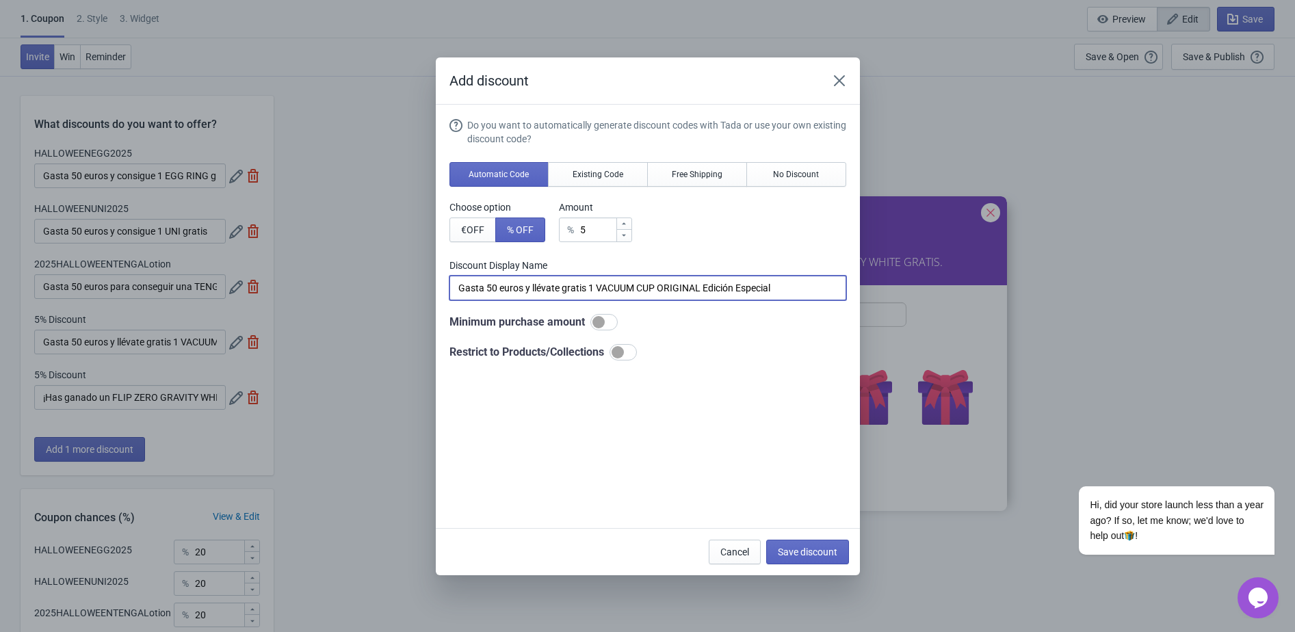
click at [512, 282] on input "Gasta 50 euros y llévate gratis 1 VACUUM CUP ORIGINAL Edición Especial" at bounding box center [647, 288] width 397 height 25
click at [594, 170] on span "Existing Code" at bounding box center [597, 174] width 51 height 11
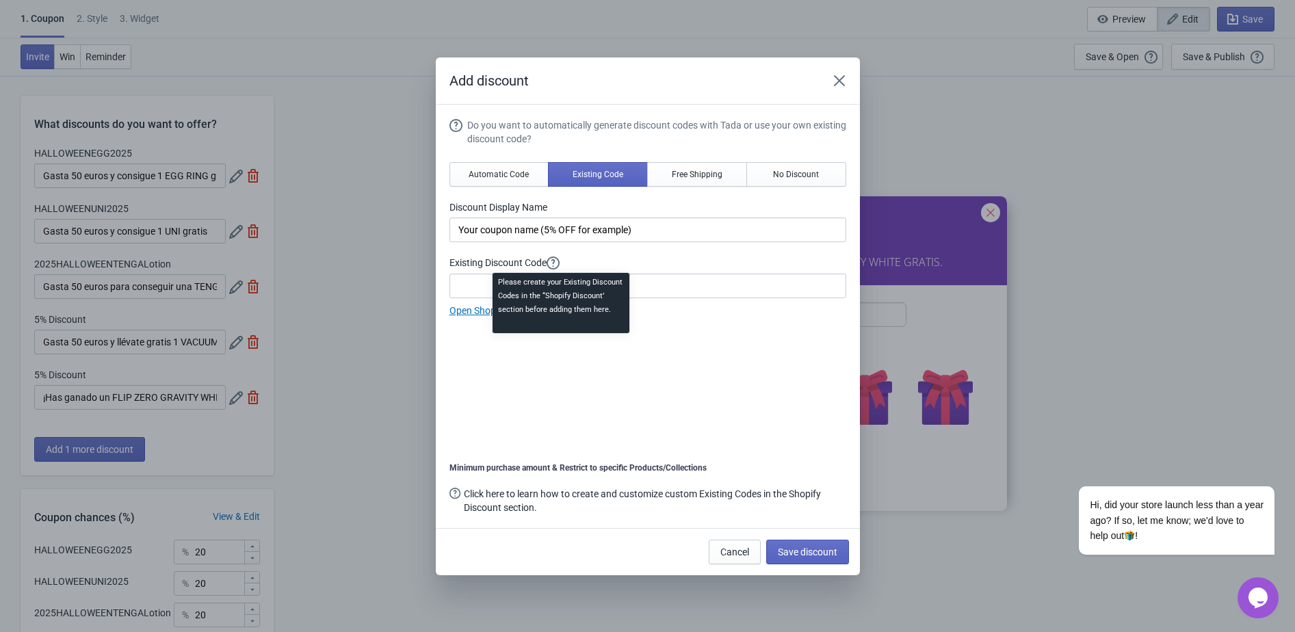
click at [561, 284] on div "Please create your Existing Discount Codes in the “Shopify Discount’ section be…" at bounding box center [560, 307] width 159 height 74
click at [637, 291] on div "Please create your Existing Discount Codes in the “Shopify Discount’ section be…" at bounding box center [560, 307] width 159 height 74
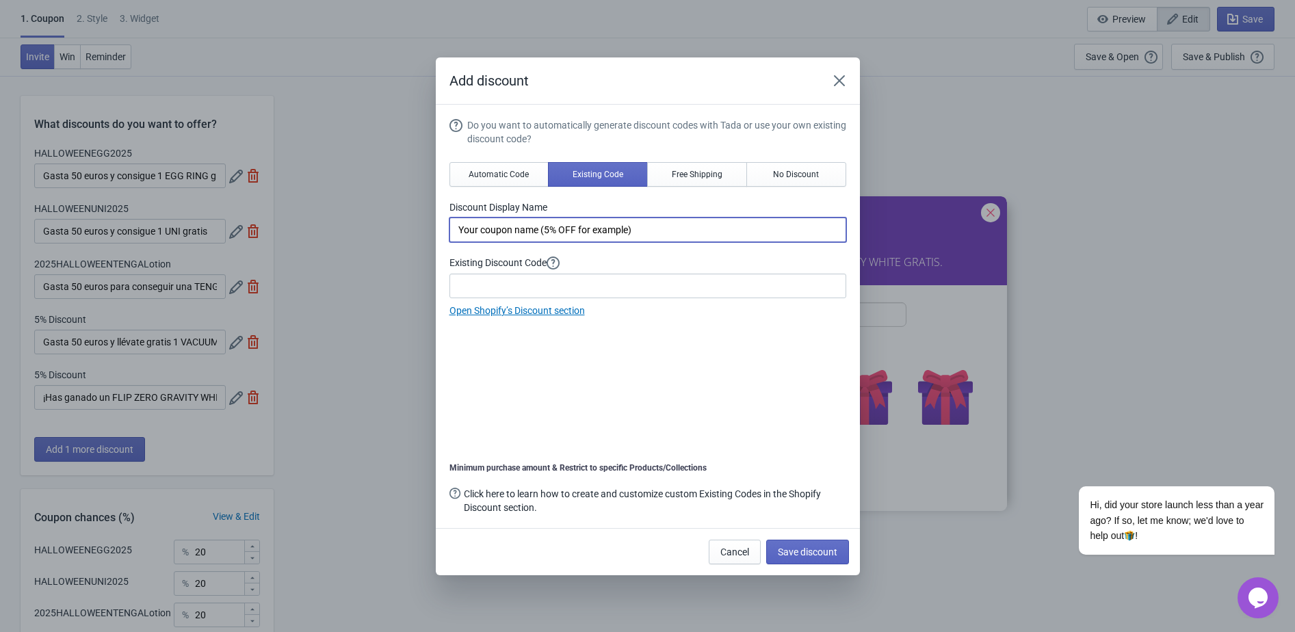
click at [583, 226] on input "Your coupon name (5% OFF for example)" at bounding box center [647, 229] width 397 height 25
paste input "Gasta 50 euros y llévate gratis 1 VACUUM CUP ORIGINAL Edición Especial"
click at [583, 226] on input "Your coupon name (5% OFF Gasta 50 euros y llévate gratis 1 VACUUM CUP ORIGINAL …" at bounding box center [647, 229] width 397 height 25
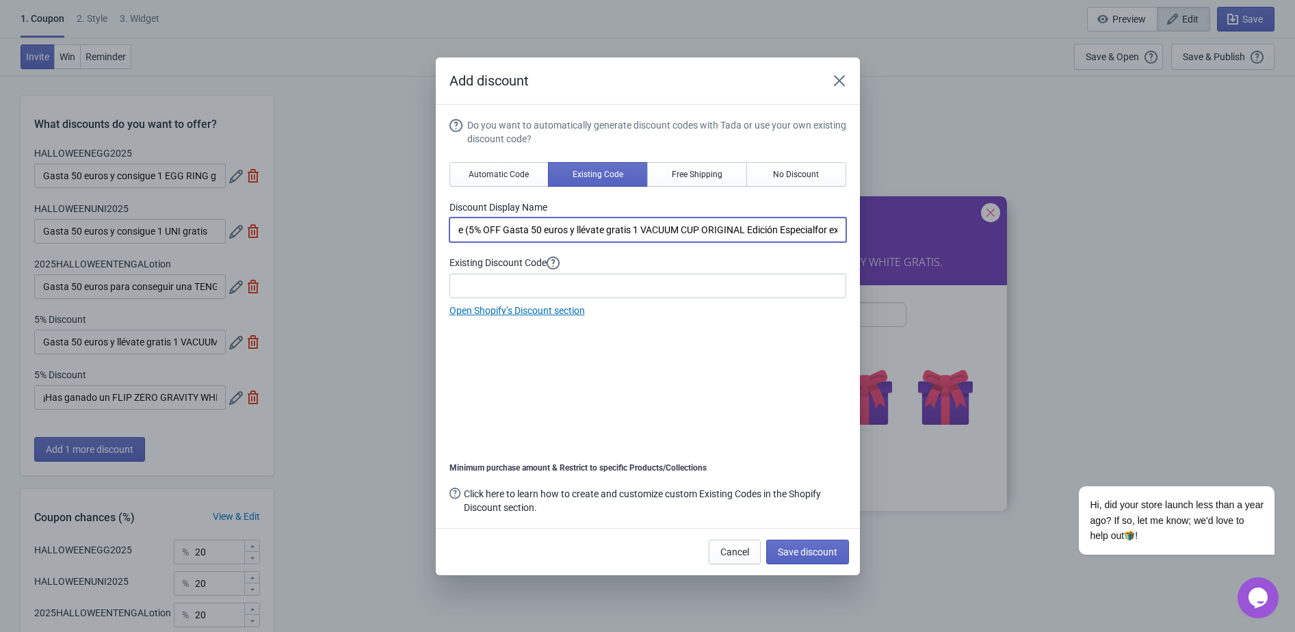
click at [583, 226] on input "Your coupon name (5% OFF Gasta 50 euros y llévate gratis 1 VACUUM CUP ORIGINAL …" at bounding box center [647, 229] width 397 height 25
paste input "Gasta 50 euros y llévate gratis 1 VACUUM CUP ORIGINAL Edición Especial"
drag, startPoint x: 600, startPoint y: 230, endPoint x: 790, endPoint y: 230, distance: 189.4
click at [790, 230] on input "Gasta 50 euros y llévate gratis 1 VACUUM CUP ORIGINAL Edición Especial" at bounding box center [647, 229] width 397 height 25
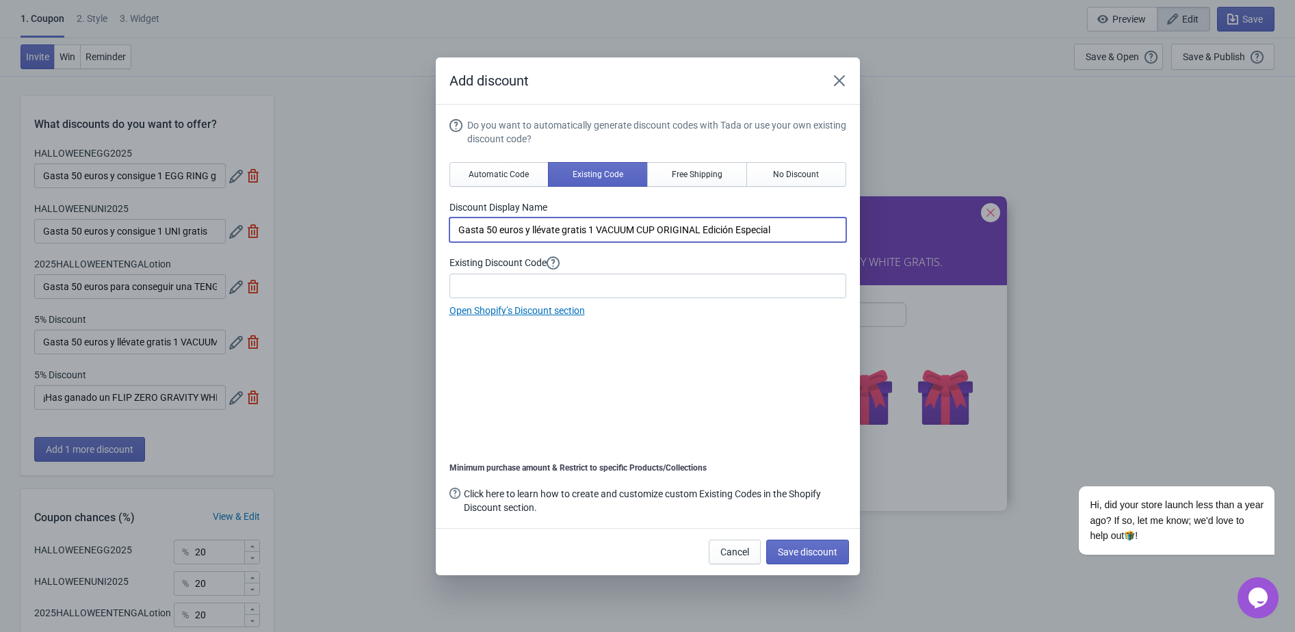
paste input "PREMIUM TENGA SOFT CASE CUP"
type input "Gasta 50 euros y llévate gratis 1 PREMIUM TENGA SOFT CASE CUP"
click at [487, 293] on input at bounding box center [647, 286] width 397 height 25
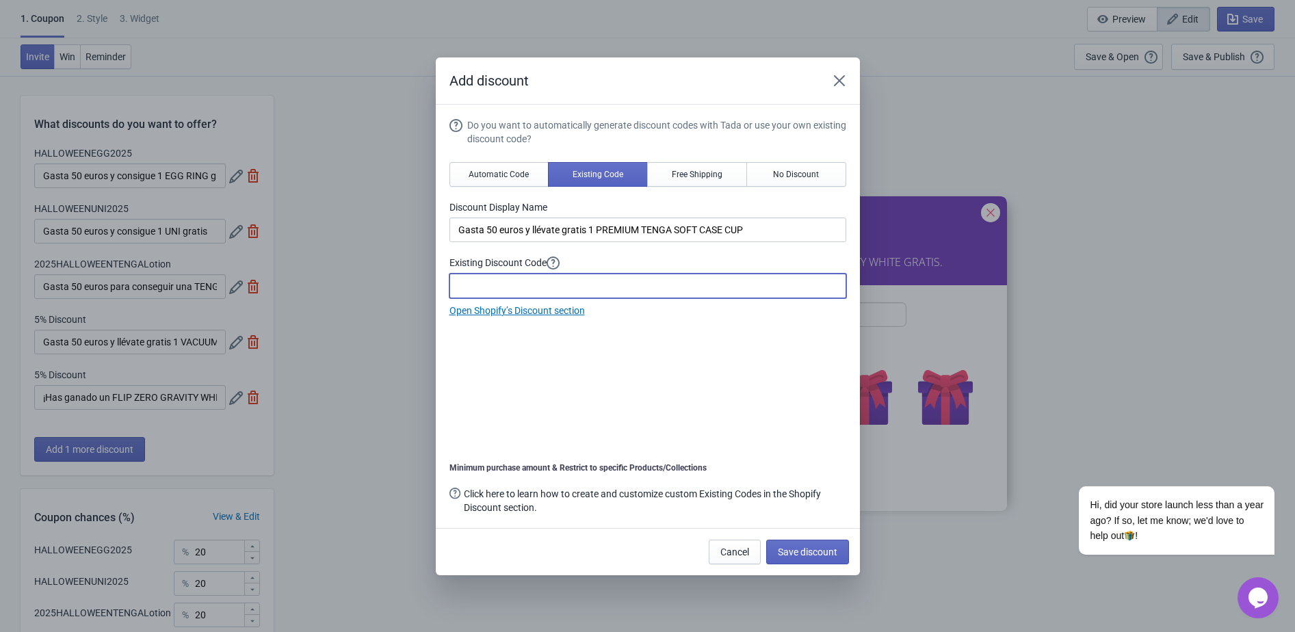
paste input "HALLOWEEN2025CUP"
type input "HALLOWEEN2025CUP"
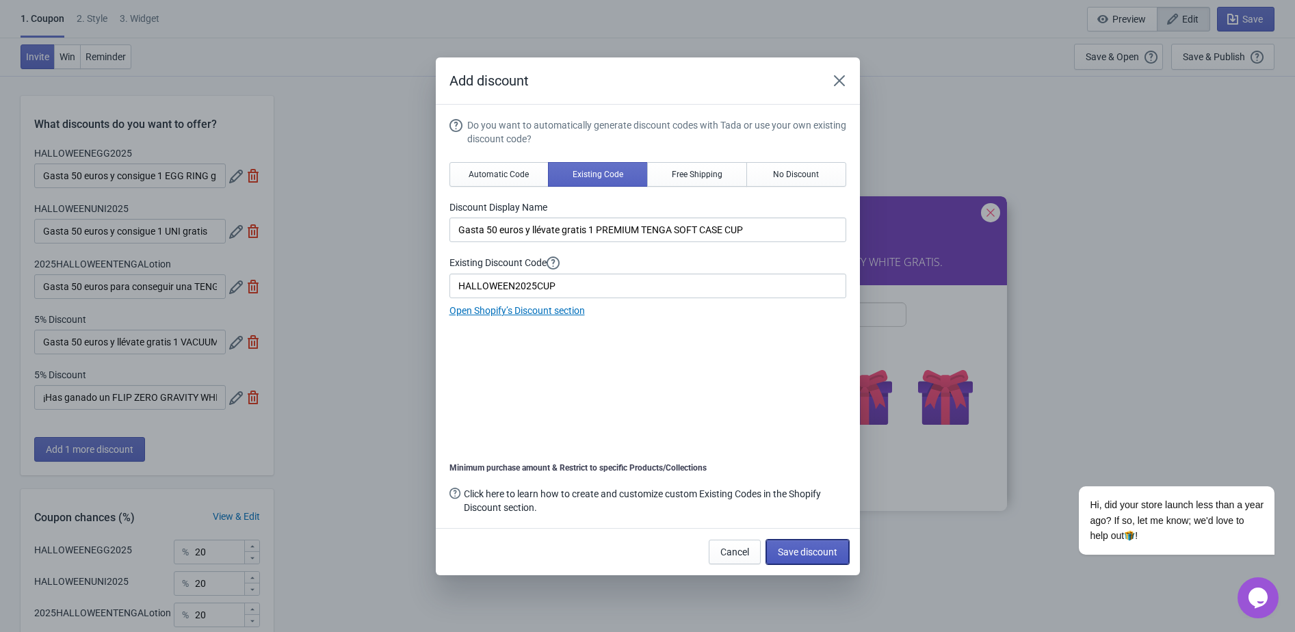
click at [793, 556] on span "Save discount" at bounding box center [808, 551] width 60 height 11
type input "Gasta 50 euros y llévate gratis 1 PREMIUM TENGA SOFT CASE CUP"
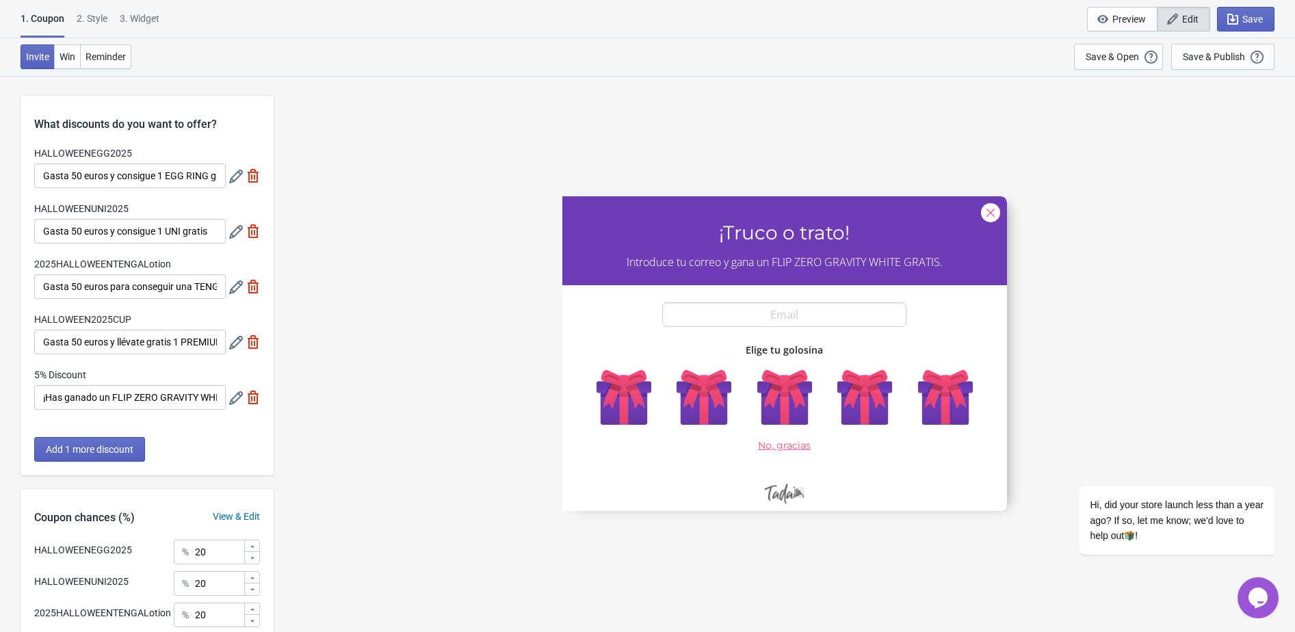
click at [233, 402] on icon at bounding box center [236, 398] width 14 height 14
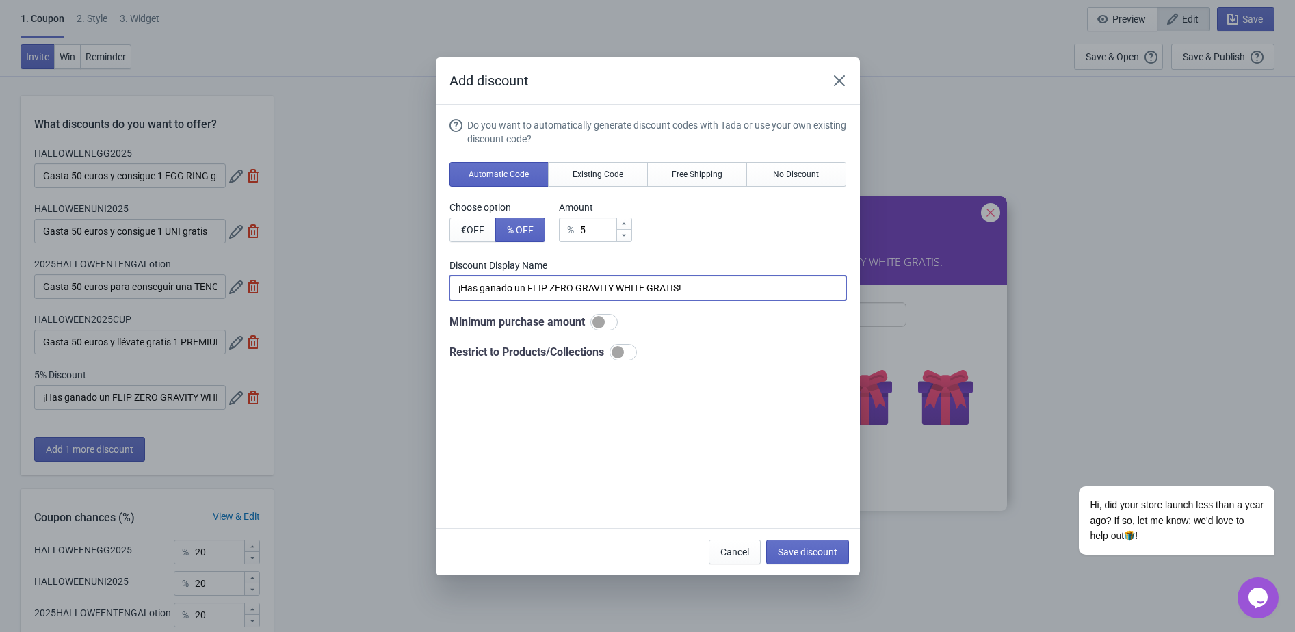
click at [518, 291] on input "¡Has ganado un FLIP ZERO GRAVITY WHITE GRATIS!" at bounding box center [647, 288] width 397 height 25
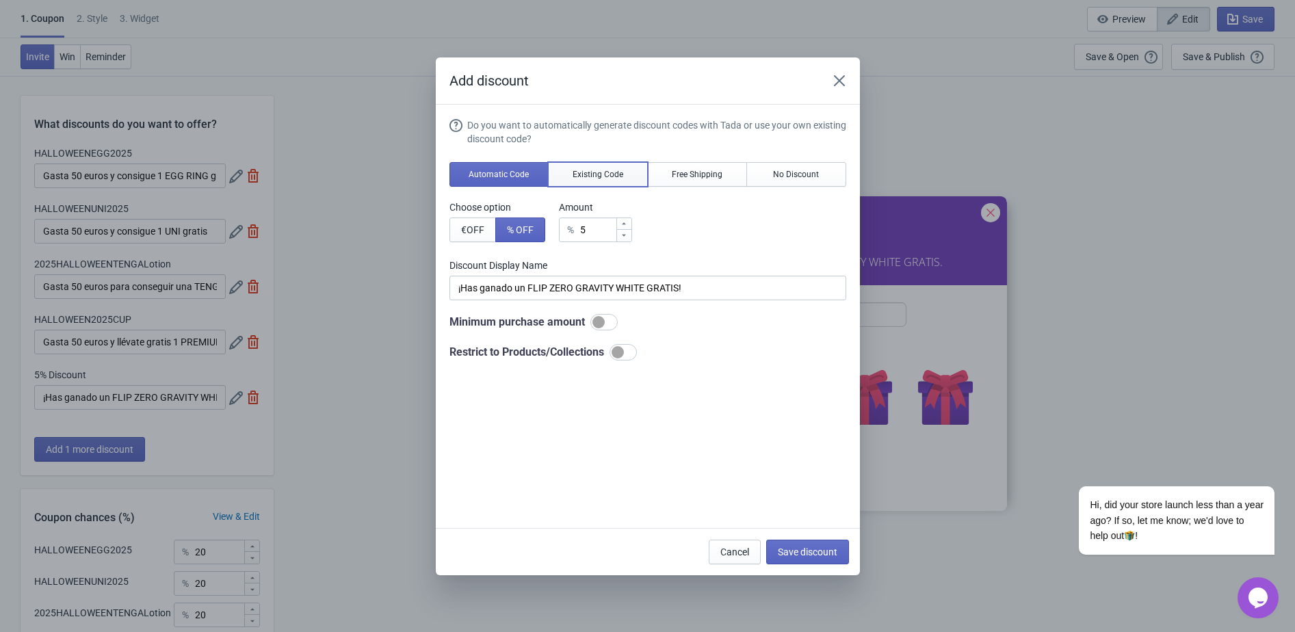
click at [603, 172] on span "Existing Code" at bounding box center [597, 174] width 51 height 11
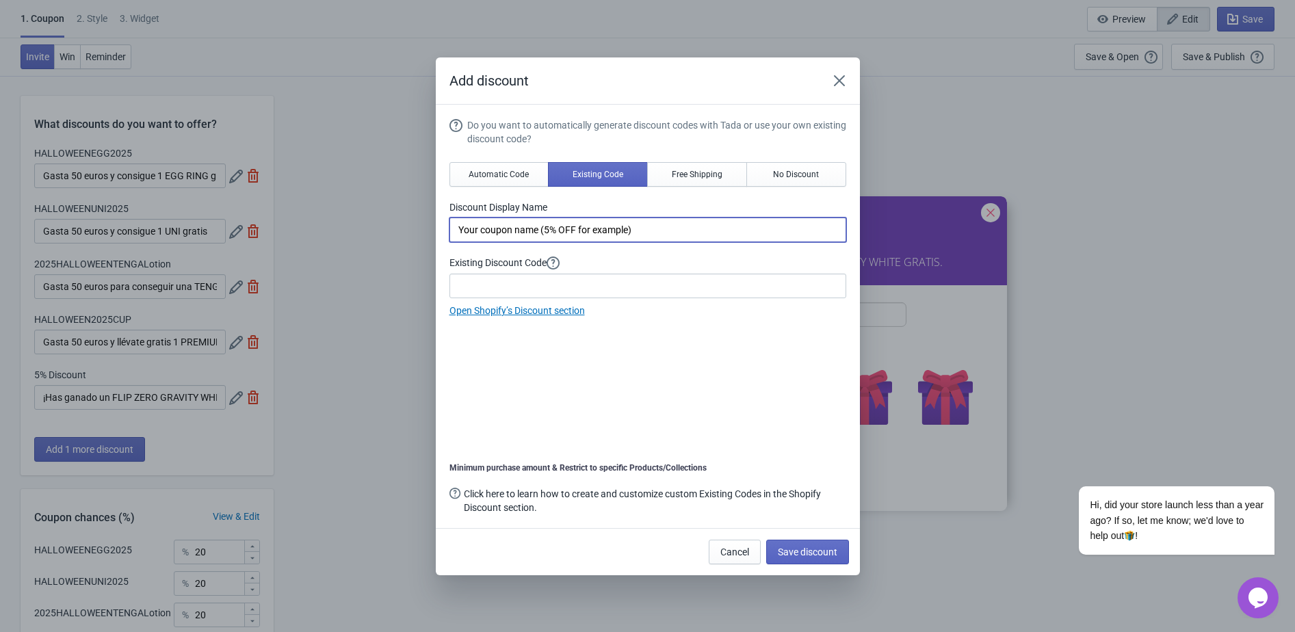
click at [539, 226] on input "Your coupon name (5% OFF for example)" at bounding box center [647, 229] width 397 height 25
paste input "¡Has ganado un FLIP ZERO GRAVITY WHITE GRATIS!"
type input "¡Has ganado un FLIP ZERO GRAVITY WHITE GRATIS!"
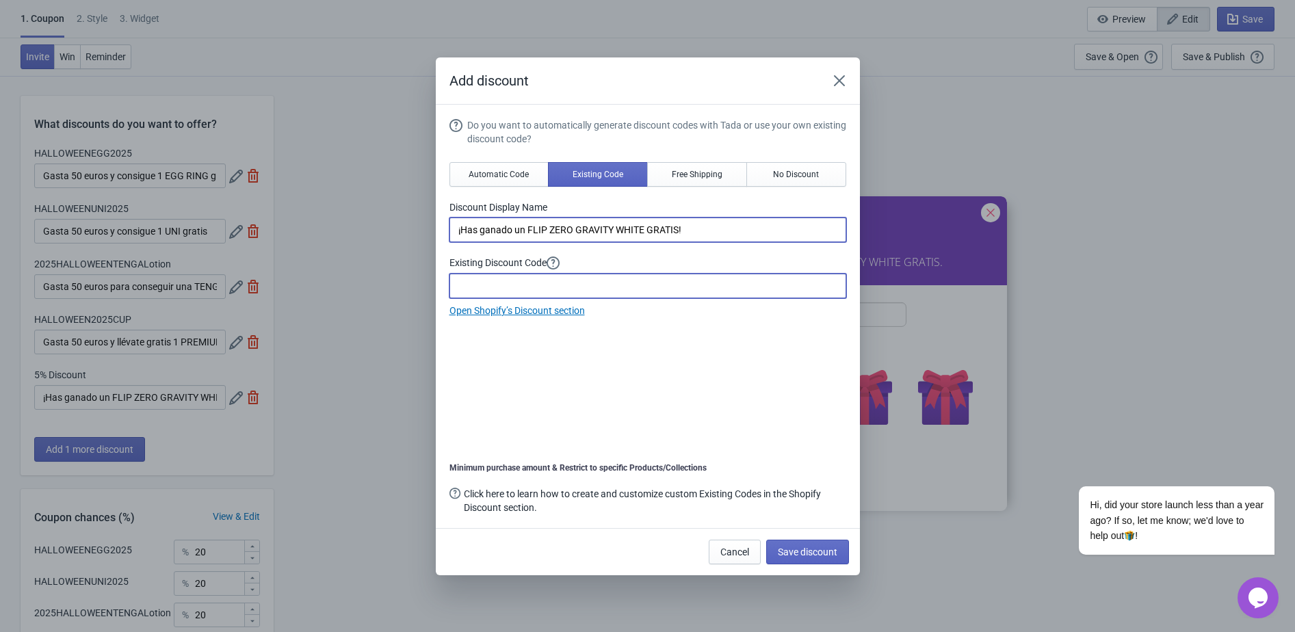
click at [568, 291] on input at bounding box center [647, 286] width 397 height 25
paste input "GRAVITYHALLOWEEN2025"
type input "GRAVITYHALLOWEEN2025"
click at [825, 547] on span "Save discount" at bounding box center [808, 551] width 60 height 11
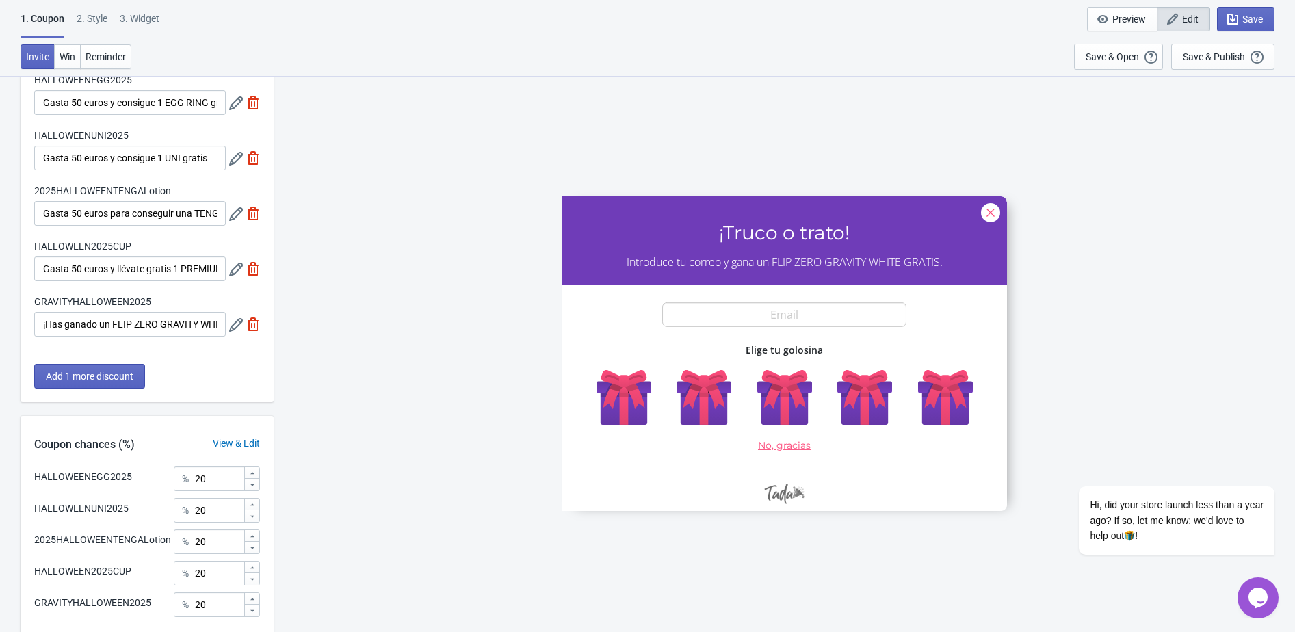
scroll to position [185, 0]
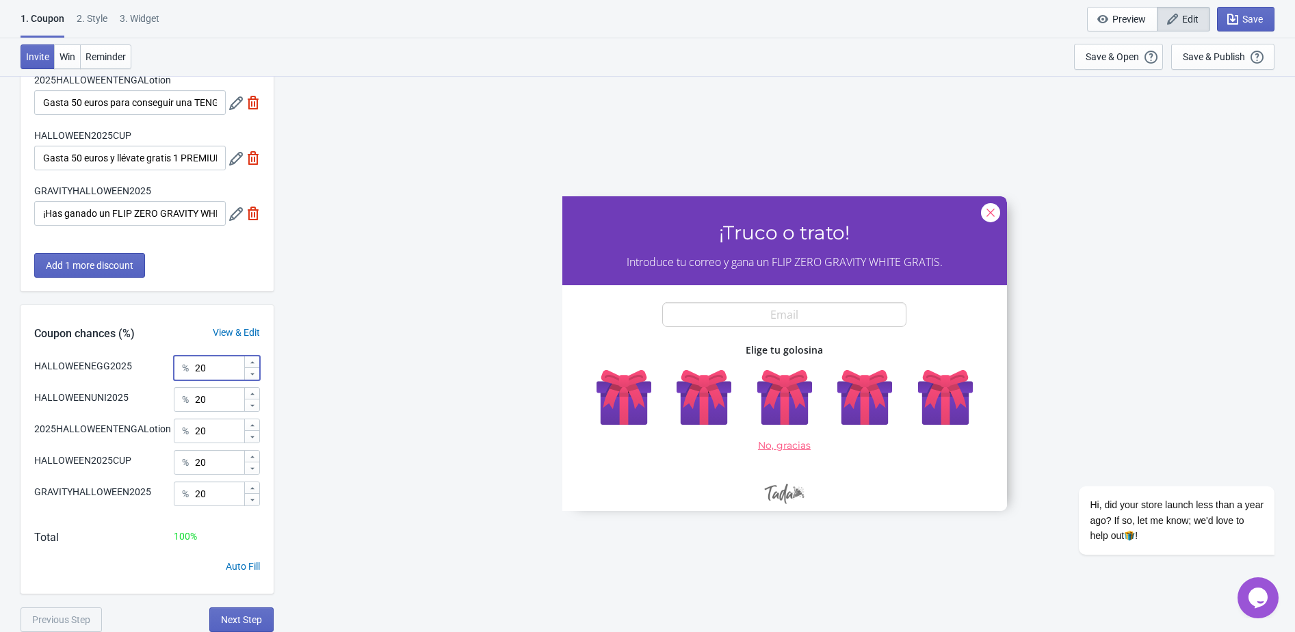
click at [211, 370] on input "20" at bounding box center [218, 368] width 49 height 25
type input "25"
click at [211, 400] on input "20" at bounding box center [218, 399] width 49 height 25
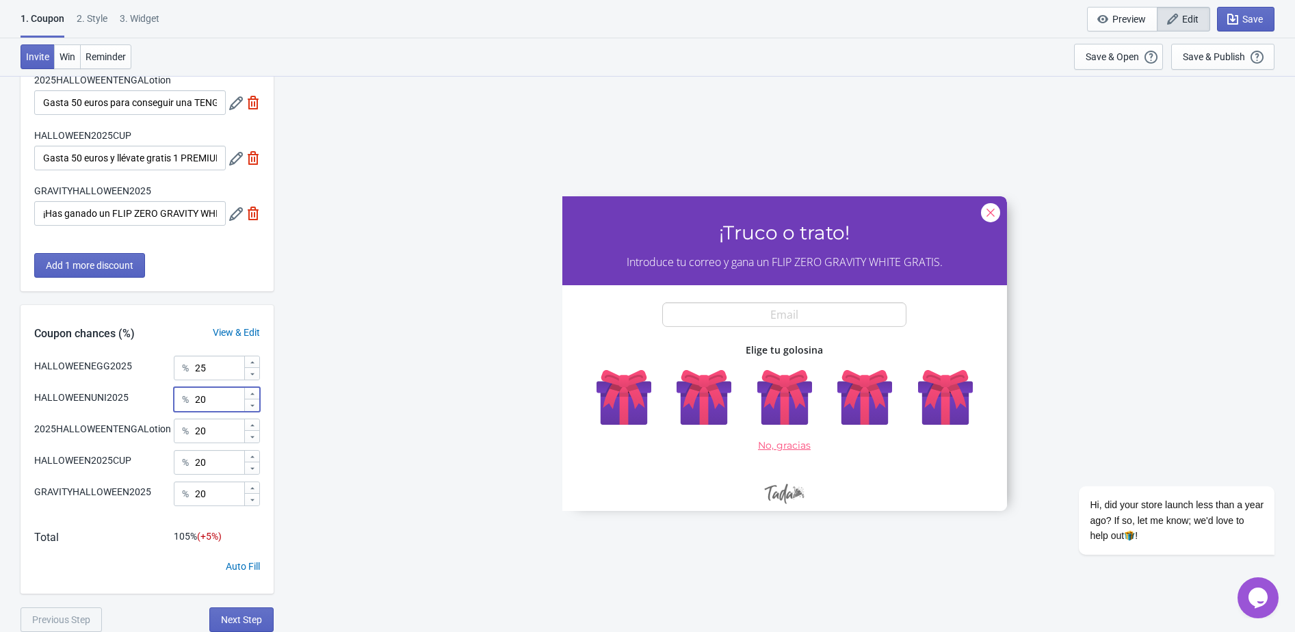
click at [211, 400] on input "20" at bounding box center [218, 399] width 49 height 25
type input "2"
type input "25"
click at [219, 443] on input "20" at bounding box center [218, 431] width 49 height 25
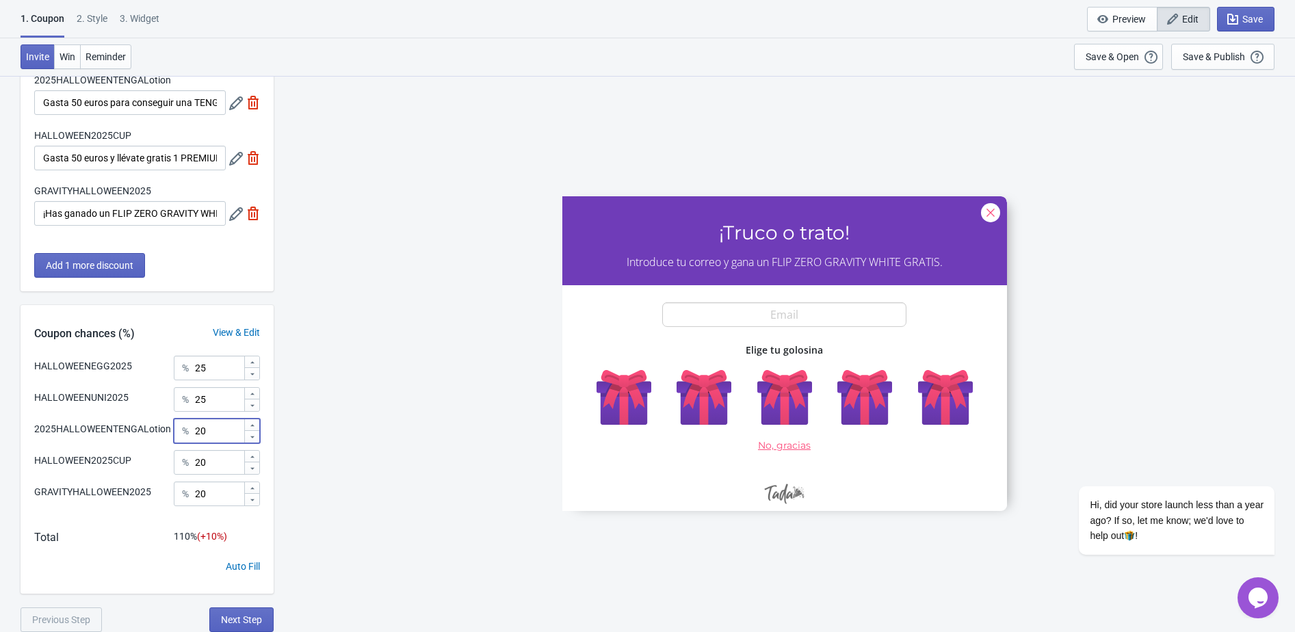
click at [219, 443] on input "20" at bounding box center [218, 431] width 49 height 25
type input "25"
click at [213, 475] on input "20" at bounding box center [218, 462] width 49 height 25
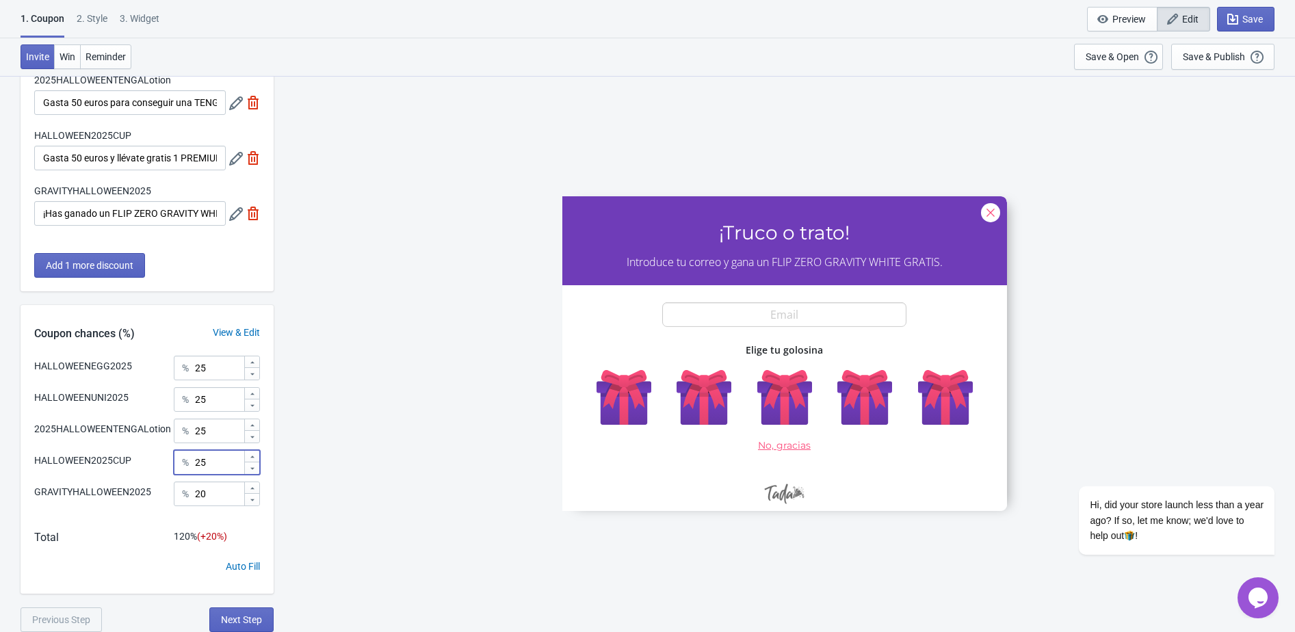
type input "25"
click at [213, 506] on input "20" at bounding box center [218, 493] width 49 height 25
type input "0.13"
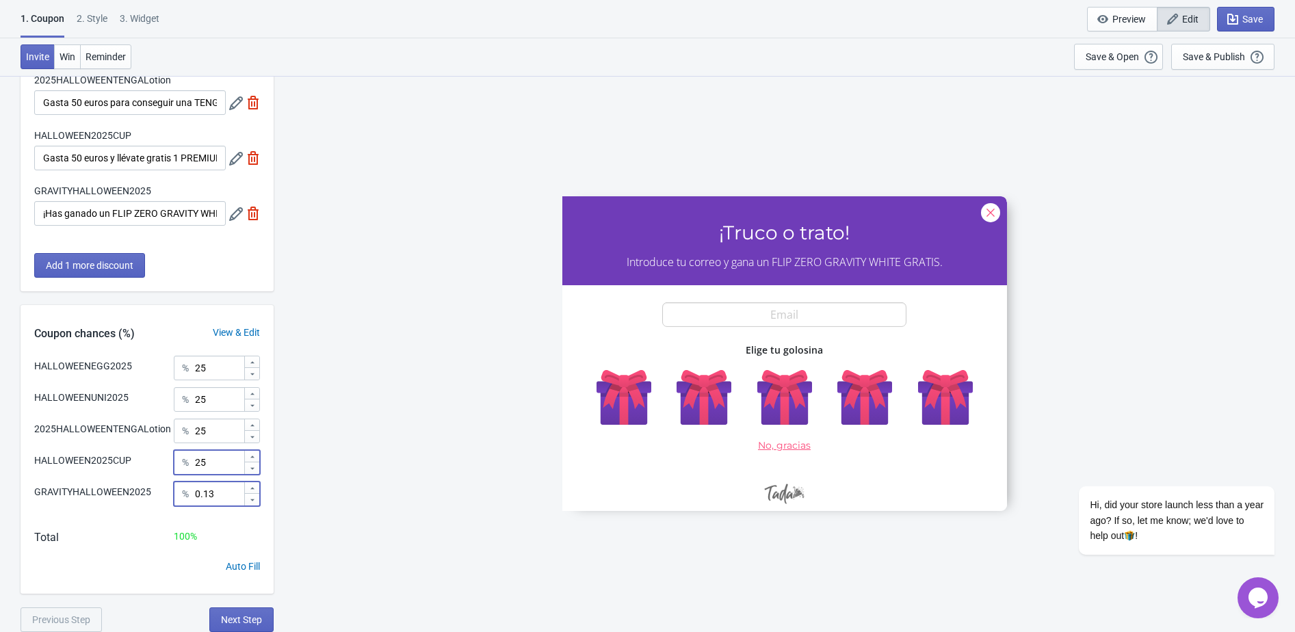
click at [208, 475] on input "25" at bounding box center [218, 462] width 49 height 25
type input "24.87"
click at [127, 21] on div "3. Widget" at bounding box center [140, 24] width 40 height 24
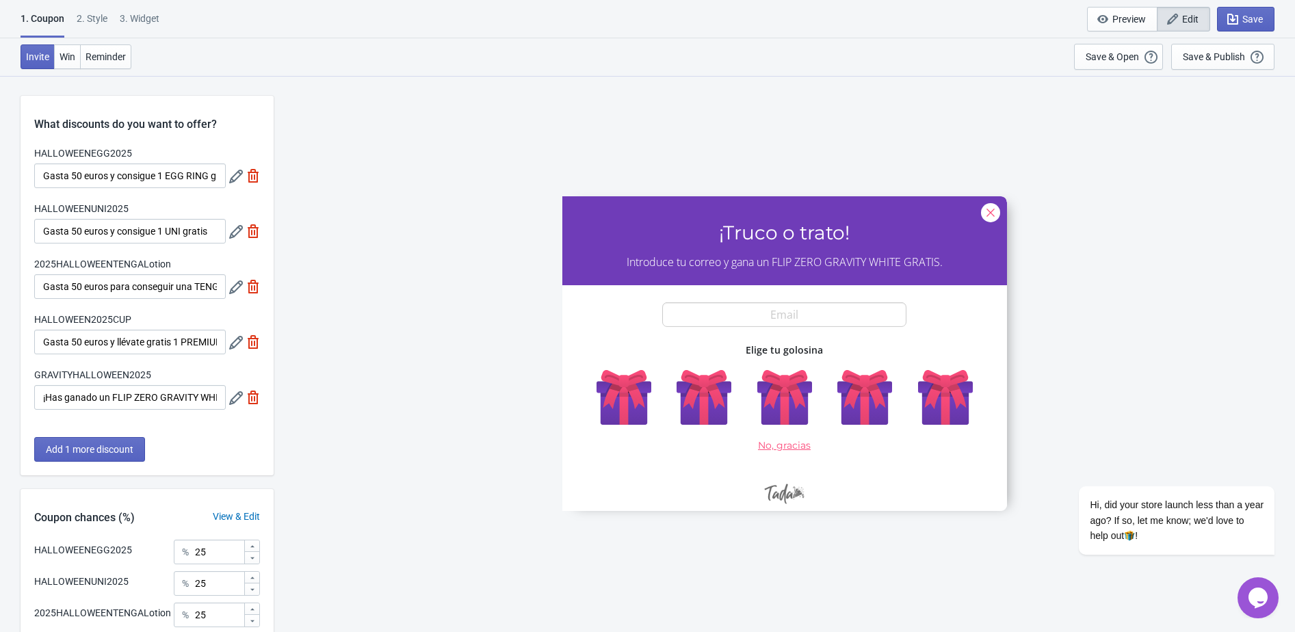
select select "specificURL"
select select "once"
select select "1"
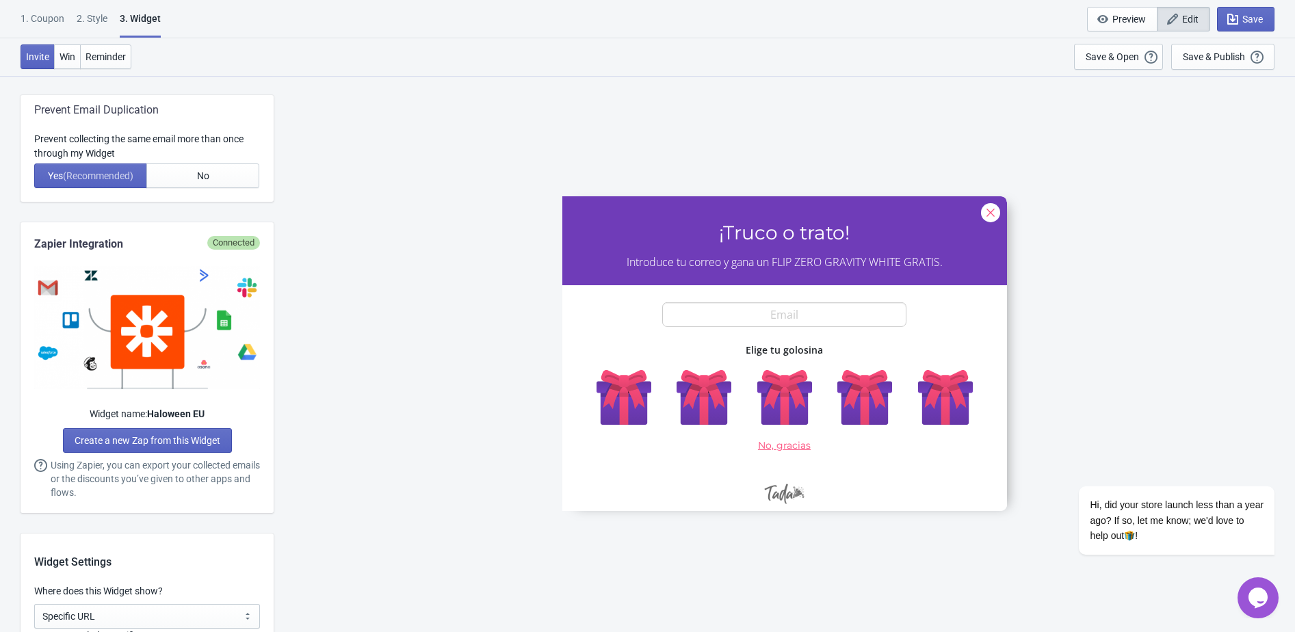
scroll to position [646, 0]
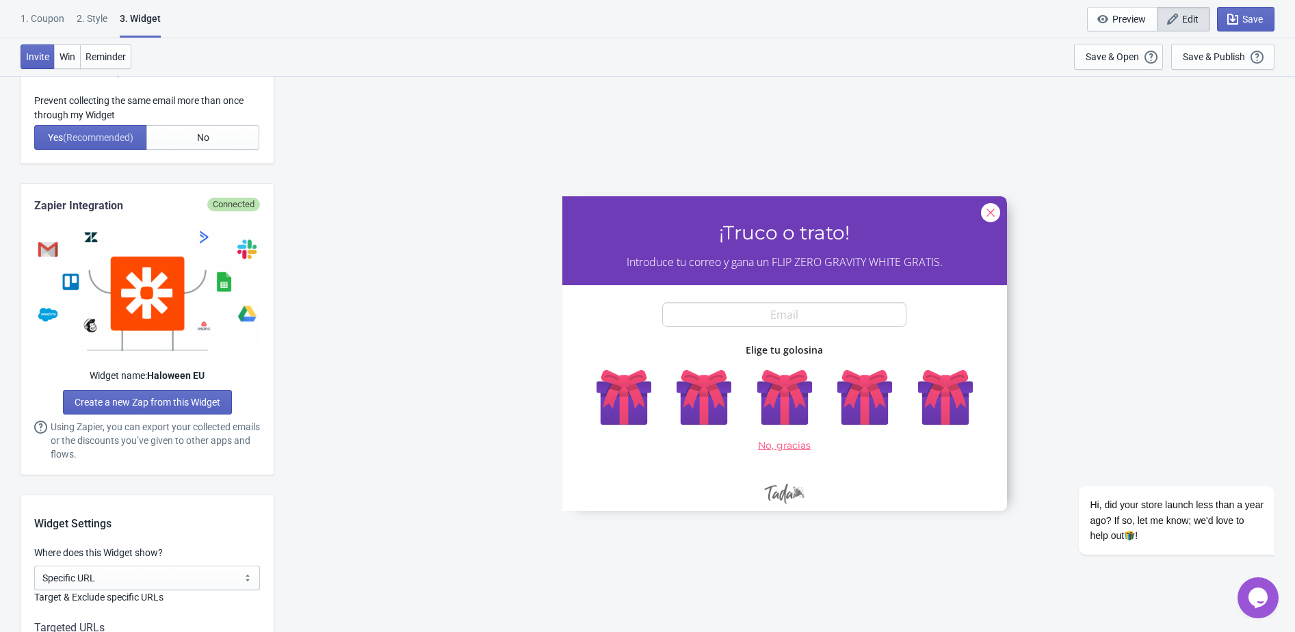
click at [88, 24] on div "2 . Style" at bounding box center [92, 24] width 31 height 24
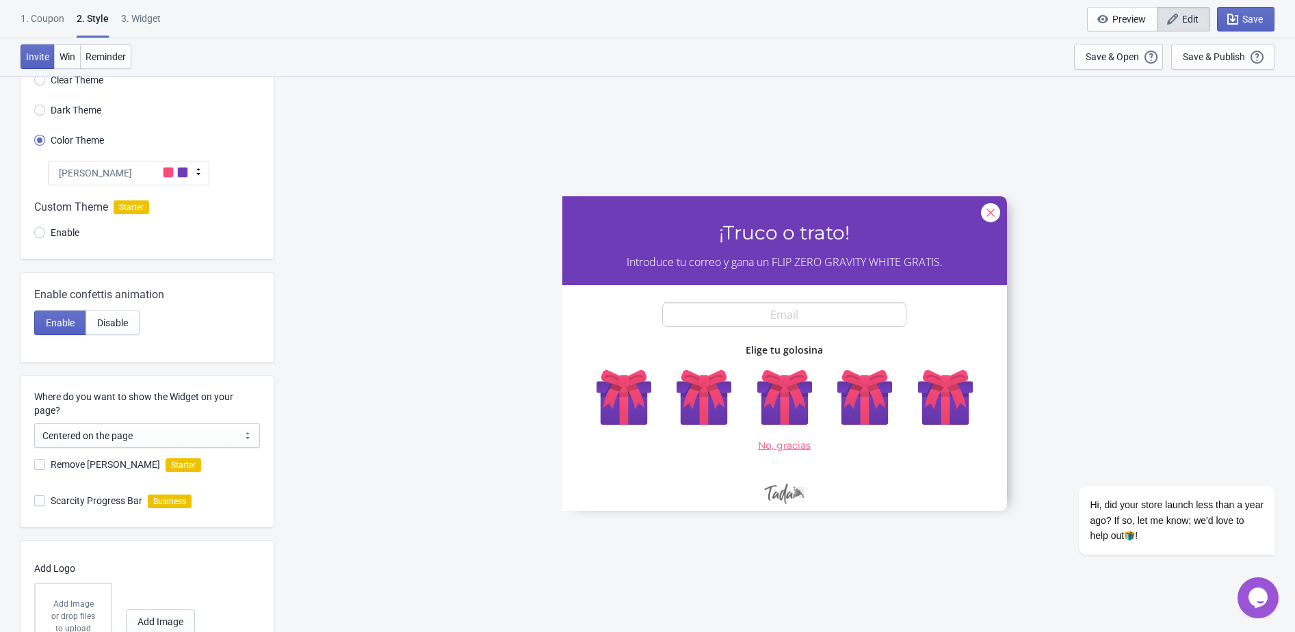
scroll to position [0, 0]
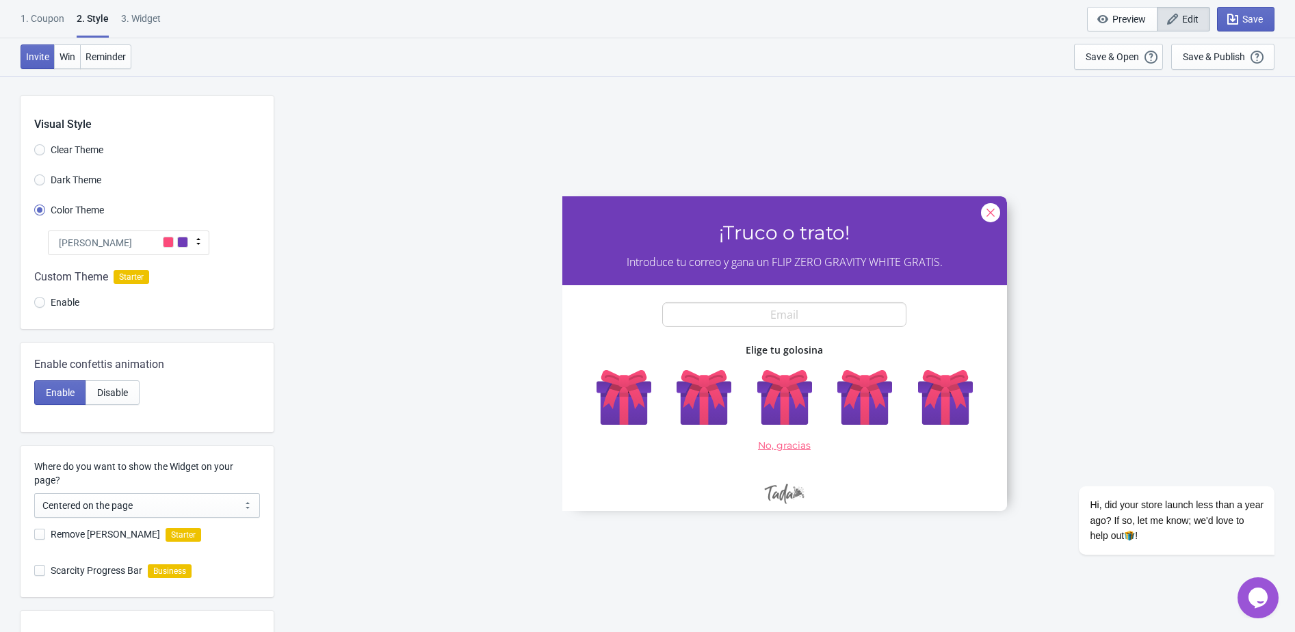
click at [94, 248] on div "Tada" at bounding box center [128, 242] width 161 height 25
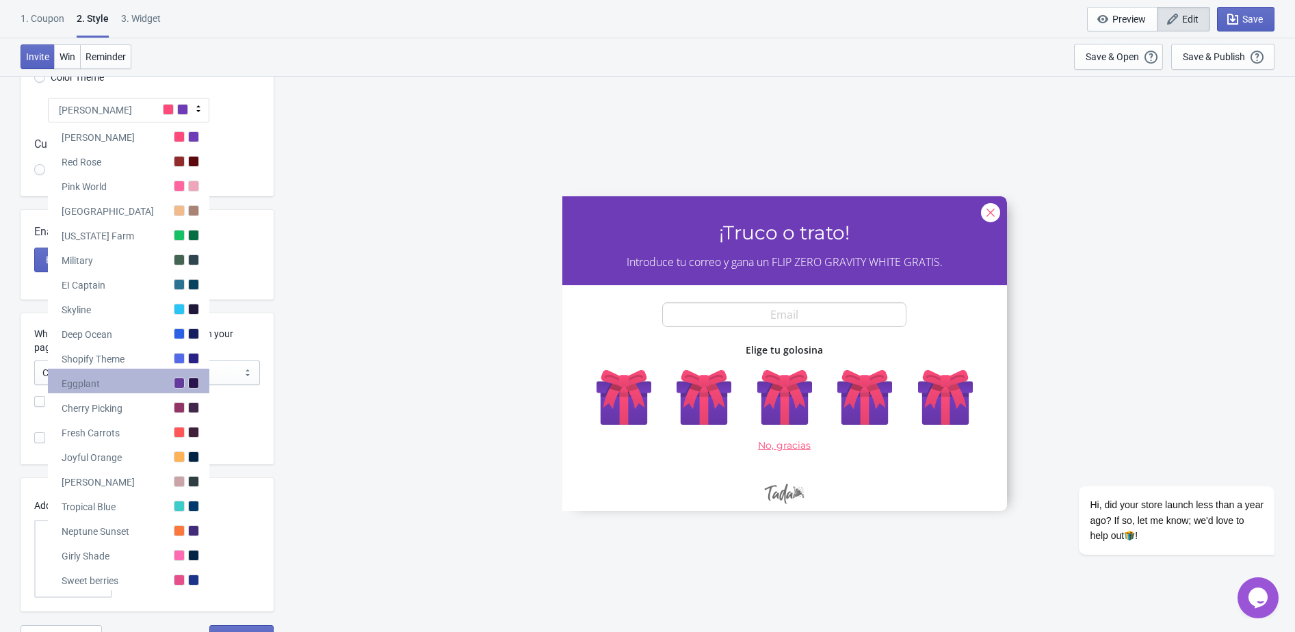
scroll to position [138, 0]
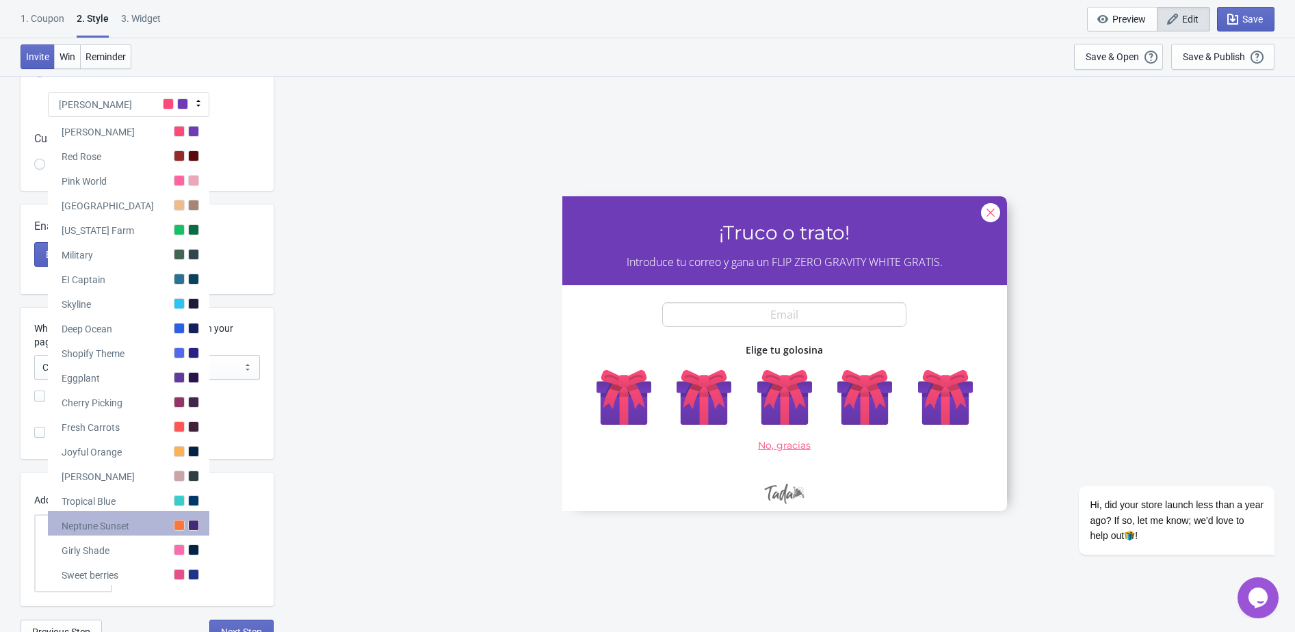
click at [103, 523] on div "Neptune Sunset" at bounding box center [96, 526] width 68 height 14
radio input "true"
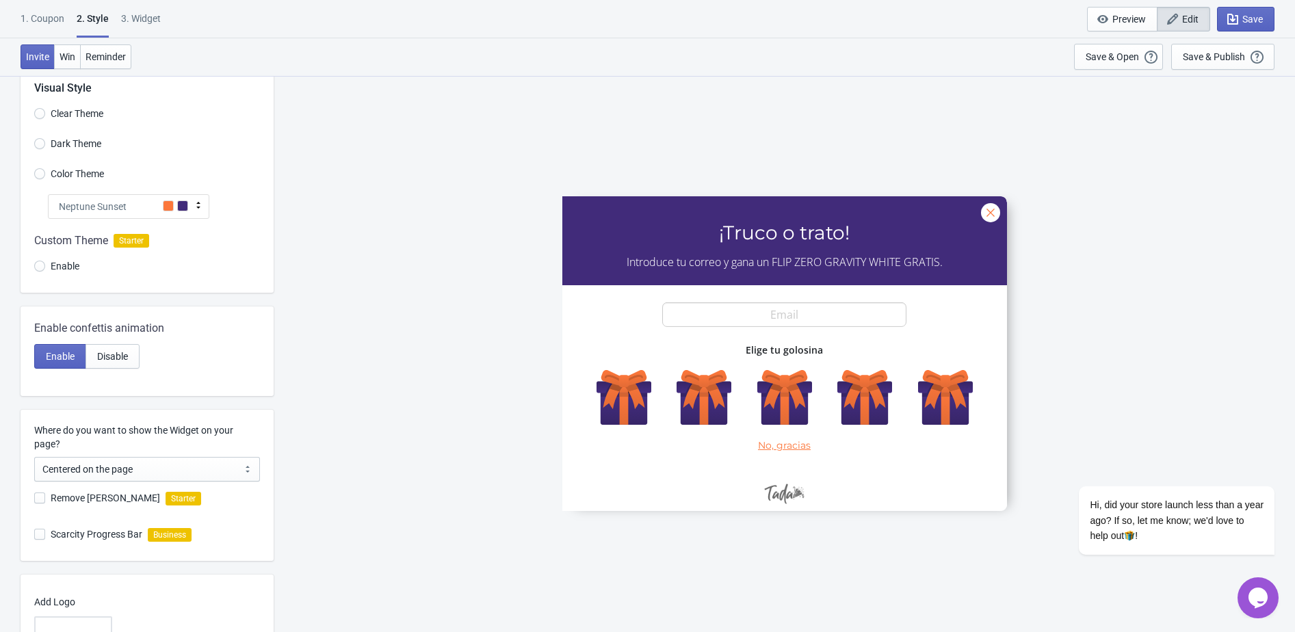
scroll to position [0, 0]
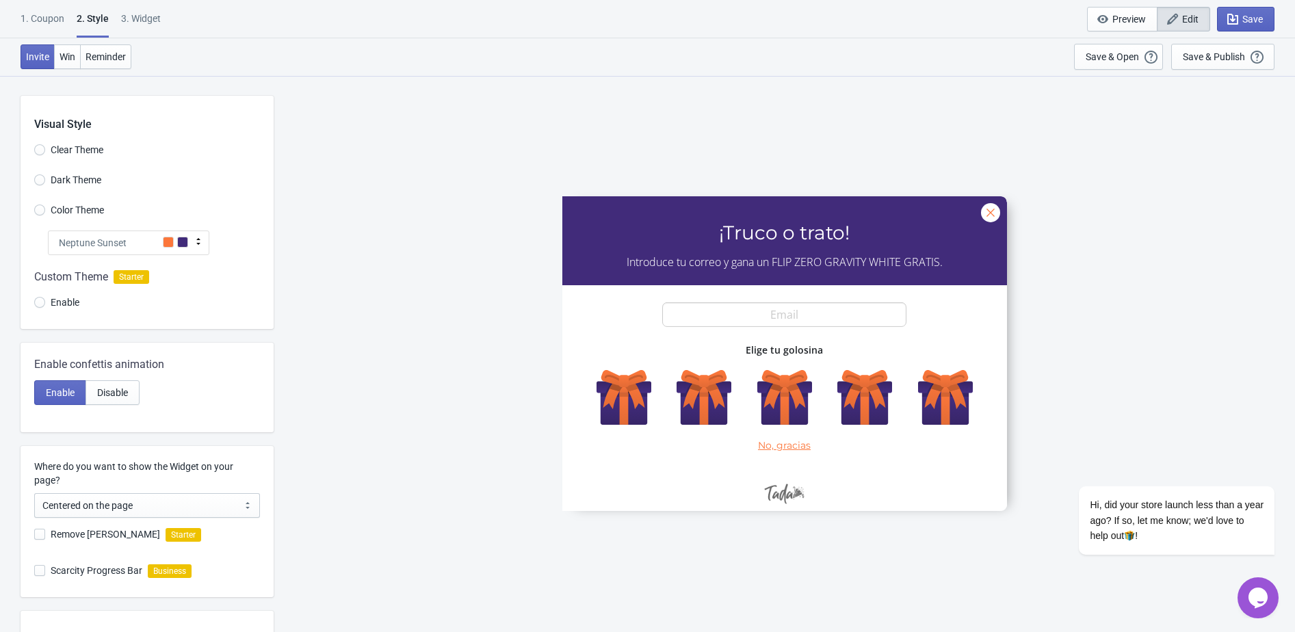
click at [130, 25] on div "3. Widget" at bounding box center [141, 24] width 40 height 24
select select "specificURL"
select select "once"
select select "1"
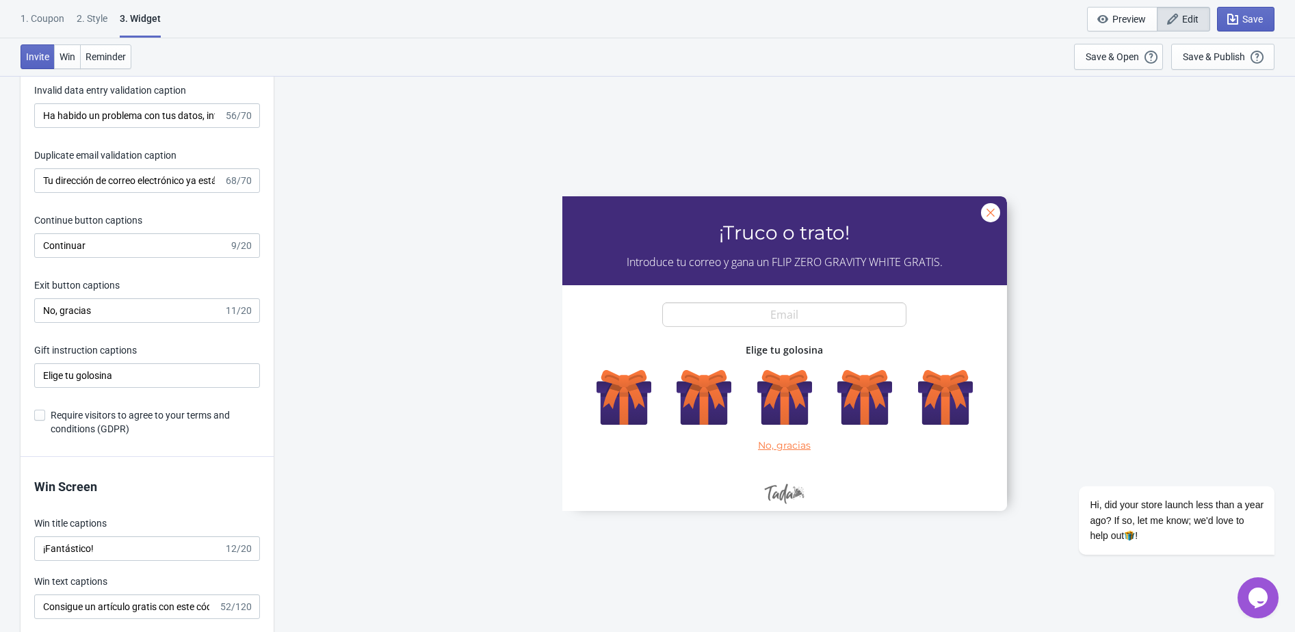
scroll to position [2581, 0]
click at [42, 419] on span at bounding box center [39, 413] width 11 height 11
click at [35, 430] on input "Require visitors to agree to your terms and conditions (GDPR)" at bounding box center [34, 420] width 1 height 25
checkbox input "true"
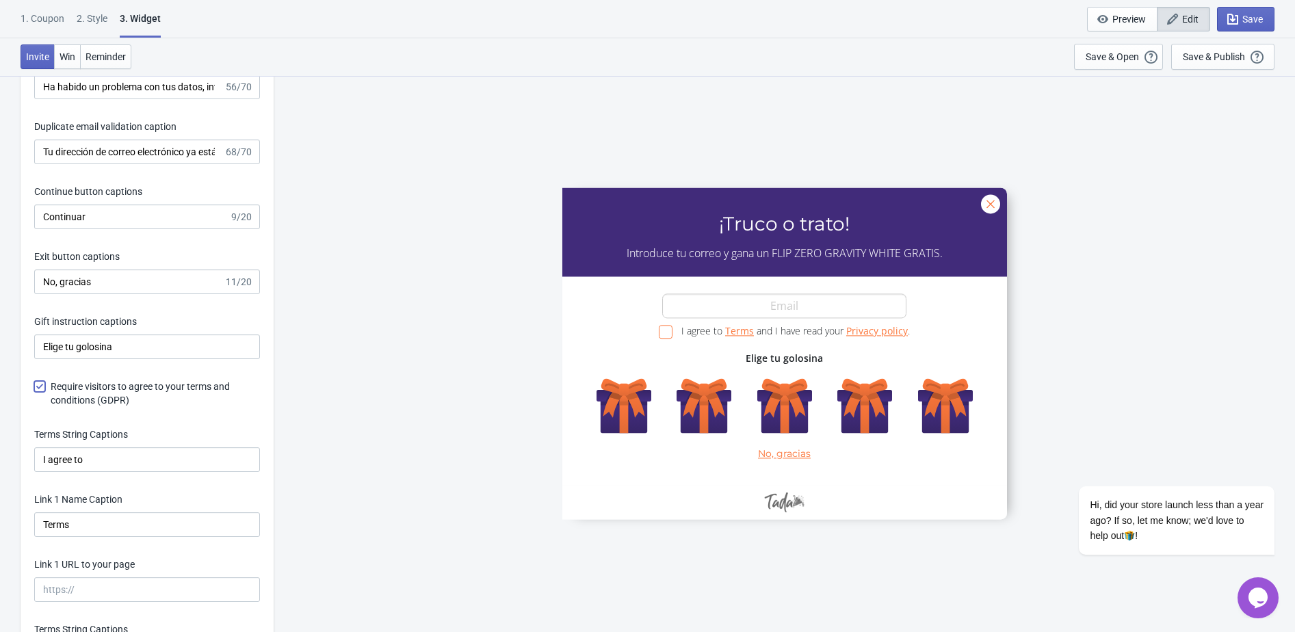
scroll to position [2609, 0]
click at [72, 468] on input "I agree to" at bounding box center [147, 459] width 226 height 25
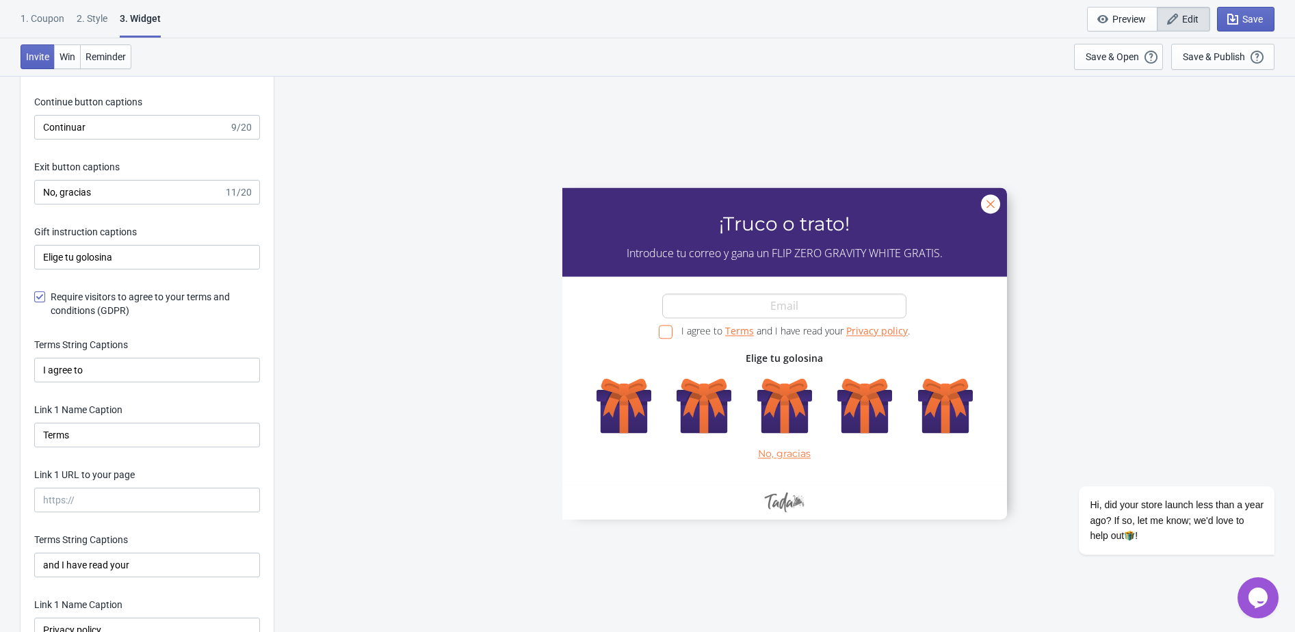
scroll to position [2699, 0]
click at [90, 382] on input "I agree to" at bounding box center [147, 369] width 226 height 25
paste input "Acepto los"
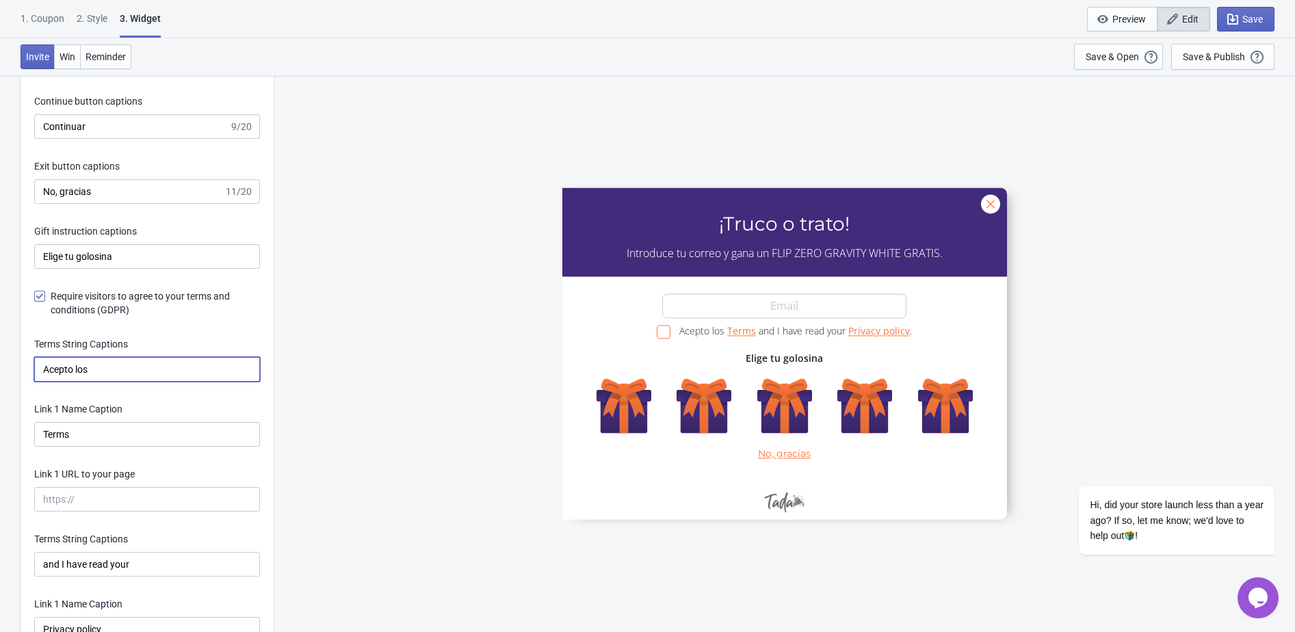
type input "Acepto los"
click at [140, 446] on input "Terms" at bounding box center [147, 434] width 226 height 25
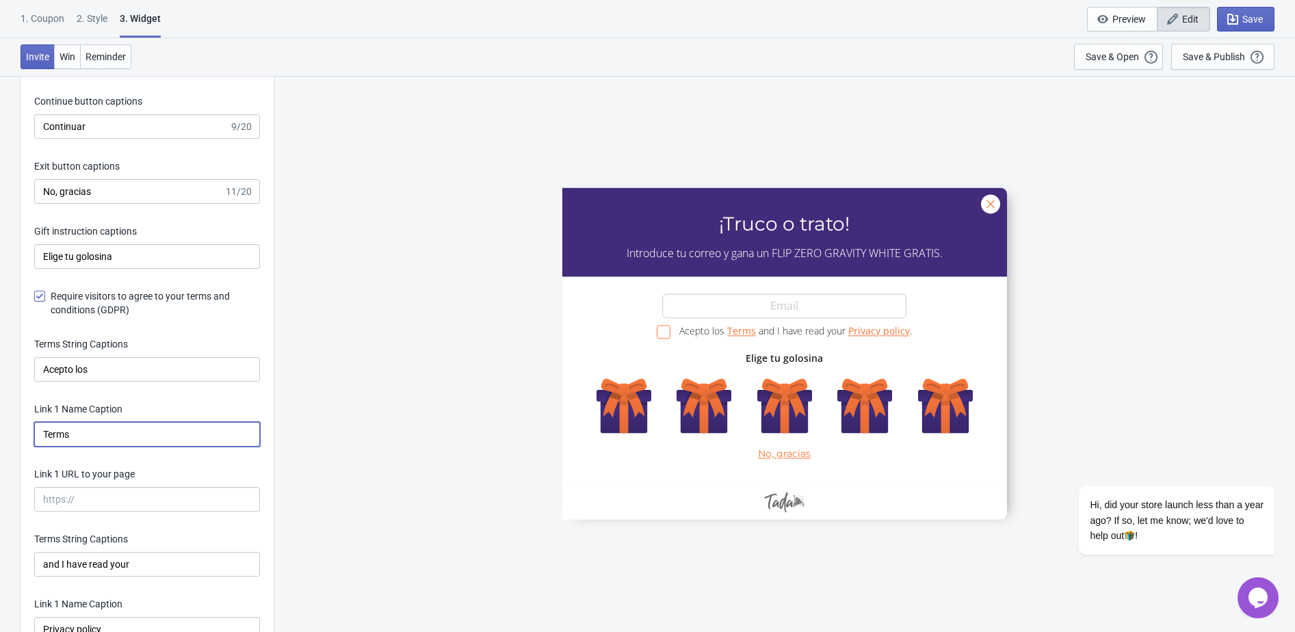
click at [140, 446] on input "Terms" at bounding box center [147, 434] width 226 height 25
paste input "érminos y condiciones"
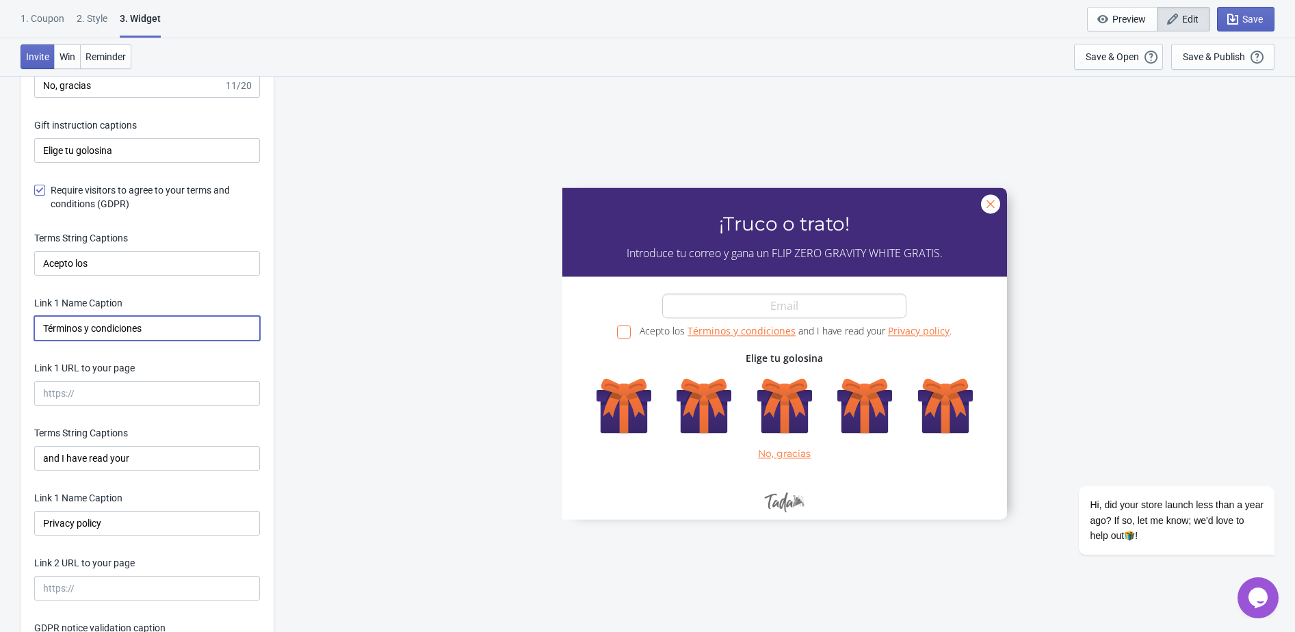
scroll to position [2814, 0]
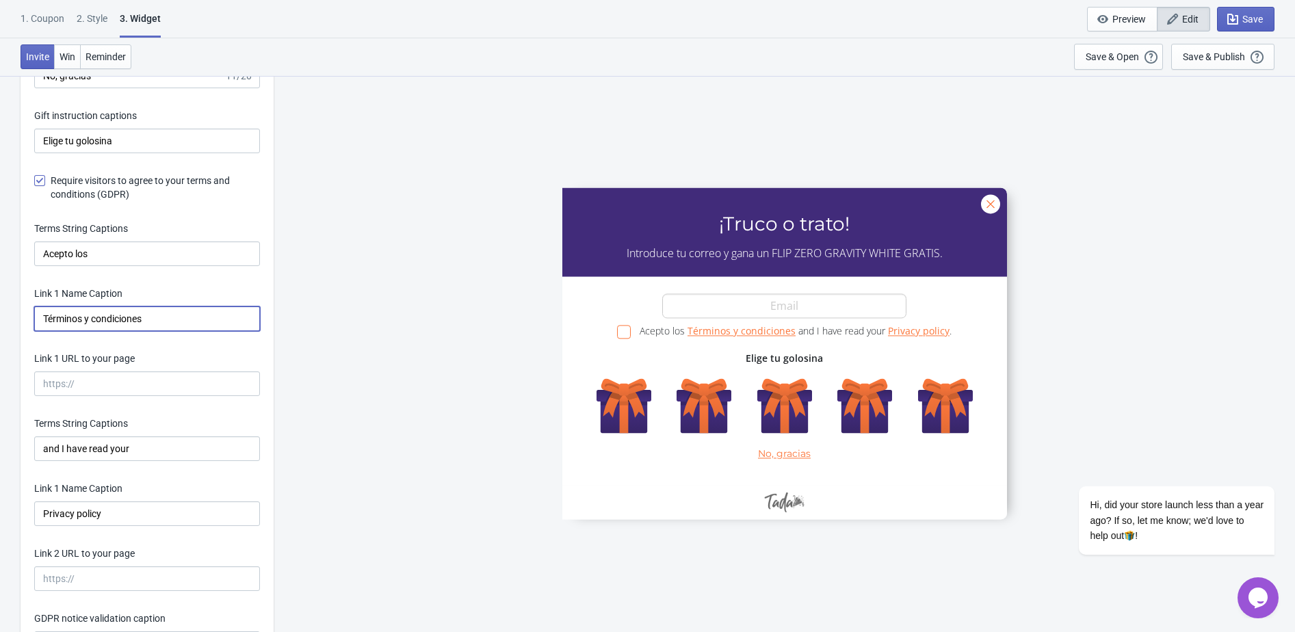
type input "Términos y condiciones"
click at [179, 459] on input "and I have read your" at bounding box center [147, 448] width 226 height 25
click at [179, 460] on input "and I have read your" at bounding box center [147, 448] width 226 height 25
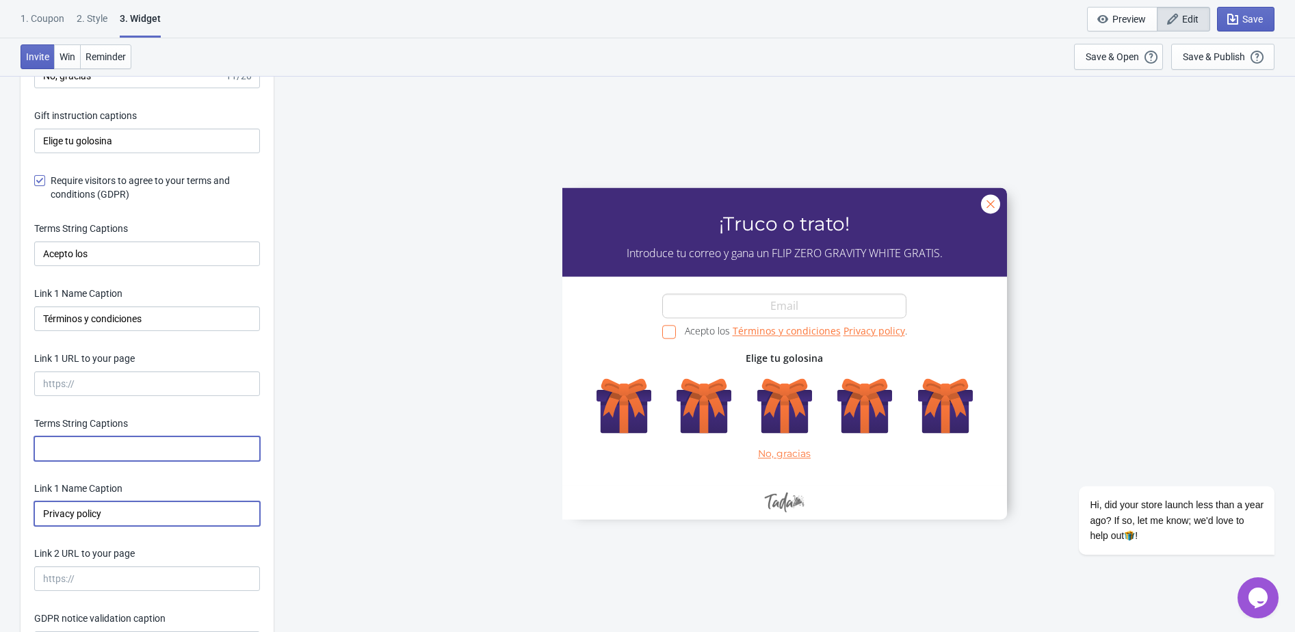
click at [148, 526] on input "Privacy policy" at bounding box center [147, 513] width 226 height 25
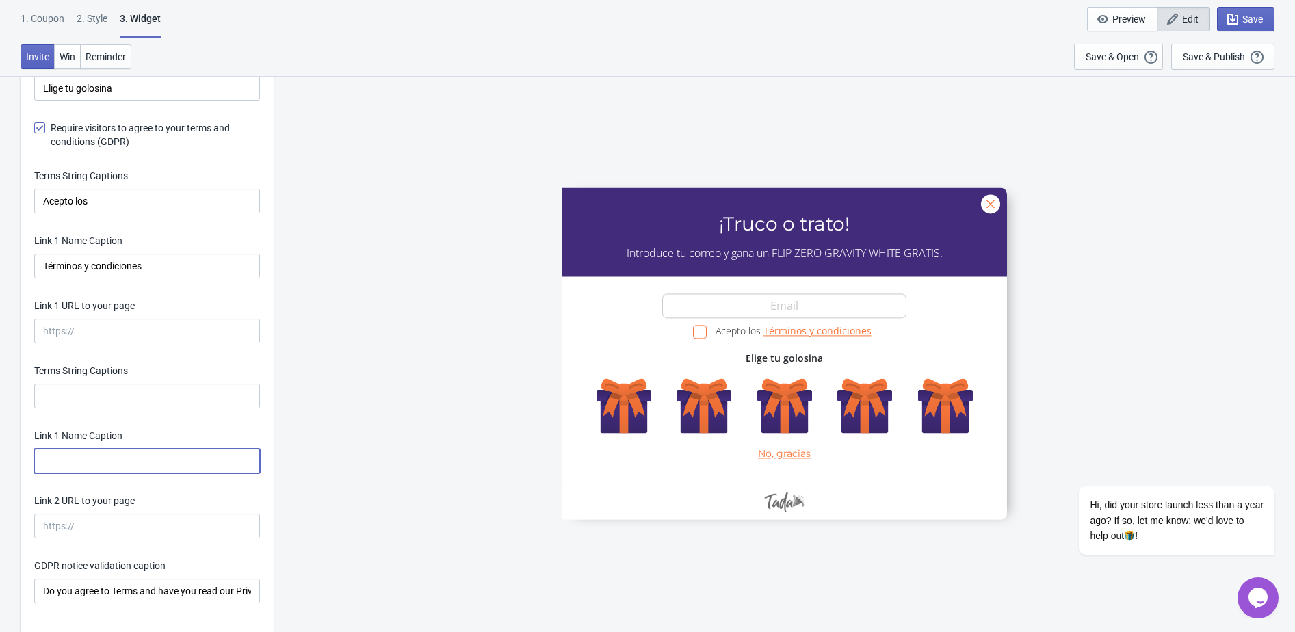
scroll to position [2870, 0]
click at [75, 341] on input "Link 1 URL to your page" at bounding box center [147, 328] width 226 height 25
paste input "https://eustore.tenga.co/pages/"
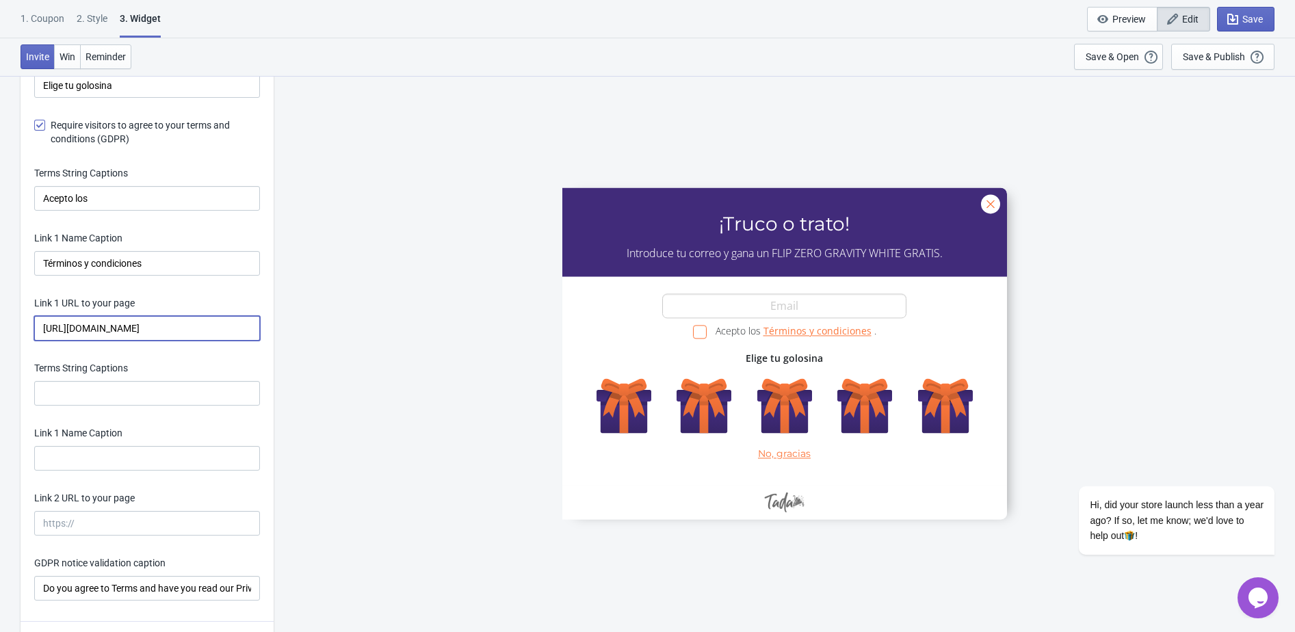
click at [151, 341] on input "https://eustore.tenga.co/pages/" at bounding box center [147, 328] width 226 height 25
click at [233, 341] on input "https://eustore.tenga.co/es/pages/" at bounding box center [147, 328] width 226 height 25
paste input "truco-o-trato-terminos-y-condiciones"
click at [172, 341] on input "https://eustore.tenga.co/es/pages/truco-o-trato-terminos-y-condiciones" at bounding box center [147, 328] width 226 height 25
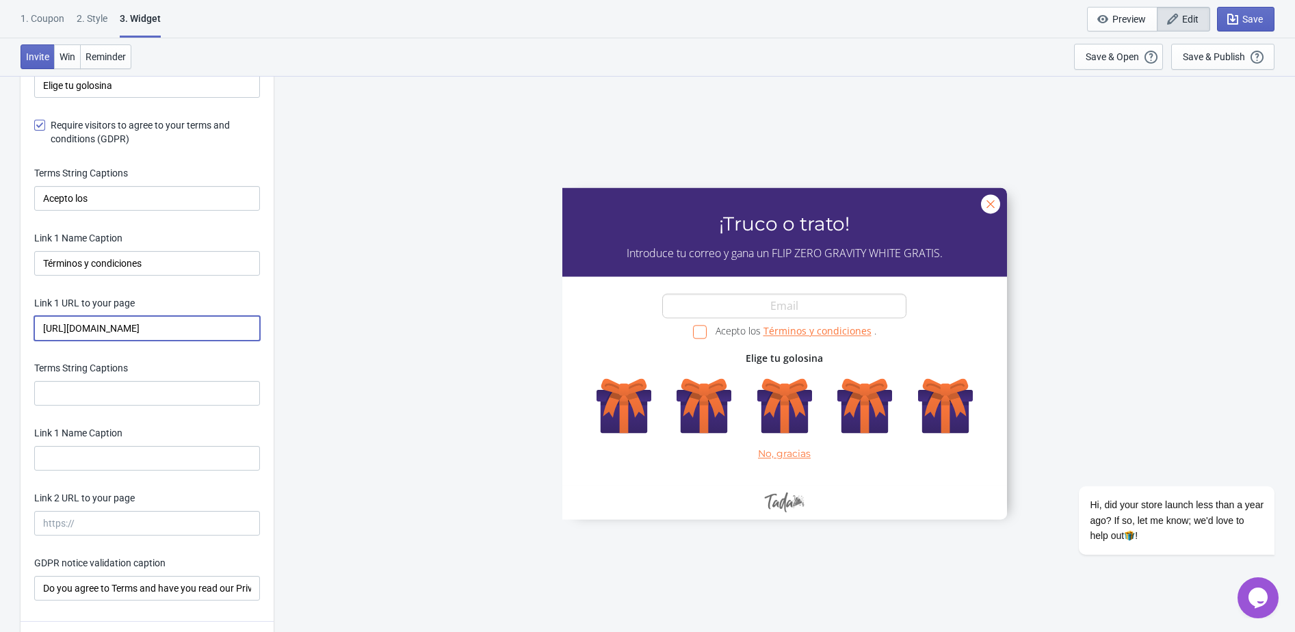
click at [172, 341] on input "https://eustore.tenga.co/es/pages/truco-o-trato-terminos-y-condiciones" at bounding box center [147, 328] width 226 height 25
type input "https://eustore.tenga.co/es/pages/truco-o-trato-terminos-y-condiciones"
click at [140, 533] on input "Link 2 URL to your page" at bounding box center [147, 523] width 226 height 25
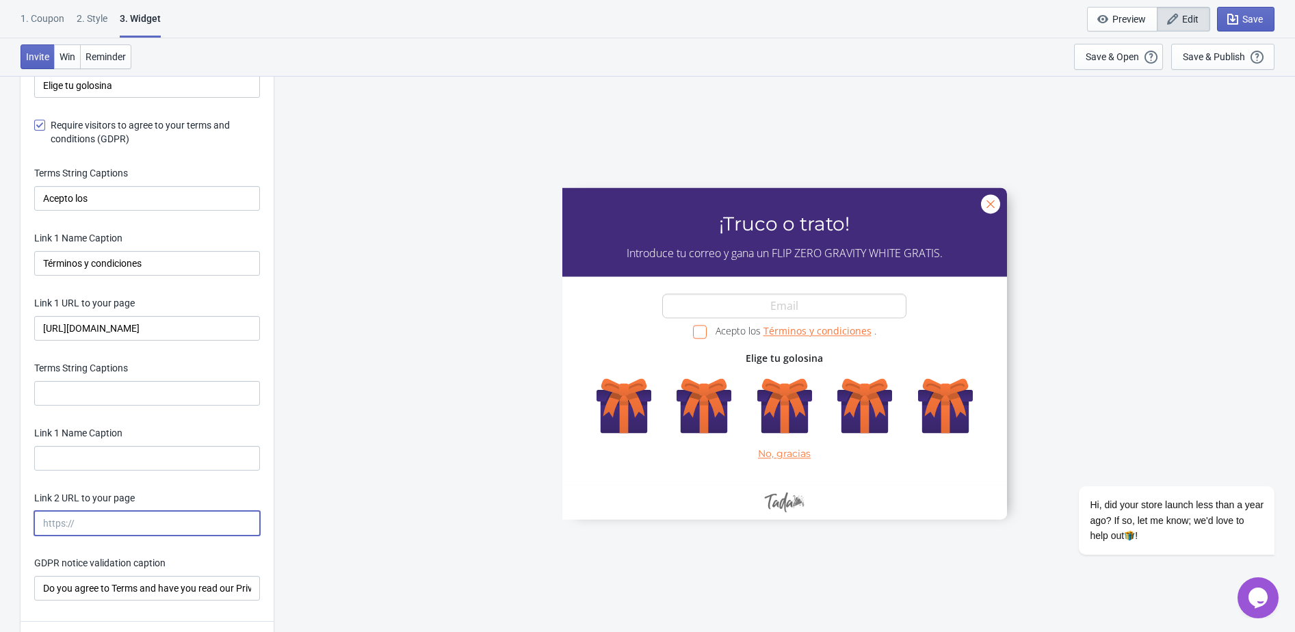
paste input "https://eustore.tenga.co/es/pages/truco-o-trato-terminos-y-condiciones"
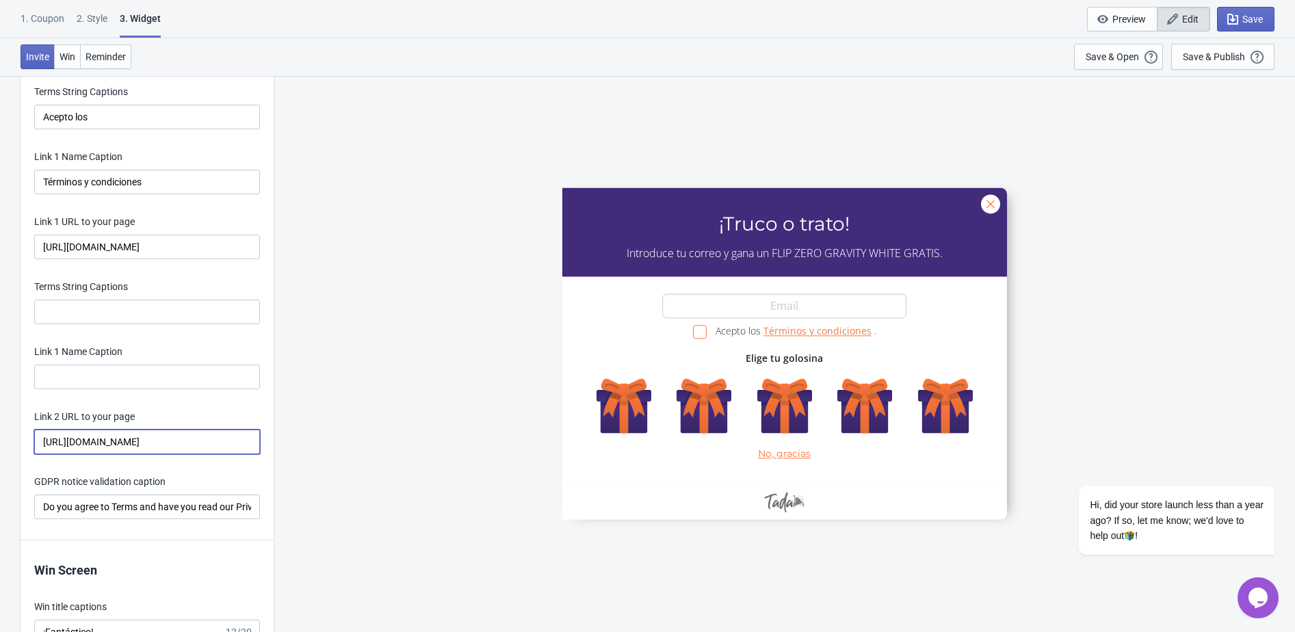
scroll to position [2952, 0]
type input "https://eustore.tenga.co/es/pages/truco-o-trato-terminos-y-condiciones"
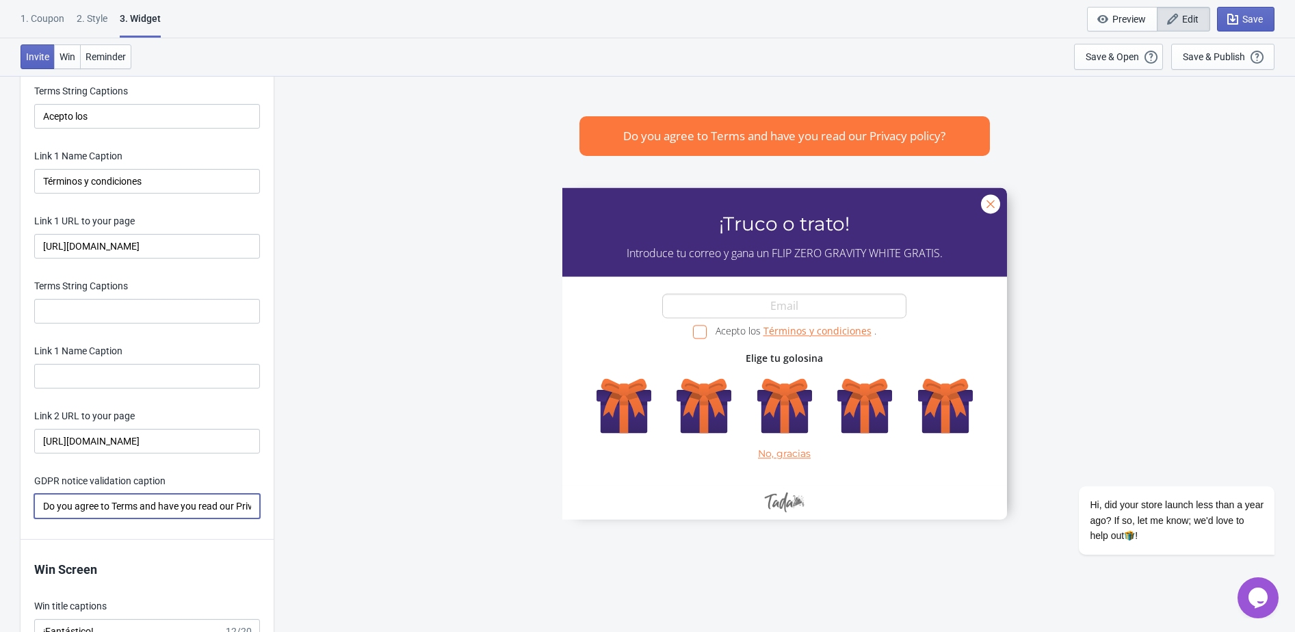
click at [173, 518] on input "Do you agree to Terms and have you read our Privacy policy?" at bounding box center [147, 506] width 226 height 25
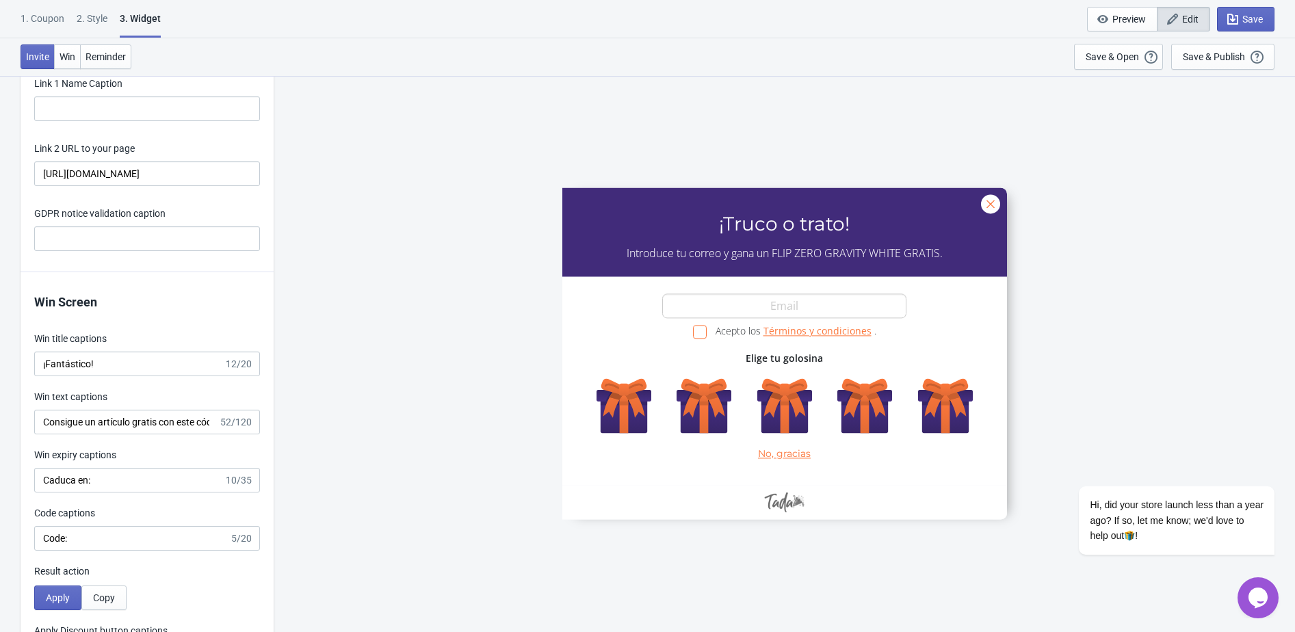
scroll to position [3225, 0]
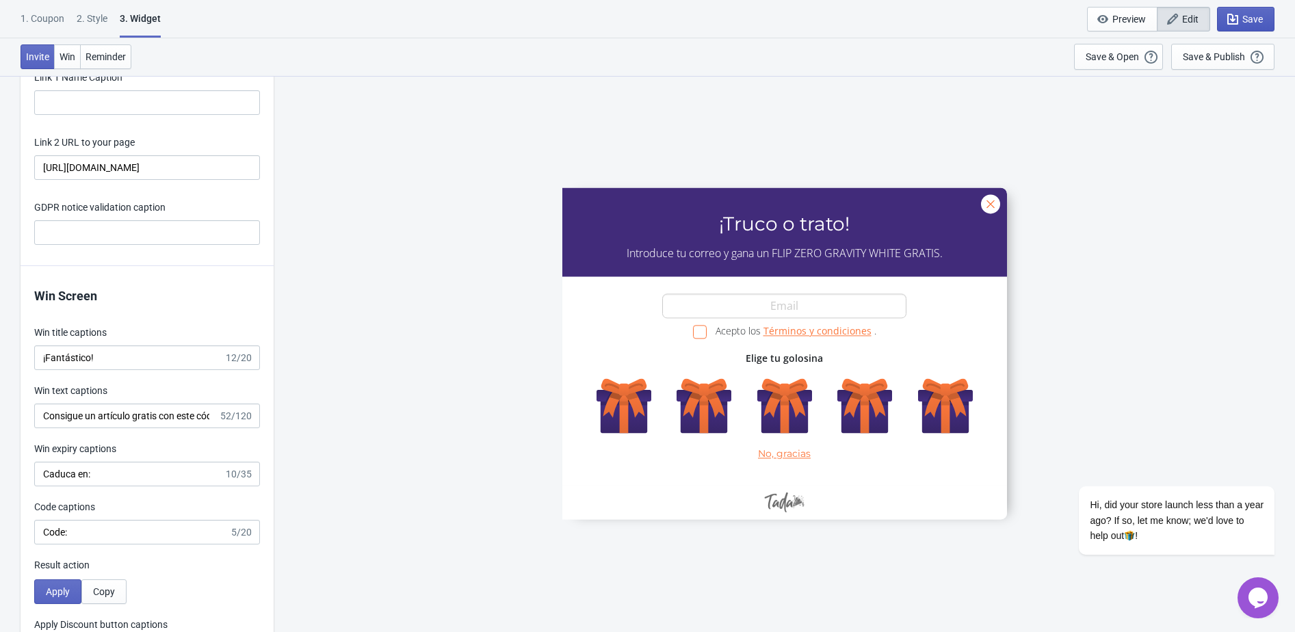
click at [1247, 14] on span "Save" at bounding box center [1252, 19] width 21 height 11
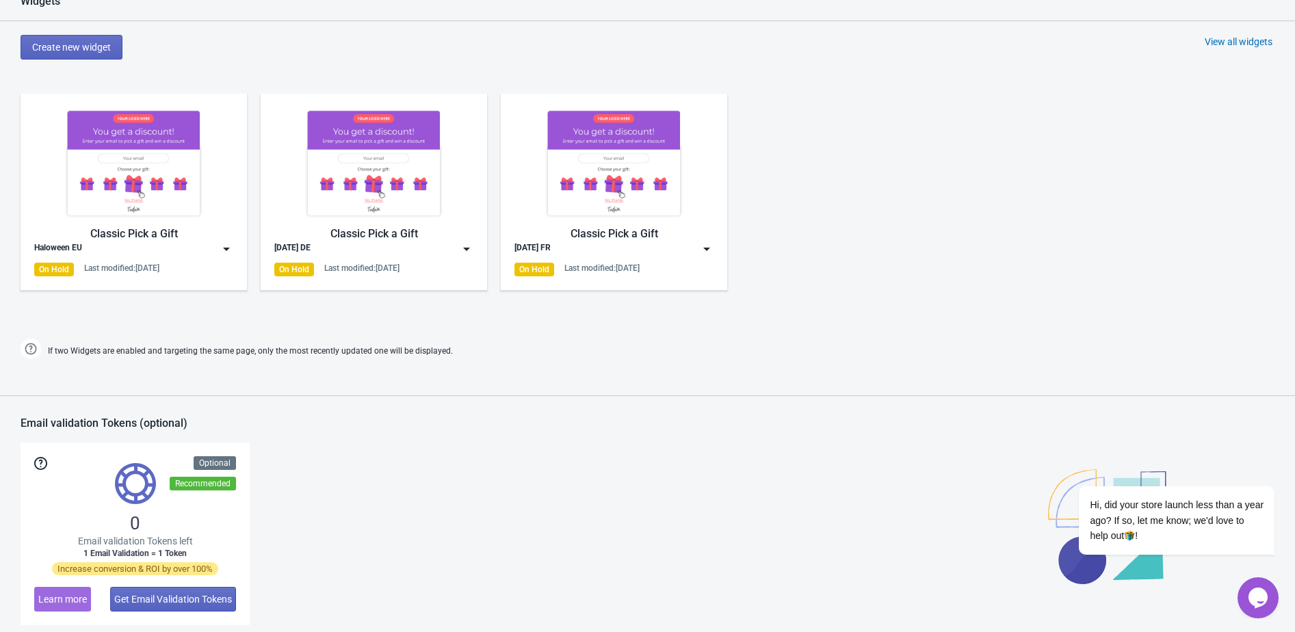
scroll to position [800, 0]
click at [226, 252] on img at bounding box center [227, 250] width 14 height 14
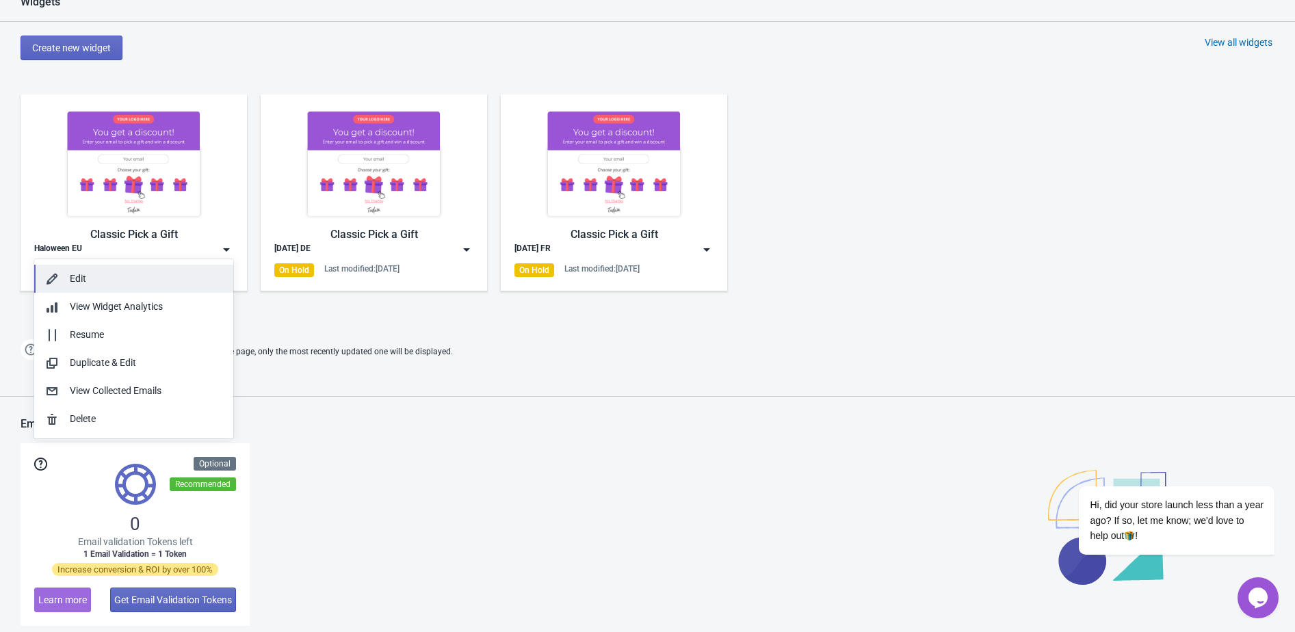
click at [180, 278] on div "Edit" at bounding box center [146, 279] width 153 height 14
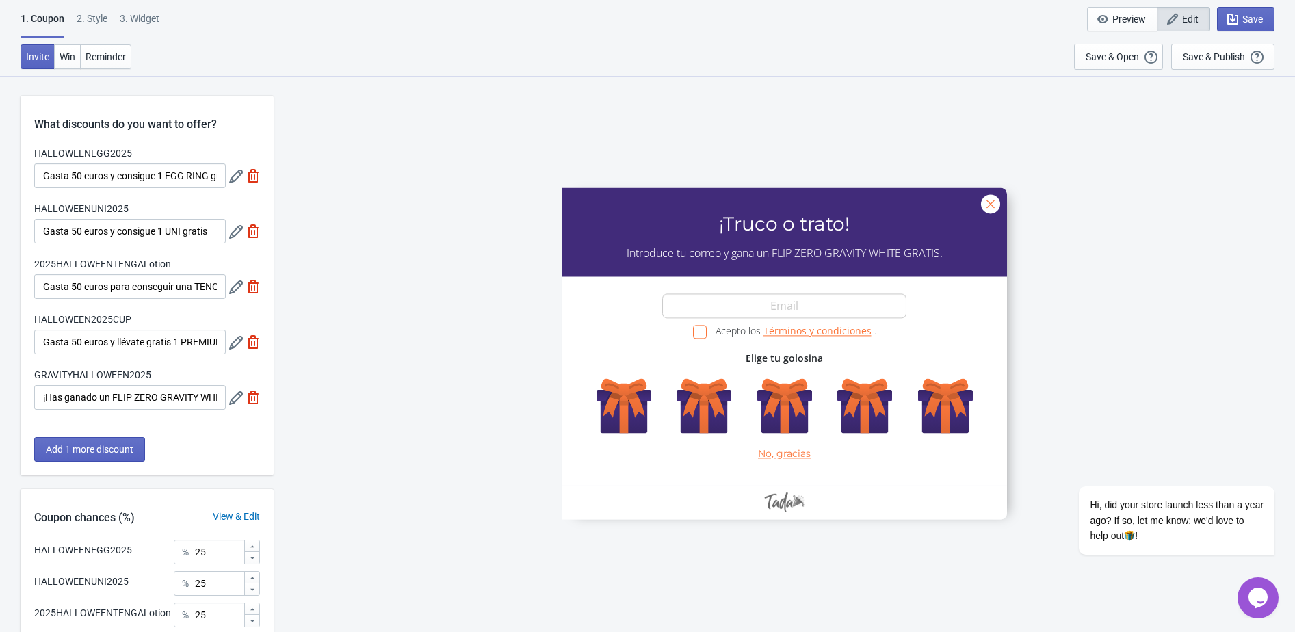
click at [136, 22] on div "3. Widget" at bounding box center [140, 24] width 40 height 24
select select "specificURL"
select select "once"
select select "1"
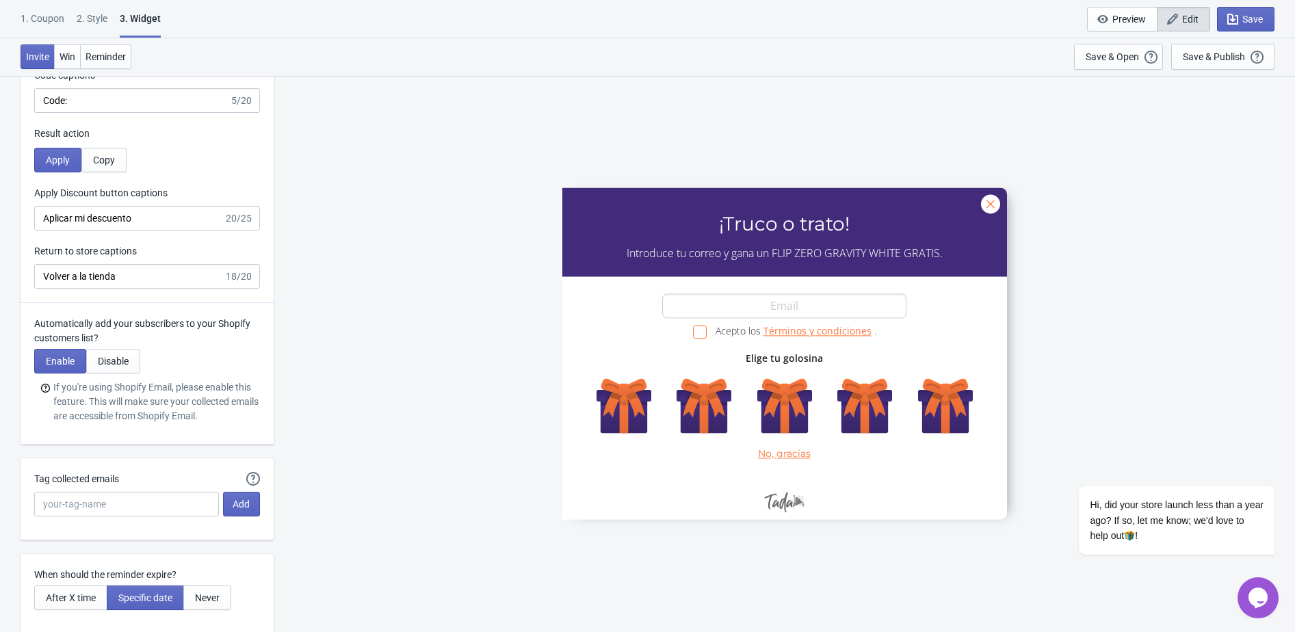
scroll to position [3703, 0]
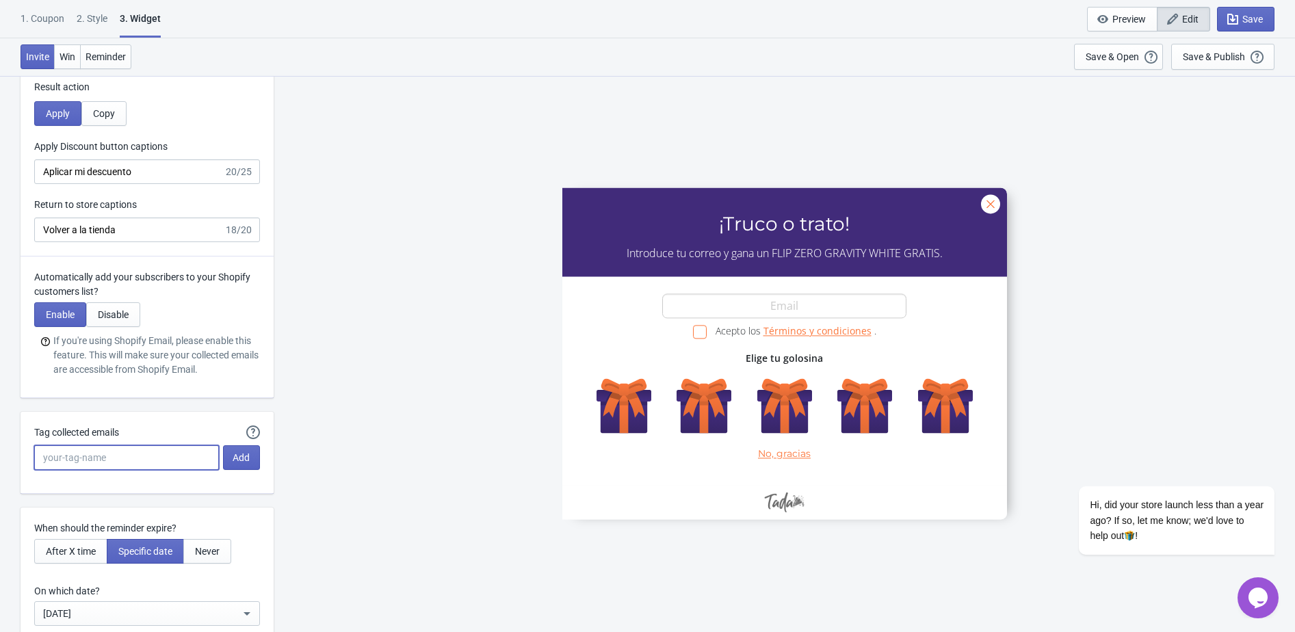
click at [188, 470] on input "Tag collected emails" at bounding box center [126, 457] width 185 height 25
click at [148, 502] on button "Tada-email-2025" at bounding box center [126, 503] width 184 height 25
type input "Tada-email-2025"
click at [231, 470] on div "Tag collected emails Tada-email-2025 Add" at bounding box center [147, 447] width 226 height 44
click at [235, 470] on button "Add" at bounding box center [241, 457] width 37 height 25
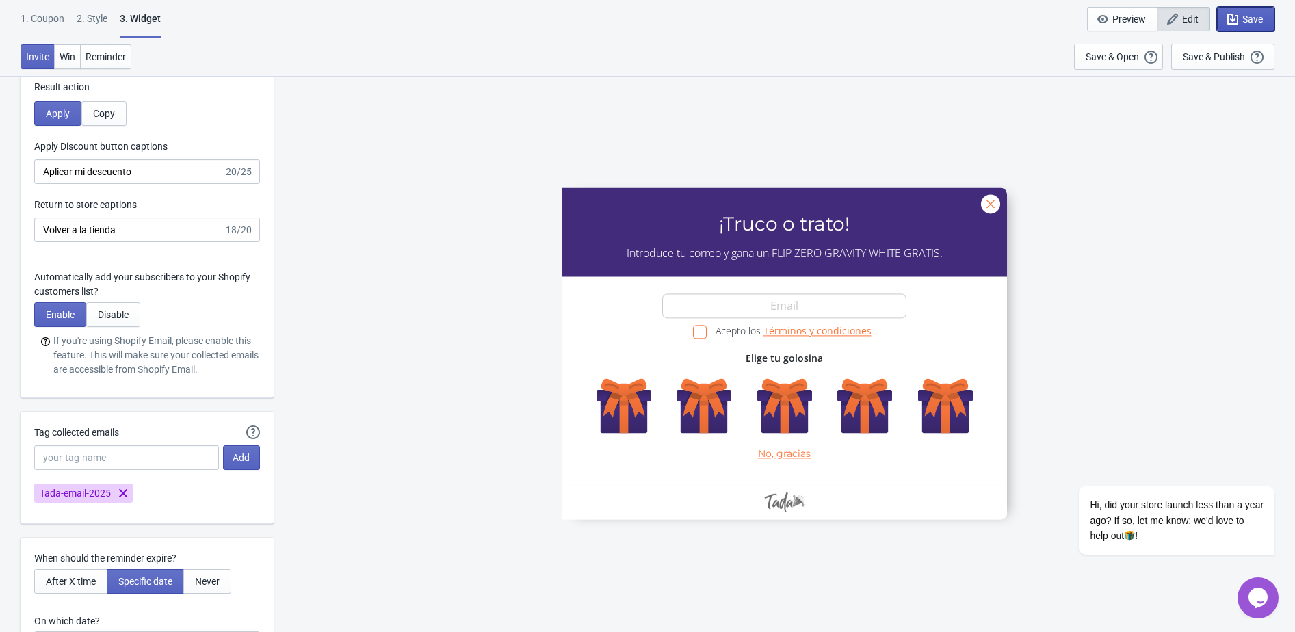
click at [1240, 28] on button "Save" at bounding box center [1245, 19] width 57 height 25
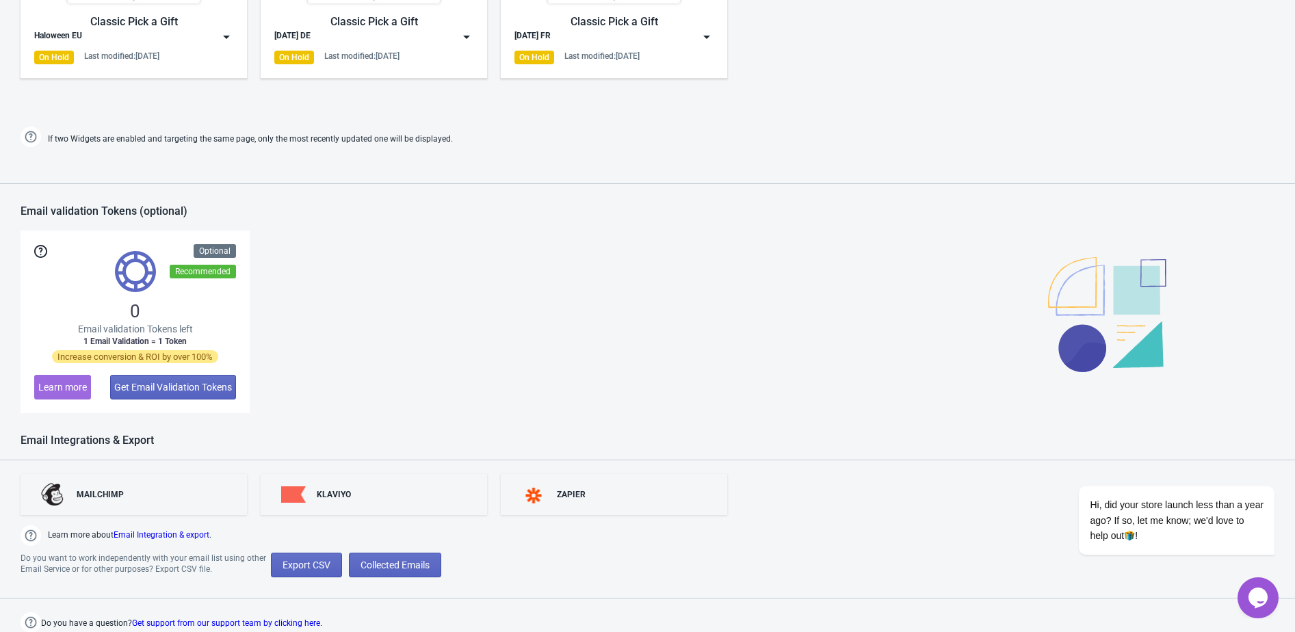
scroll to position [672, 0]
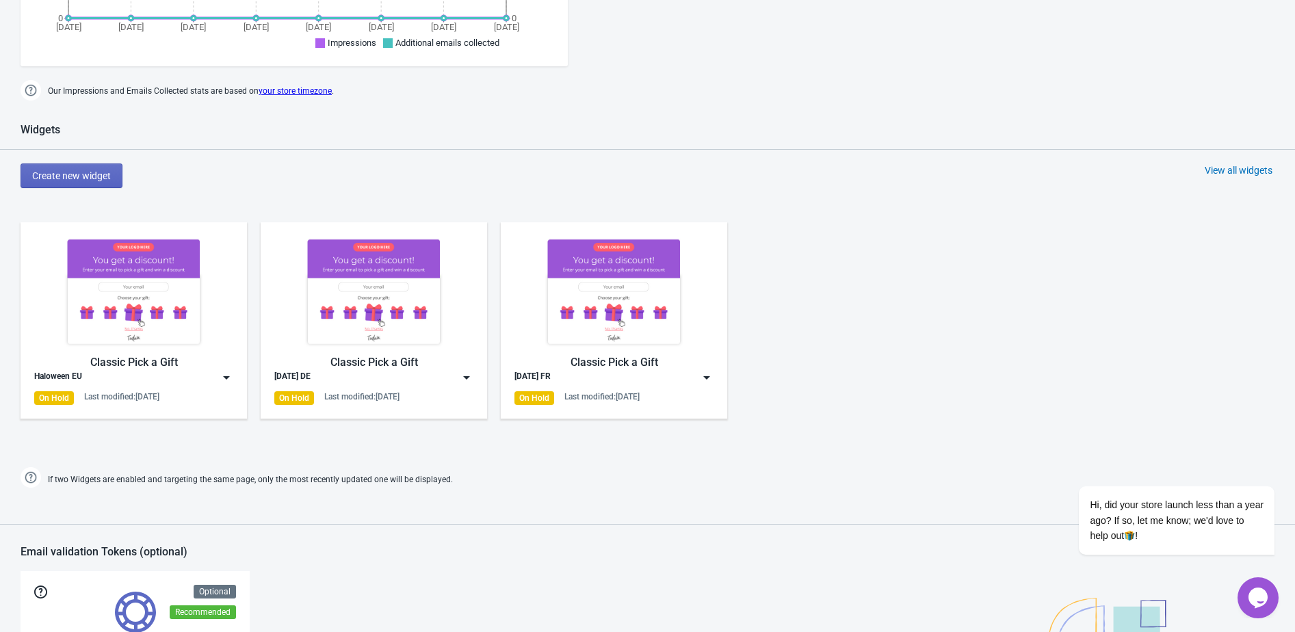
click at [1213, 169] on div "View all widgets" at bounding box center [1238, 170] width 68 height 14
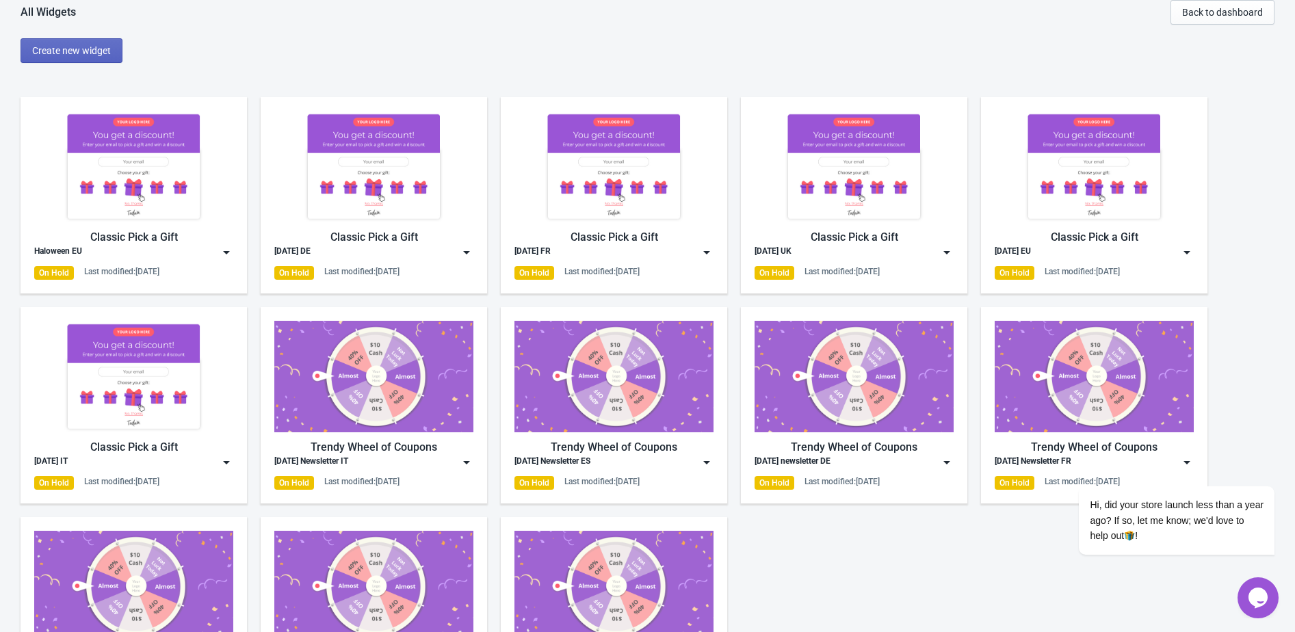
scroll to position [94, 0]
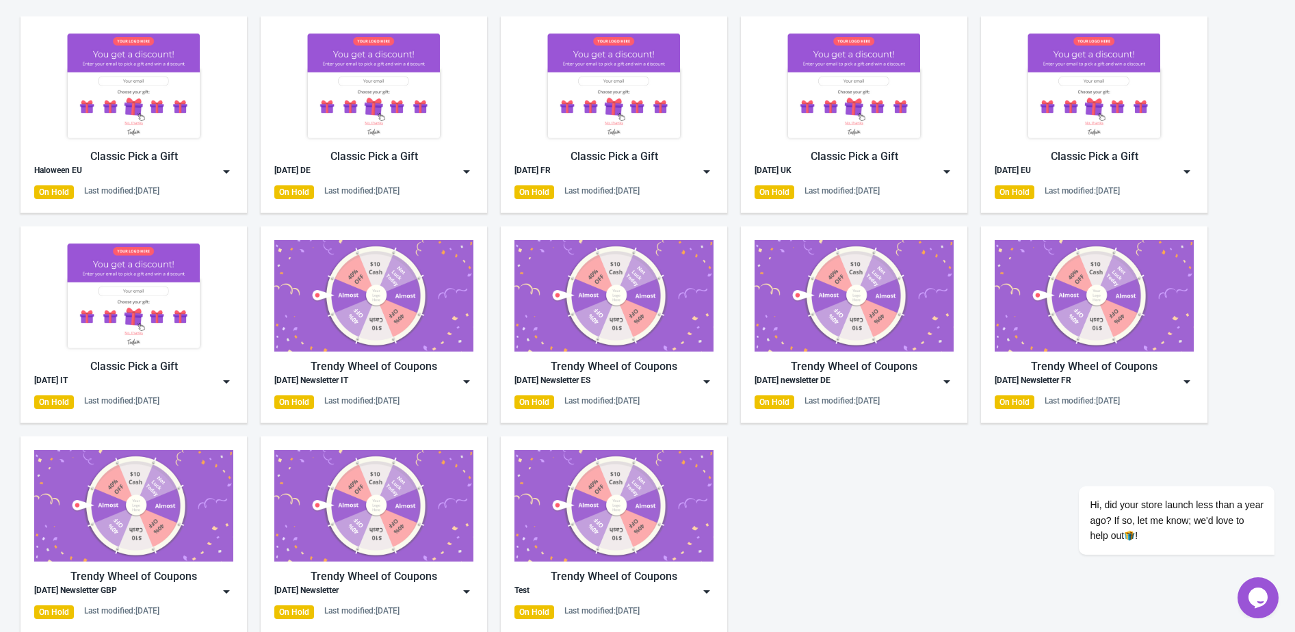
click at [226, 383] on img at bounding box center [227, 382] width 14 height 14
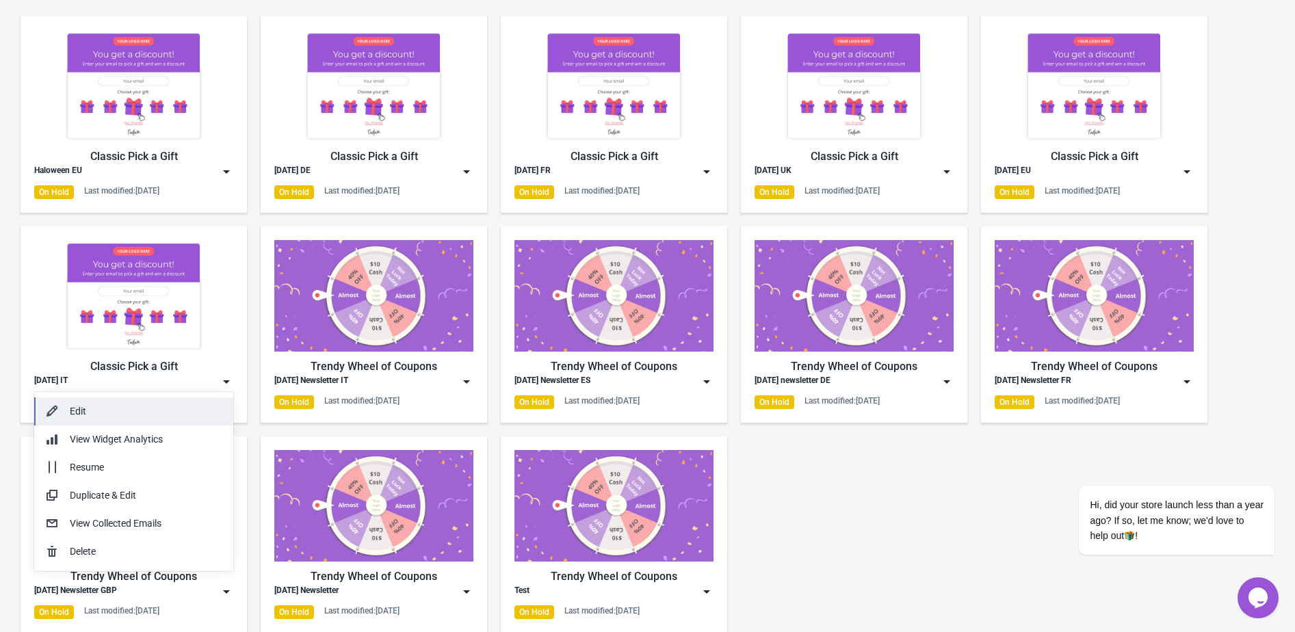
click at [209, 404] on div "Edit" at bounding box center [146, 411] width 153 height 14
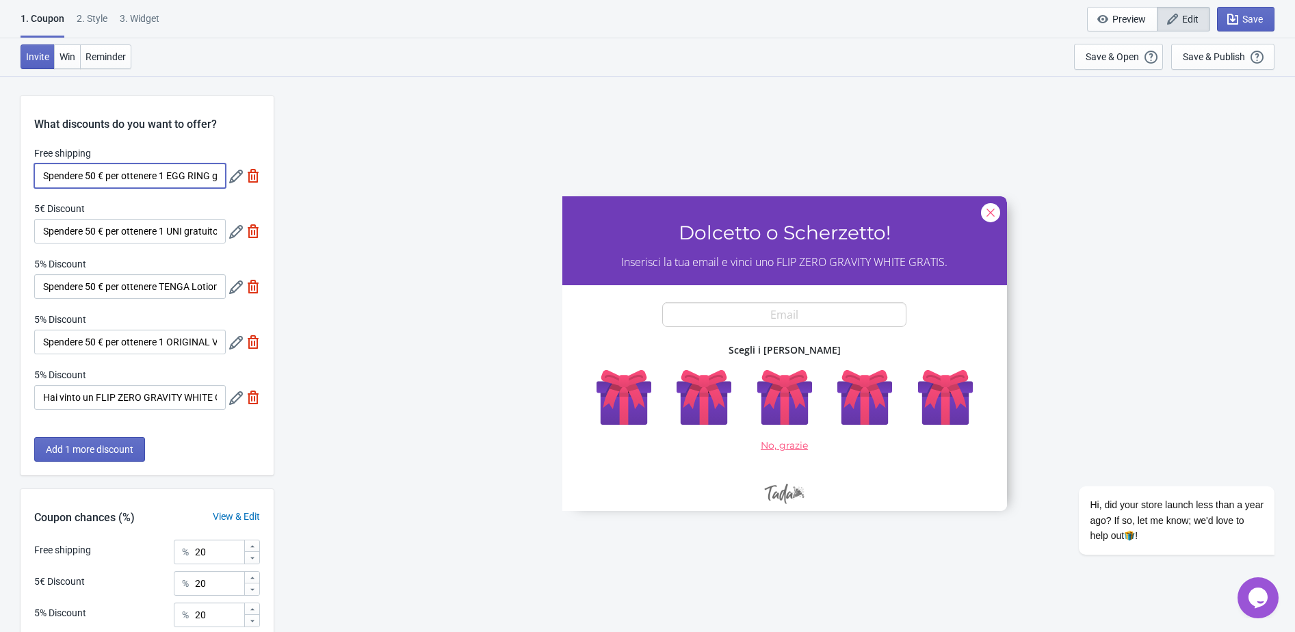
click at [109, 168] on input "Spendere 50 € per ottenere 1 EGG RING gratuito" at bounding box center [129, 175] width 191 height 25
click at [232, 182] on icon at bounding box center [236, 177] width 14 height 14
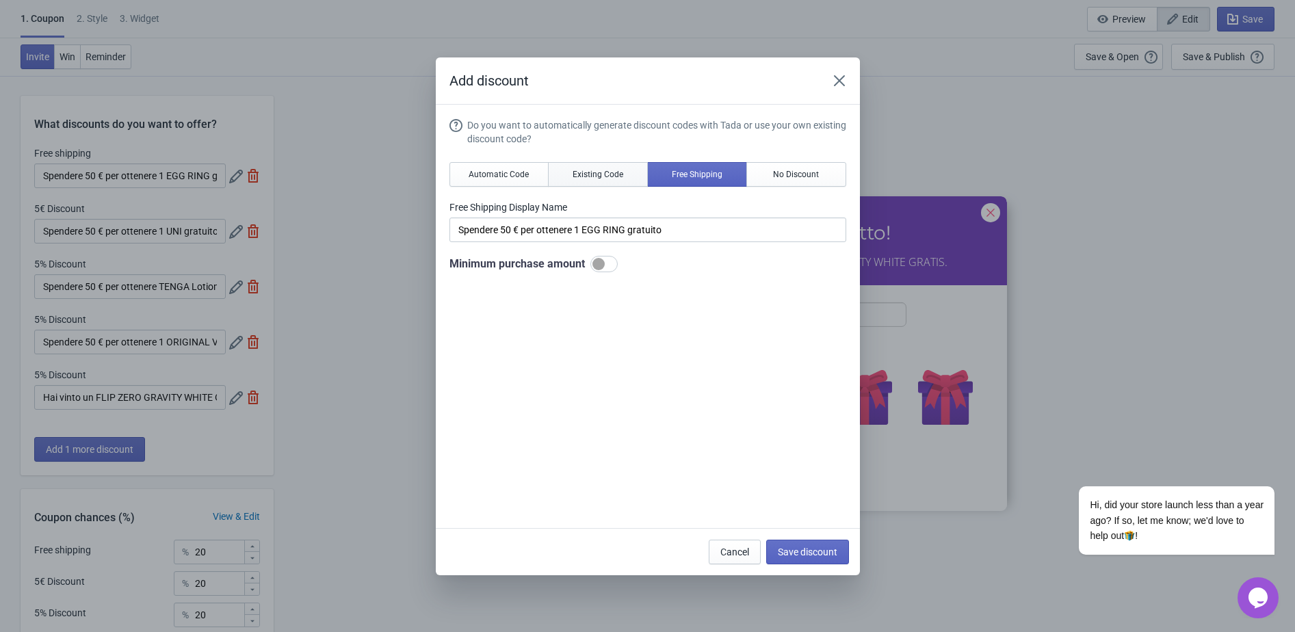
click at [585, 184] on button "Existing Code" at bounding box center [598, 174] width 100 height 25
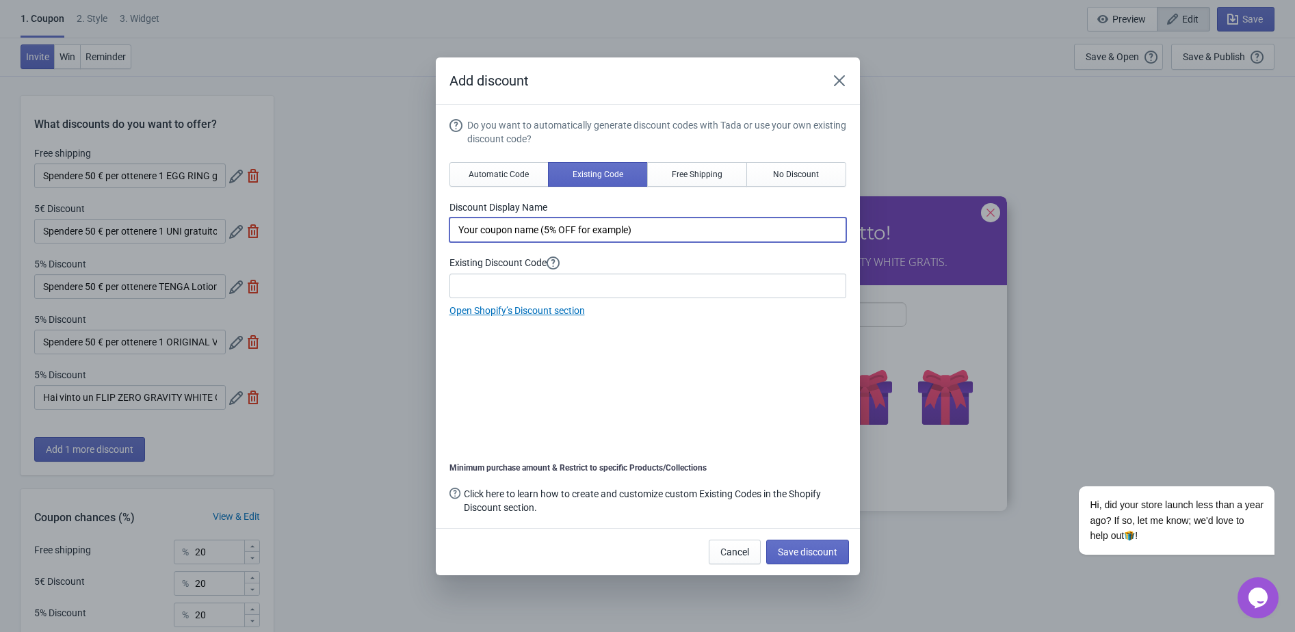
click at [554, 221] on input "Your coupon name (5% OFF for example)" at bounding box center [647, 229] width 397 height 25
click at [554, 222] on input "Your coupon name (5% OFF for example)" at bounding box center [647, 229] width 397 height 25
paste input "Spendere 50 € per ottenere 1 EGG RING gratuito"
type input "Spendere 50 € per ottenere 1 EGG RING gratuito"
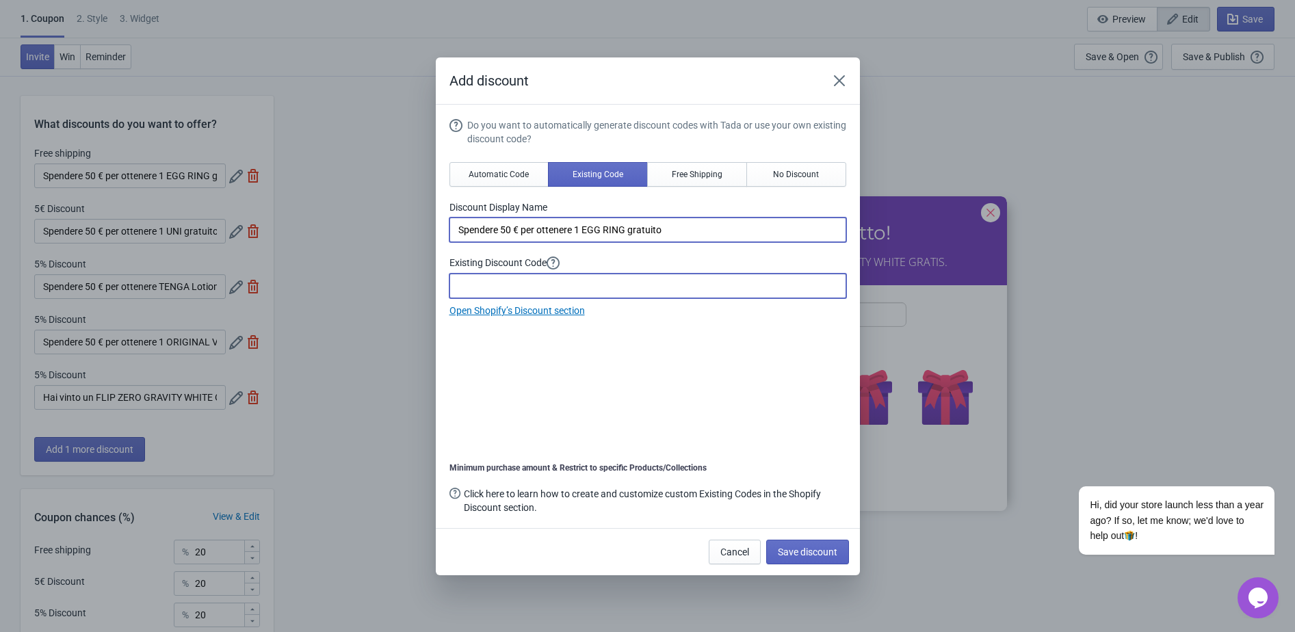
click at [492, 288] on input at bounding box center [647, 286] width 397 height 25
paste input "HALLOWEENEGG2025"
type input "HALLOWEENEGG2025"
click at [806, 554] on span "Save discount" at bounding box center [808, 551] width 60 height 11
type input "HALLOWEENEGG2025"
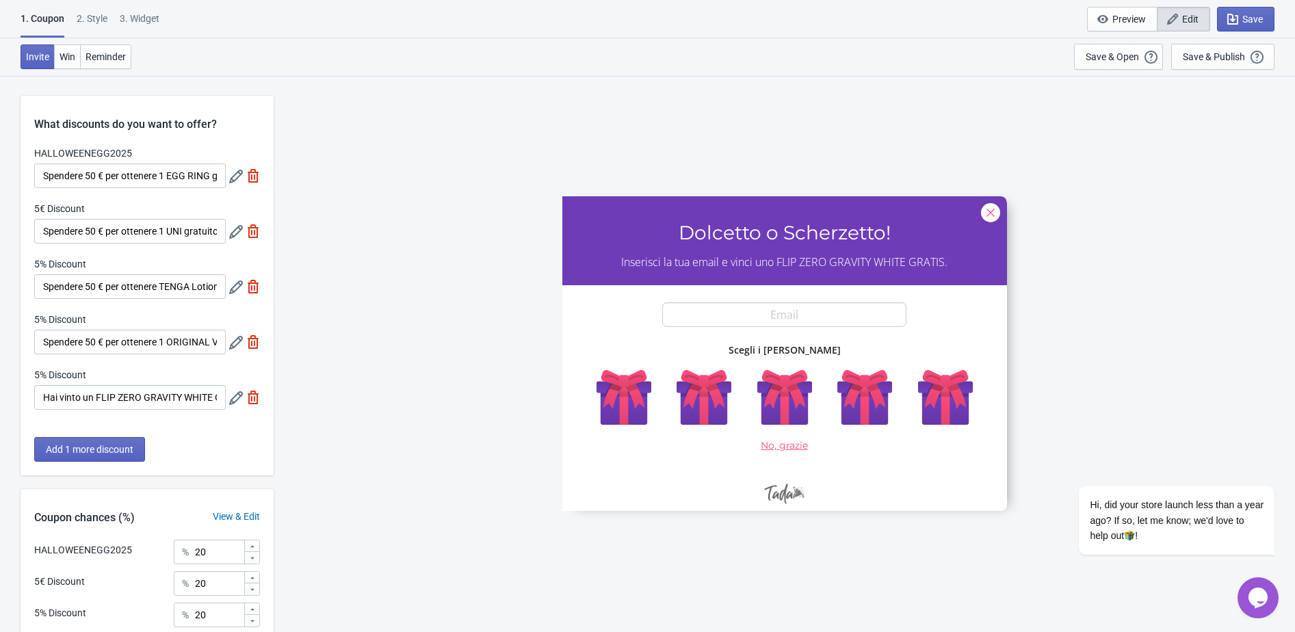
click at [231, 235] on icon at bounding box center [236, 232] width 14 height 14
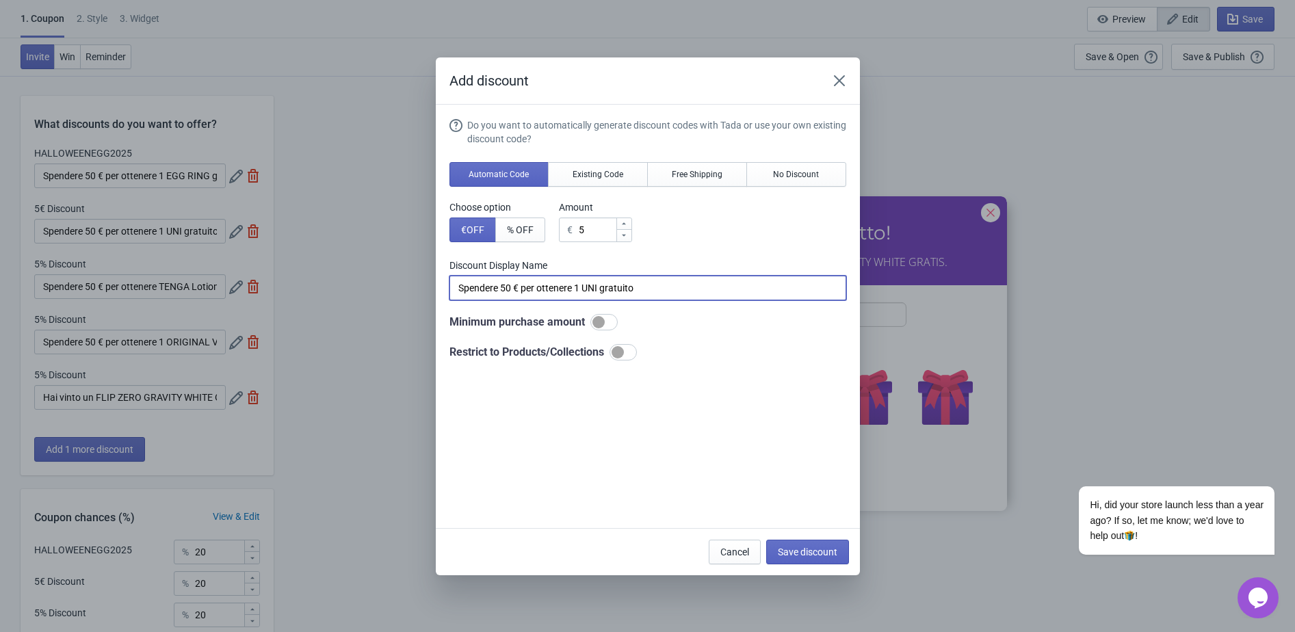
click at [570, 282] on input "Spendere 50 € per ottenere 1 UNI gratuito" at bounding box center [647, 288] width 397 height 25
click at [576, 173] on span "Existing Code" at bounding box center [597, 174] width 51 height 11
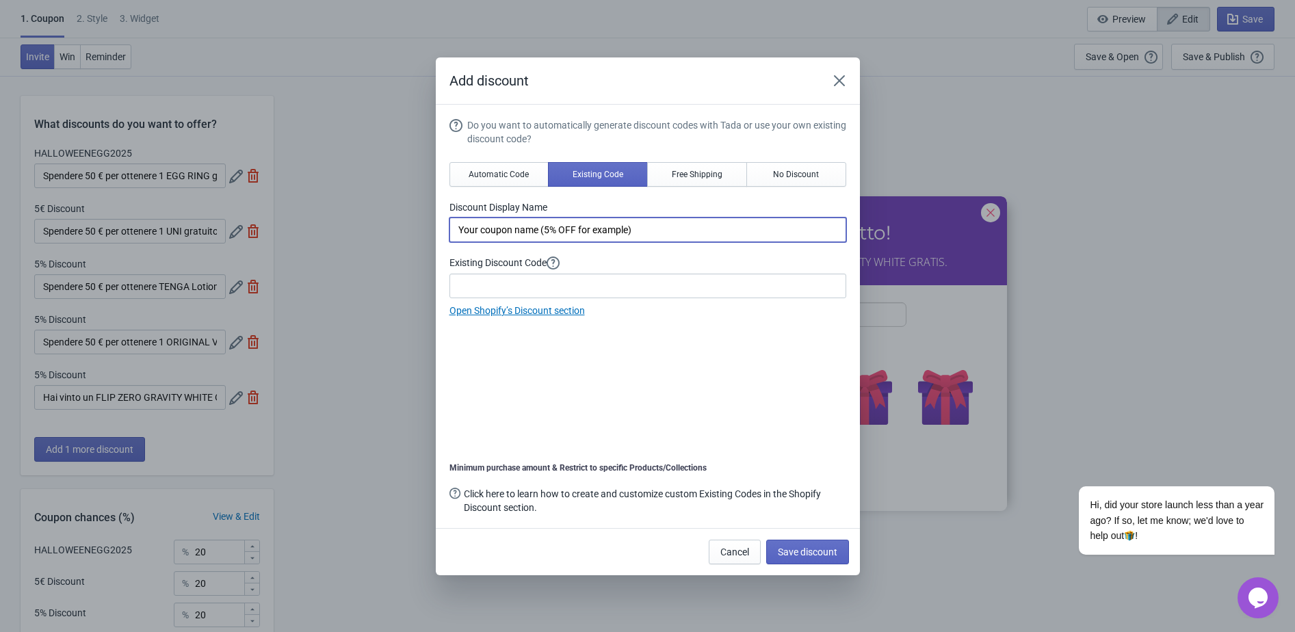
click at [555, 228] on input "Your coupon name (5% OFF for example)" at bounding box center [647, 229] width 397 height 25
paste input "Spendere 50 € per ottenere 1 UNI gratuito"
type input "Spendere 50 € per ottenere 1 UNI gratuito"
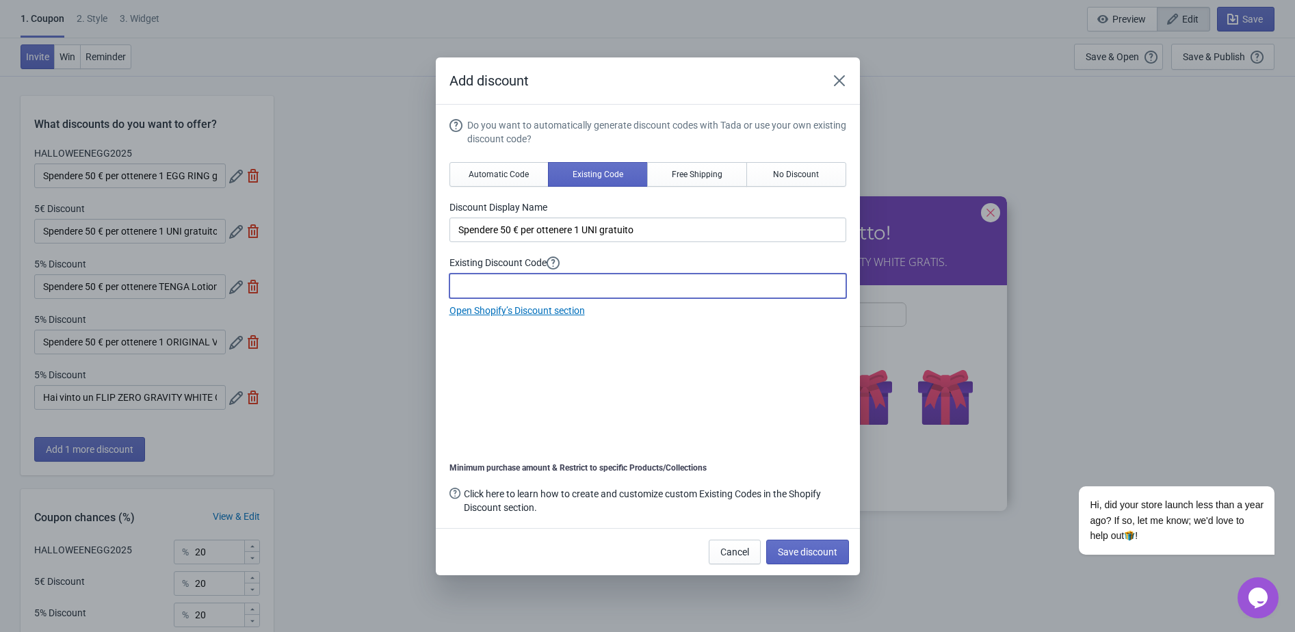
click at [486, 282] on input at bounding box center [647, 286] width 397 height 25
paste input "HALLOWEENUNI2025"
type input "HALLOWEENUNI2025"
click at [838, 549] on button "Save discount" at bounding box center [807, 552] width 83 height 25
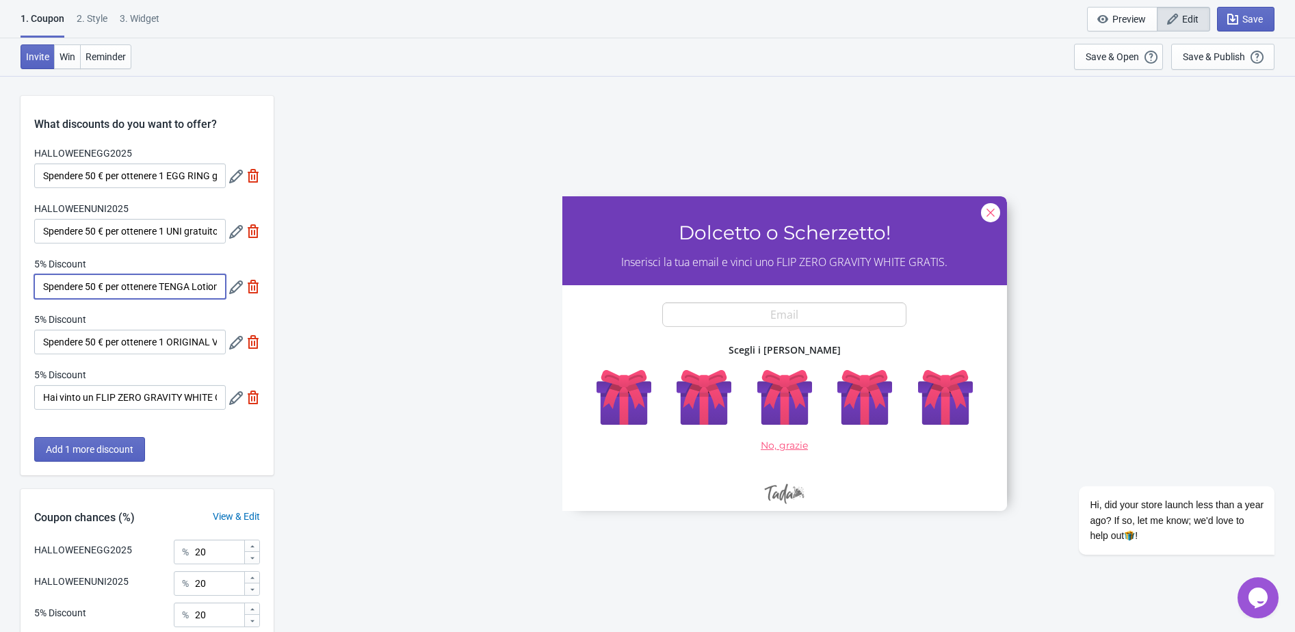
click at [209, 290] on input "Spendere 50 € per ottenere TENGA Lotion Regular" at bounding box center [129, 286] width 191 height 25
click at [230, 290] on icon at bounding box center [236, 287] width 14 height 14
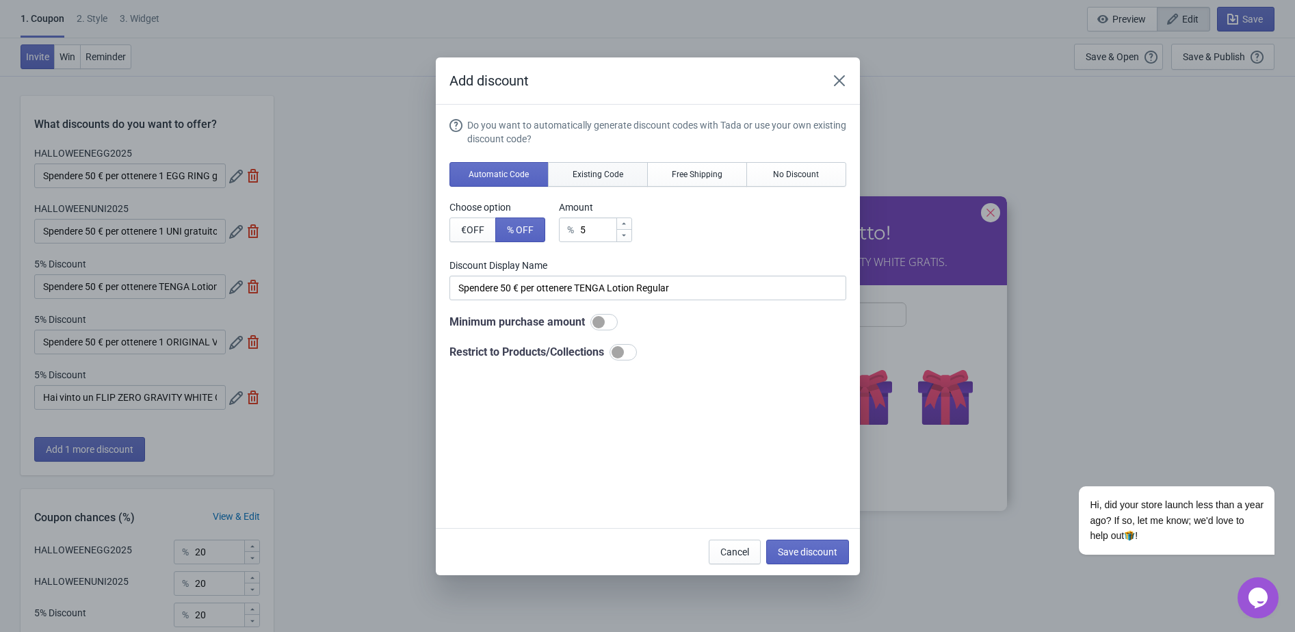
click at [590, 176] on span "Existing Code" at bounding box center [597, 174] width 51 height 11
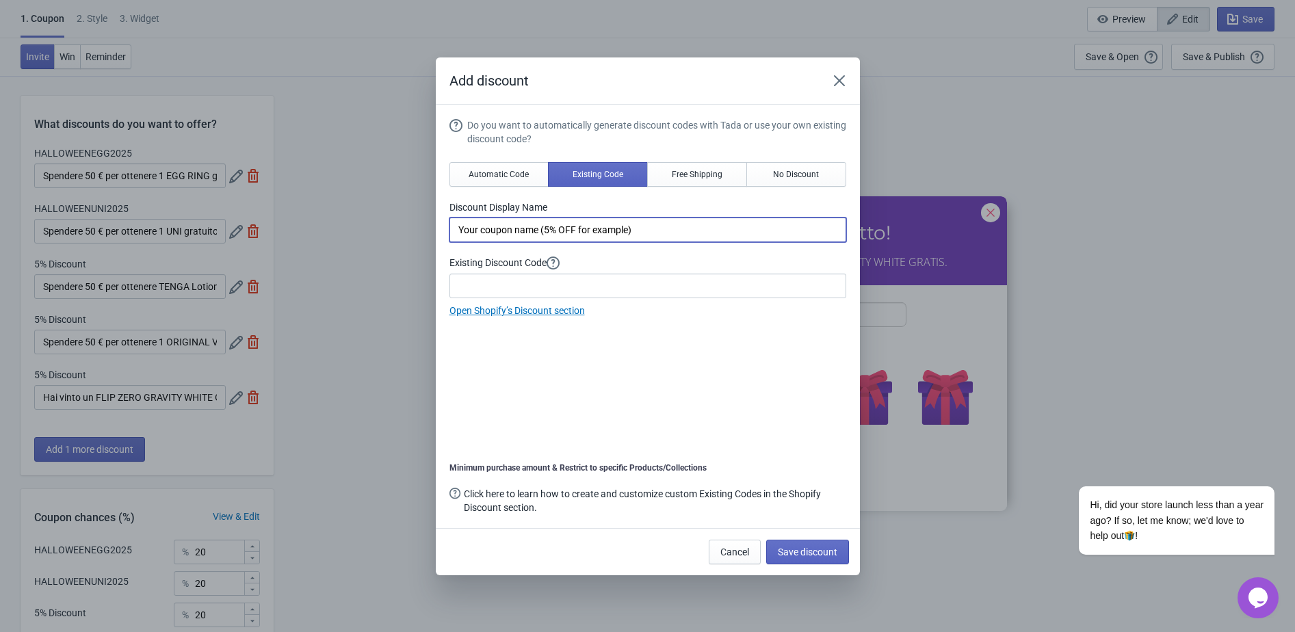
click at [557, 234] on input "Your coupon name (5% OFF for example)" at bounding box center [647, 229] width 397 height 25
paste input "Spendere 50 € per ottenere TENGA Lotion Regular"
type input "Spendere 50 € per ottenere TENGA Lotion Regular"
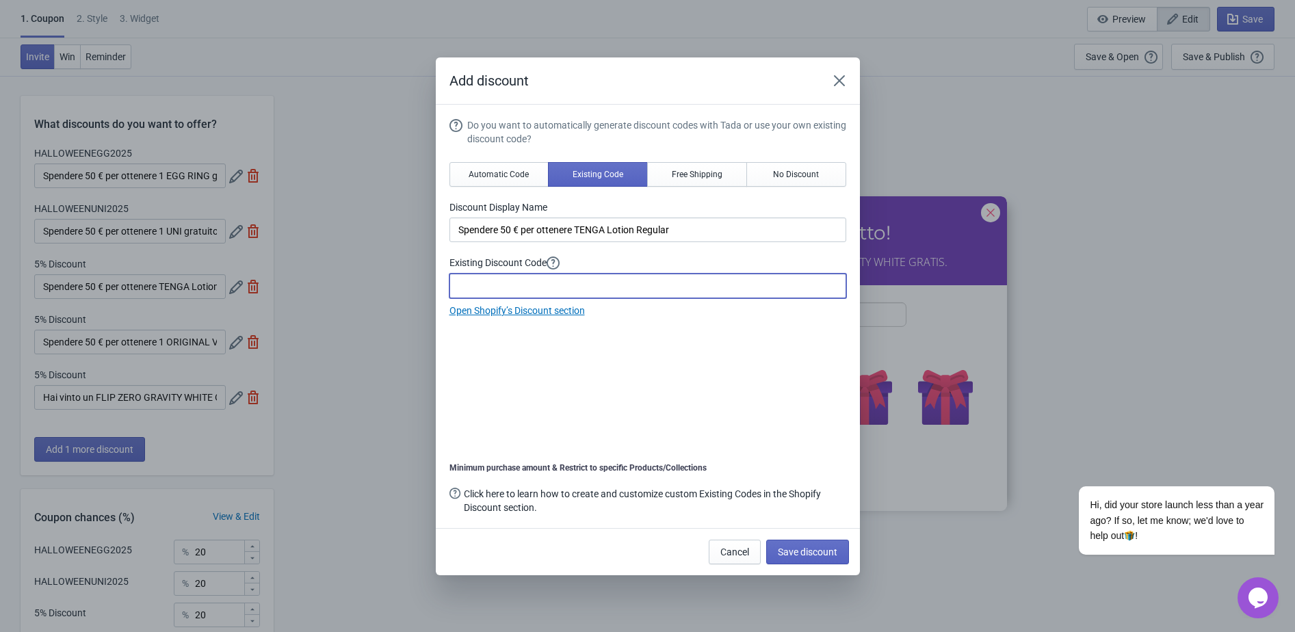
click at [510, 283] on input at bounding box center [647, 286] width 397 height 25
paste input "2025HALLOWEENTENGALotion"
type input "2025HALLOWEENTENGALotion"
click at [832, 553] on span "Save discount" at bounding box center [808, 551] width 60 height 11
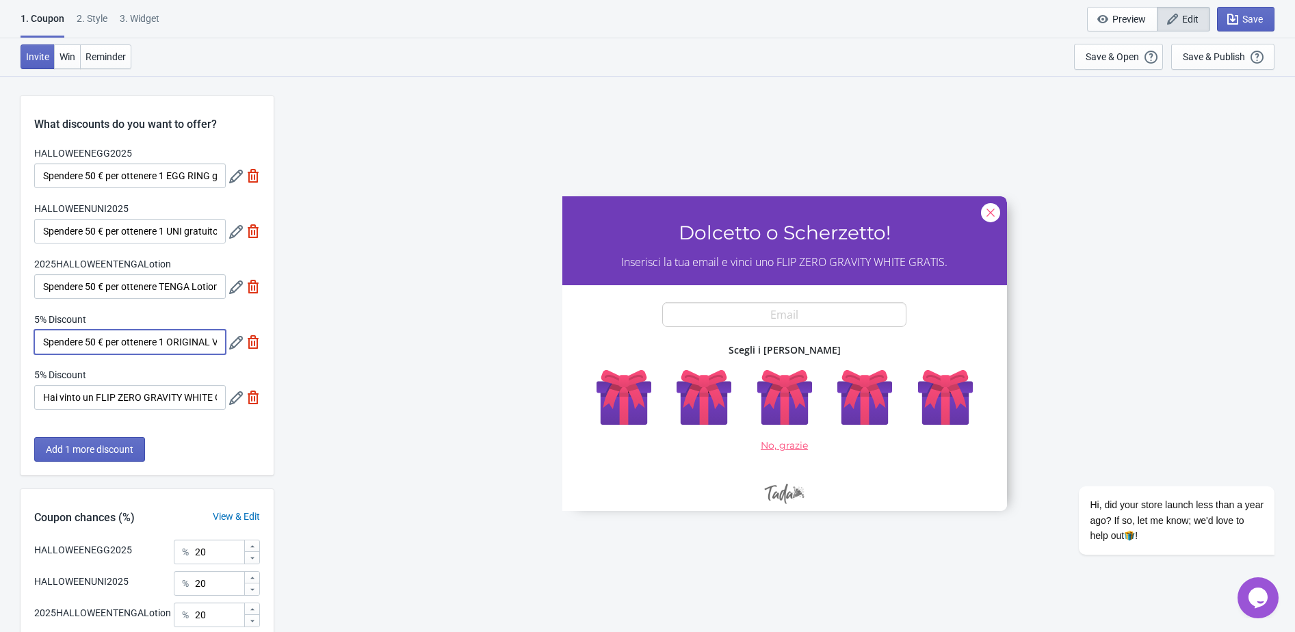
click at [202, 342] on input "Spendere 50 € per ottenere 1 ORIGINAL VACUUM CUP in edizione speciale gratuito" at bounding box center [129, 342] width 191 height 25
click at [231, 343] on icon at bounding box center [236, 343] width 14 height 14
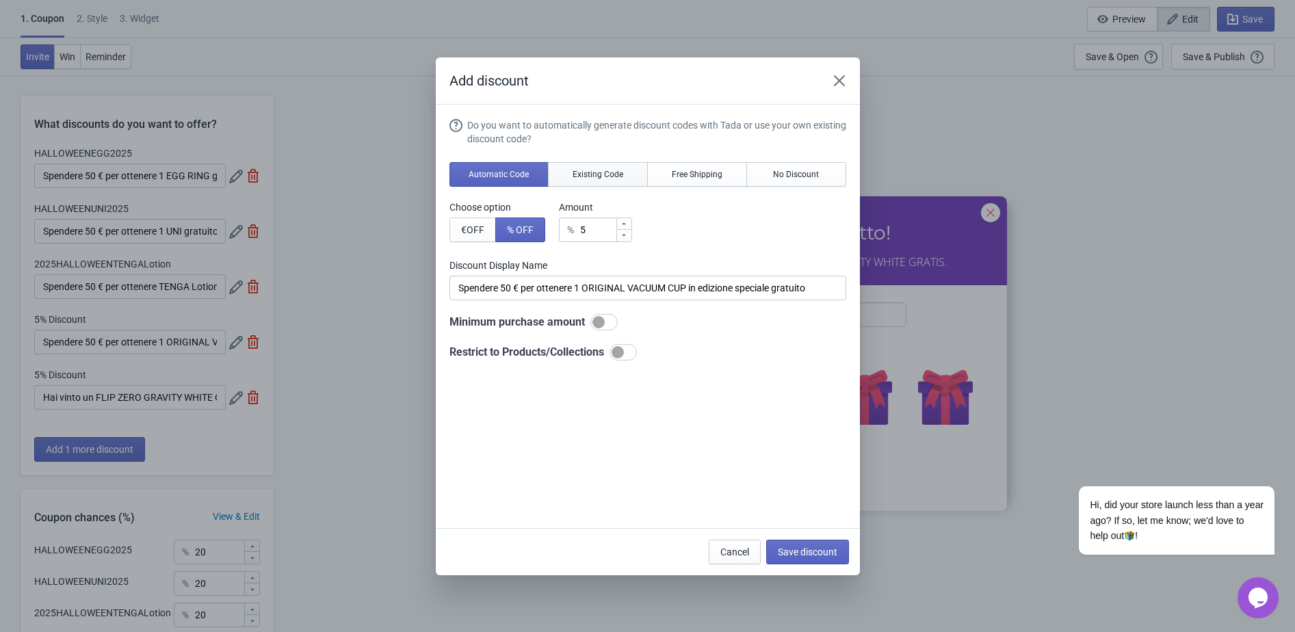
click at [577, 170] on span "Existing Code" at bounding box center [597, 174] width 51 height 11
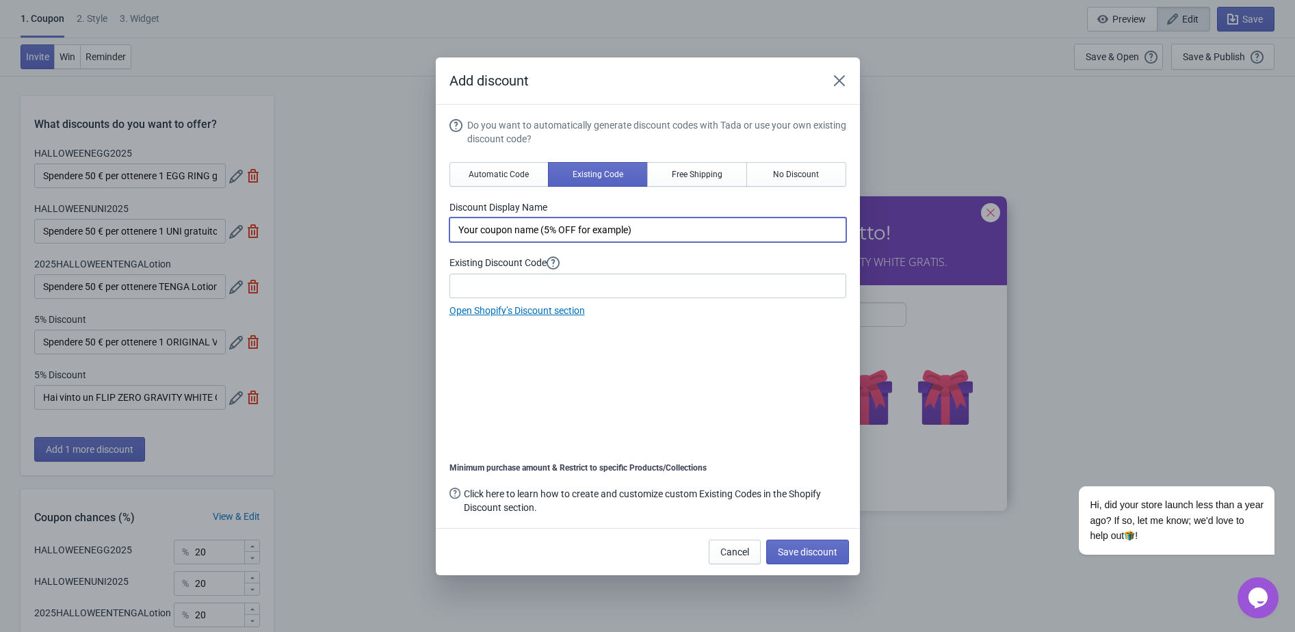
click at [520, 230] on input "Your coupon name (5% OFF for example)" at bounding box center [647, 229] width 397 height 25
paste input "Spendere 50 € per ottenere 1 ORIGINAL VACUUM CUP in edizione speciale gratuito"
drag, startPoint x: 590, startPoint y: 230, endPoint x: 786, endPoint y: 224, distance: 196.4
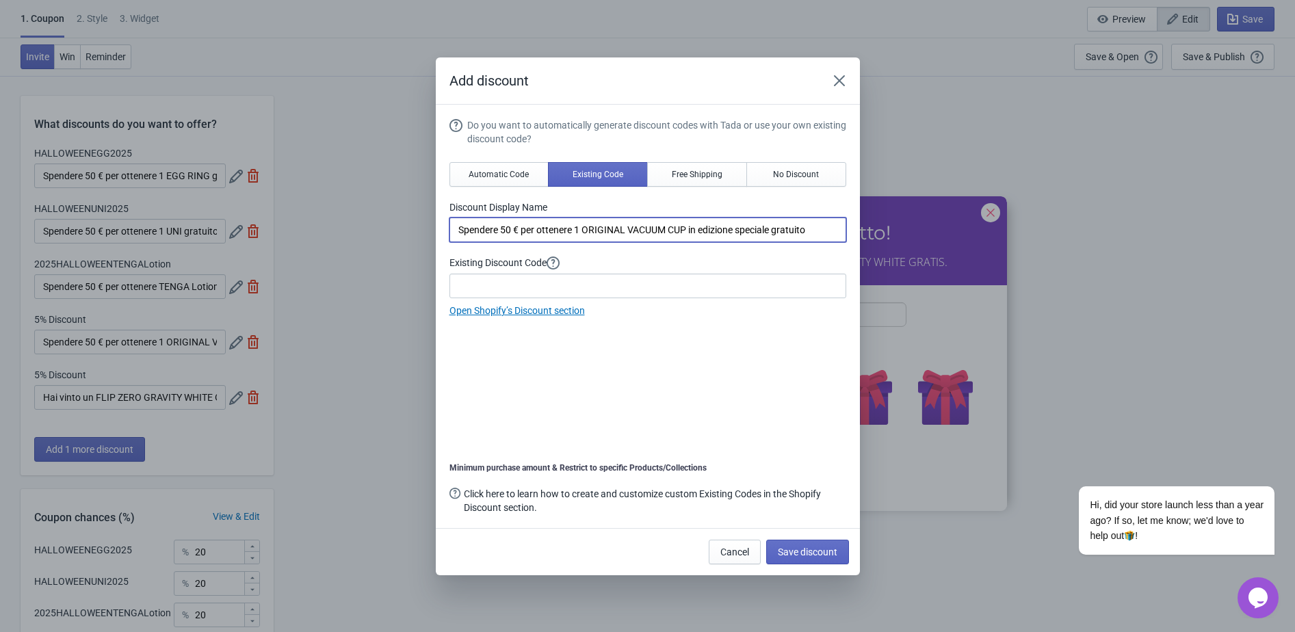
click at [786, 224] on input "Spendere 50 € per ottenere 1 ORIGINAL VACUUM CUP in edizione speciale gratuito" at bounding box center [647, 229] width 397 height 25
paste input "PREMIUM TENGA SOFT CASE CUP"
type input "Spendere 50 € per ottenere 1 PREMIUM TENGA SOFT CASE CUP gratuito"
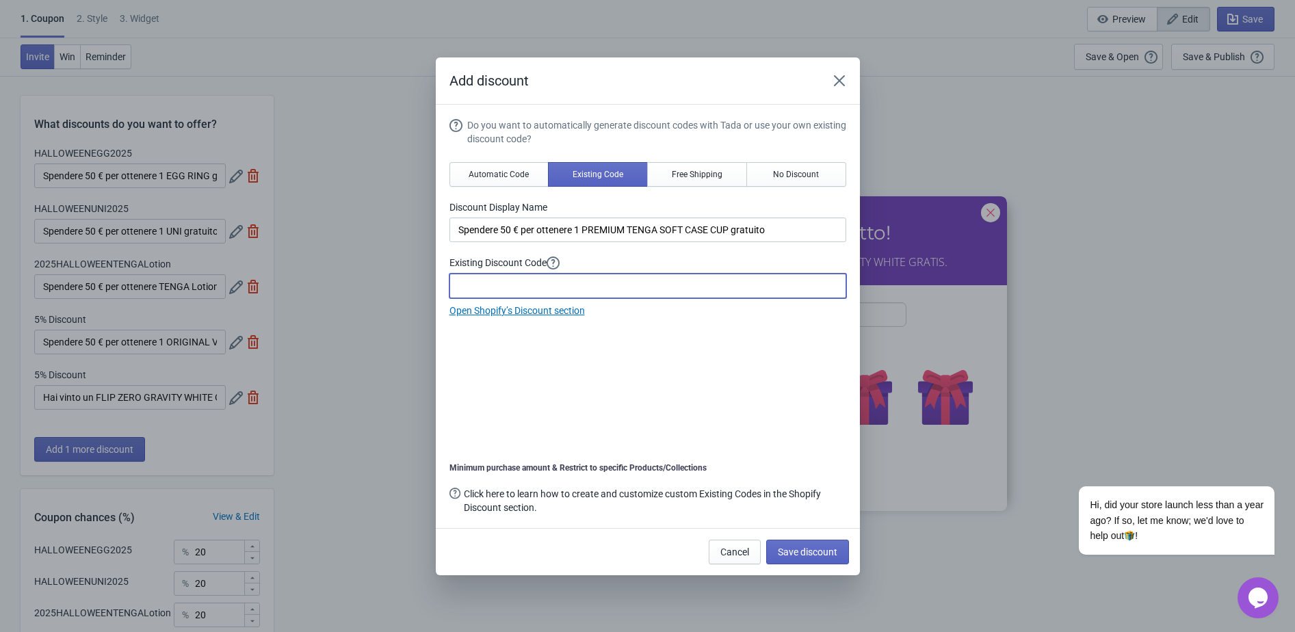
click at [481, 285] on input at bounding box center [647, 286] width 397 height 25
paste
type input "HALLOWEEN2025CUP"
click at [830, 554] on span "Save discount" at bounding box center [808, 551] width 60 height 11
type input "Spendere 50 € per ottenere 1 PREMIUM TENGA SOFT CASE CUP gratuito"
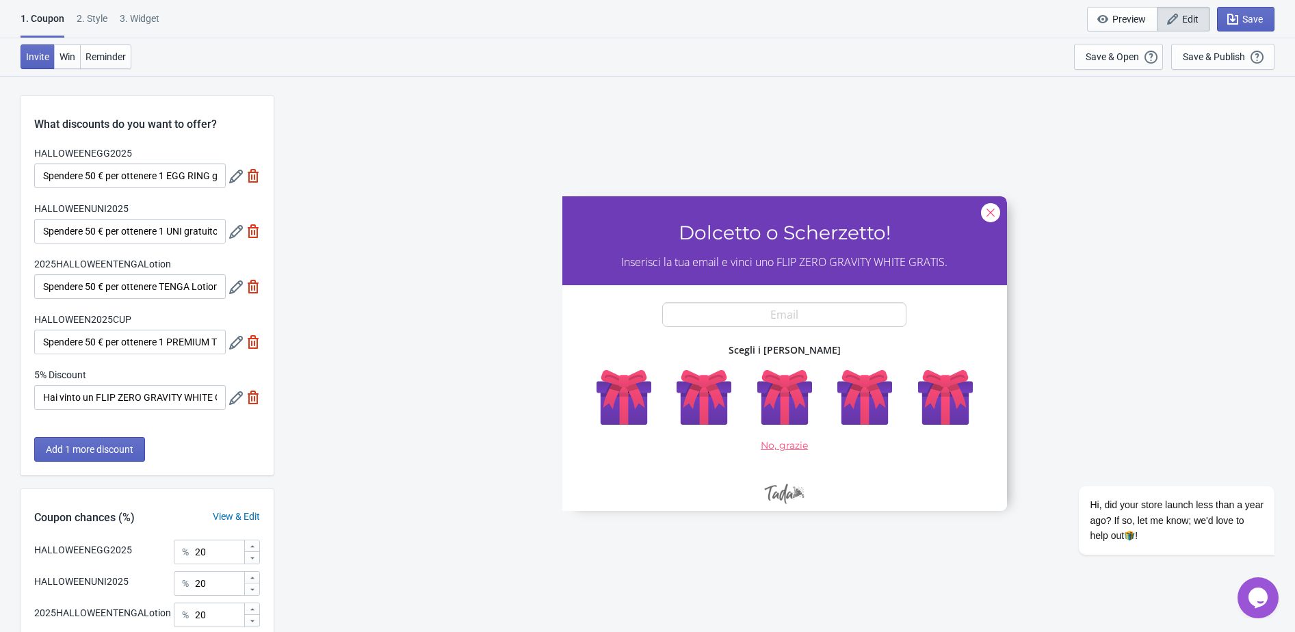
click at [231, 402] on icon at bounding box center [236, 398] width 14 height 14
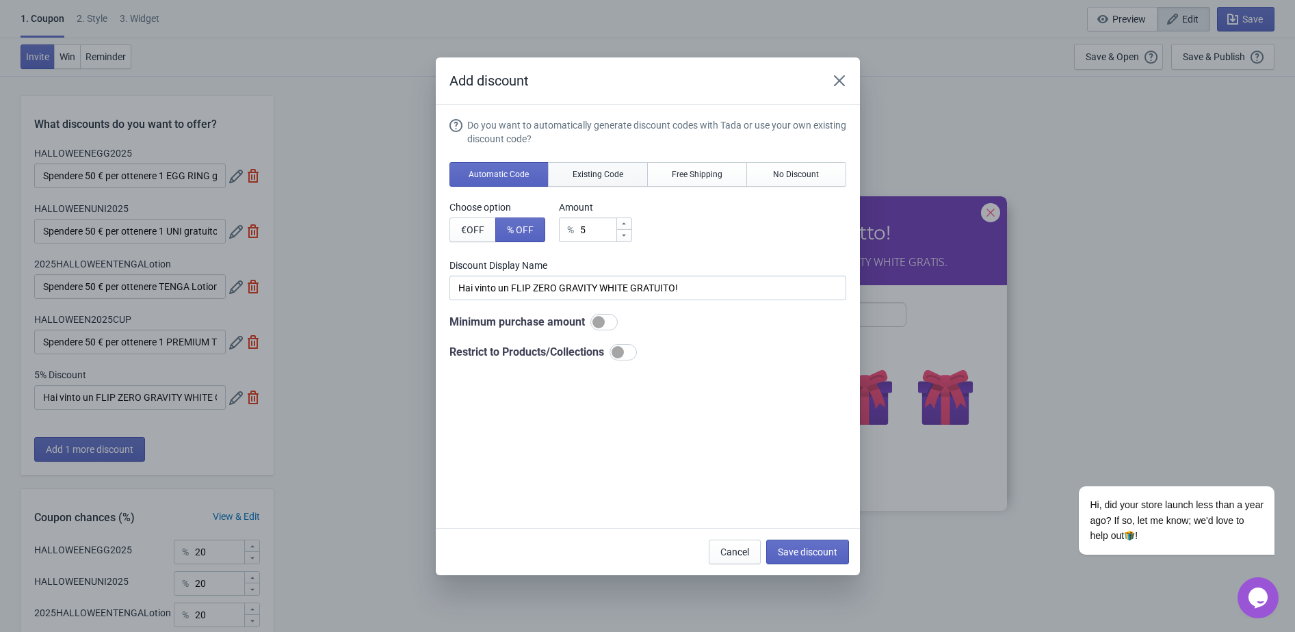
click at [605, 183] on button "Existing Code" at bounding box center [598, 174] width 100 height 25
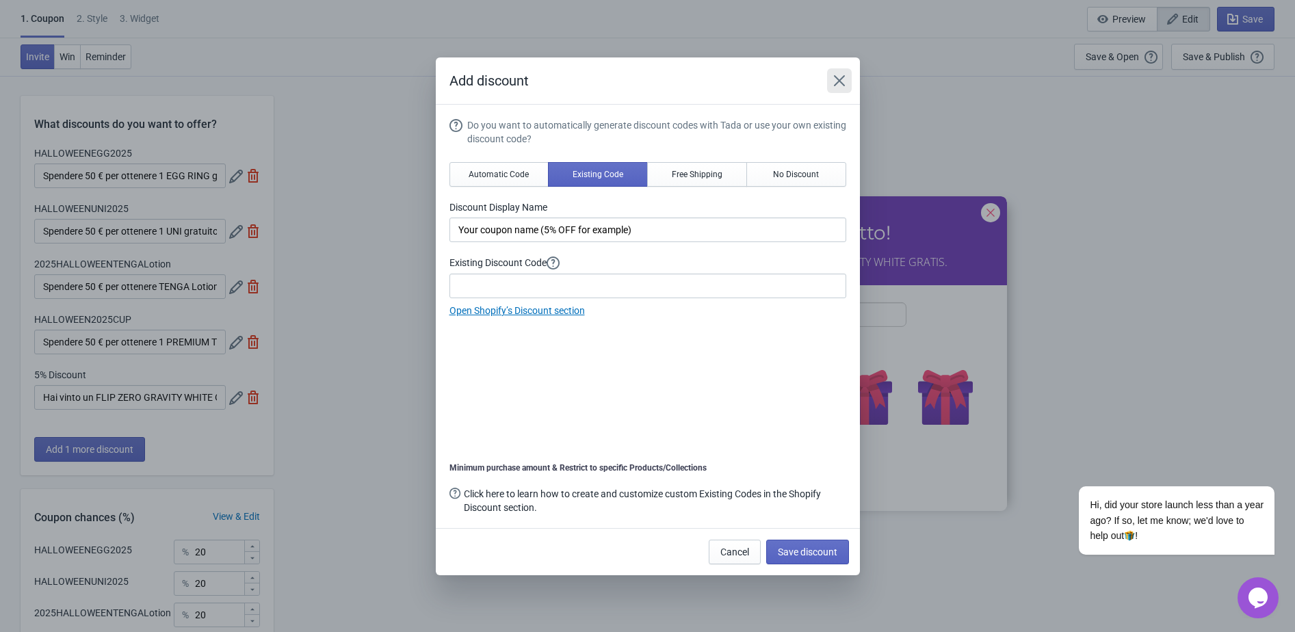
click at [830, 79] on button "Close" at bounding box center [839, 80] width 25 height 25
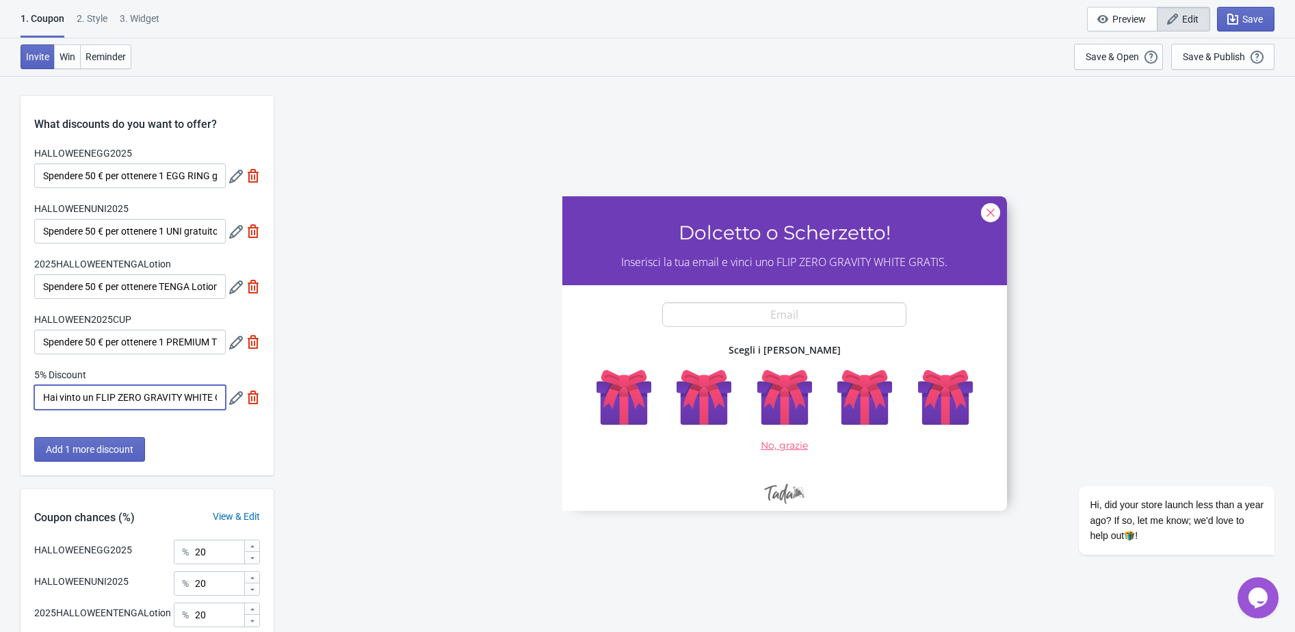
click at [139, 401] on input "Hai vinto un FLIP ZERO GRAVITY WHITE GRATUITO!" at bounding box center [129, 397] width 191 height 25
click at [232, 401] on icon at bounding box center [236, 398] width 14 height 14
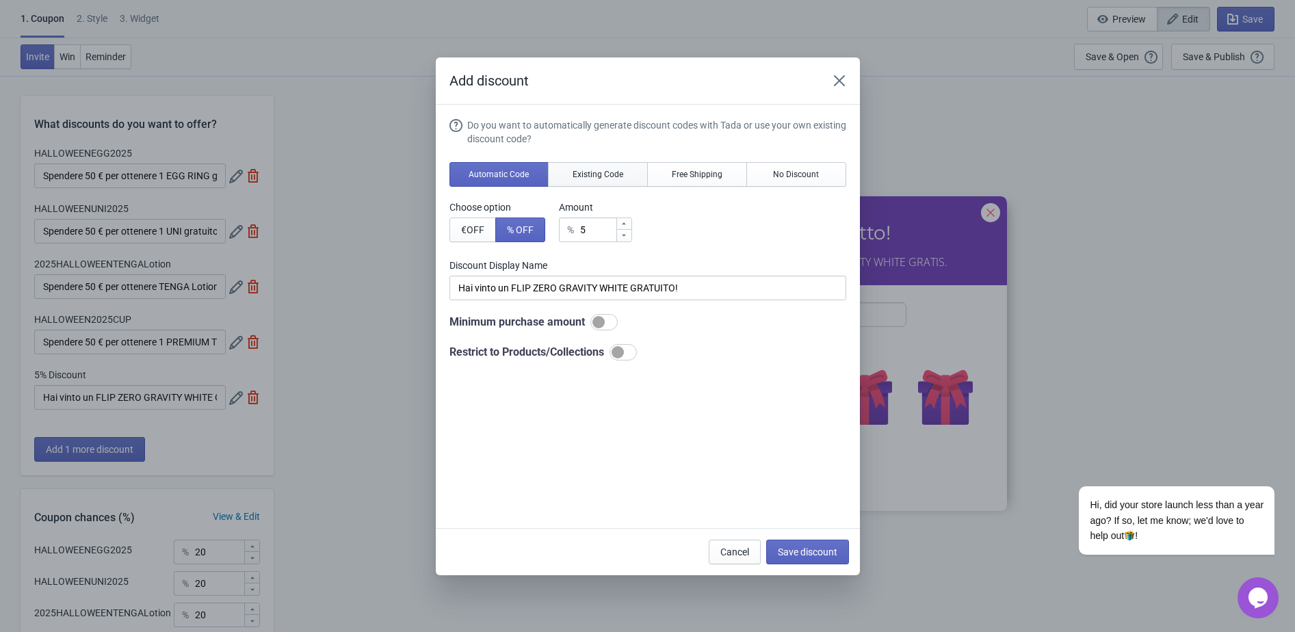
click at [579, 174] on span "Existing Code" at bounding box center [597, 174] width 51 height 11
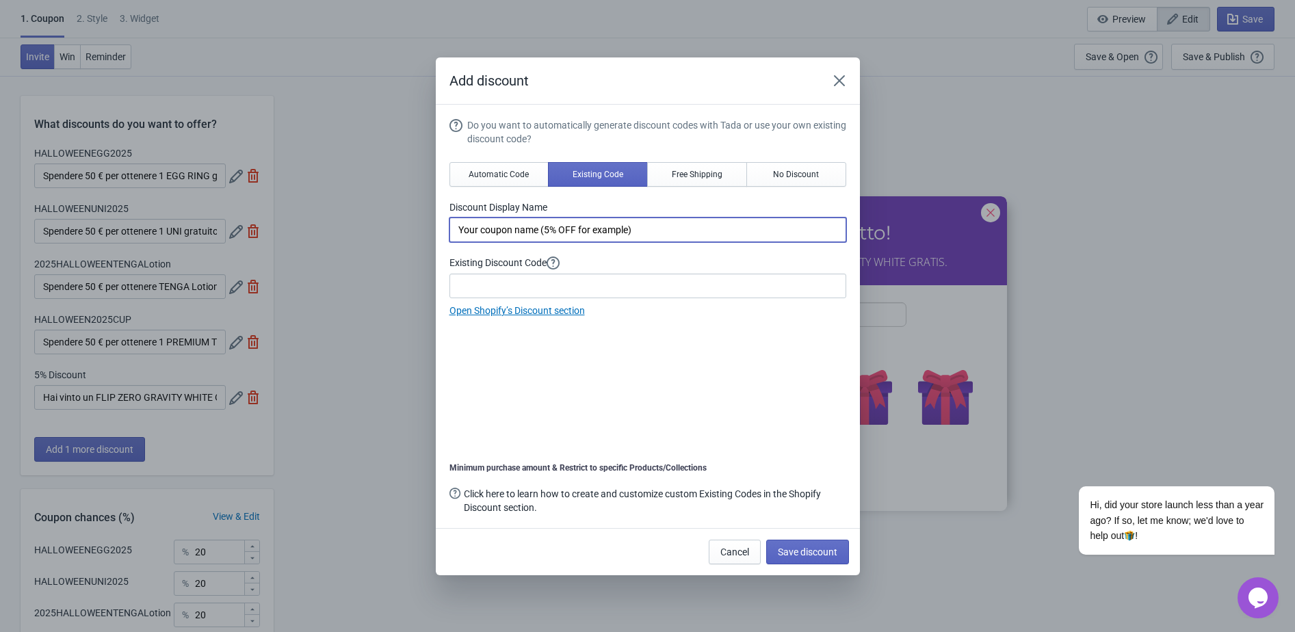
click at [542, 228] on input "Your coupon name (5% OFF for example)" at bounding box center [647, 229] width 397 height 25
type input "Hai vinto un FLIP ZERO GRAVITY WHITE GRATUITO!"
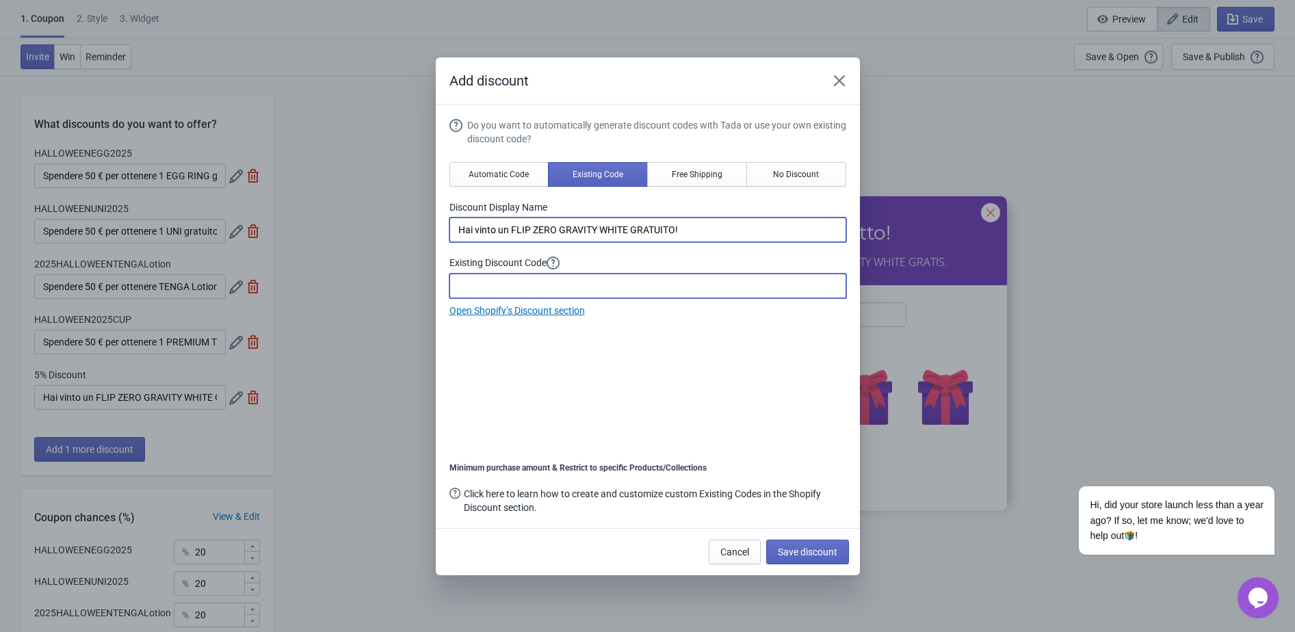
click at [473, 289] on input at bounding box center [647, 286] width 397 height 25
type input "GRAVITYHALLOWEEN2025"
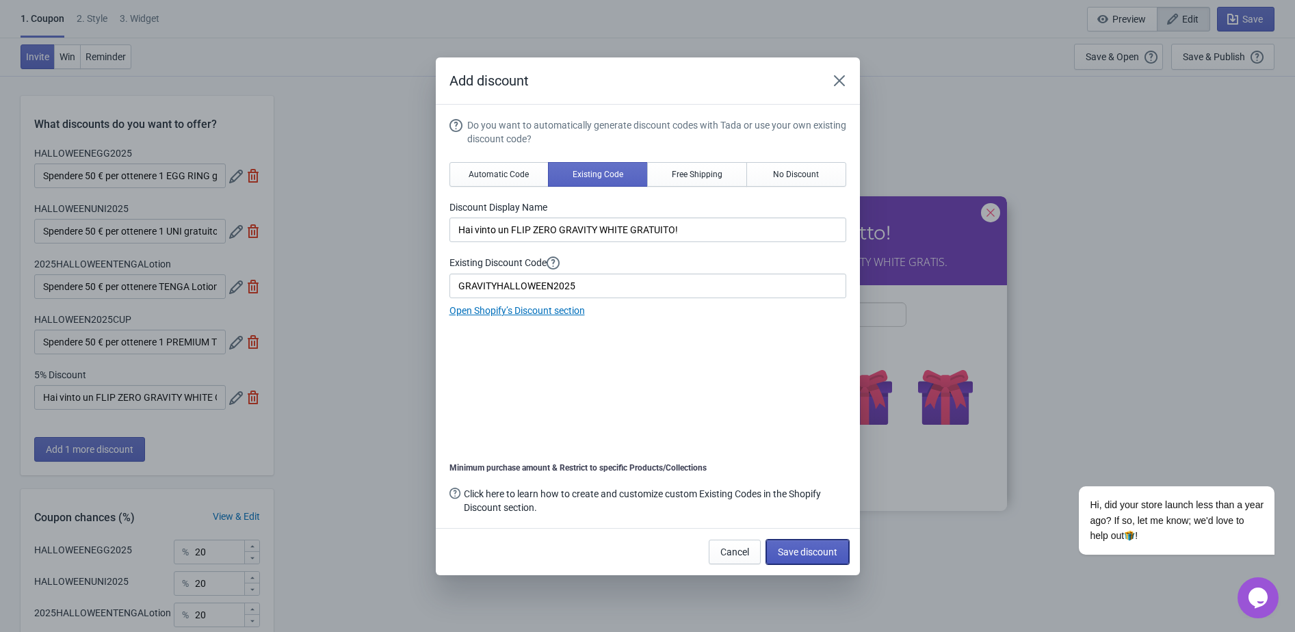
click at [825, 549] on span "Save discount" at bounding box center [808, 551] width 60 height 11
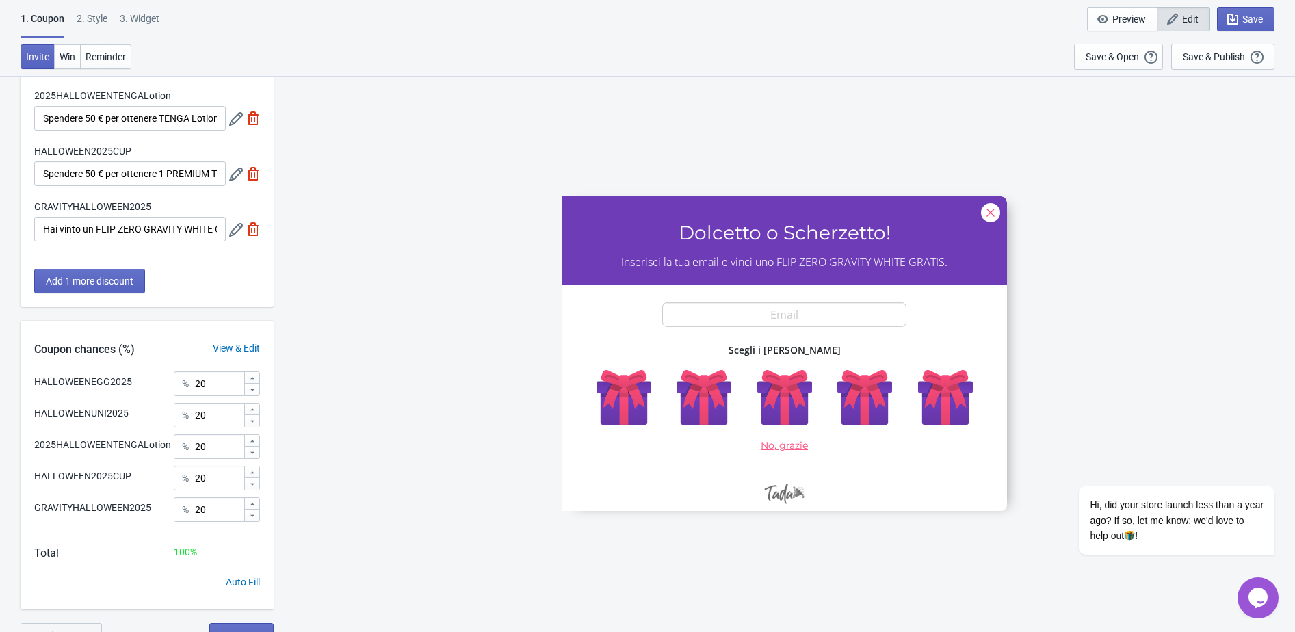
scroll to position [179, 0]
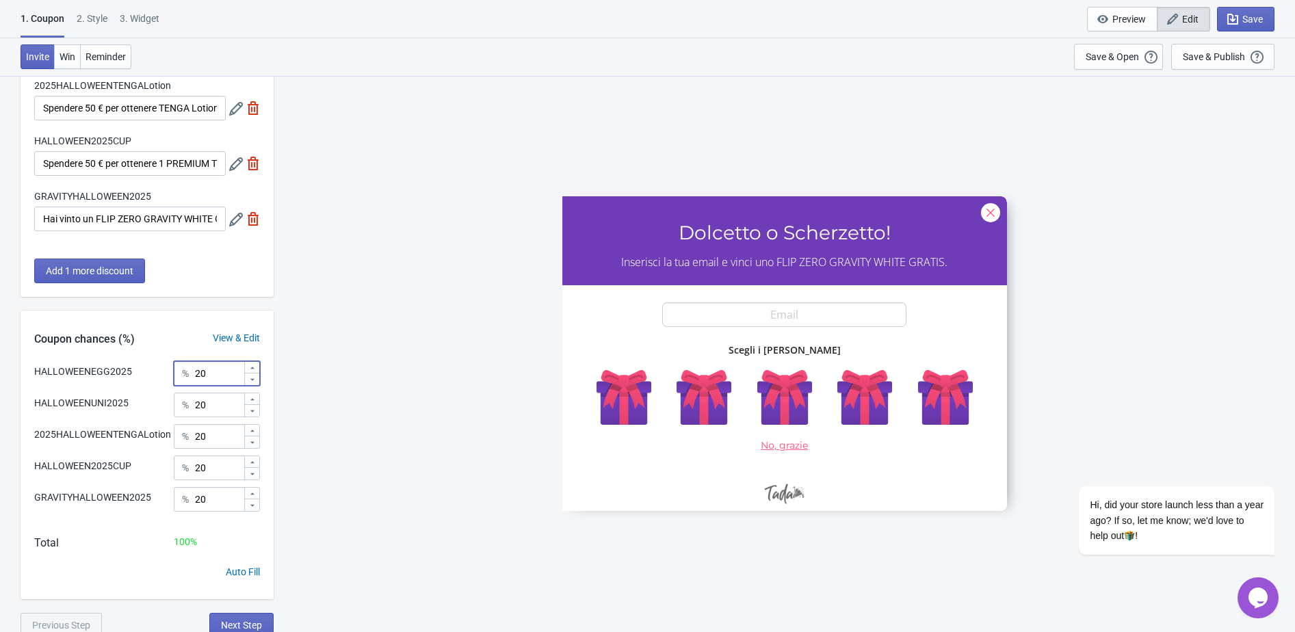
click at [208, 373] on input "20" at bounding box center [218, 373] width 49 height 25
type input "25"
click at [215, 409] on input "20" at bounding box center [218, 405] width 49 height 25
type input "25"
click at [220, 449] on input "20" at bounding box center [218, 436] width 49 height 25
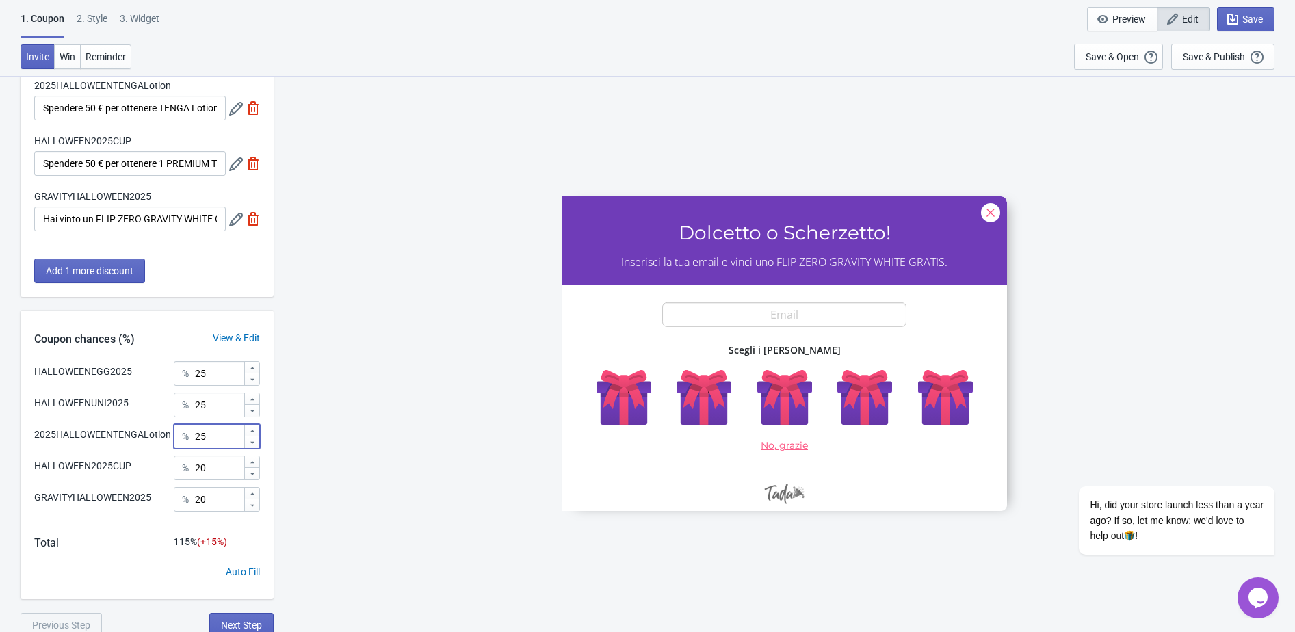
type input "25"
click at [215, 480] on input "20" at bounding box center [218, 467] width 49 height 25
type input "24.87"
click at [211, 512] on input "20" at bounding box center [218, 499] width 49 height 25
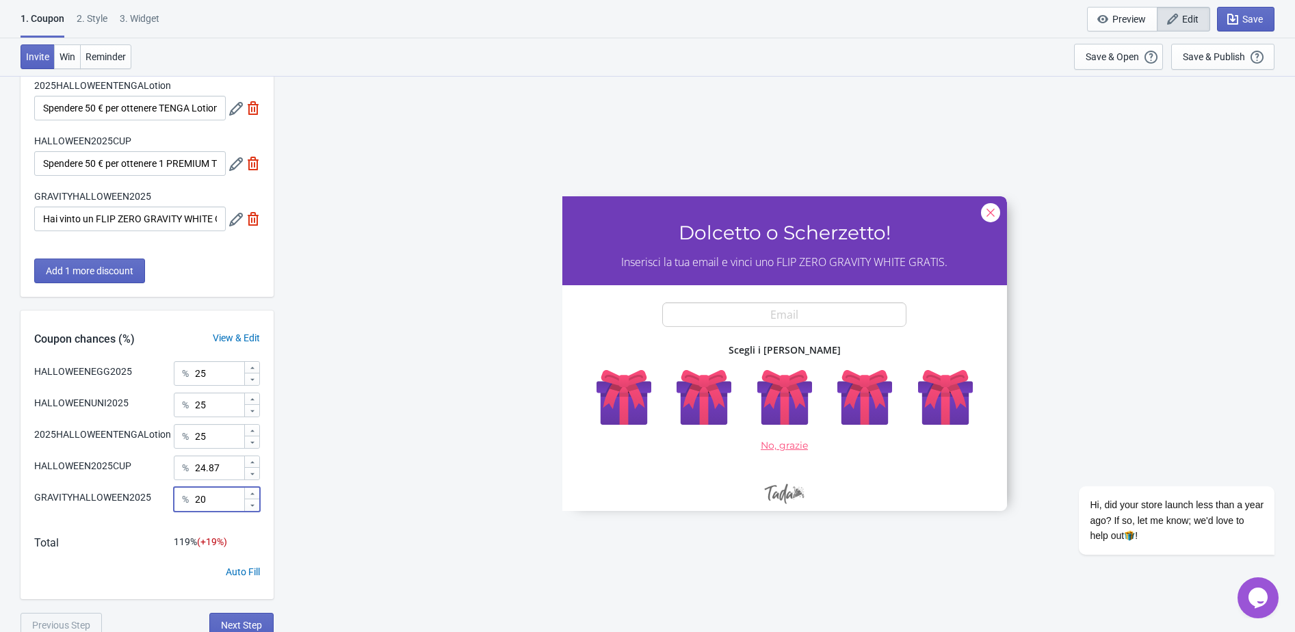
click at [211, 512] on input "20" at bounding box center [218, 499] width 49 height 25
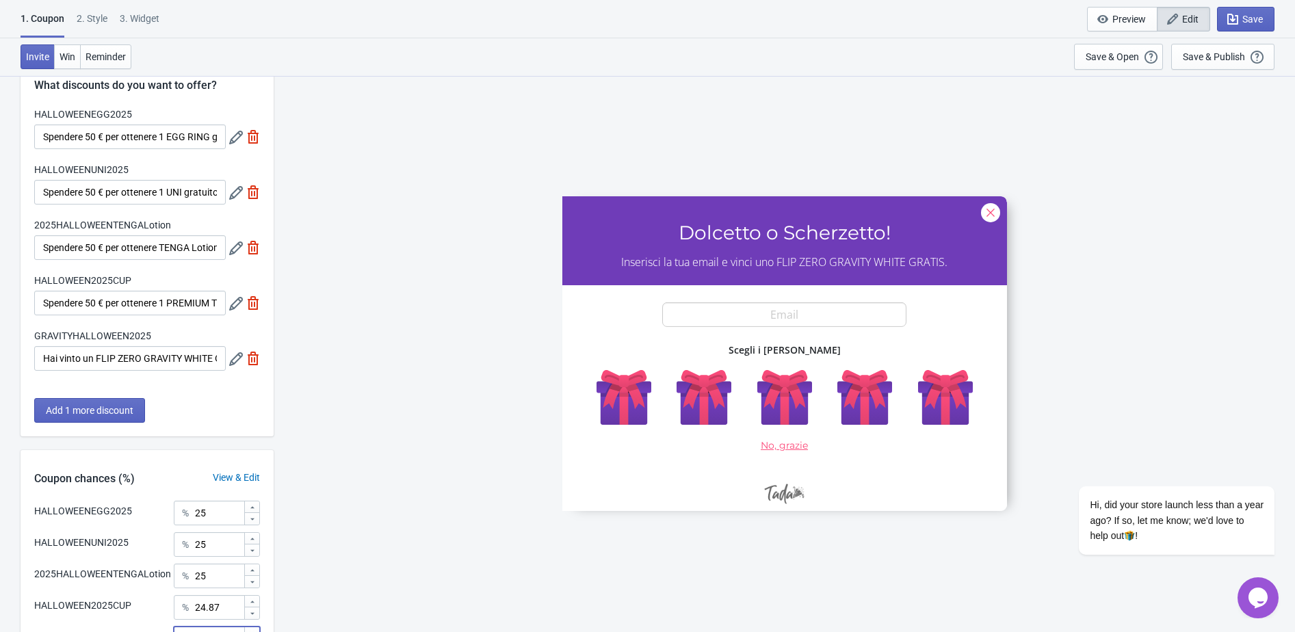
scroll to position [0, 0]
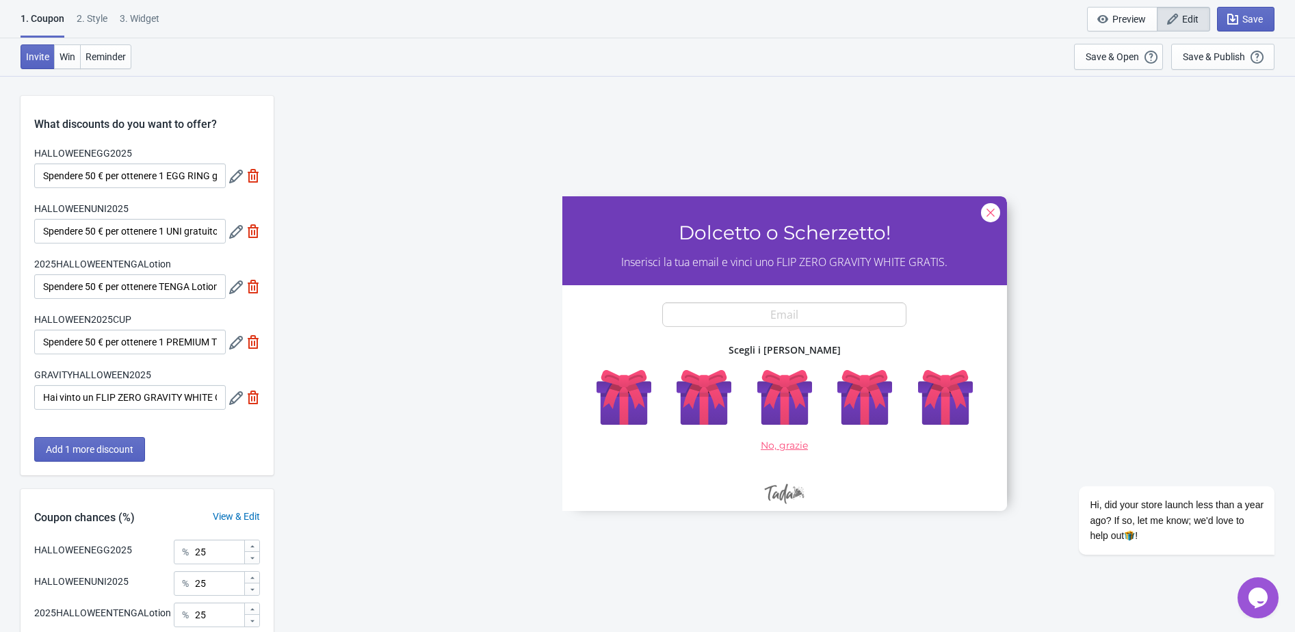
type input "0.13"
click at [96, 21] on div "2 . Style" at bounding box center [92, 24] width 31 height 24
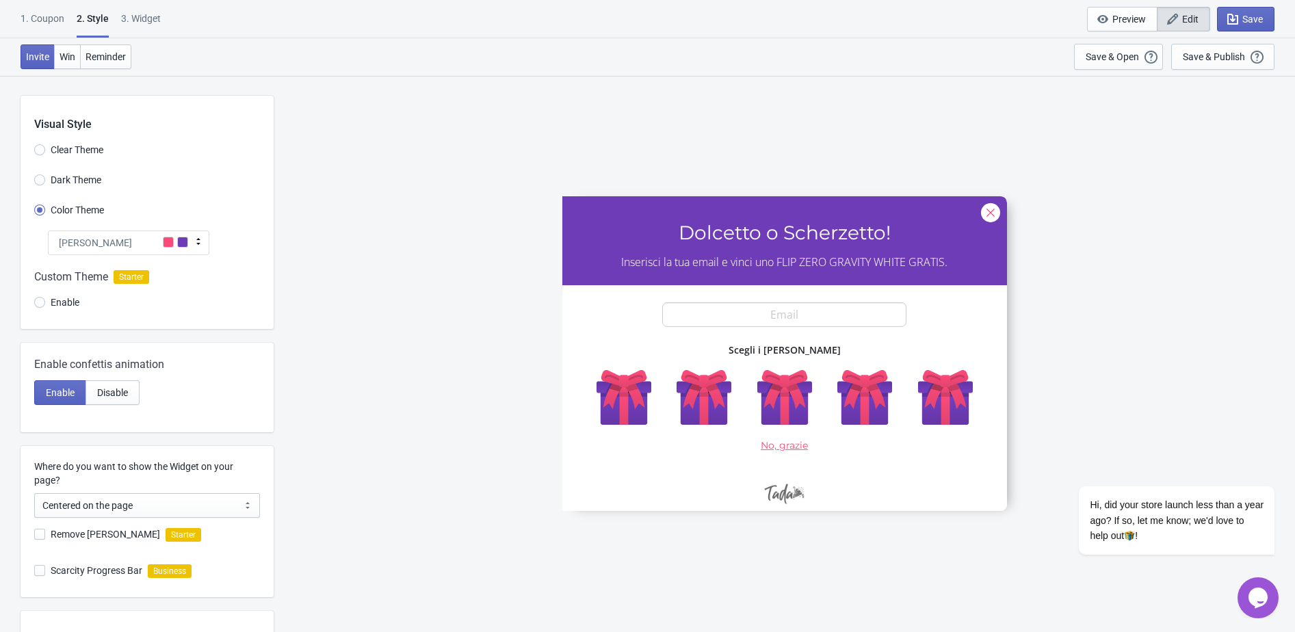
click at [116, 248] on div "Tada" at bounding box center [128, 242] width 161 height 25
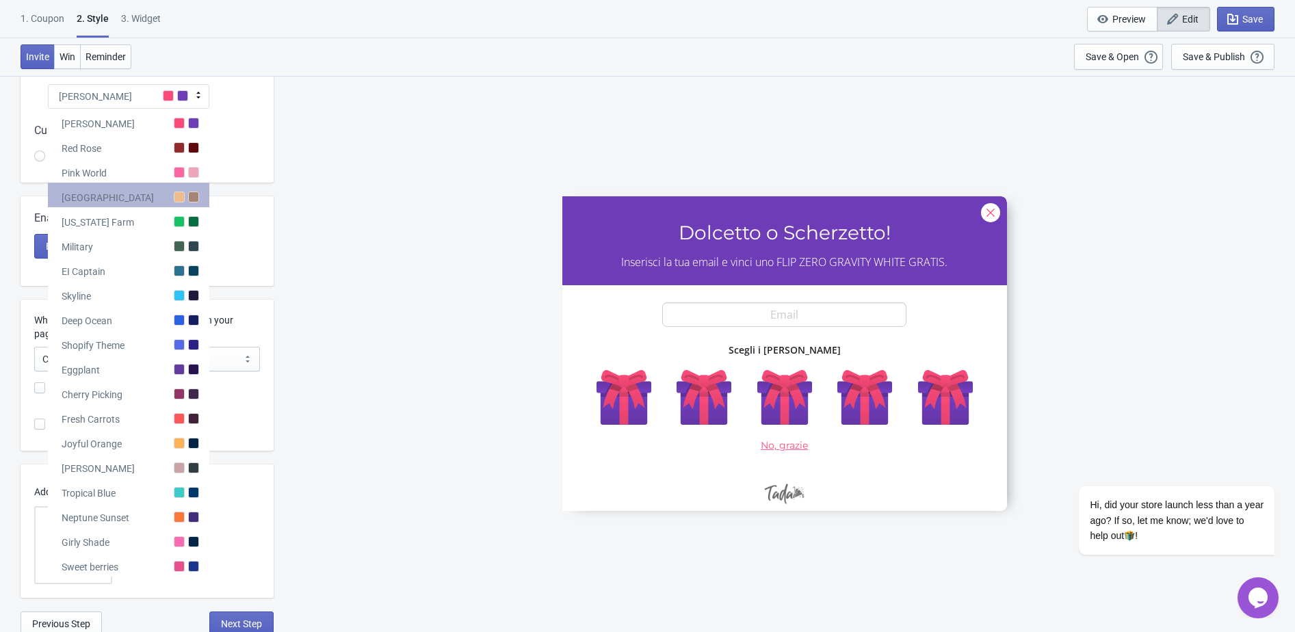
scroll to position [149, 0]
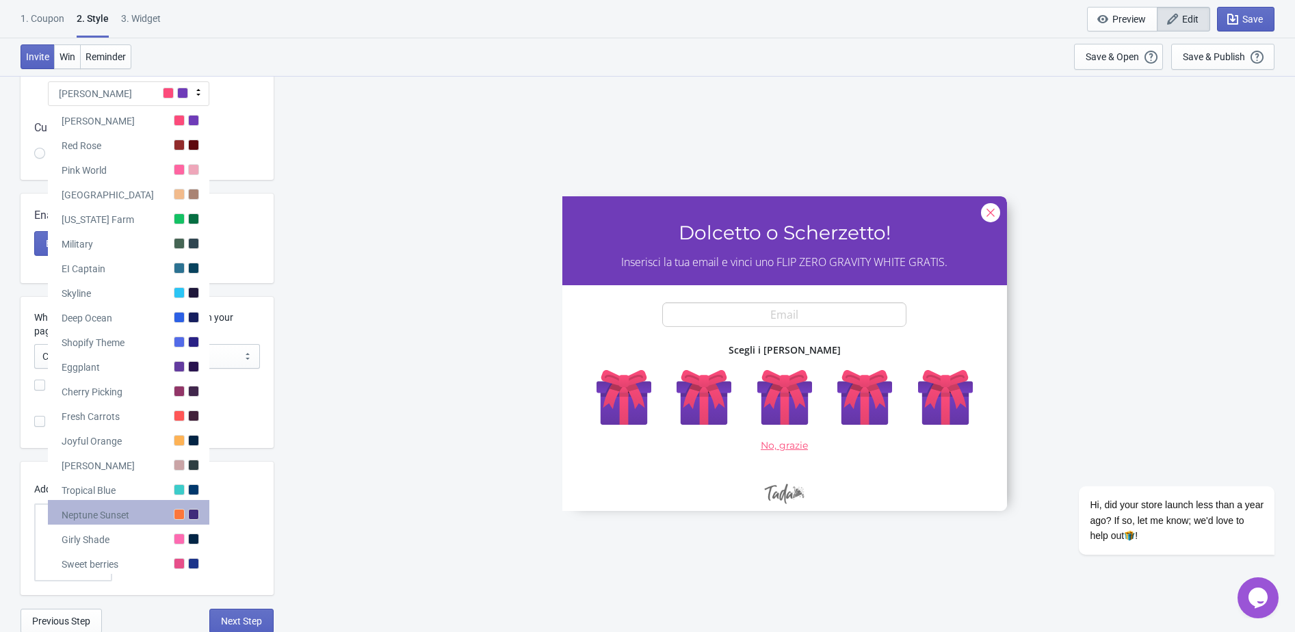
click at [135, 509] on div "Neptune Sunset" at bounding box center [128, 512] width 161 height 25
radio input "true"
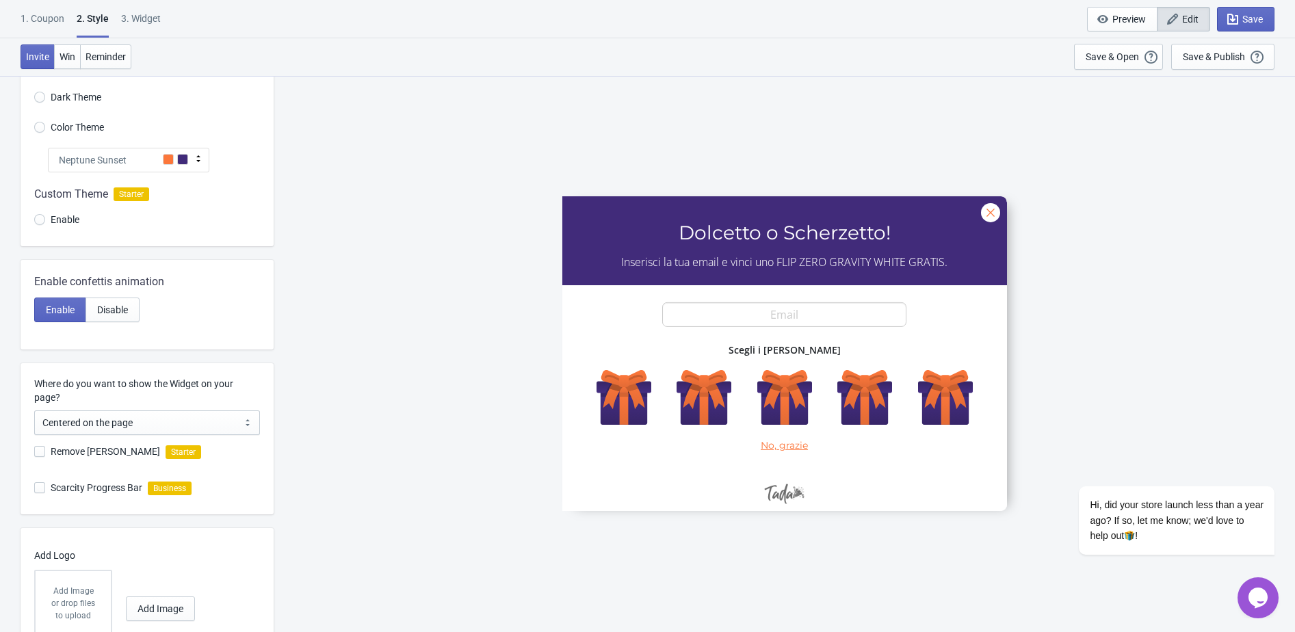
scroll to position [0, 0]
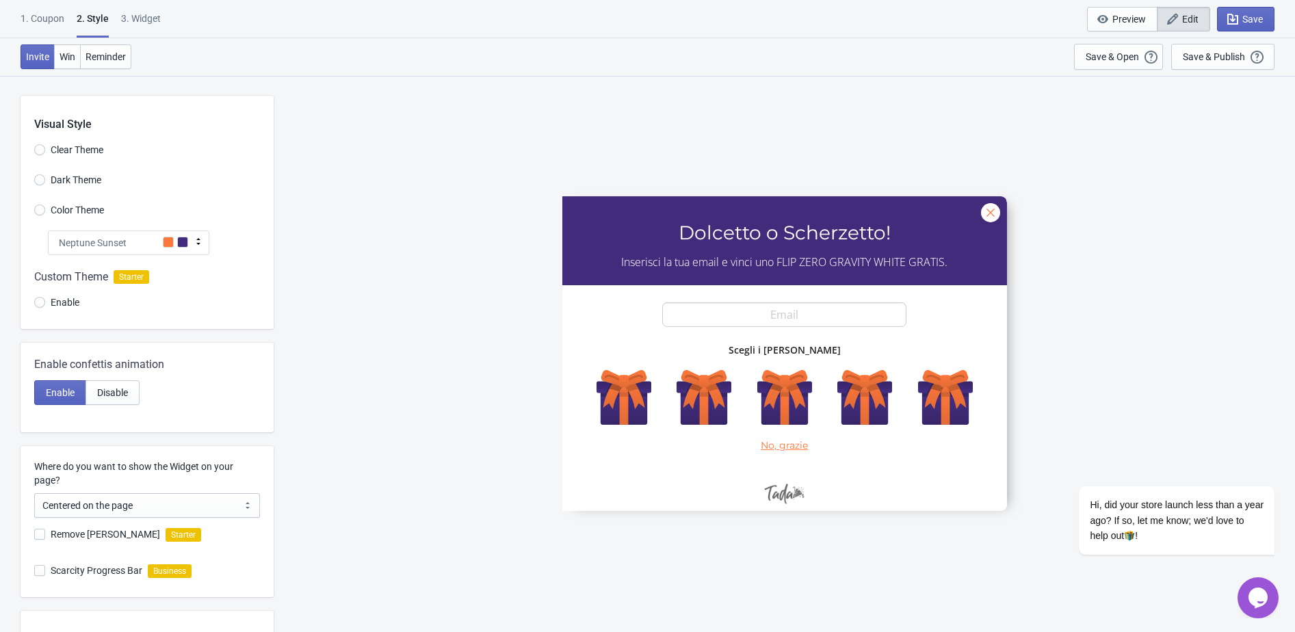
click at [149, 22] on div "3. Widget" at bounding box center [141, 24] width 40 height 24
select select "specificURL"
select select "once"
select select "1"
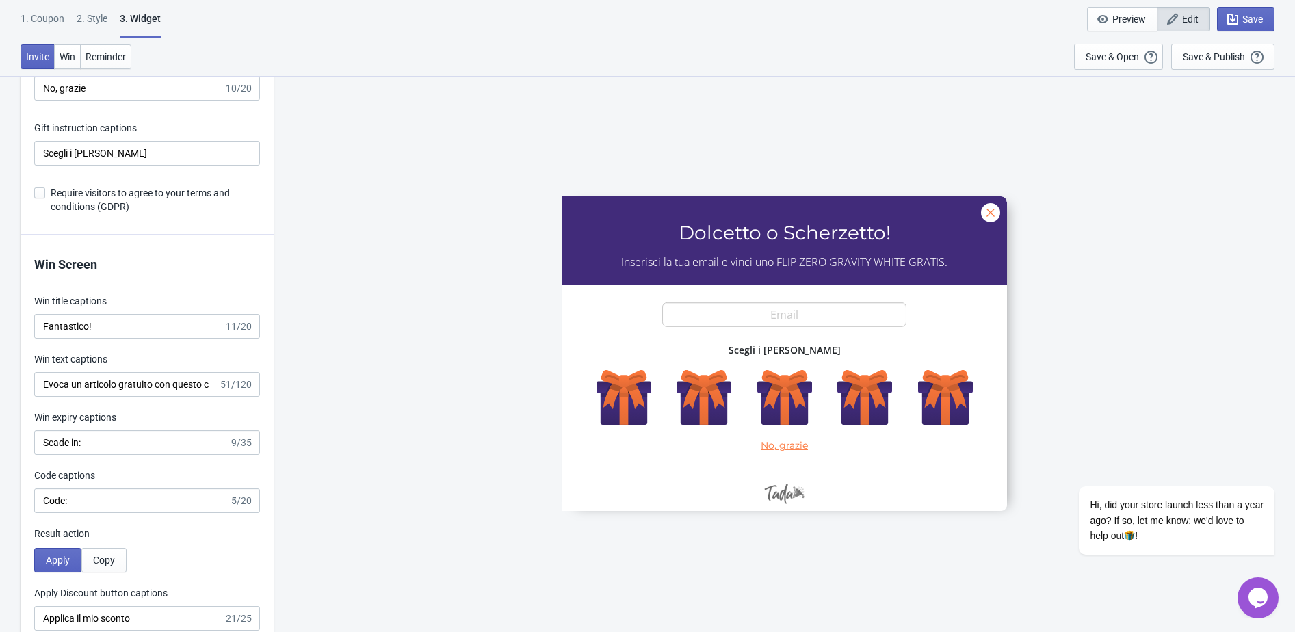
scroll to position [2811, 0]
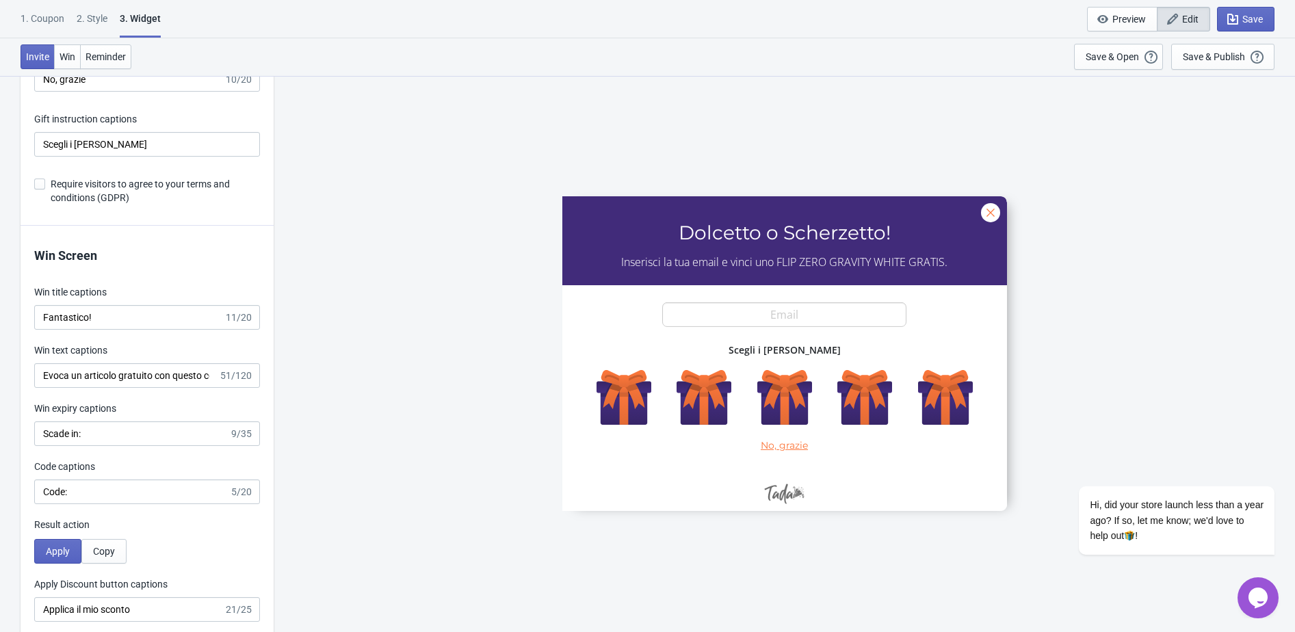
click at [36, 189] on span at bounding box center [39, 184] width 11 height 11
click at [35, 201] on input "Require visitors to agree to your terms and conditions (GDPR)" at bounding box center [34, 191] width 1 height 25
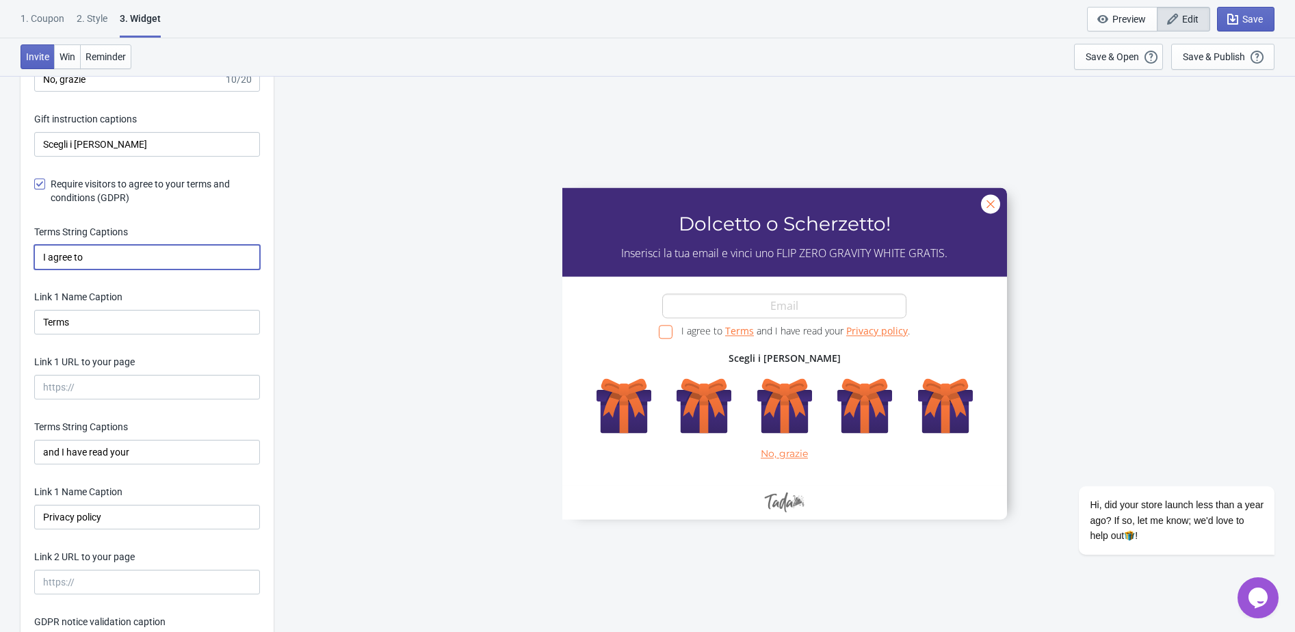
click at [109, 269] on input "I agree to" at bounding box center [147, 257] width 226 height 25
click at [116, 267] on input "I agree to" at bounding box center [147, 257] width 226 height 25
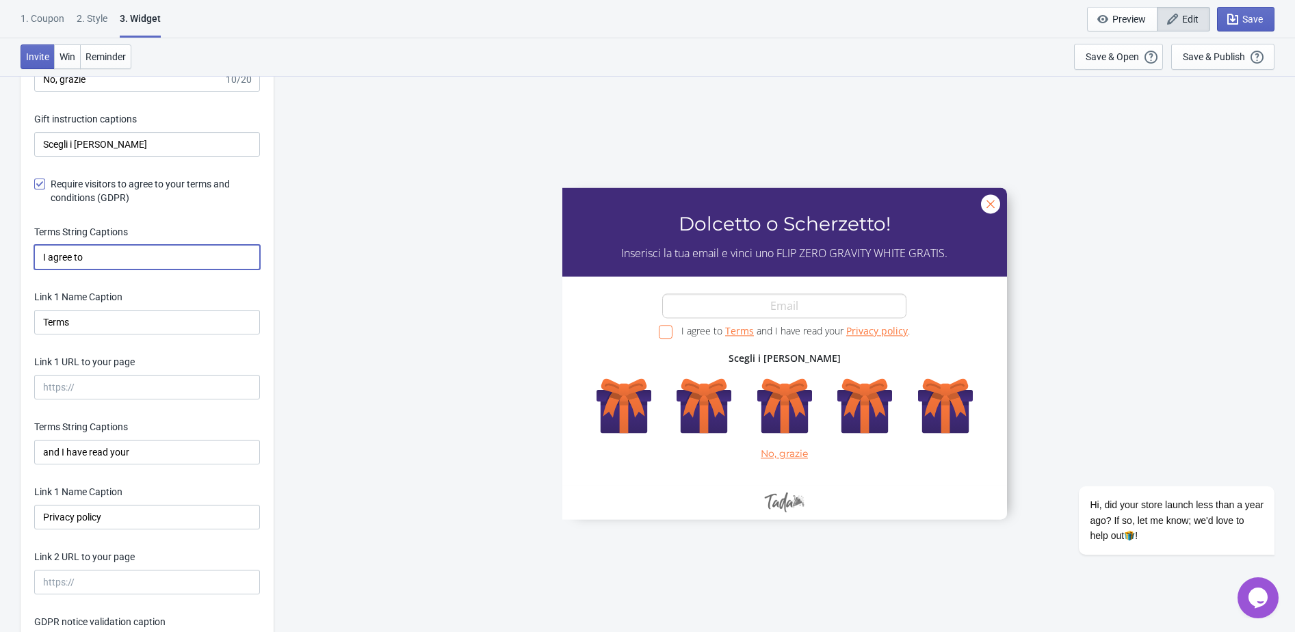
click at [116, 267] on input "I agree to" at bounding box center [147, 257] width 226 height 25
click at [103, 334] on input "Terms" at bounding box center [147, 322] width 226 height 25
click at [51, 334] on input "i Termini e condizioni" at bounding box center [147, 322] width 226 height 25
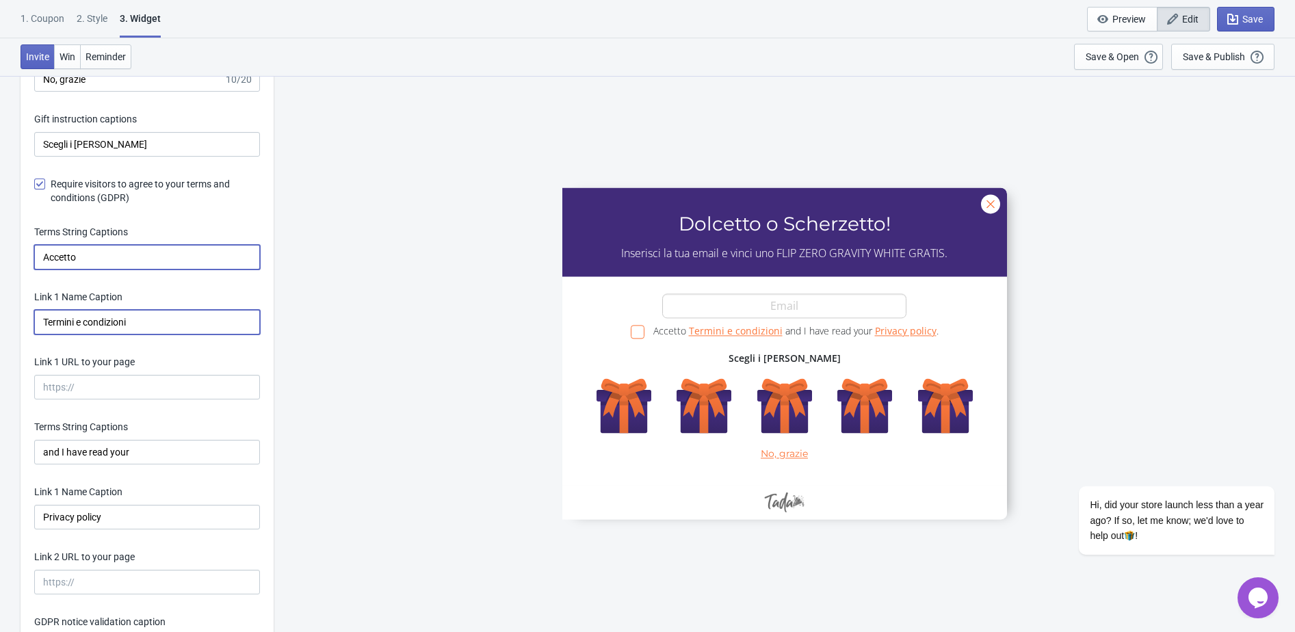
click at [90, 269] on input "Accetto" at bounding box center [147, 257] width 226 height 25
click at [94, 399] on input "Link 1 URL to your page" at bounding box center [147, 387] width 226 height 25
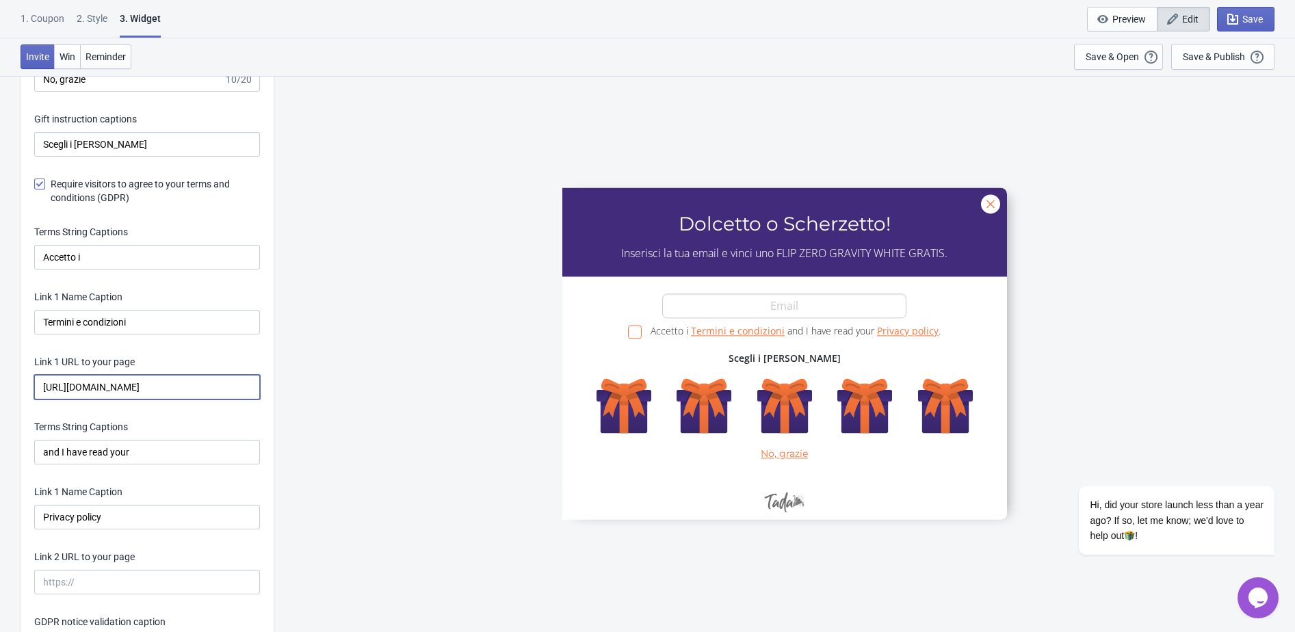
click at [150, 399] on input "https://eustore.tenga.co/pages/" at bounding box center [147, 387] width 226 height 25
click at [153, 464] on input "and I have read your" at bounding box center [147, 452] width 226 height 25
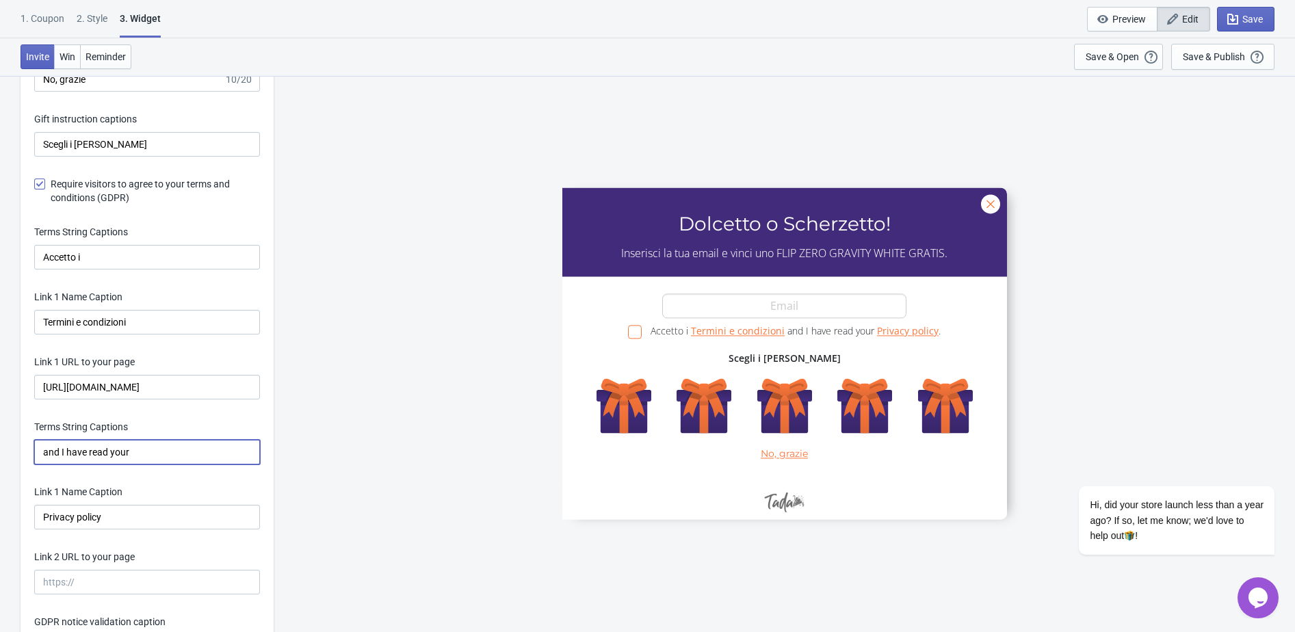
click at [153, 464] on input "and I have read your" at bounding box center [147, 452] width 226 height 25
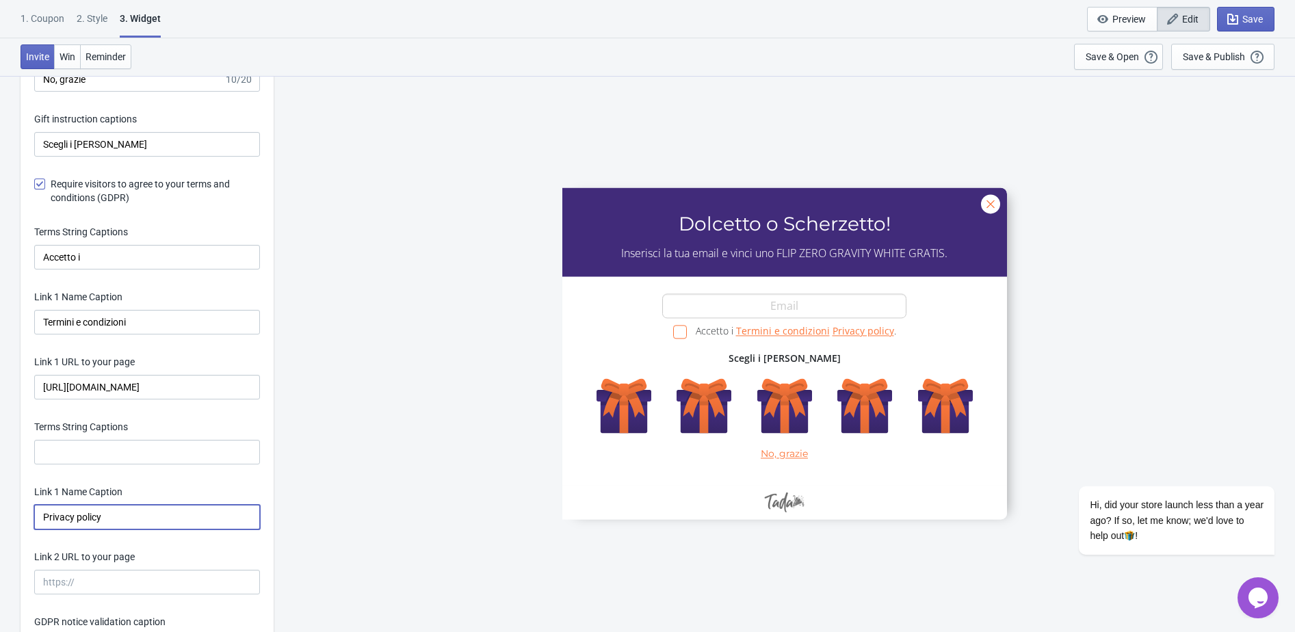
click at [114, 529] on input "Privacy policy" at bounding box center [147, 517] width 226 height 25
click at [205, 399] on input "https://eustore.tenga.co/it/pages/" at bounding box center [147, 387] width 226 height 25
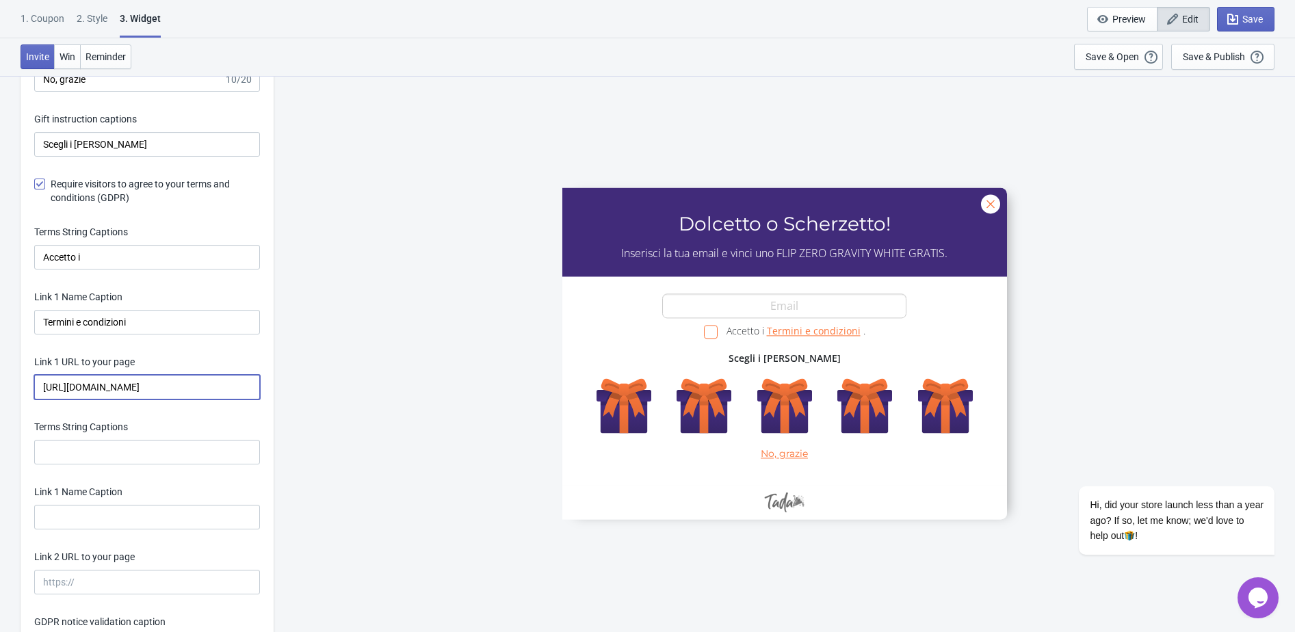
scroll to position [0, 115]
click at [155, 399] on input "https://eustore.tenga.co/it/pages/iscrizione-dolcetto-termini-e-condizioni" at bounding box center [147, 387] width 226 height 25
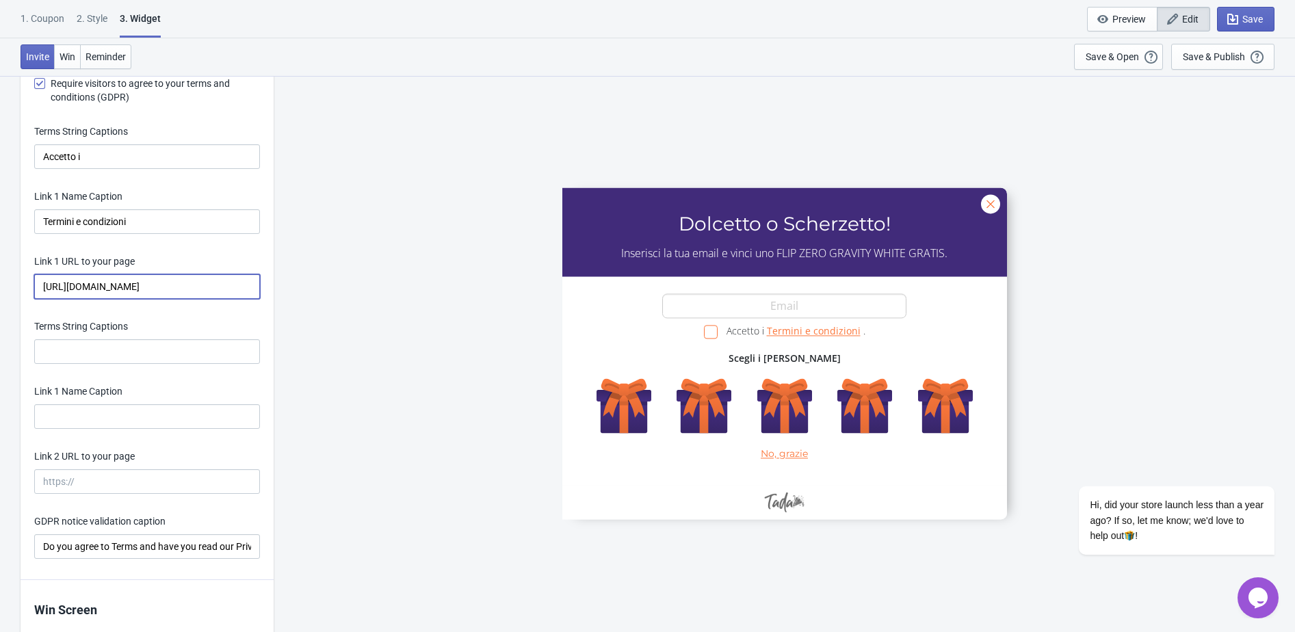
scroll to position [2924, 0]
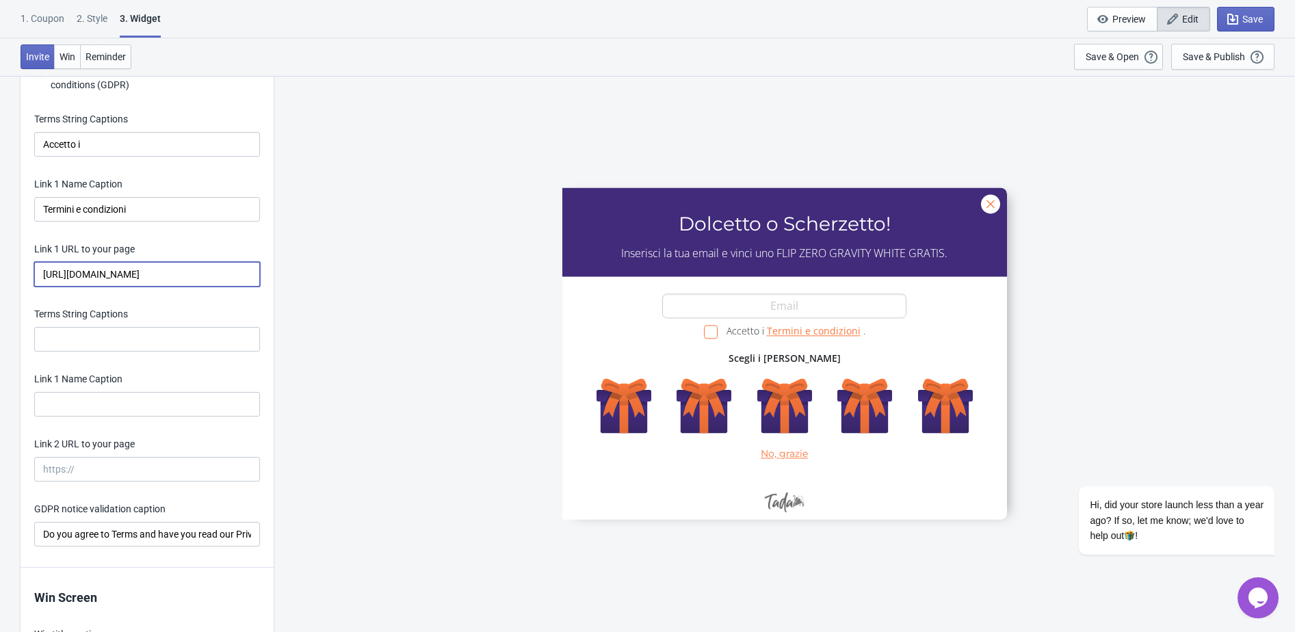
click at [140, 481] on input "Link 2 URL to your page" at bounding box center [147, 469] width 226 height 25
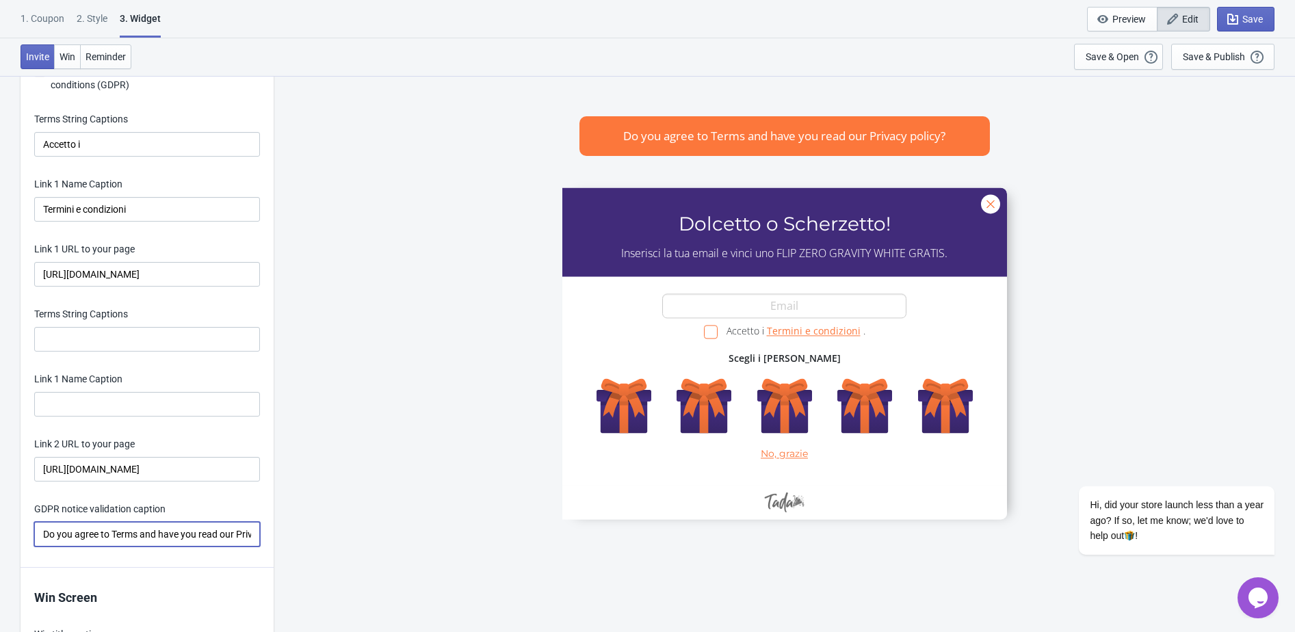
click at [141, 545] on input "Do you agree to Terms and have you read our Privacy policy?" at bounding box center [147, 534] width 226 height 25
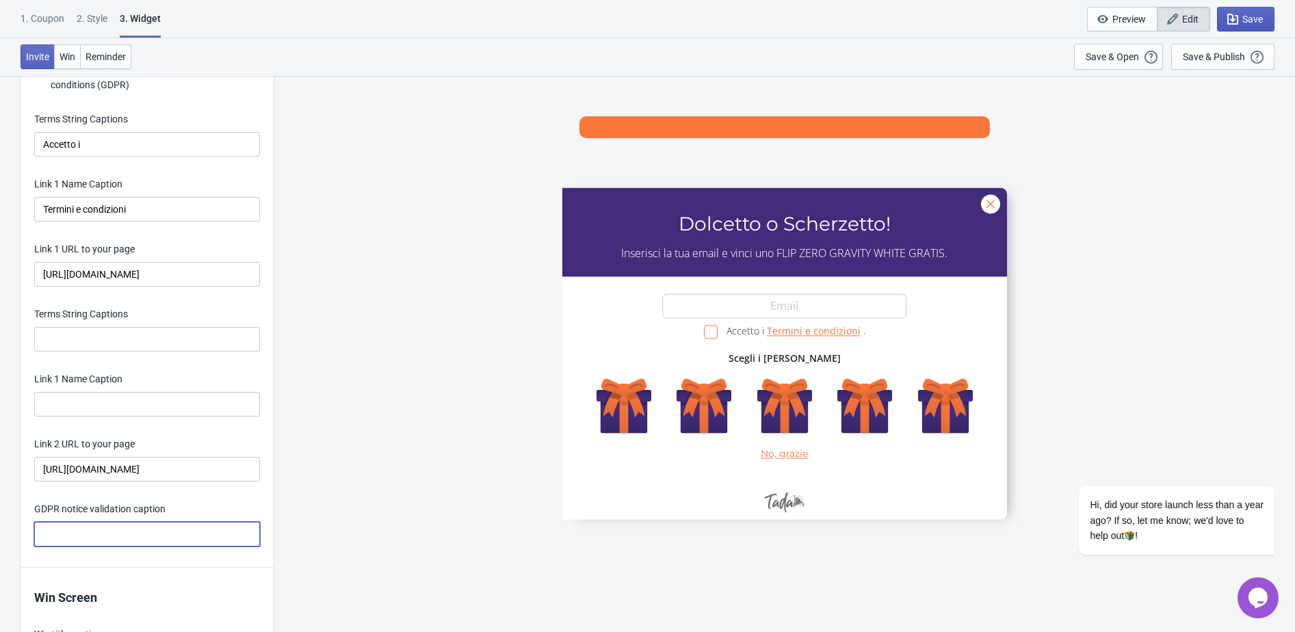
click at [1253, 17] on span "Save" at bounding box center [1252, 19] width 21 height 11
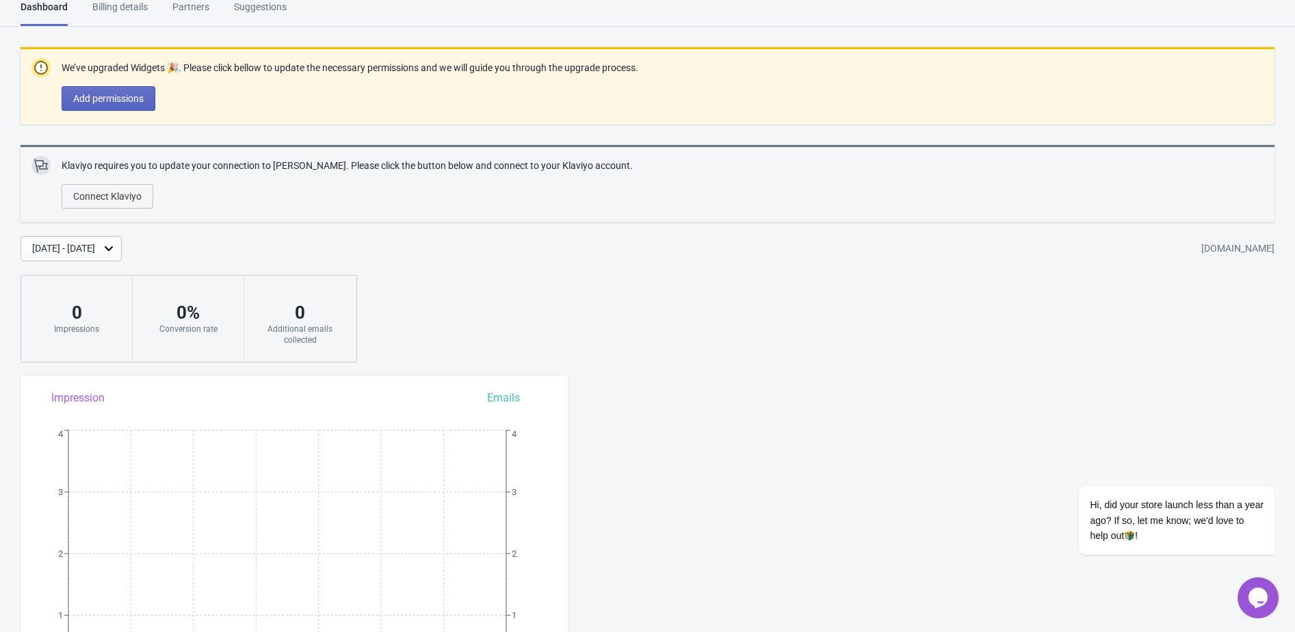
scroll to position [1013, 0]
